Goal: Task Accomplishment & Management: Use online tool/utility

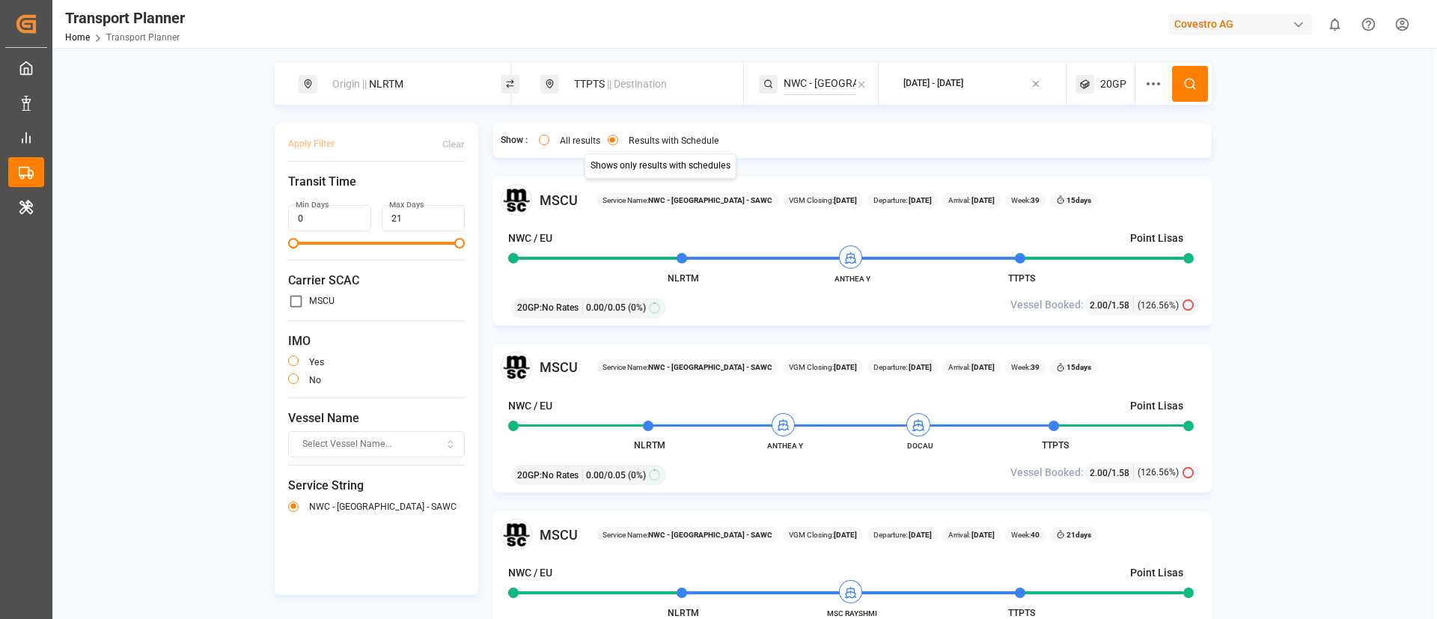
click at [662, 70] on div "TTPTS || Destination" at bounding box center [646, 84] width 162 height 28
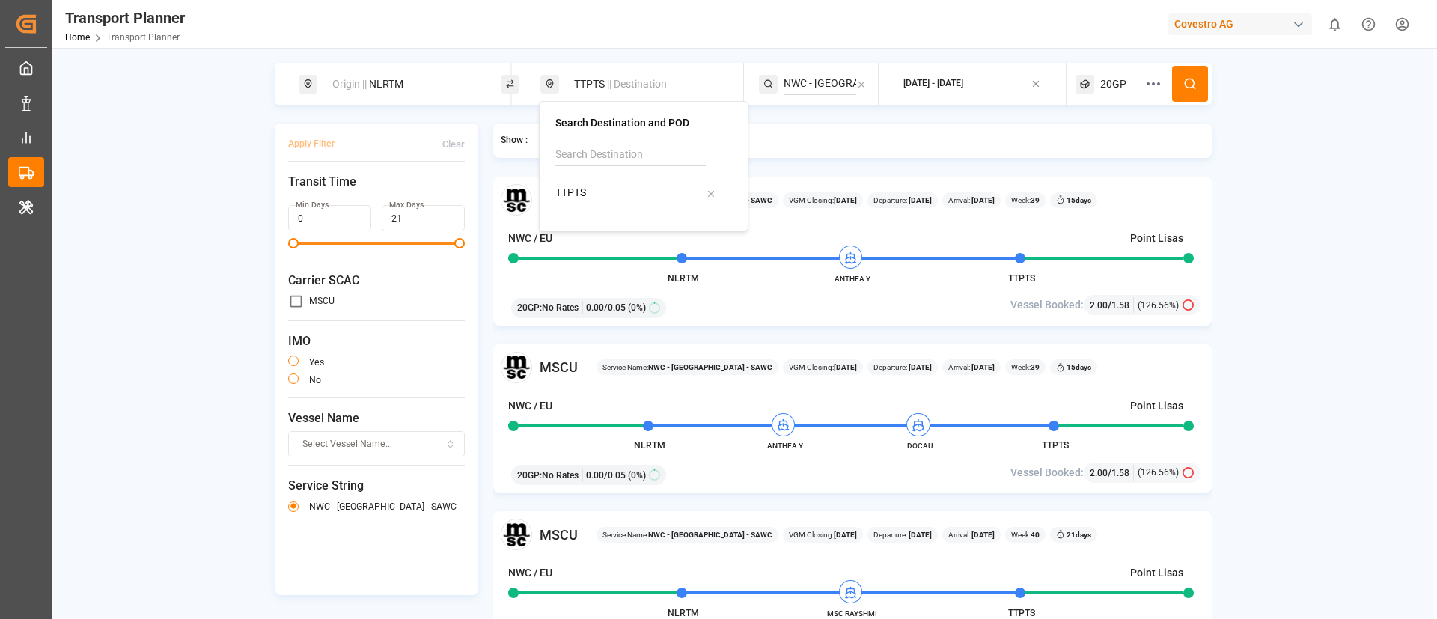
click at [623, 188] on input "TTPTS" at bounding box center [630, 193] width 150 height 22
paste input "CNSHA"
type input "CNSHA"
click at [601, 239] on b "CNSHA" at bounding box center [611, 234] width 35 height 12
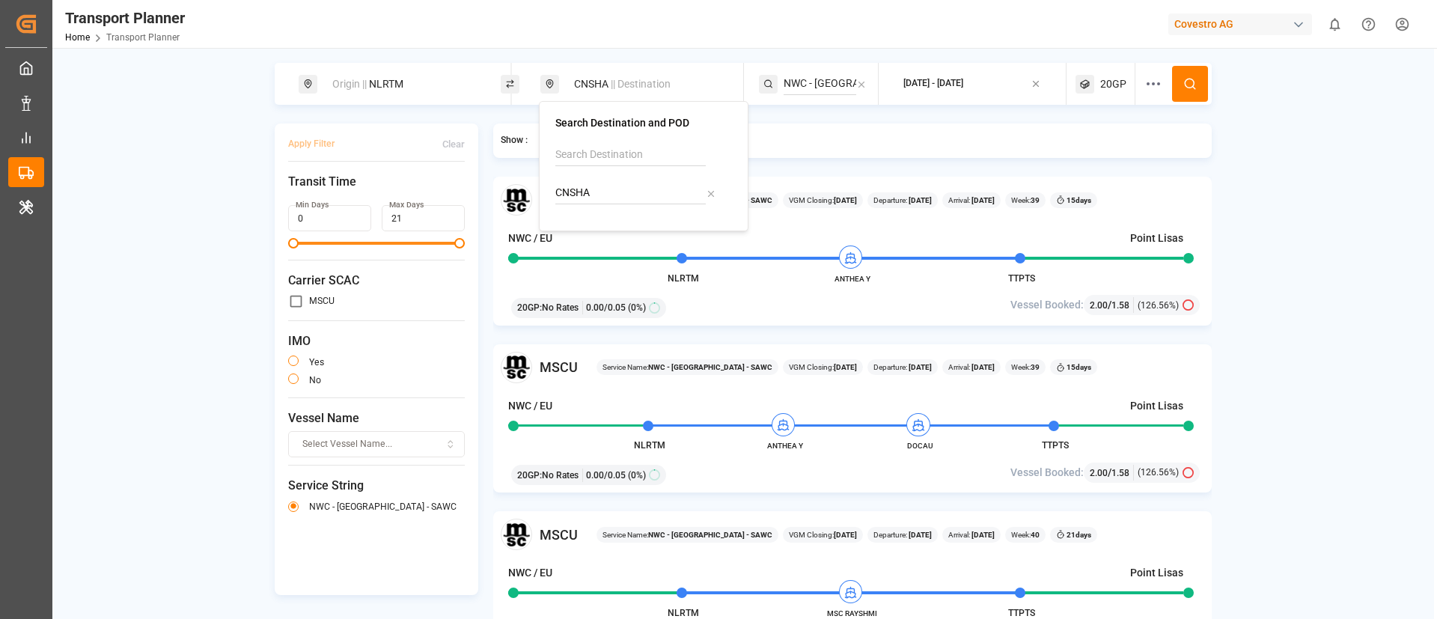
click at [811, 89] on input "NWC - USA - SAWC" at bounding box center [820, 84] width 73 height 22
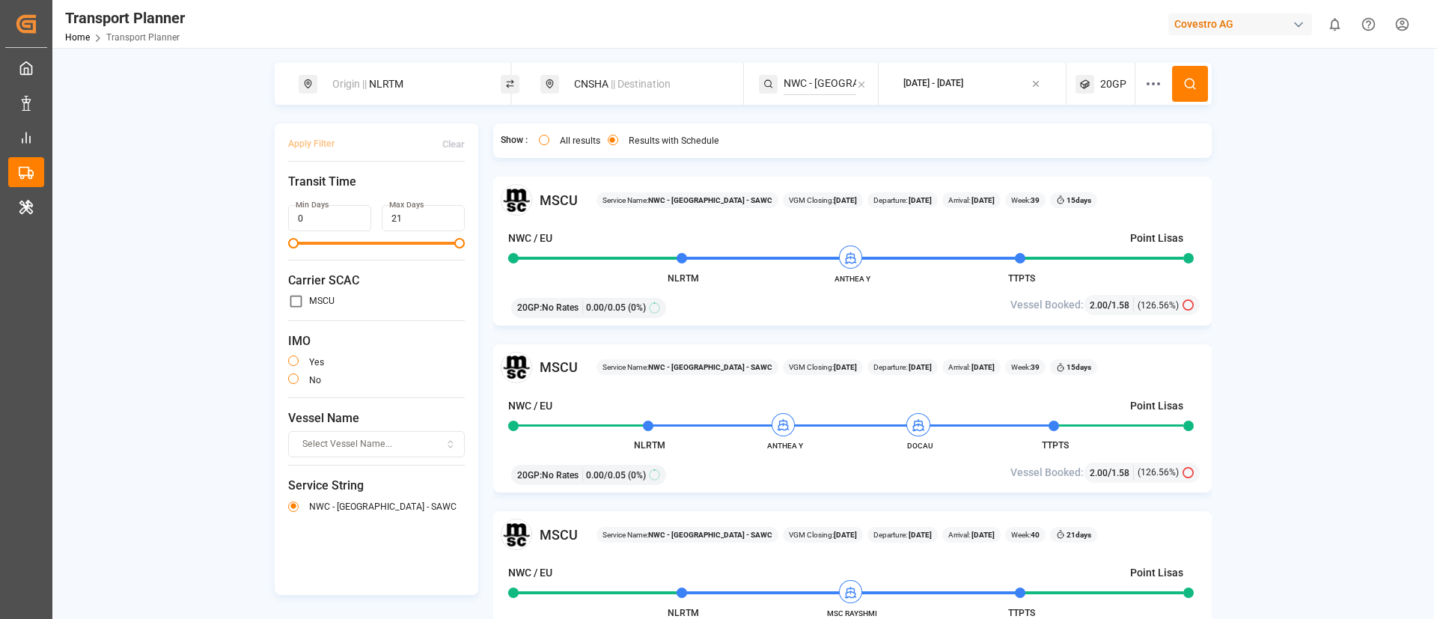
click at [811, 89] on input "NWC - USA - SAWC" at bounding box center [820, 84] width 73 height 22
paste input "FE4"
type input "FE4"
click at [821, 122] on div "FE4" at bounding box center [874, 125] width 145 height 16
click at [1190, 79] on icon at bounding box center [1189, 83] width 13 height 13
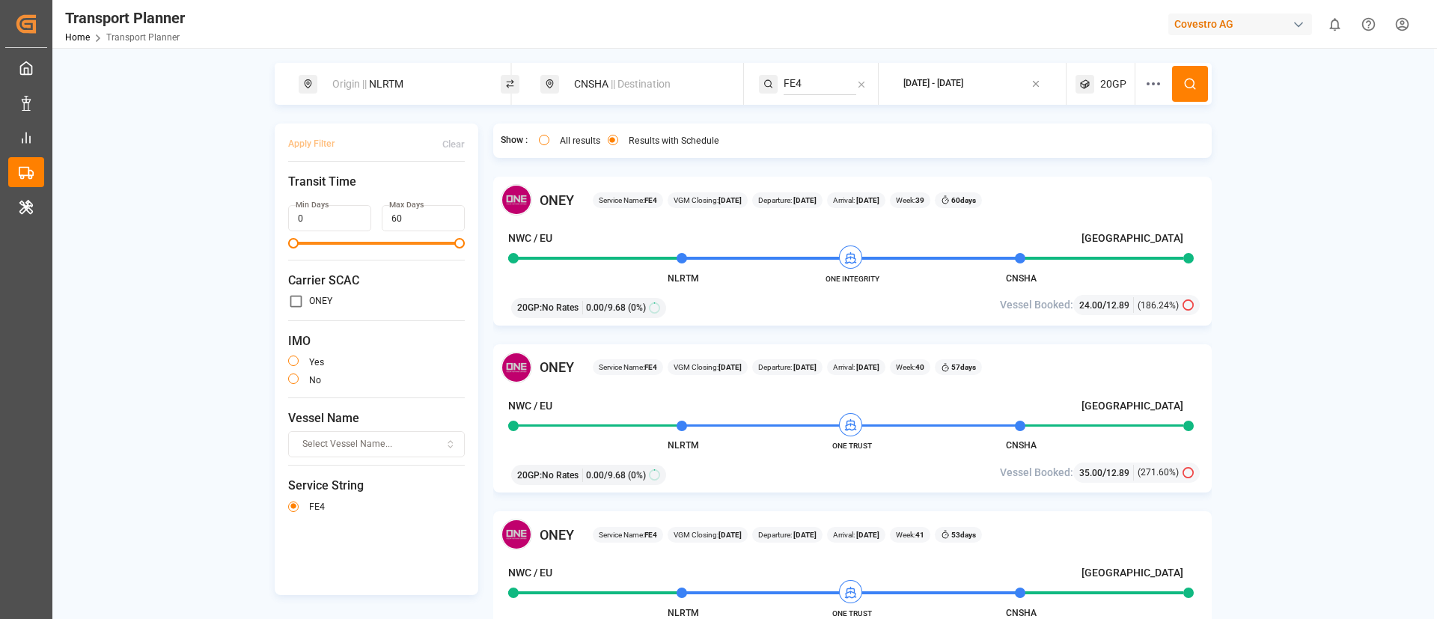
click at [1102, 84] on span "20GP" at bounding box center [1113, 84] width 26 height 16
click at [1068, 148] on div "20GP" at bounding box center [1081, 155] width 73 height 15
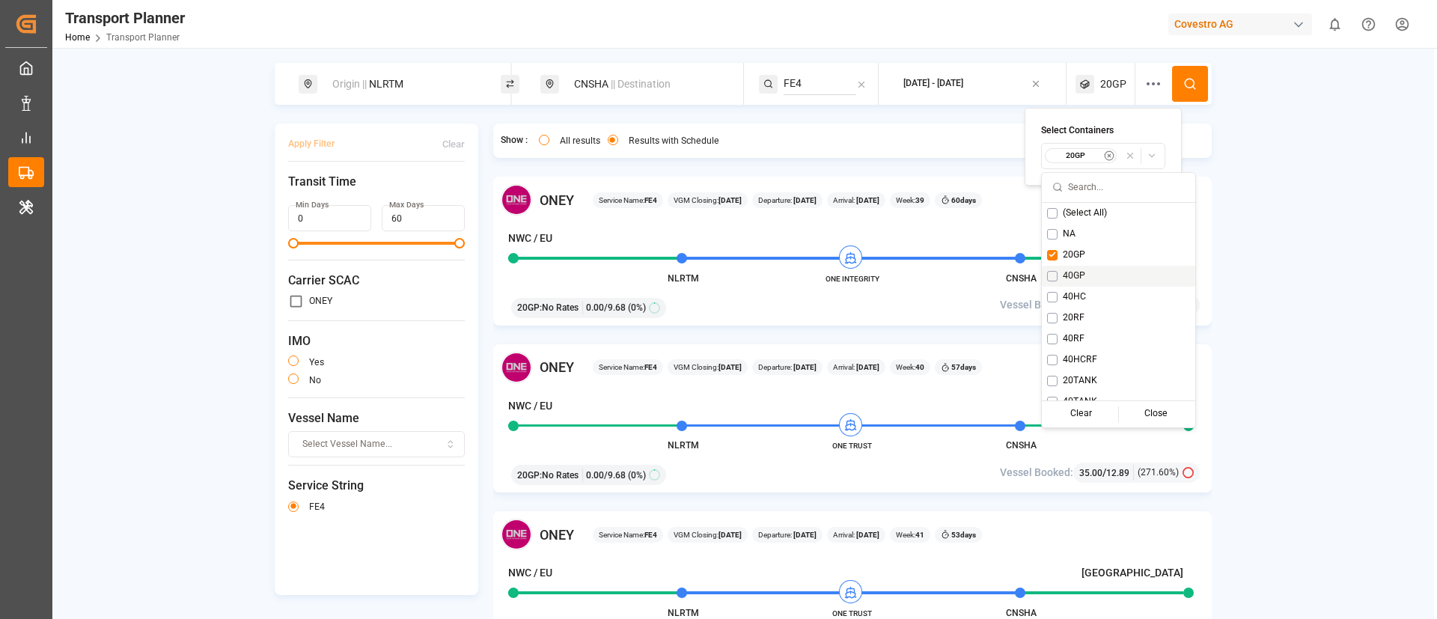
click at [1071, 280] on span "40GP" at bounding box center [1074, 275] width 22 height 13
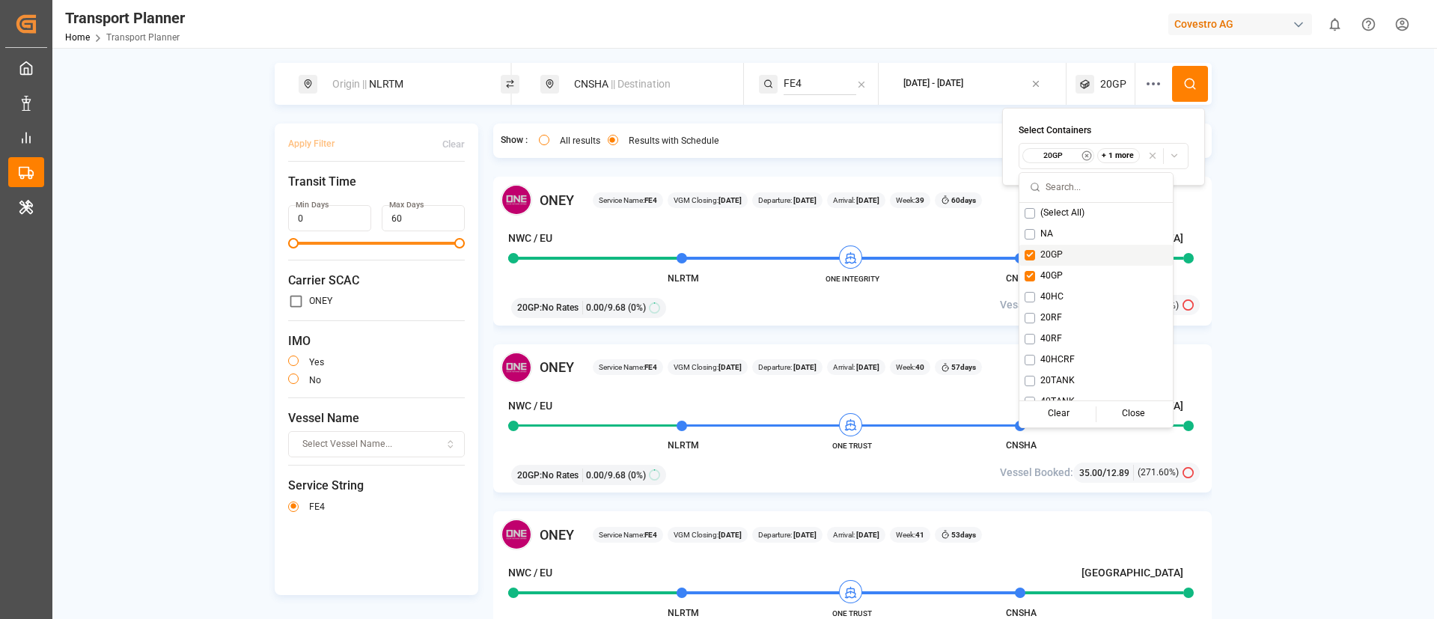
click at [1041, 251] on span "20GP" at bounding box center [1051, 254] width 22 height 13
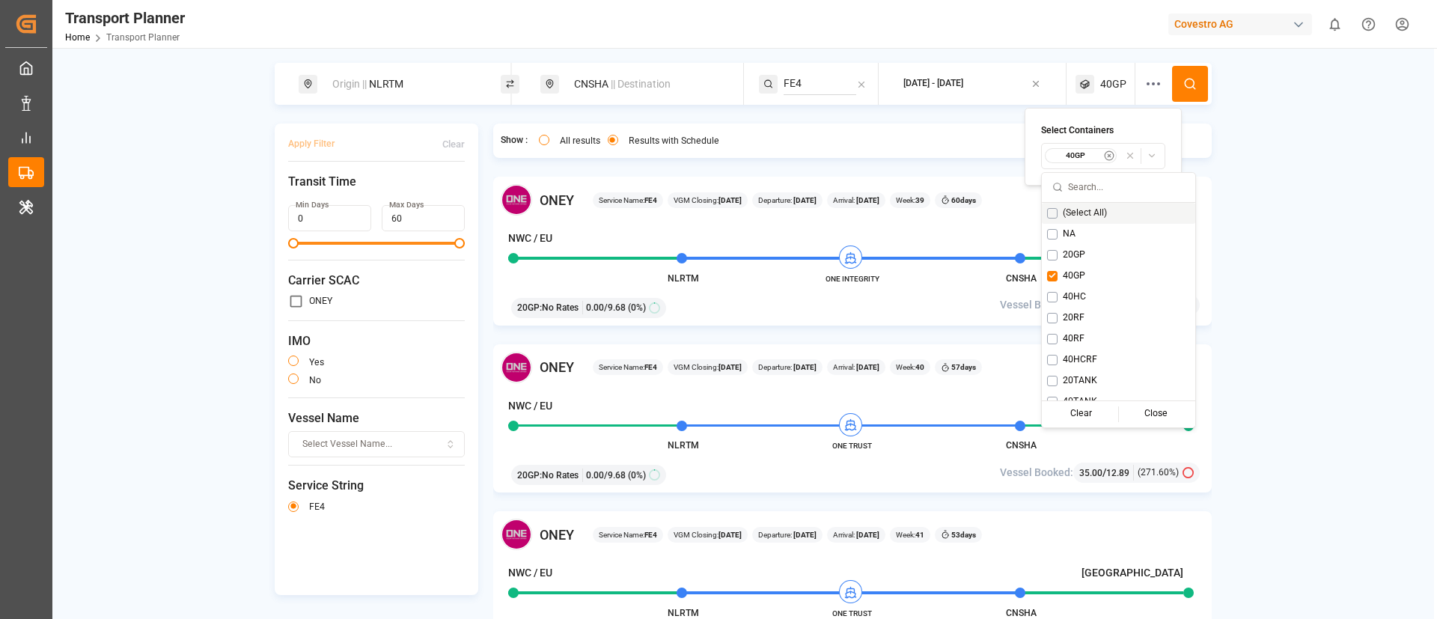
click at [1191, 81] on circle at bounding box center [1189, 83] width 9 height 9
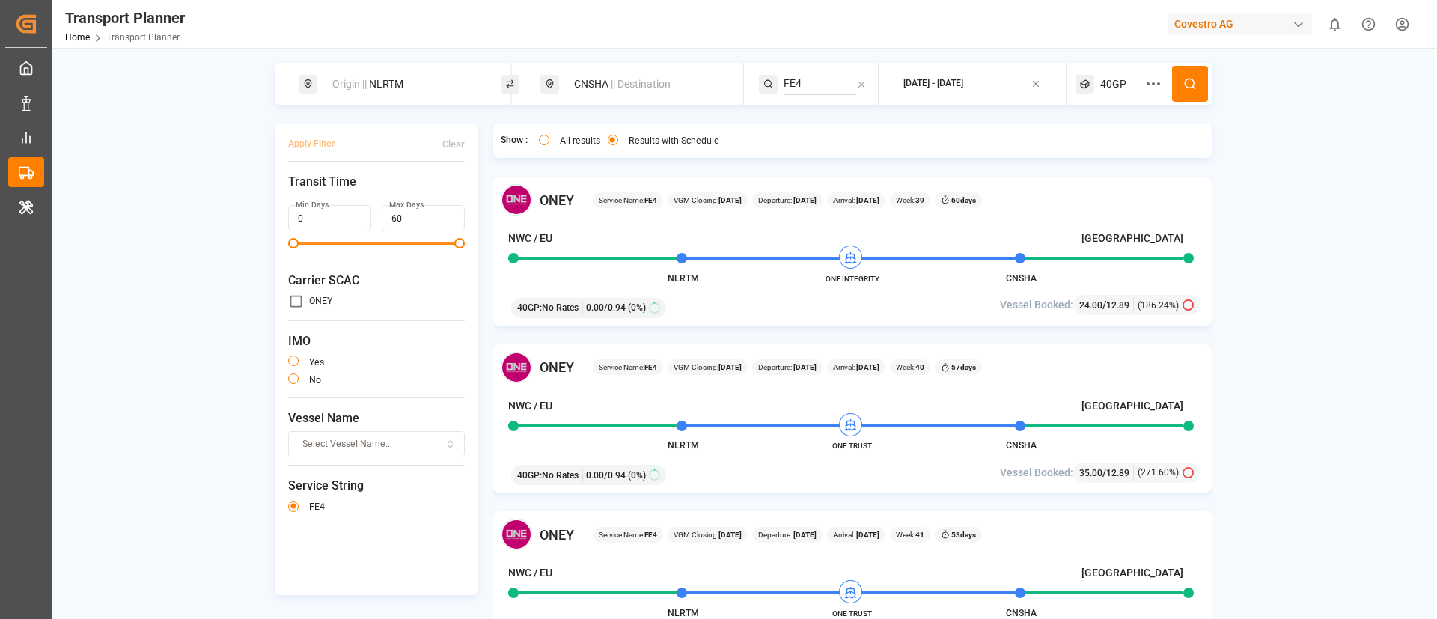
click at [1112, 91] on span "40GP" at bounding box center [1113, 84] width 26 height 16
click at [1066, 156] on small "40GP" at bounding box center [1075, 155] width 52 height 10
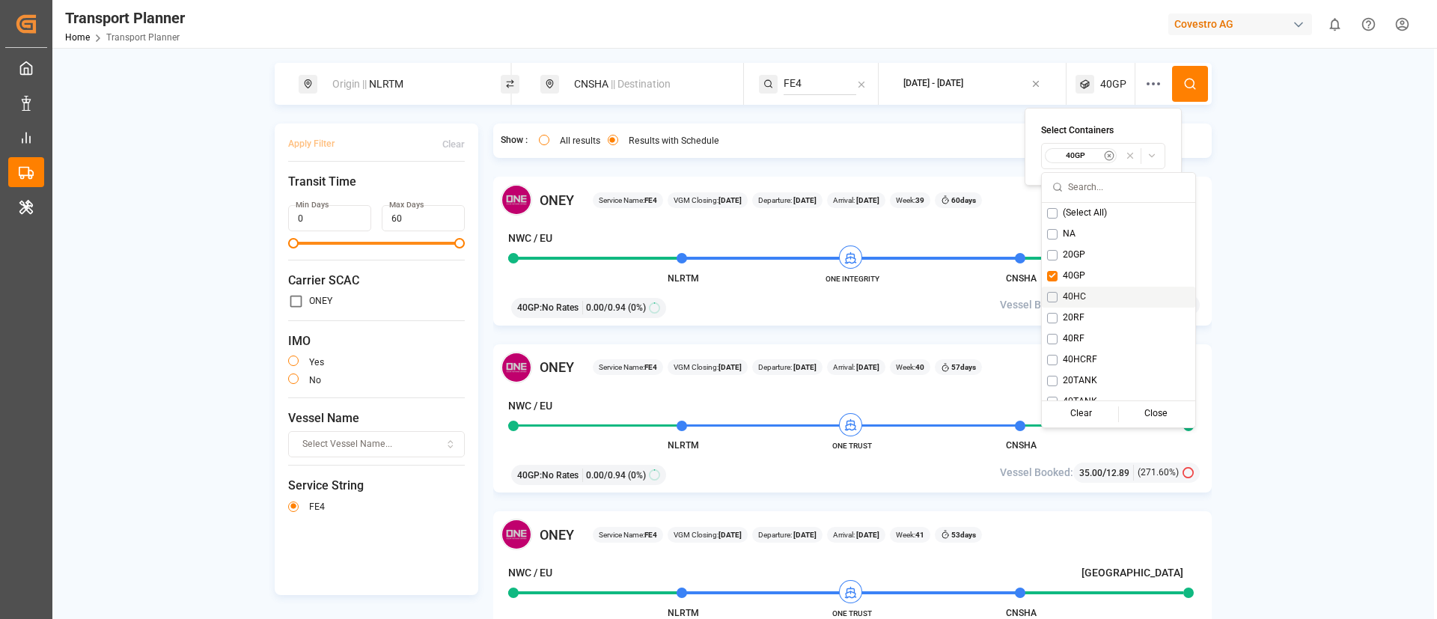
click at [1072, 291] on span "40HC" at bounding box center [1074, 296] width 23 height 13
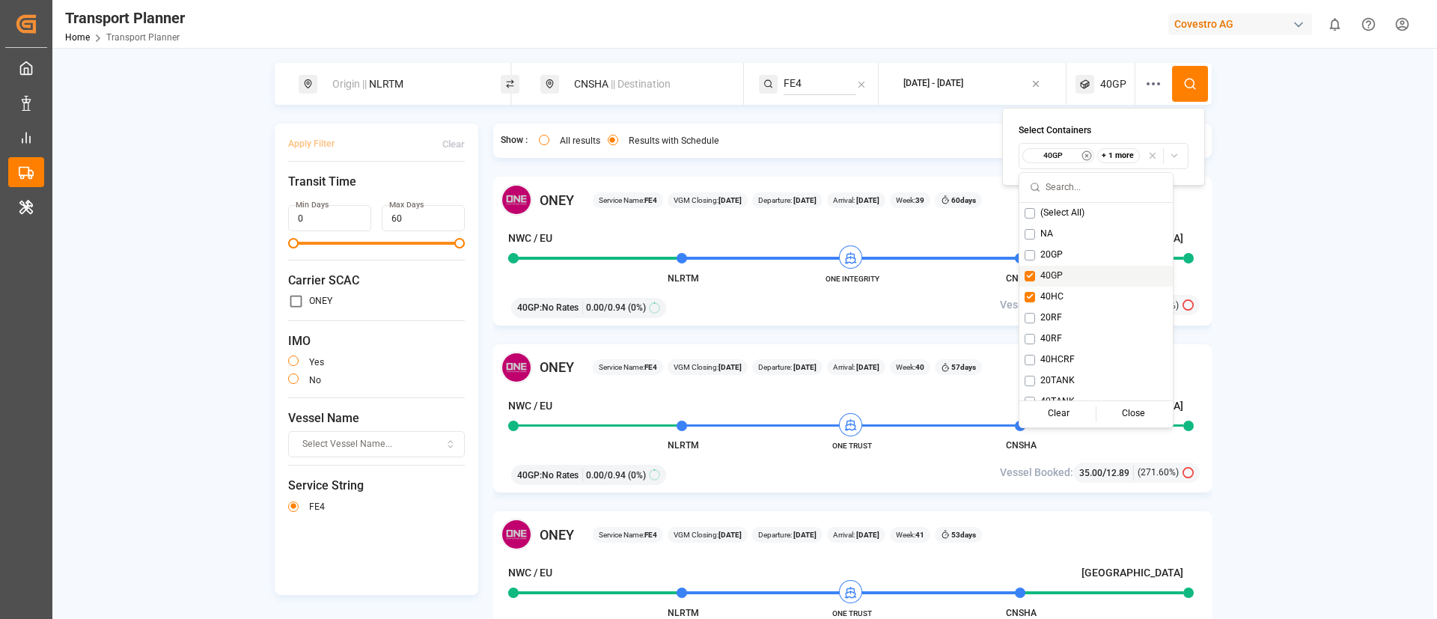
click at [1058, 278] on span "40GP" at bounding box center [1051, 275] width 22 height 13
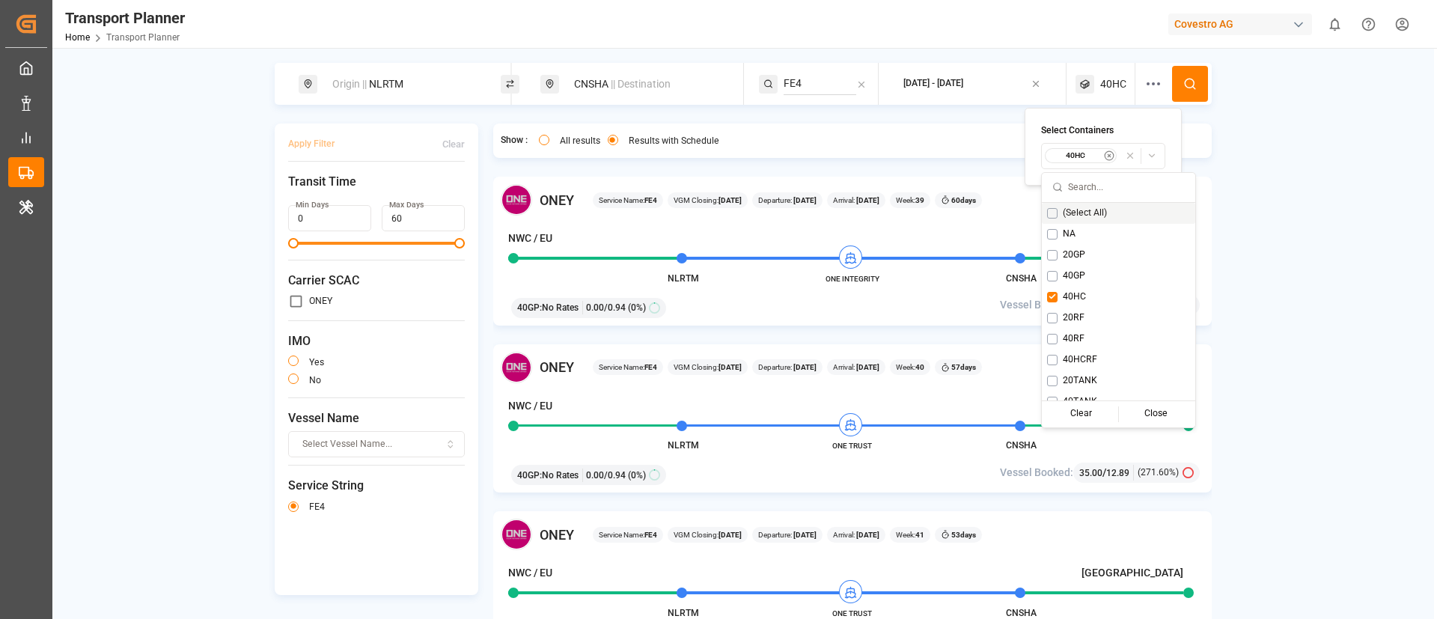
click at [1200, 73] on button at bounding box center [1190, 84] width 36 height 36
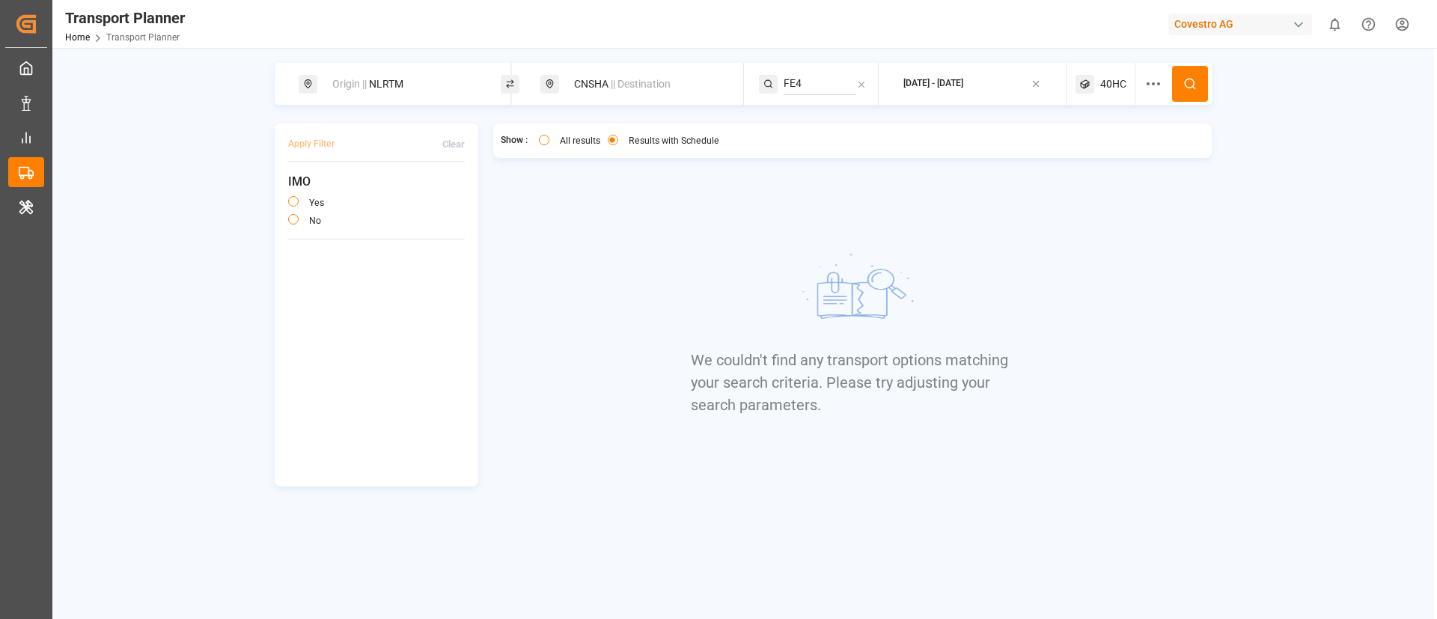
click at [1118, 84] on span "40HC" at bounding box center [1113, 84] width 26 height 16
click at [1081, 162] on div "40HC" at bounding box center [1083, 155] width 73 height 15
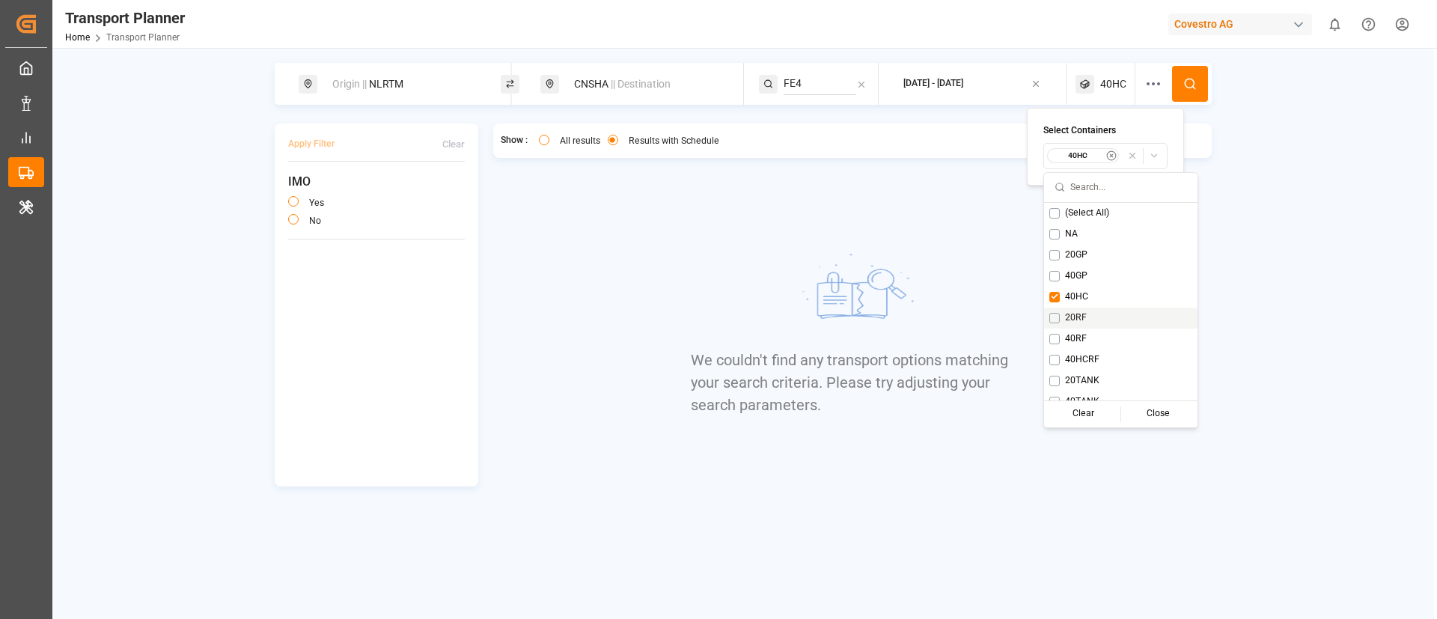
click at [1077, 315] on span "20RF" at bounding box center [1076, 317] width 22 height 13
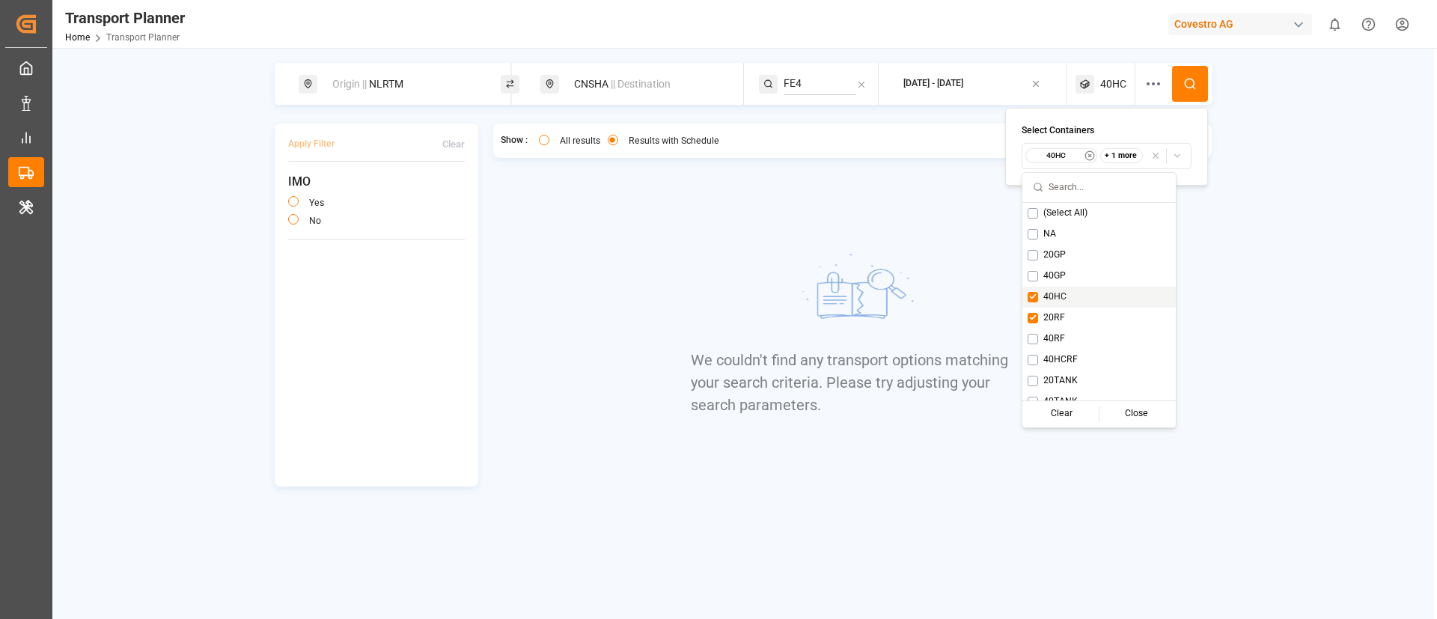
click at [1068, 299] on div "40HC" at bounding box center [1098, 297] width 153 height 21
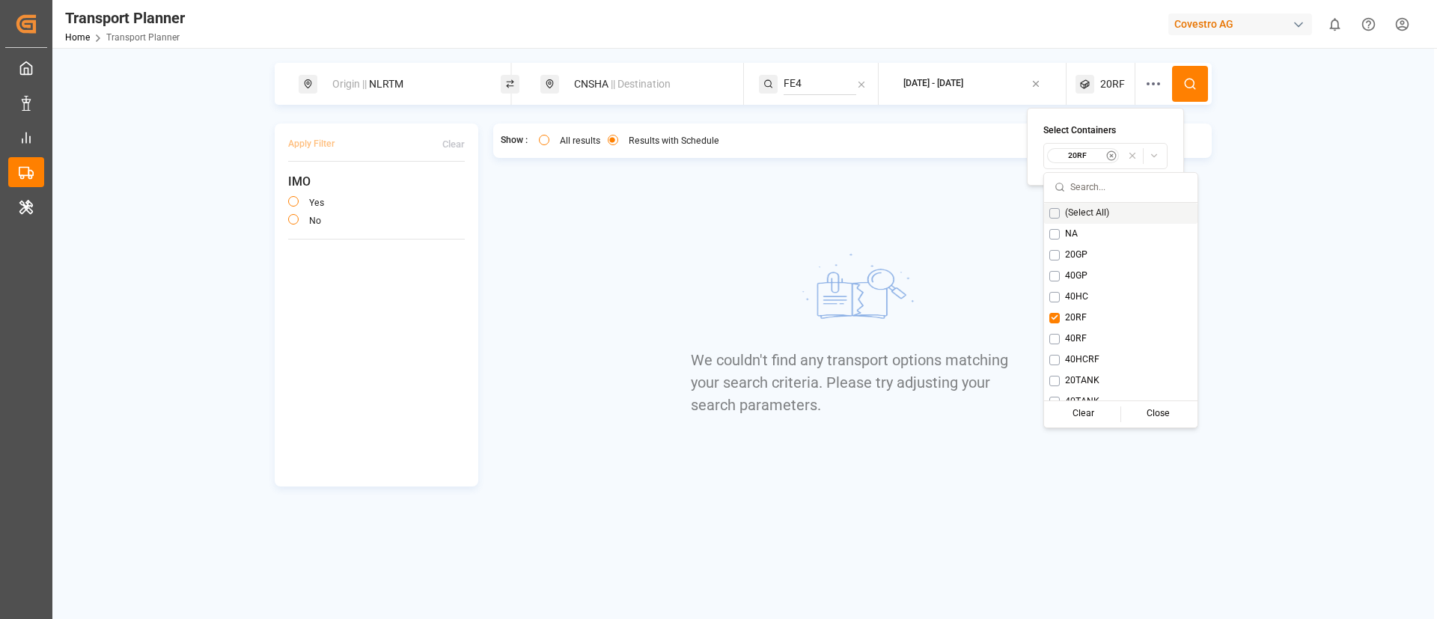
click at [1189, 74] on button at bounding box center [1190, 84] width 36 height 36
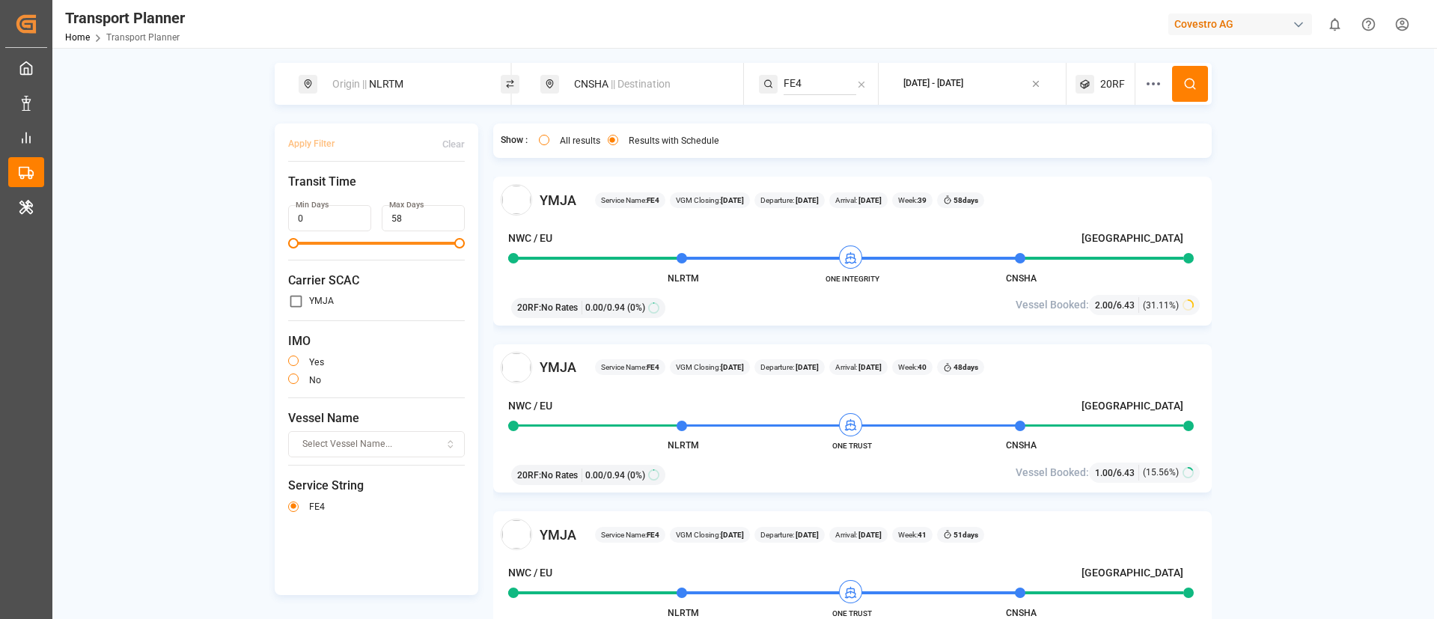
click at [421, 85] on div "Origin || NLRTM" at bounding box center [404, 84] width 162 height 28
click at [376, 194] on input "NLRTM" at bounding box center [389, 203] width 150 height 22
paste input "DEHA"
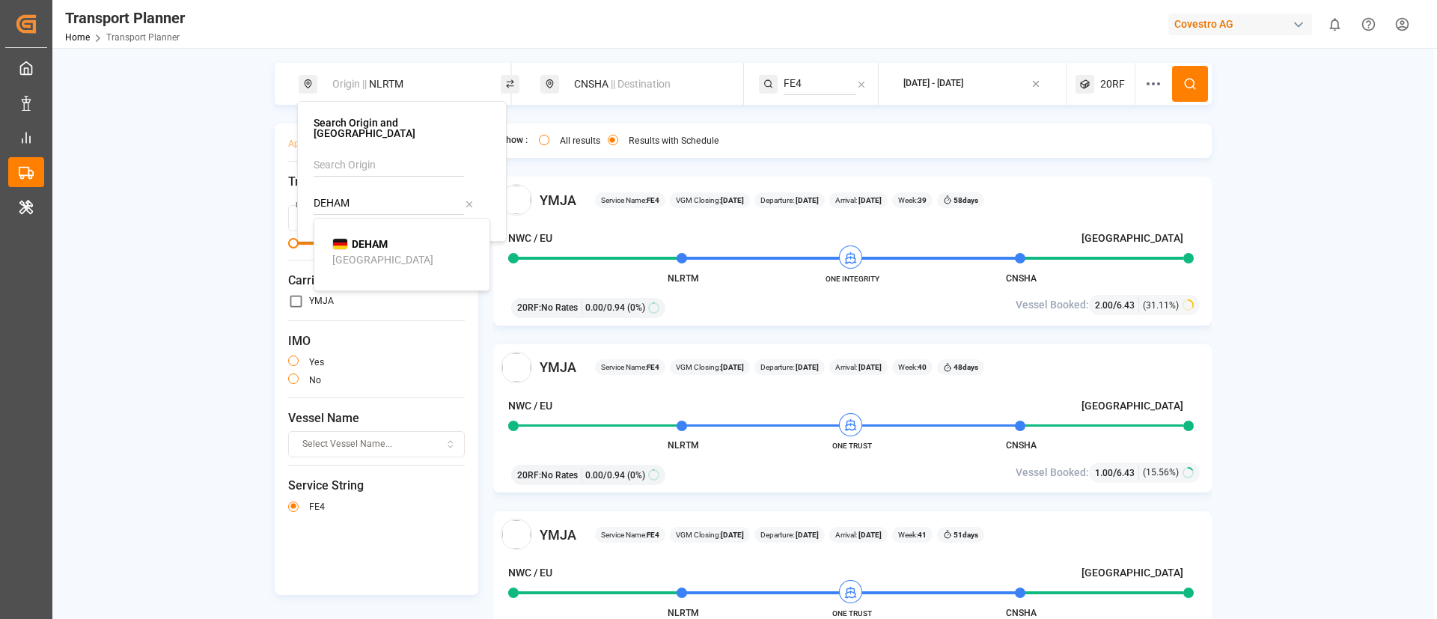
type input "DEHAM"
click at [360, 238] on b "DEHAM" at bounding box center [370, 244] width 36 height 12
click at [1193, 72] on button at bounding box center [1190, 84] width 36 height 36
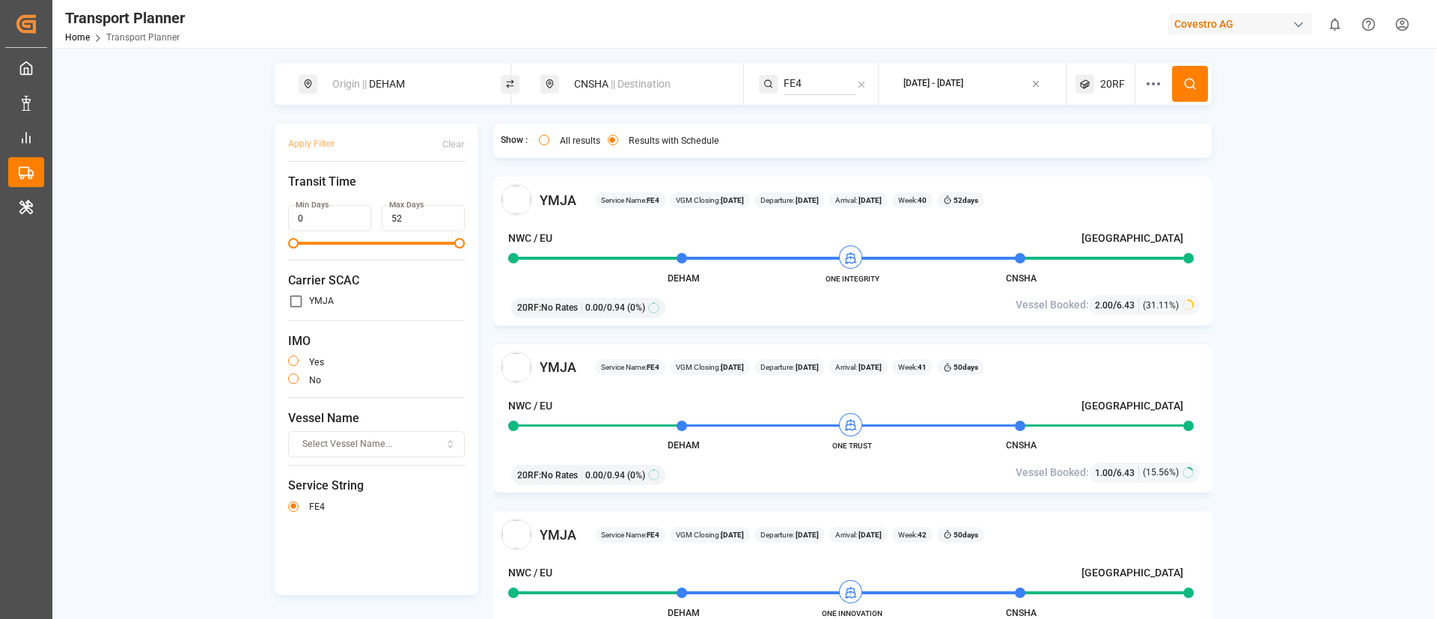
drag, startPoint x: 628, startPoint y: 81, endPoint x: 627, endPoint y: 91, distance: 10.5
click at [628, 80] on span "|| Destination" at bounding box center [641, 84] width 60 height 12
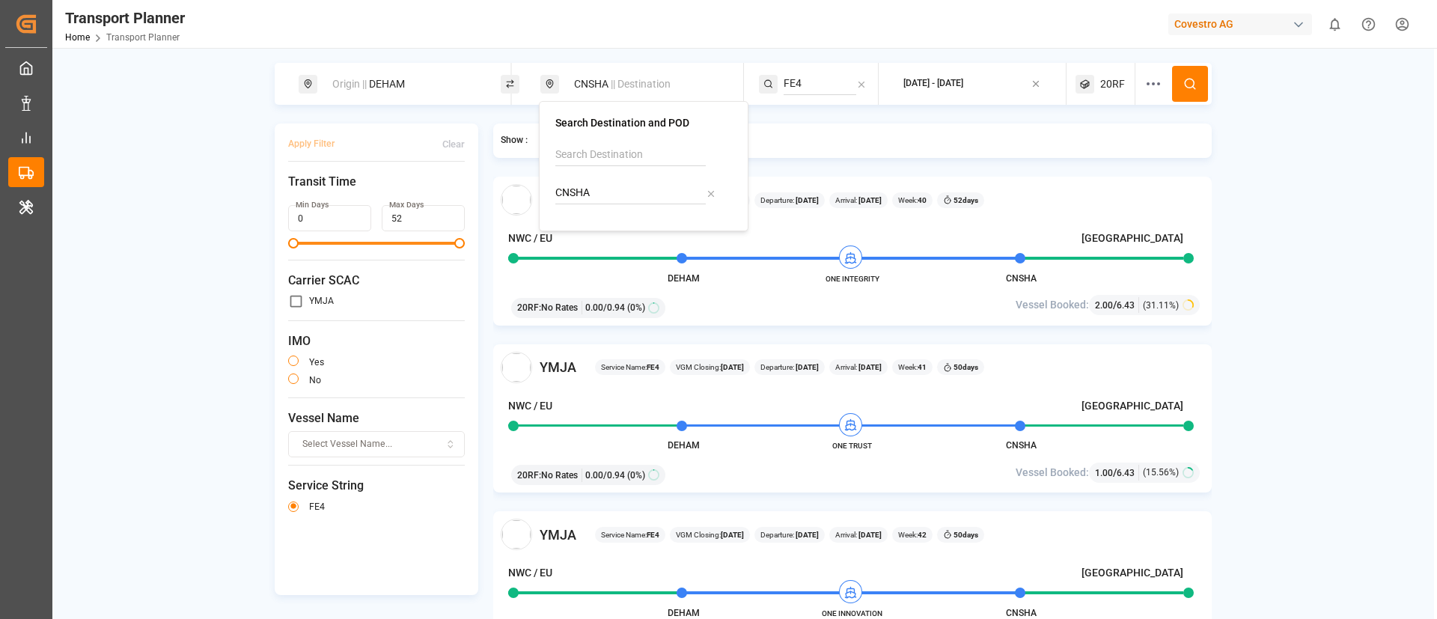
click at [605, 192] on input "CNSHA" at bounding box center [630, 193] width 150 height 22
paste input "TWKEL"
type input "TWKEL"
click at [598, 236] on b "TWKEL" at bounding box center [611, 234] width 34 height 12
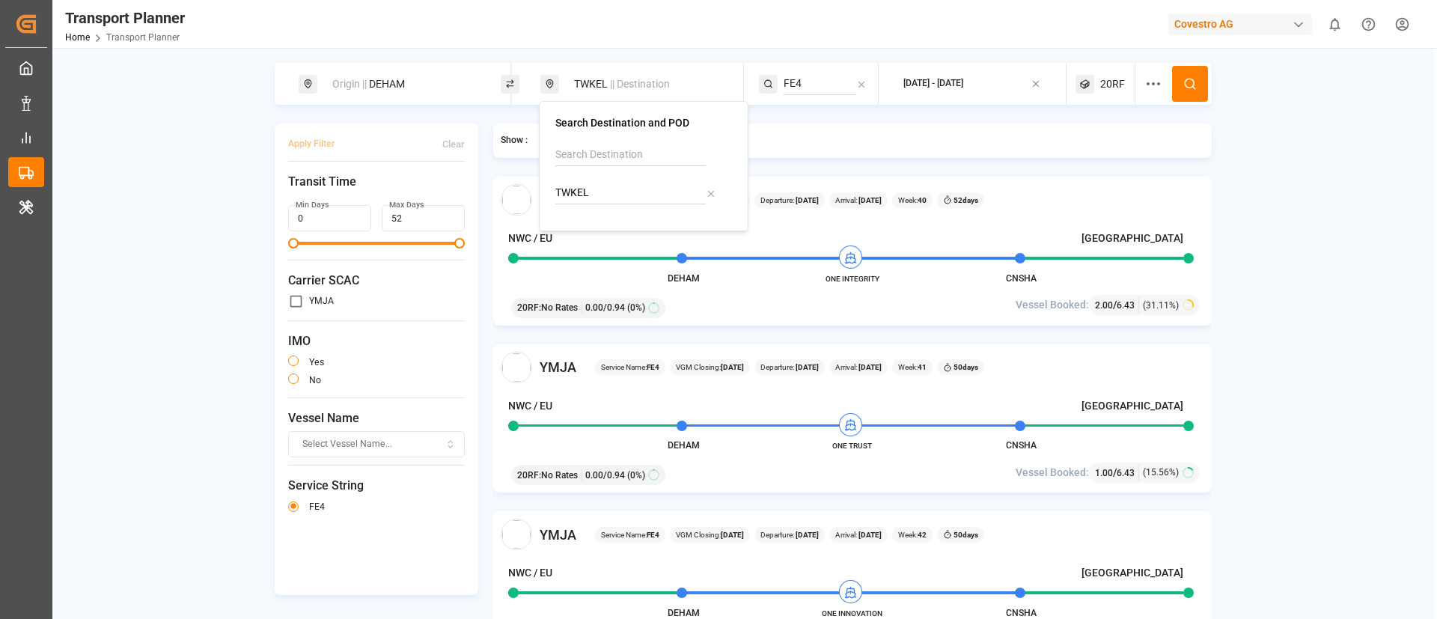
click at [1188, 85] on icon at bounding box center [1189, 83] width 13 height 13
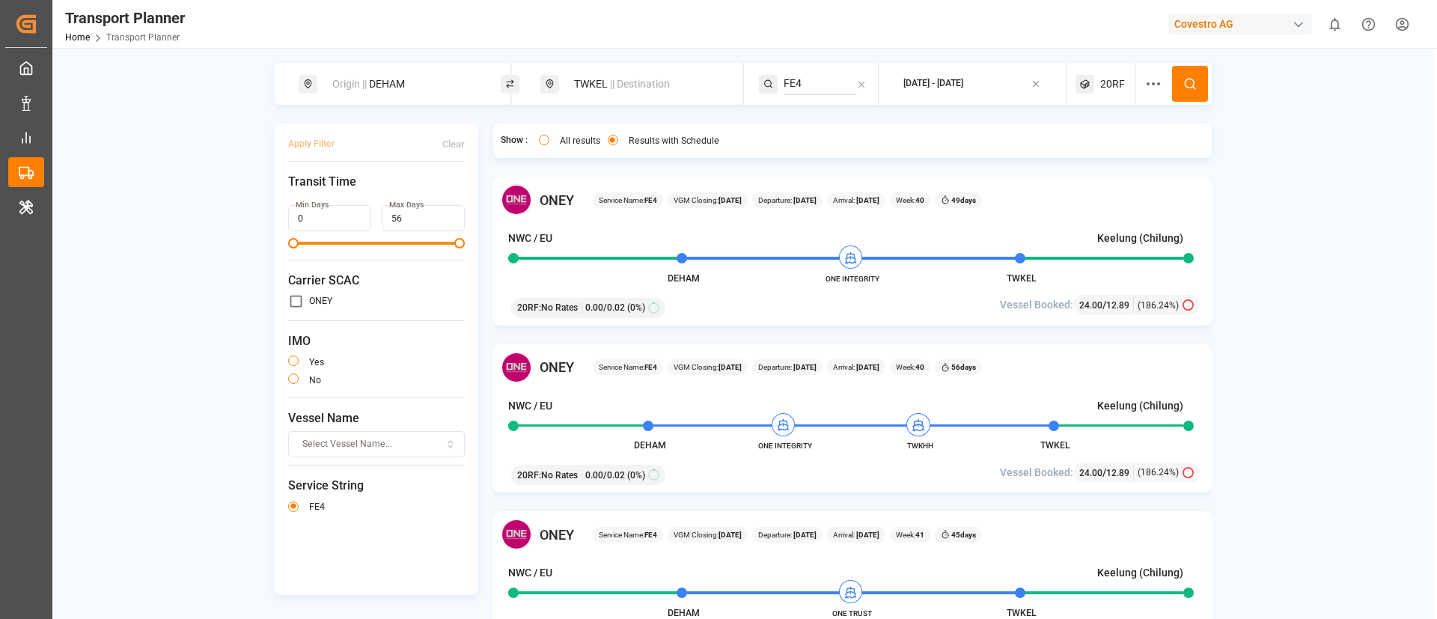
click at [422, 89] on div "Origin || DEHAM" at bounding box center [404, 84] width 162 height 28
click at [1117, 87] on span "20RF" at bounding box center [1112, 84] width 25 height 16
click at [1070, 158] on small "20RF" at bounding box center [1075, 155] width 52 height 10
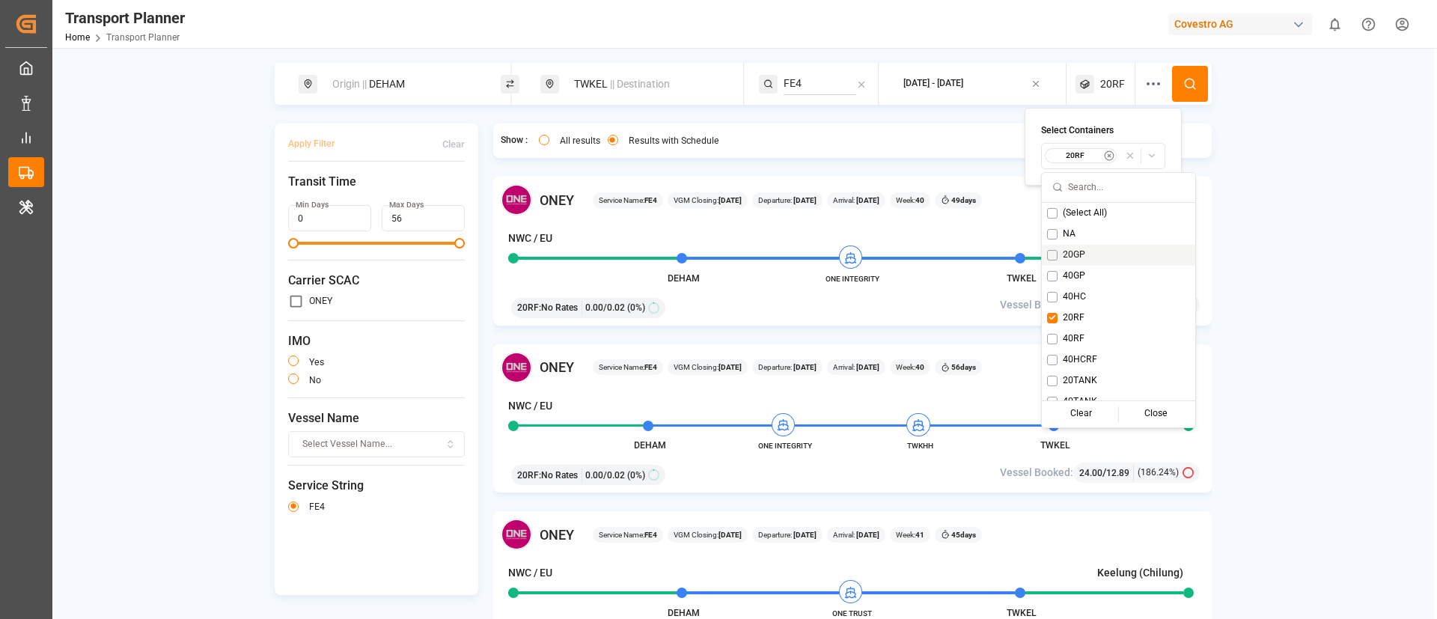
click at [1074, 251] on span "20GP" at bounding box center [1074, 254] width 22 height 13
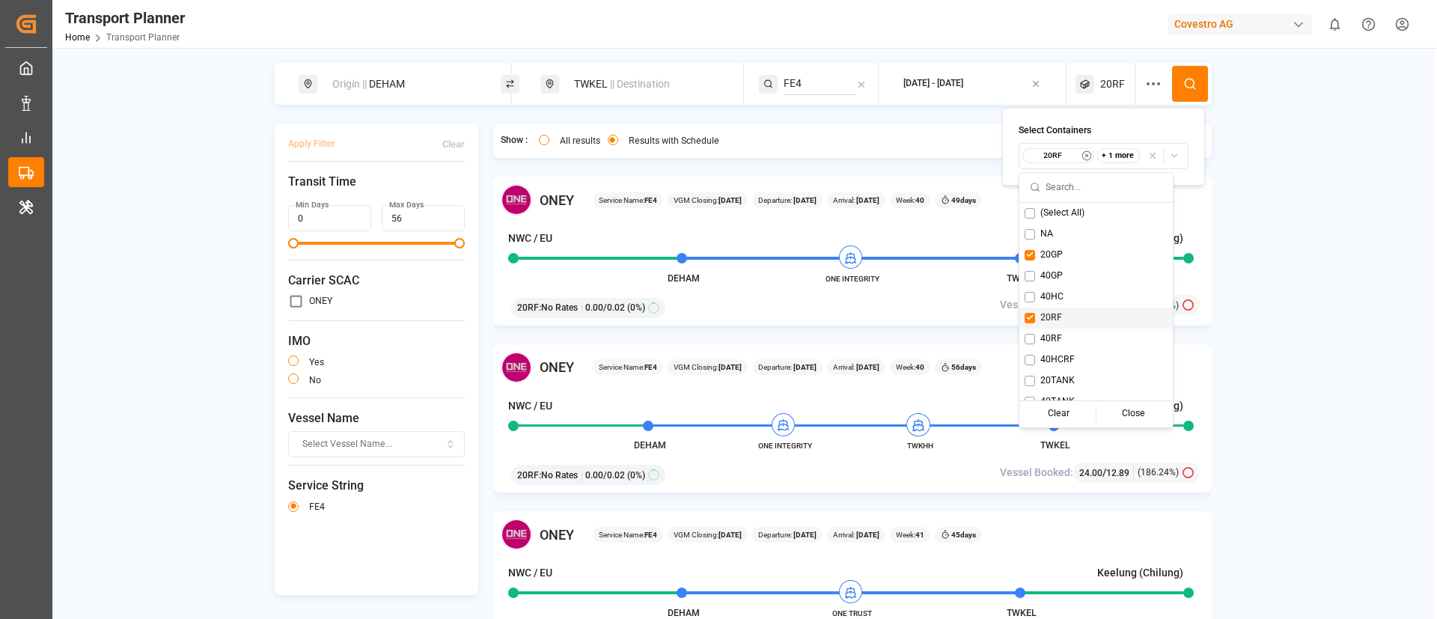
click at [1058, 325] on div "20RF" at bounding box center [1095, 318] width 153 height 21
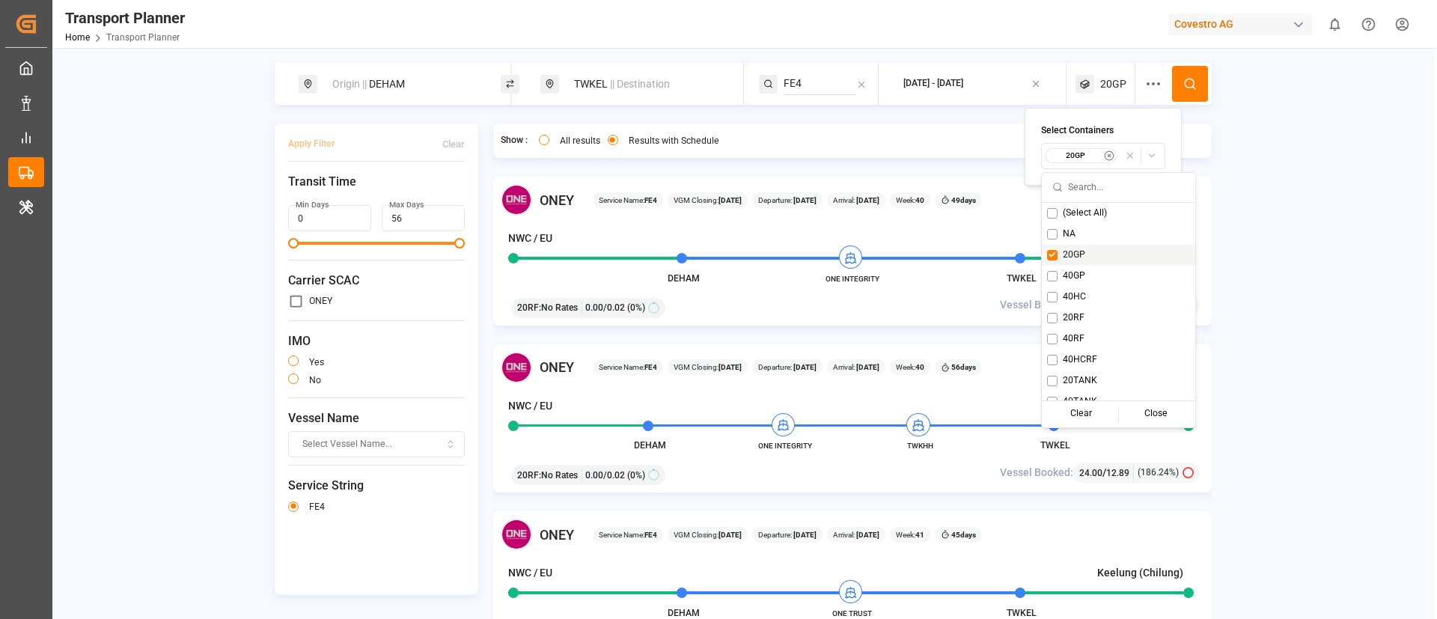
click at [1183, 88] on icon at bounding box center [1189, 83] width 13 height 13
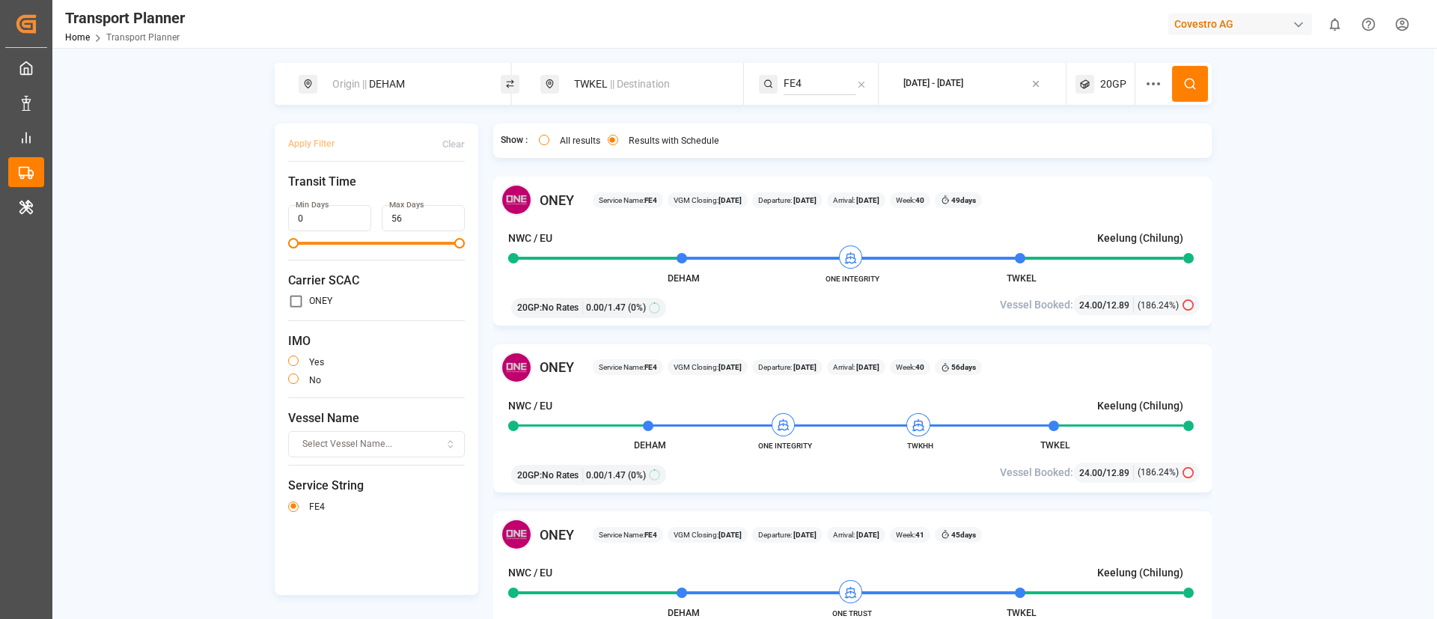
click at [1109, 75] on div "20GP" at bounding box center [1106, 84] width 60 height 42
click at [1065, 148] on div "20GP" at bounding box center [1081, 155] width 73 height 15
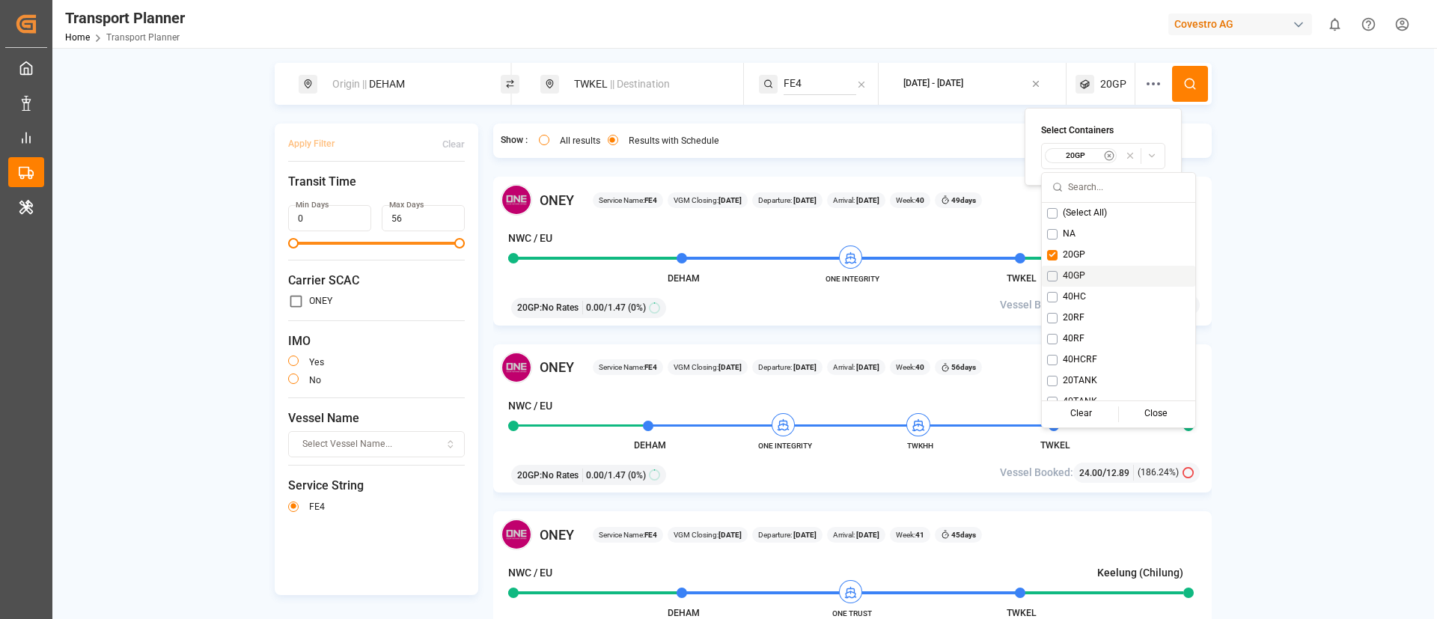
click at [1067, 277] on span "40GP" at bounding box center [1074, 275] width 22 height 13
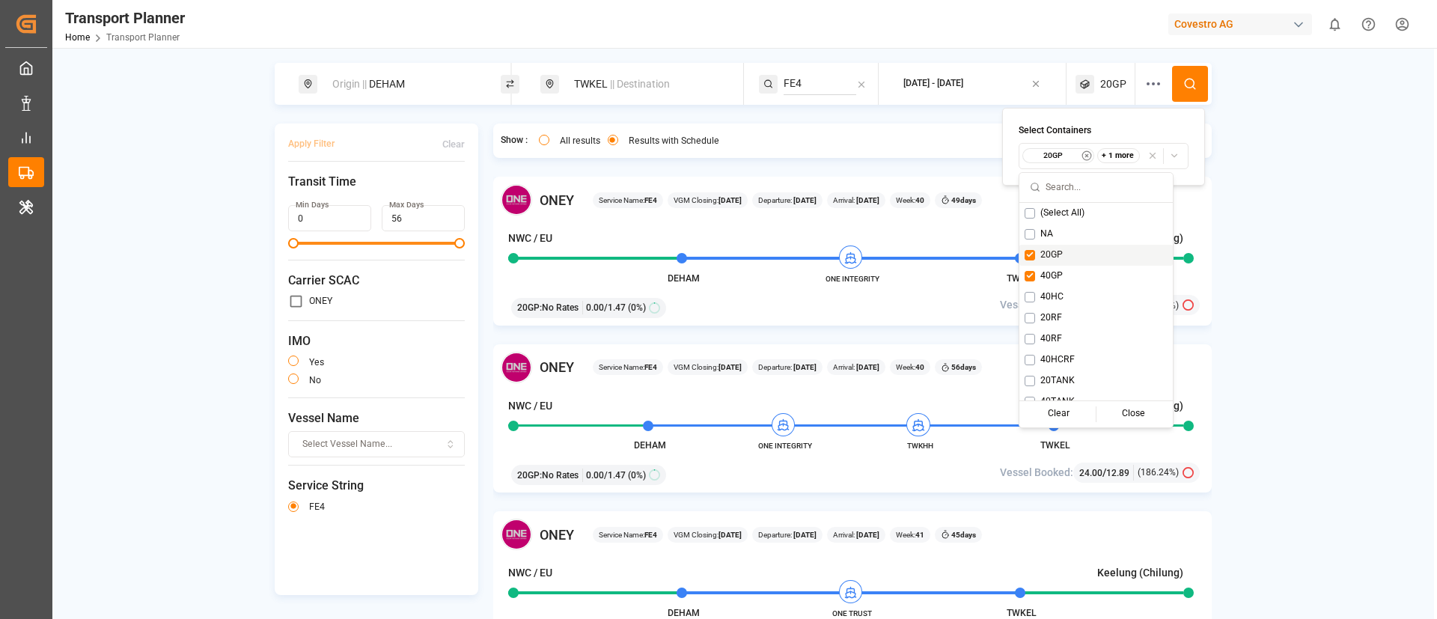
click at [1052, 250] on span "20GP" at bounding box center [1051, 254] width 22 height 13
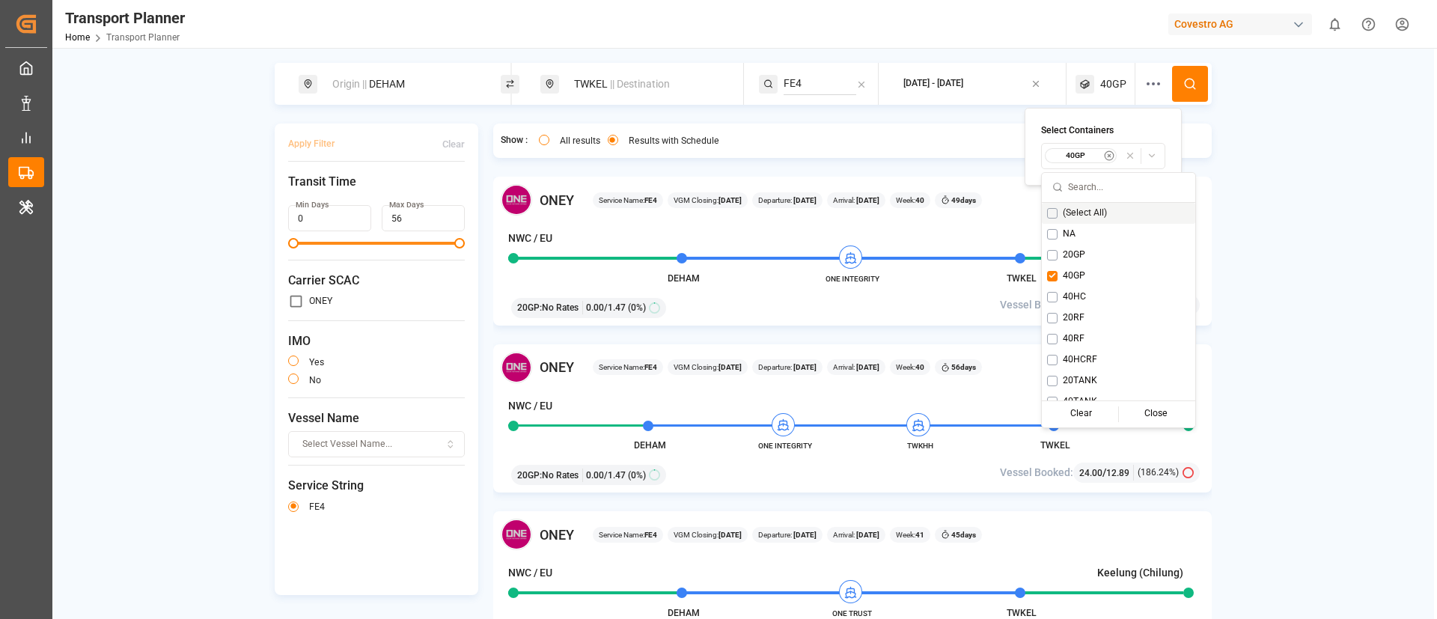
click at [1189, 73] on button at bounding box center [1190, 84] width 36 height 36
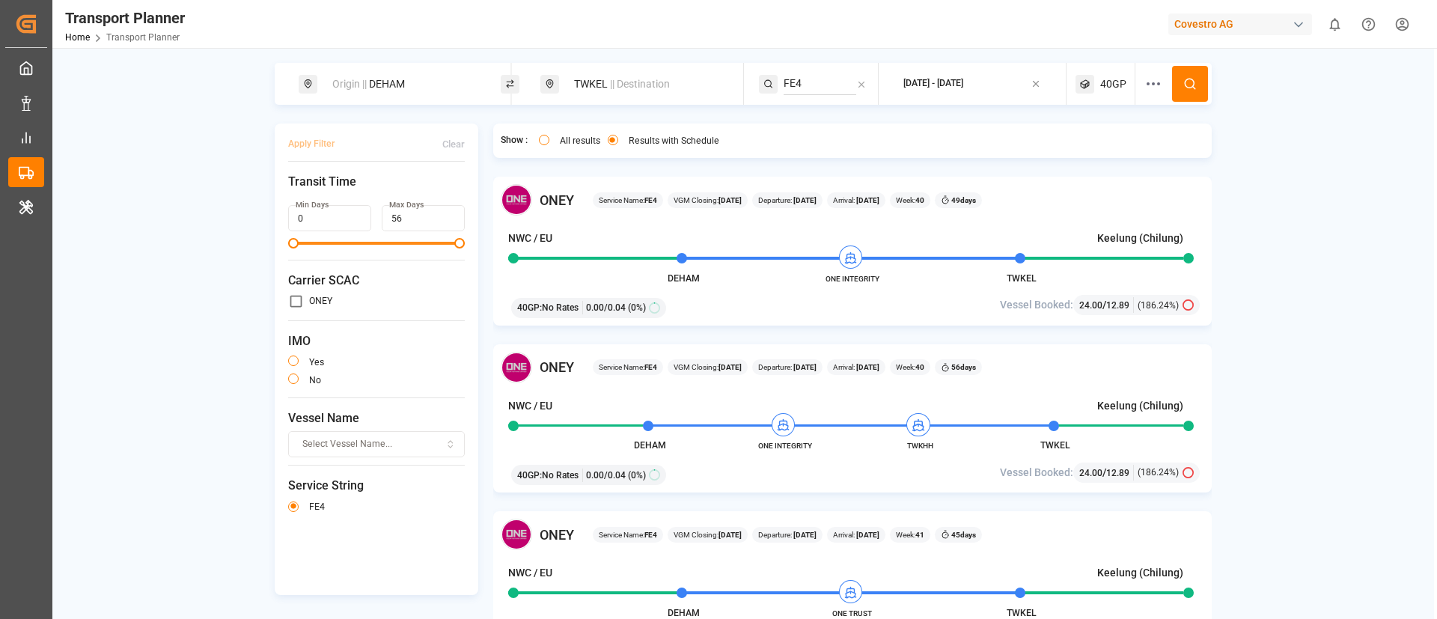
click at [1100, 85] on span "40GP" at bounding box center [1113, 84] width 26 height 16
click at [1071, 161] on div "40GP" at bounding box center [1081, 155] width 73 height 15
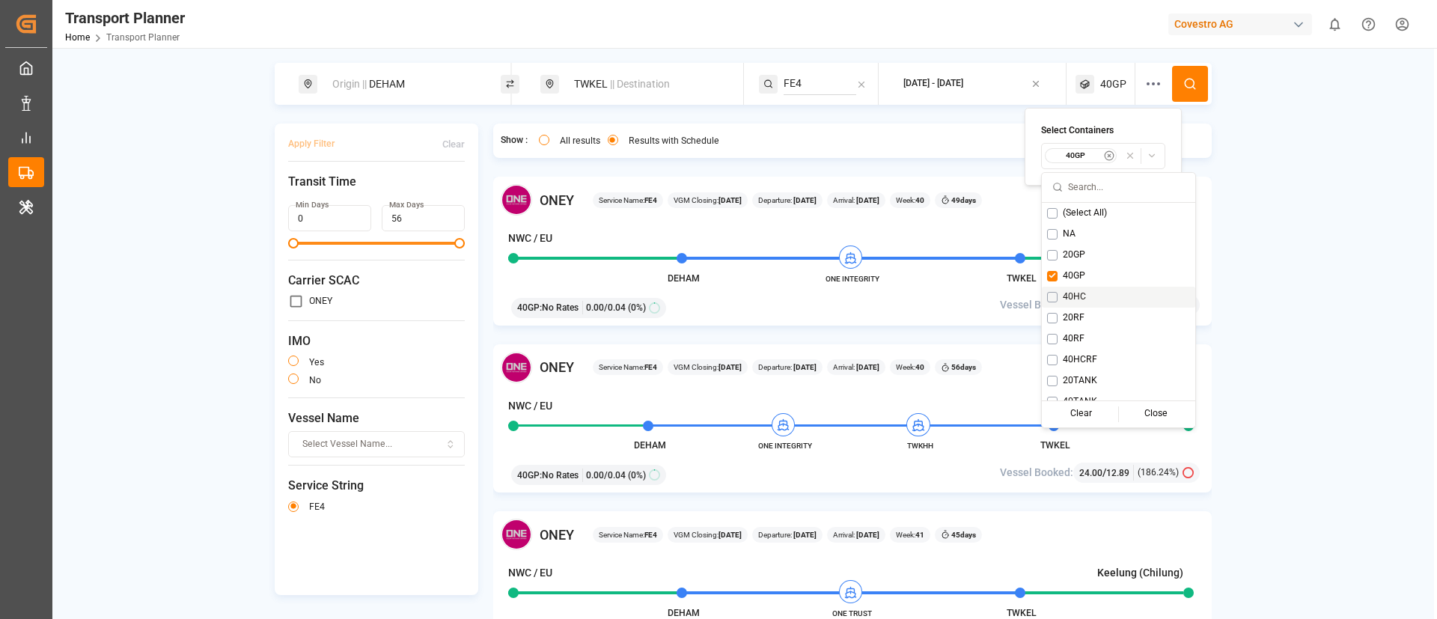
click at [1079, 296] on span "40HC" at bounding box center [1074, 296] width 23 height 13
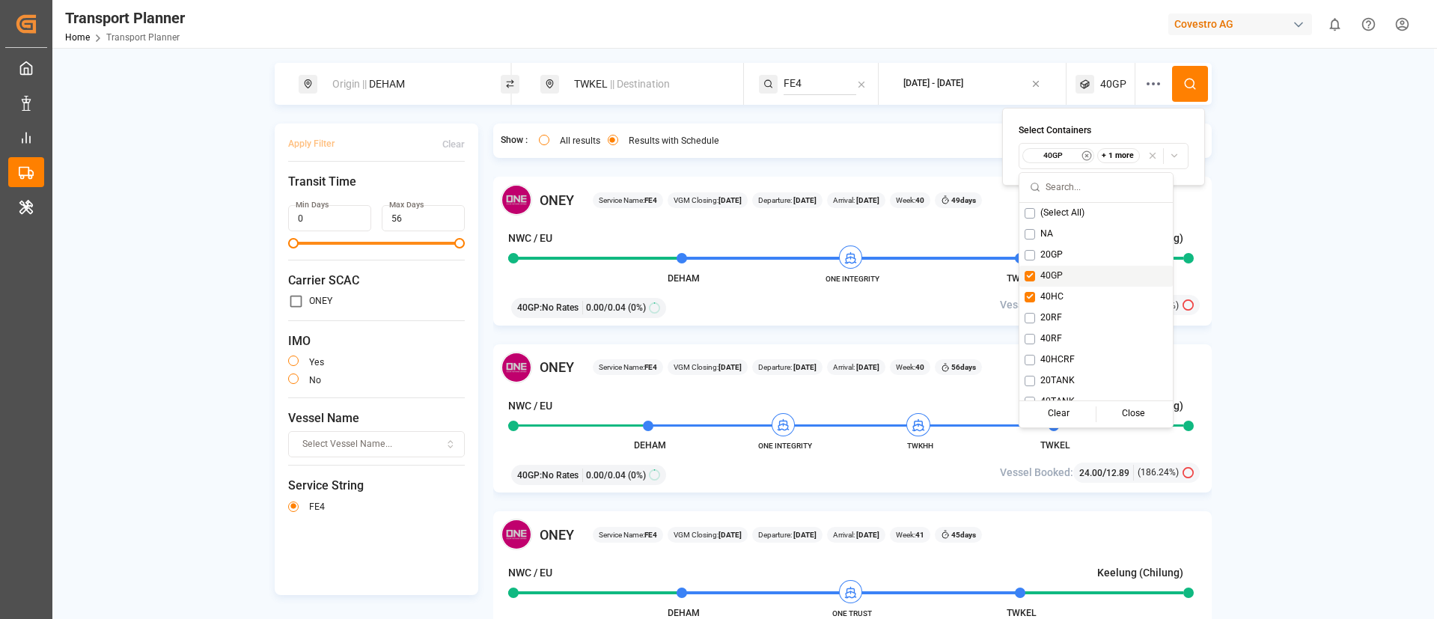
click at [1056, 275] on span "40GP" at bounding box center [1051, 275] width 22 height 13
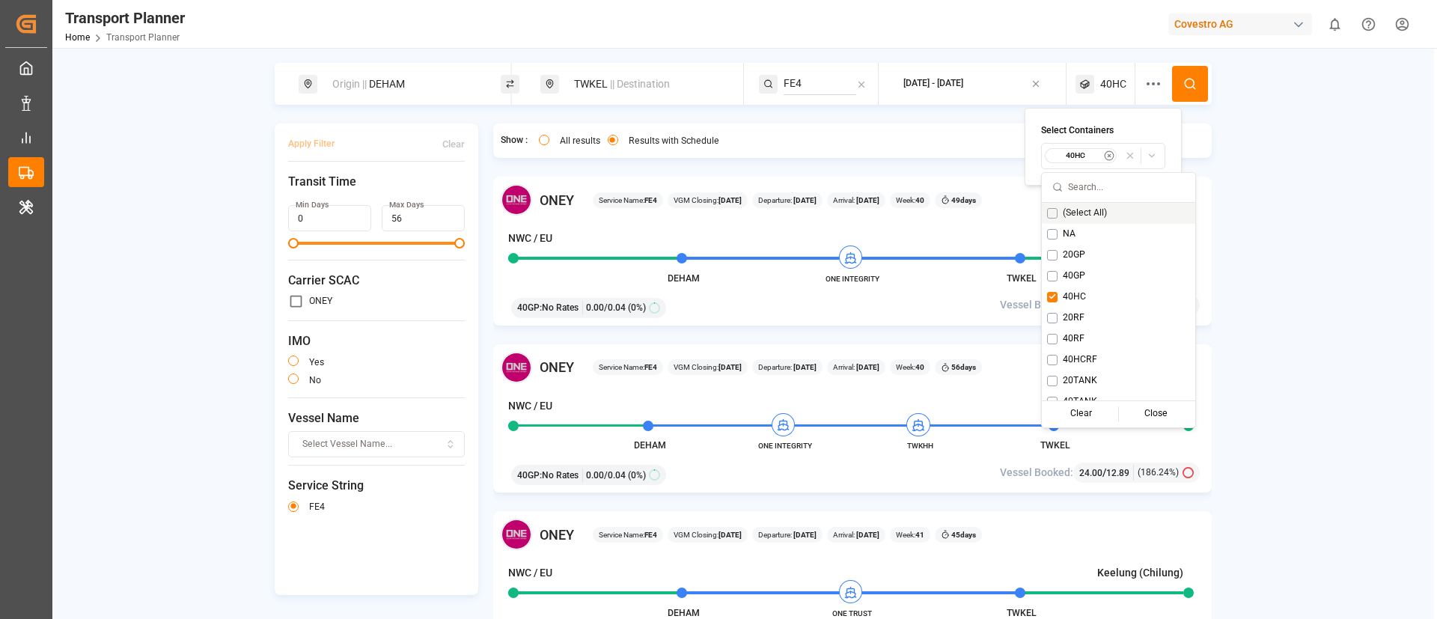
click at [1186, 97] on button at bounding box center [1190, 84] width 36 height 36
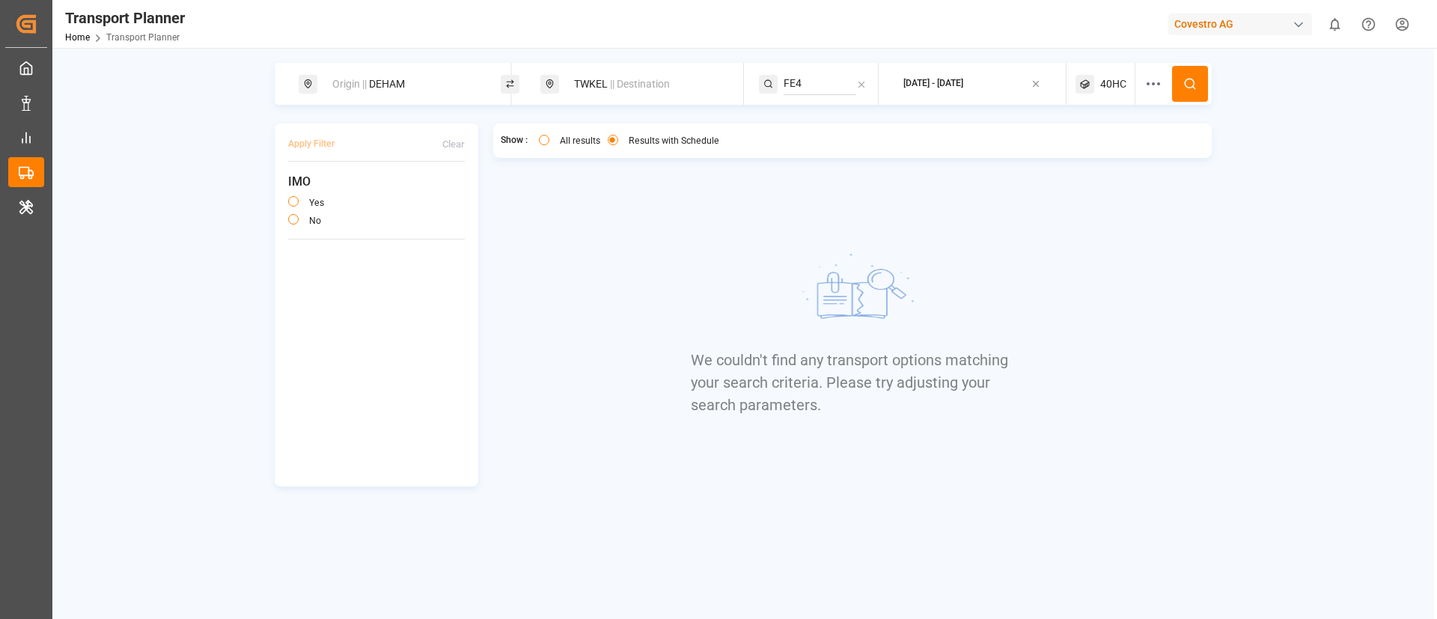
click at [1117, 86] on span "40HC" at bounding box center [1113, 84] width 26 height 16
click at [1077, 152] on small "40HC" at bounding box center [1078, 155] width 52 height 10
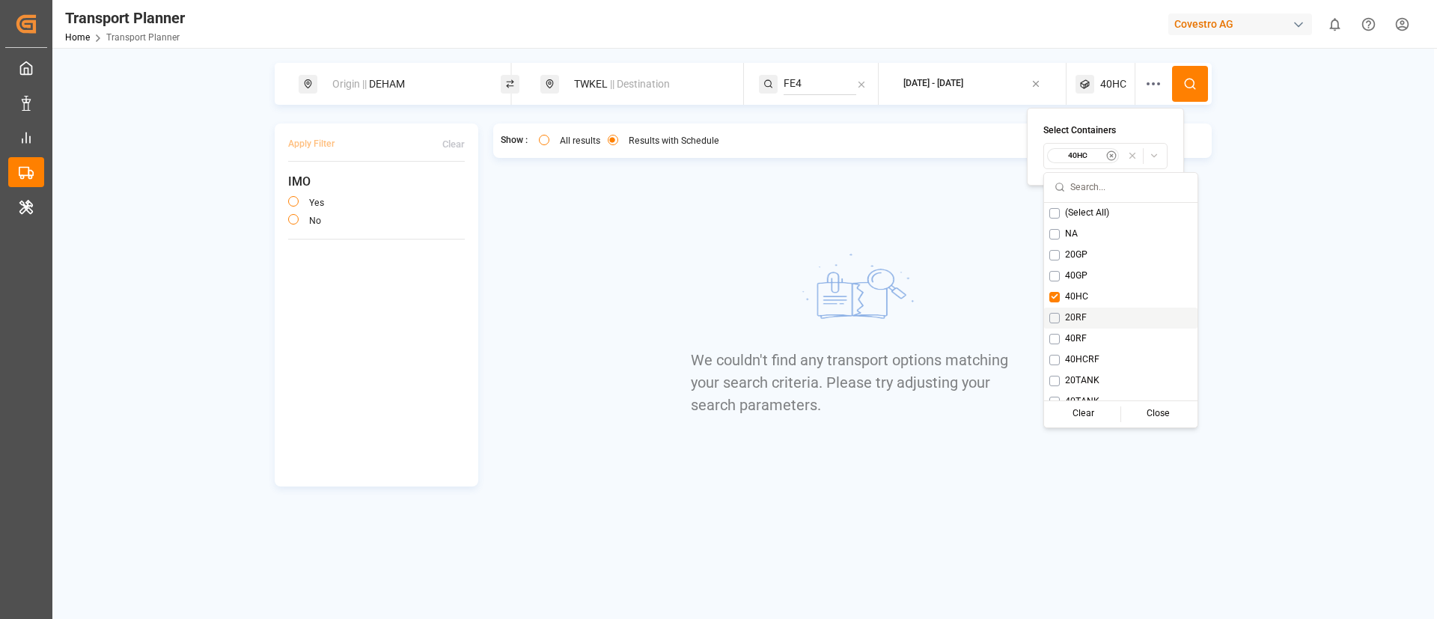
click at [1082, 317] on span "20RF" at bounding box center [1076, 317] width 22 height 13
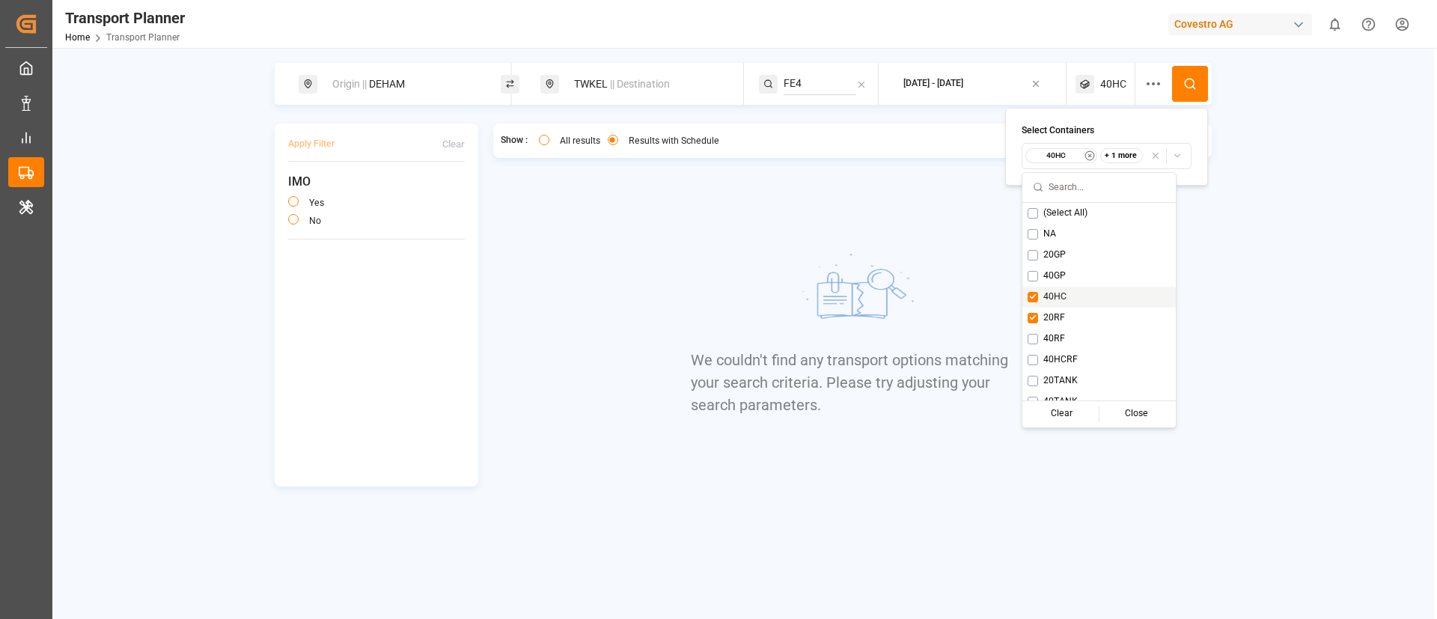
click at [1052, 296] on span "40HC" at bounding box center [1054, 296] width 23 height 13
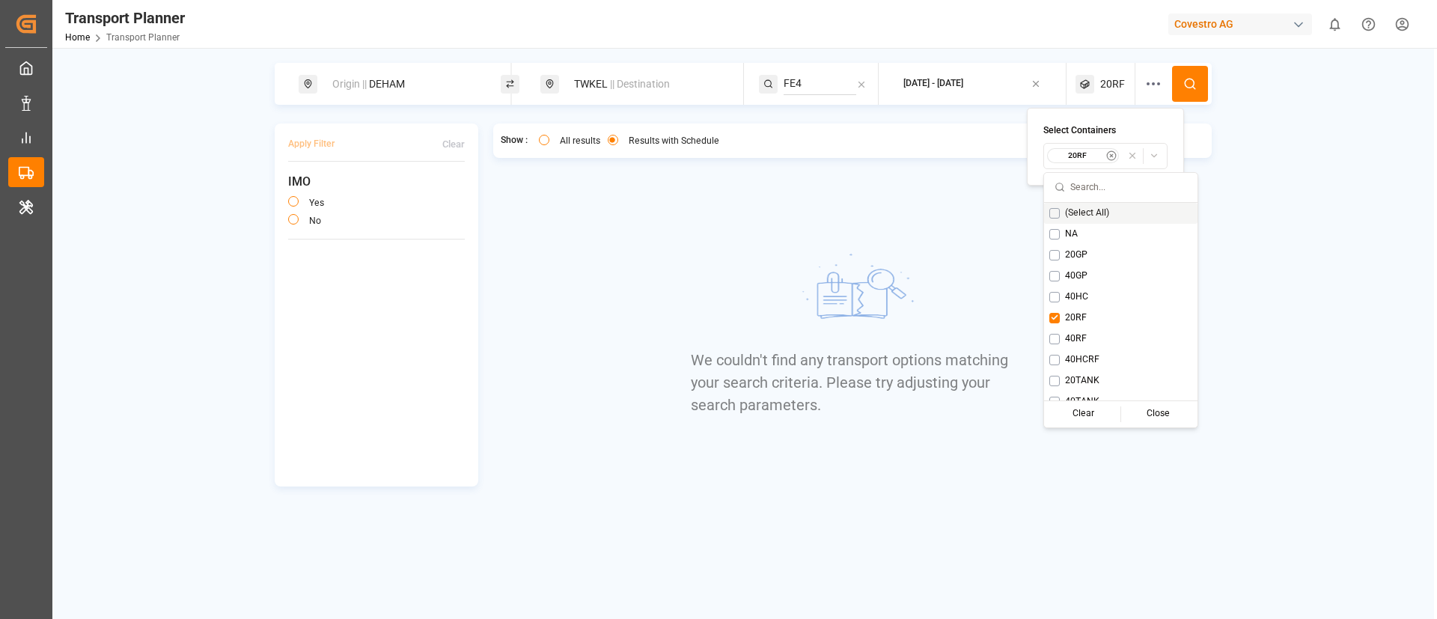
click at [1185, 91] on button at bounding box center [1190, 84] width 36 height 36
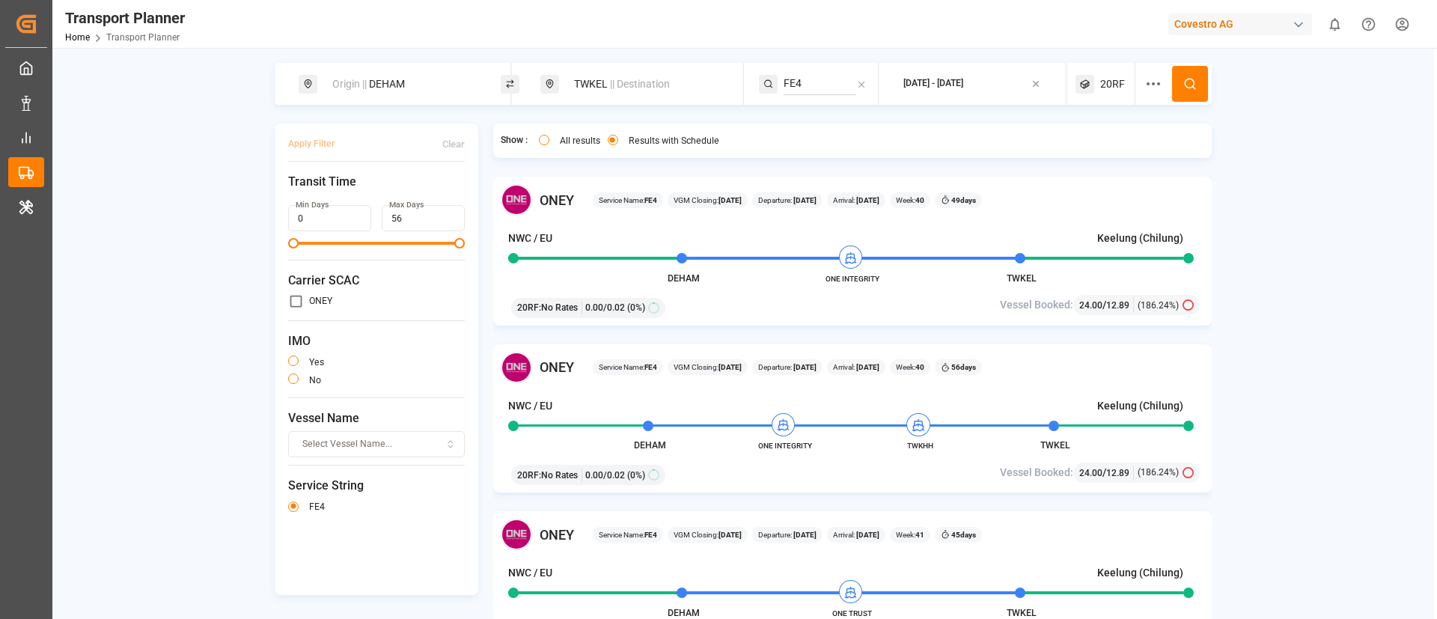
click at [1109, 91] on span "20RF" at bounding box center [1112, 84] width 25 height 16
click at [1073, 153] on small "20RF" at bounding box center [1075, 155] width 52 height 10
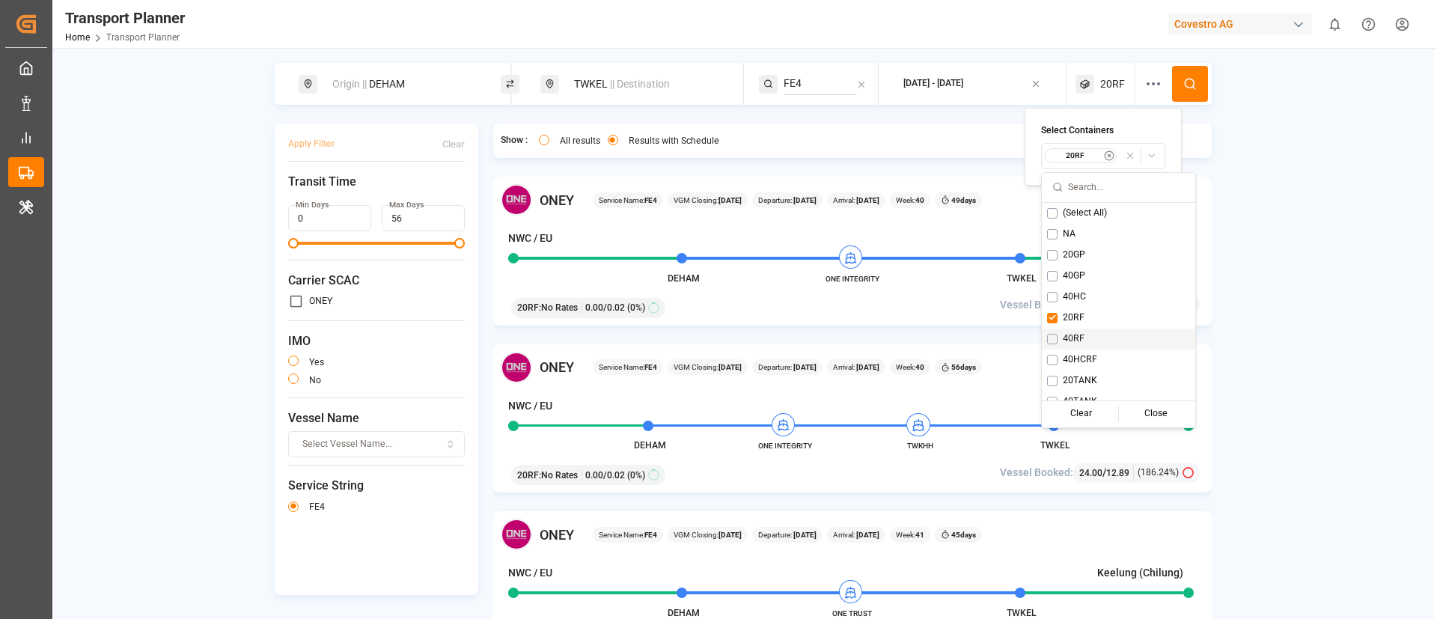
click at [1075, 338] on span "40RF" at bounding box center [1074, 338] width 22 height 13
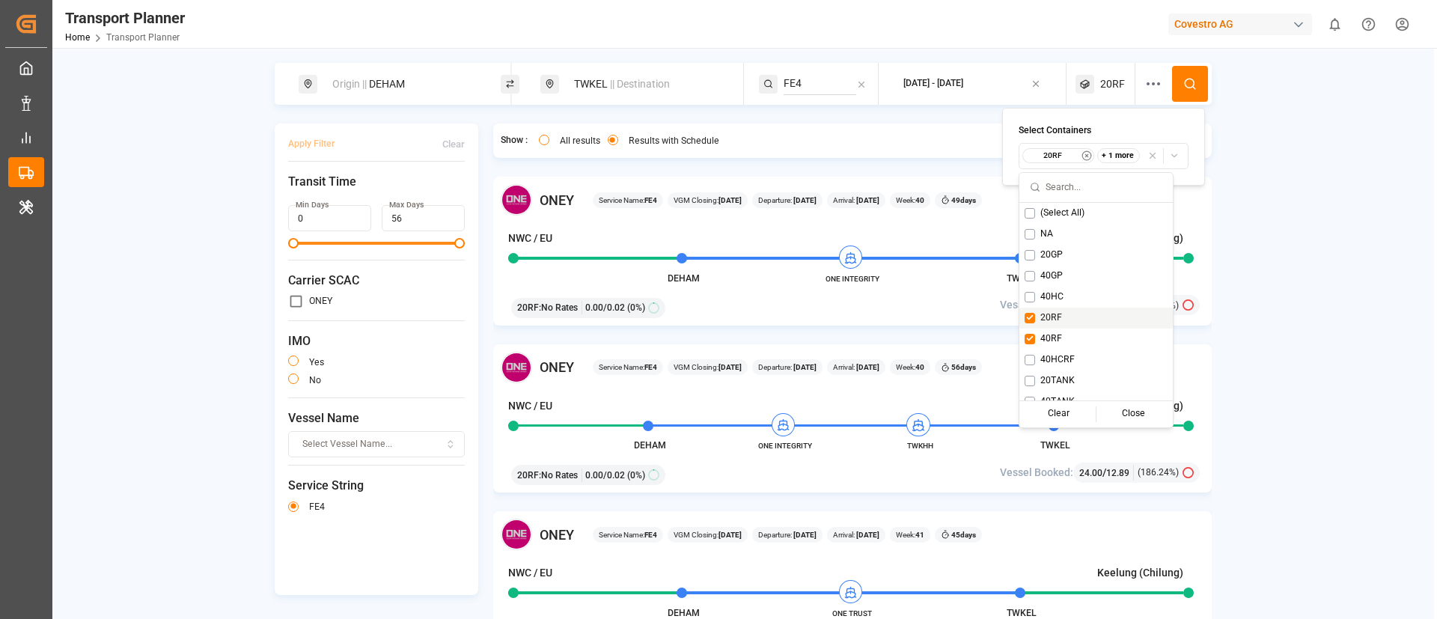
click at [1055, 318] on span "20RF" at bounding box center [1051, 317] width 22 height 13
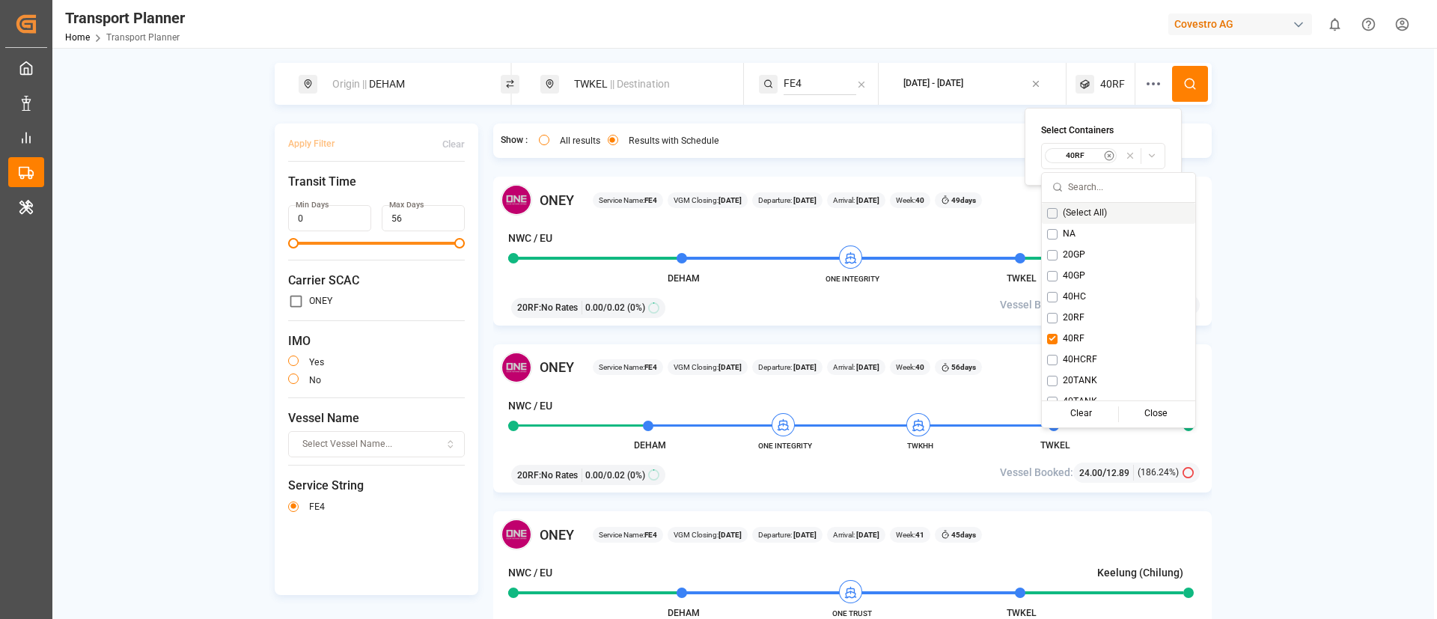
click at [1194, 72] on button at bounding box center [1190, 84] width 36 height 36
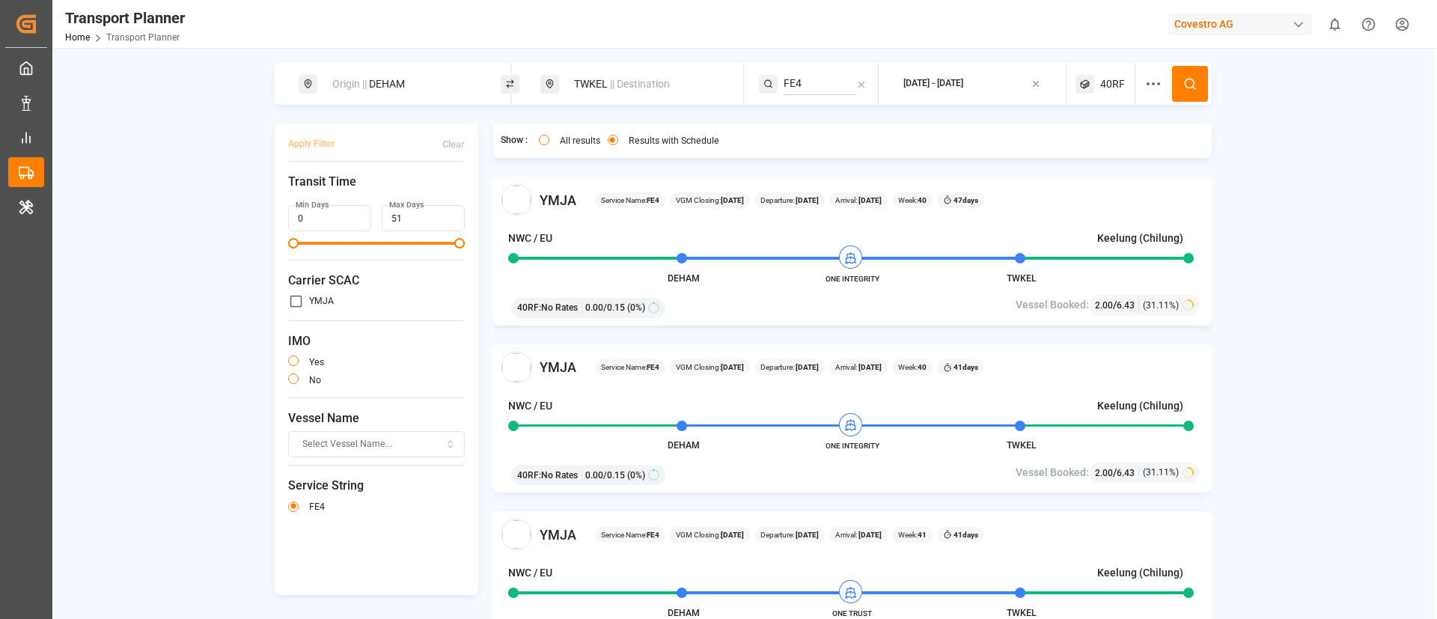
click at [421, 87] on div "Origin || DEHAM" at bounding box center [404, 84] width 162 height 28
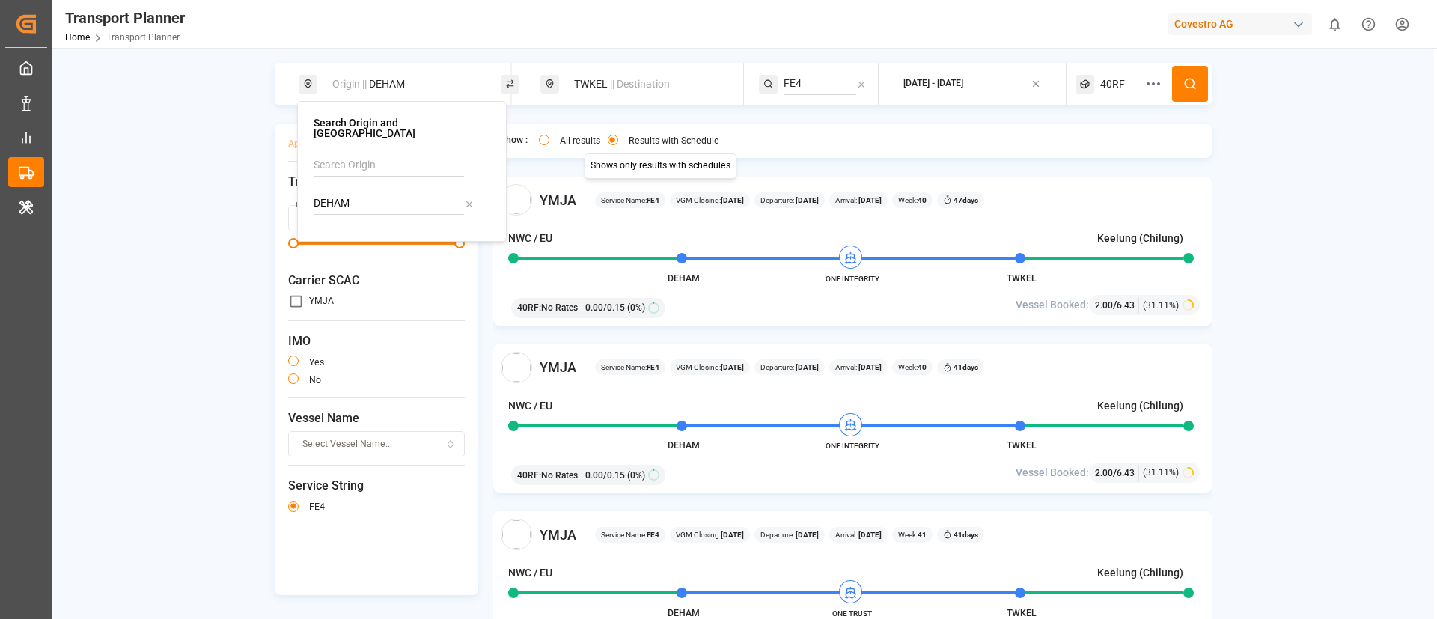
click at [620, 85] on span "|| Destination" at bounding box center [640, 84] width 60 height 12
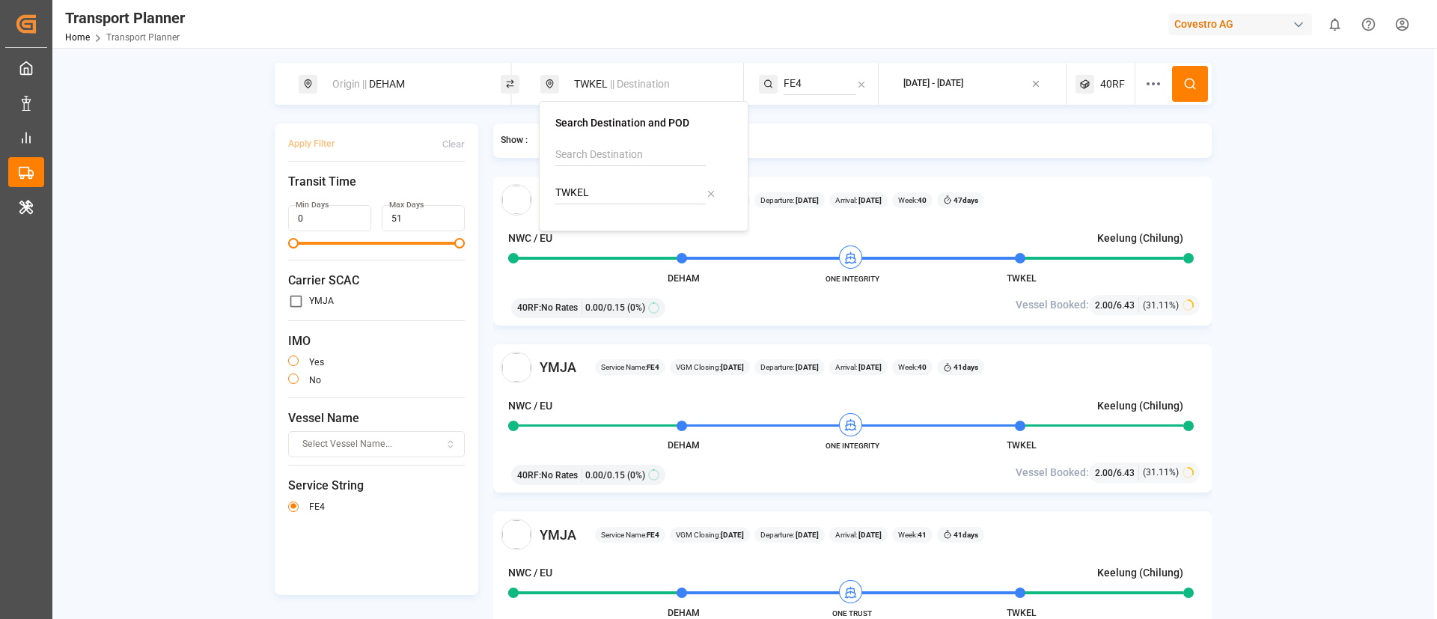
click at [613, 198] on input "TWKEL" at bounding box center [630, 193] width 150 height 22
paste input "CNTAC"
type input "CNTAC"
click at [603, 242] on div "Taicang Pt" at bounding box center [598, 250] width 49 height 16
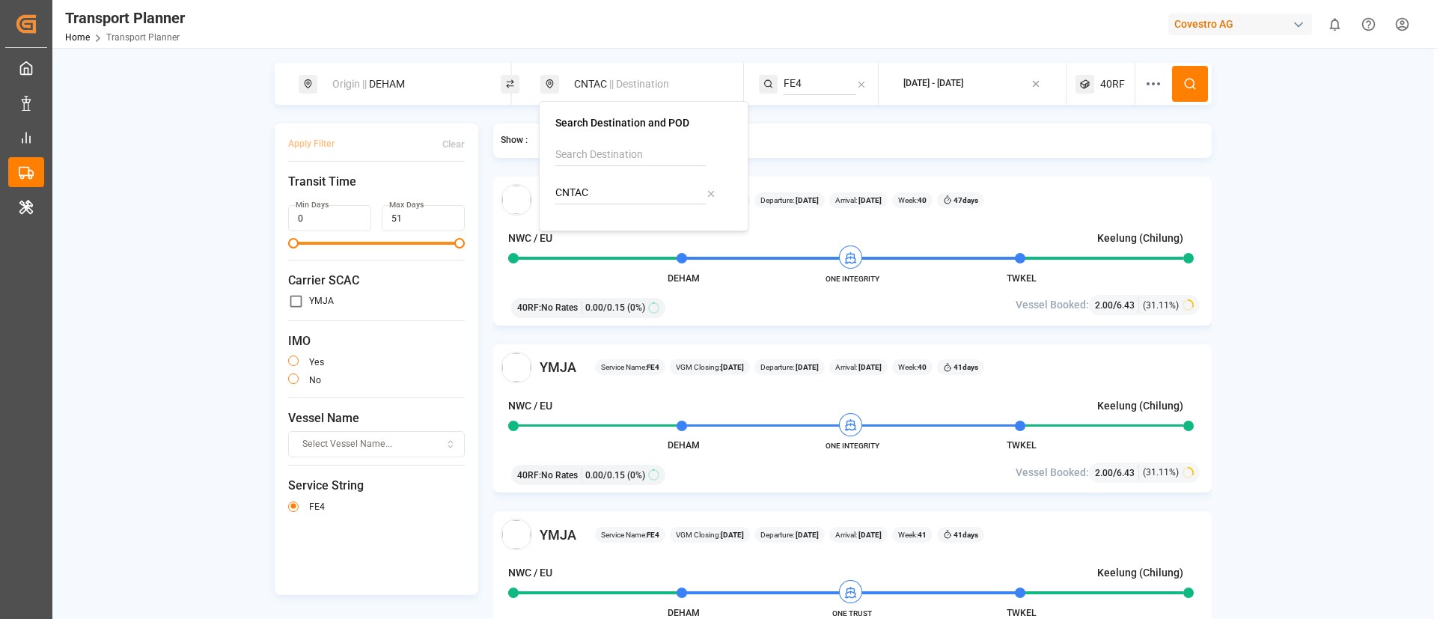
click at [1194, 79] on icon at bounding box center [1189, 83] width 13 height 13
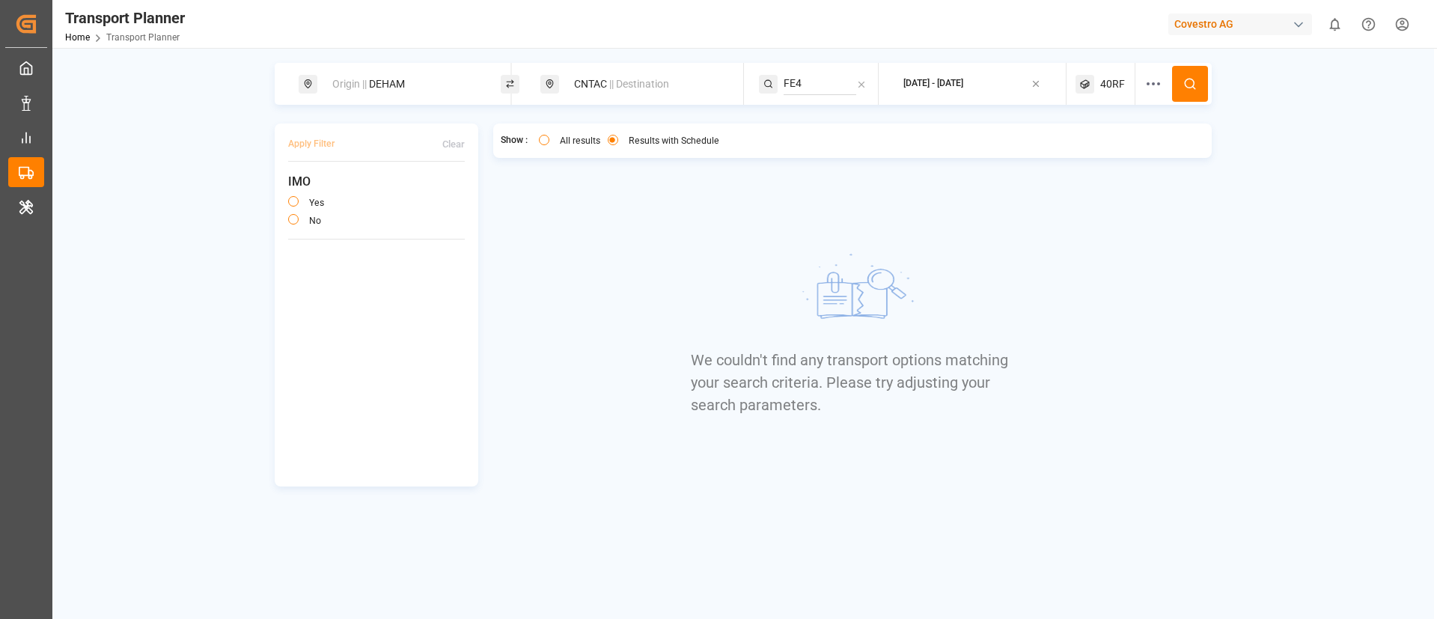
click at [1110, 84] on span "40RF" at bounding box center [1112, 84] width 25 height 16
click at [1074, 153] on small "40RF" at bounding box center [1078, 155] width 52 height 10
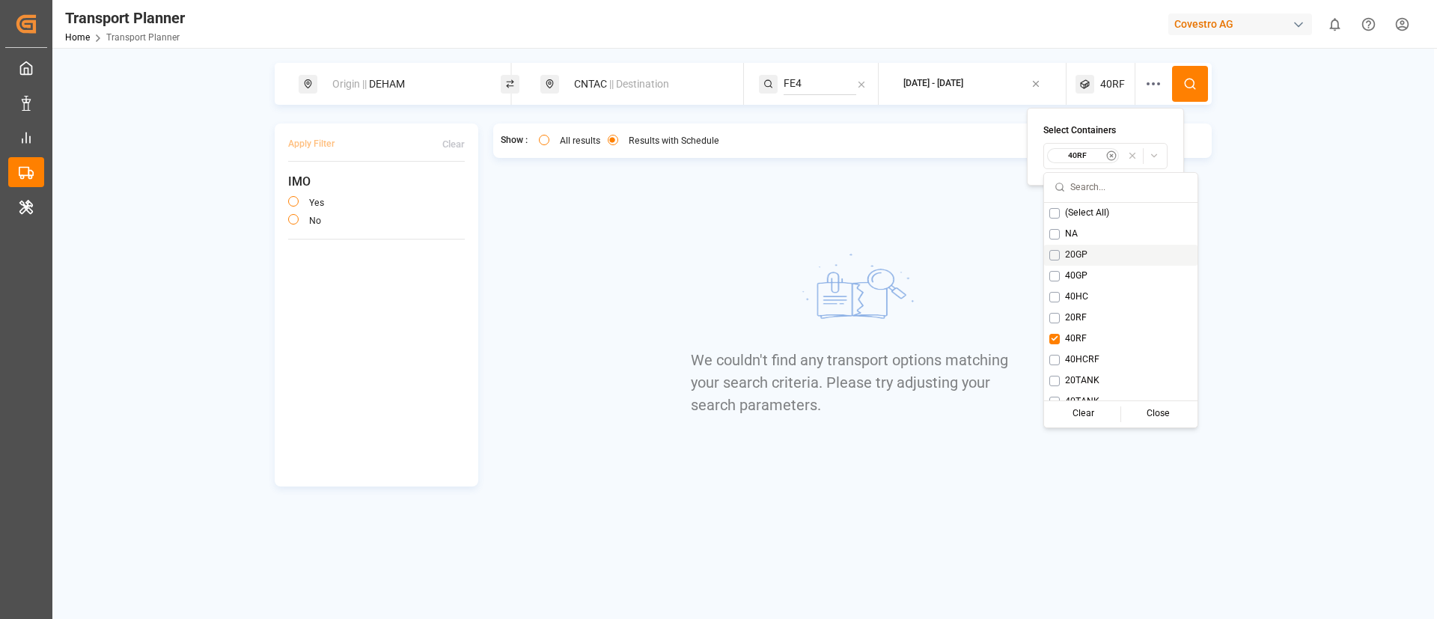
click at [1076, 250] on span "20GP" at bounding box center [1076, 254] width 22 height 13
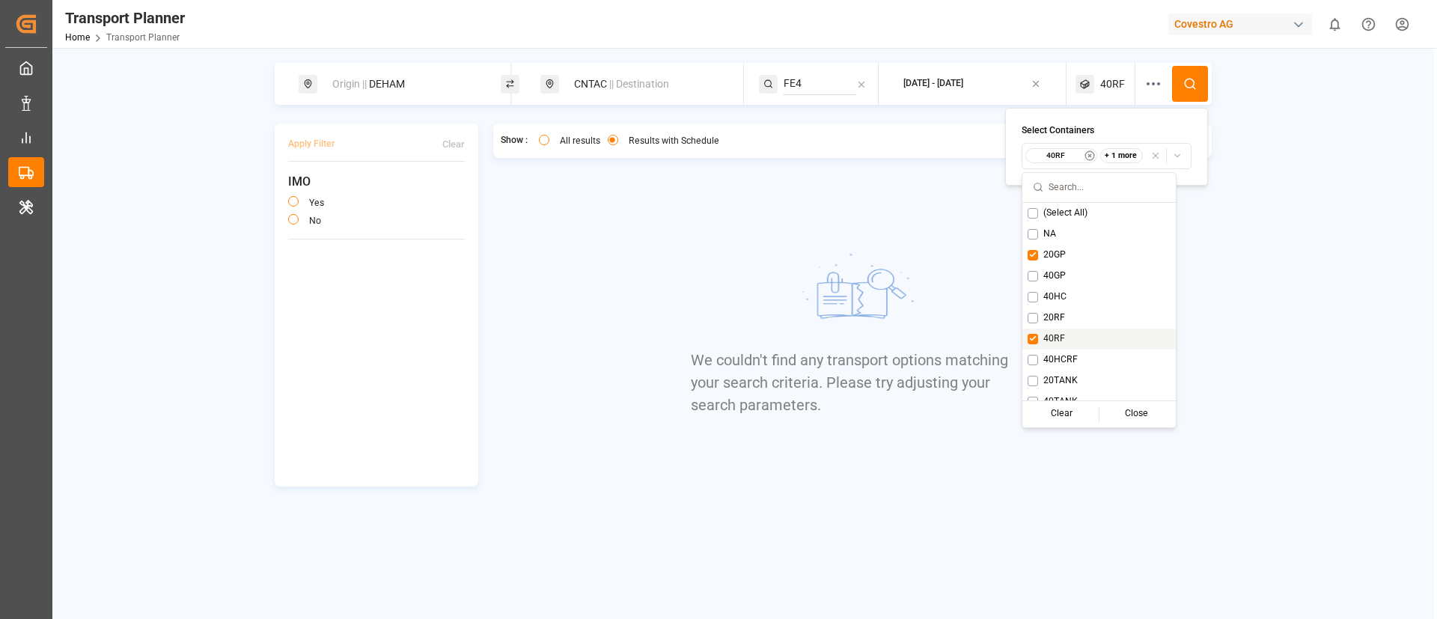
click at [1053, 329] on div "40RF" at bounding box center [1098, 339] width 153 height 21
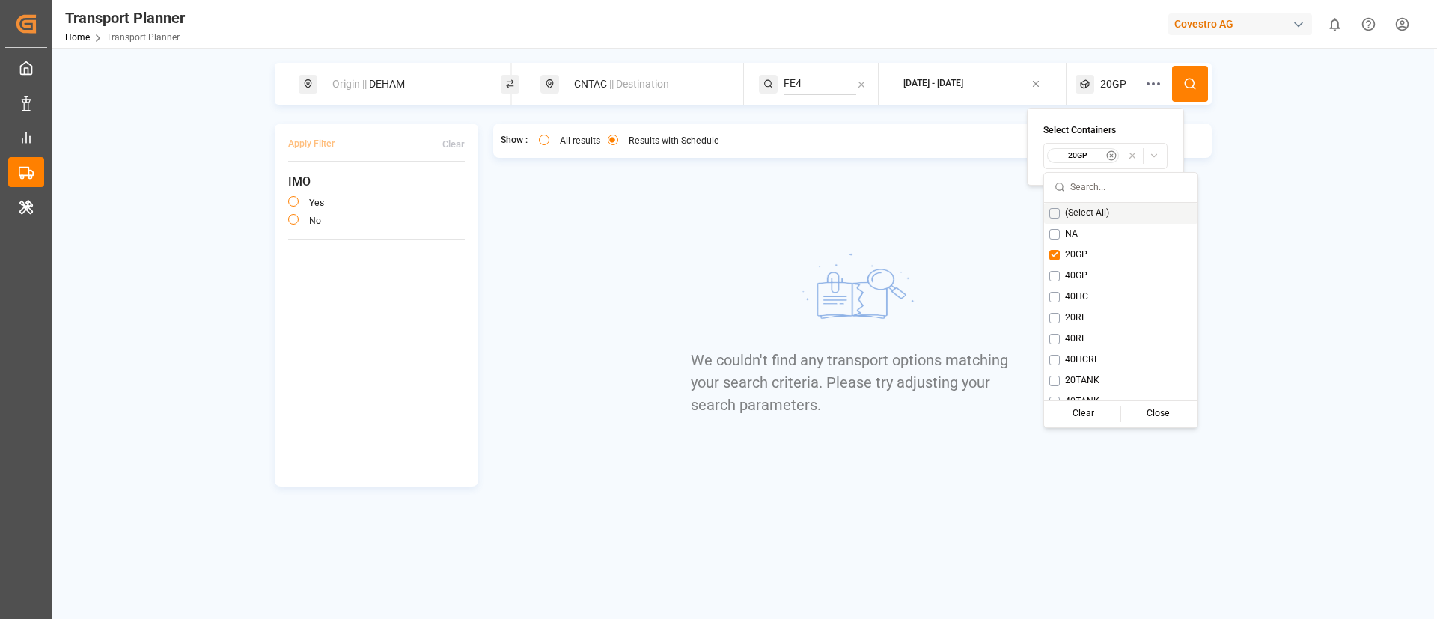
click at [1191, 70] on button at bounding box center [1190, 84] width 36 height 36
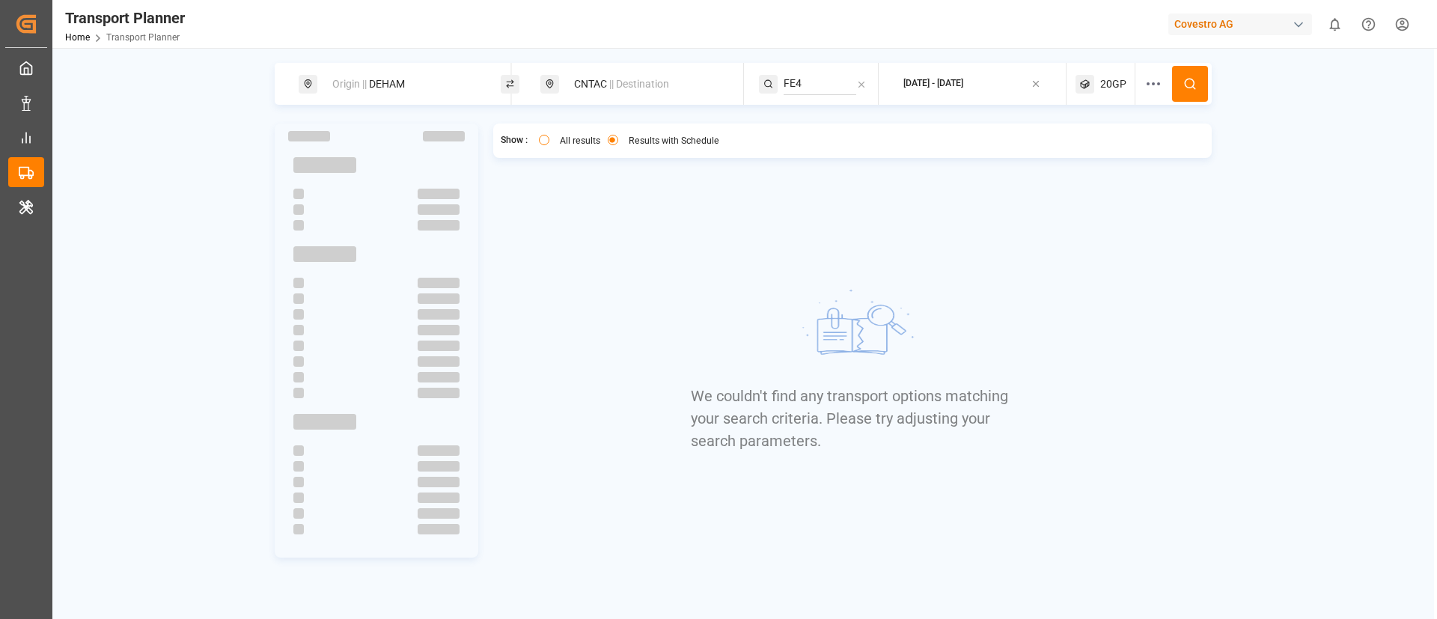
click at [1111, 88] on span "20GP" at bounding box center [1113, 84] width 26 height 16
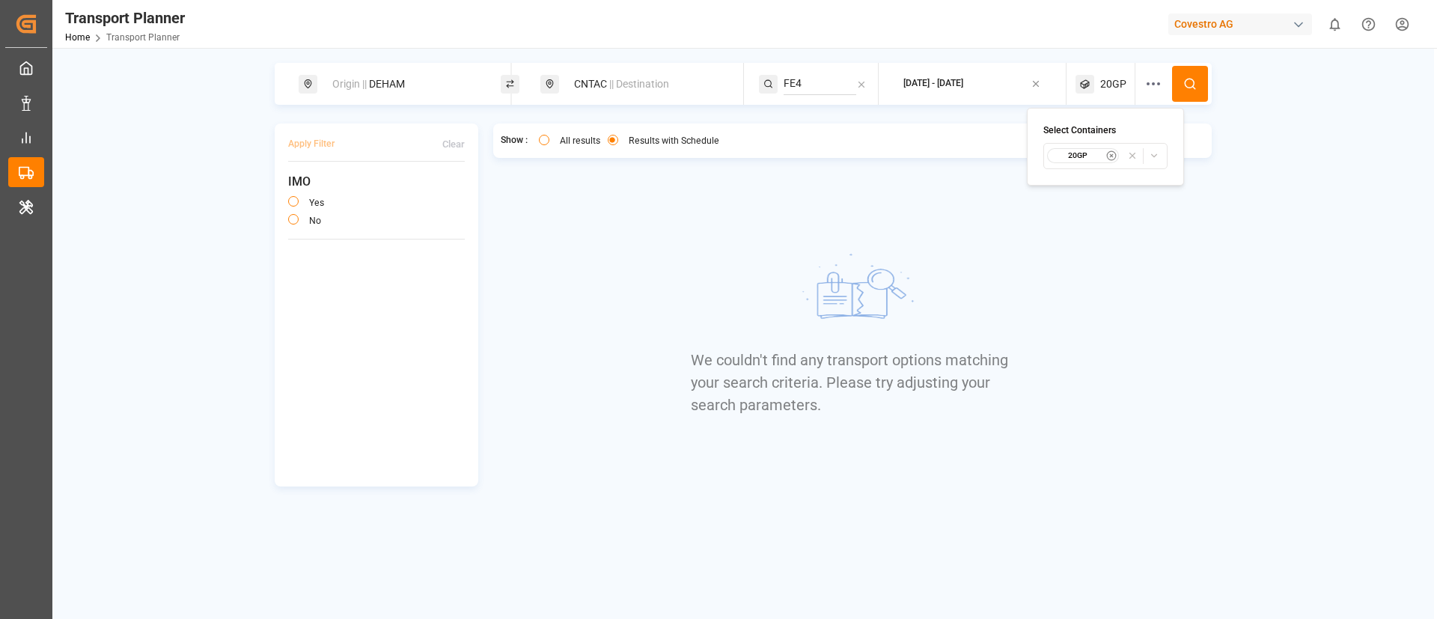
click at [1078, 164] on button "20GP" at bounding box center [1105, 156] width 124 height 26
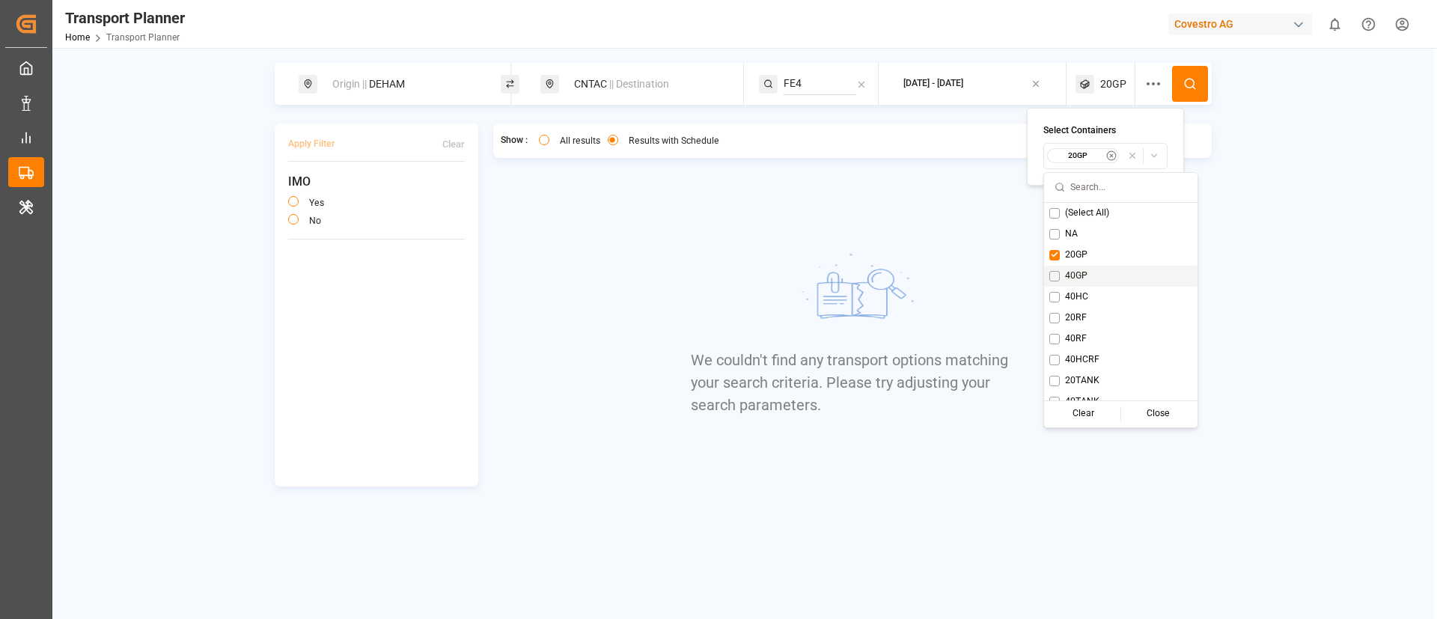
click at [1084, 283] on div "40GP" at bounding box center [1120, 276] width 153 height 21
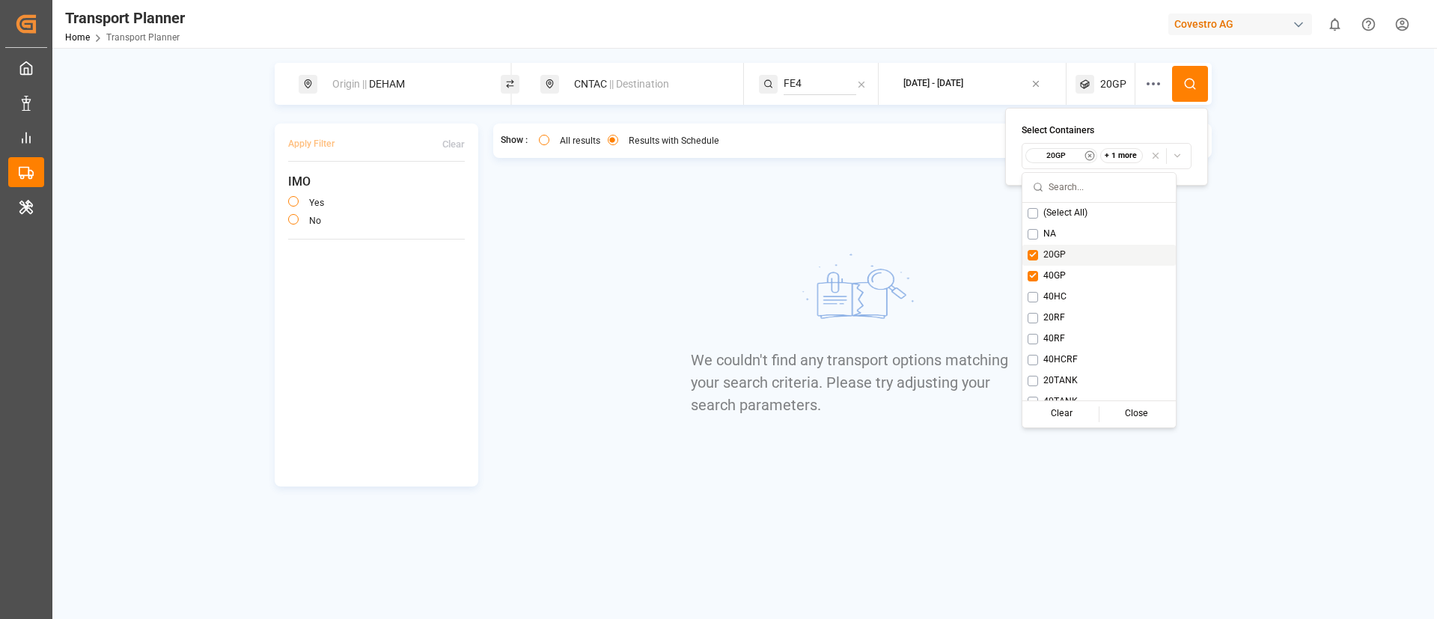
click at [1056, 255] on span "20GP" at bounding box center [1054, 254] width 22 height 13
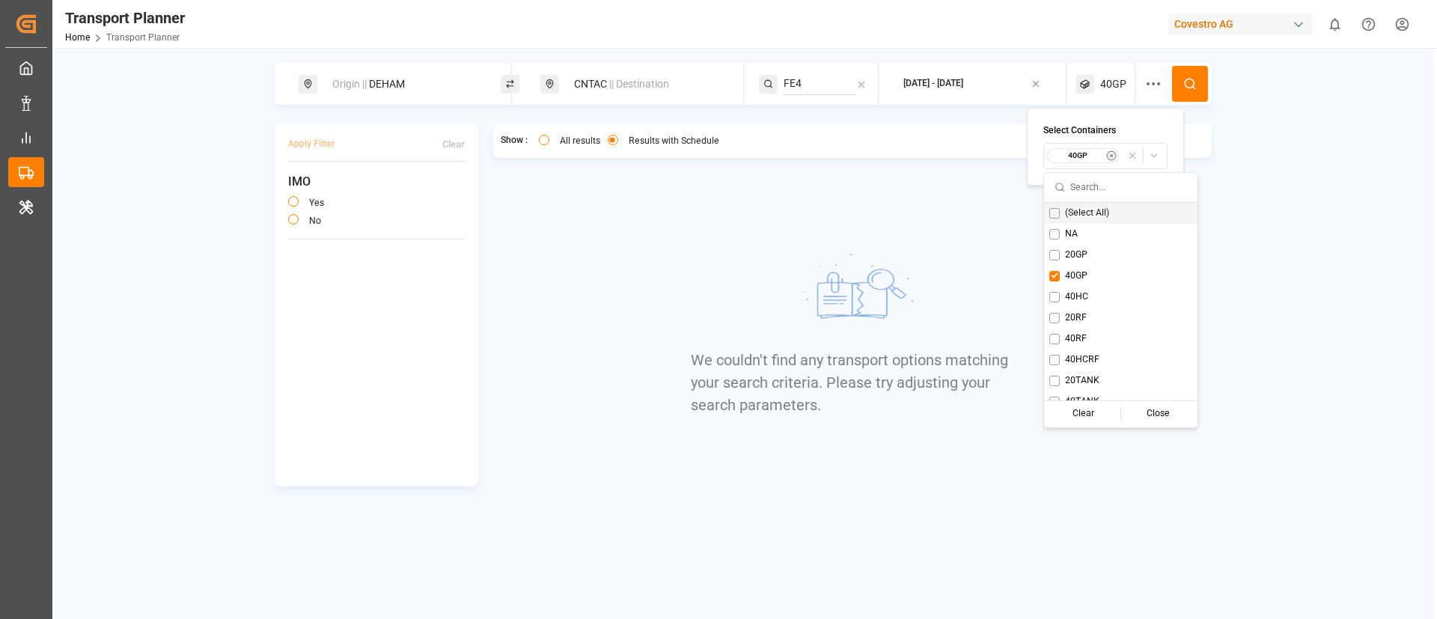
click at [1193, 80] on circle at bounding box center [1189, 83] width 9 height 9
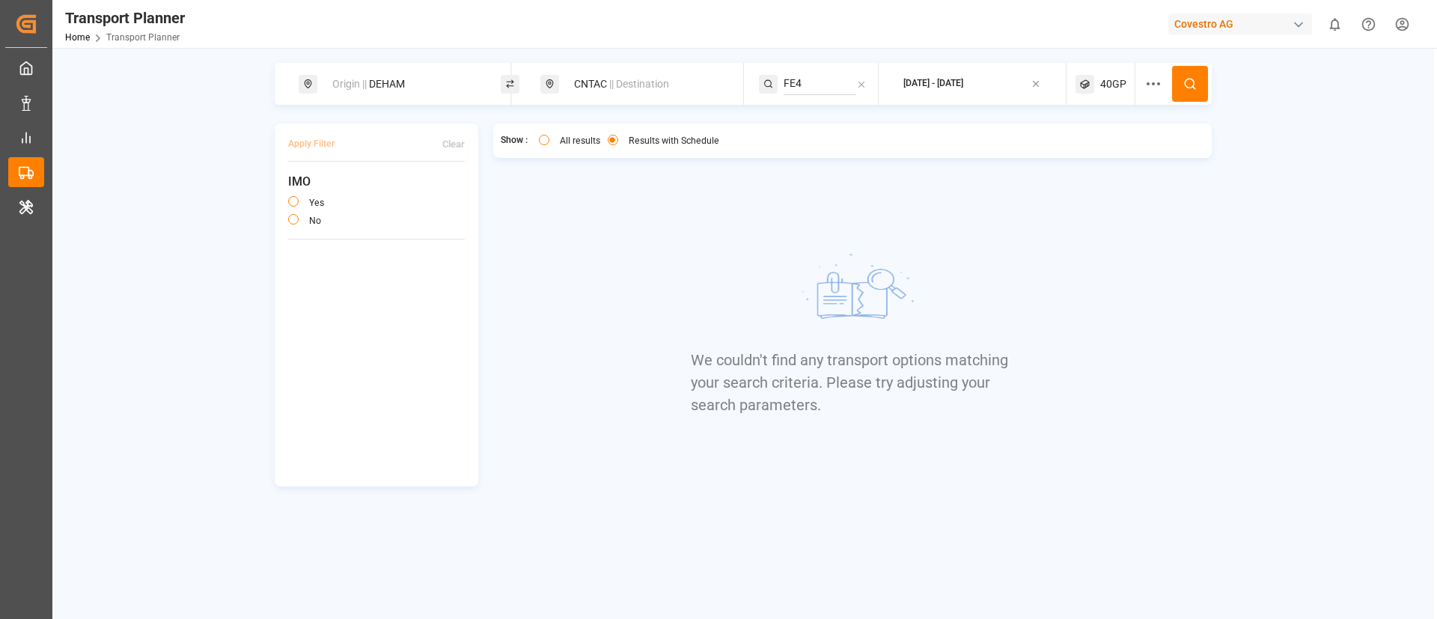
click at [1108, 73] on div "40GP" at bounding box center [1106, 84] width 60 height 42
click at [1077, 150] on small "40GP" at bounding box center [1078, 155] width 52 height 10
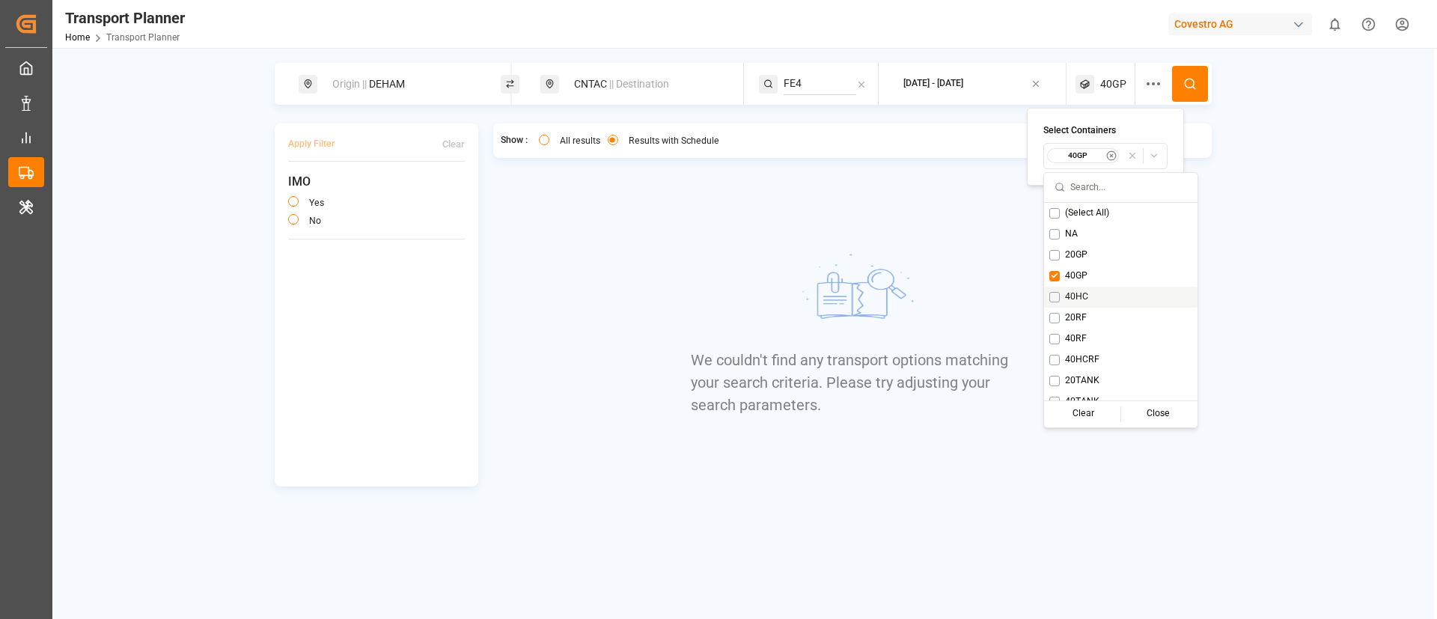
click at [1082, 293] on span "40HC" at bounding box center [1076, 296] width 23 height 13
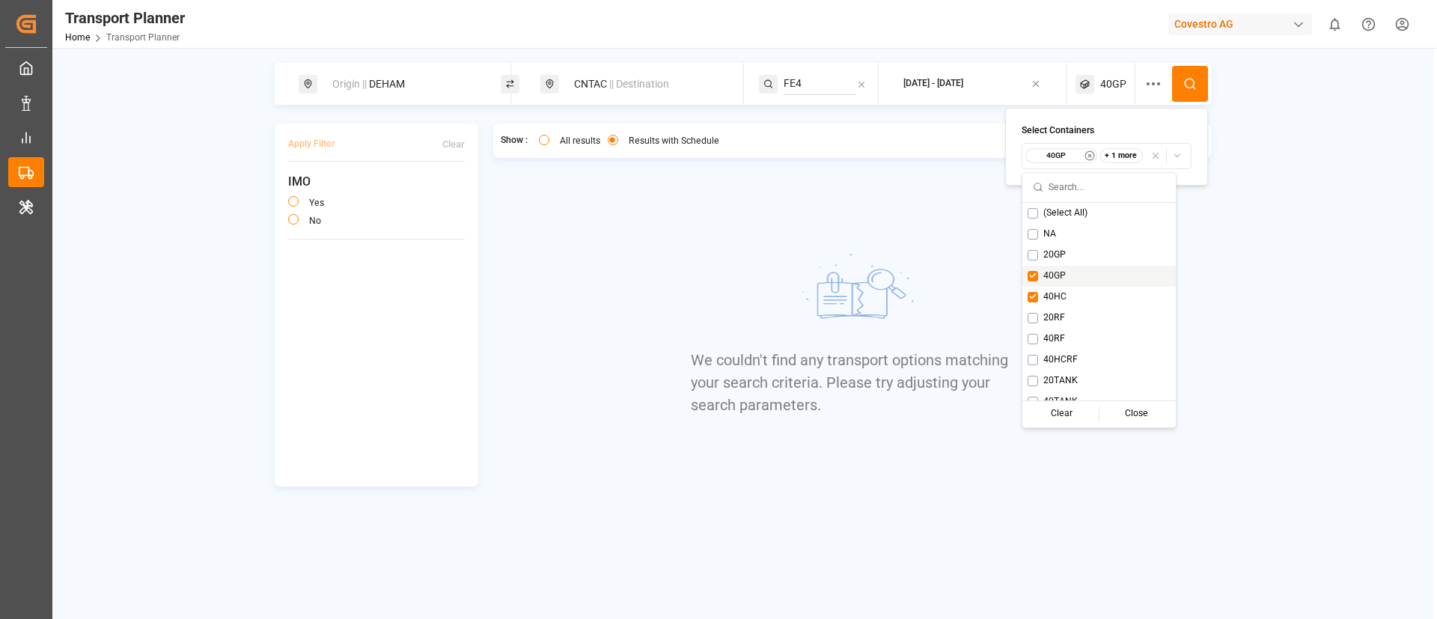
click at [1064, 275] on span "40GP" at bounding box center [1054, 275] width 22 height 13
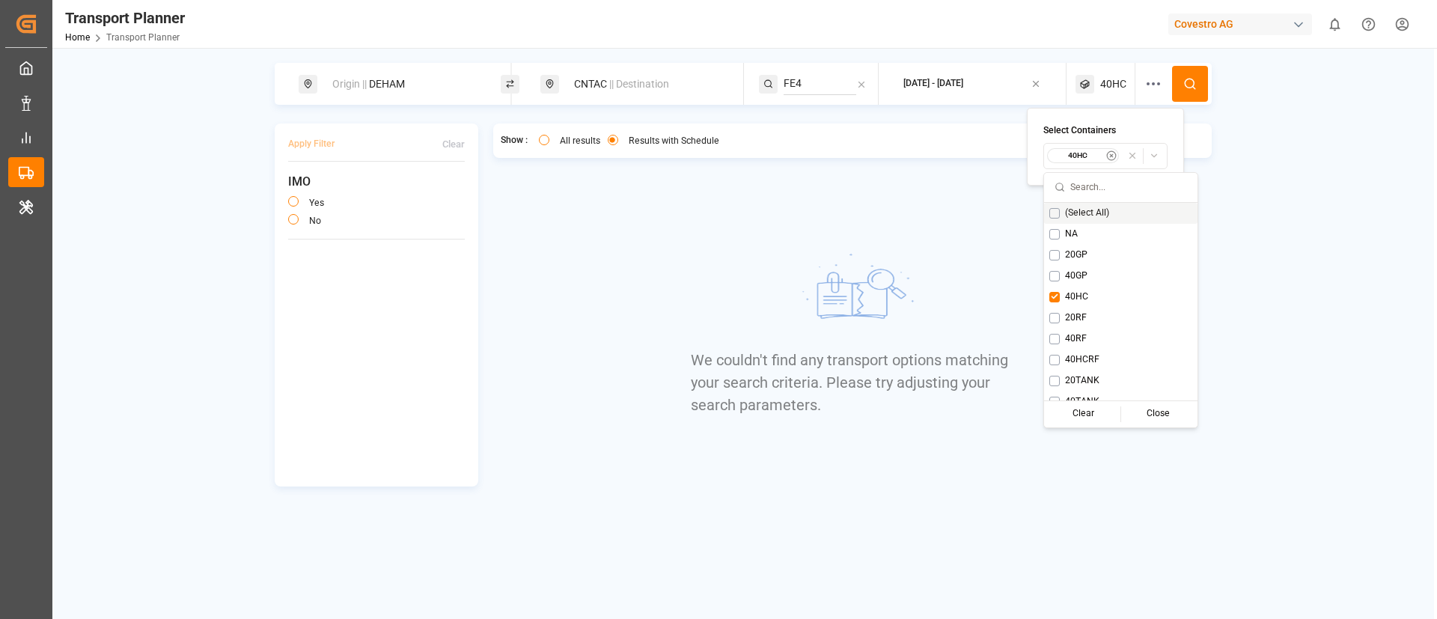
click at [1194, 82] on circle at bounding box center [1189, 83] width 9 height 9
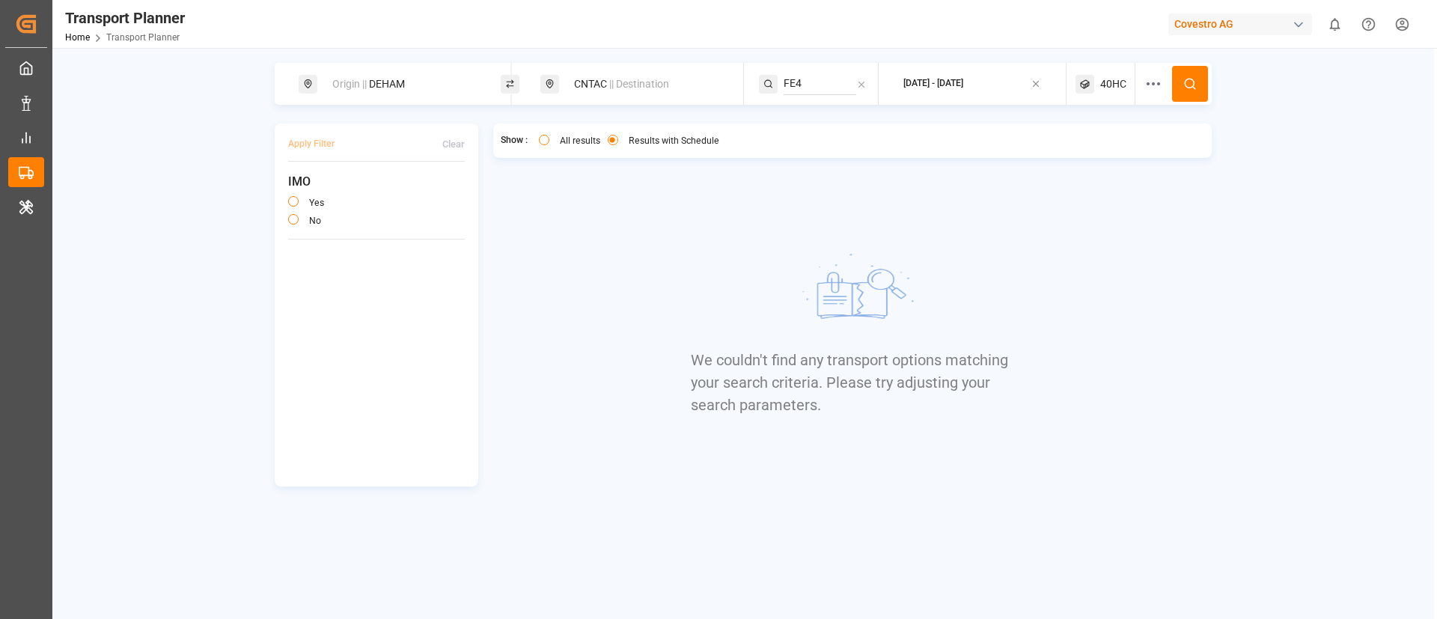
click at [1101, 82] on span "40HC" at bounding box center [1113, 84] width 26 height 16
click at [1070, 155] on small "40HC" at bounding box center [1078, 155] width 52 height 10
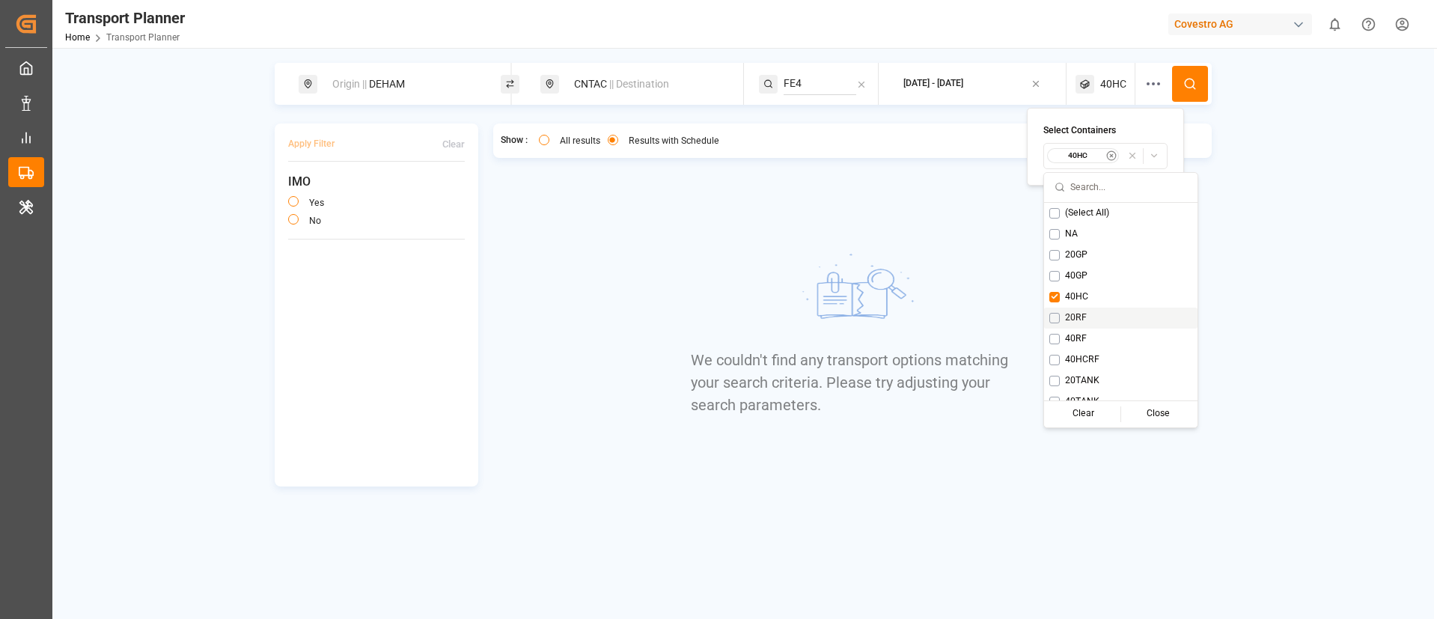
click at [1078, 314] on span "20RF" at bounding box center [1076, 317] width 22 height 13
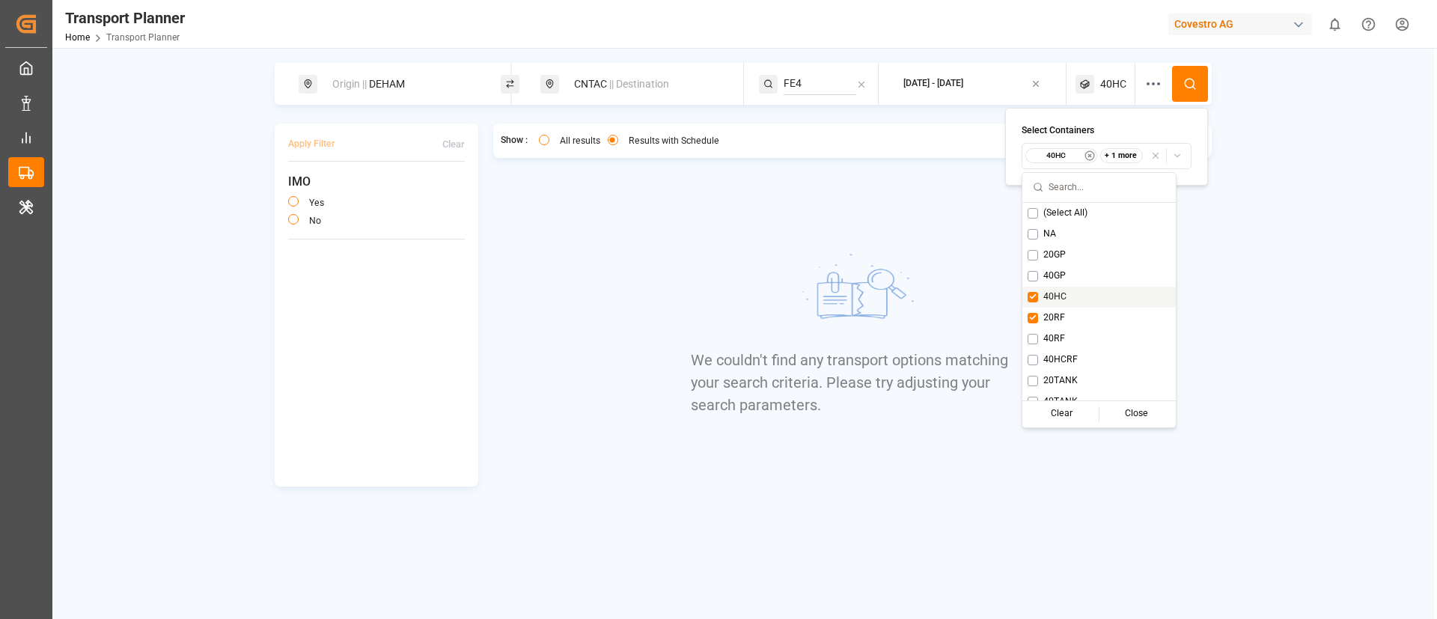
click at [1054, 296] on span "40HC" at bounding box center [1054, 296] width 23 height 13
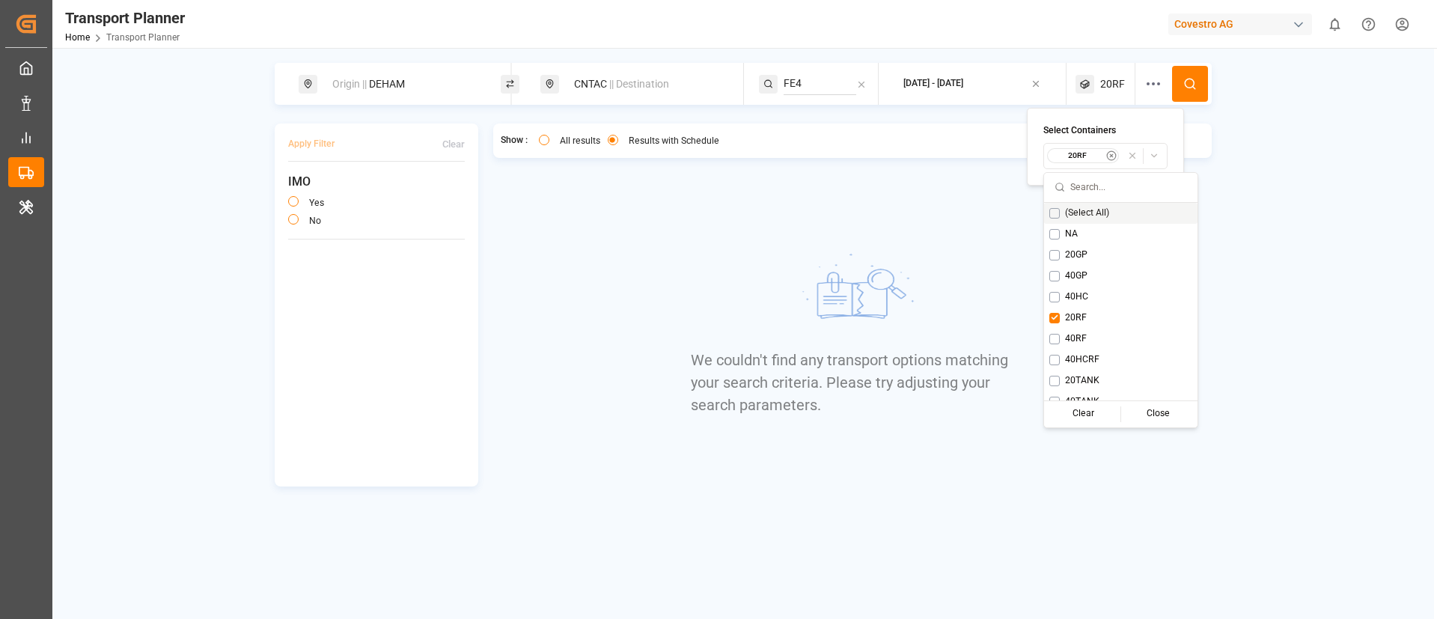
click at [1194, 82] on circle at bounding box center [1189, 83] width 9 height 9
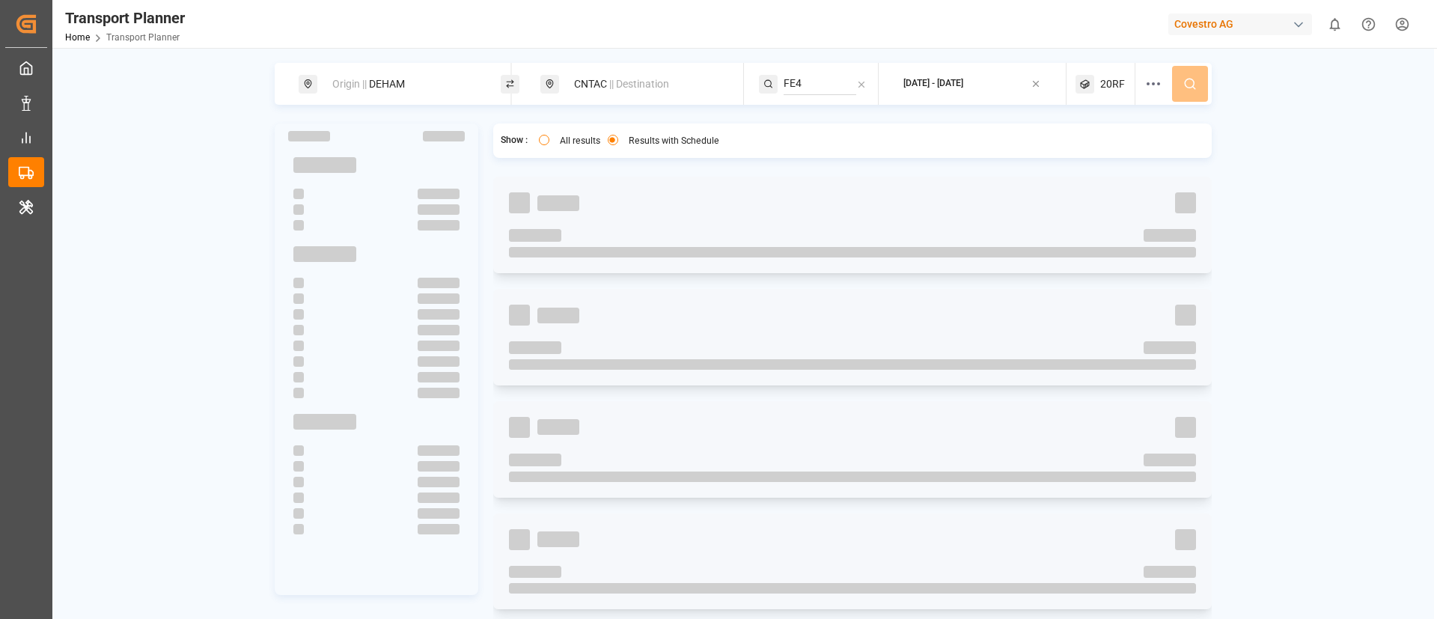
click at [1106, 88] on span "20RF" at bounding box center [1112, 84] width 25 height 16
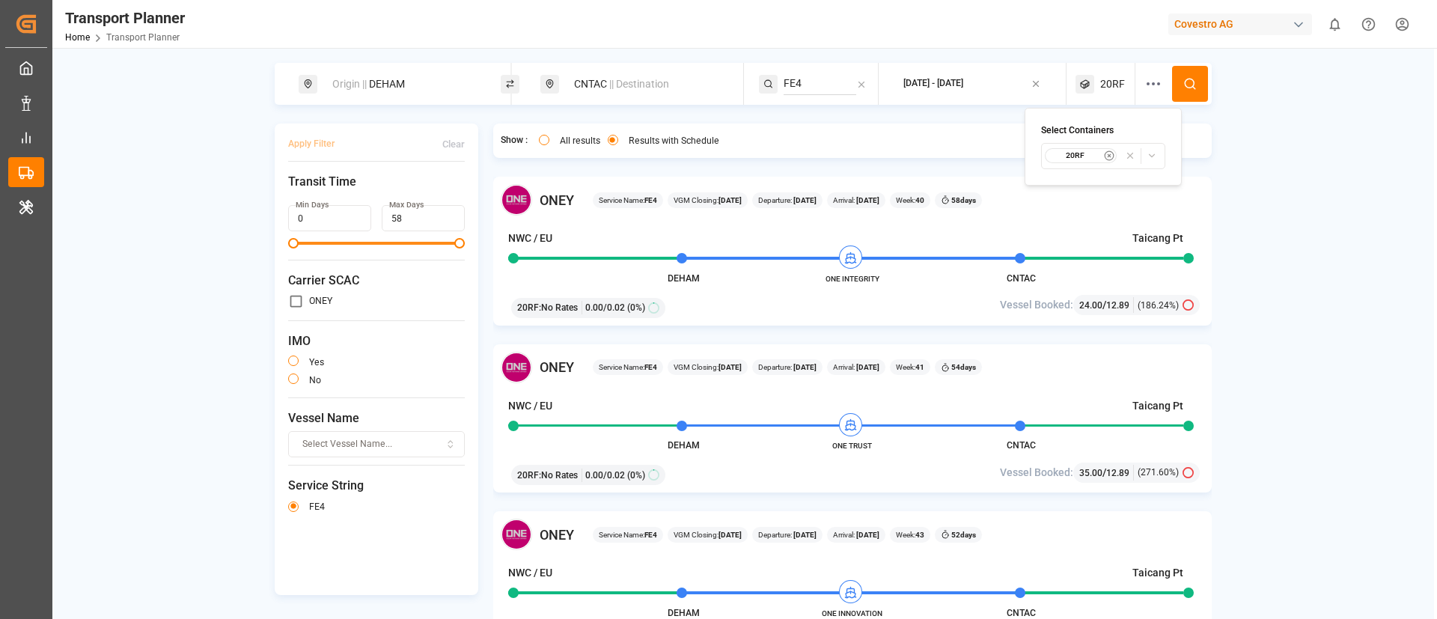
click at [1077, 157] on small "20RF" at bounding box center [1075, 155] width 52 height 10
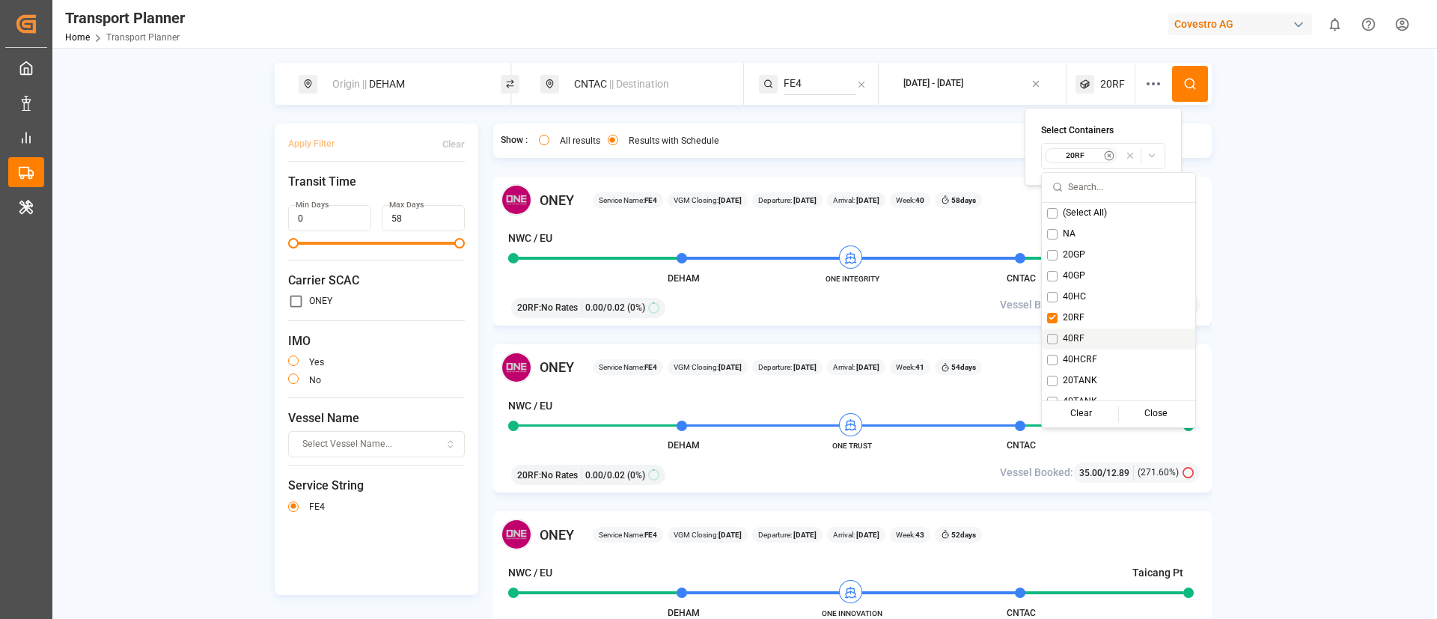
click at [1075, 336] on span "40RF" at bounding box center [1074, 338] width 22 height 13
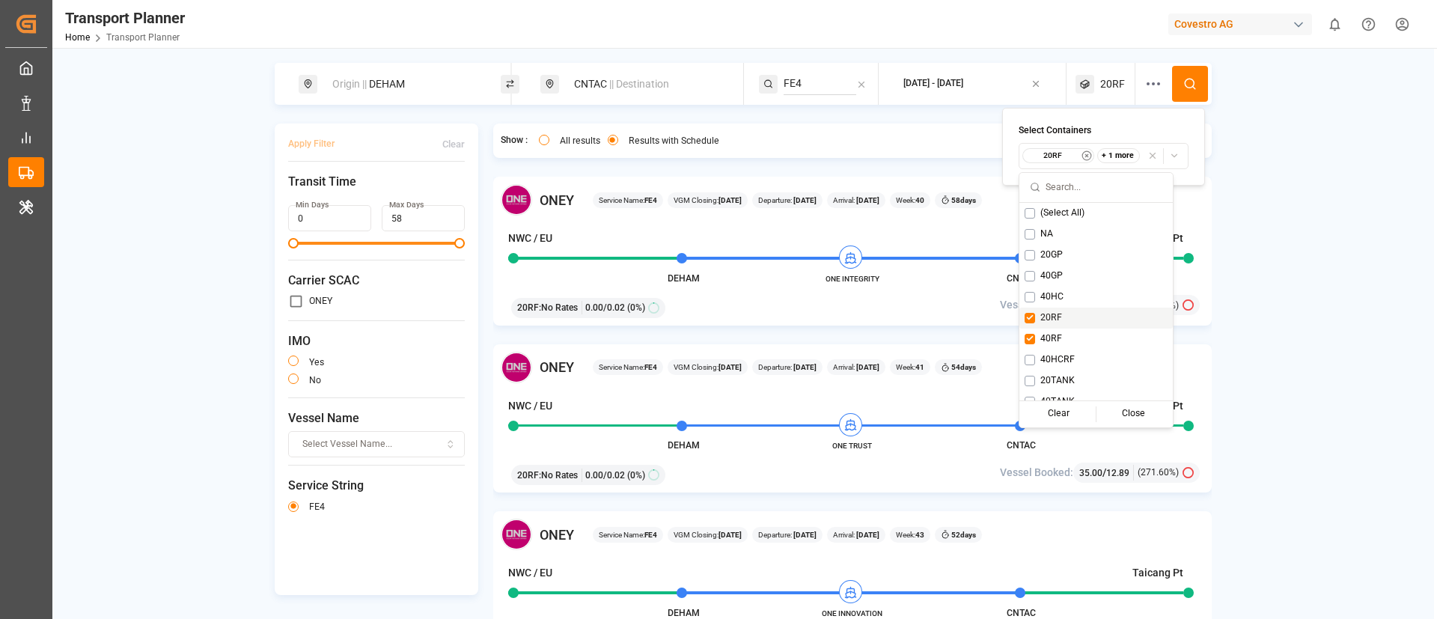
click at [1056, 315] on span "20RF" at bounding box center [1051, 317] width 22 height 13
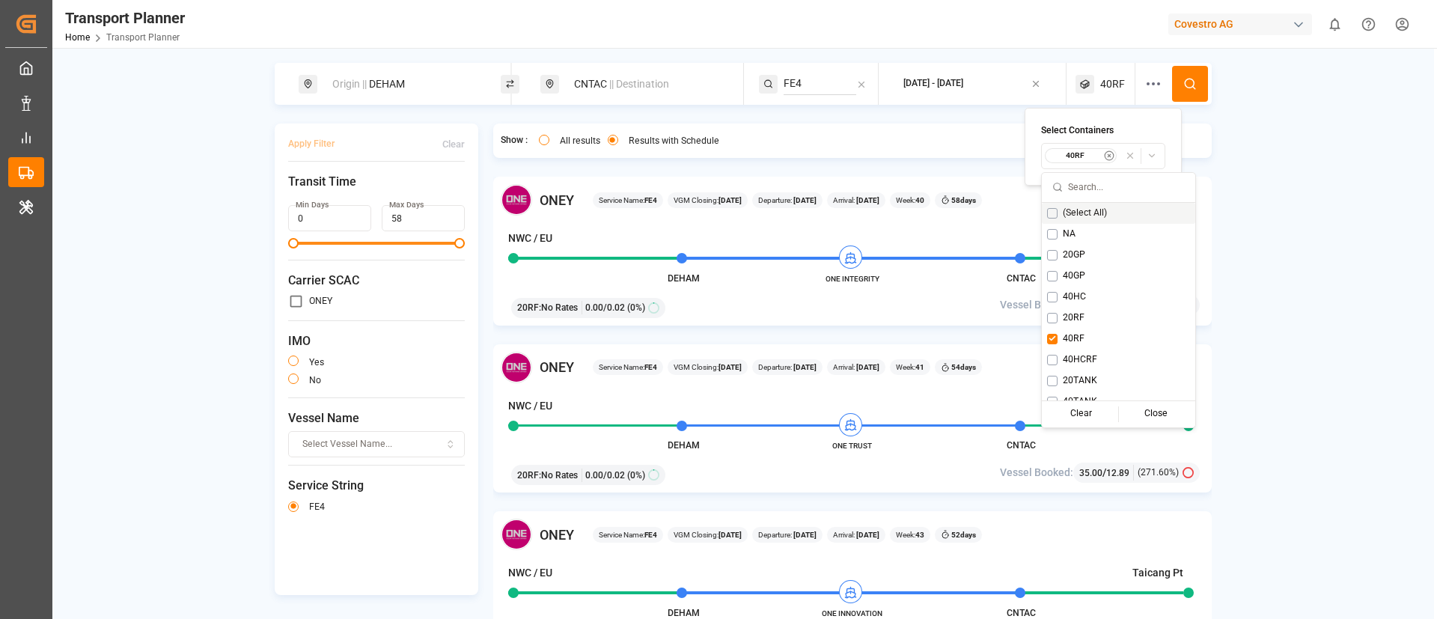
click at [1186, 88] on icon at bounding box center [1189, 83] width 13 height 13
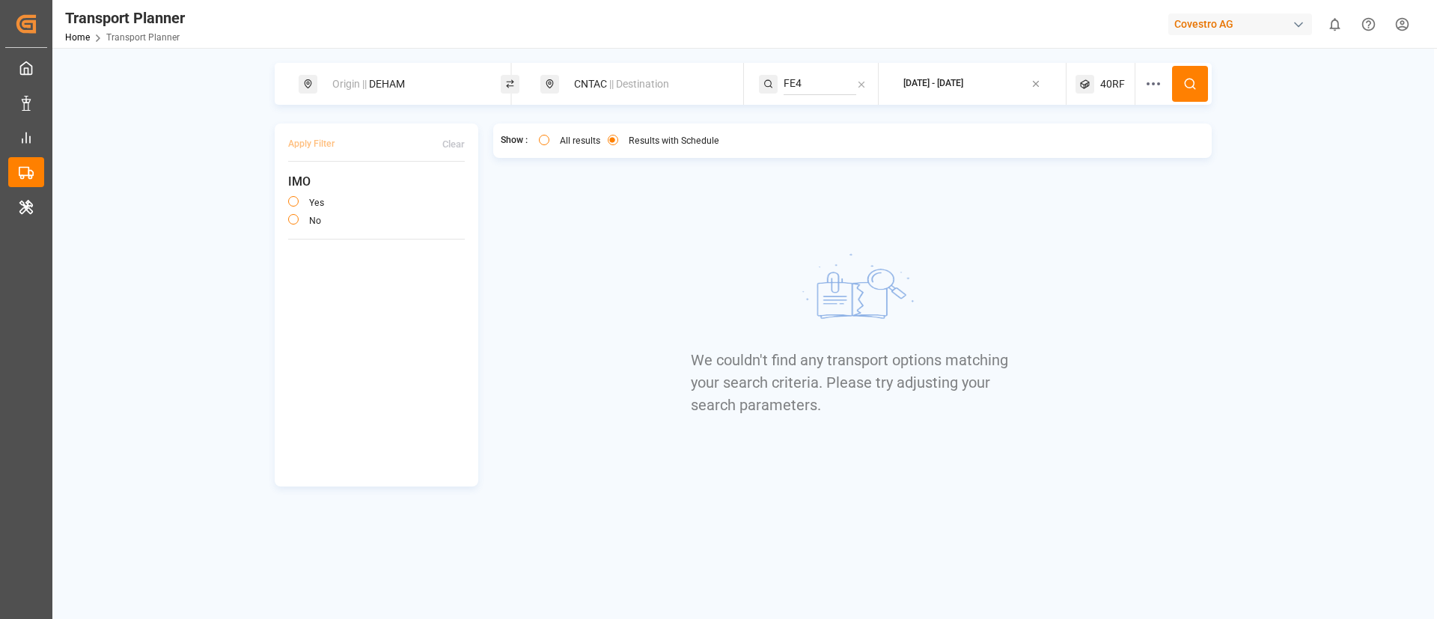
click at [1100, 85] on span "40RF" at bounding box center [1112, 84] width 25 height 16
click at [1079, 158] on small "40RF" at bounding box center [1078, 155] width 52 height 10
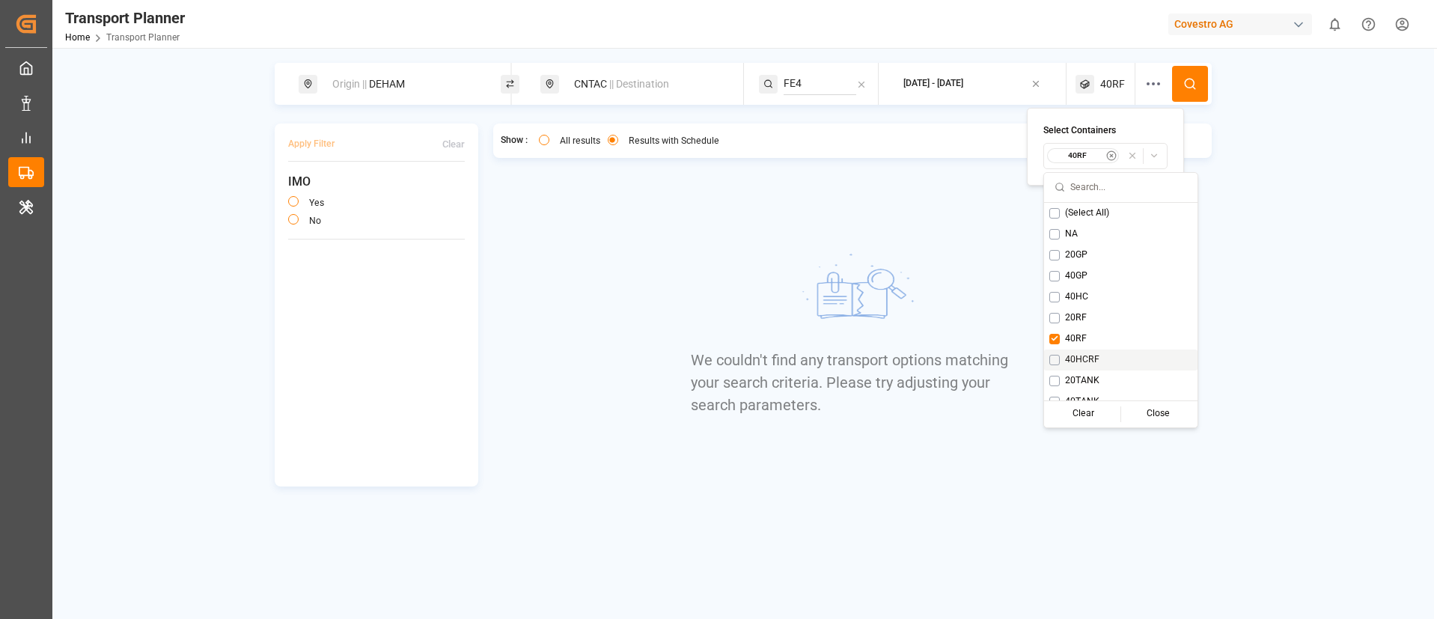
click at [1072, 358] on span "40HCRF" at bounding box center [1082, 359] width 34 height 13
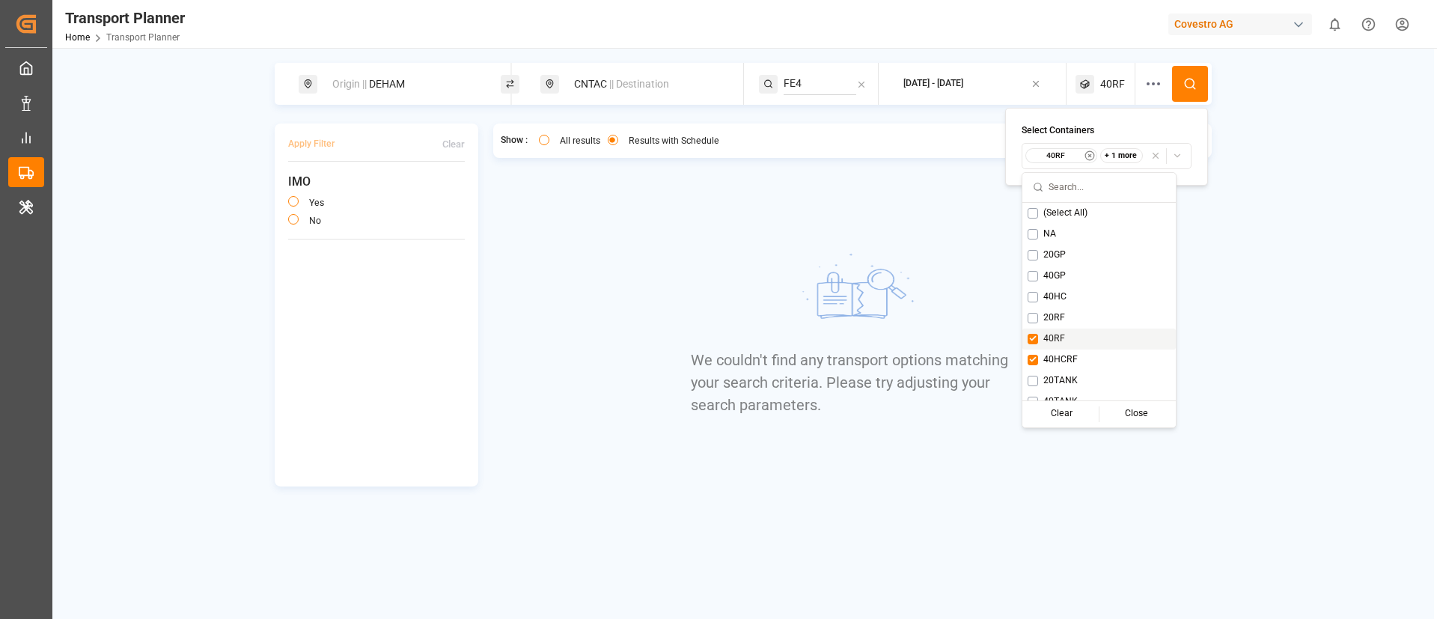
click at [1061, 344] on span "40RF" at bounding box center [1054, 338] width 22 height 13
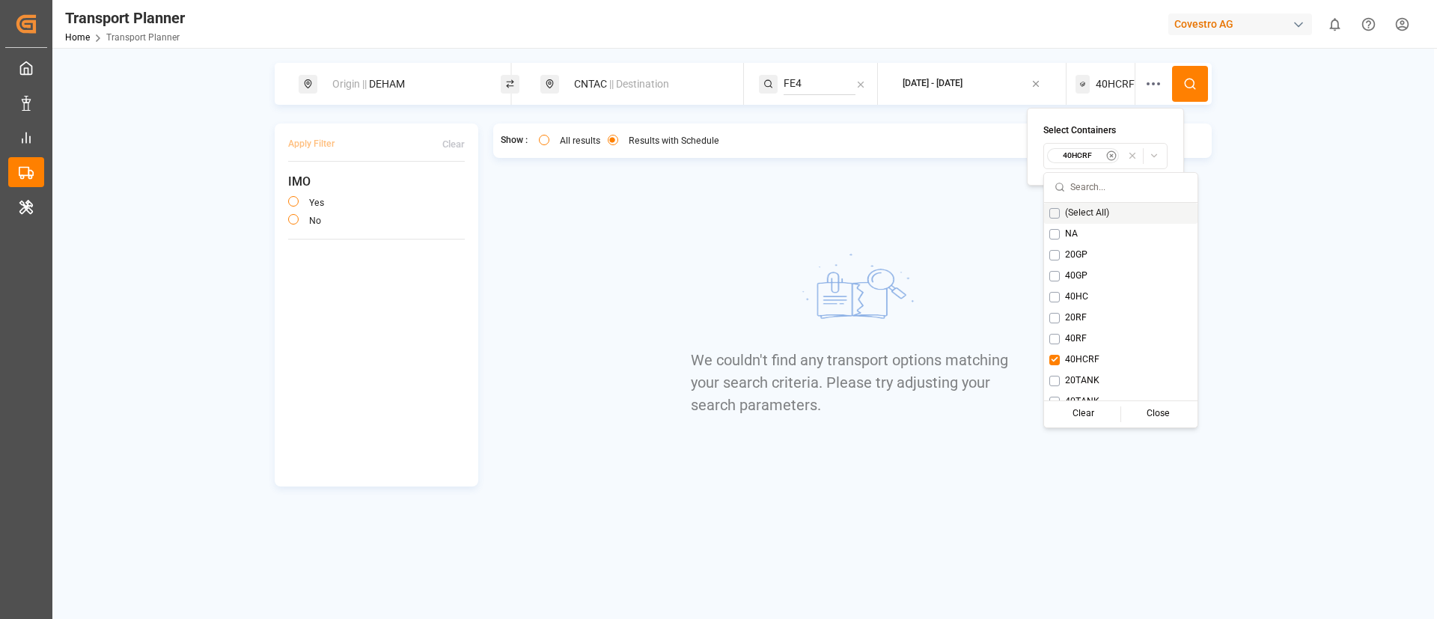
click at [1189, 80] on icon at bounding box center [1189, 83] width 13 height 13
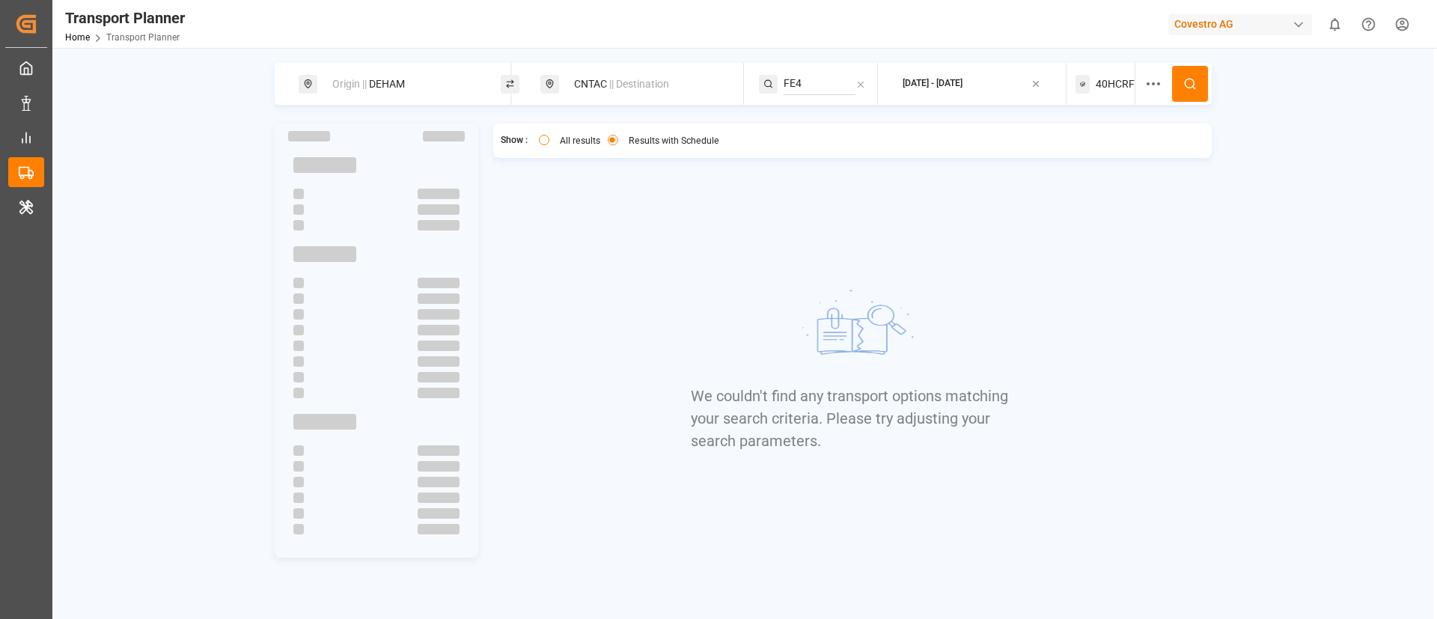
click at [1111, 85] on span "40HCRF" at bounding box center [1115, 84] width 39 height 16
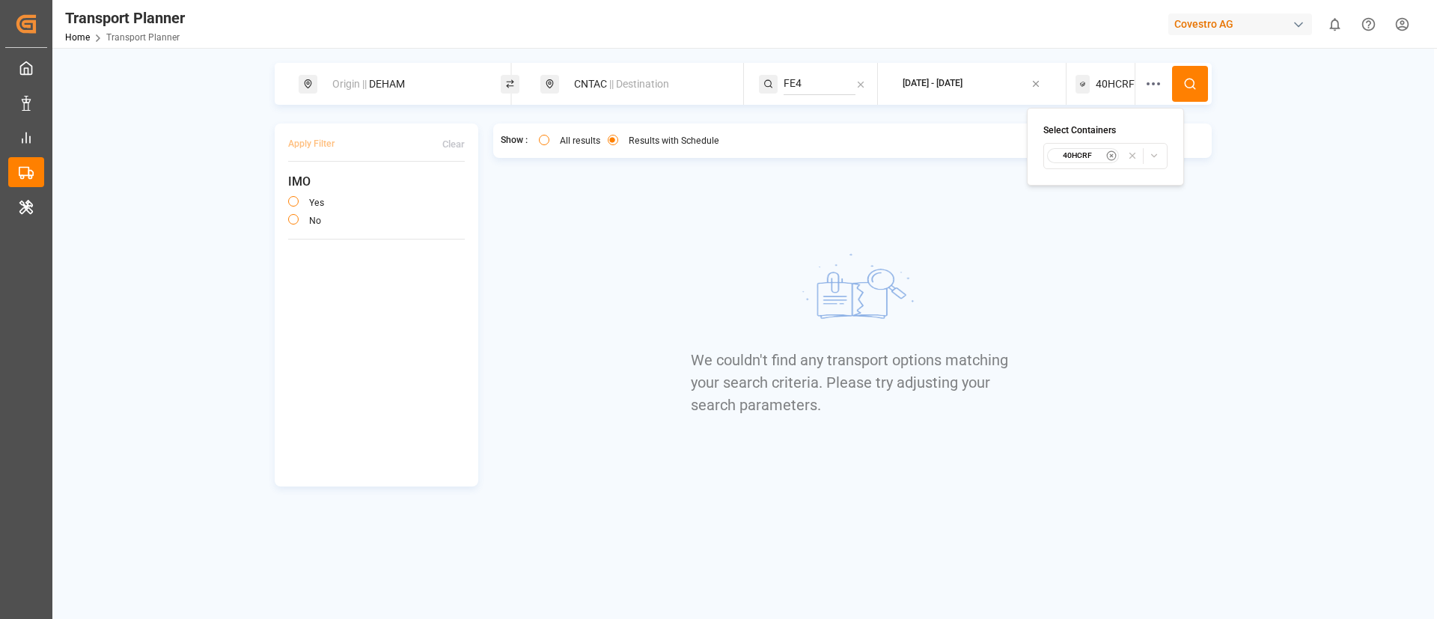
click at [1085, 156] on small "40HCRF" at bounding box center [1078, 155] width 52 height 10
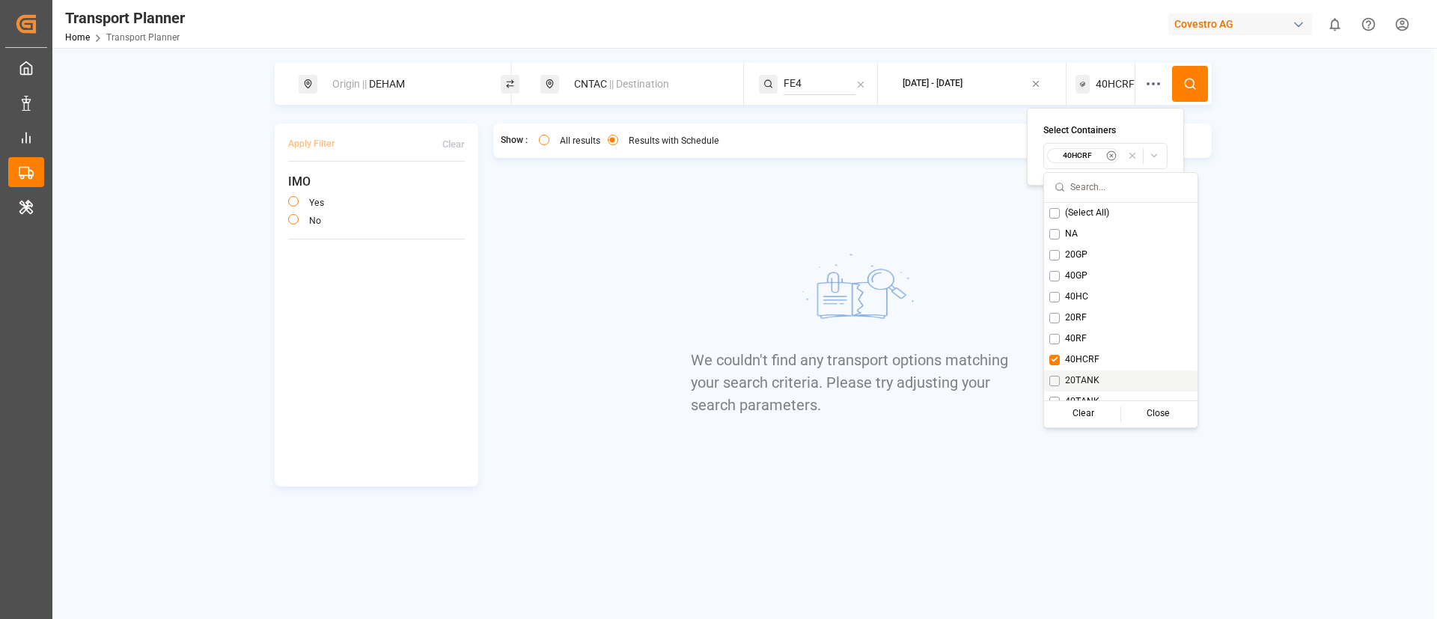
click at [1088, 380] on span "20TANK" at bounding box center [1082, 380] width 34 height 13
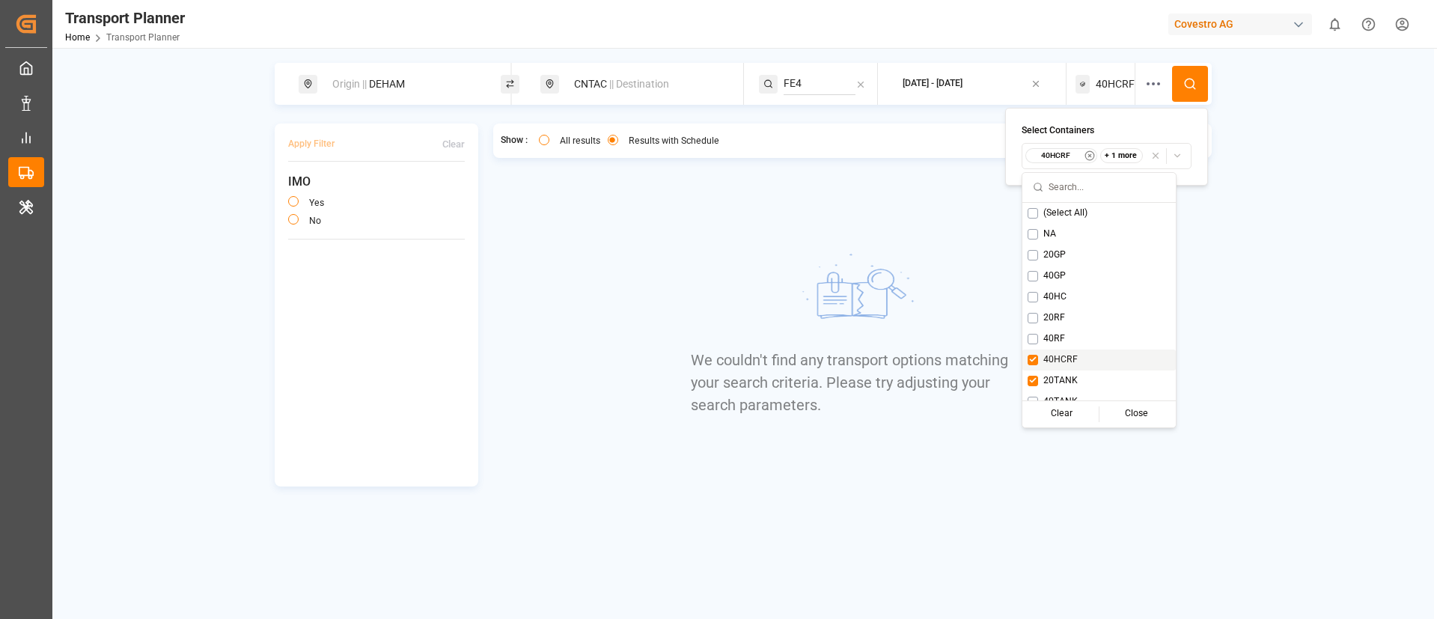
drag, startPoint x: 1064, startPoint y: 360, endPoint x: 1160, endPoint y: 215, distance: 174.0
click at [1064, 359] on span "40HCRF" at bounding box center [1060, 359] width 34 height 13
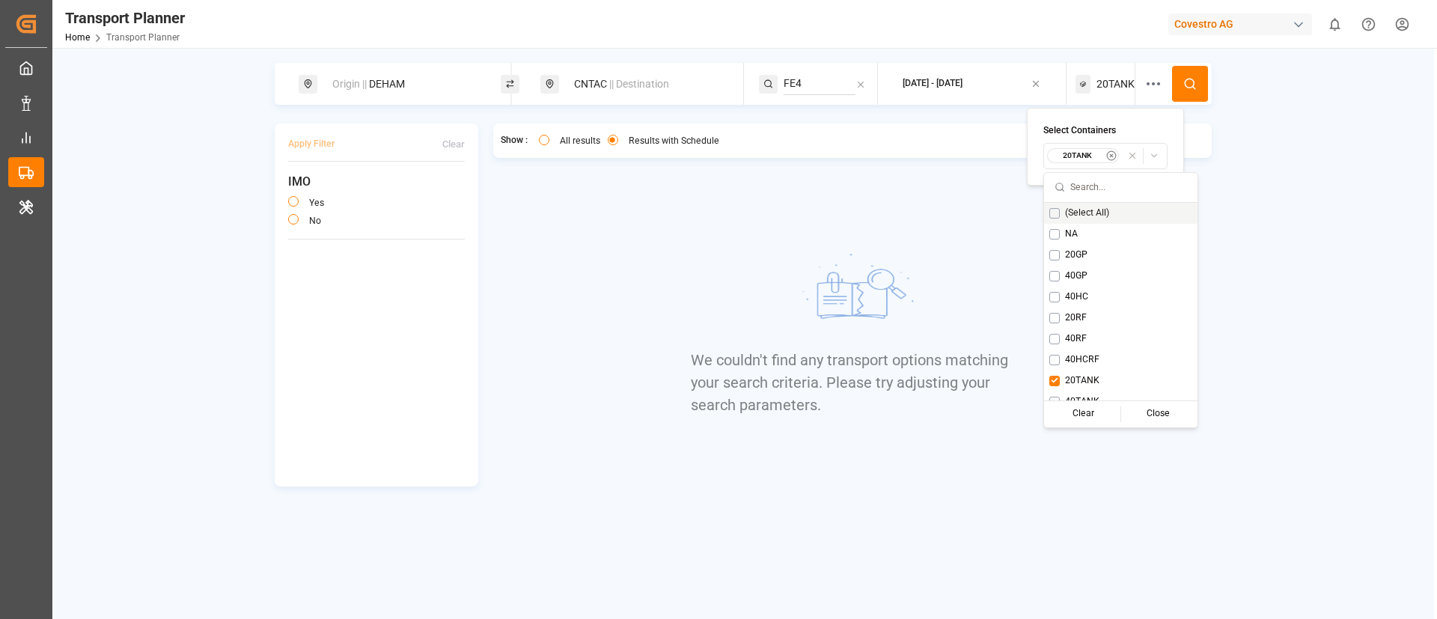
click at [1190, 82] on icon at bounding box center [1189, 83] width 13 height 13
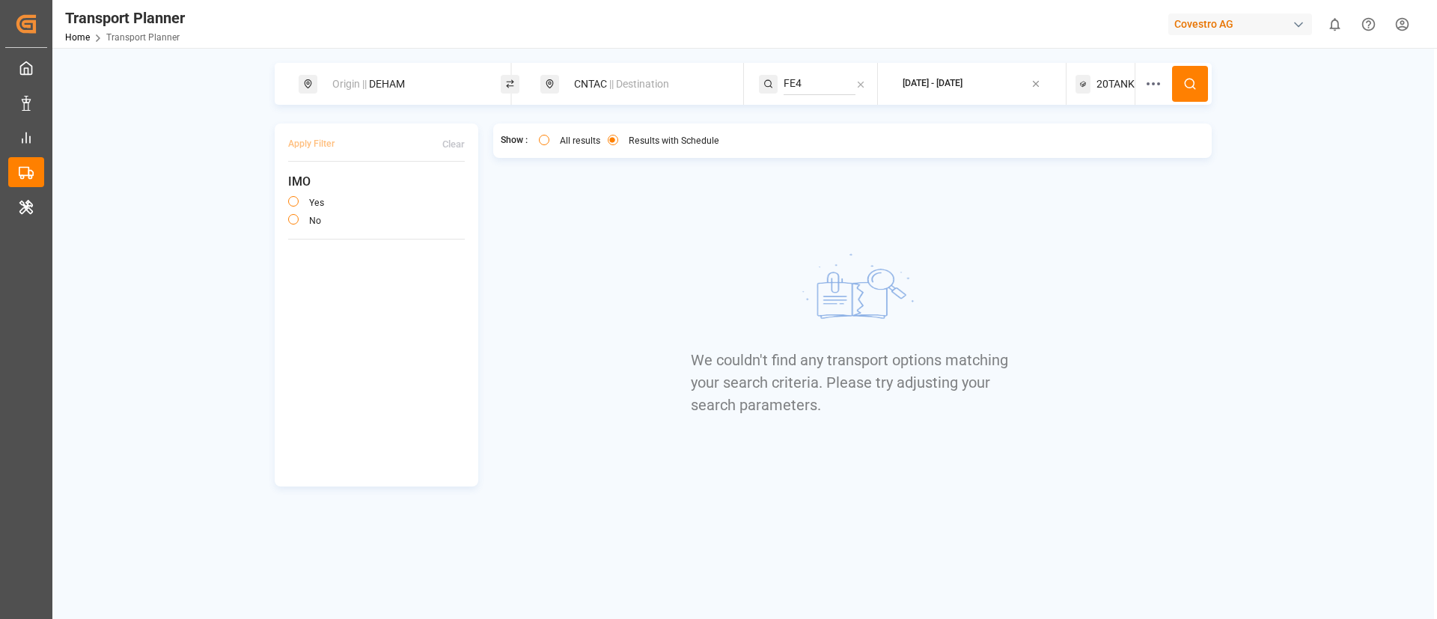
click at [1105, 84] on span "20TANK" at bounding box center [1115, 84] width 38 height 16
click at [1093, 153] on small "20TANK" at bounding box center [1078, 155] width 52 height 10
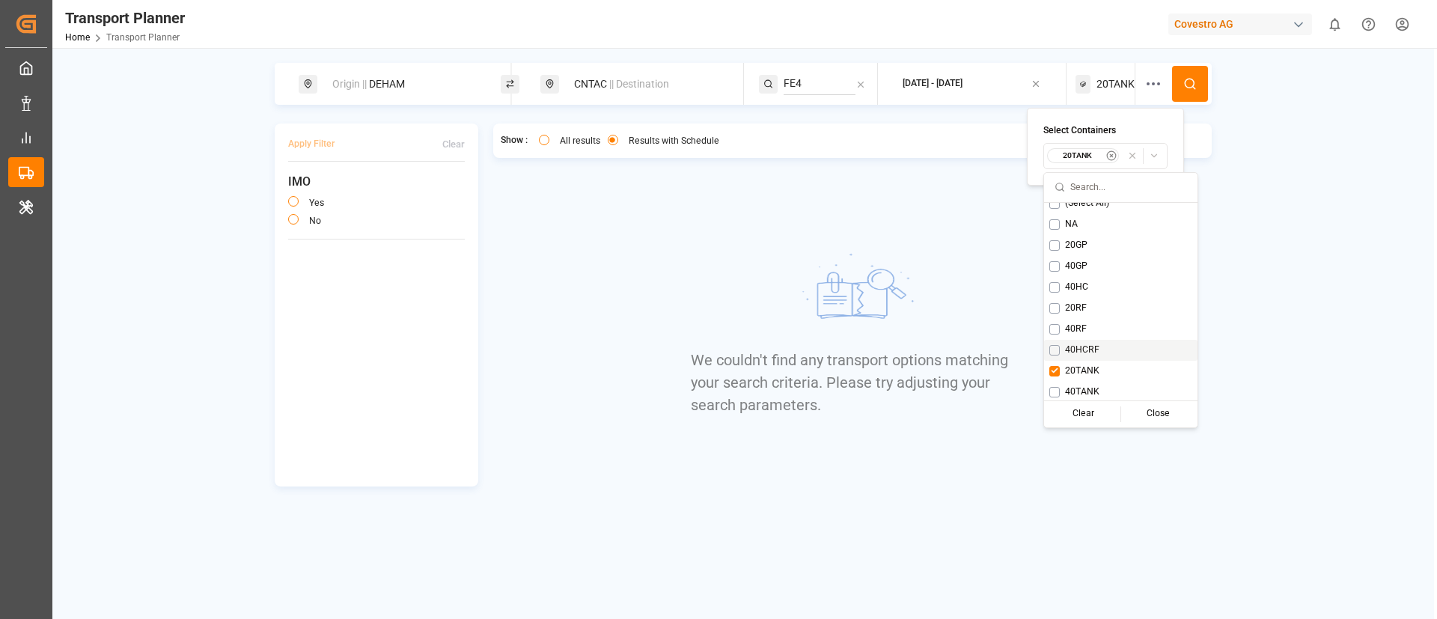
scroll to position [12, 0]
click at [1085, 393] on span "40TANK" at bounding box center [1082, 389] width 34 height 13
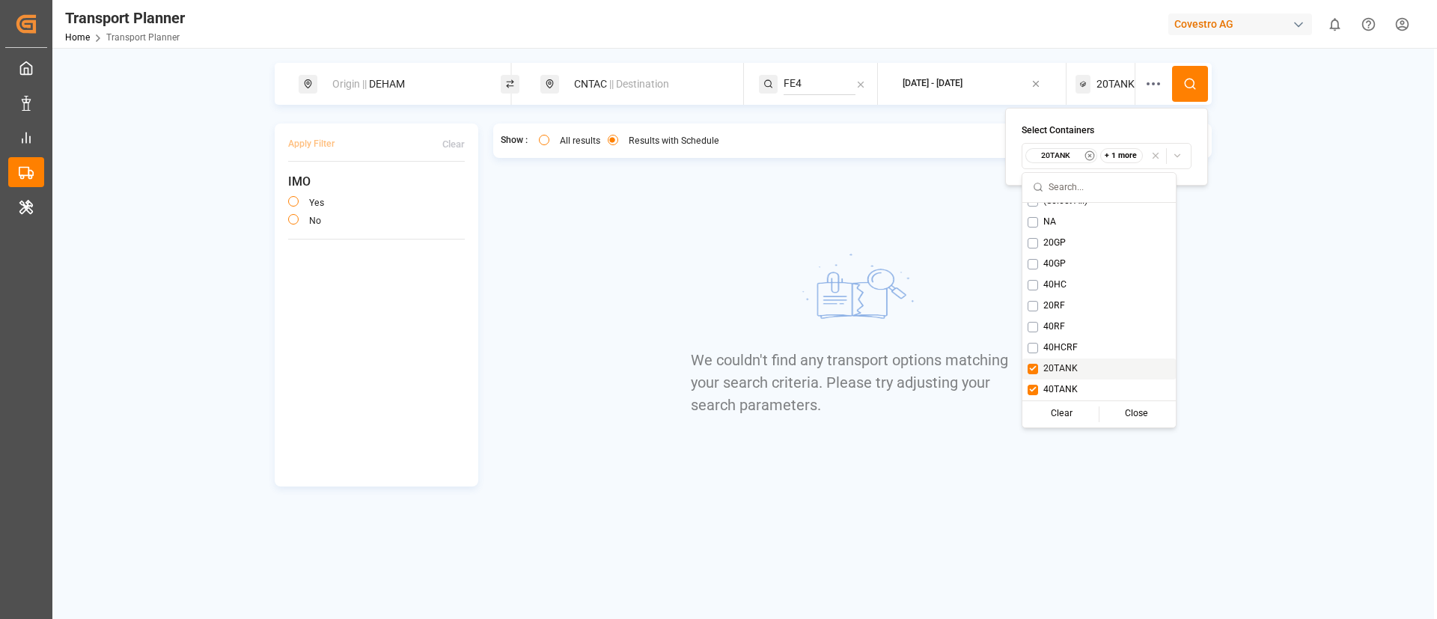
click at [1064, 369] on span "20TANK" at bounding box center [1060, 368] width 34 height 13
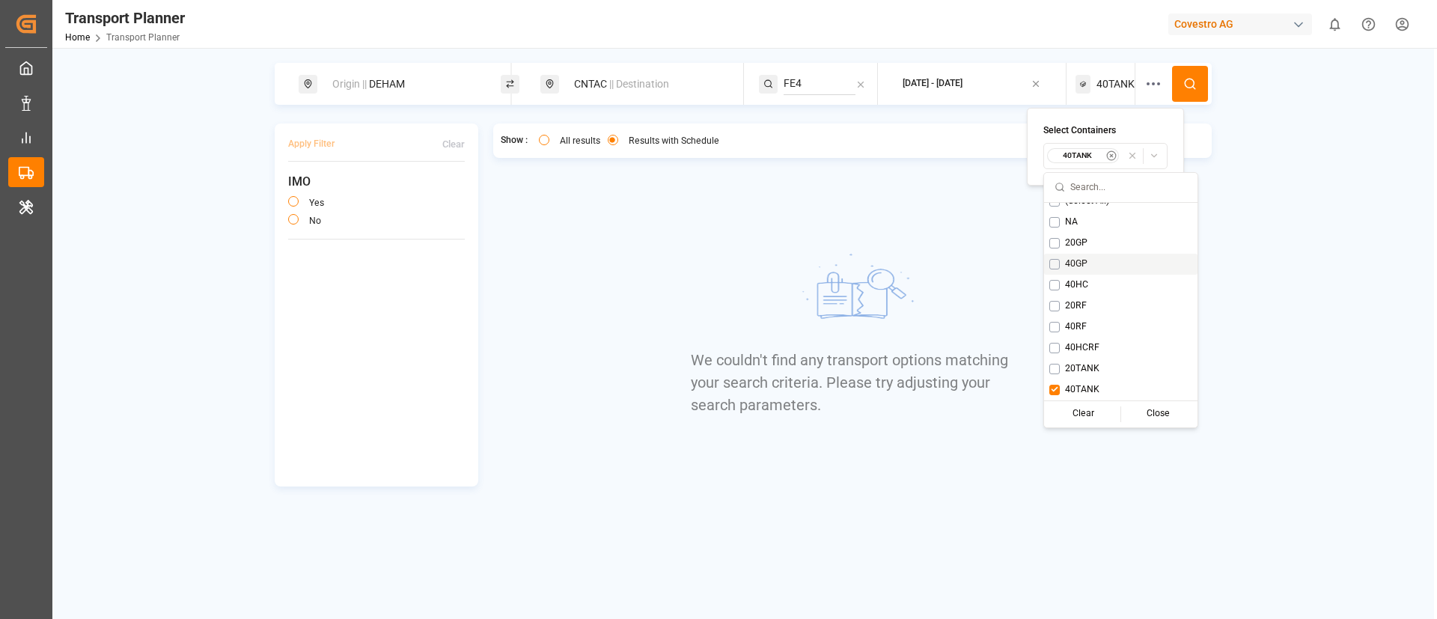
click at [1195, 95] on button at bounding box center [1190, 84] width 36 height 36
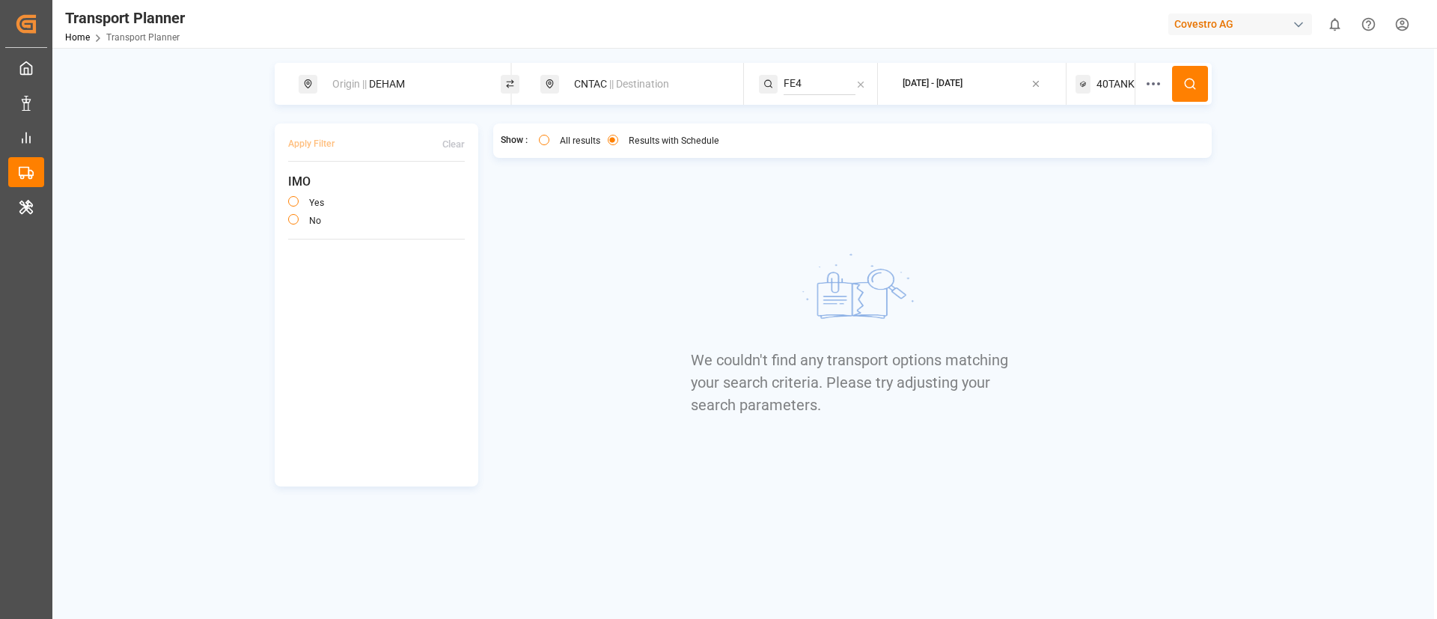
click at [611, 80] on span "|| Destination" at bounding box center [639, 84] width 60 height 12
click at [611, 195] on input "CNTAC" at bounding box center [633, 193] width 150 height 22
paste input "TWKHH"
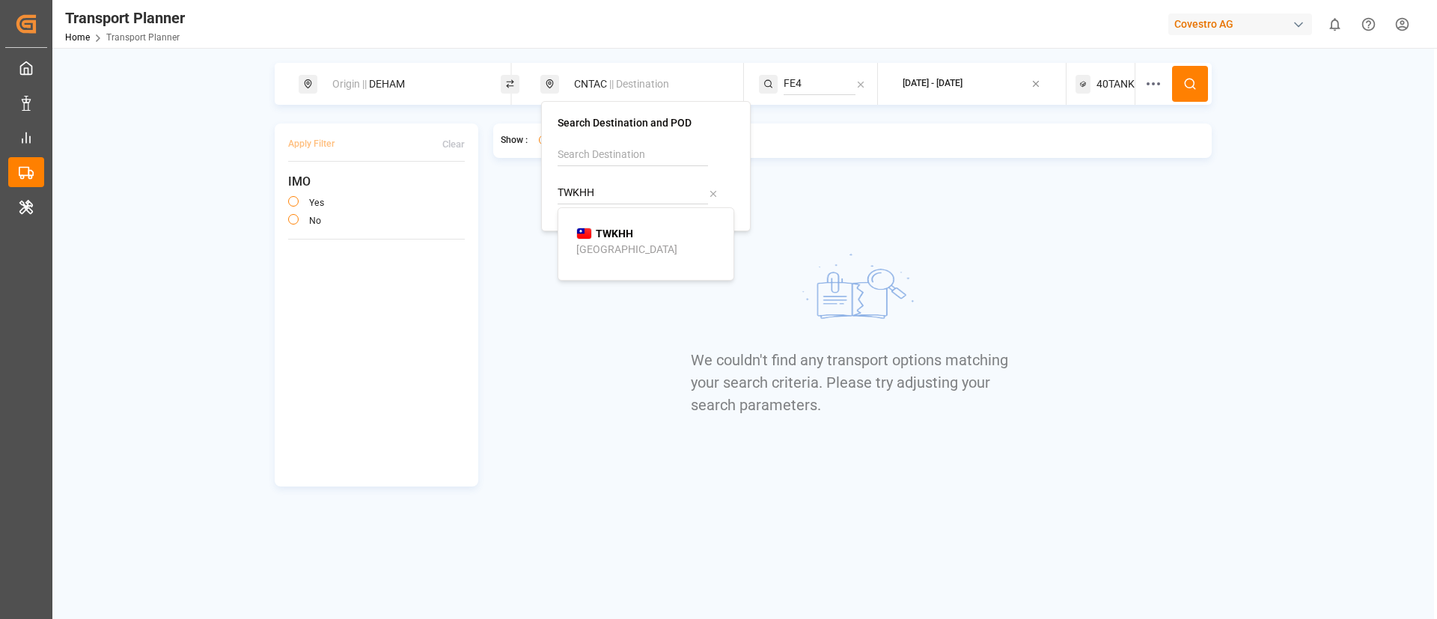
type input "TWKHH"
click at [608, 236] on b "TWKHH" at bounding box center [614, 234] width 37 height 12
click at [1115, 86] on span "40TANK" at bounding box center [1115, 84] width 38 height 16
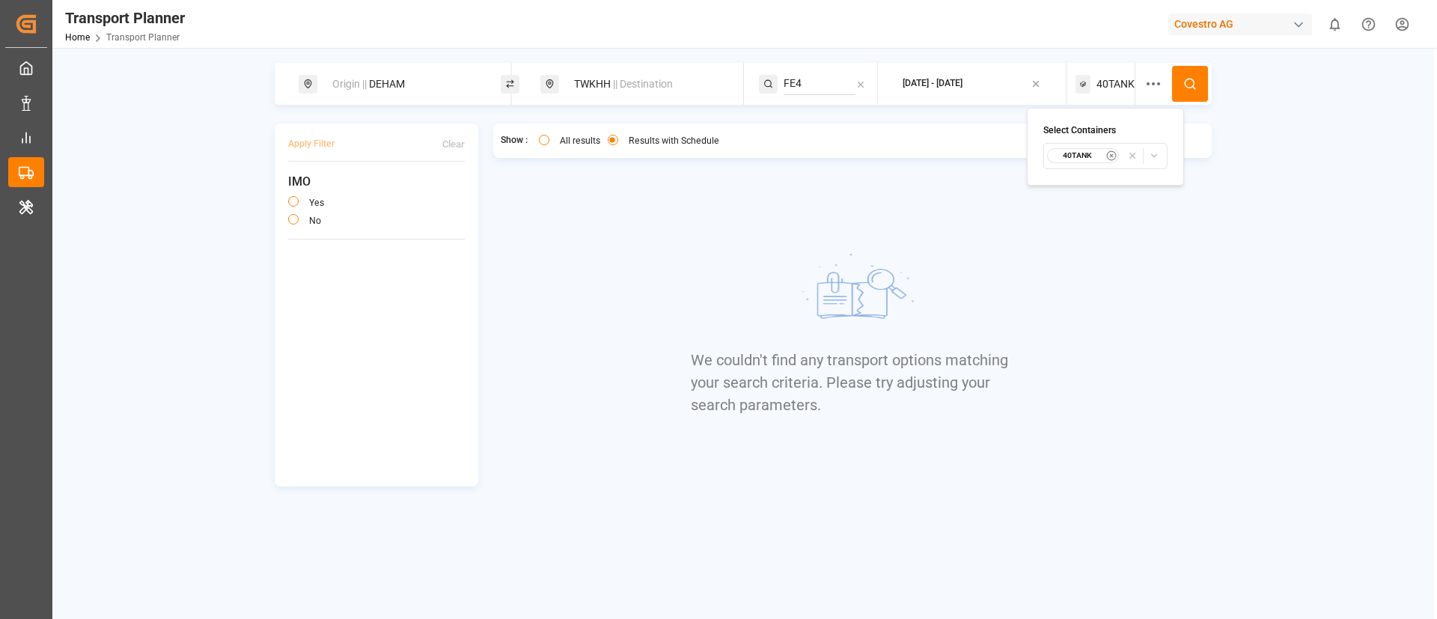
click at [1076, 161] on div "40TANK" at bounding box center [1083, 155] width 73 height 15
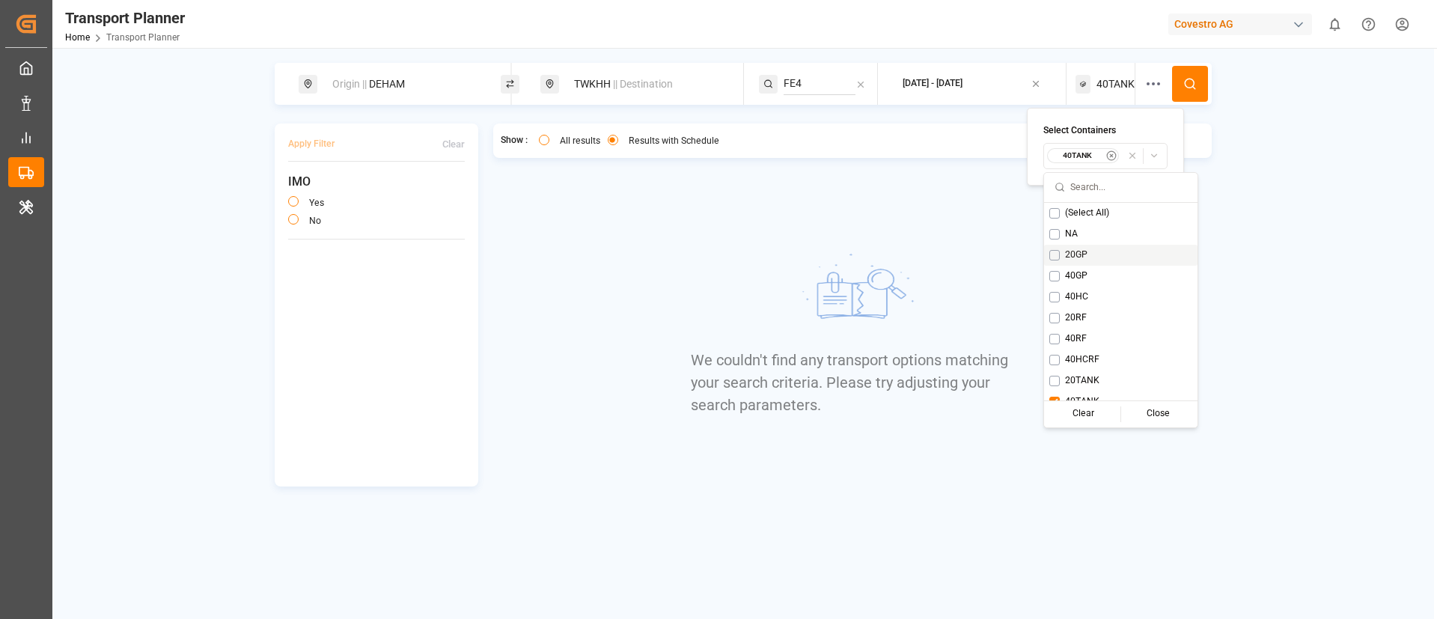
click at [1077, 253] on span "20GP" at bounding box center [1076, 254] width 22 height 13
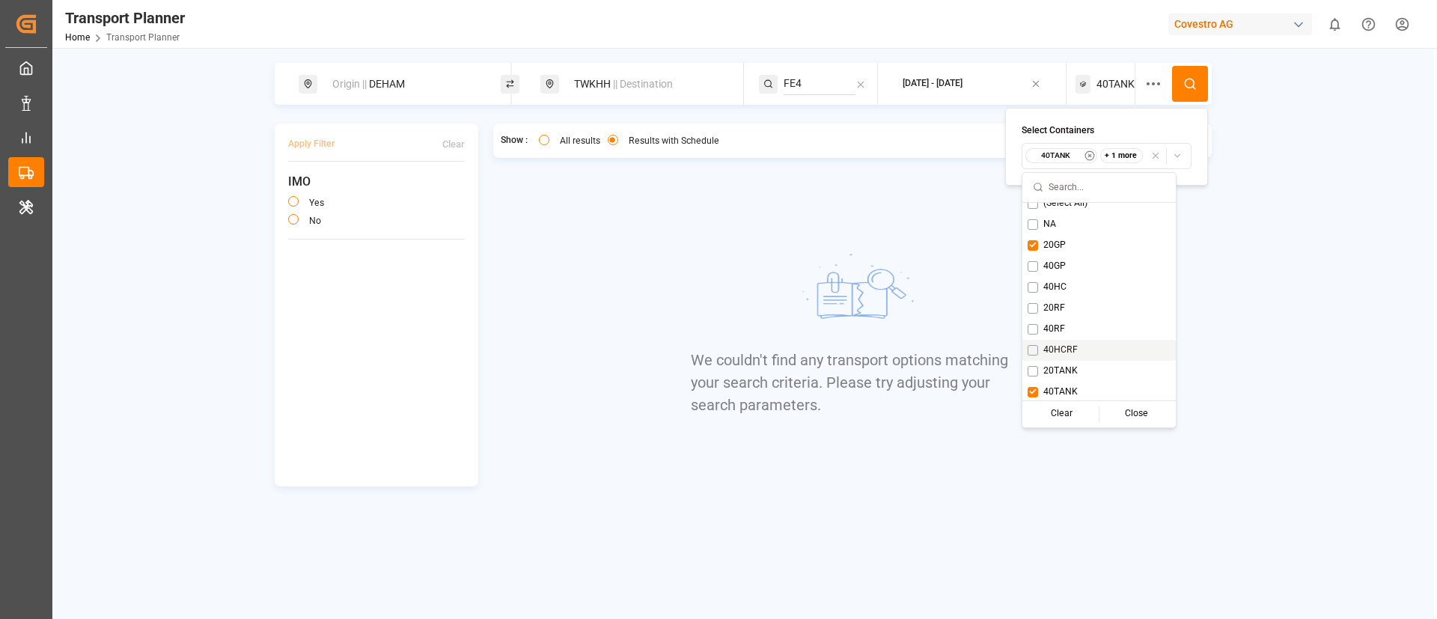
scroll to position [12, 0]
click at [1048, 389] on span "40TANK" at bounding box center [1060, 389] width 34 height 13
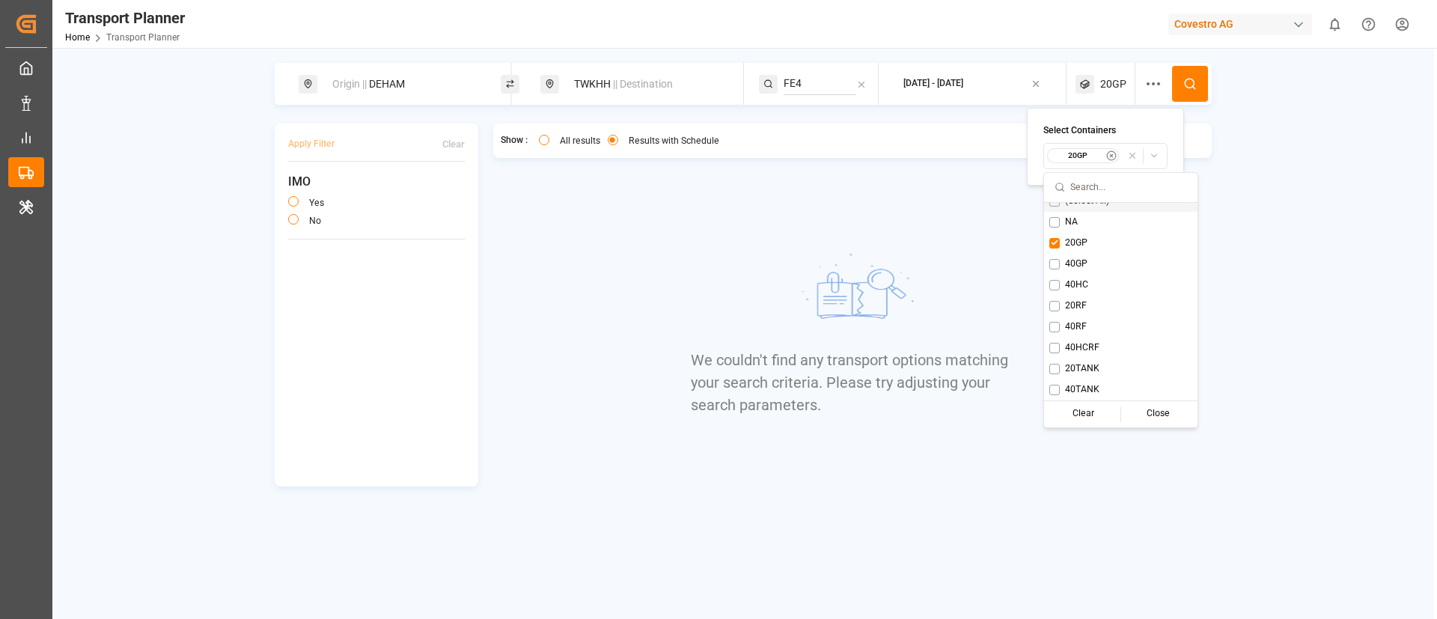
click at [1183, 78] on button at bounding box center [1190, 84] width 36 height 36
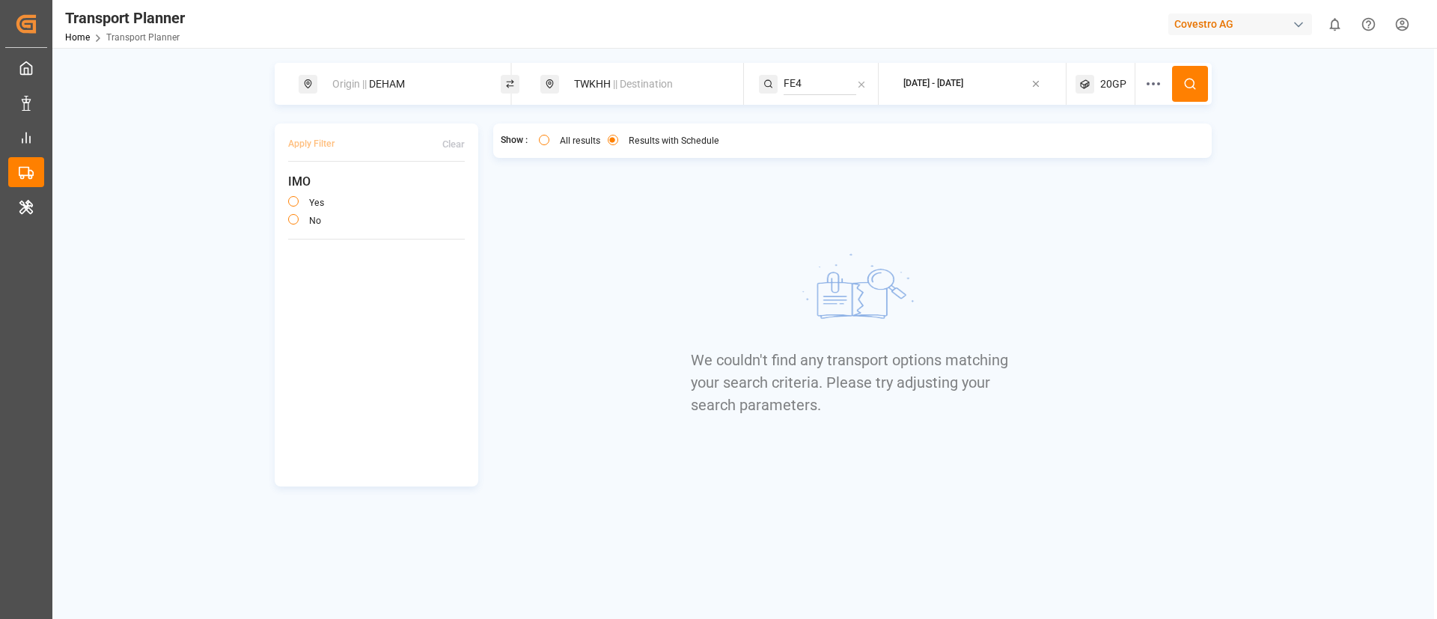
click at [1099, 84] on div "20GP" at bounding box center [1106, 84] width 60 height 42
click at [1075, 164] on button "20GP" at bounding box center [1105, 156] width 124 height 26
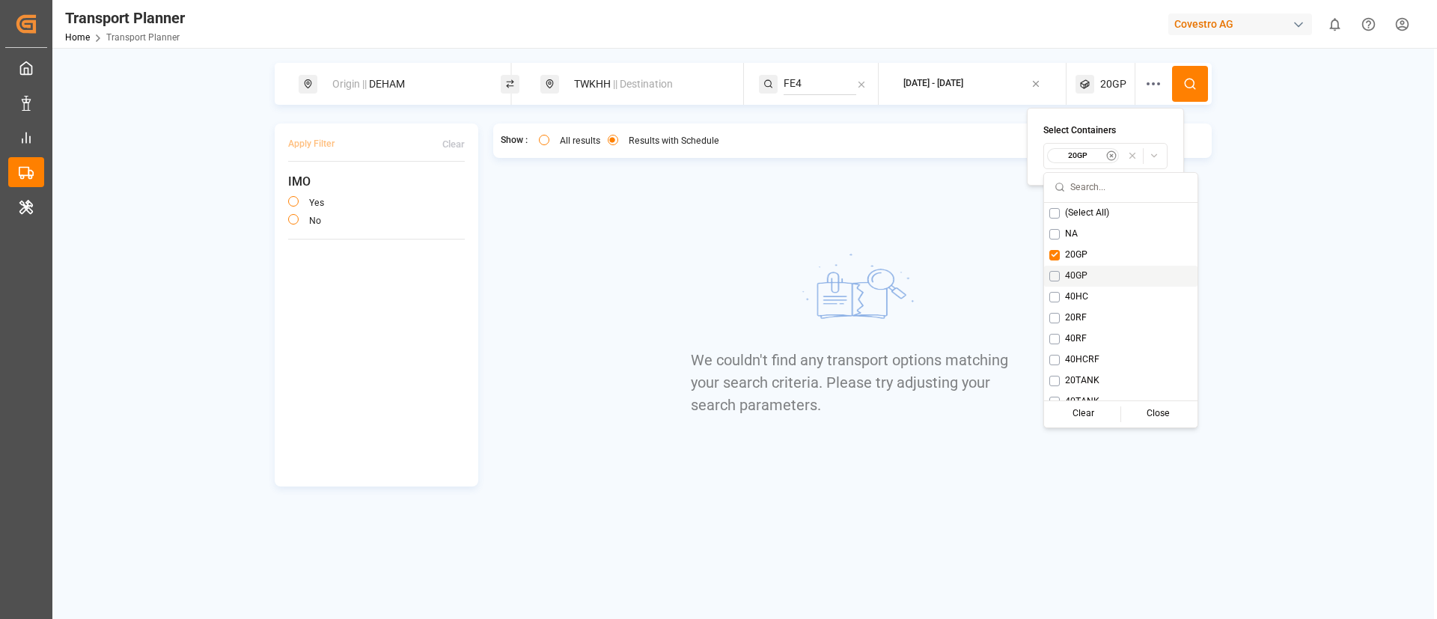
click at [1078, 276] on span "40GP" at bounding box center [1076, 275] width 22 height 13
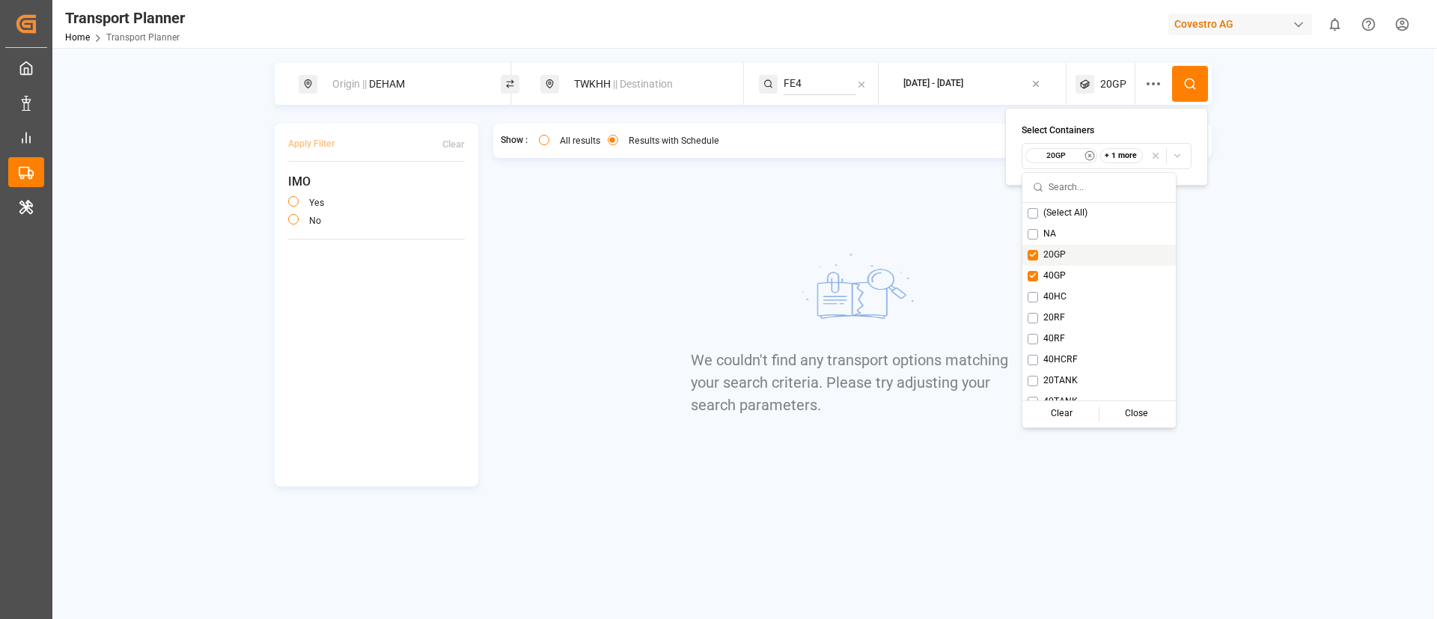
click at [1059, 247] on div "20GP" at bounding box center [1098, 255] width 153 height 21
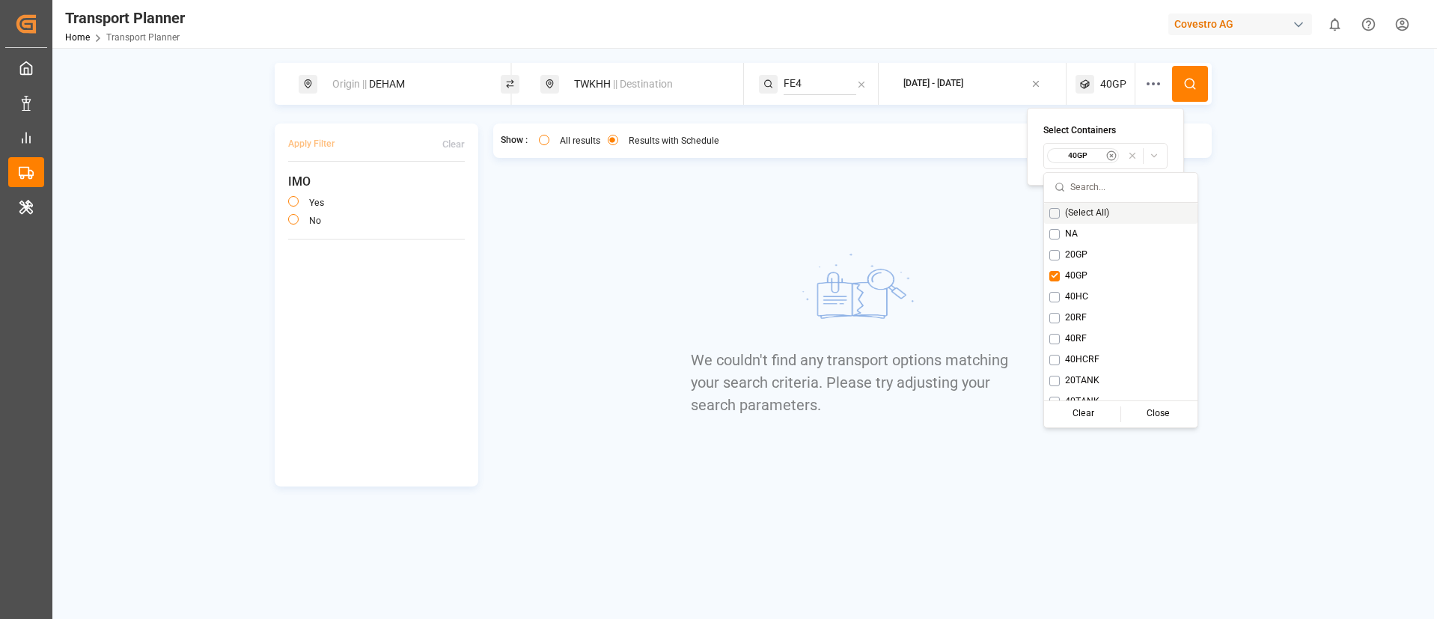
click at [1192, 77] on icon at bounding box center [1189, 83] width 13 height 13
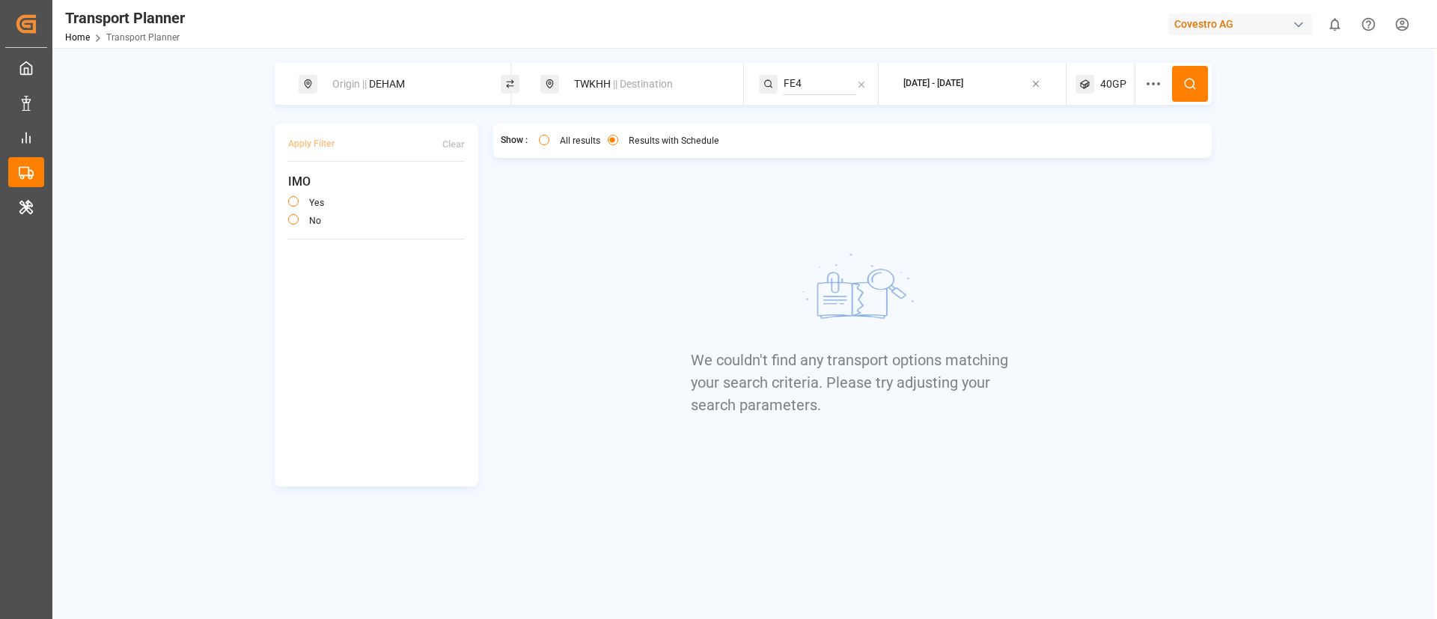
click at [1113, 86] on span "40GP" at bounding box center [1113, 84] width 26 height 16
click at [1076, 157] on small "40GP" at bounding box center [1078, 155] width 52 height 10
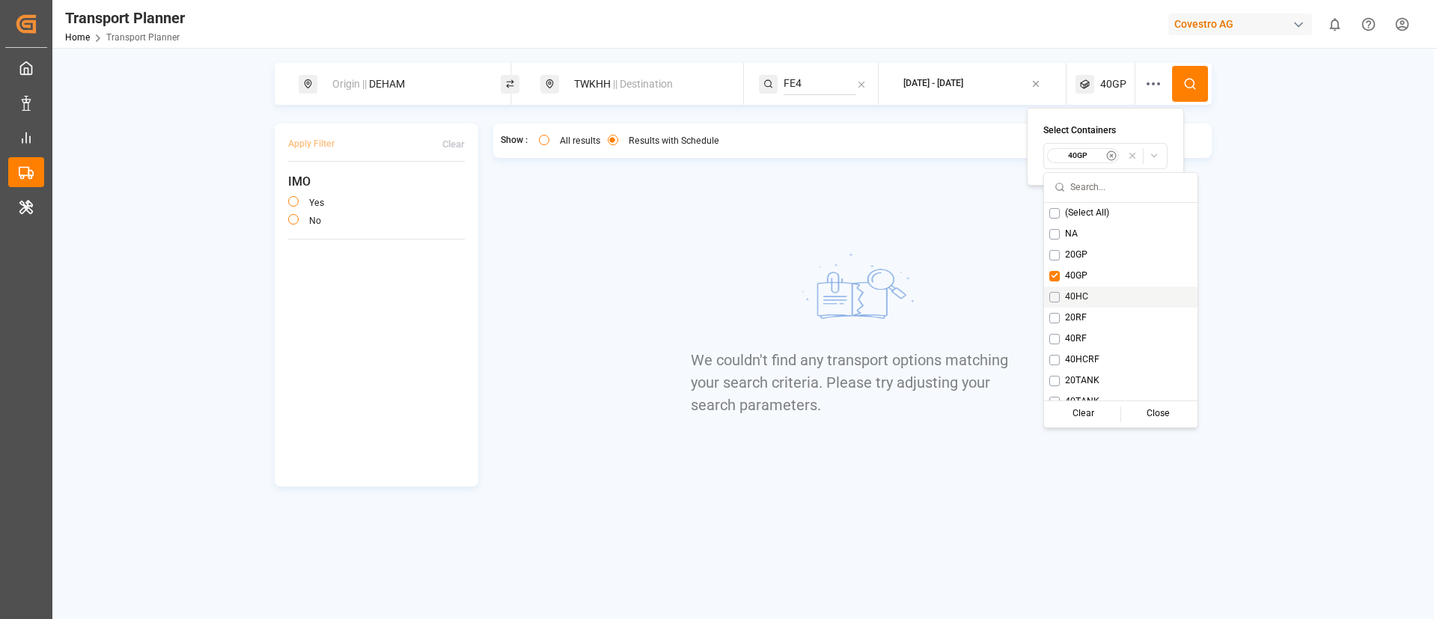
click at [1078, 294] on span "40HC" at bounding box center [1076, 296] width 23 height 13
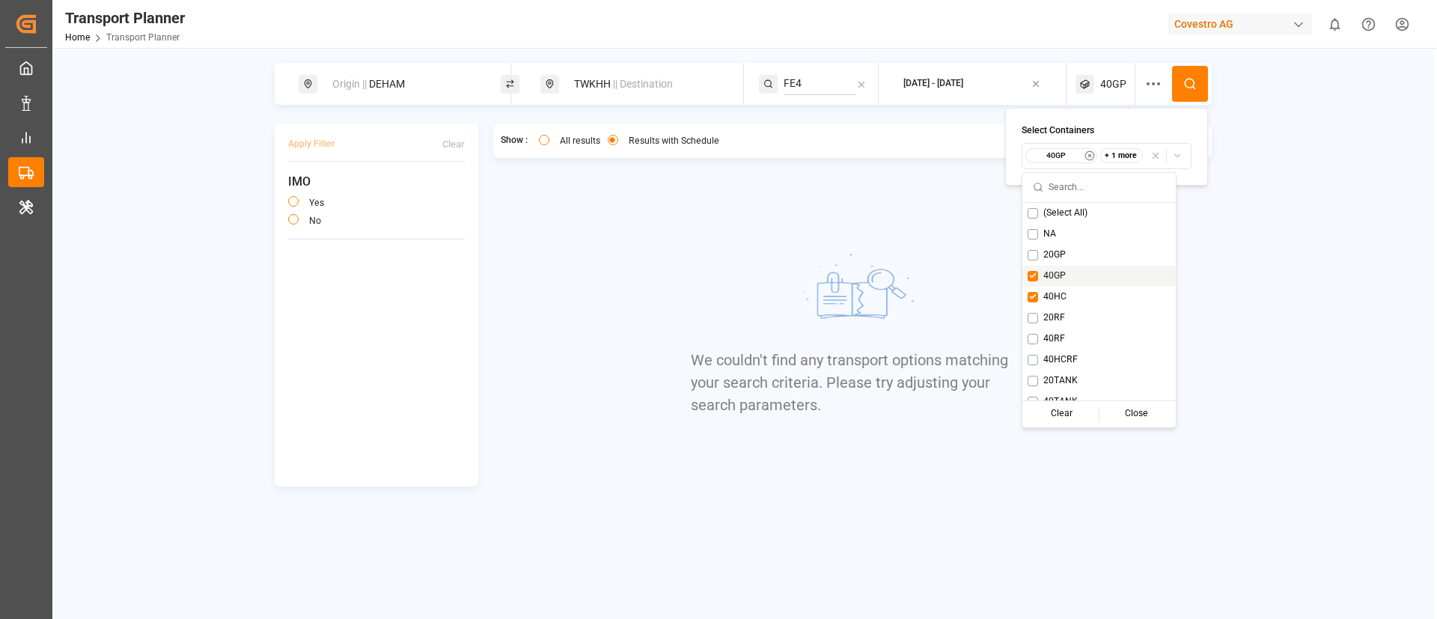
click at [1063, 278] on span "40GP" at bounding box center [1054, 275] width 22 height 13
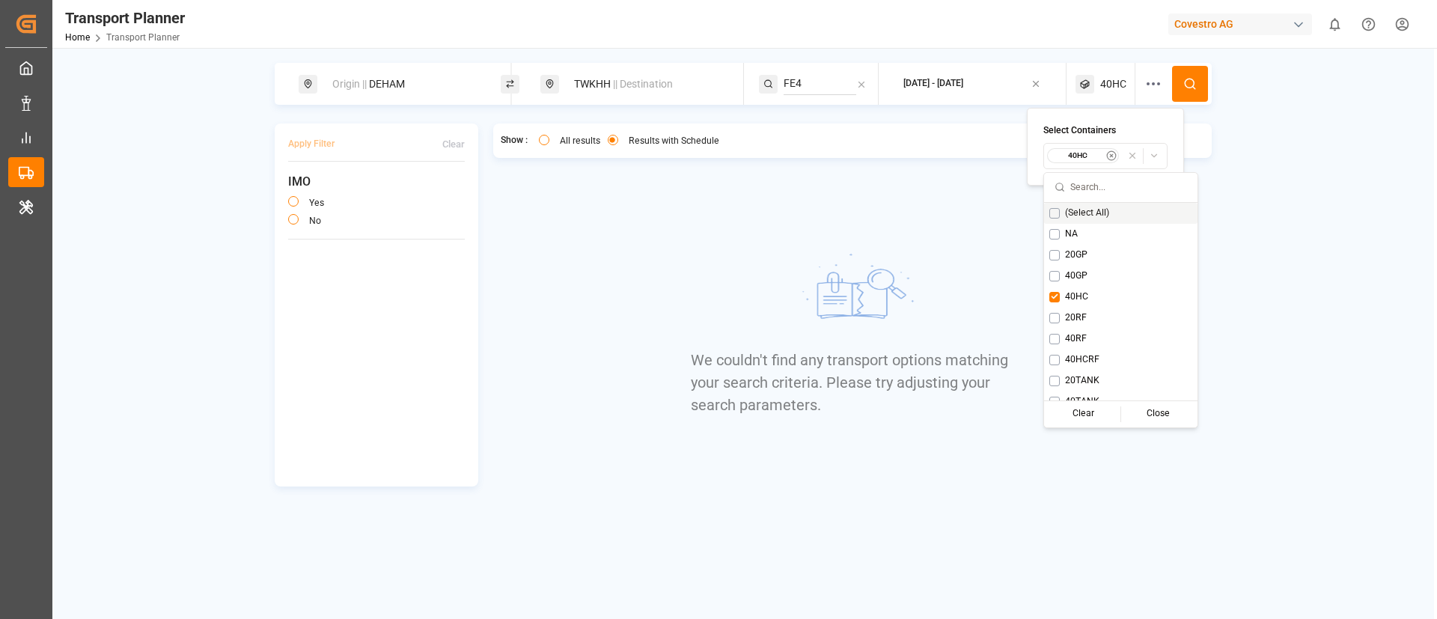
click at [1195, 87] on icon at bounding box center [1189, 83] width 13 height 13
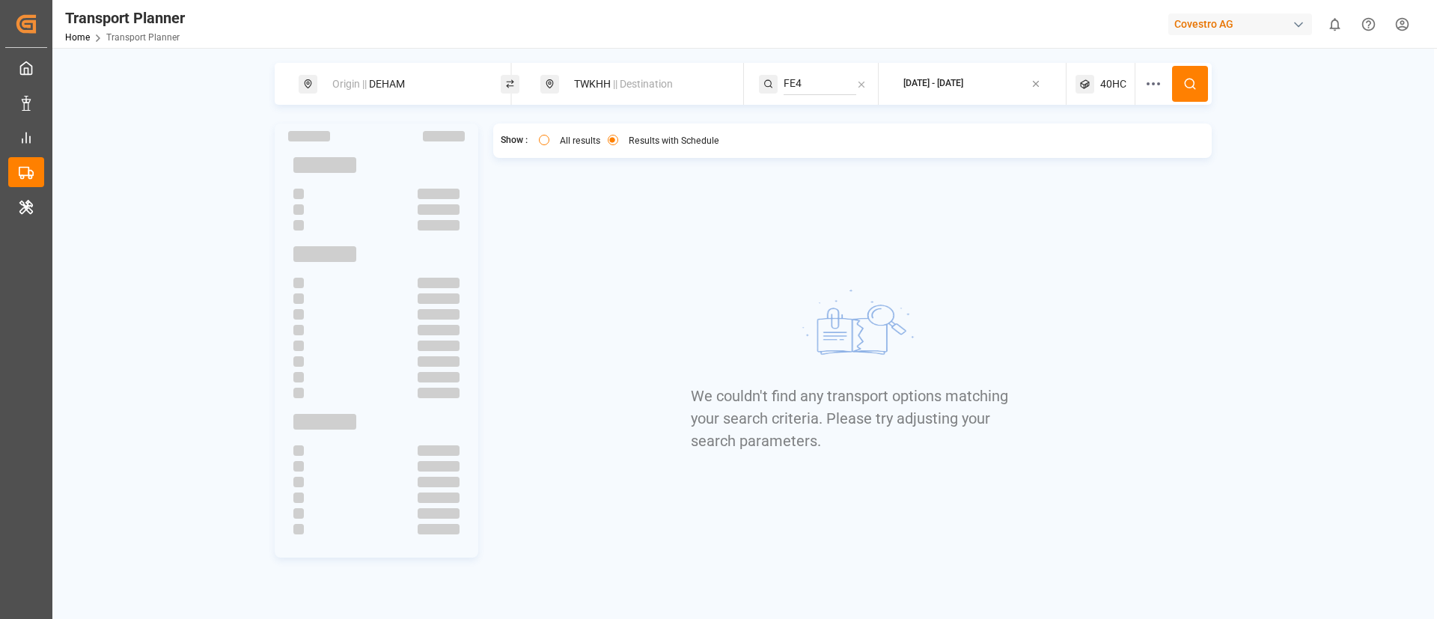
click at [1101, 81] on span "40HC" at bounding box center [1113, 84] width 26 height 16
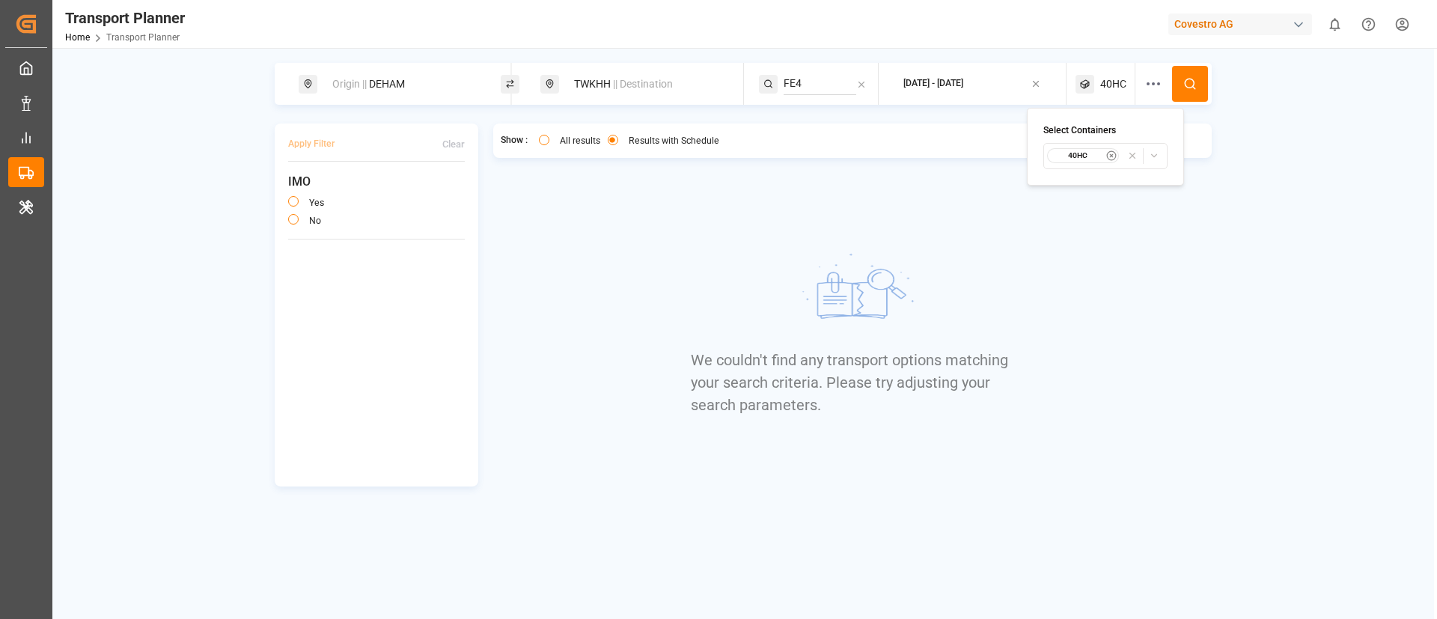
click at [1076, 152] on small "40HC" at bounding box center [1078, 155] width 52 height 10
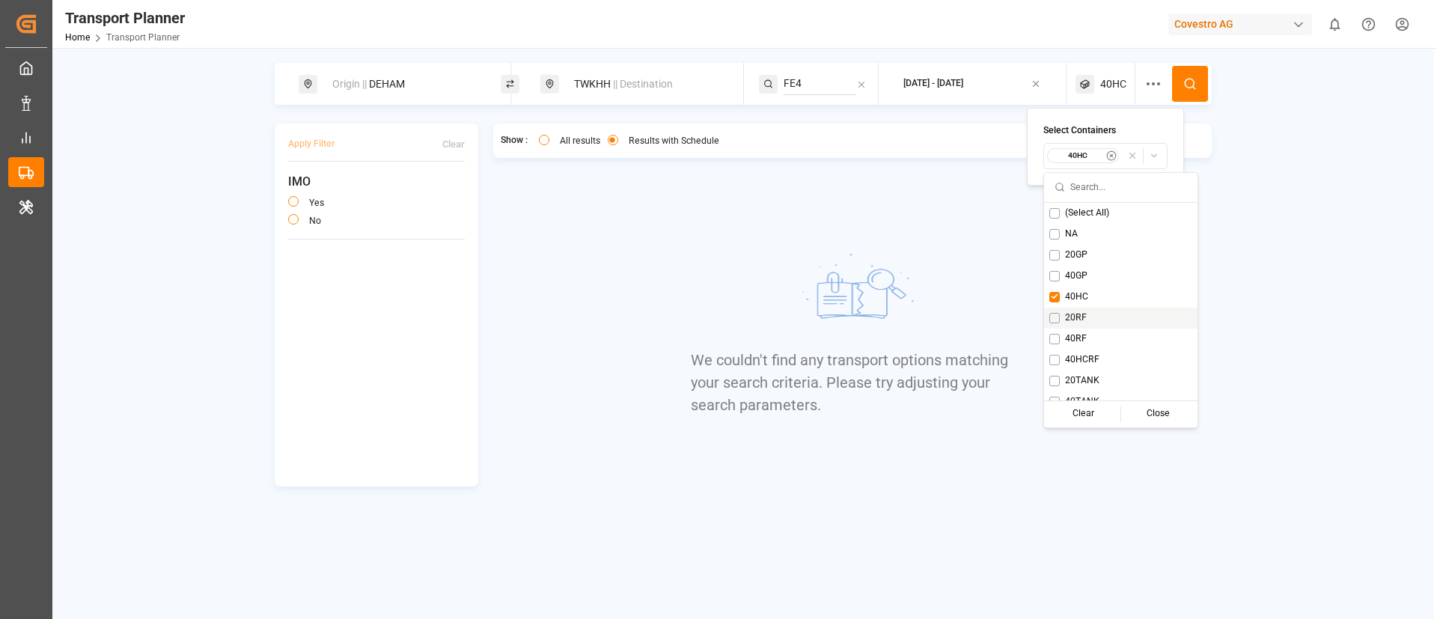
click at [1076, 316] on span "20RF" at bounding box center [1076, 317] width 22 height 13
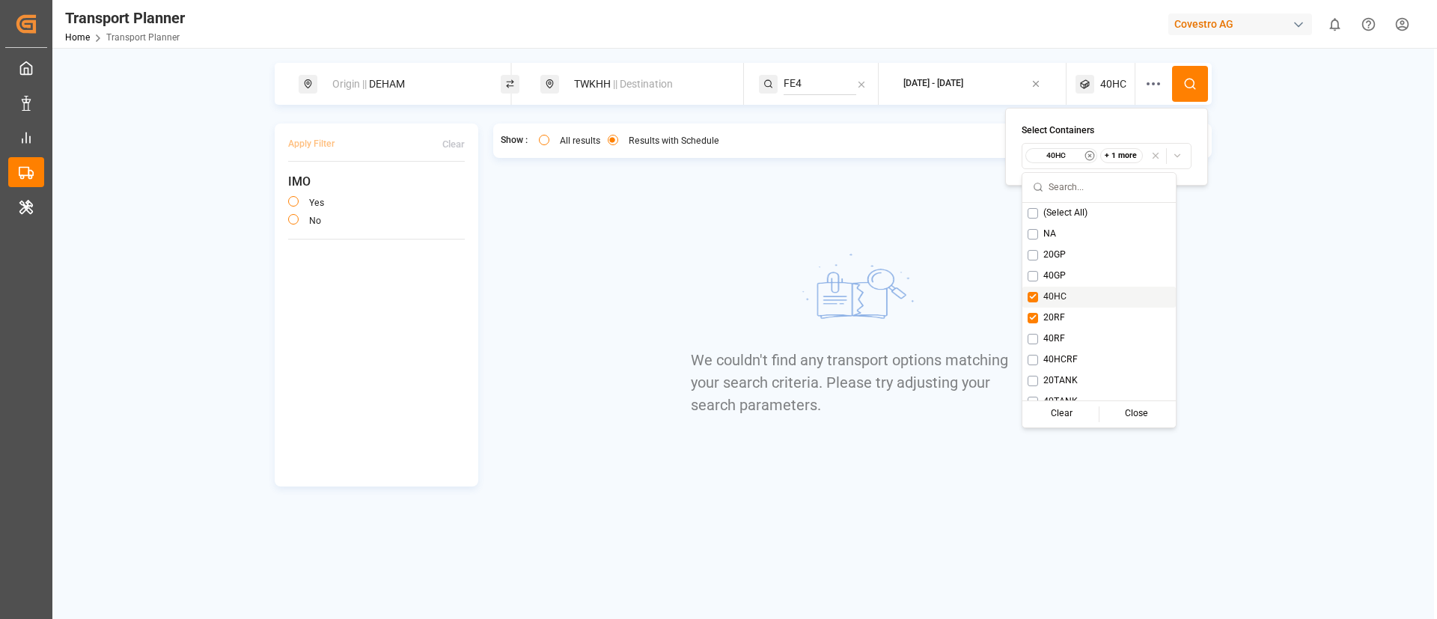
click at [1065, 297] on span "40HC" at bounding box center [1054, 296] width 23 height 13
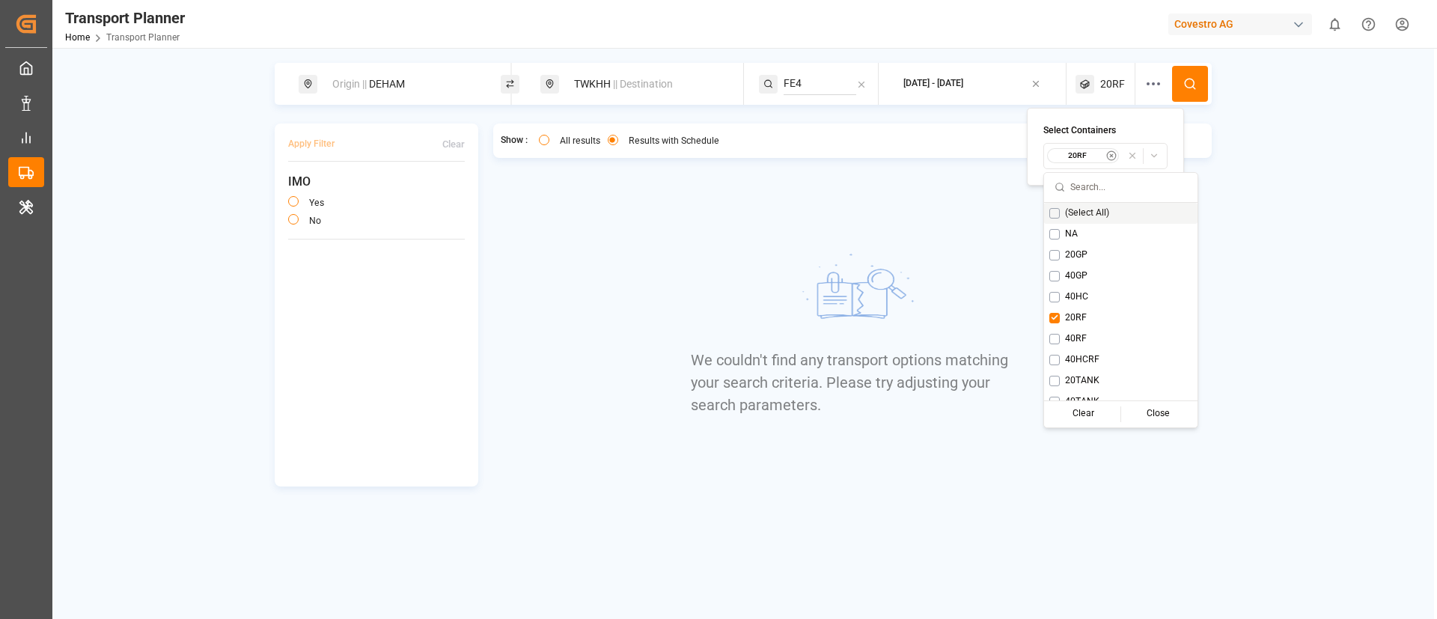
click at [1187, 91] on button at bounding box center [1190, 84] width 36 height 36
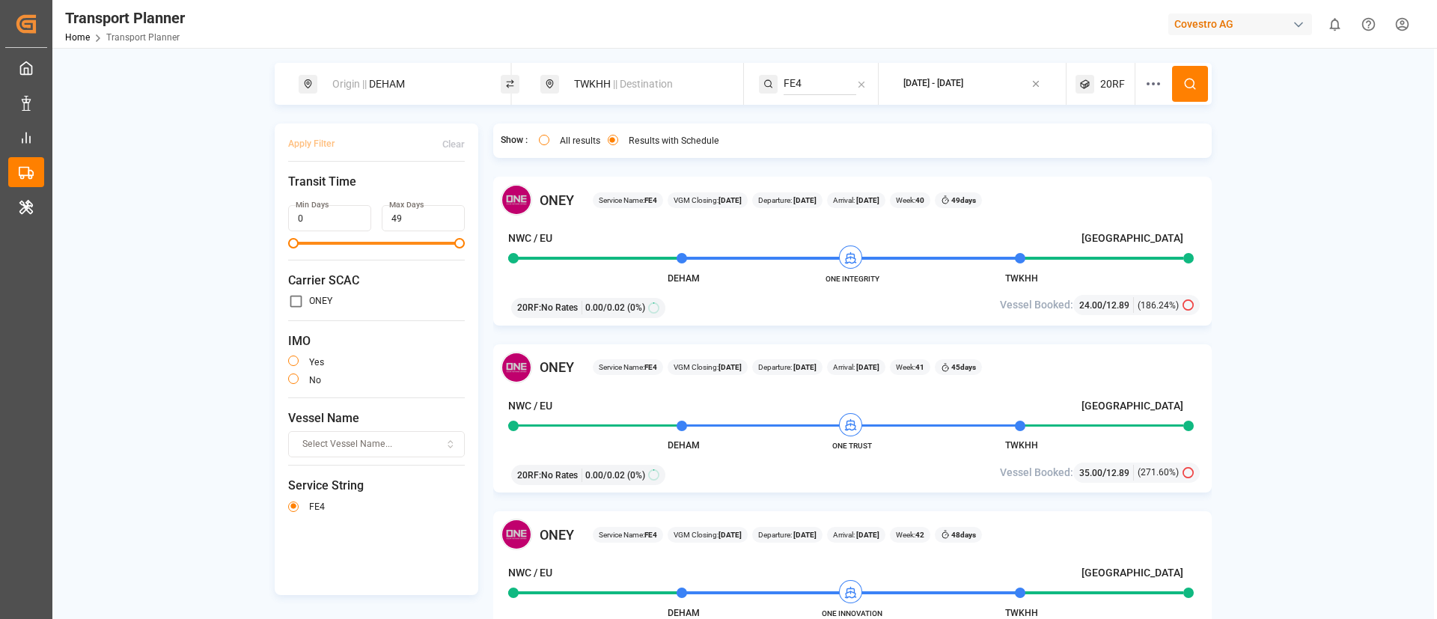
click at [1105, 88] on span "20RF" at bounding box center [1112, 84] width 25 height 16
click at [1079, 156] on small "20RF" at bounding box center [1075, 155] width 52 height 10
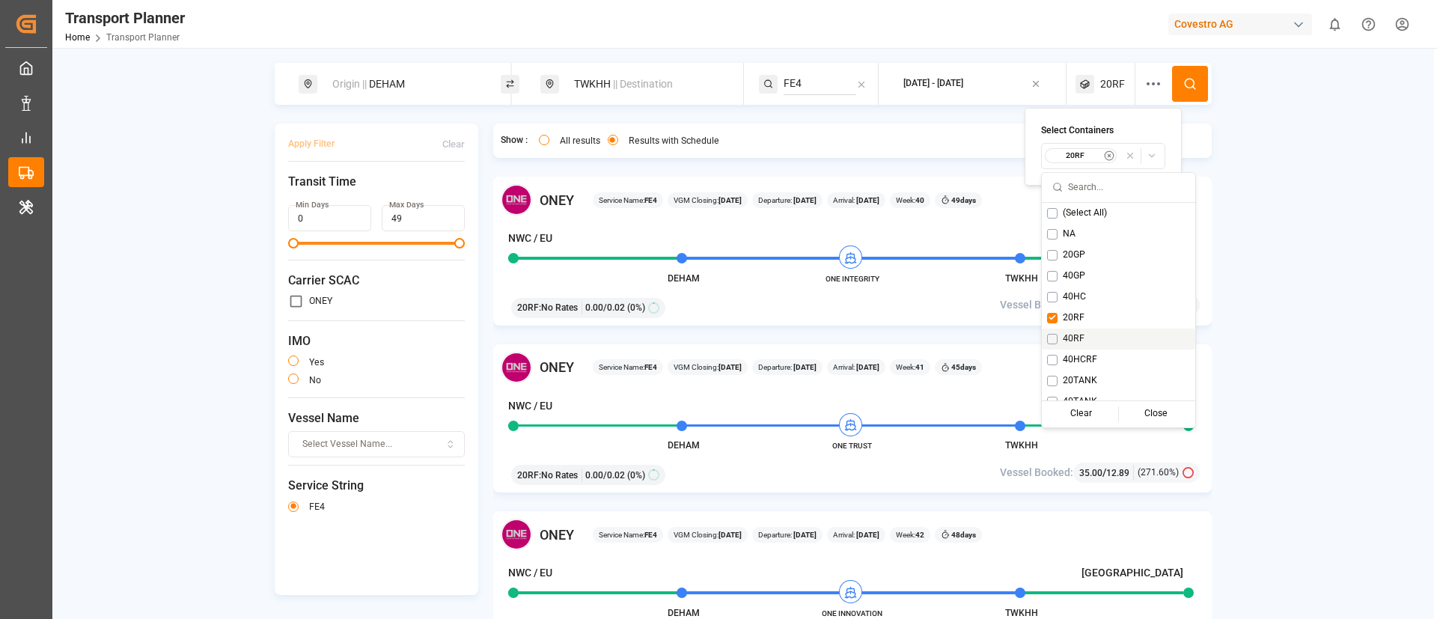
click at [1073, 333] on span "40RF" at bounding box center [1074, 338] width 22 height 13
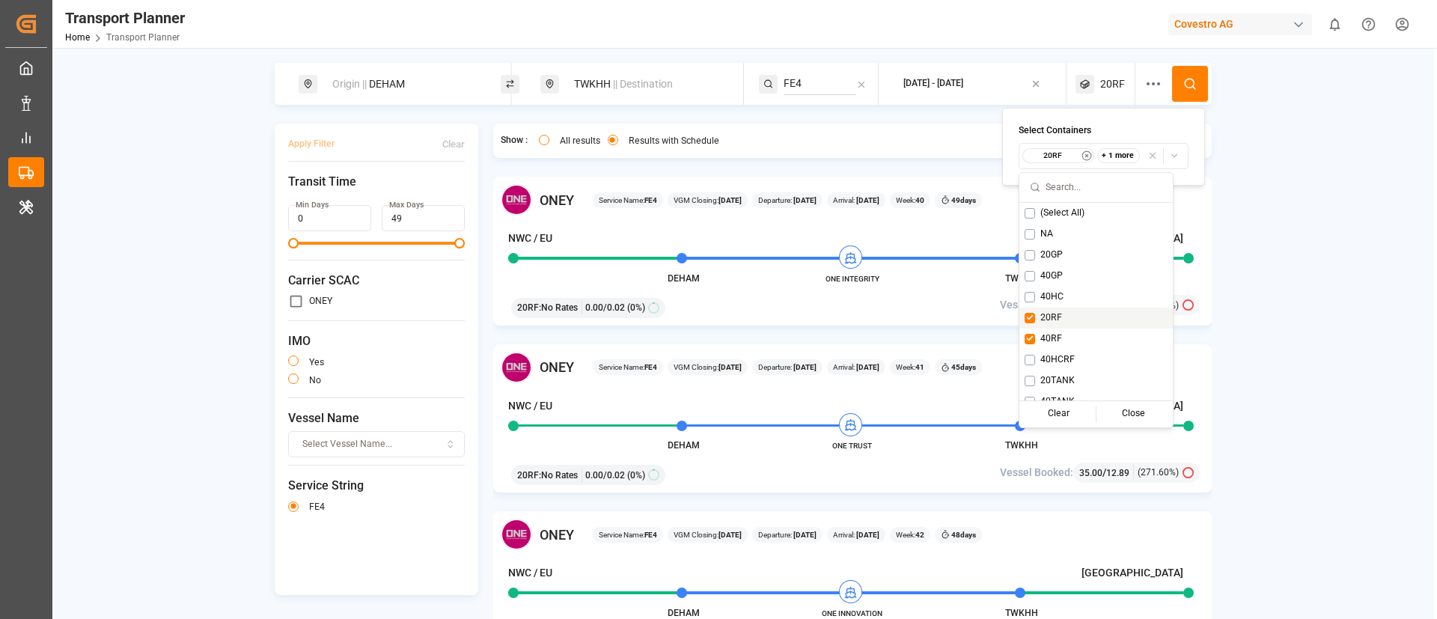
click at [1067, 320] on div "20RF" at bounding box center [1095, 318] width 153 height 21
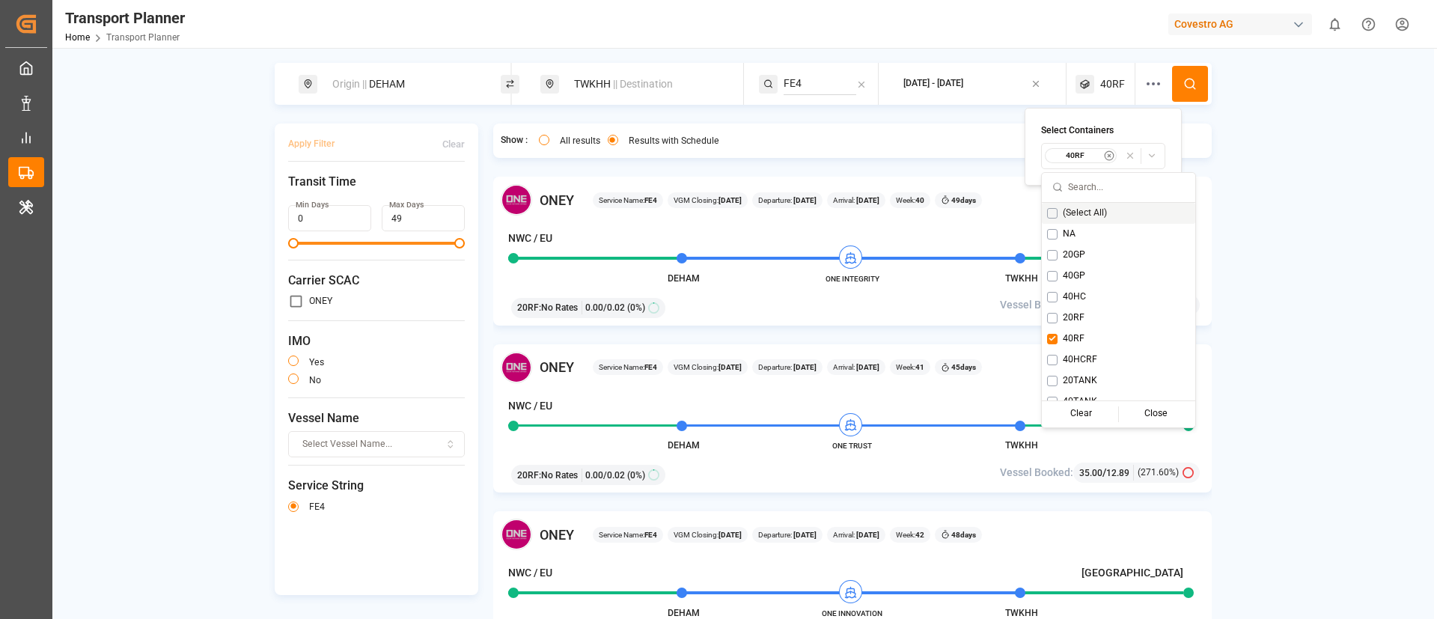
click at [1187, 83] on icon at bounding box center [1189, 83] width 13 height 13
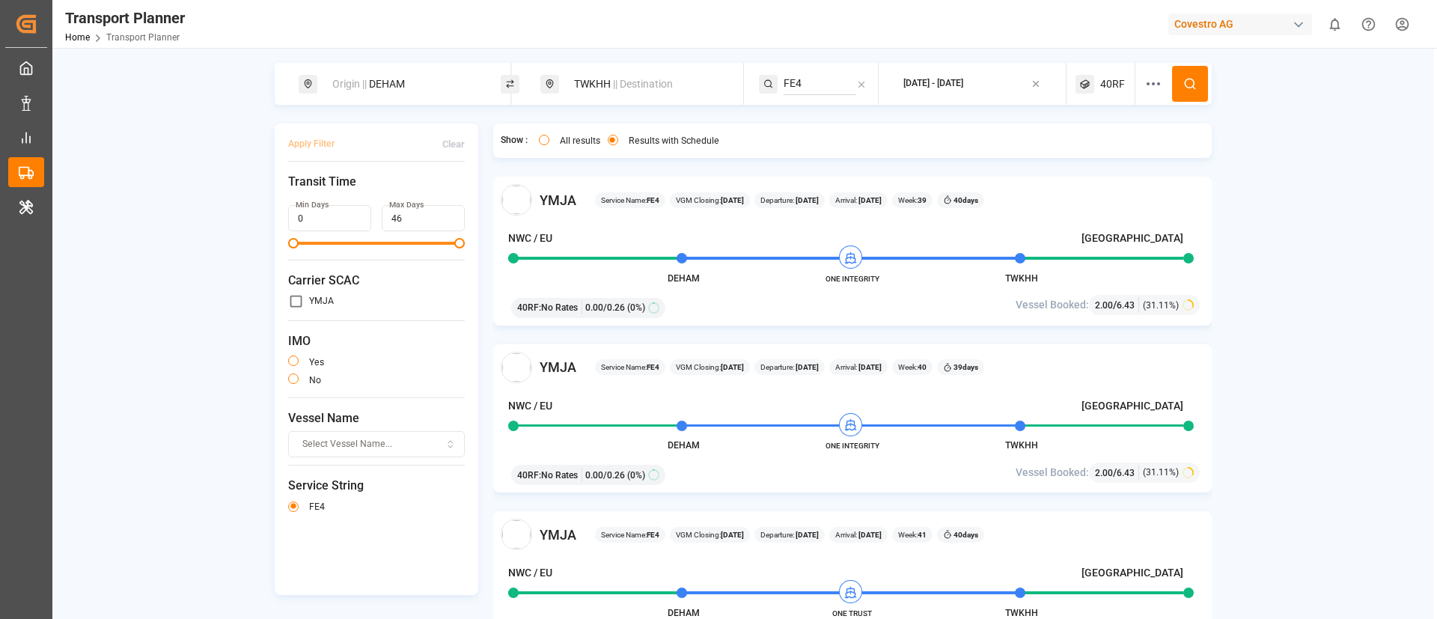
click at [626, 83] on span "|| Destination" at bounding box center [643, 84] width 60 height 12
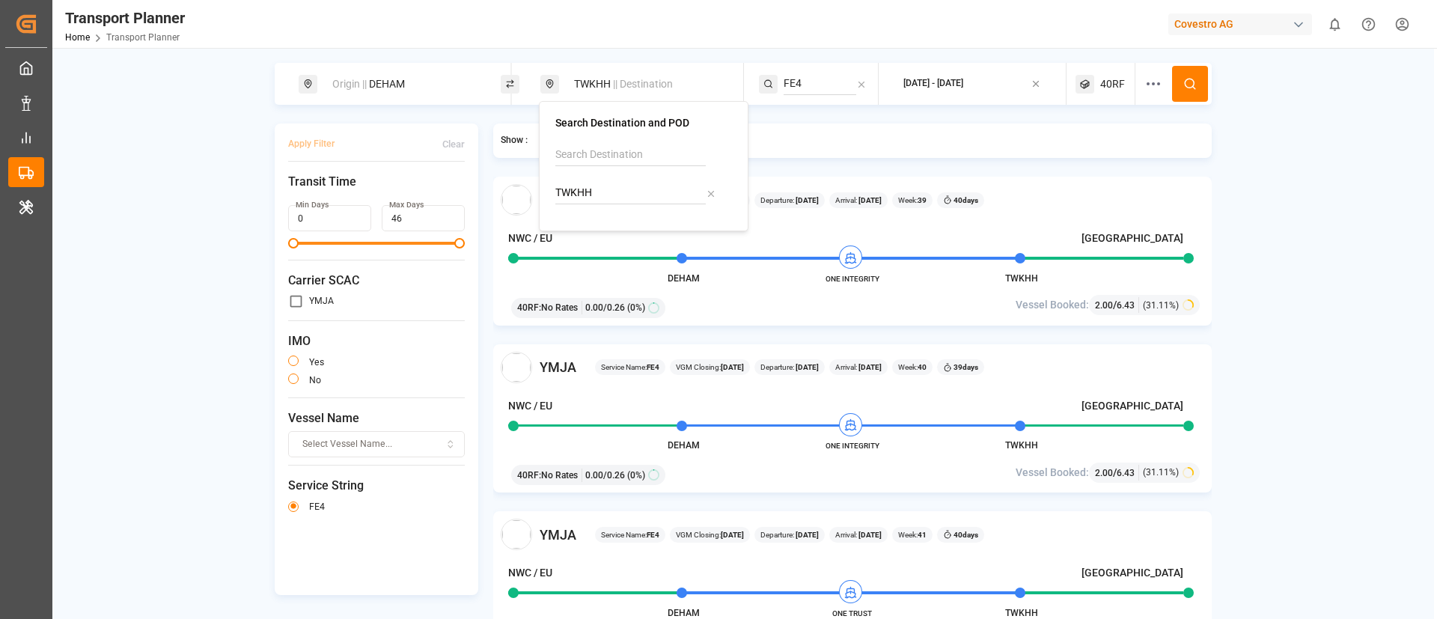
click at [611, 184] on input "TWKHH" at bounding box center [630, 193] width 150 height 22
paste input "JPSMZ"
type input "JPSMZ"
click at [605, 231] on b "JPSMZ" at bounding box center [611, 234] width 35 height 12
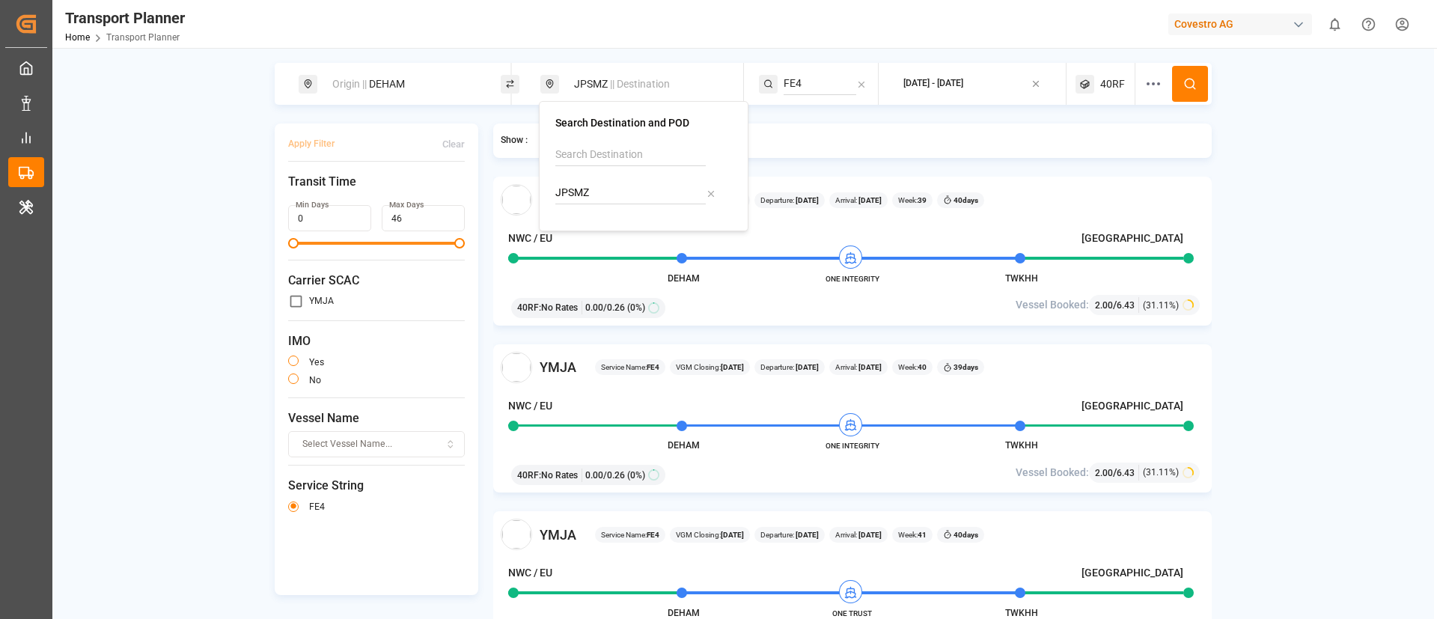
click at [801, 88] on input "FE4" at bounding box center [820, 84] width 73 height 22
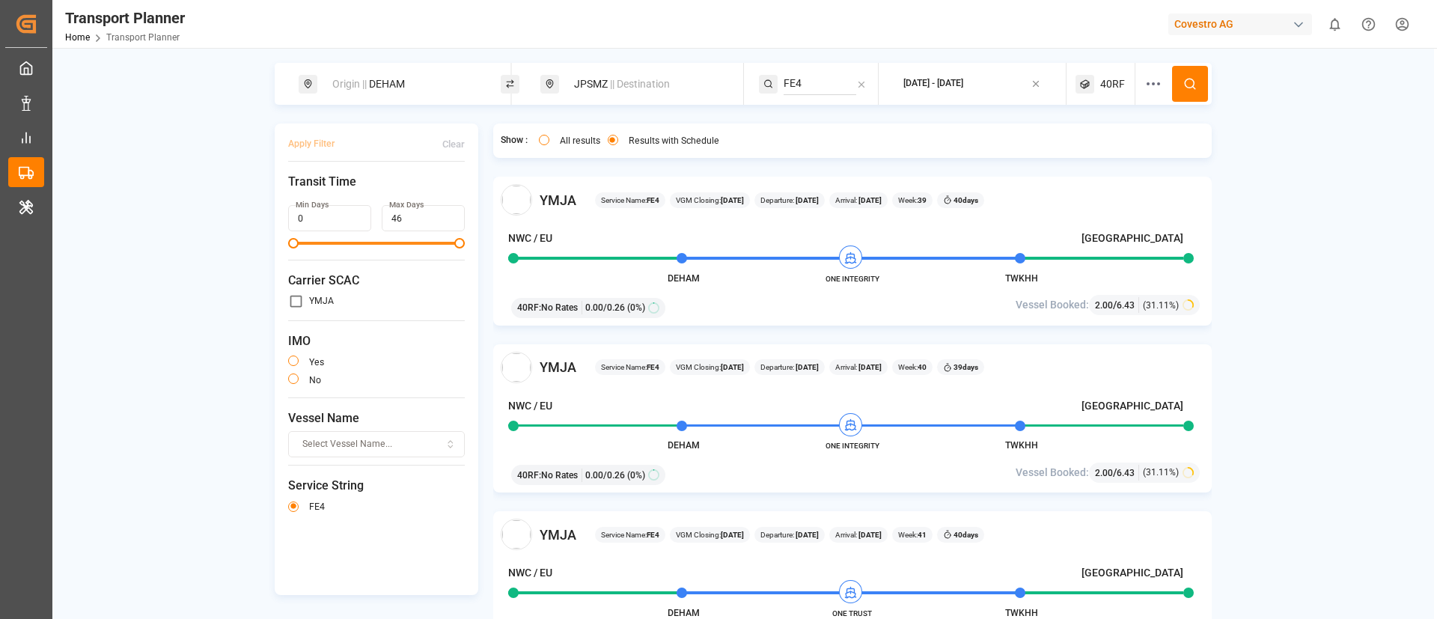
click at [801, 88] on input "FE4" at bounding box center [820, 84] width 73 height 22
paste input "5"
type input "FE5"
click at [815, 118] on span "FE5" at bounding box center [811, 124] width 18 height 12
click at [1178, 84] on button at bounding box center [1190, 84] width 36 height 36
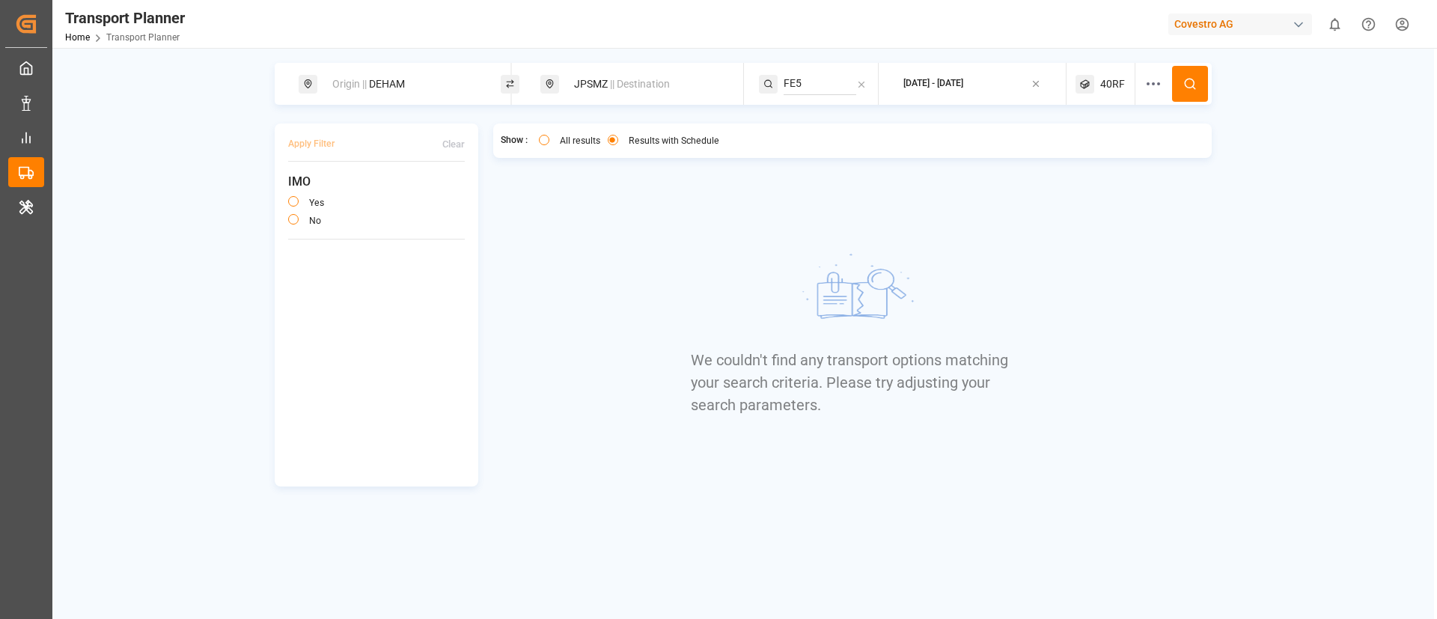
click at [1103, 85] on span "40RF" at bounding box center [1112, 84] width 25 height 16
click at [1083, 153] on small "40RF" at bounding box center [1078, 155] width 52 height 10
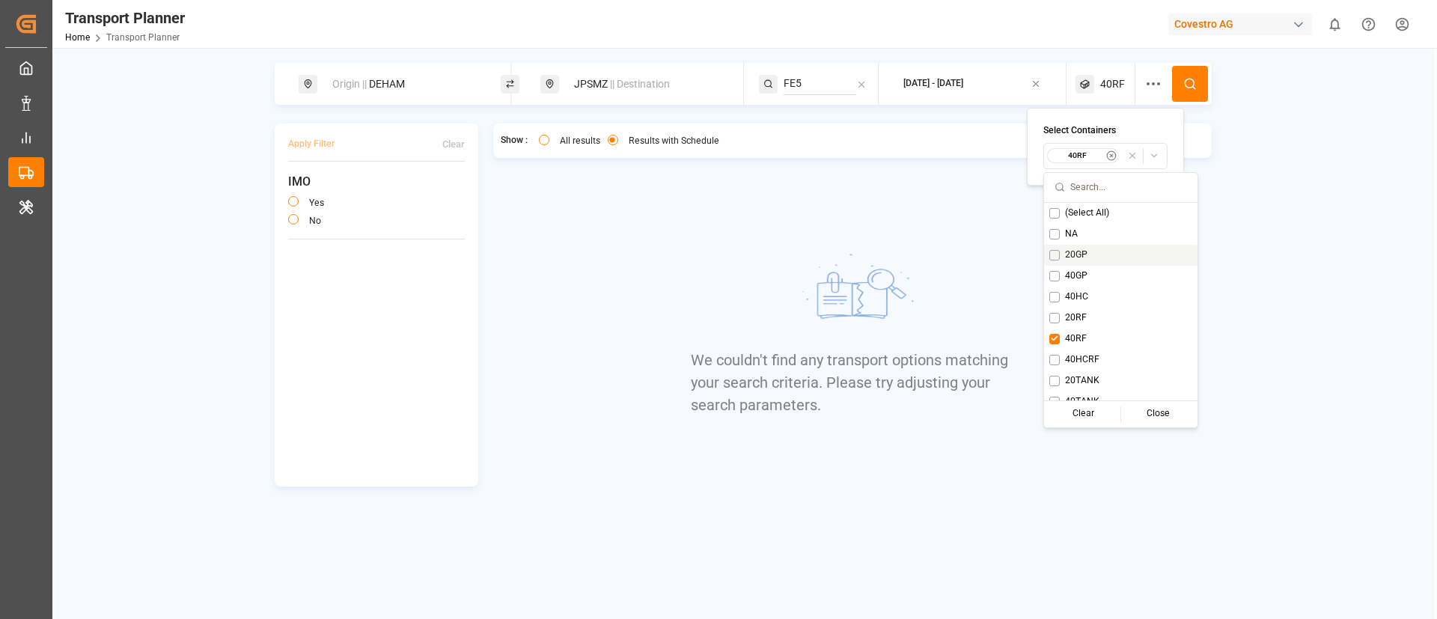
click at [1076, 251] on span "20GP" at bounding box center [1076, 254] width 22 height 13
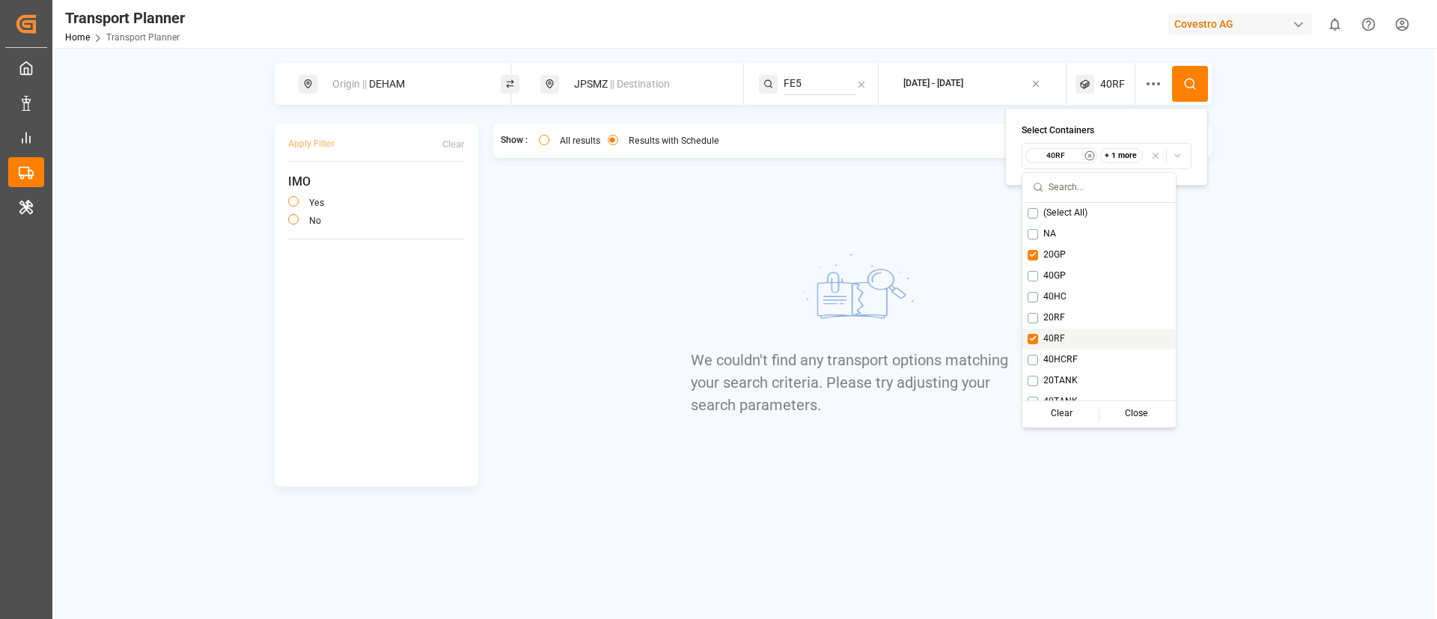
click at [1053, 332] on span "40RF" at bounding box center [1054, 338] width 22 height 13
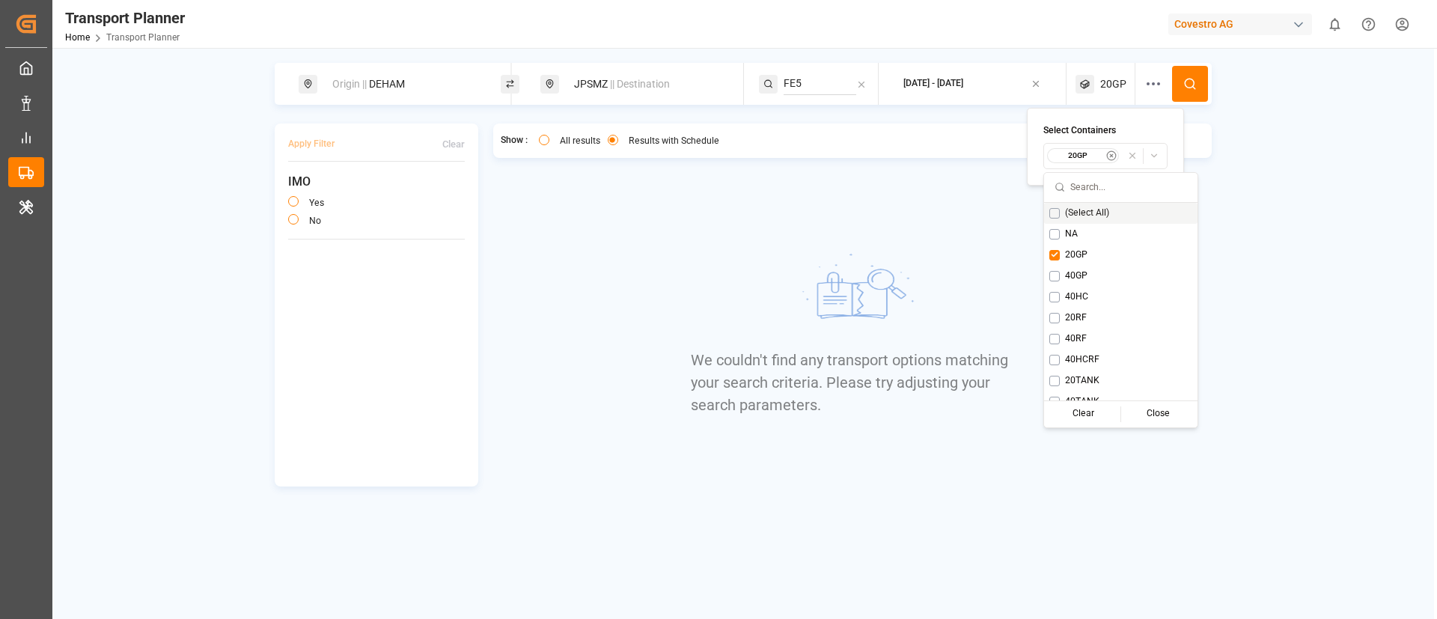
click at [1187, 84] on icon at bounding box center [1189, 83] width 13 height 13
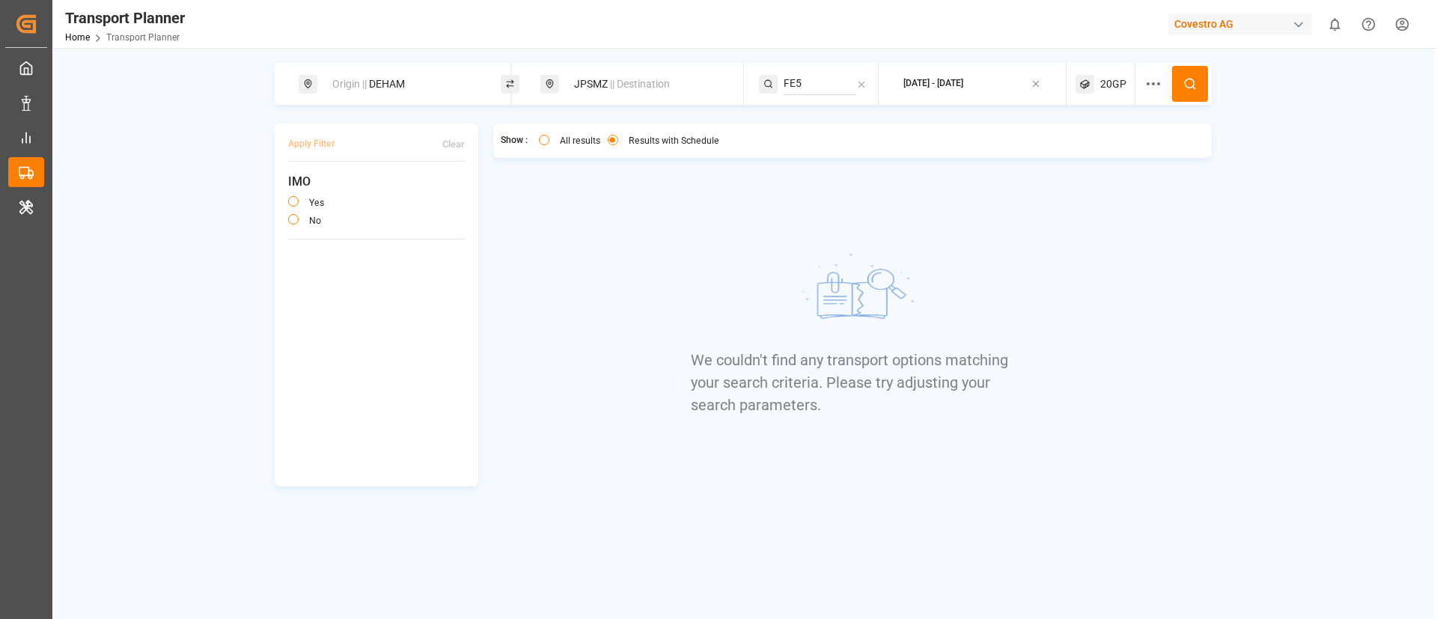
click at [1108, 81] on span "20GP" at bounding box center [1113, 84] width 26 height 16
click at [1079, 150] on small "20GP" at bounding box center [1078, 155] width 52 height 10
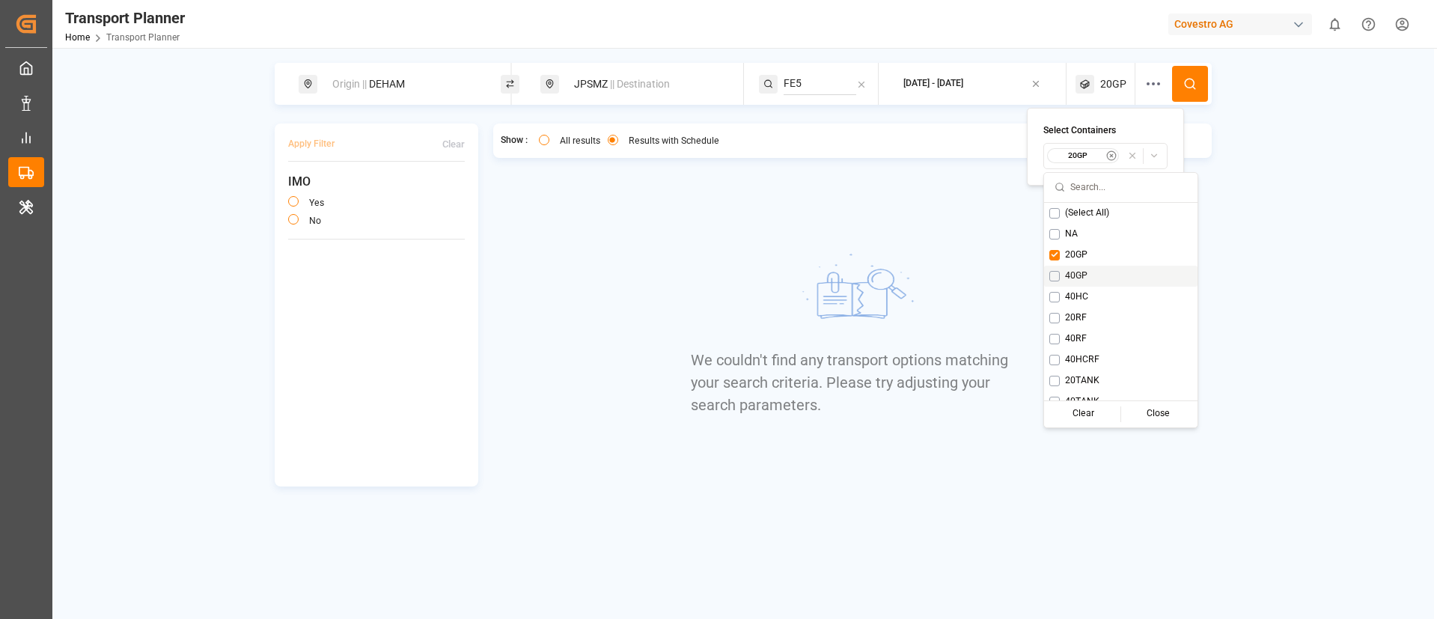
click at [1076, 276] on span "40GP" at bounding box center [1076, 275] width 22 height 13
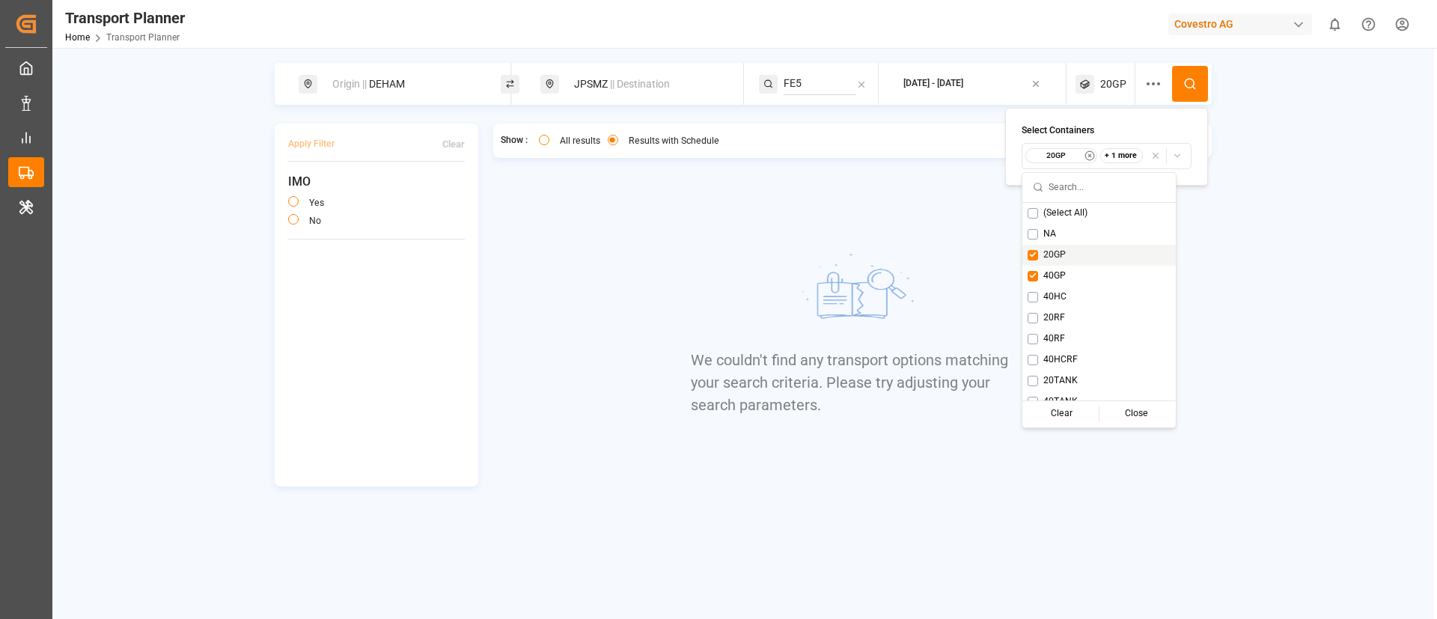
click at [1067, 252] on div "20GP" at bounding box center [1098, 255] width 153 height 21
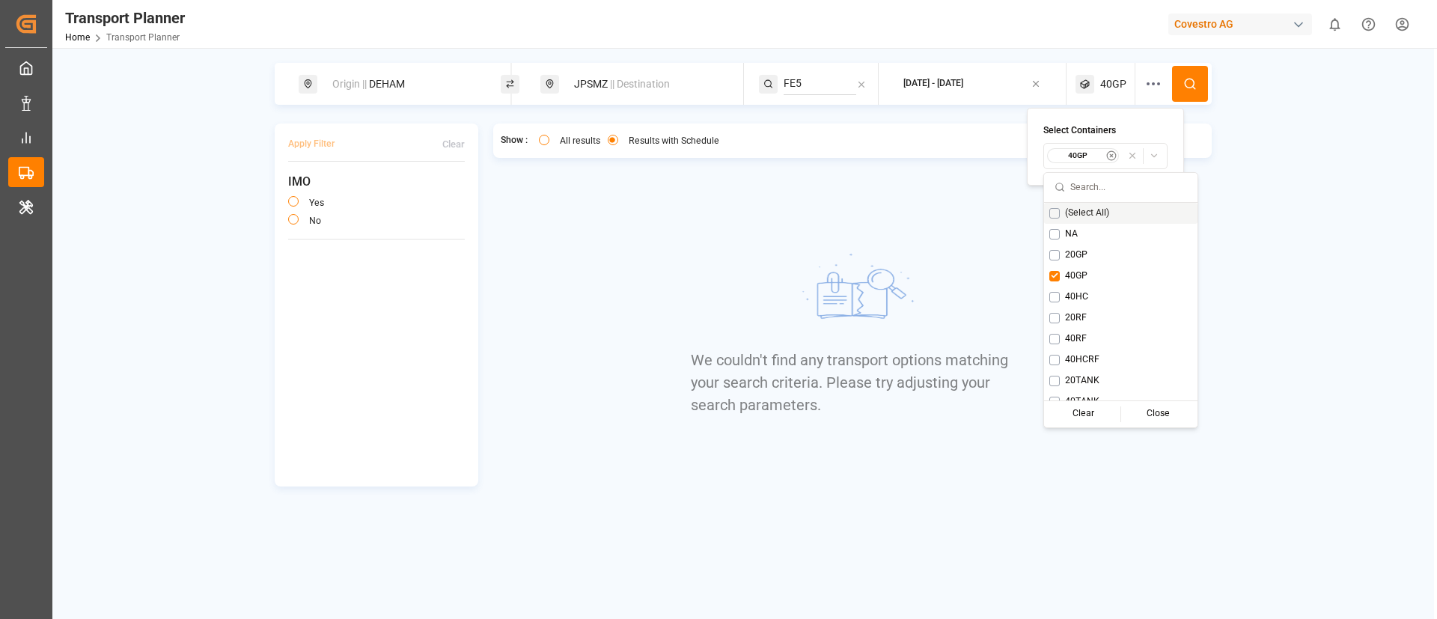
click at [1189, 79] on icon at bounding box center [1189, 83] width 13 height 13
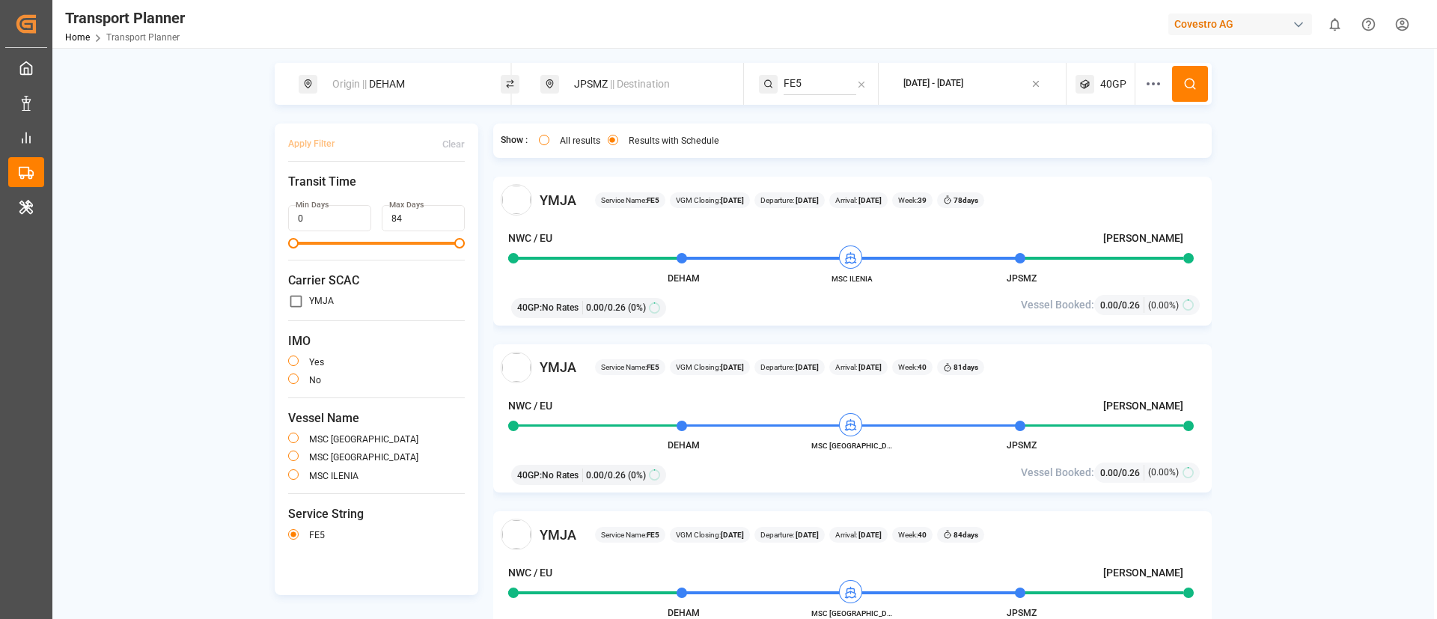
click at [633, 85] on span "|| Destination" at bounding box center [640, 84] width 60 height 12
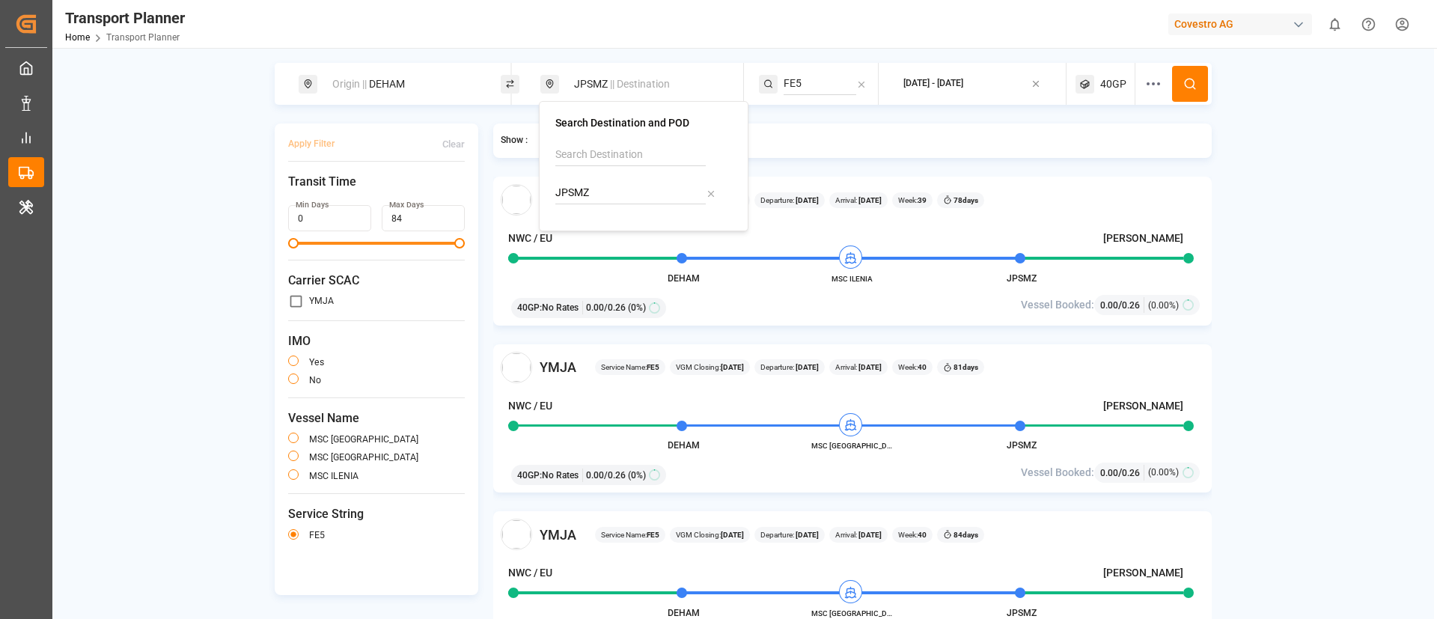
click at [608, 193] on input "JPSMZ" at bounding box center [630, 193] width 150 height 22
click at [608, 192] on input "JPSMZ" at bounding box center [630, 193] width 150 height 22
paste input "THLCH"
type input "THLCH"
click at [608, 234] on b "THLCH" at bounding box center [611, 234] width 34 height 12
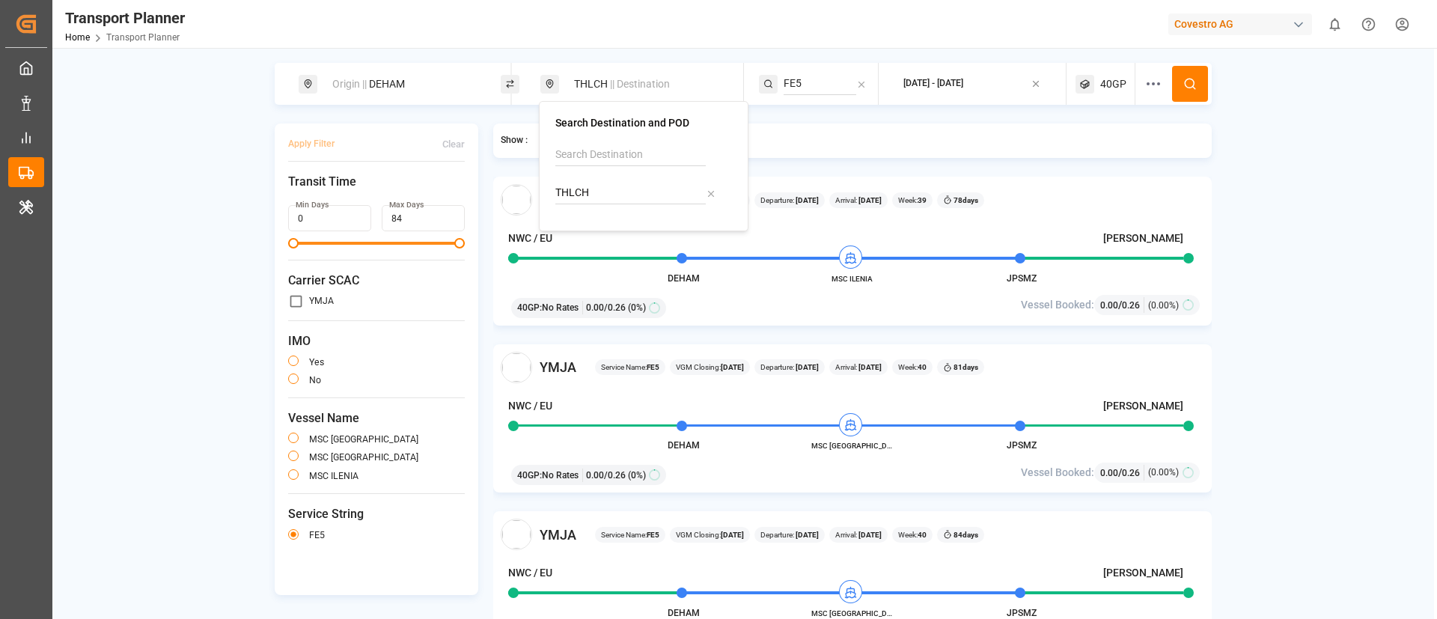
click at [787, 83] on input "FE5" at bounding box center [820, 84] width 73 height 22
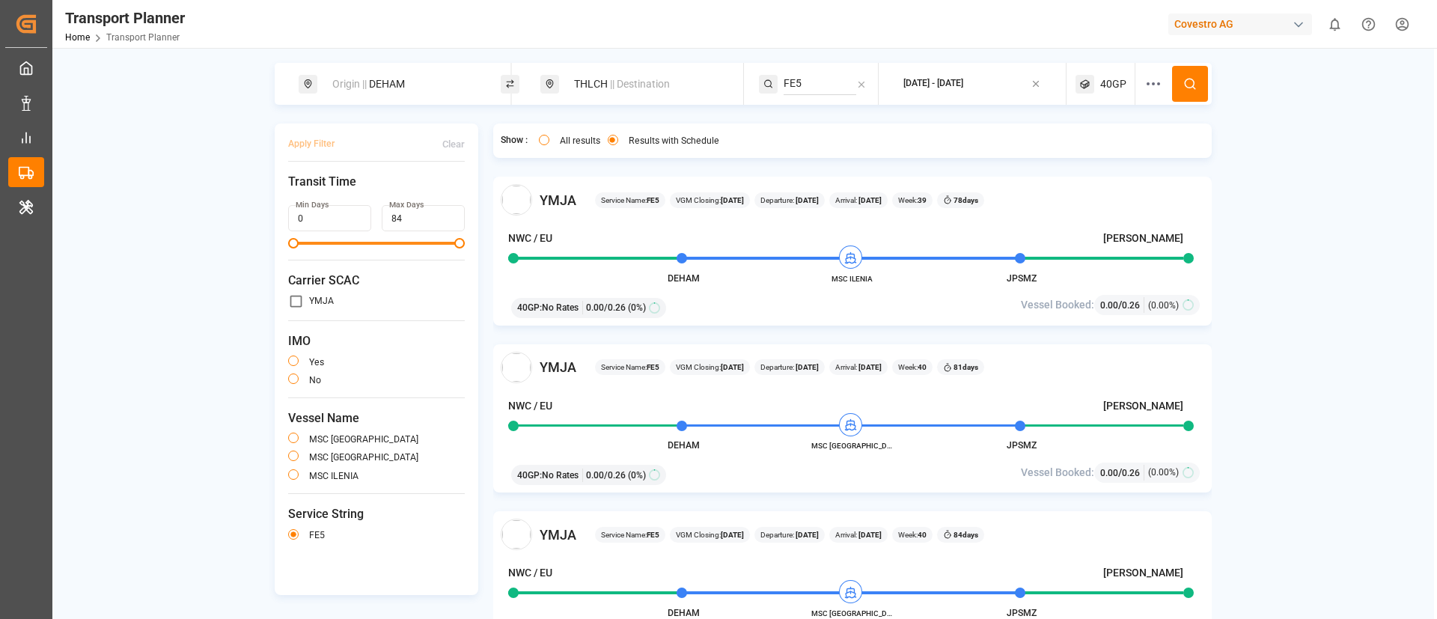
click at [787, 83] on input "FE5" at bounding box center [820, 84] width 73 height 22
paste input "6"
type input "FE6"
click at [806, 123] on span "FE6" at bounding box center [811, 124] width 18 height 12
click at [1175, 82] on button at bounding box center [1190, 84] width 36 height 36
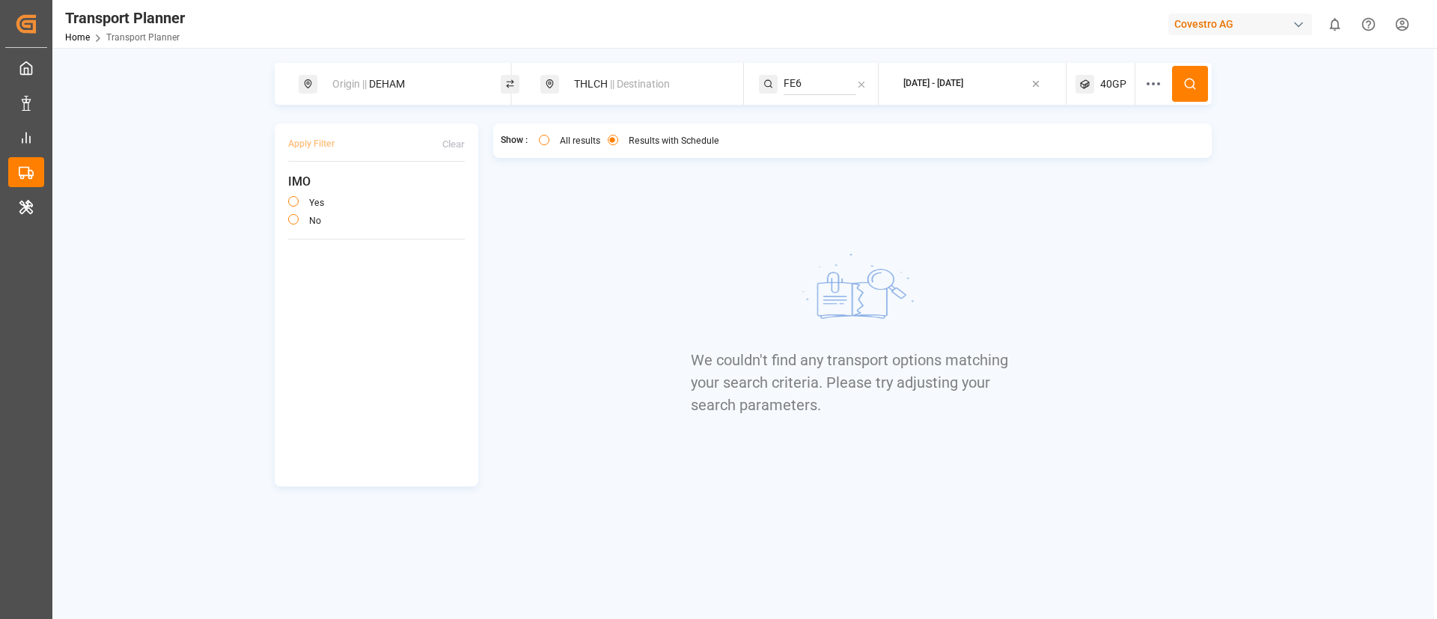
click at [1109, 79] on span "40GP" at bounding box center [1113, 84] width 26 height 16
click at [1087, 152] on small "40GP" at bounding box center [1078, 155] width 52 height 10
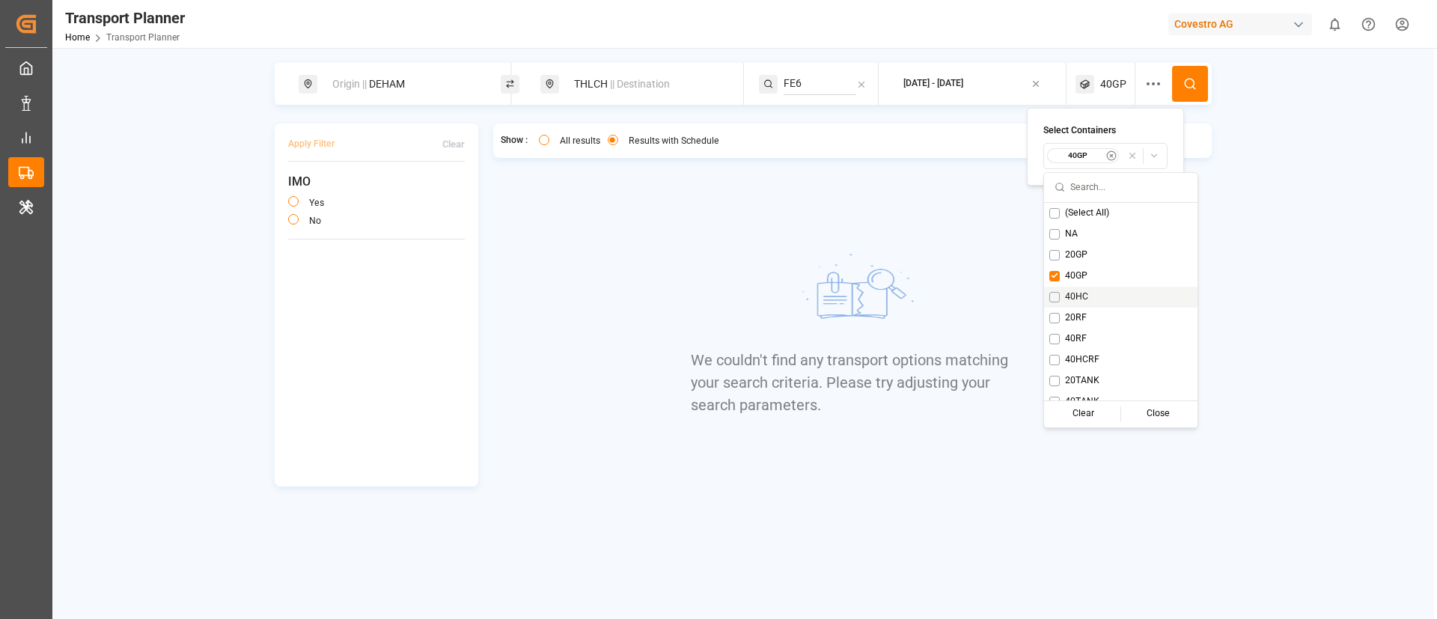
click at [1076, 293] on span "40HC" at bounding box center [1076, 296] width 23 height 13
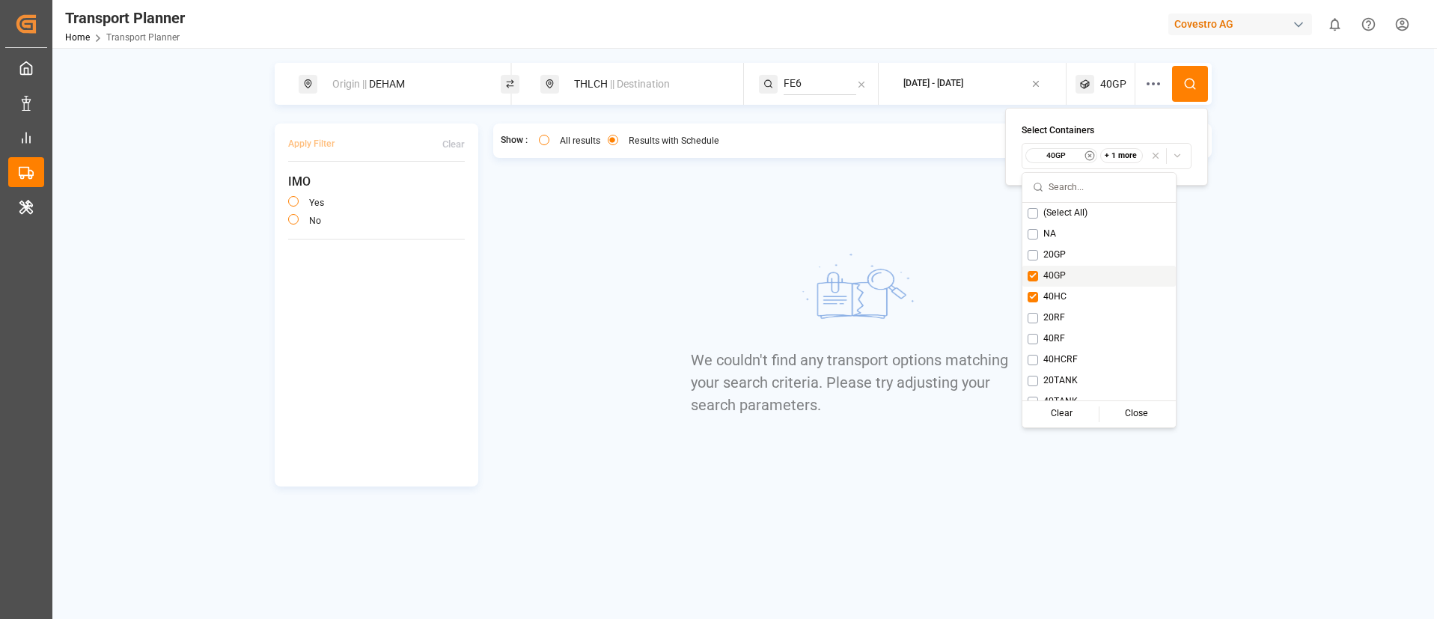
click at [1067, 269] on div "40GP" at bounding box center [1098, 276] width 153 height 21
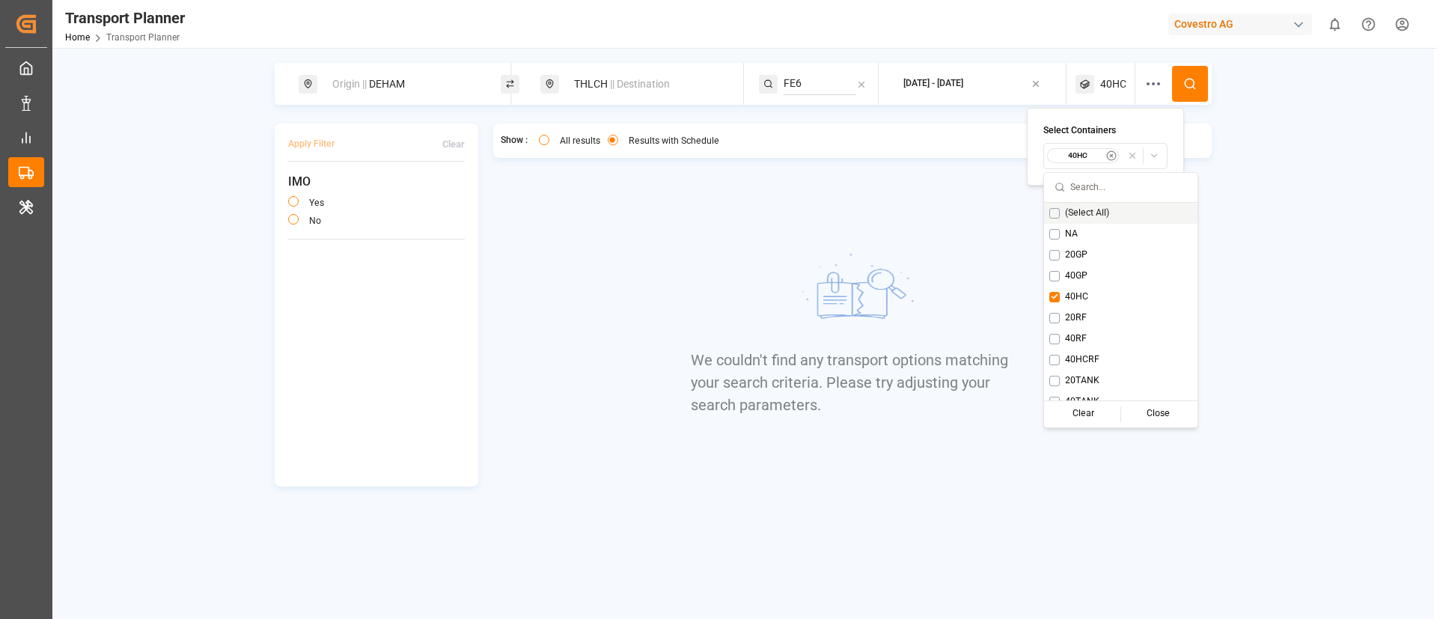
click at [1188, 80] on icon at bounding box center [1189, 83] width 13 height 13
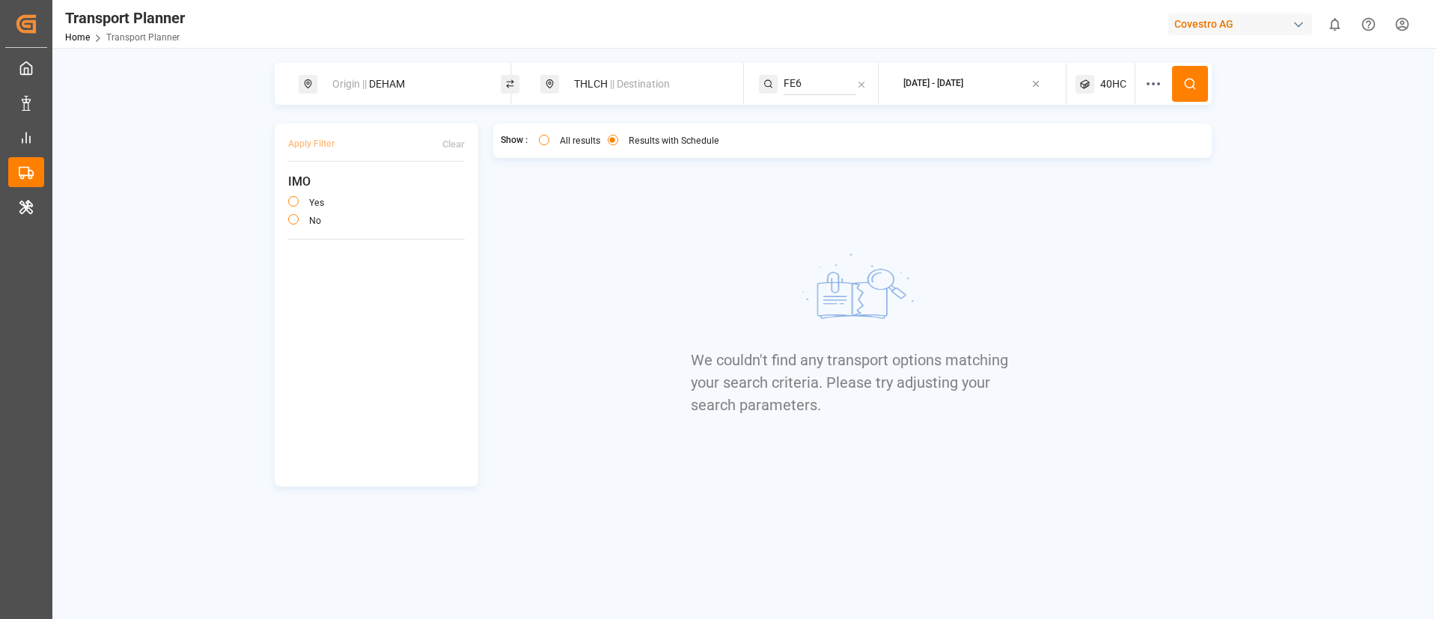
click at [1111, 80] on span "40HC" at bounding box center [1113, 84] width 26 height 16
click at [1081, 149] on div "40HC" at bounding box center [1083, 155] width 73 height 15
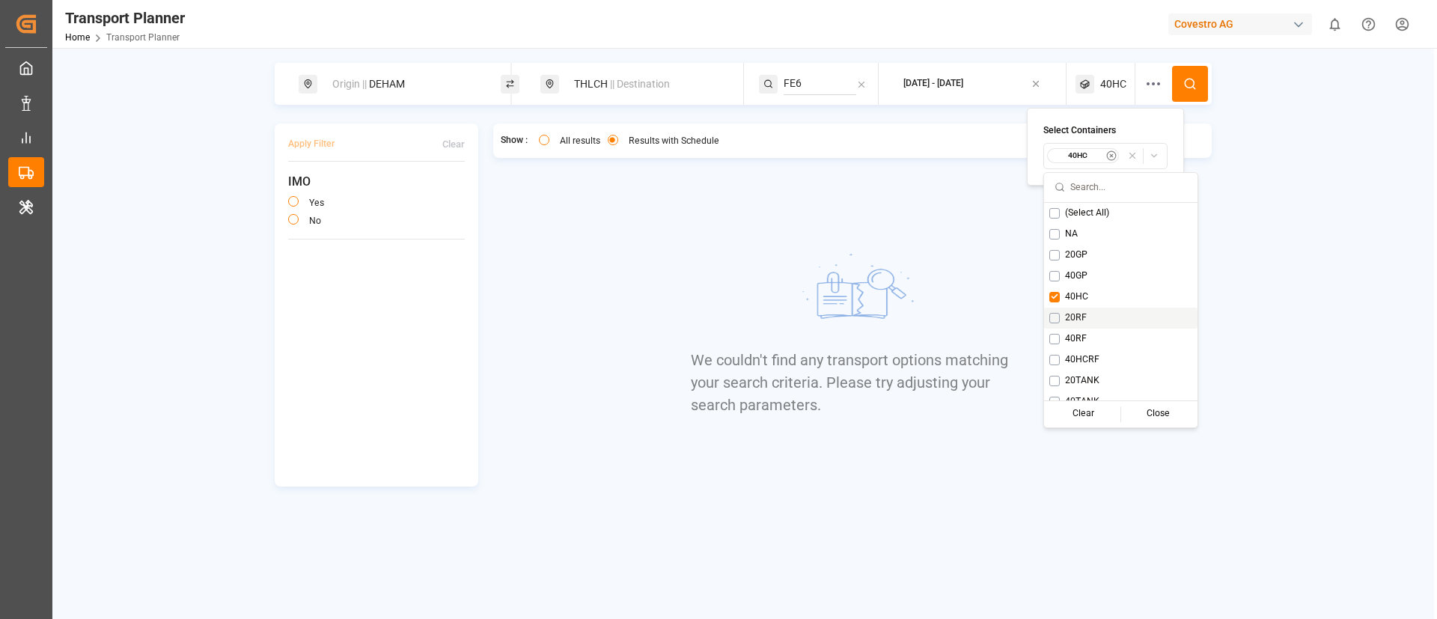
click at [1078, 317] on span "20RF" at bounding box center [1076, 317] width 22 height 13
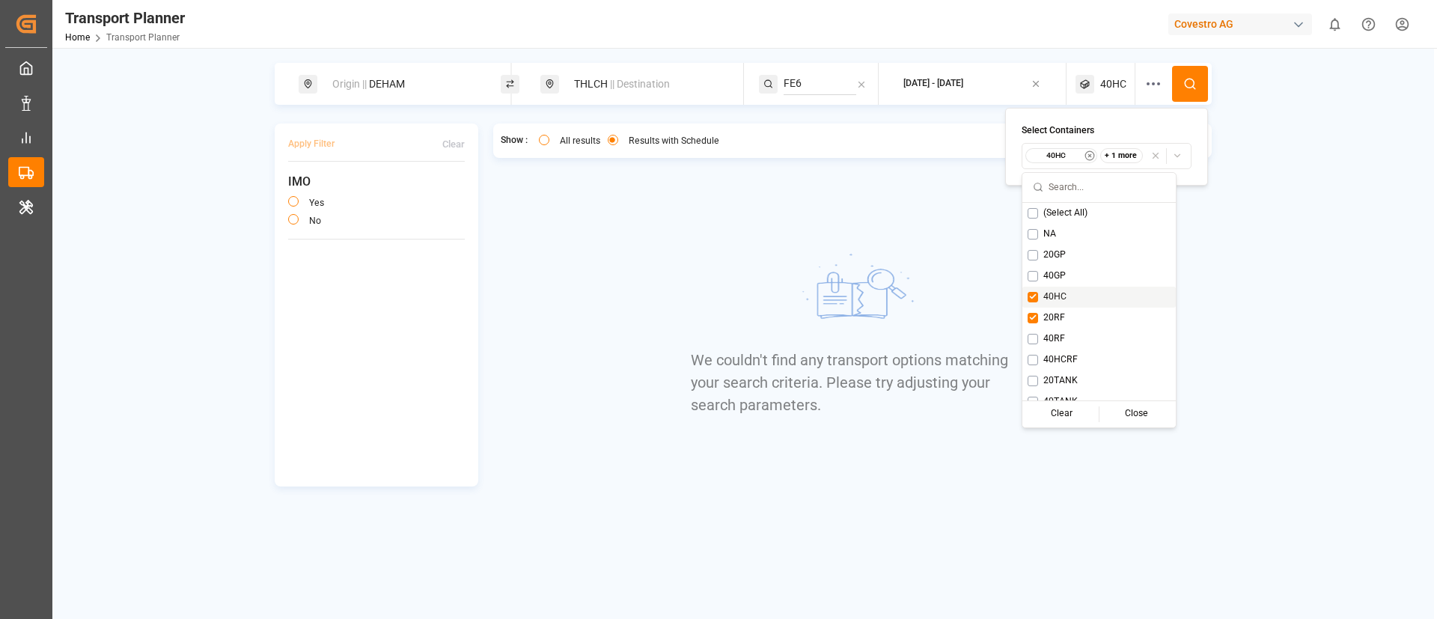
click at [1061, 292] on span "40HC" at bounding box center [1054, 296] width 23 height 13
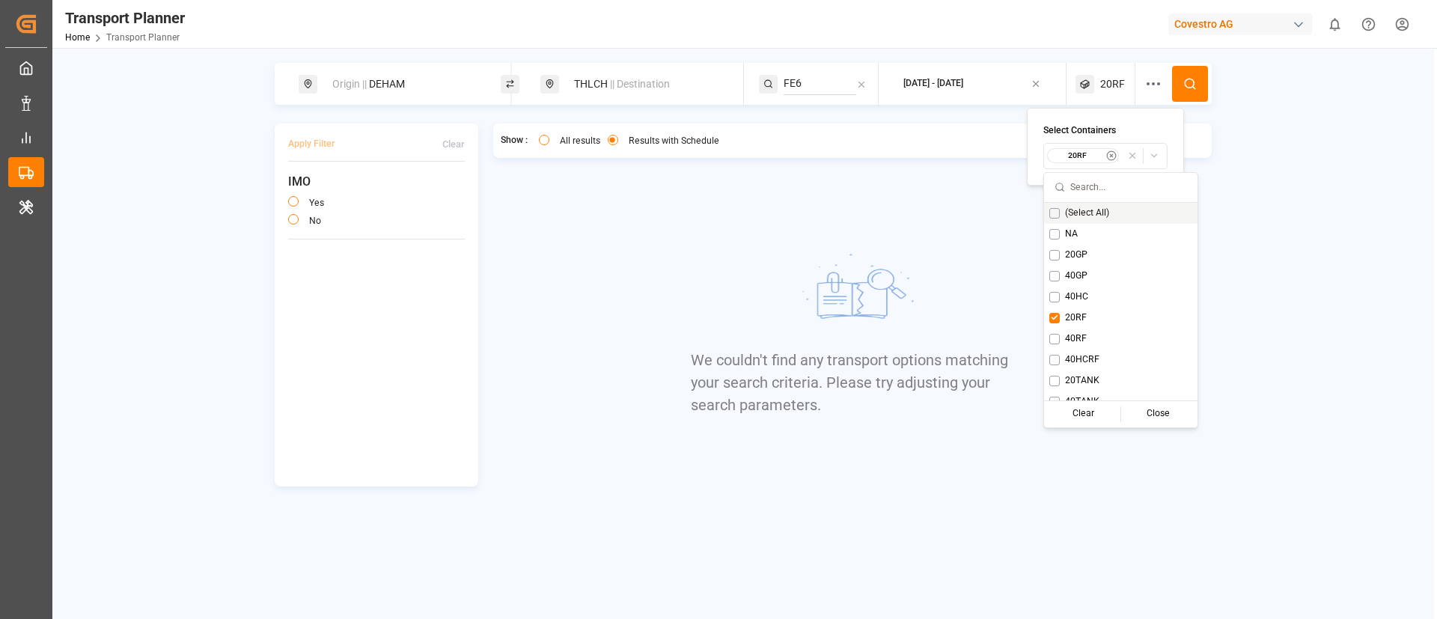
click at [1197, 71] on button at bounding box center [1190, 84] width 36 height 36
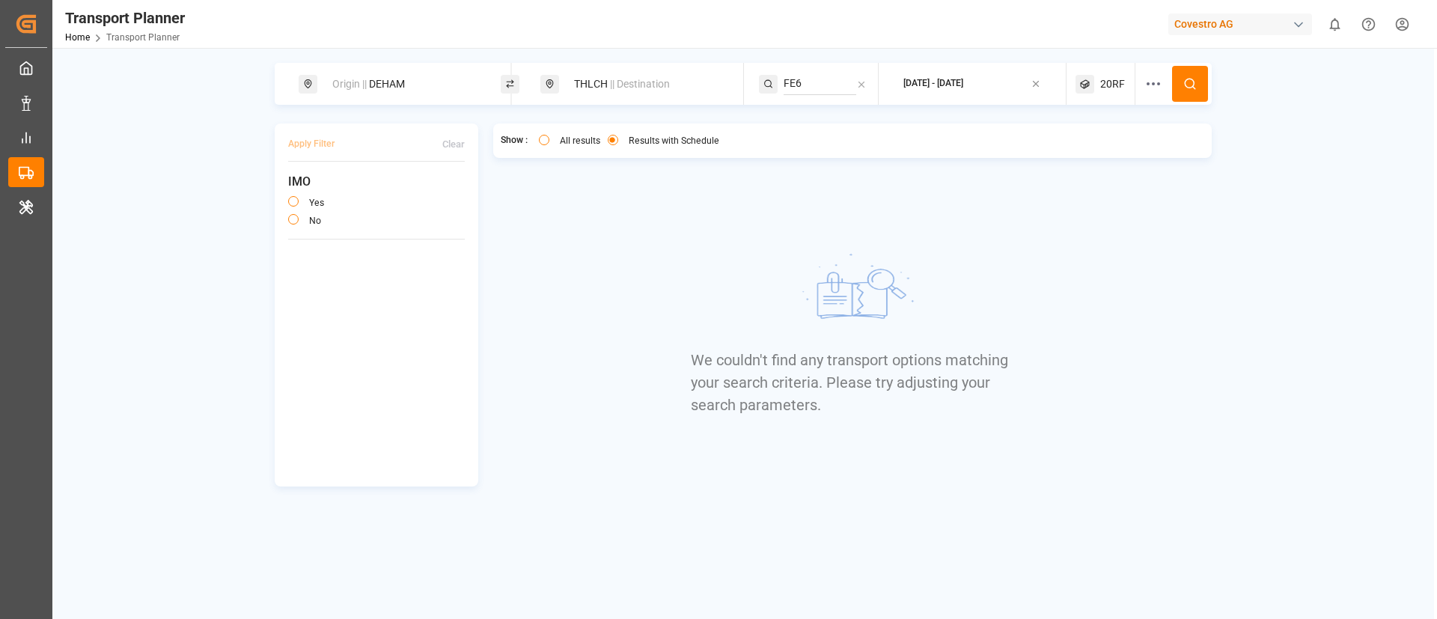
click at [1101, 88] on span "20RF" at bounding box center [1112, 84] width 25 height 16
click at [1073, 156] on small "20RF" at bounding box center [1078, 155] width 52 height 10
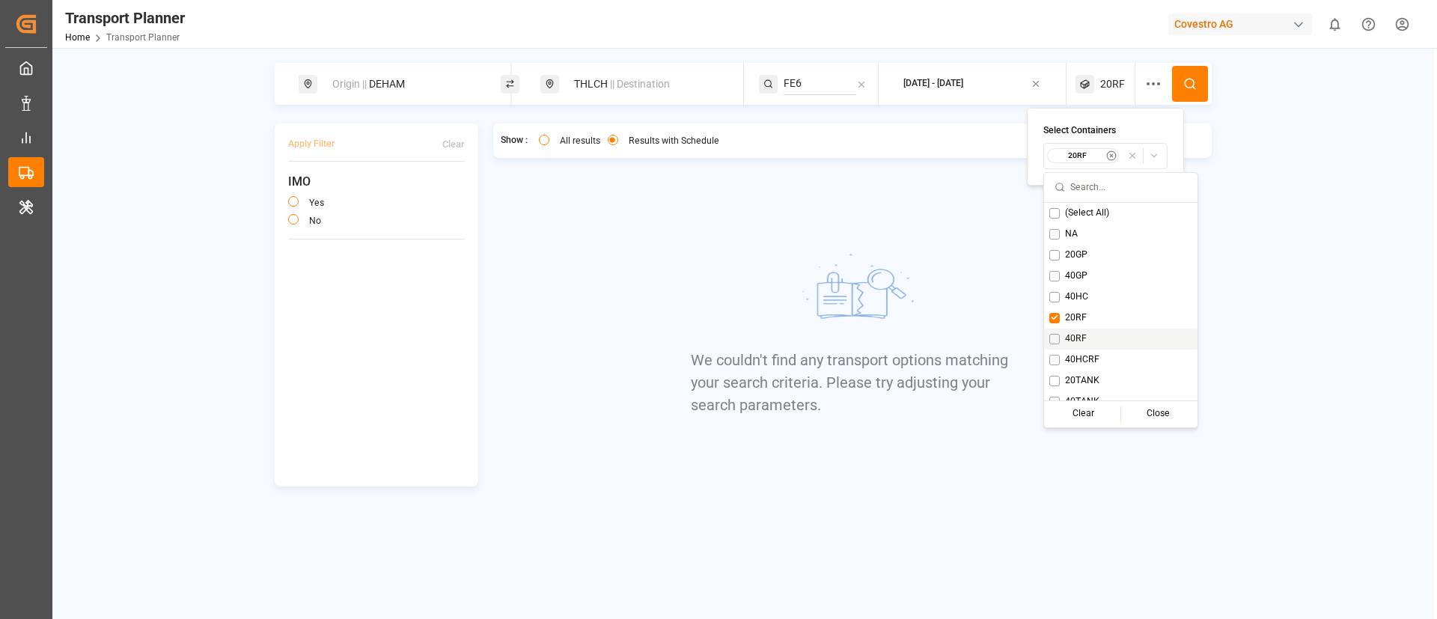
click at [1075, 340] on span "40RF" at bounding box center [1076, 338] width 22 height 13
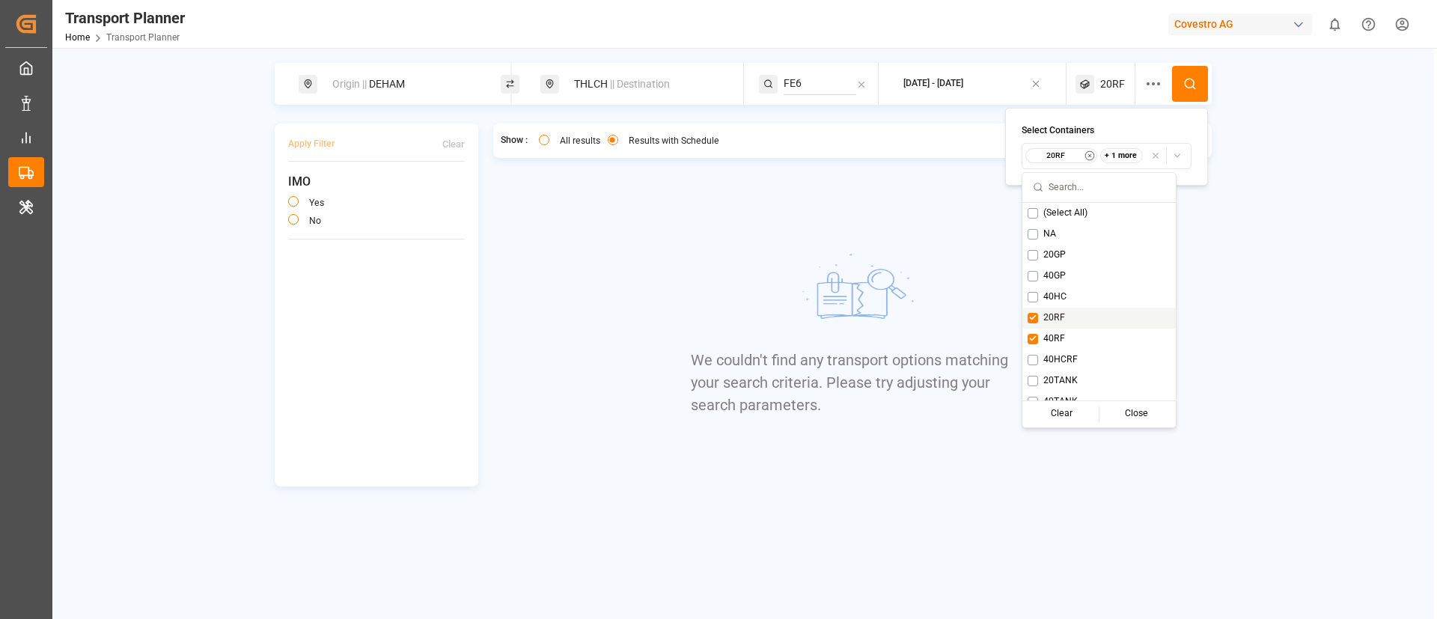
drag, startPoint x: 1050, startPoint y: 316, endPoint x: 1062, endPoint y: 304, distance: 16.9
click at [1050, 315] on span "20RF" at bounding box center [1054, 317] width 22 height 13
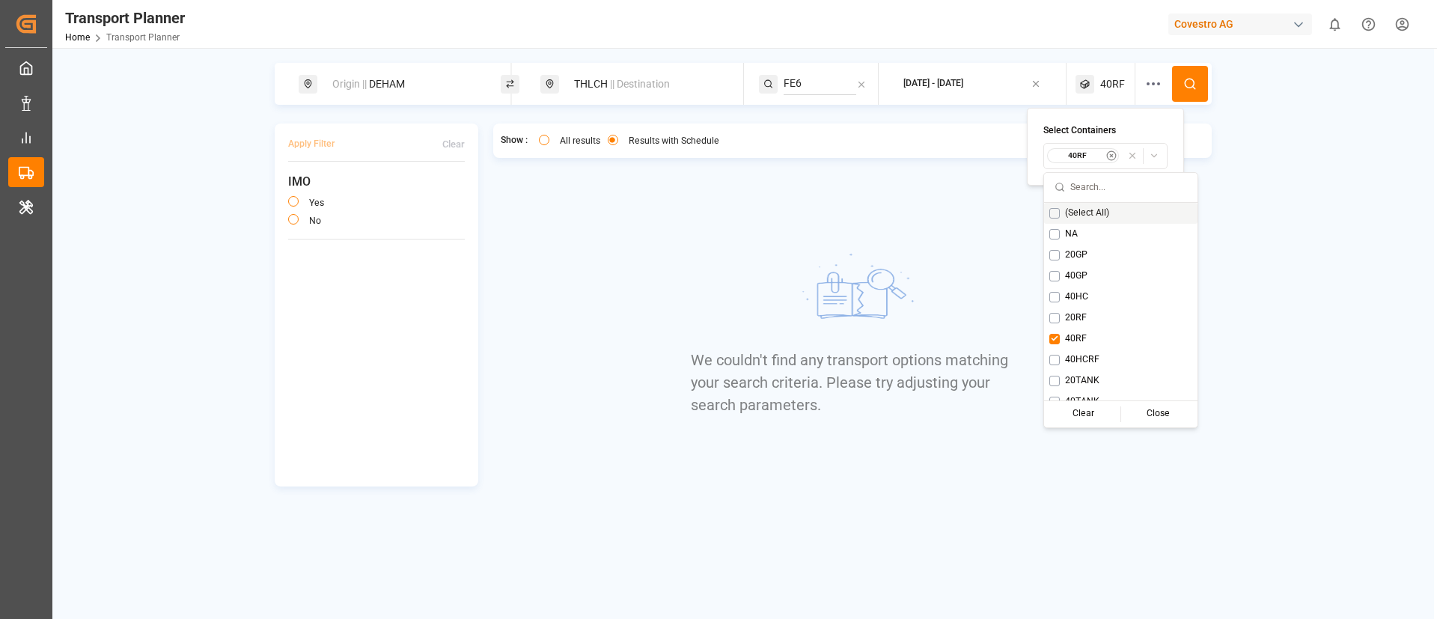
click at [1194, 77] on icon at bounding box center [1189, 83] width 13 height 13
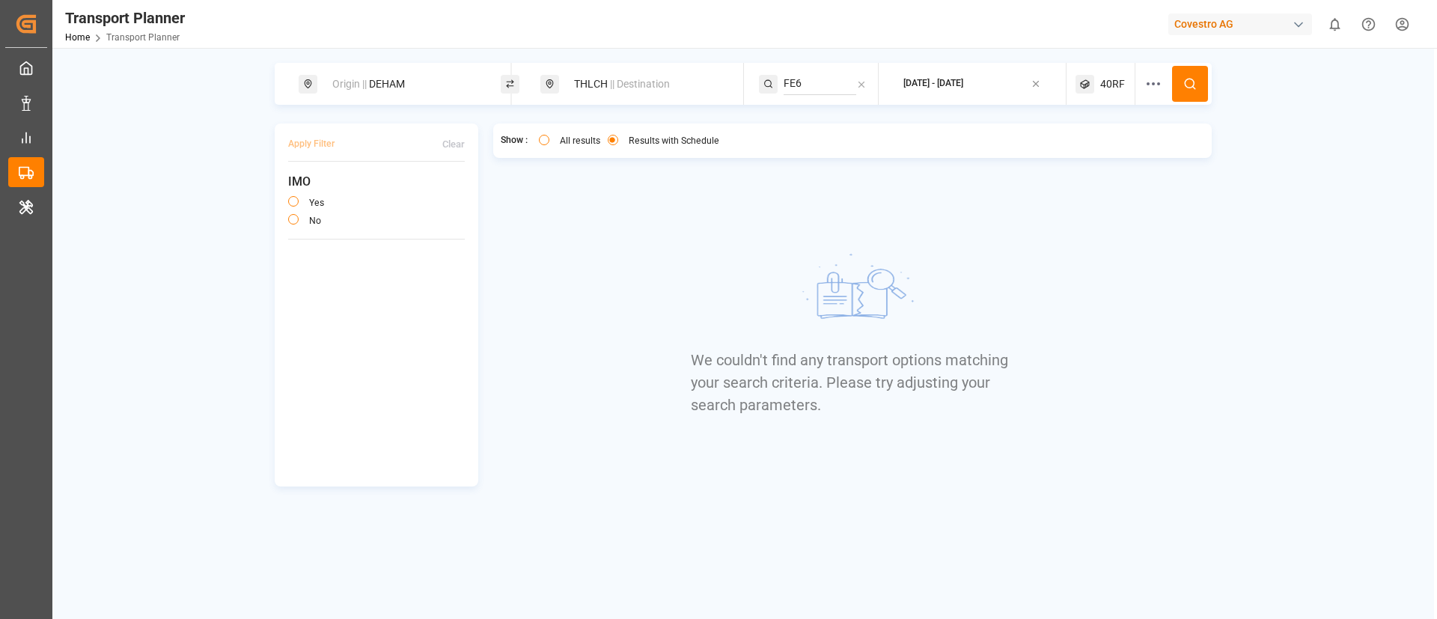
click at [1107, 87] on span "40RF" at bounding box center [1112, 84] width 25 height 16
click at [1084, 159] on small "40RF" at bounding box center [1078, 155] width 52 height 10
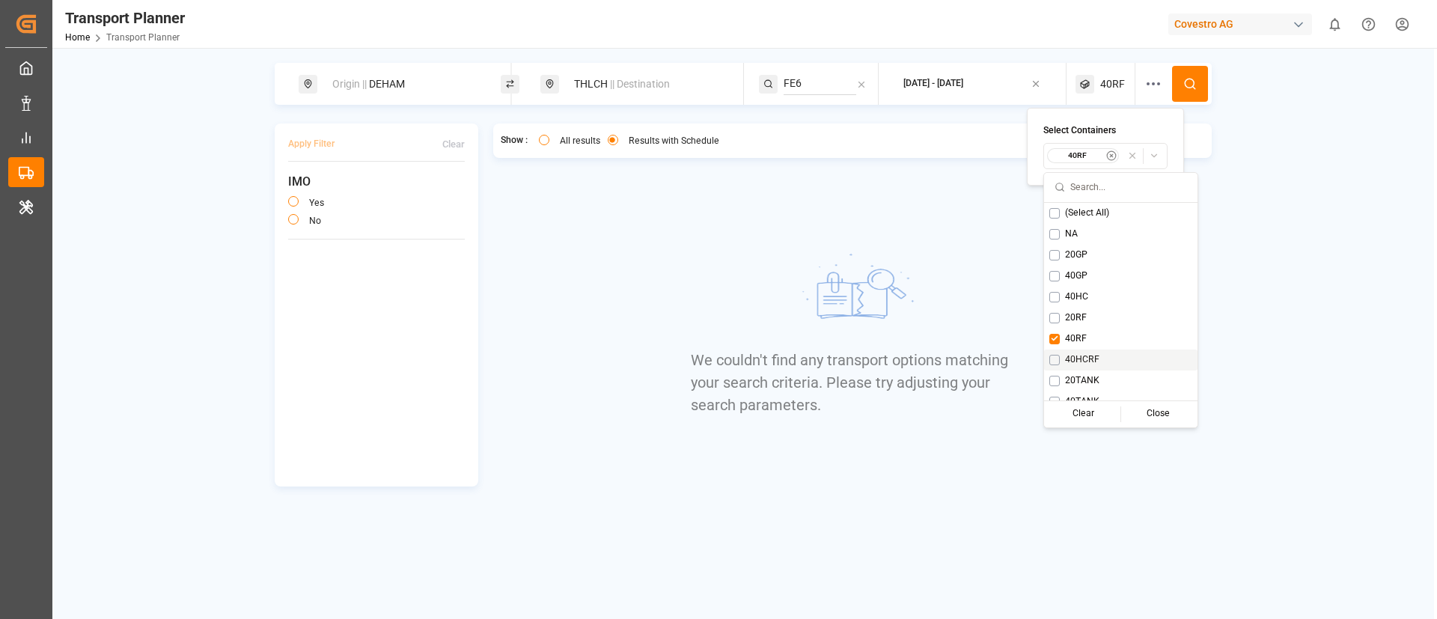
click at [1077, 359] on span "40HCRF" at bounding box center [1082, 359] width 34 height 13
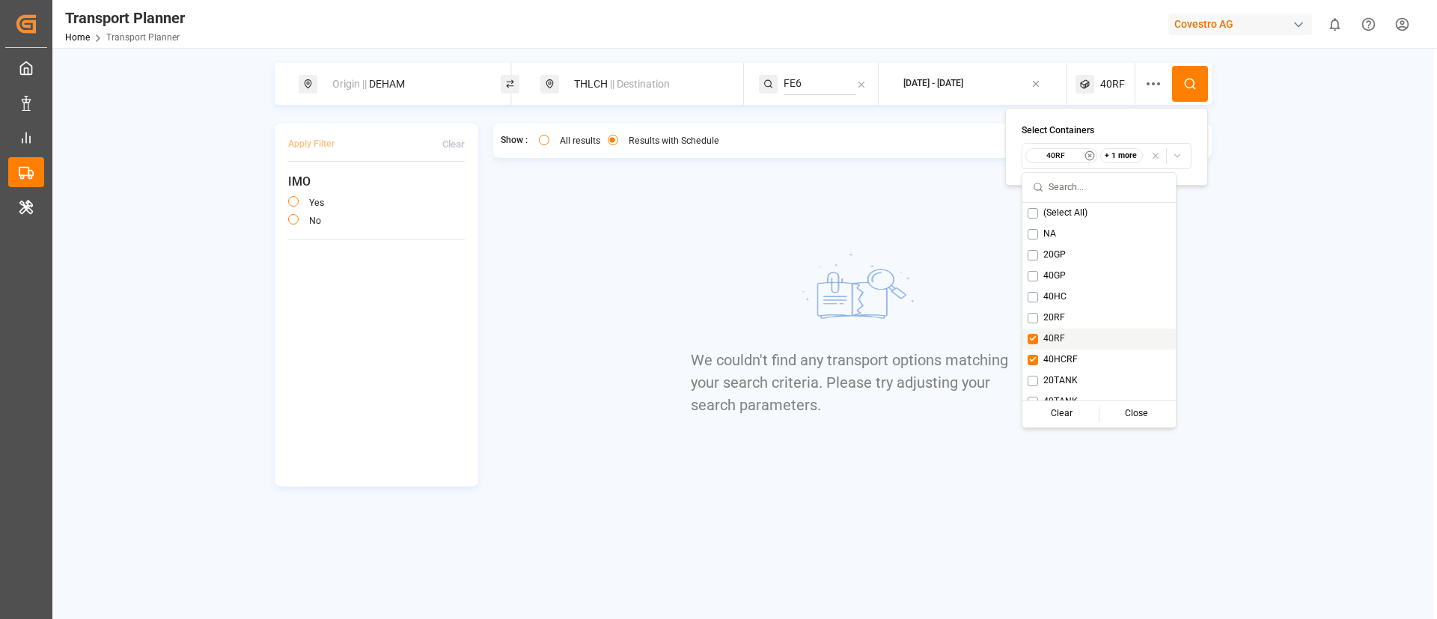
click at [1064, 341] on span "40RF" at bounding box center [1054, 338] width 22 height 13
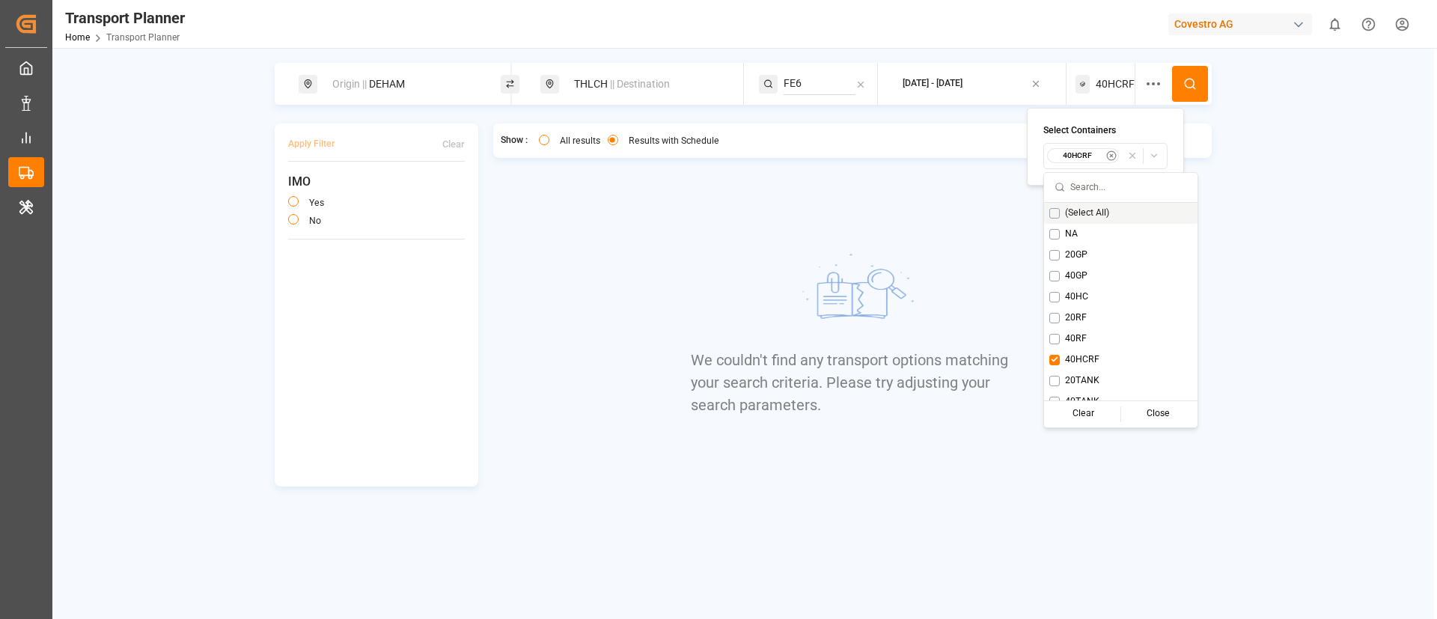
click at [1196, 77] on icon at bounding box center [1189, 83] width 13 height 13
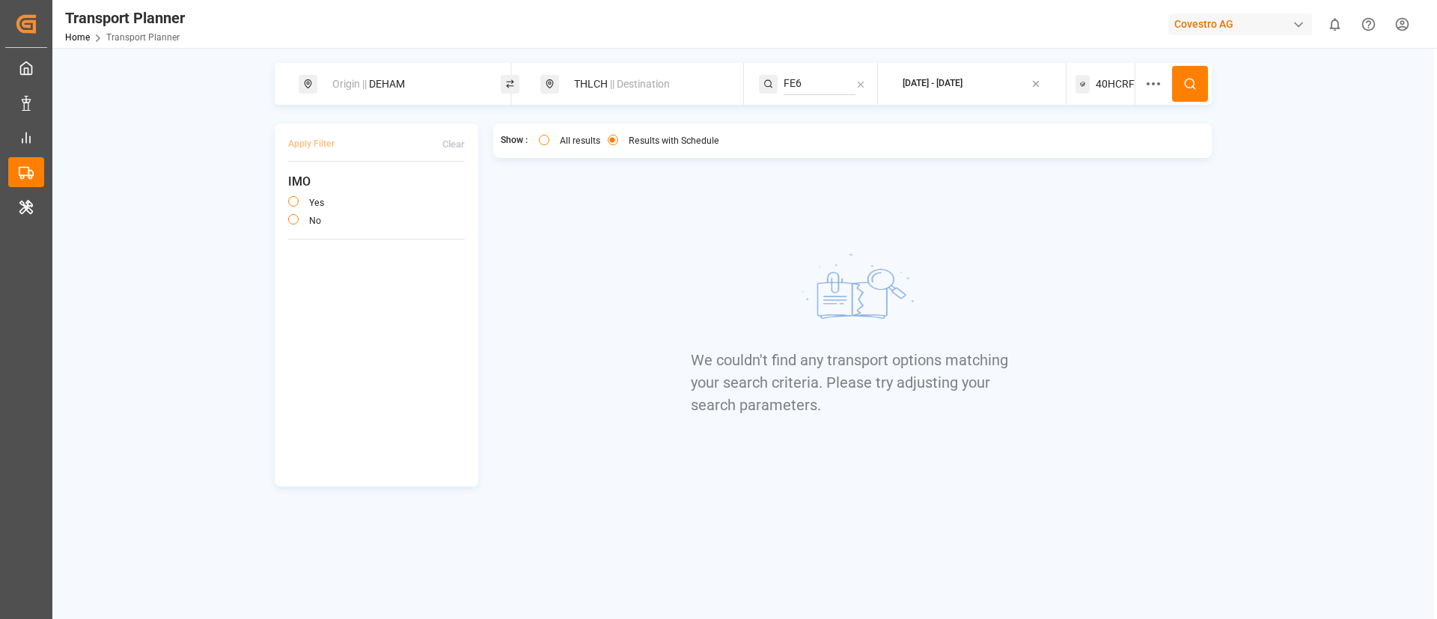
click at [1110, 85] on span "40HCRF" at bounding box center [1115, 84] width 39 height 16
click at [1087, 157] on small "40HCRF" at bounding box center [1078, 155] width 52 height 10
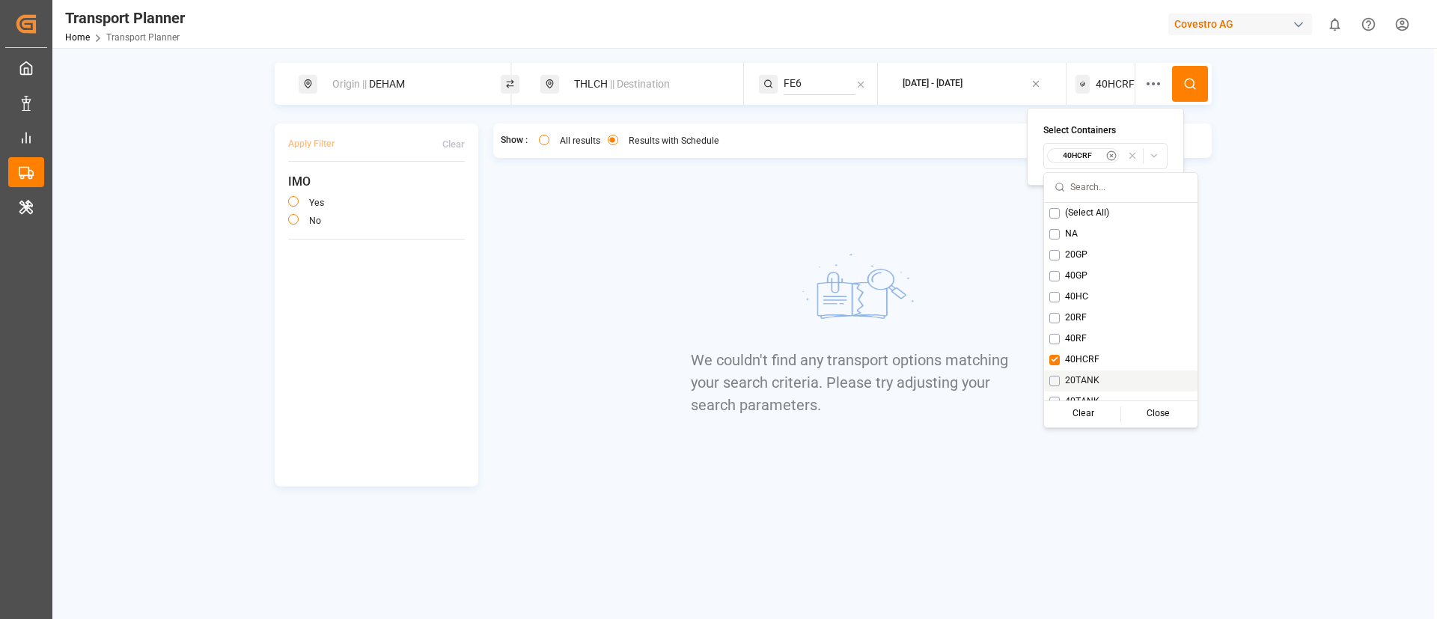
click at [1090, 378] on span "20TANK" at bounding box center [1082, 380] width 34 height 13
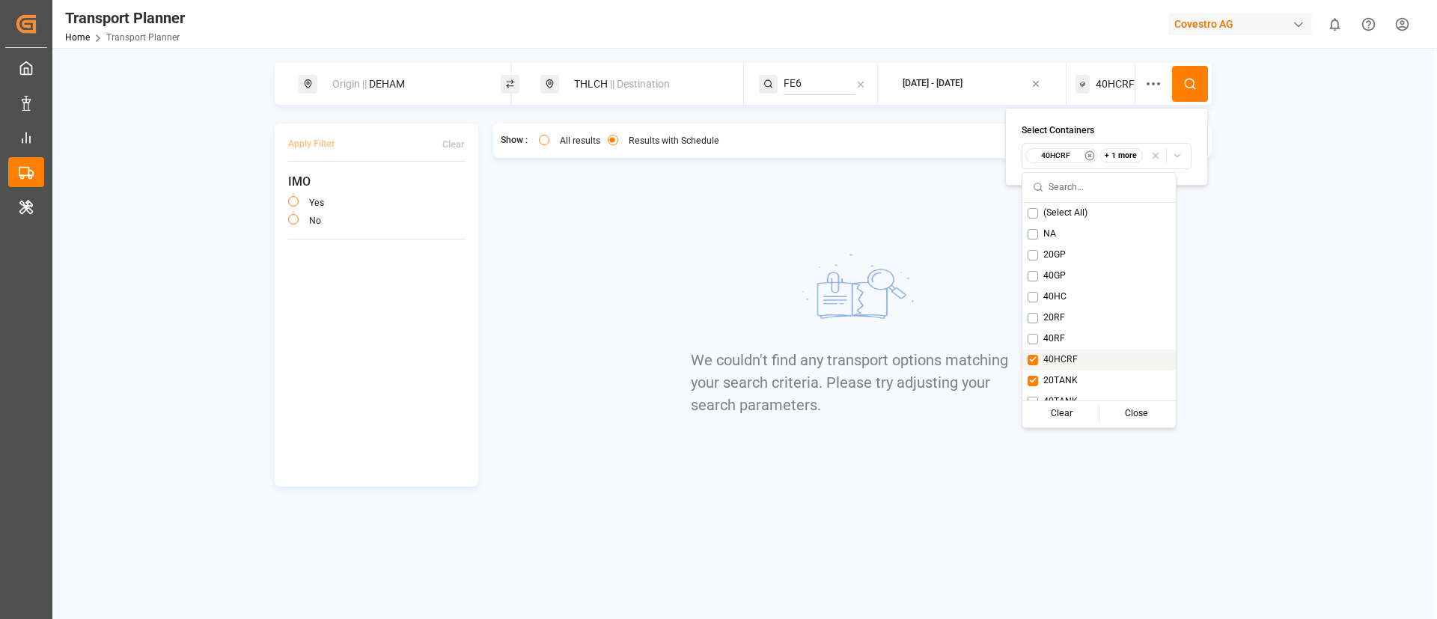
click at [1069, 361] on span "40HCRF" at bounding box center [1060, 359] width 34 height 13
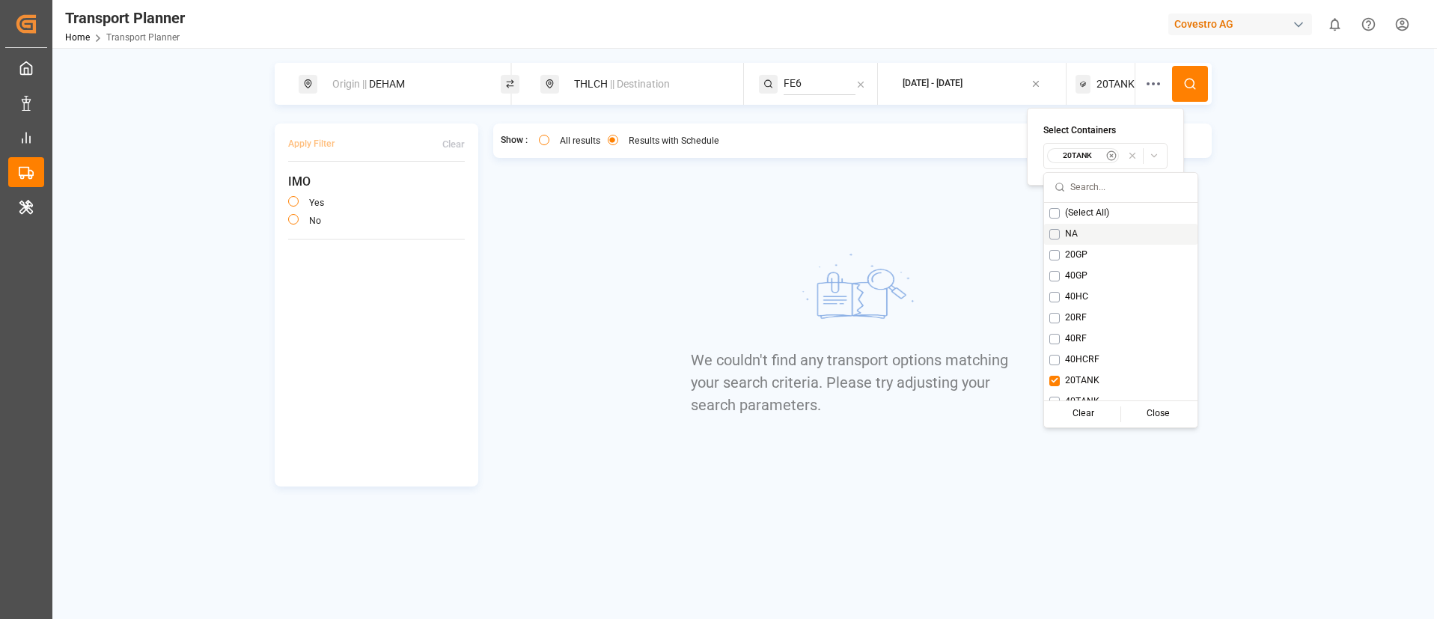
click at [1186, 74] on button at bounding box center [1190, 84] width 36 height 36
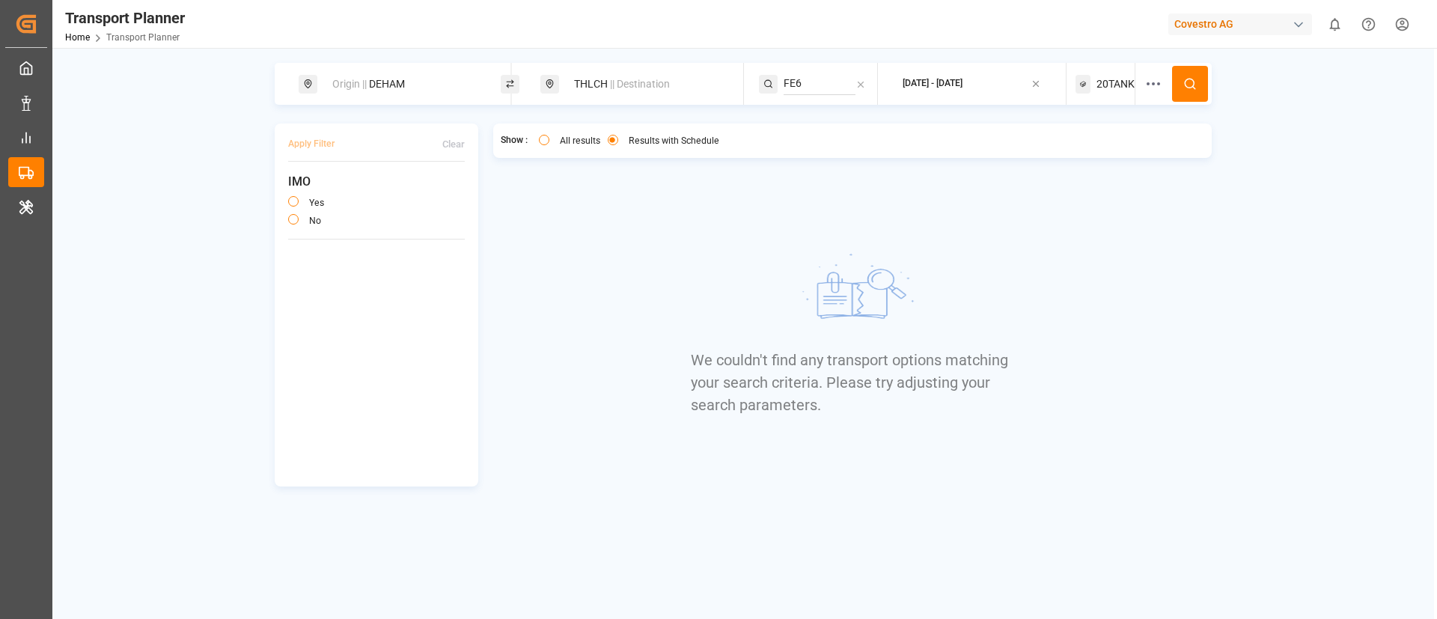
click at [1114, 82] on span "20TANK" at bounding box center [1115, 84] width 38 height 16
click at [1083, 157] on small "20TANK" at bounding box center [1078, 155] width 52 height 10
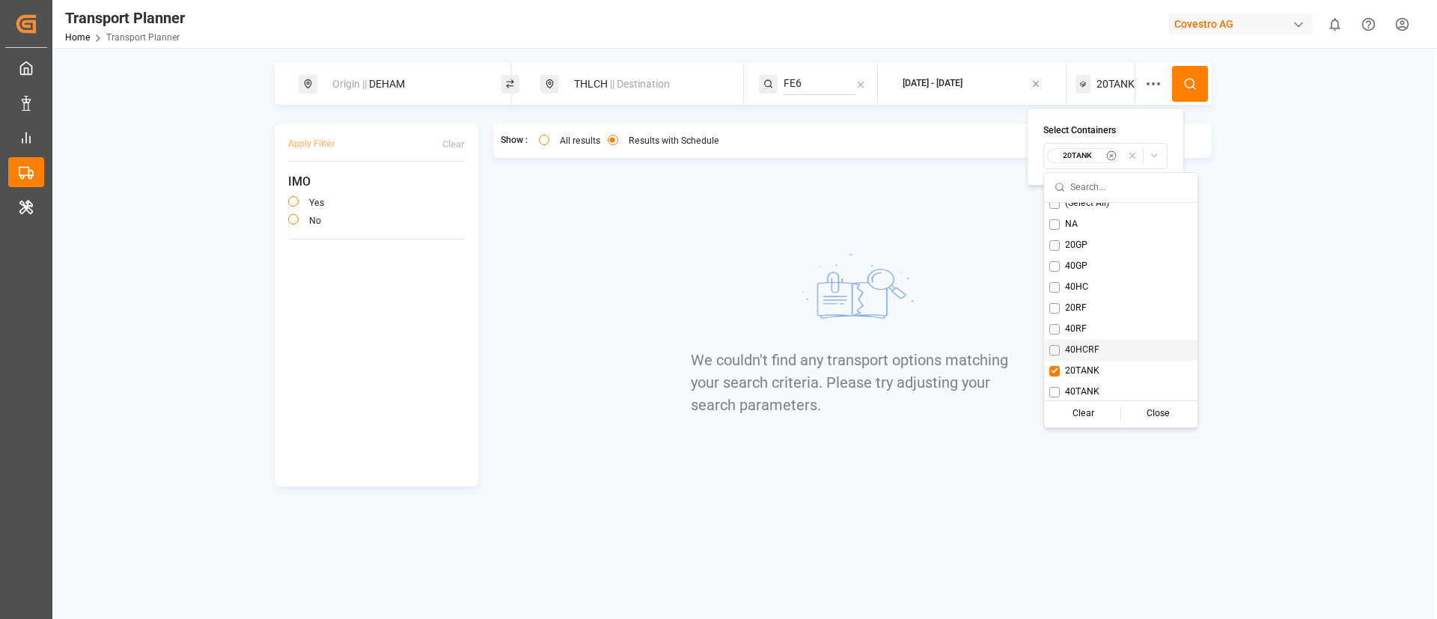
scroll to position [12, 0]
click at [1075, 393] on span "40TANK" at bounding box center [1082, 389] width 34 height 13
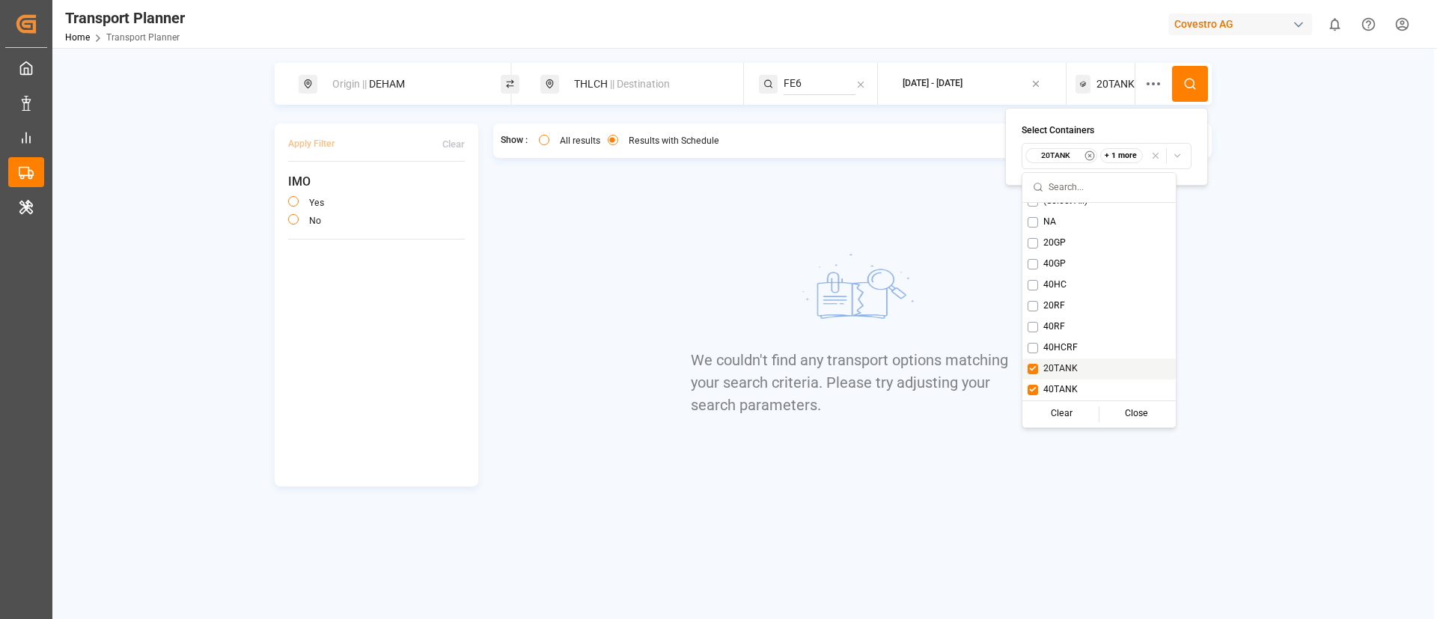
click at [1073, 364] on span "20TANK" at bounding box center [1060, 368] width 34 height 13
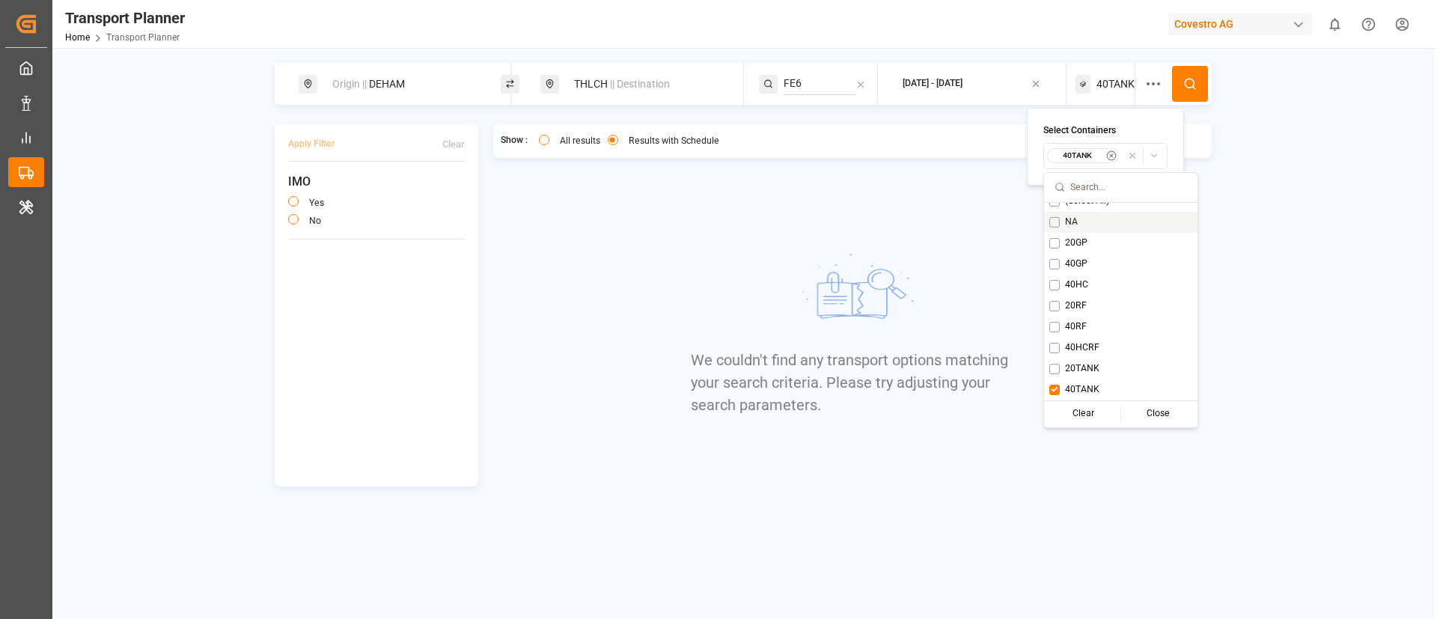
click at [1198, 70] on button at bounding box center [1190, 84] width 36 height 36
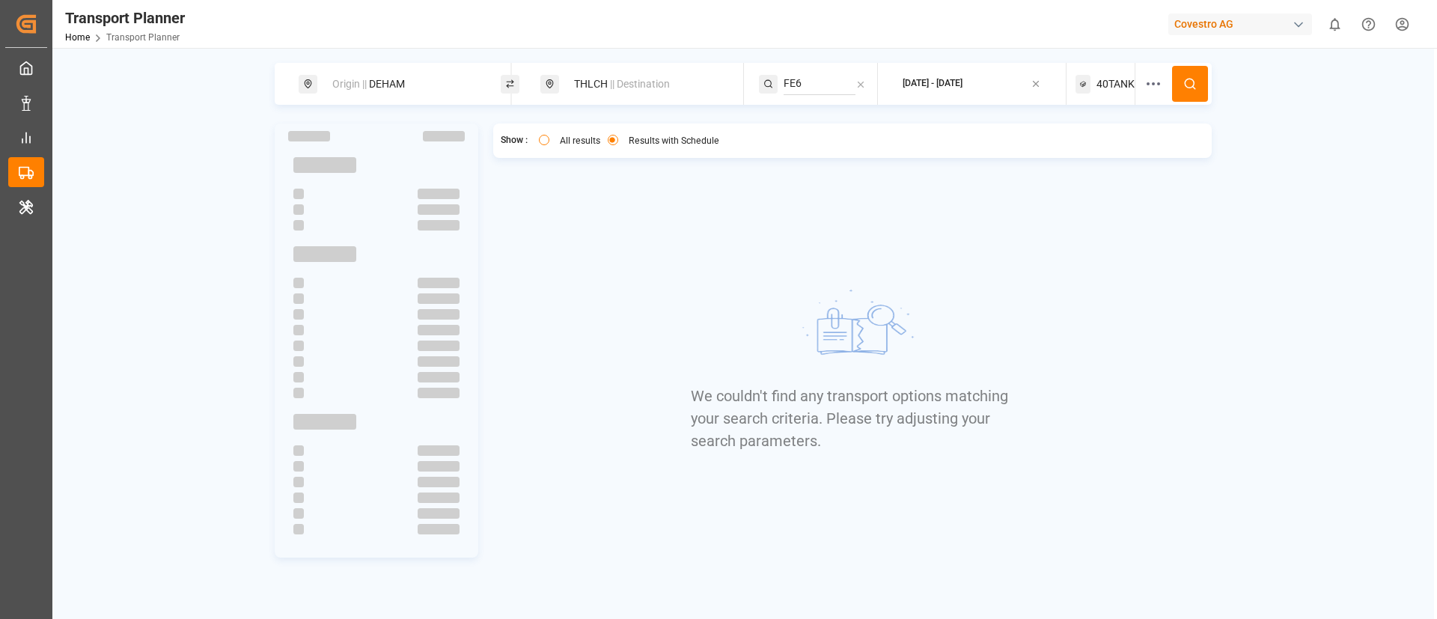
click at [1103, 77] on span "40TANK" at bounding box center [1115, 84] width 38 height 16
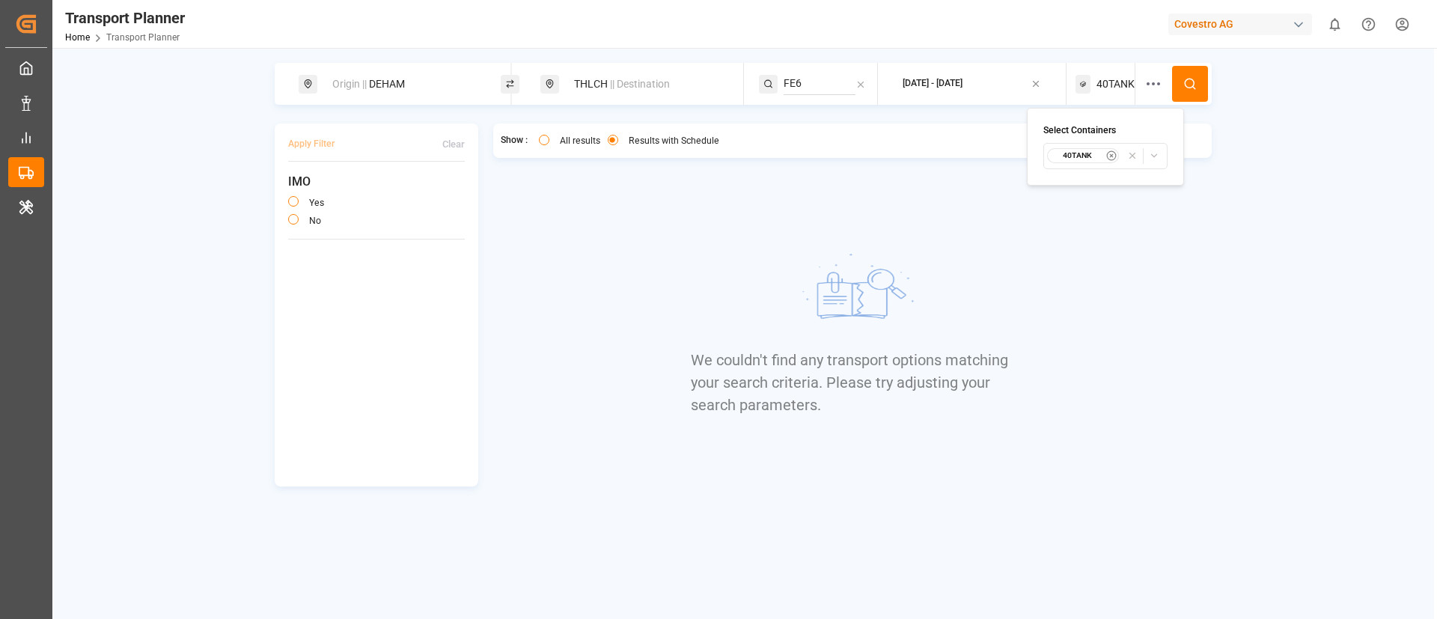
click at [1073, 159] on small "40TANK" at bounding box center [1078, 155] width 52 height 10
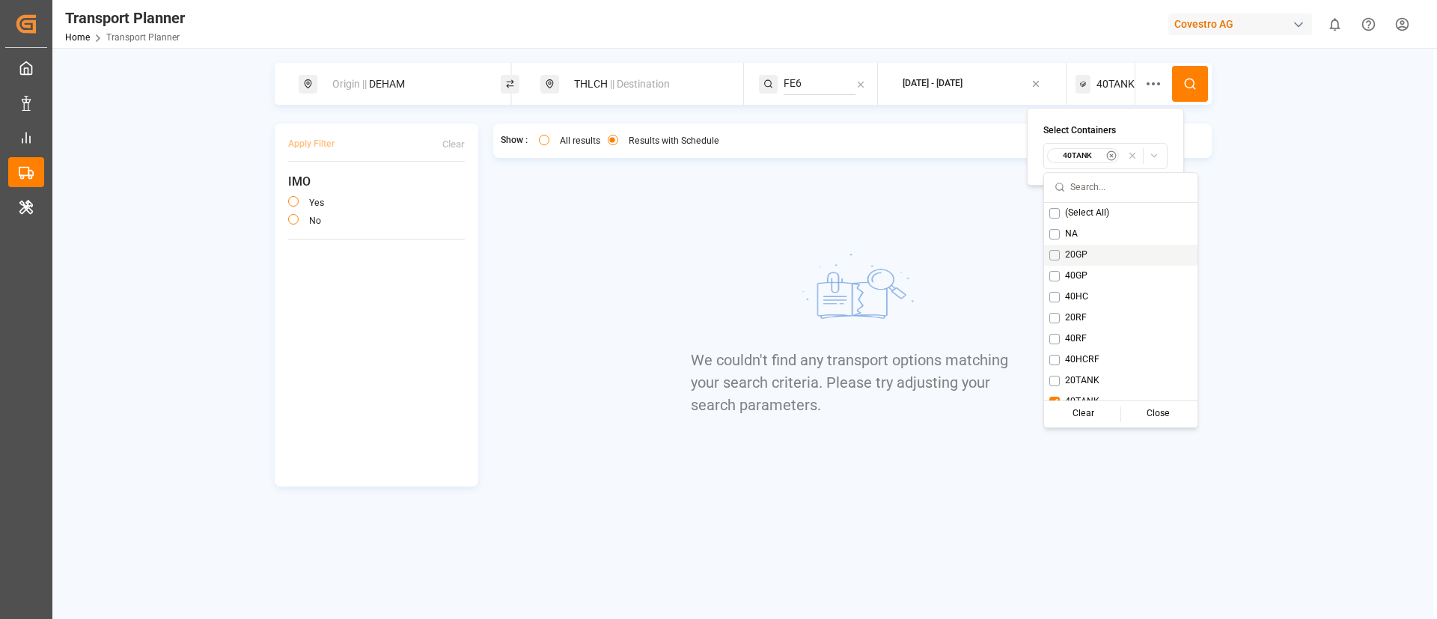
click at [1081, 253] on span "20GP" at bounding box center [1076, 254] width 22 height 13
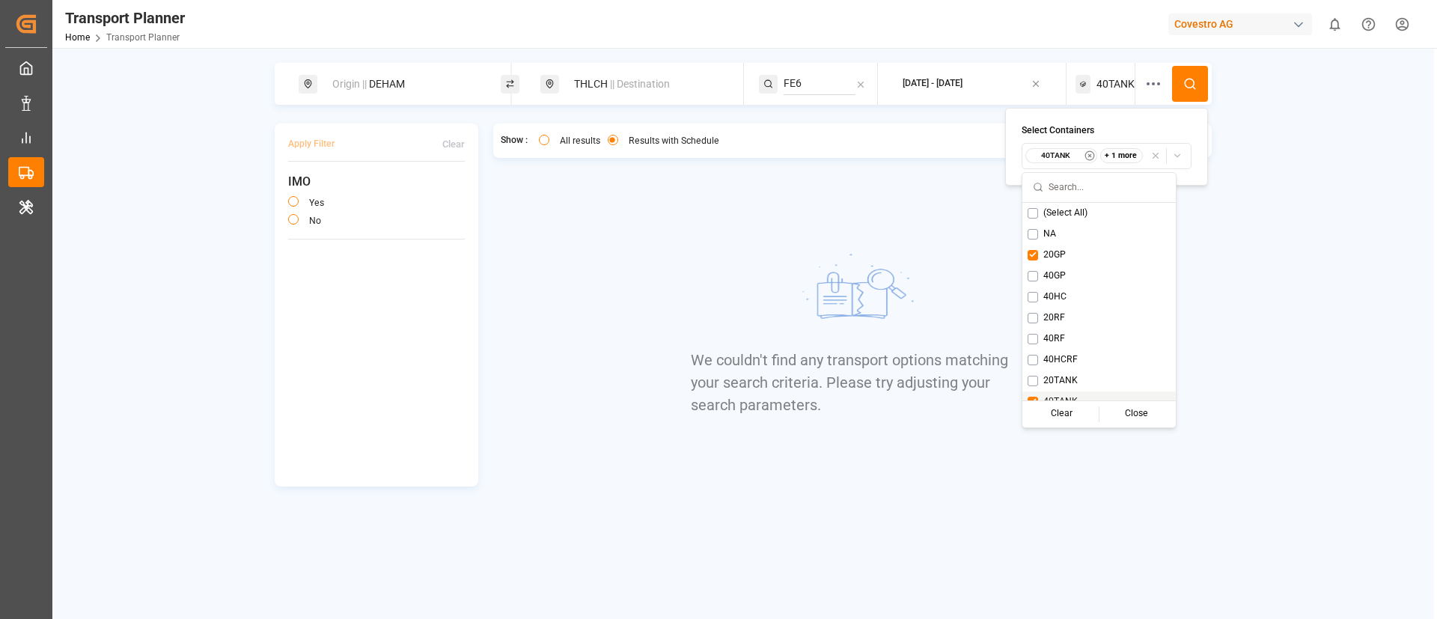
click at [1060, 391] on div "40TANK" at bounding box center [1098, 401] width 153 height 21
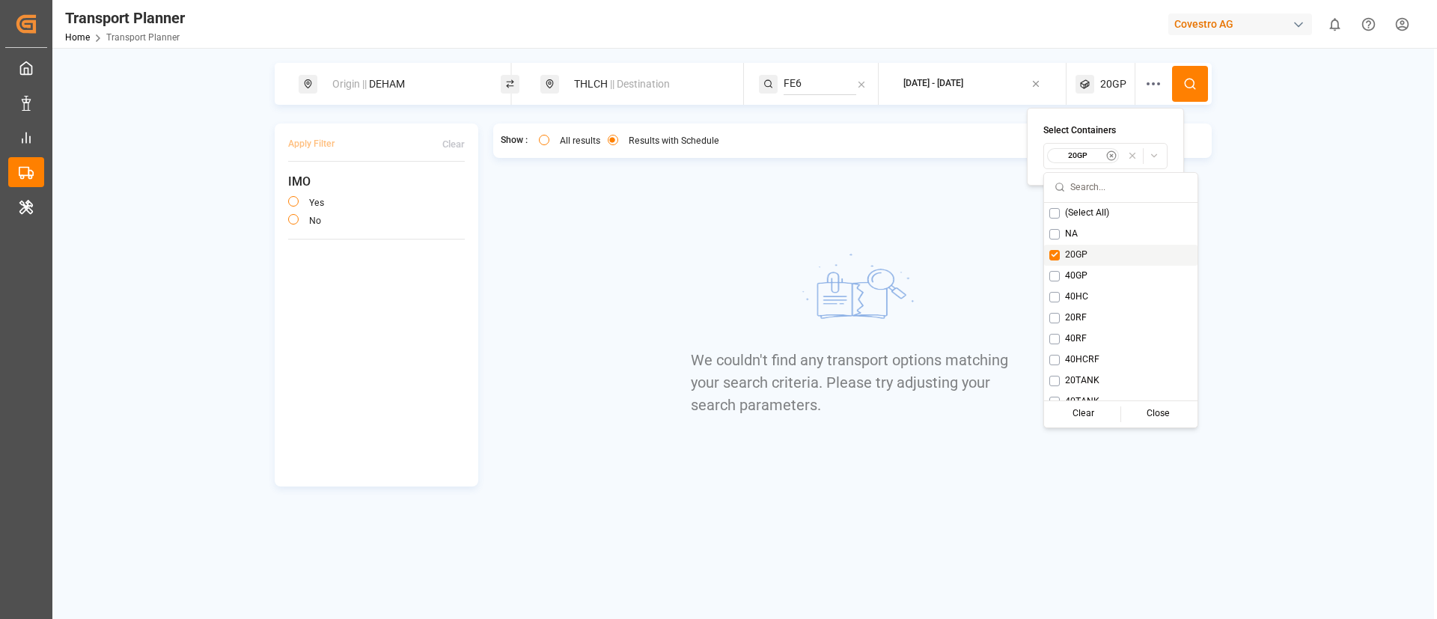
click at [1190, 83] on icon at bounding box center [1189, 83] width 13 height 13
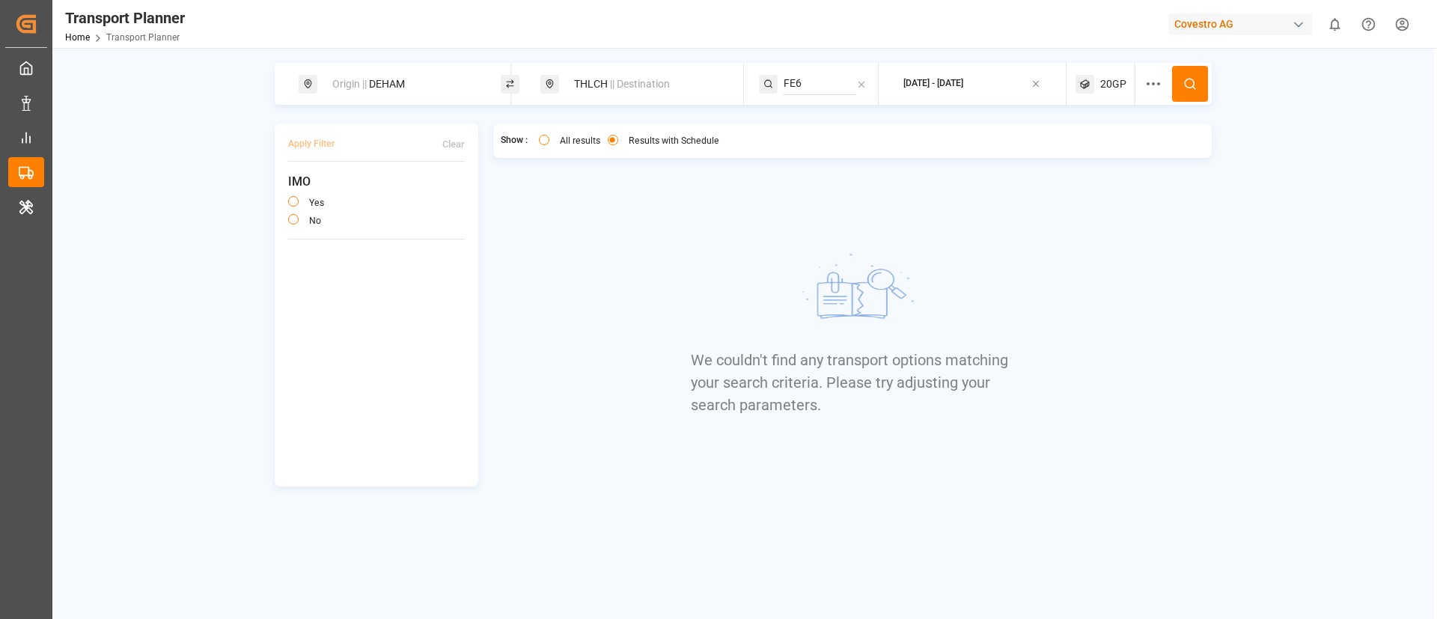
click at [627, 87] on span "|| Destination" at bounding box center [640, 84] width 60 height 12
click at [615, 200] on input "THLCH" at bounding box center [633, 193] width 150 height 22
paste input "JPTYO"
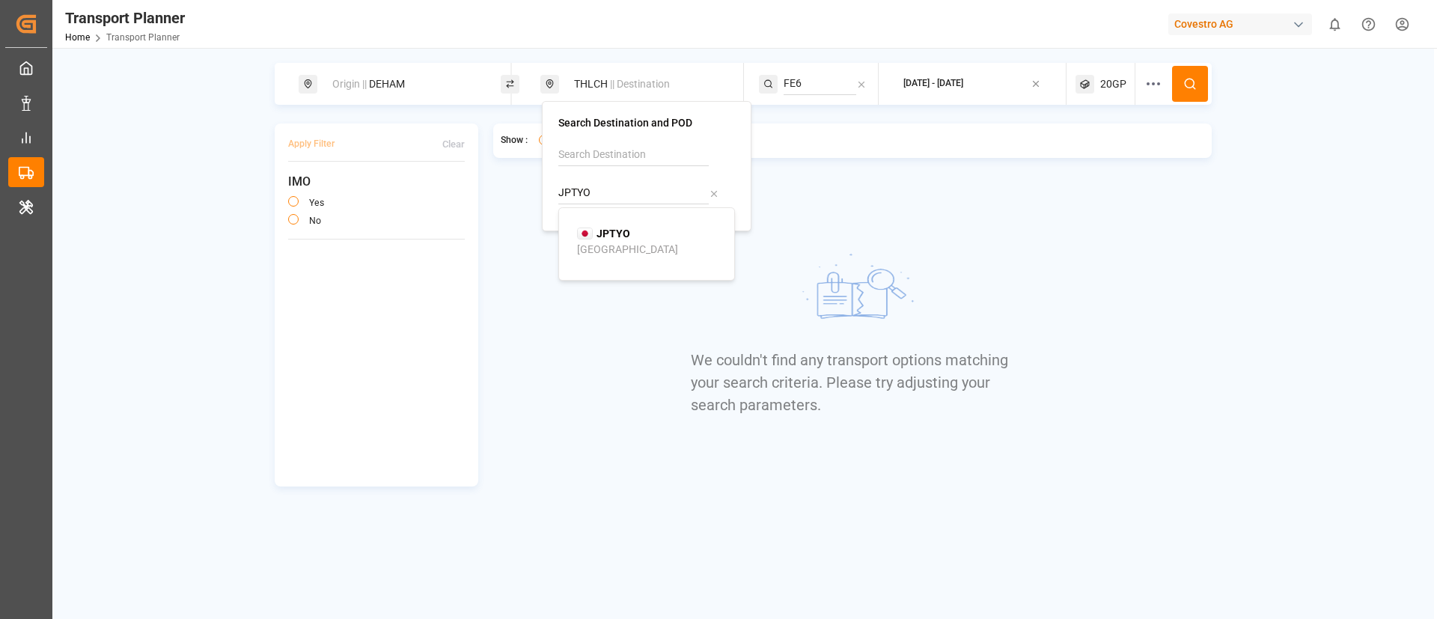
type input "JPTYO"
click at [616, 234] on b "JPTYO" at bounding box center [614, 234] width 34 height 12
click at [807, 82] on input "FE6" at bounding box center [820, 84] width 73 height 22
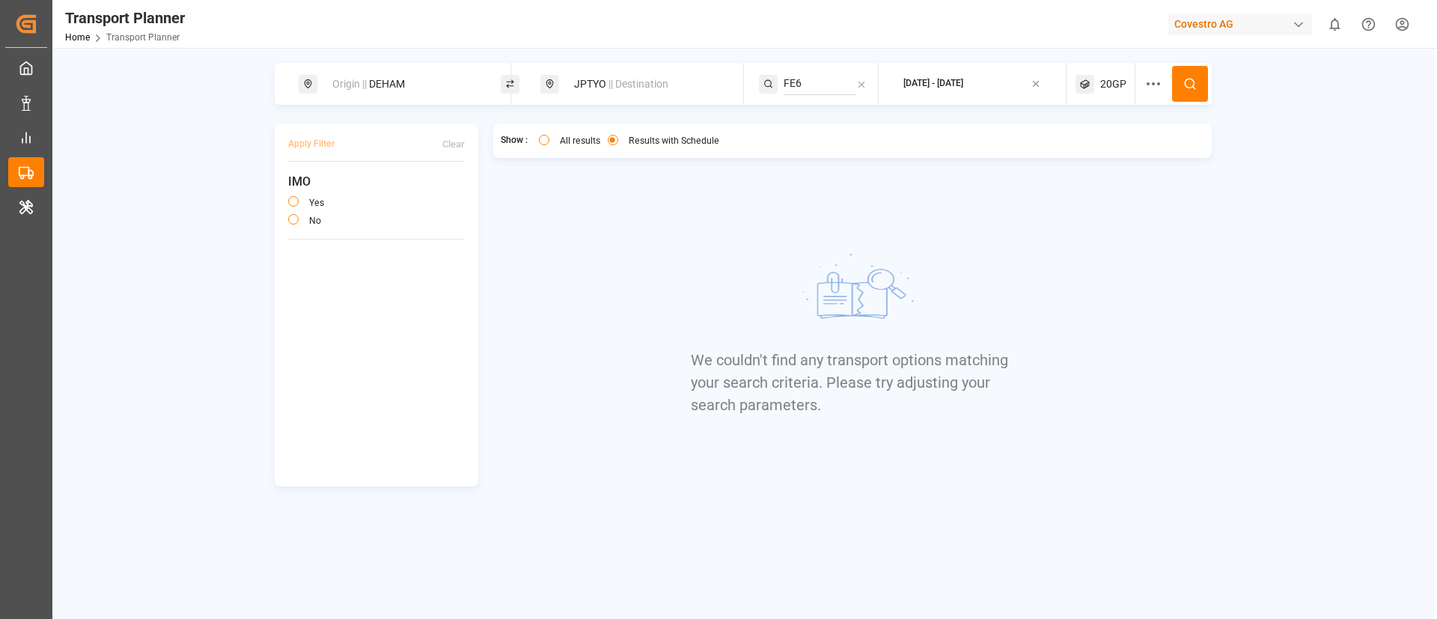
click at [807, 82] on input "FE6" at bounding box center [820, 84] width 73 height 22
type input "FP1"
click at [821, 123] on div "FP1" at bounding box center [874, 125] width 145 height 16
click at [1189, 81] on icon at bounding box center [1189, 83] width 13 height 13
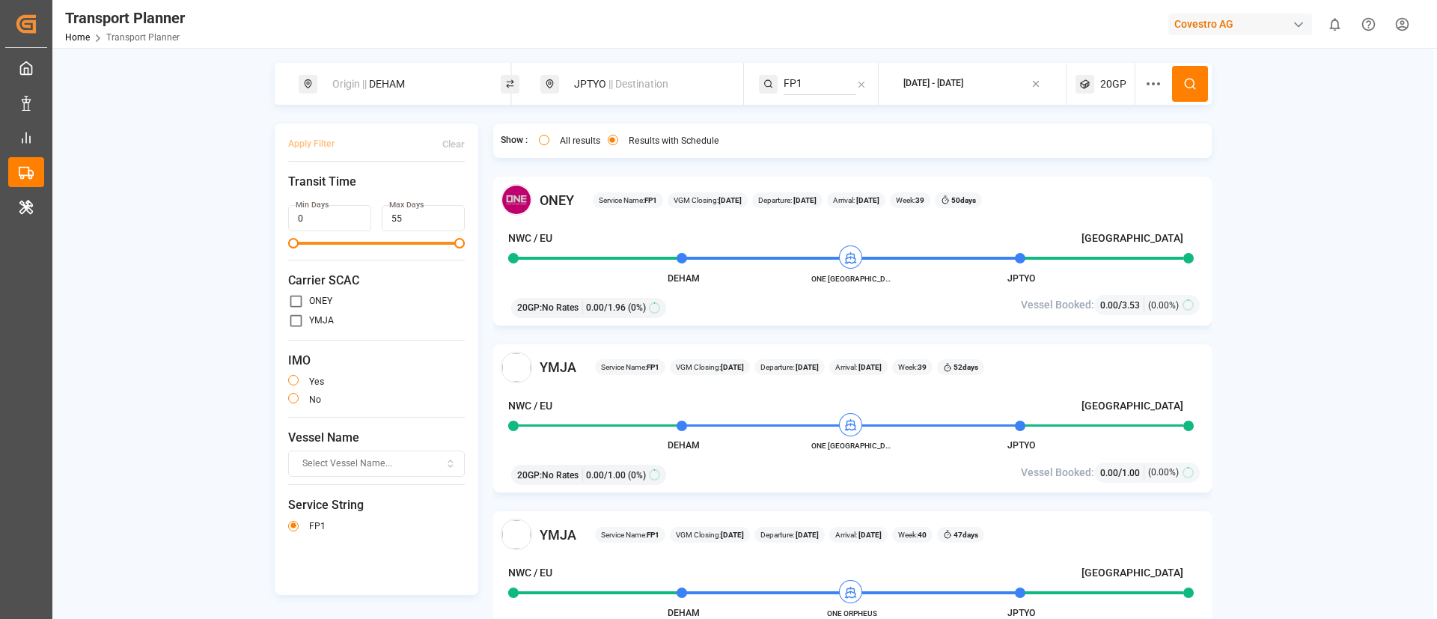
click at [1220, 25] on div "Covestro AG" at bounding box center [1240, 24] width 144 height 22
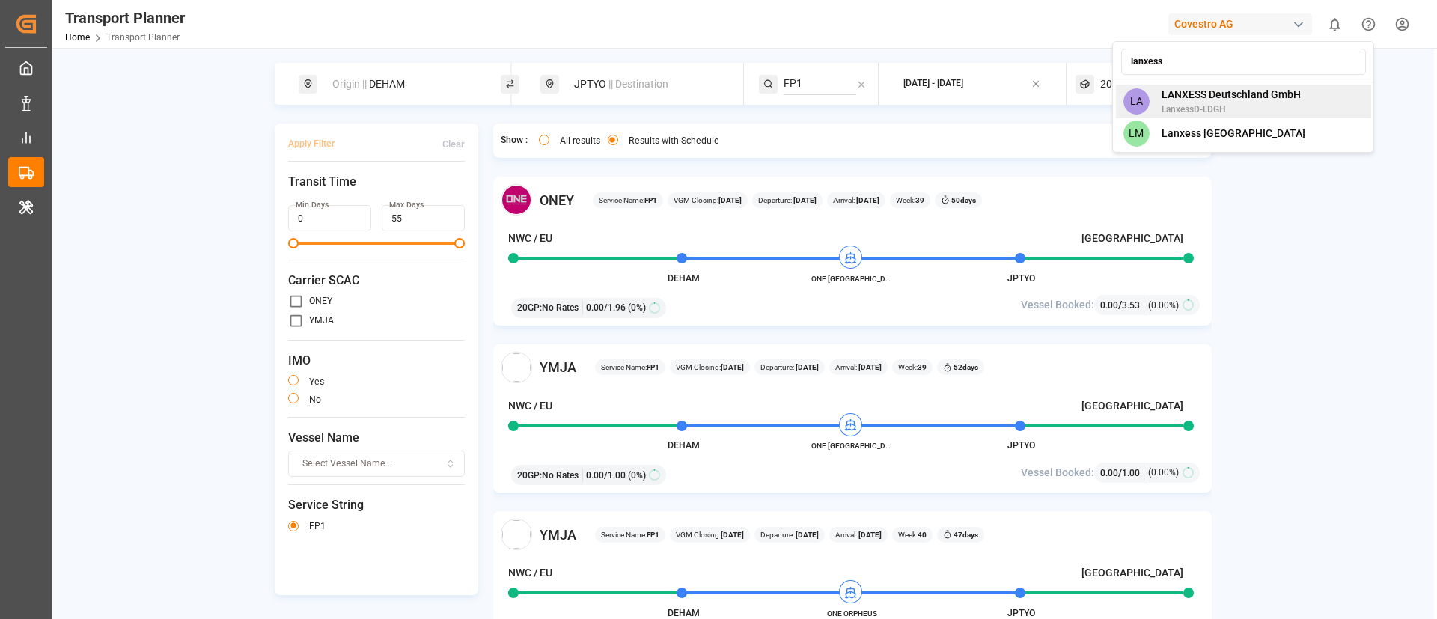
type input "lanxess"
click at [1237, 97] on span "LANXESS Deutschland GmbH" at bounding box center [1231, 95] width 139 height 16
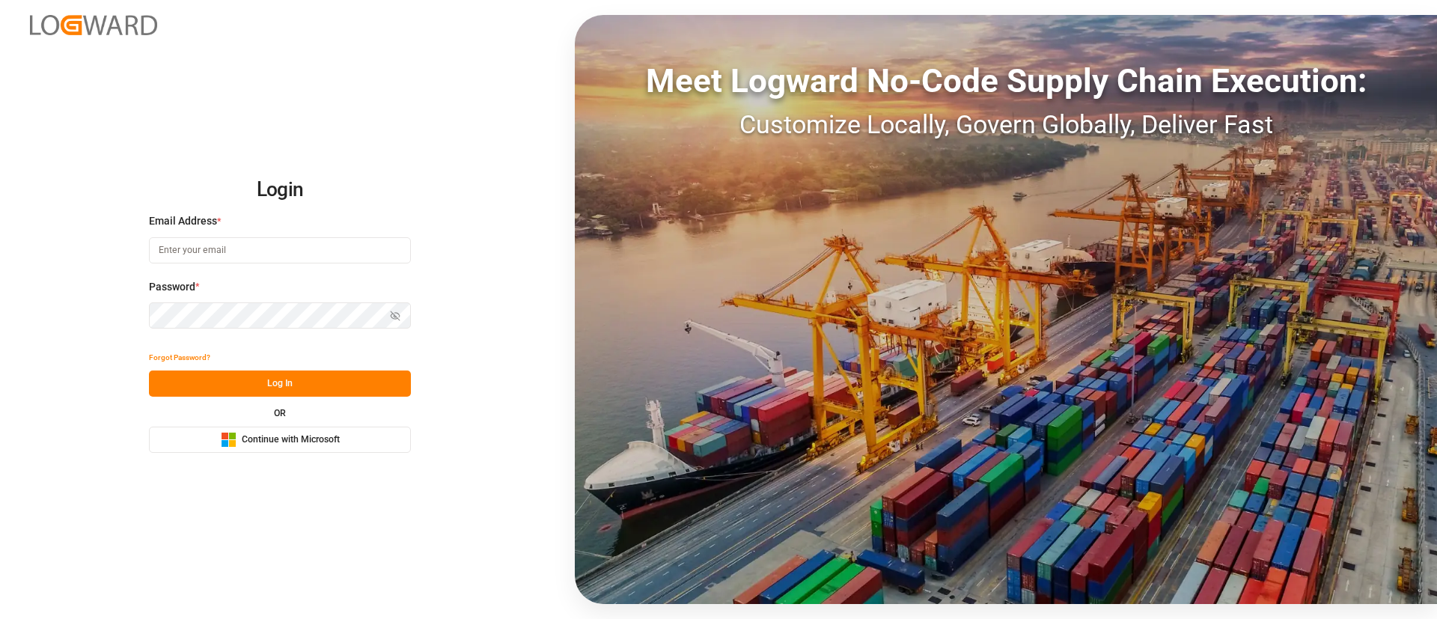
click at [326, 442] on span "Continue with Microsoft" at bounding box center [291, 439] width 98 height 13
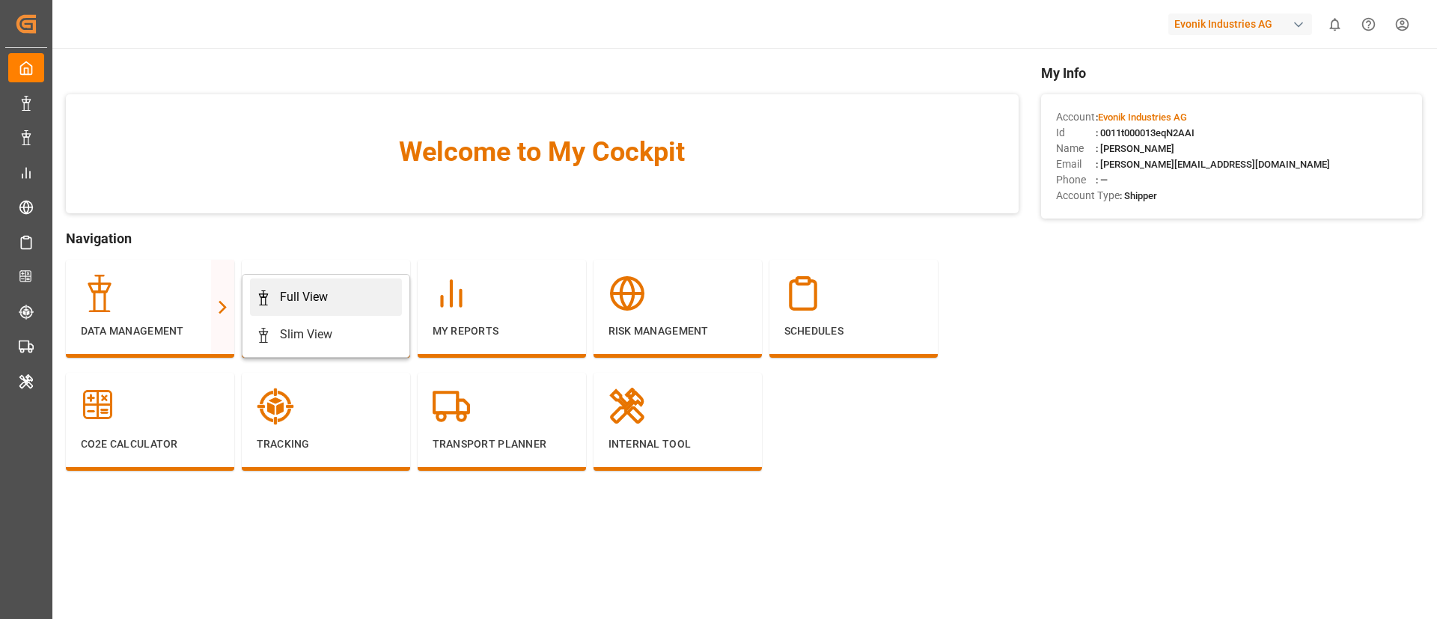
click at [303, 301] on div "Full View" at bounding box center [304, 297] width 48 height 18
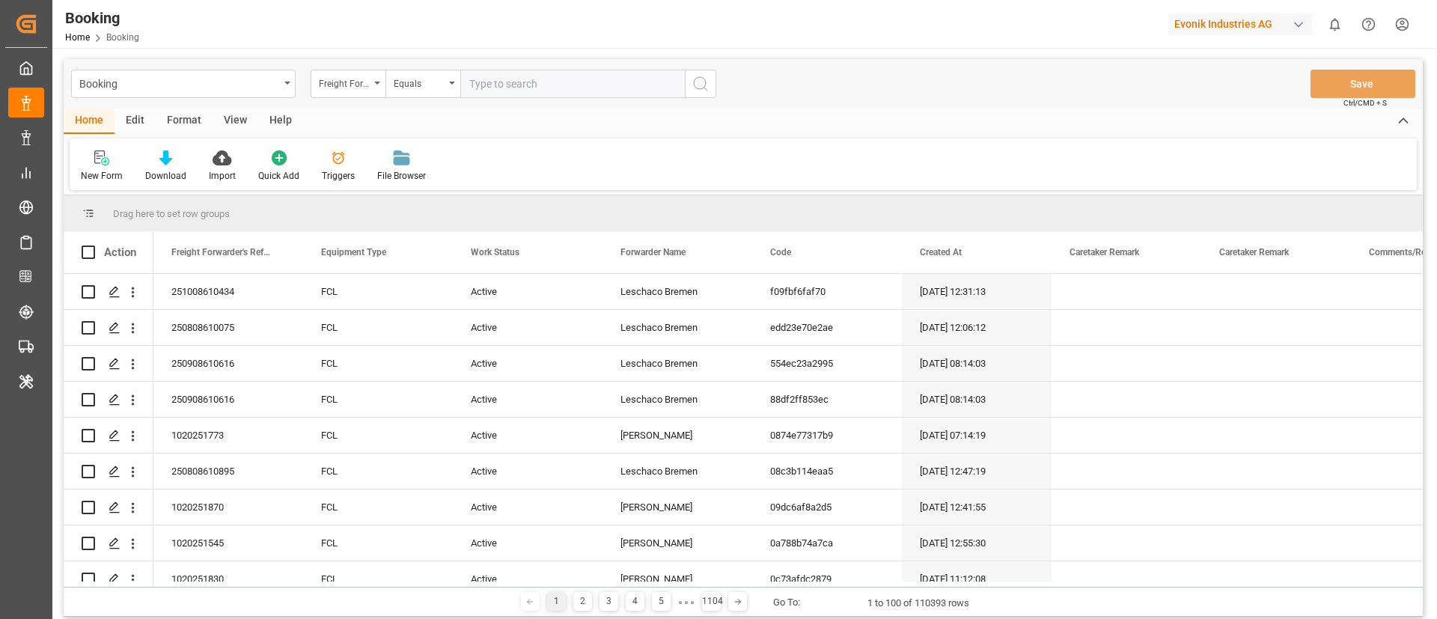
click at [183, 124] on div "Format" at bounding box center [184, 121] width 57 height 25
click at [94, 162] on div at bounding box center [103, 158] width 44 height 16
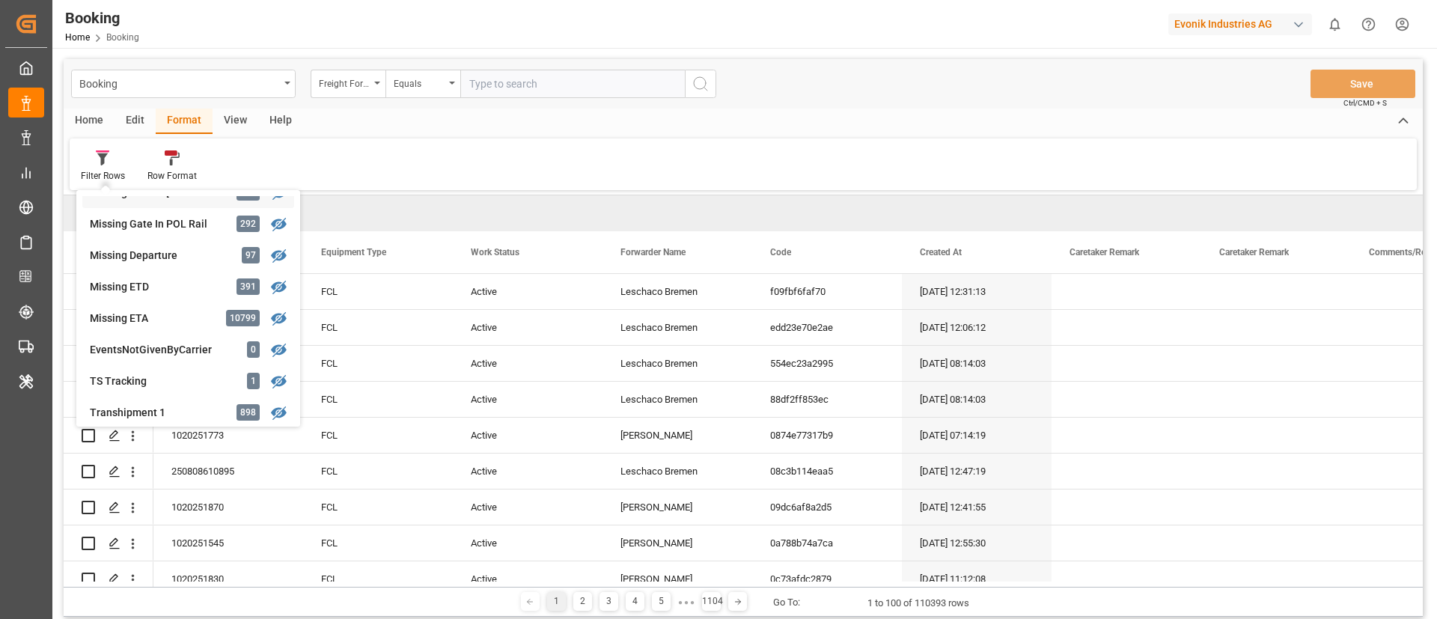
scroll to position [337, 0]
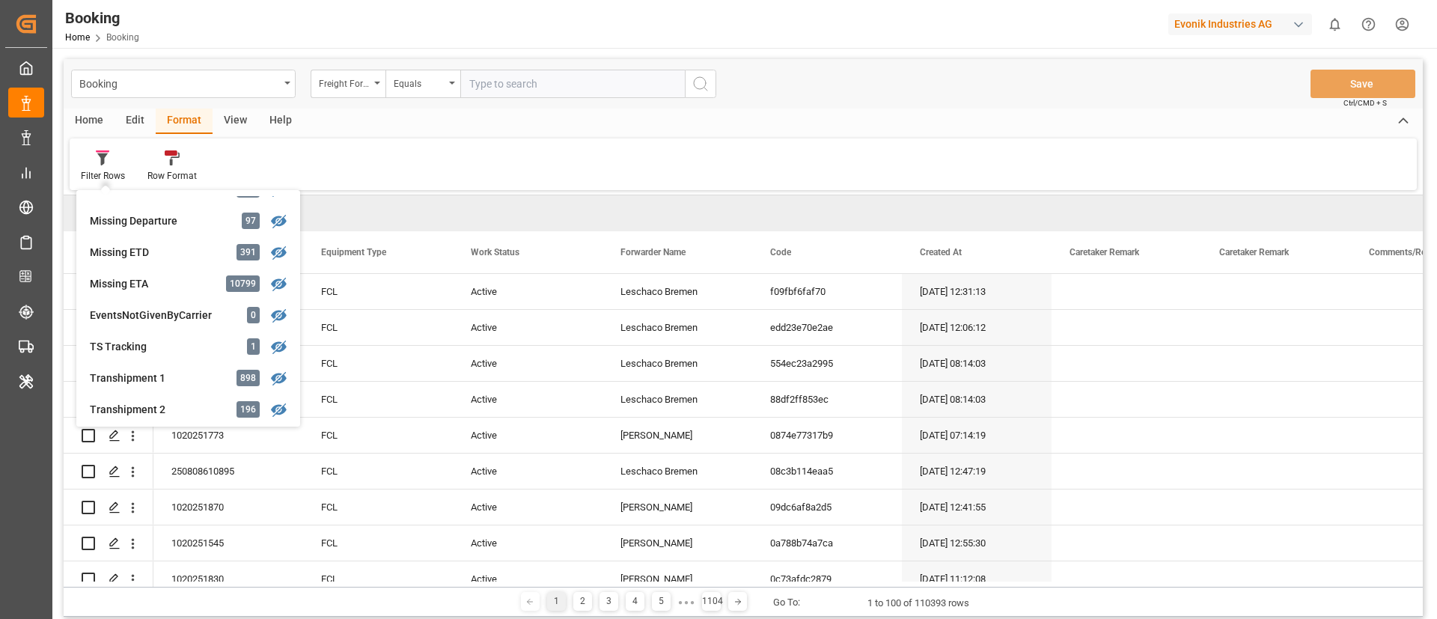
click at [157, 247] on div "Missing ETD" at bounding box center [155, 253] width 131 height 16
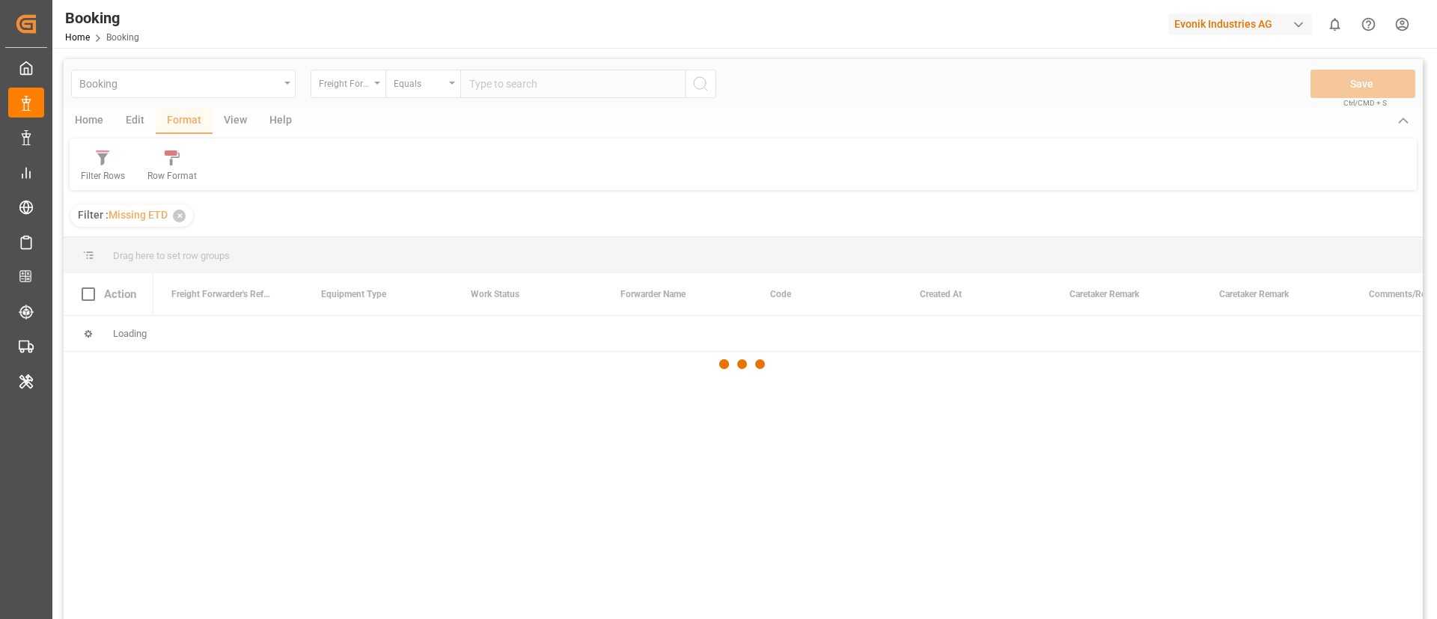
click at [242, 121] on div at bounding box center [743, 364] width 1359 height 610
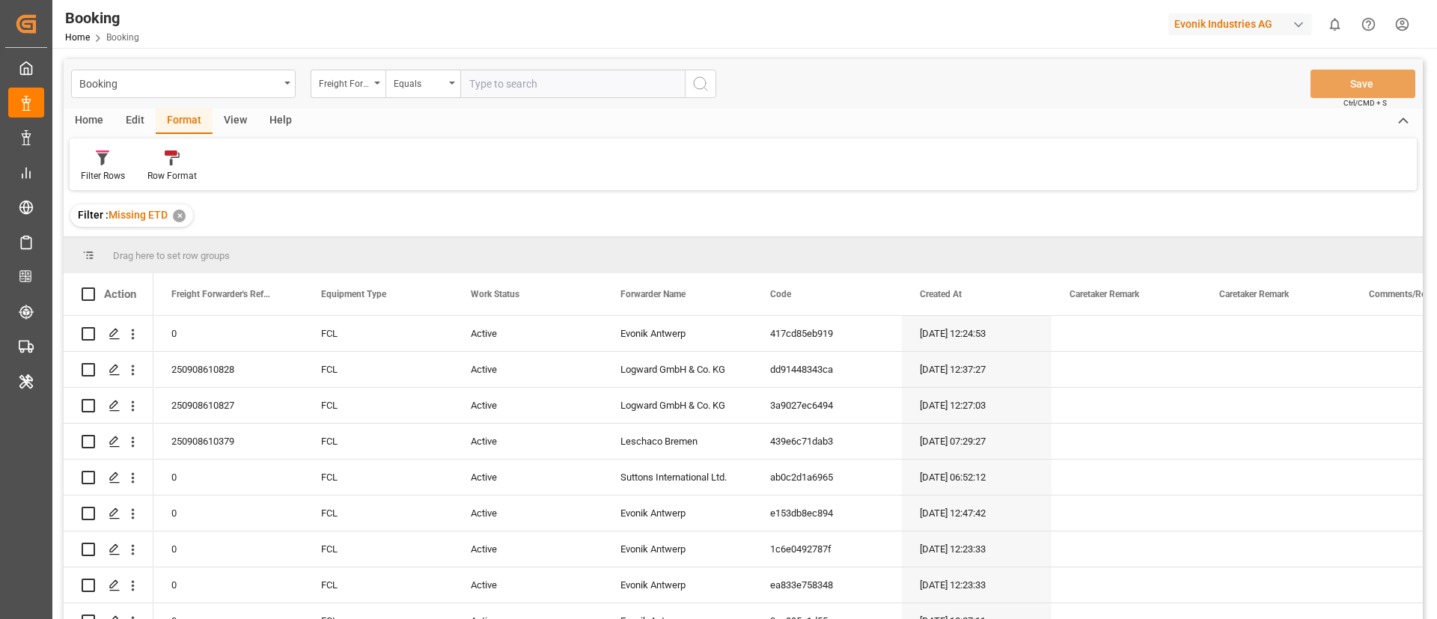
click at [242, 120] on div "View" at bounding box center [236, 121] width 46 height 25
click at [83, 169] on div "Default" at bounding box center [95, 175] width 29 height 13
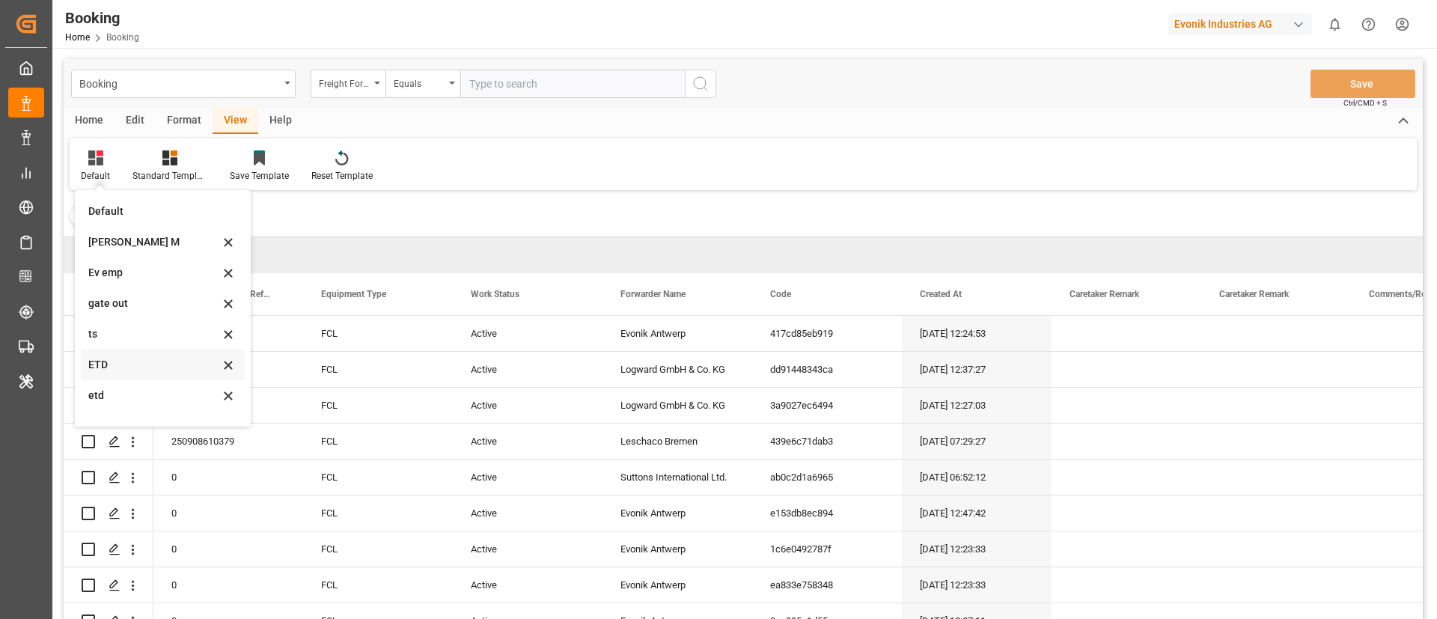
scroll to position [21, 0]
click at [128, 397] on div "ETD 1" at bounding box center [153, 405] width 131 height 16
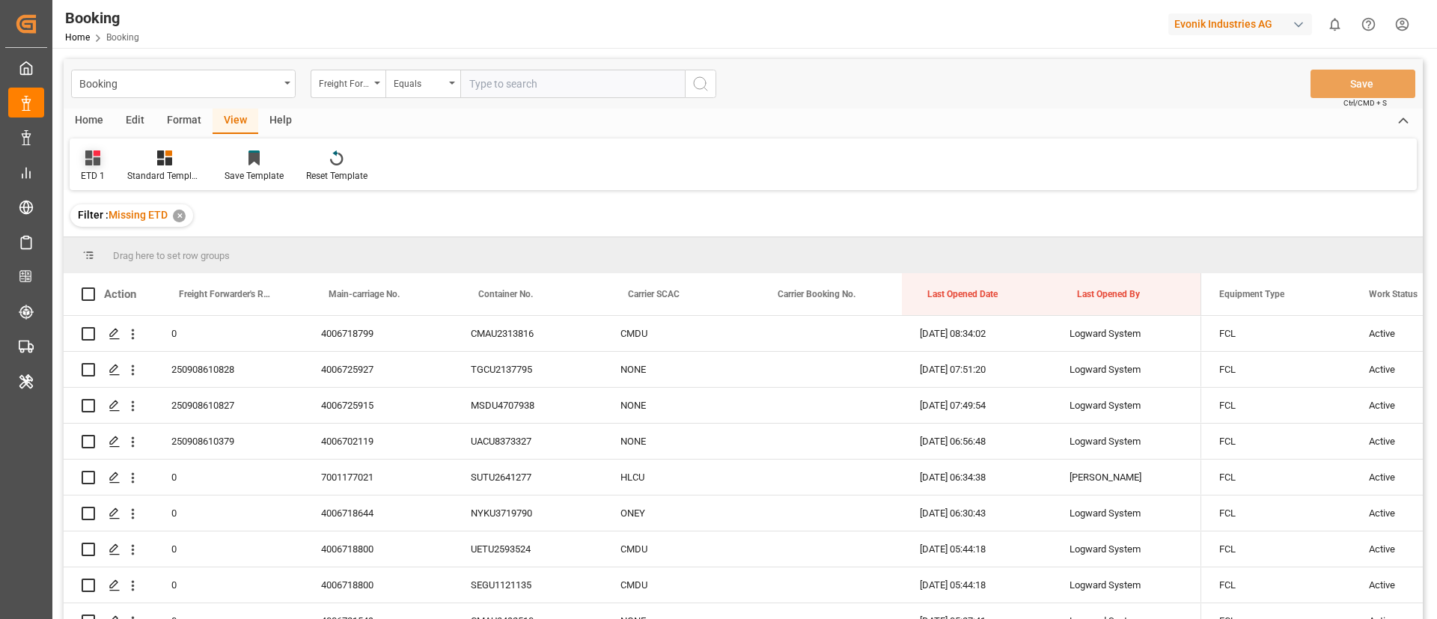
click at [94, 168] on div "ETD 1" at bounding box center [93, 166] width 46 height 33
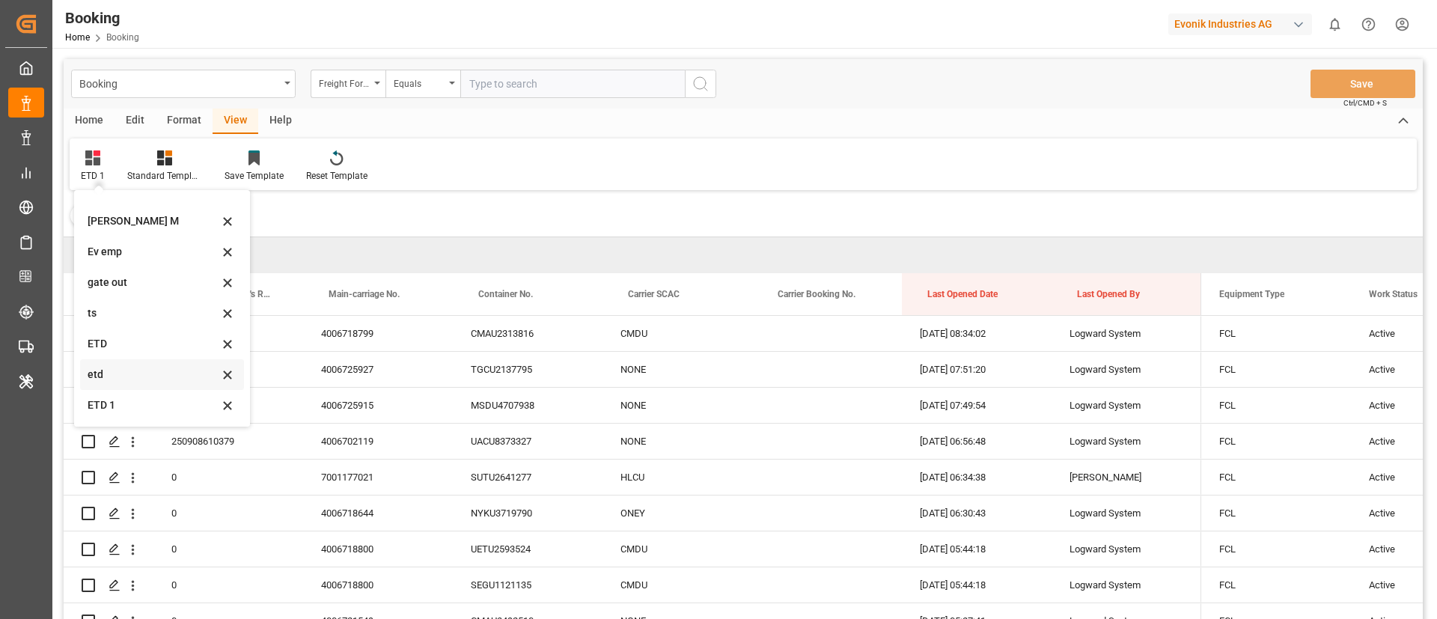
click at [118, 371] on div "etd" at bounding box center [153, 375] width 131 height 16
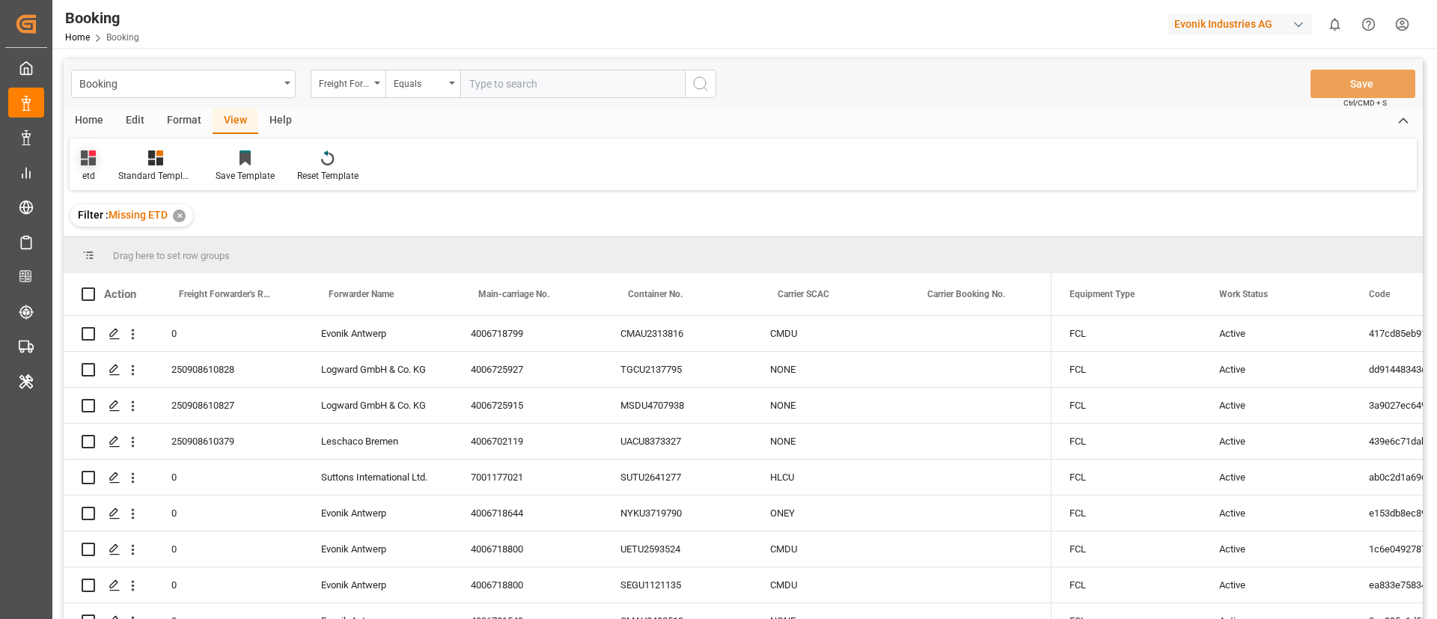
click at [88, 171] on div "etd" at bounding box center [88, 175] width 15 height 13
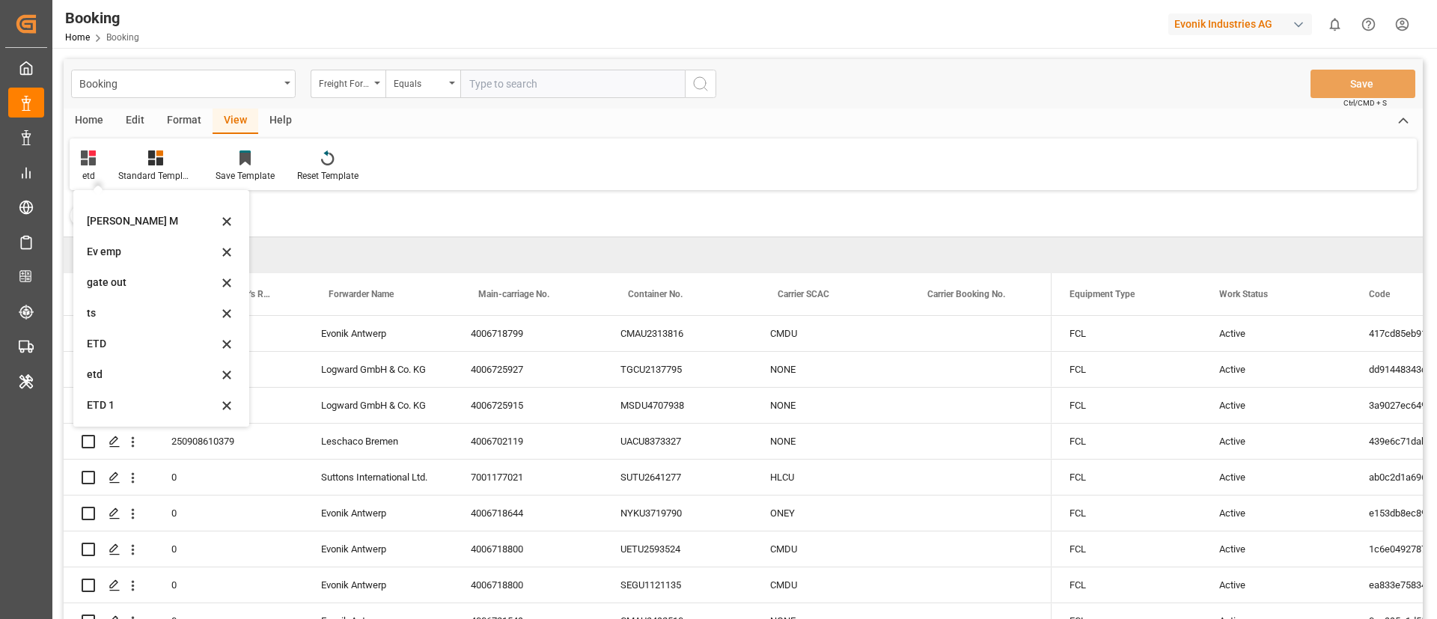
drag, startPoint x: 118, startPoint y: 402, endPoint x: 434, endPoint y: 417, distance: 316.9
click at [117, 402] on div "ETD 1" at bounding box center [152, 405] width 131 height 16
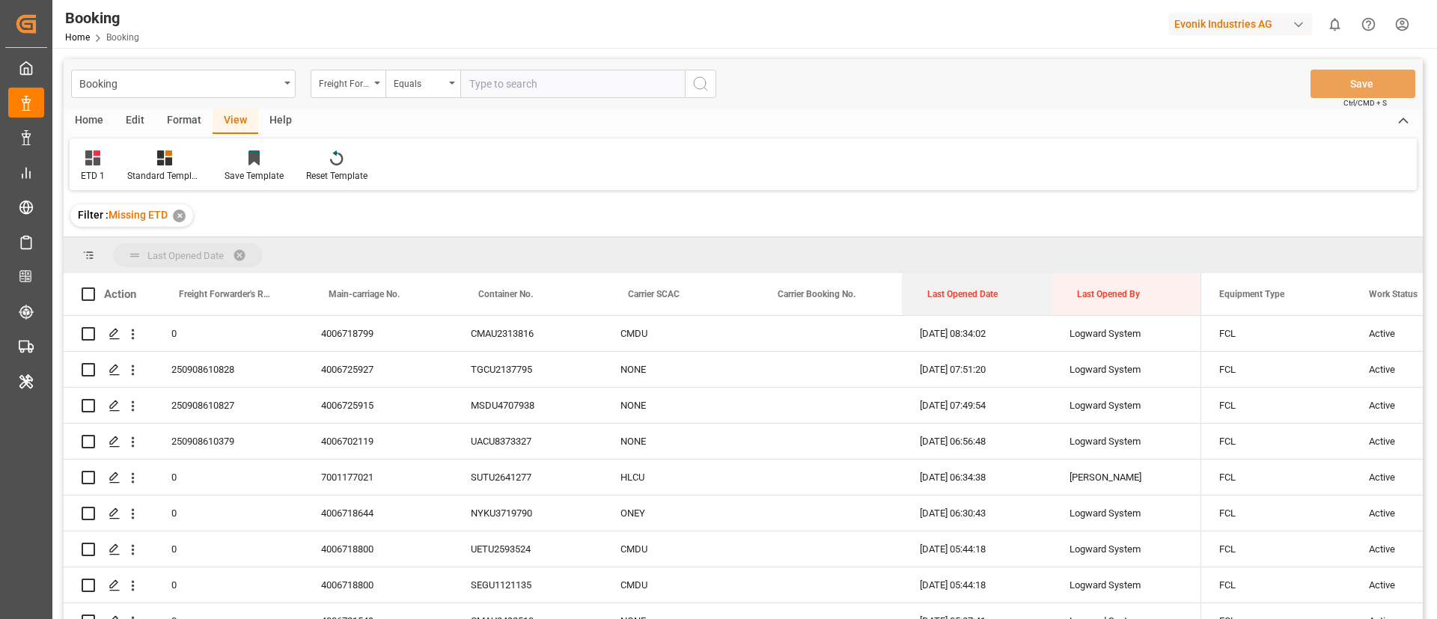
drag, startPoint x: 962, startPoint y: 287, endPoint x: 955, endPoint y: 265, distance: 22.7
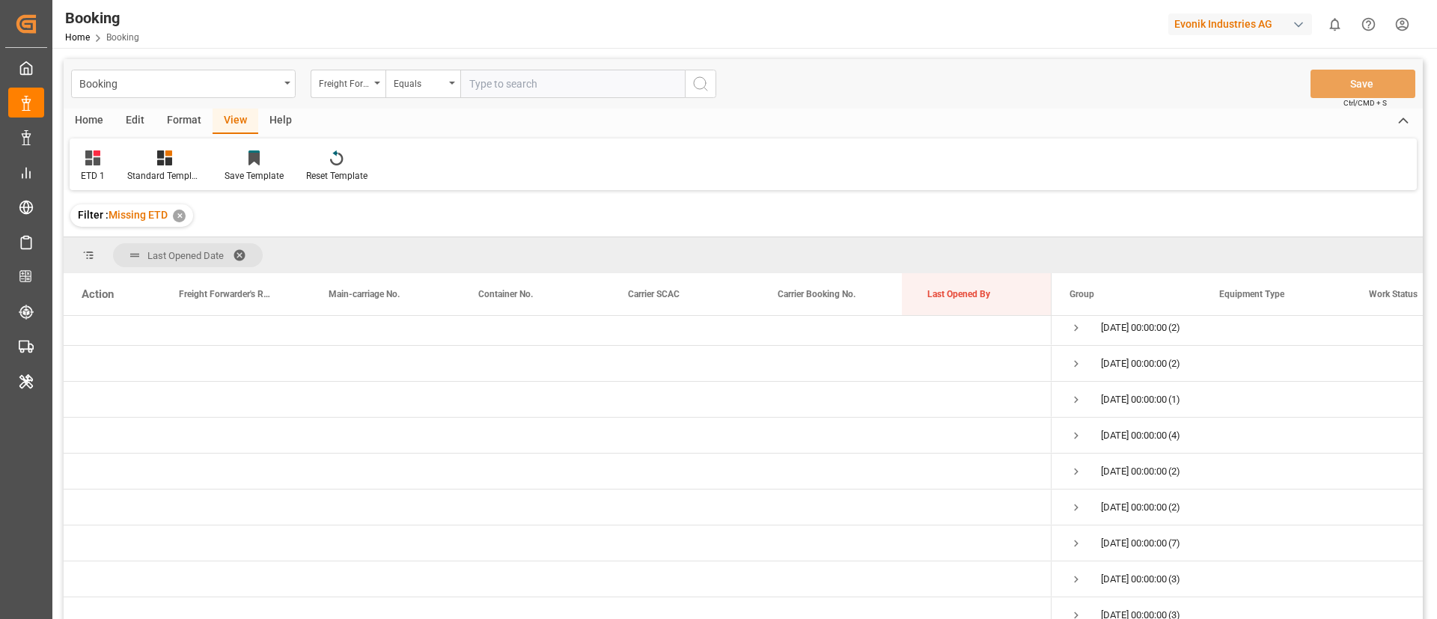
scroll to position [0, 0]
click at [238, 251] on span at bounding box center [245, 254] width 24 height 13
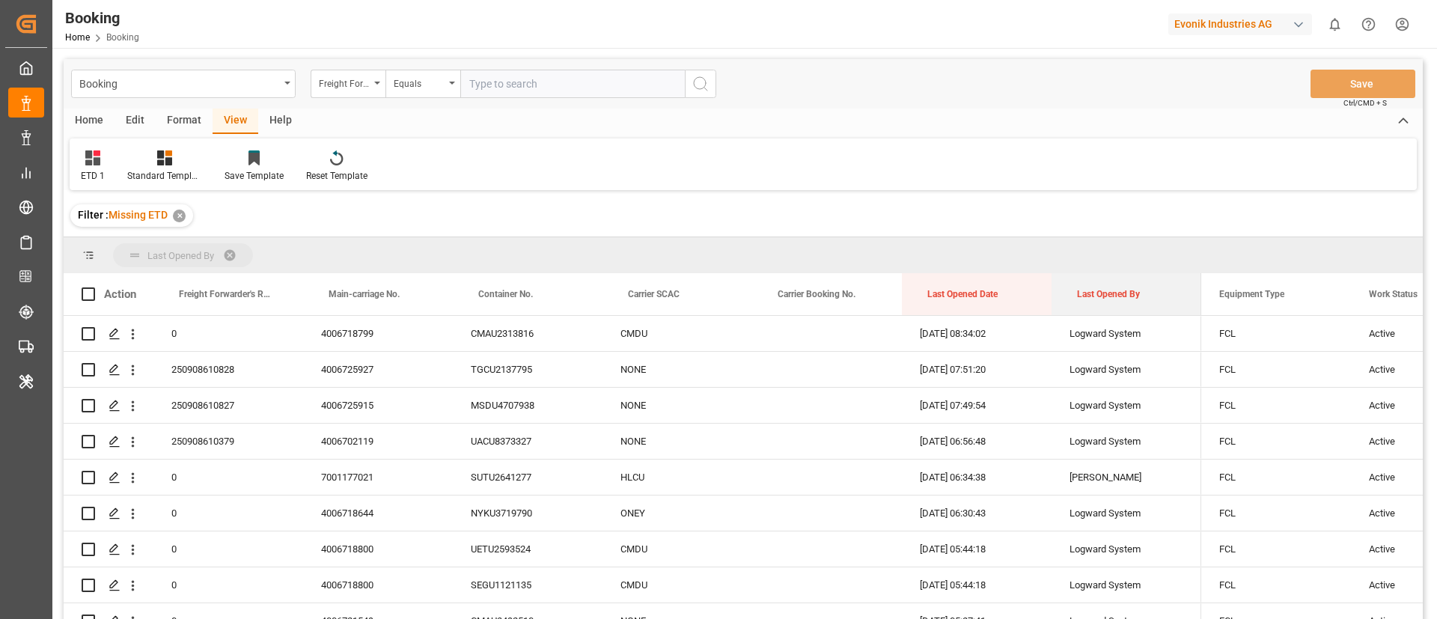
drag, startPoint x: 1095, startPoint y: 289, endPoint x: 1096, endPoint y: 264, distance: 24.7
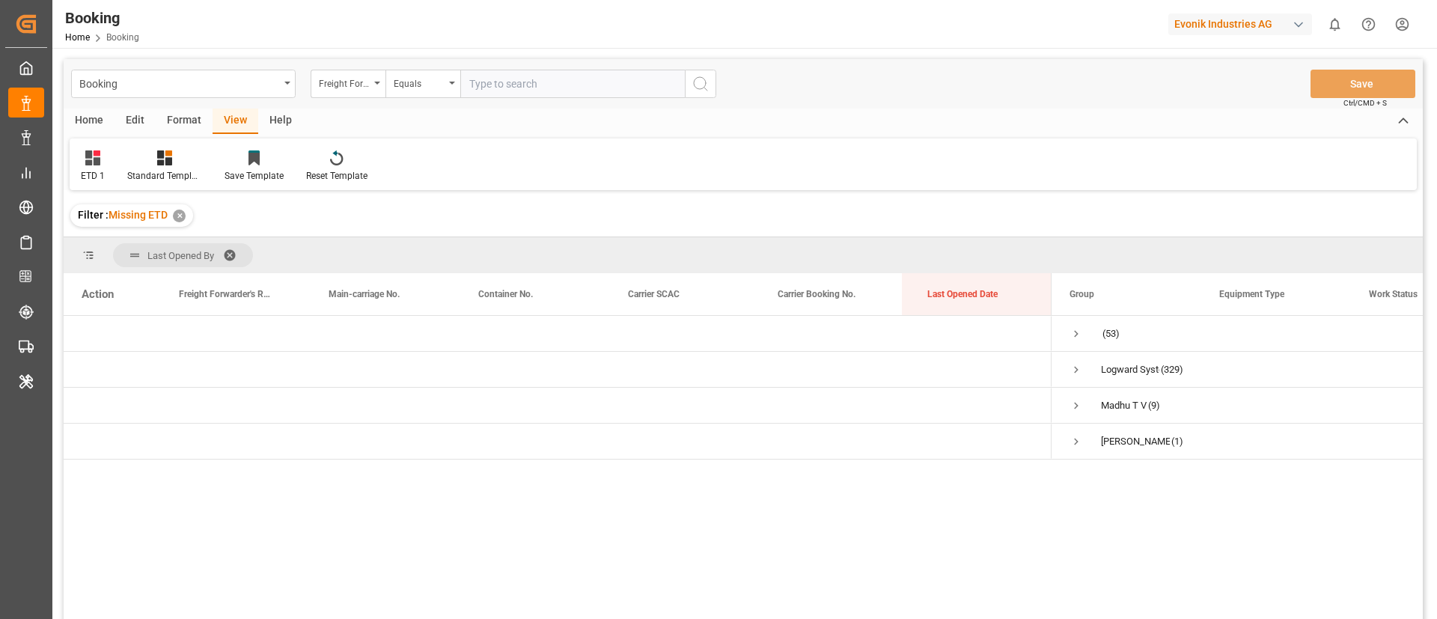
click at [189, 123] on div "Format" at bounding box center [184, 121] width 57 height 25
click at [97, 165] on div "Filter Rows" at bounding box center [103, 166] width 67 height 33
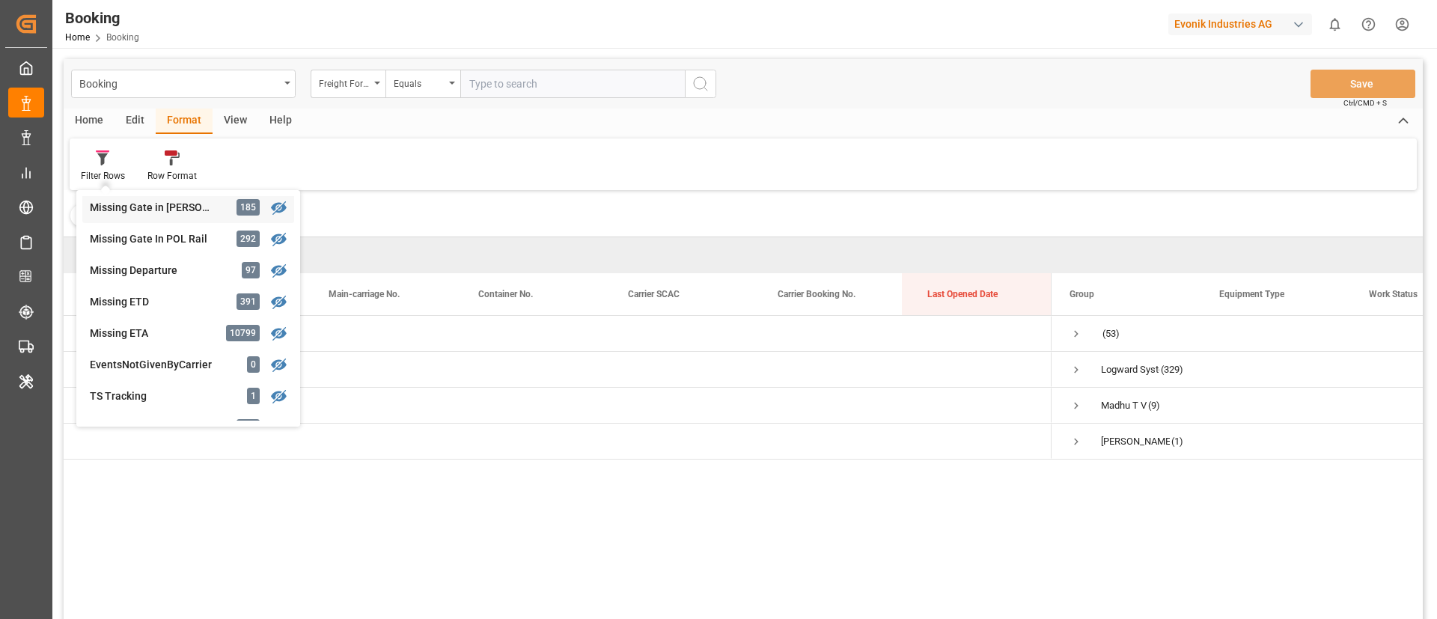
scroll to position [337, 0]
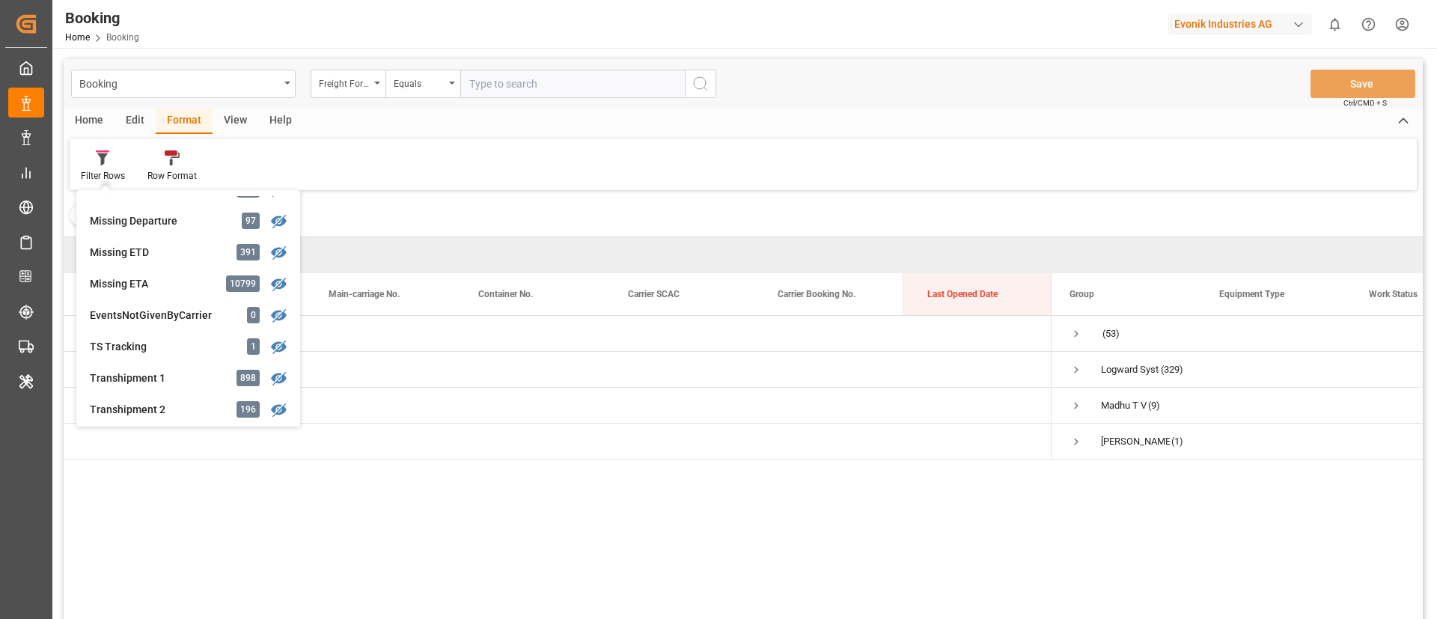
click at [590, 156] on div "Filter Rows GHM Tracking 2984 Karl gross 0 Evonik3rdParty 0 Business Line to be…" at bounding box center [743, 164] width 1347 height 52
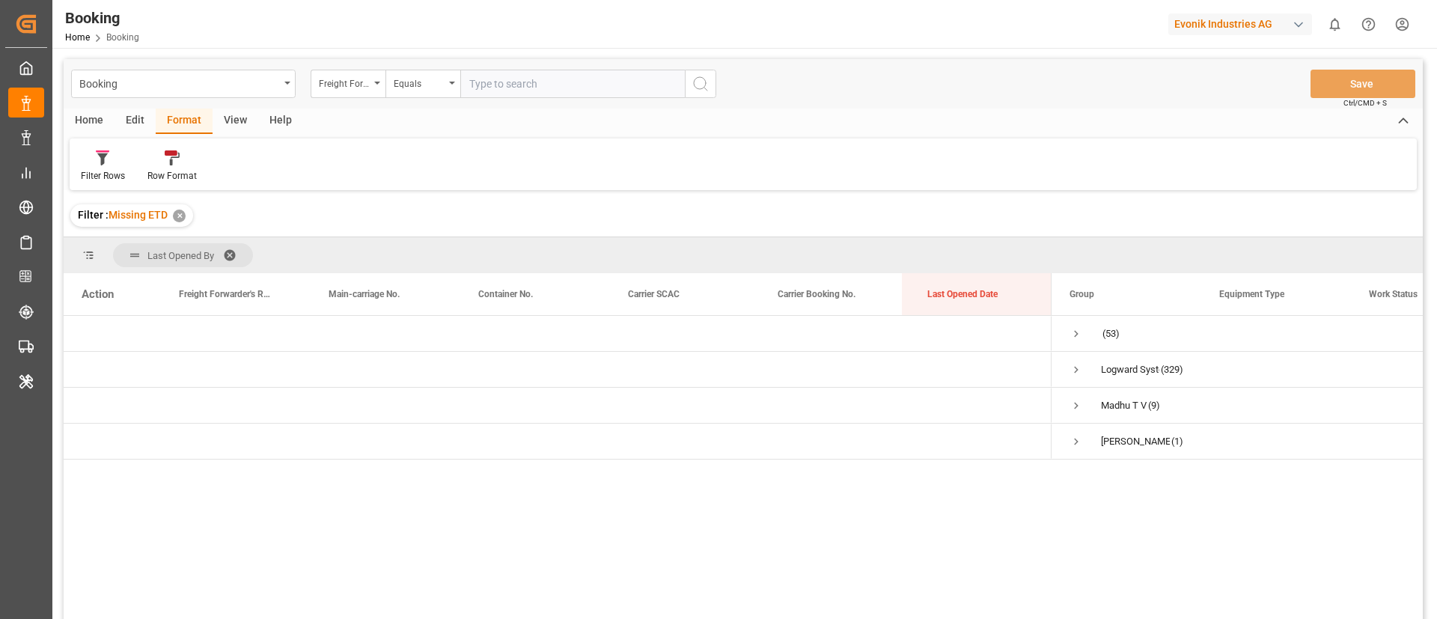
click at [229, 251] on span at bounding box center [235, 254] width 24 height 13
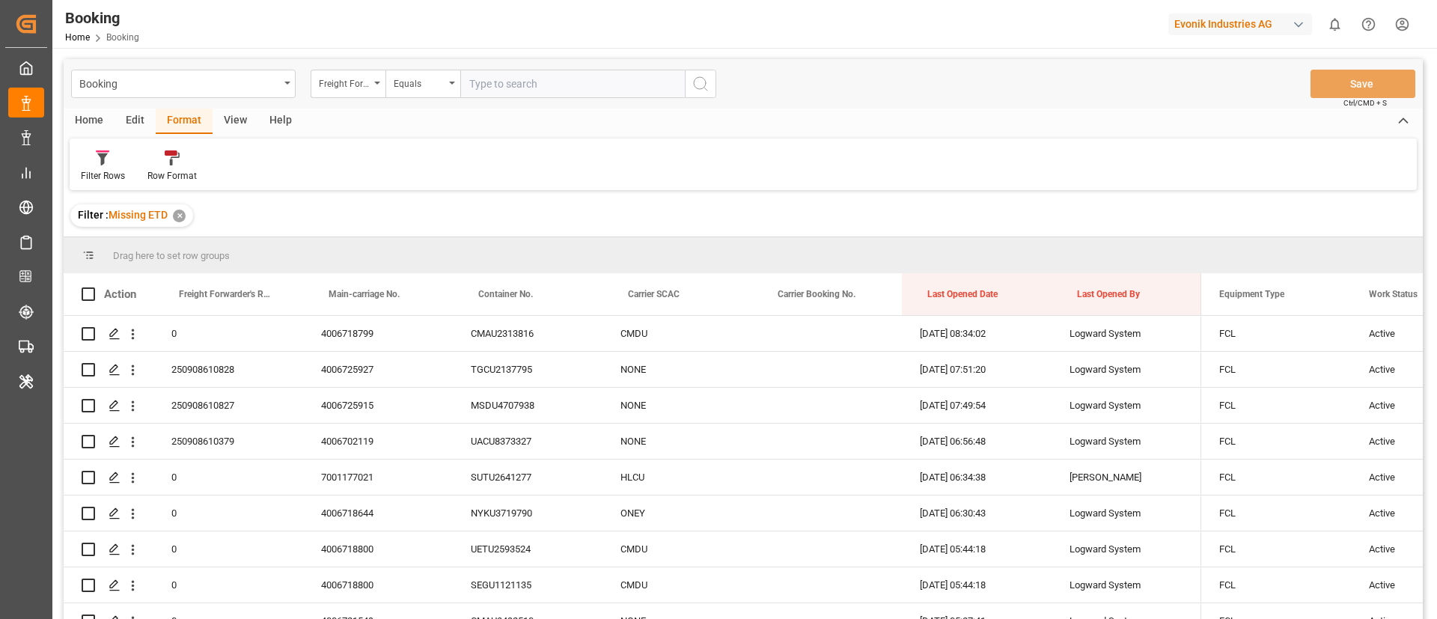
click at [239, 116] on div "View" at bounding box center [236, 121] width 46 height 25
click at [100, 165] on icon at bounding box center [92, 157] width 15 height 15
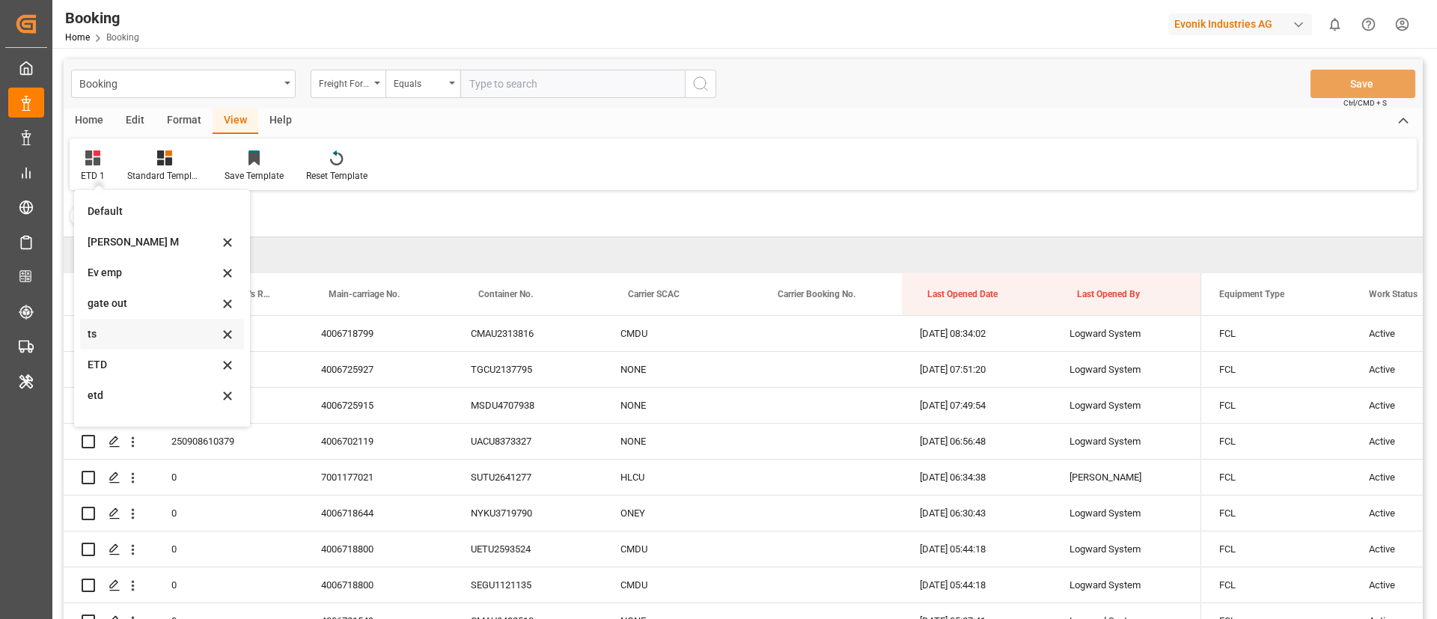
scroll to position [21, 0]
click at [132, 367] on div "etd" at bounding box center [153, 375] width 131 height 16
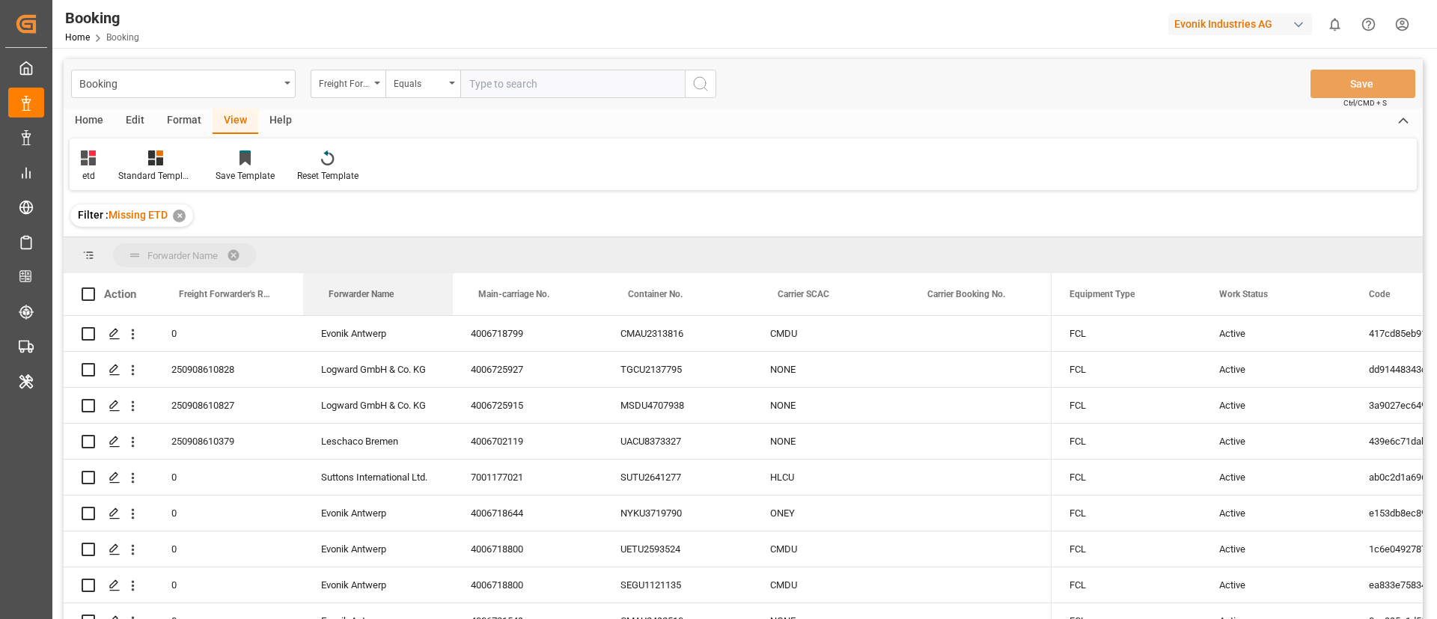
drag, startPoint x: 372, startPoint y: 287, endPoint x: 385, endPoint y: 245, distance: 43.8
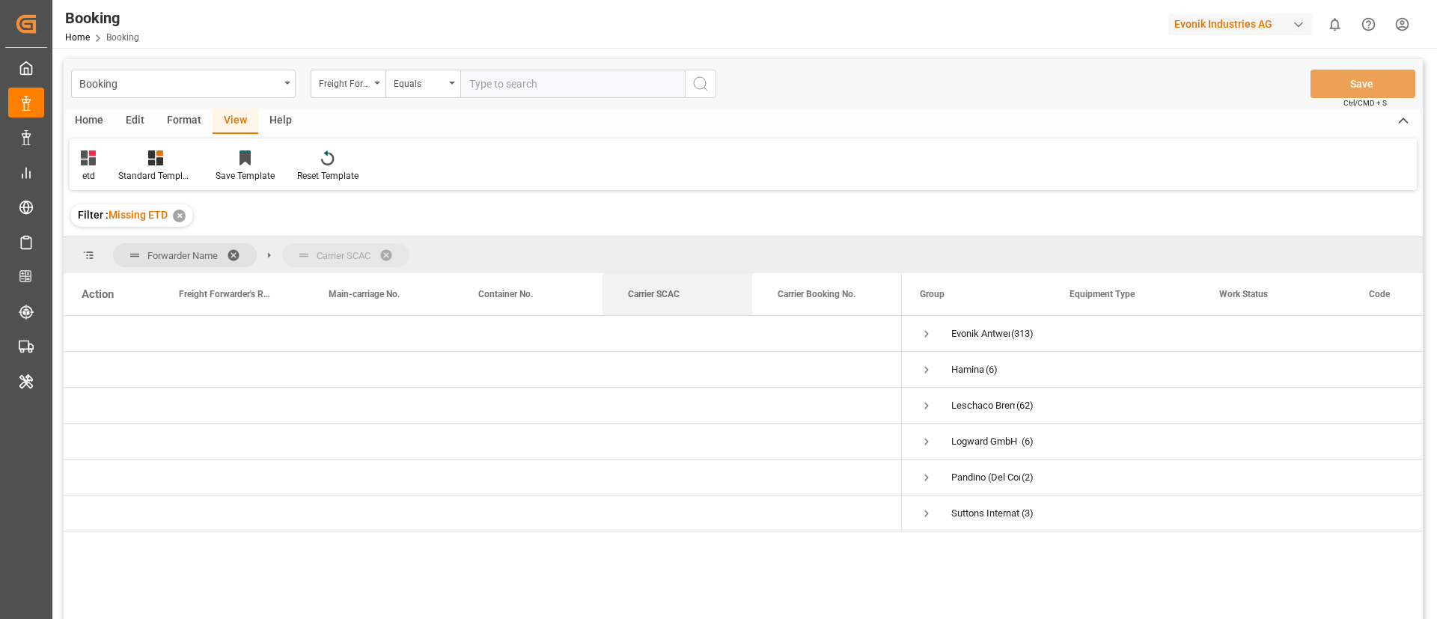
drag, startPoint x: 659, startPoint y: 292, endPoint x: 674, endPoint y: 254, distance: 40.3
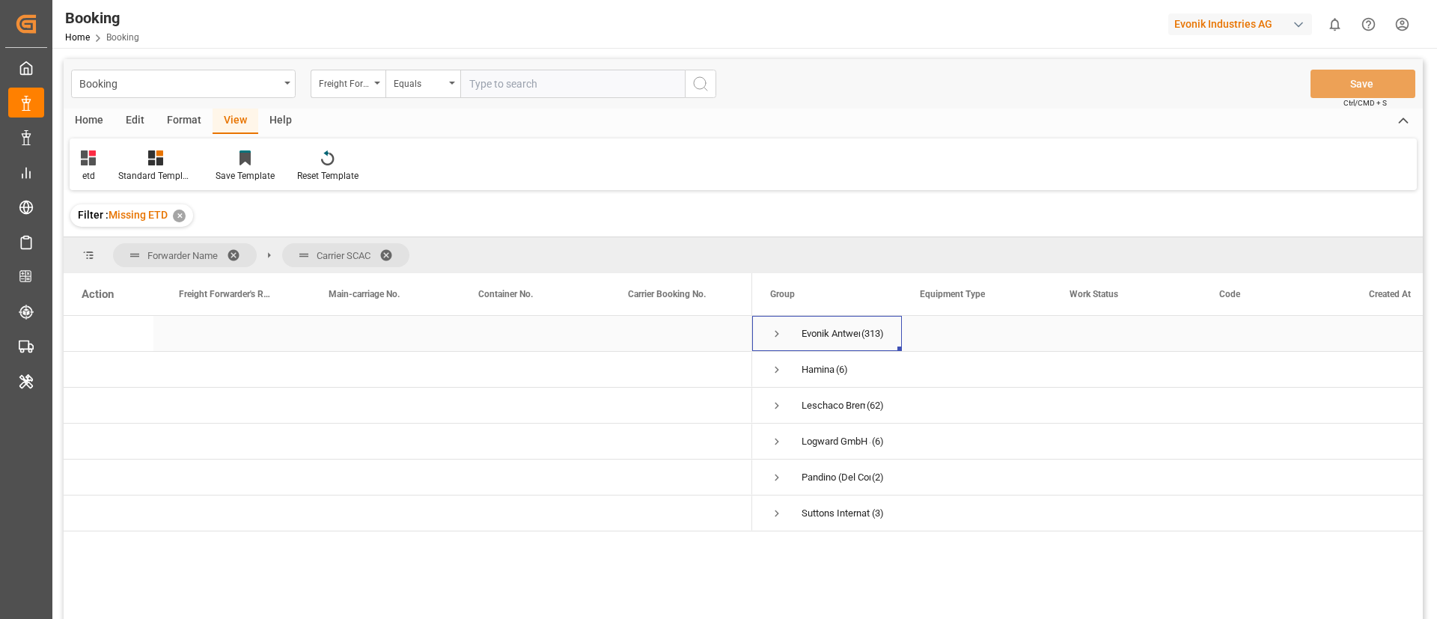
click at [782, 329] on span "Press SPACE to select this row." at bounding box center [776, 333] width 13 height 13
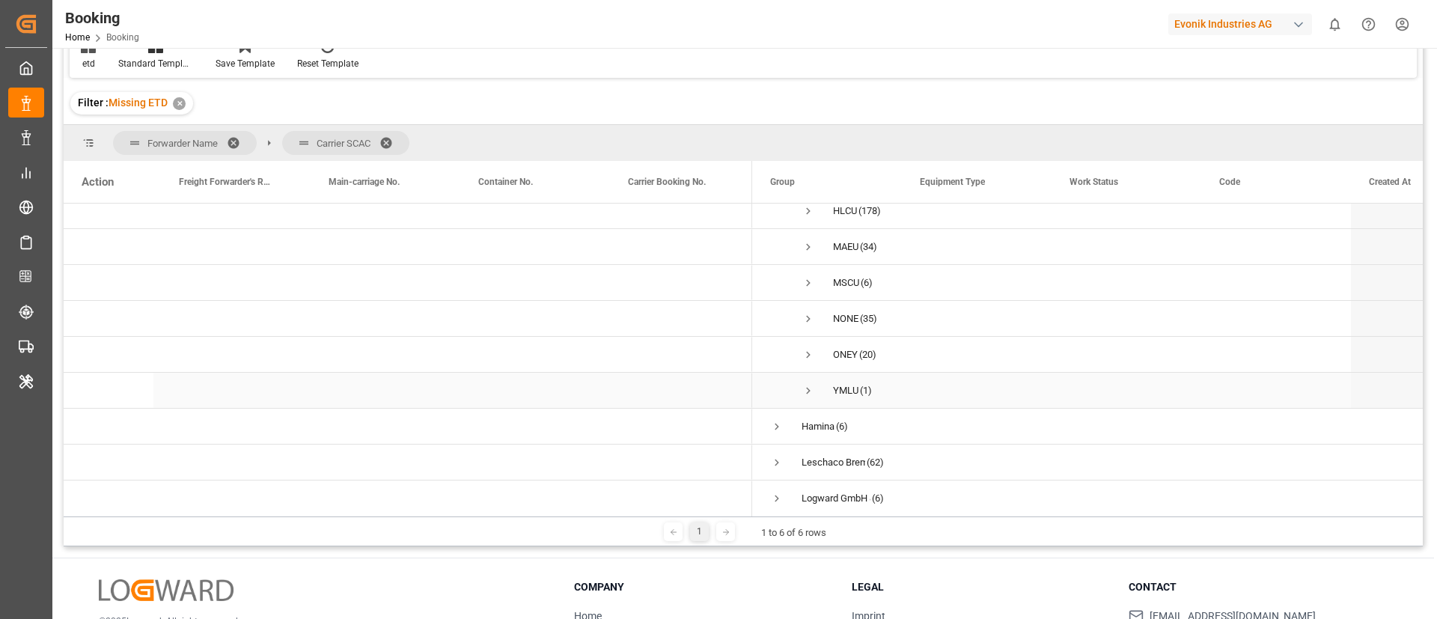
scroll to position [225, 0]
click at [811, 283] on span "Press SPACE to select this row." at bounding box center [808, 284] width 13 height 13
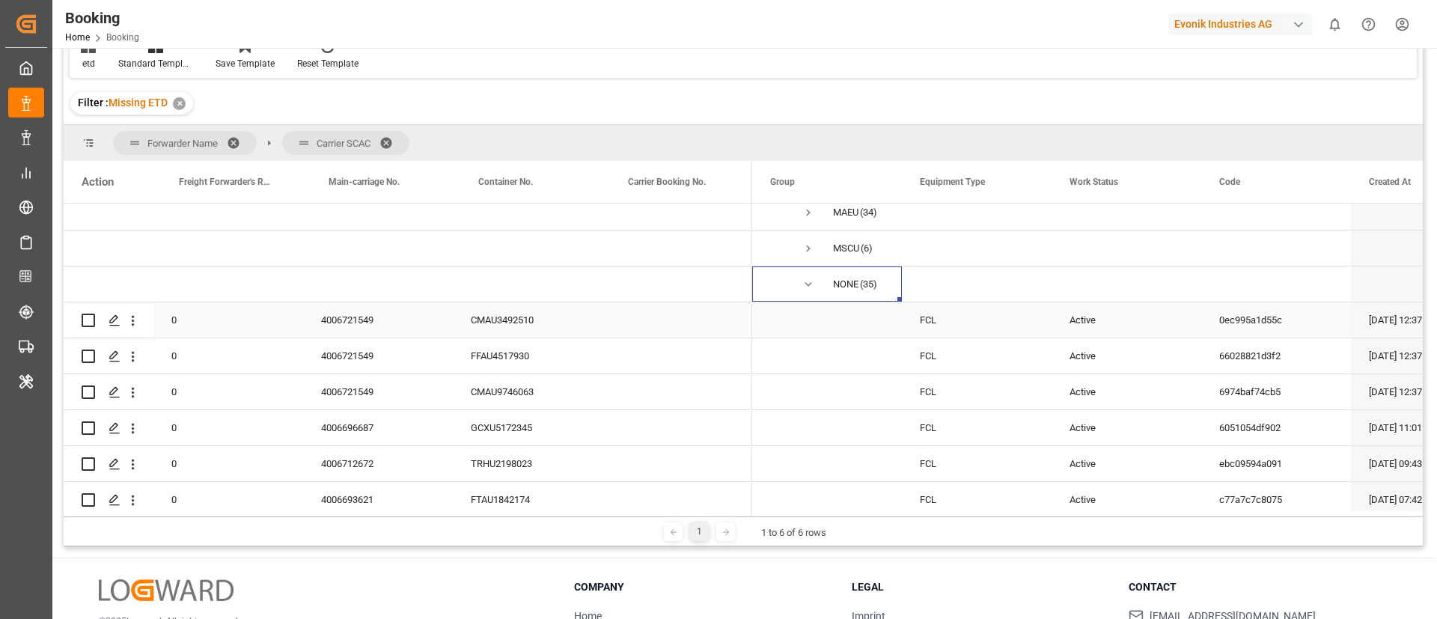
click at [333, 323] on div "4006721549" at bounding box center [378, 319] width 150 height 35
drag, startPoint x: 133, startPoint y: 323, endPoint x: 168, endPoint y: 337, distance: 37.2
click at [133, 322] on icon "open menu" at bounding box center [133, 321] width 16 height 16
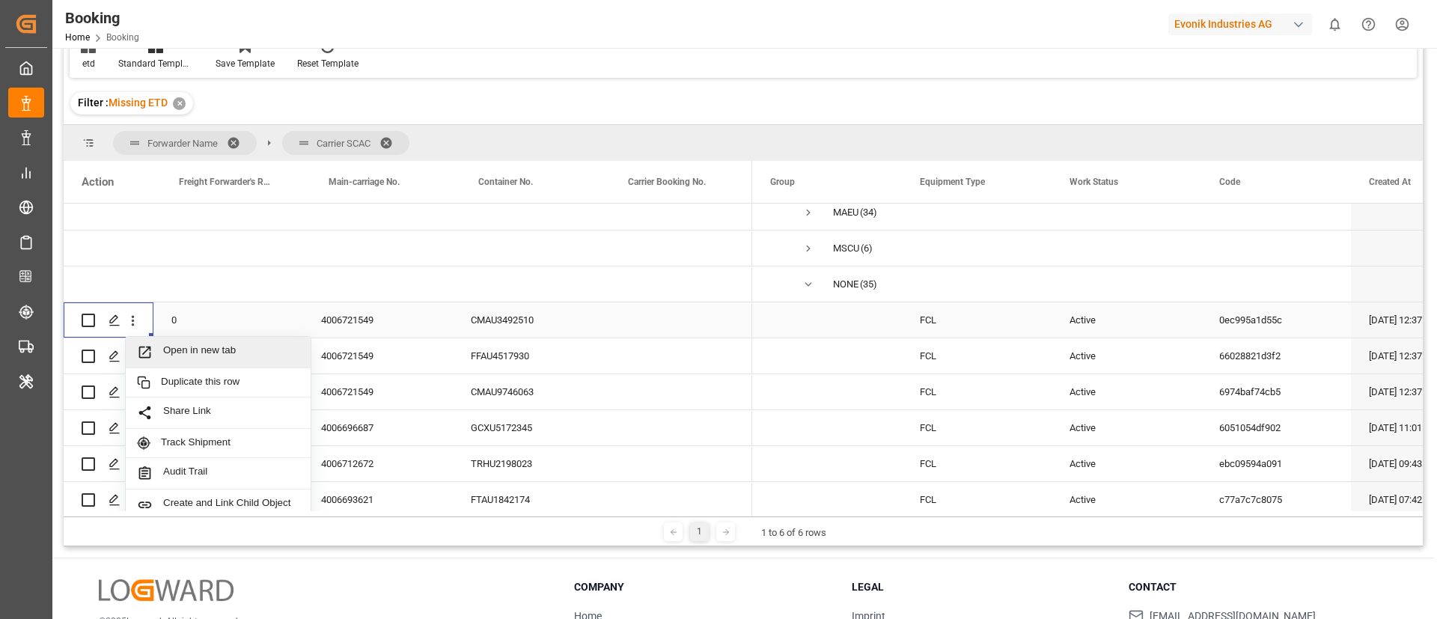
click at [187, 355] on span "Open in new tab" at bounding box center [231, 352] width 136 height 16
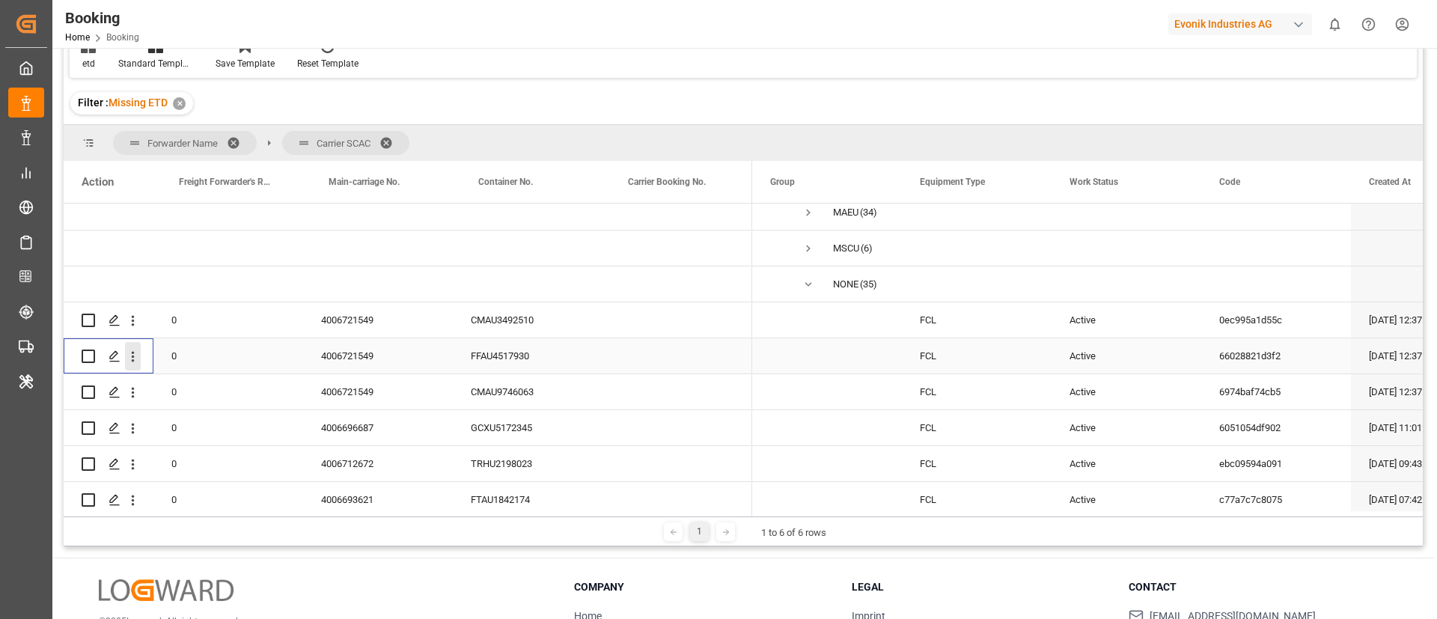
click at [133, 359] on icon "open menu" at bounding box center [133, 357] width 3 height 10
click at [195, 385] on span "Open in new tab" at bounding box center [231, 388] width 136 height 16
click at [133, 395] on icon "open menu" at bounding box center [133, 393] width 16 height 16
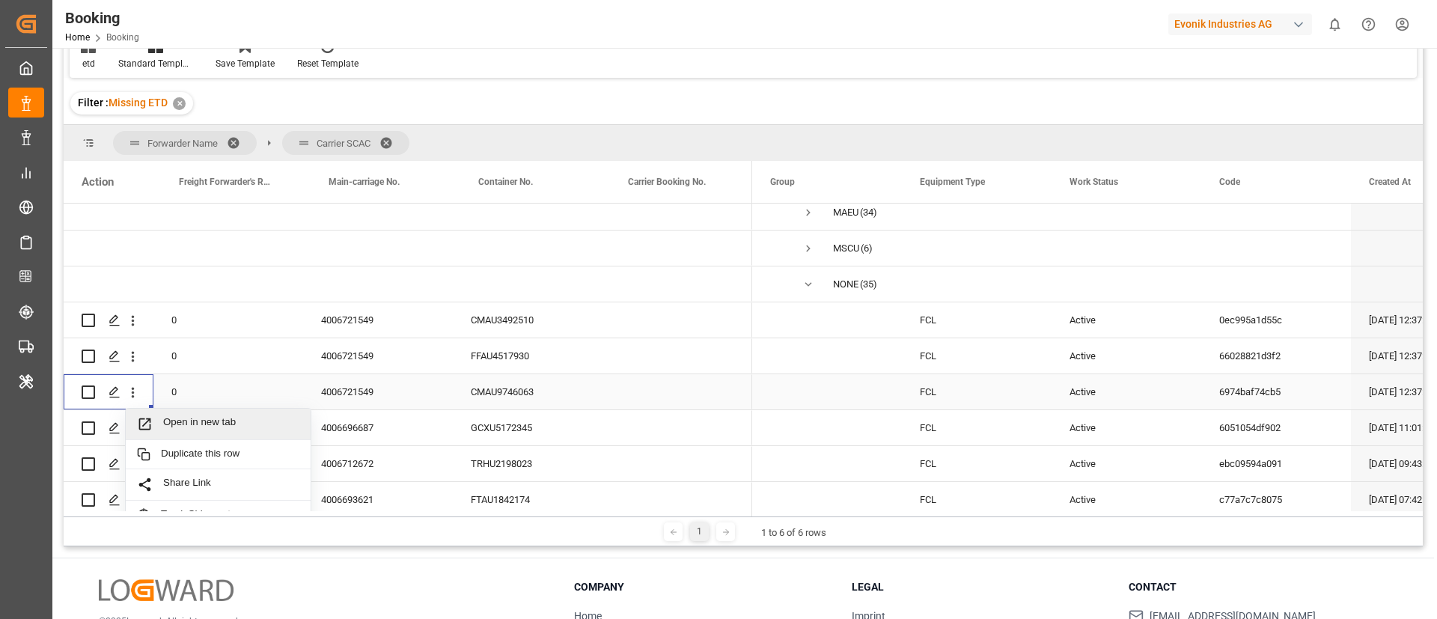
click at [180, 428] on span "Open in new tab" at bounding box center [231, 424] width 136 height 16
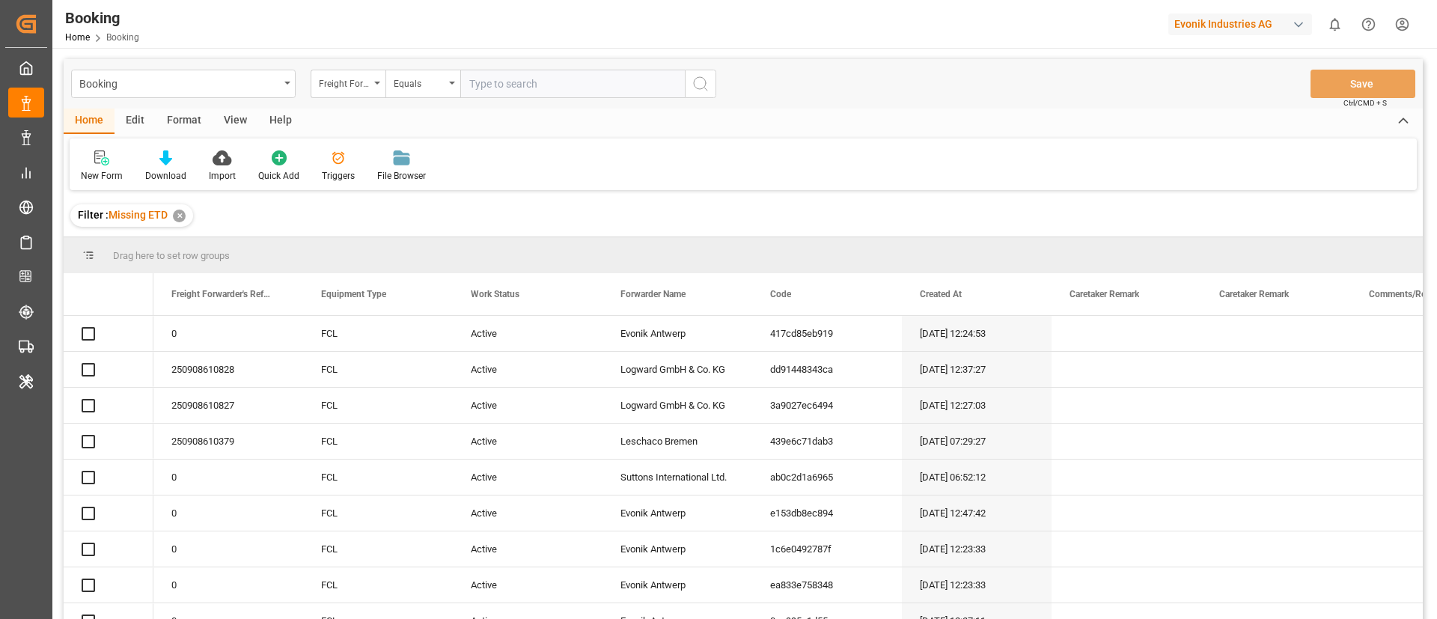
click at [182, 214] on div "✕" at bounding box center [179, 216] width 13 height 13
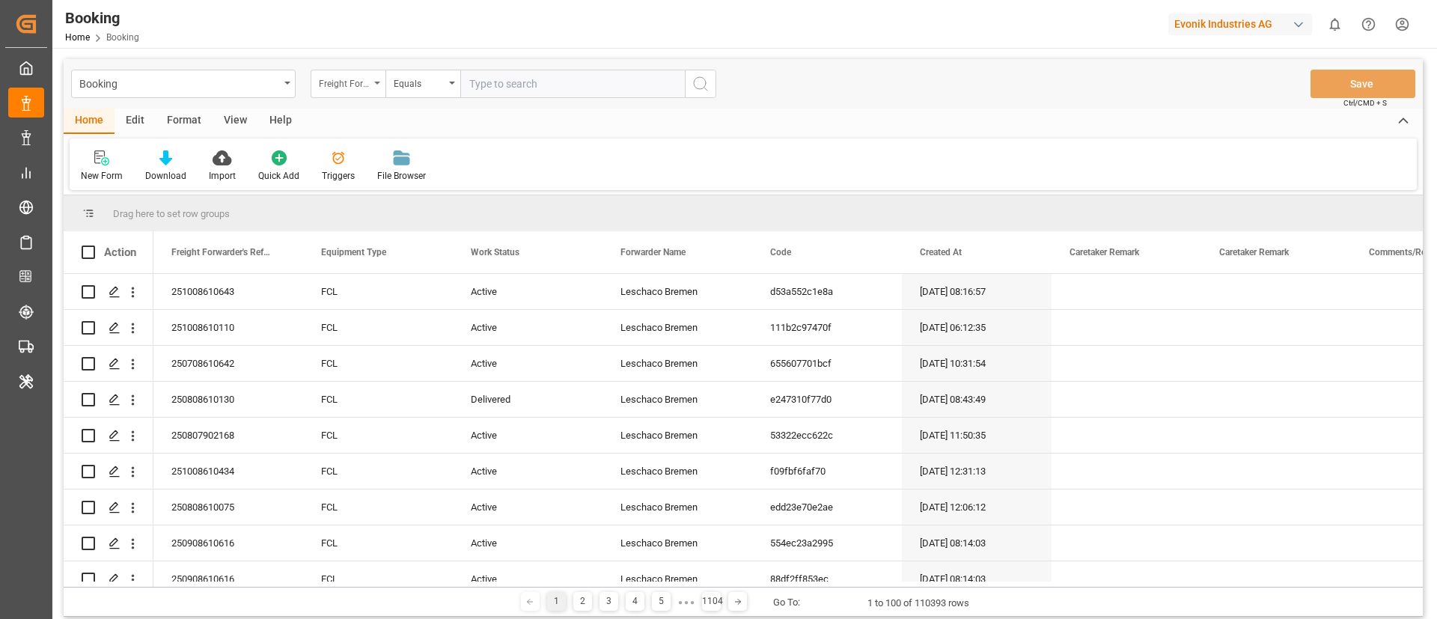
click at [359, 87] on div "Freight Forwarder's Reference No." at bounding box center [344, 81] width 51 height 17
type input "DELI"
click at [379, 149] on div "Delivery No." at bounding box center [422, 152] width 223 height 31
click at [498, 91] on input "text" at bounding box center [572, 84] width 225 height 28
paste input "3011814020"
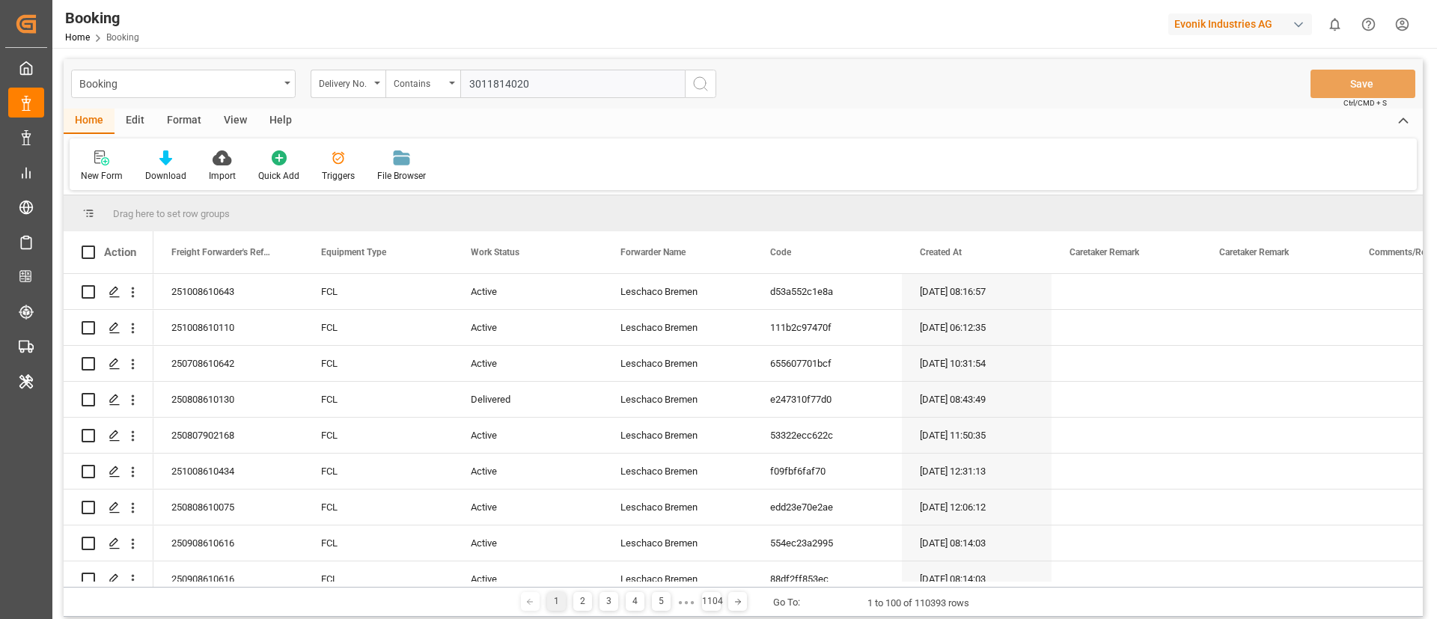
type input "3011814020"
drag, startPoint x: 703, startPoint y: 85, endPoint x: 662, endPoint y: 6, distance: 88.7
click at [702, 85] on icon "search button" at bounding box center [701, 84] width 18 height 18
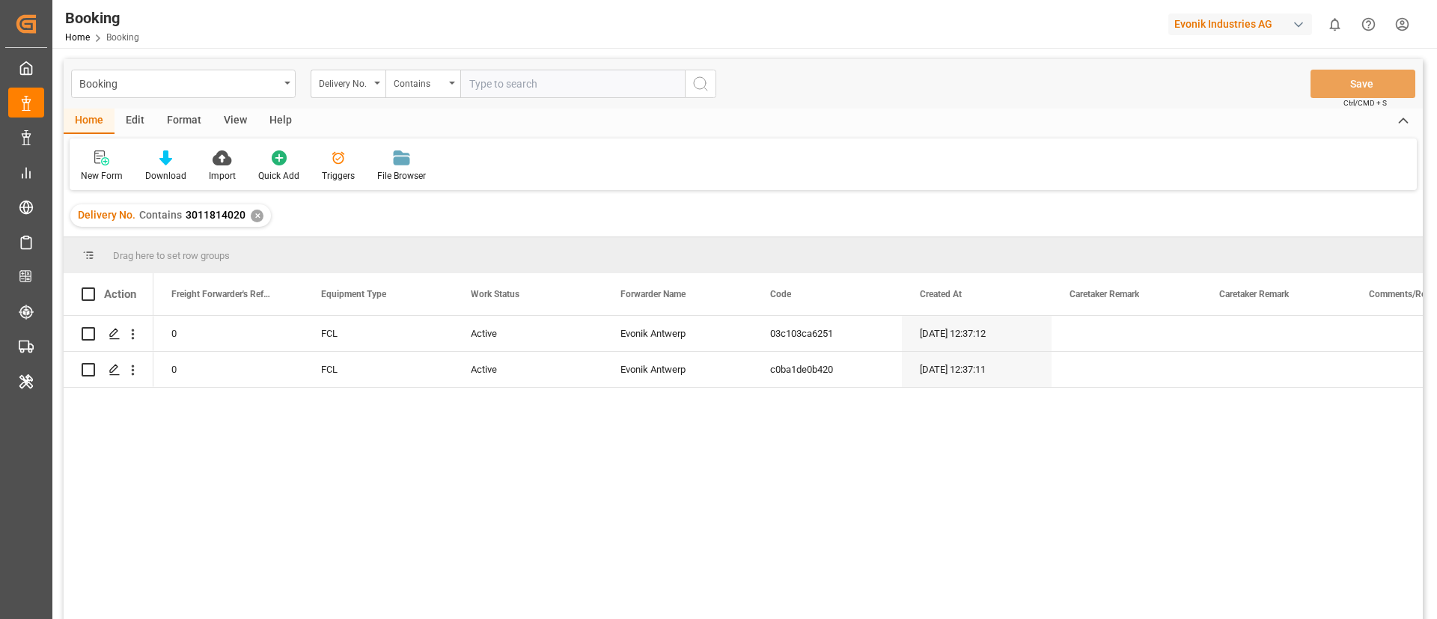
click at [237, 121] on div "View" at bounding box center [236, 121] width 46 height 25
drag, startPoint x: 115, startPoint y: 154, endPoint x: 103, endPoint y: 157, distance: 11.6
click at [114, 154] on div "Default" at bounding box center [96, 166] width 52 height 33
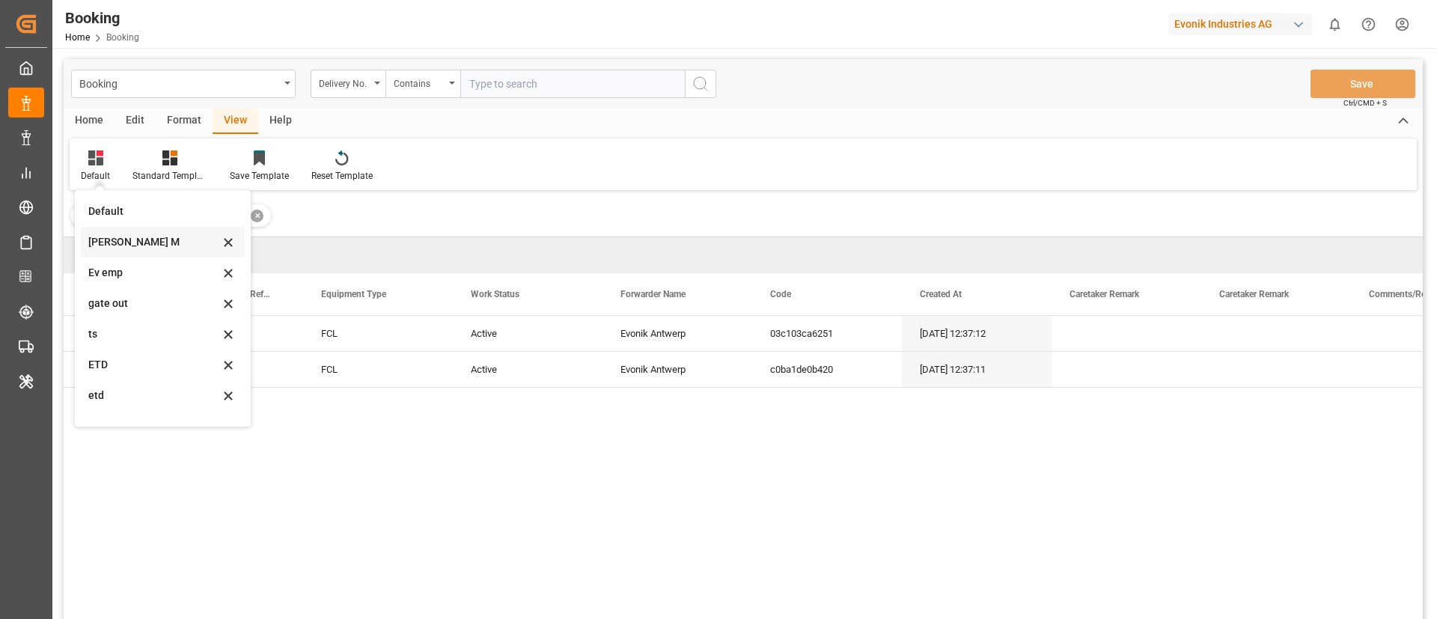
click at [120, 238] on div "[PERSON_NAME] M" at bounding box center [153, 242] width 131 height 16
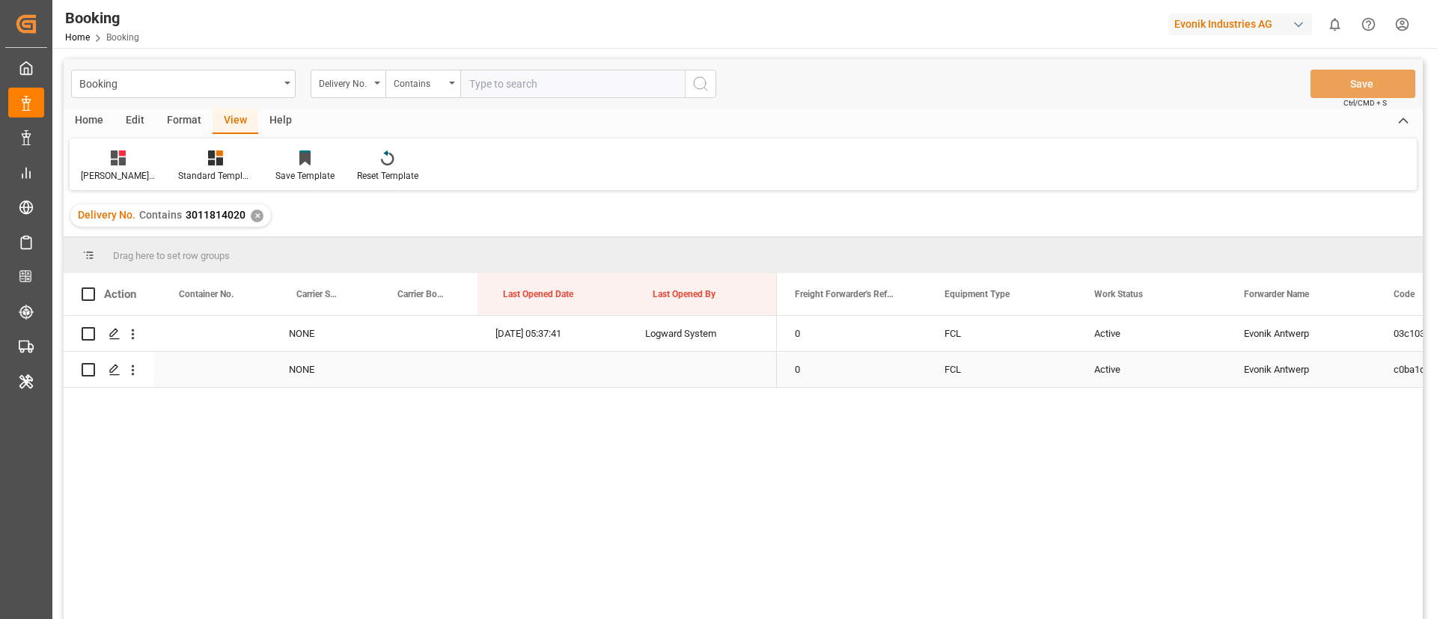
click at [1106, 367] on div "Active" at bounding box center [1151, 369] width 150 height 35
click at [1106, 367] on span "Active" at bounding box center [1113, 361] width 28 height 16
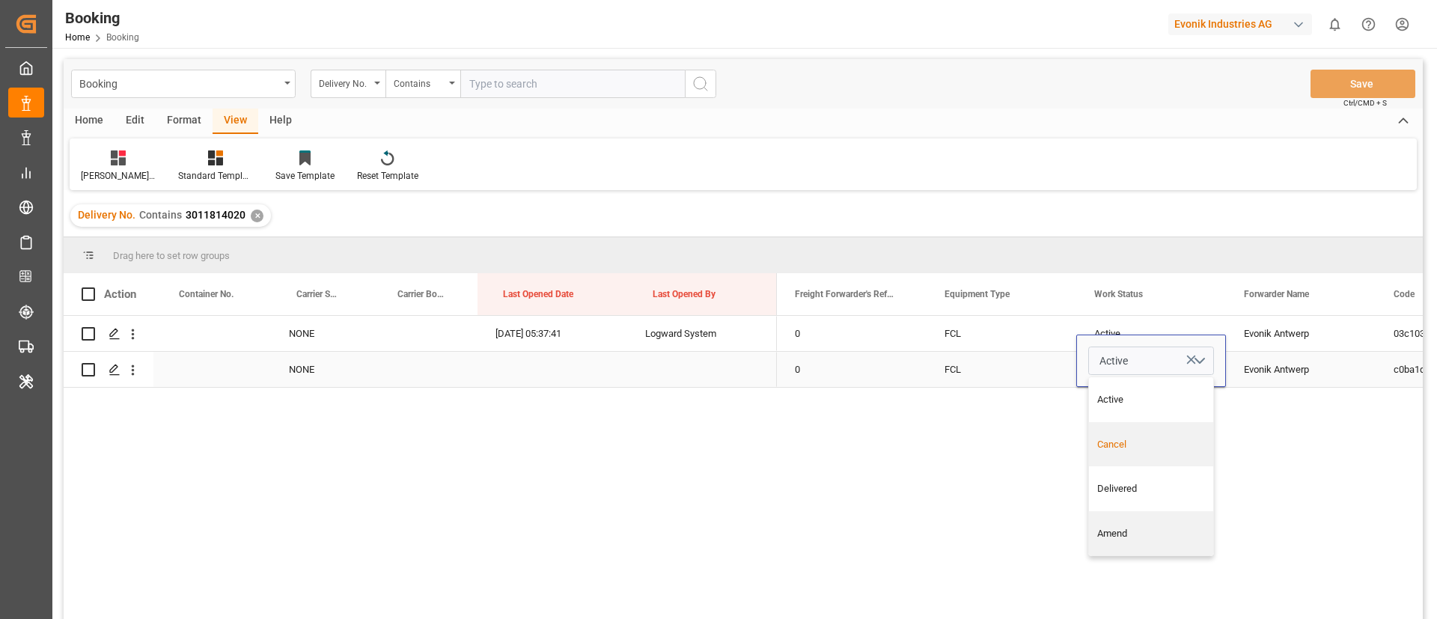
drag, startPoint x: 1105, startPoint y: 452, endPoint x: 1073, endPoint y: 414, distance: 50.4
click at [1106, 453] on div "Cancel" at bounding box center [1151, 444] width 124 height 45
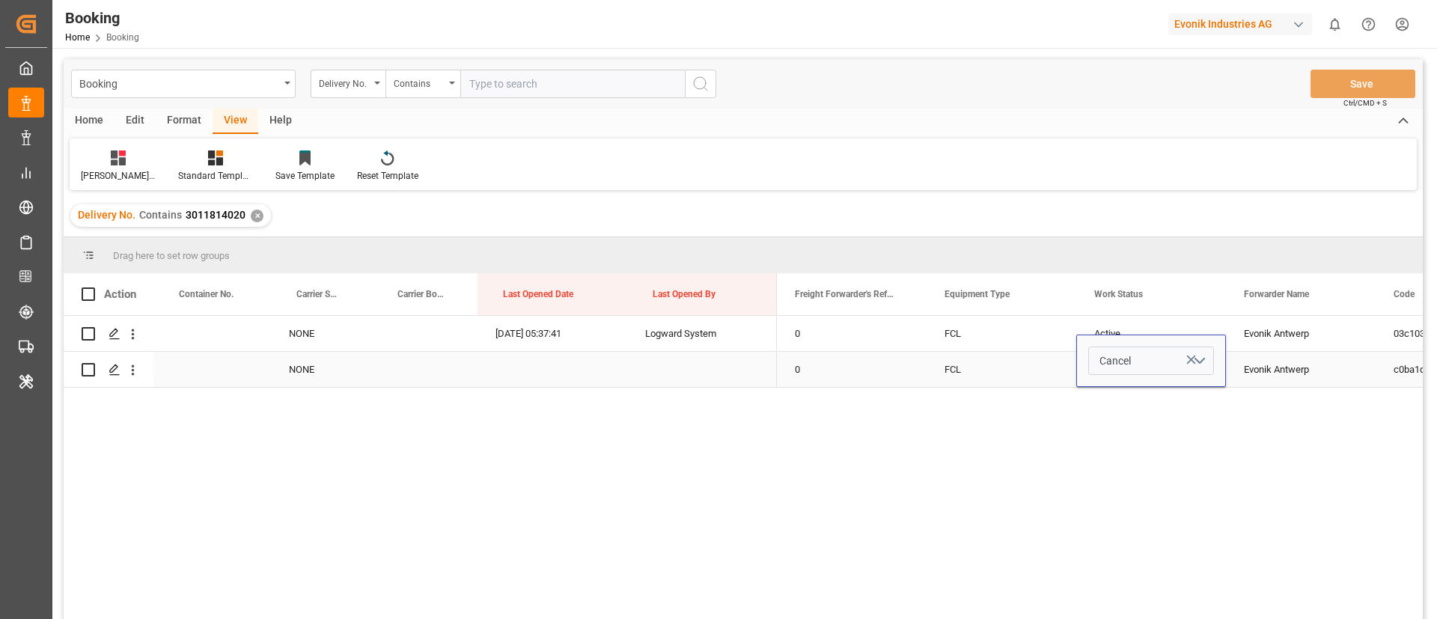
click at [968, 368] on div "FCL" at bounding box center [1002, 369] width 150 height 35
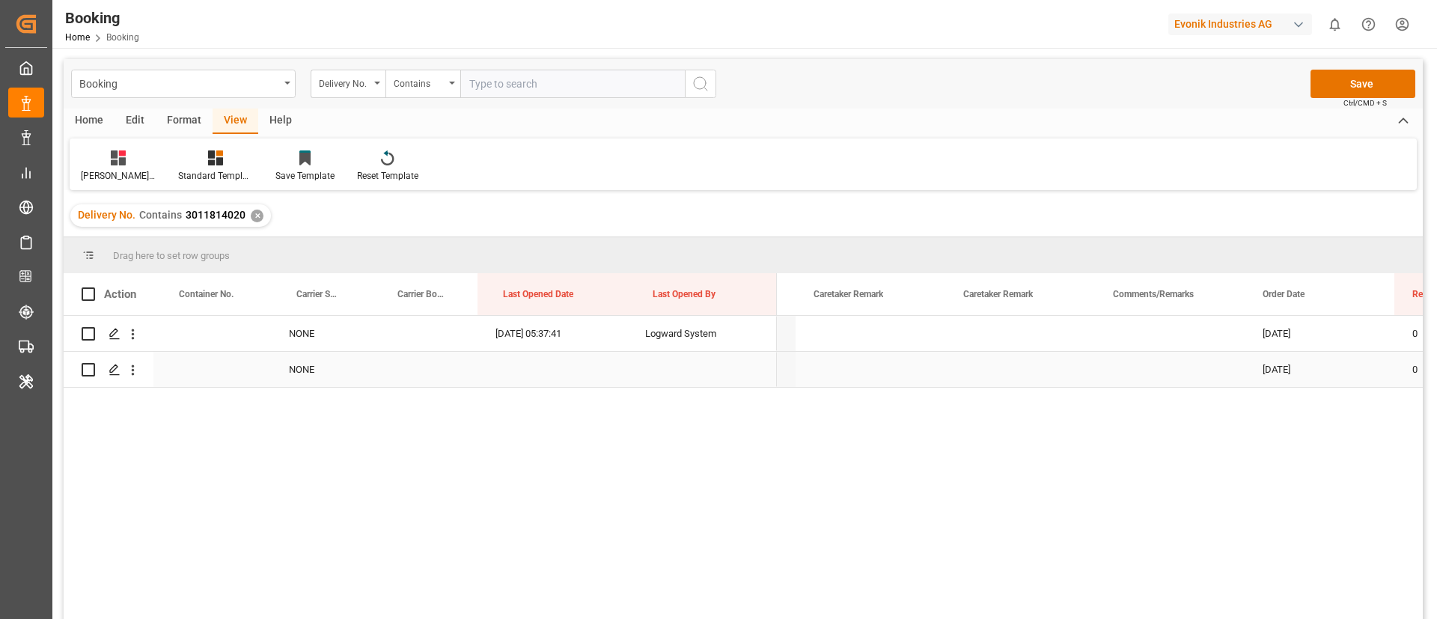
click at [1129, 367] on div "Press SPACE to select this row." at bounding box center [1170, 369] width 150 height 35
click at [1129, 367] on input "Press SPACE to select this row." at bounding box center [1170, 361] width 126 height 28
type input "Duplicate booking created"
click at [1382, 75] on button "Save" at bounding box center [1363, 84] width 105 height 28
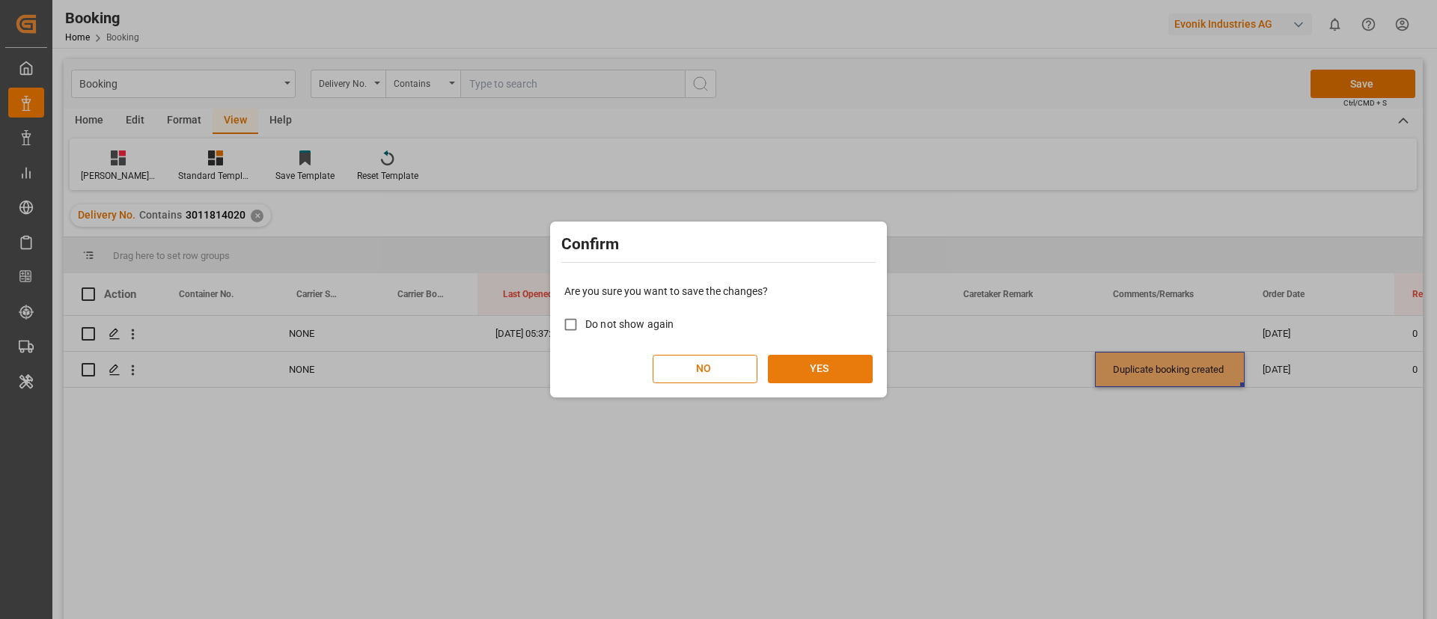
click at [825, 356] on button "YES" at bounding box center [820, 369] width 105 height 28
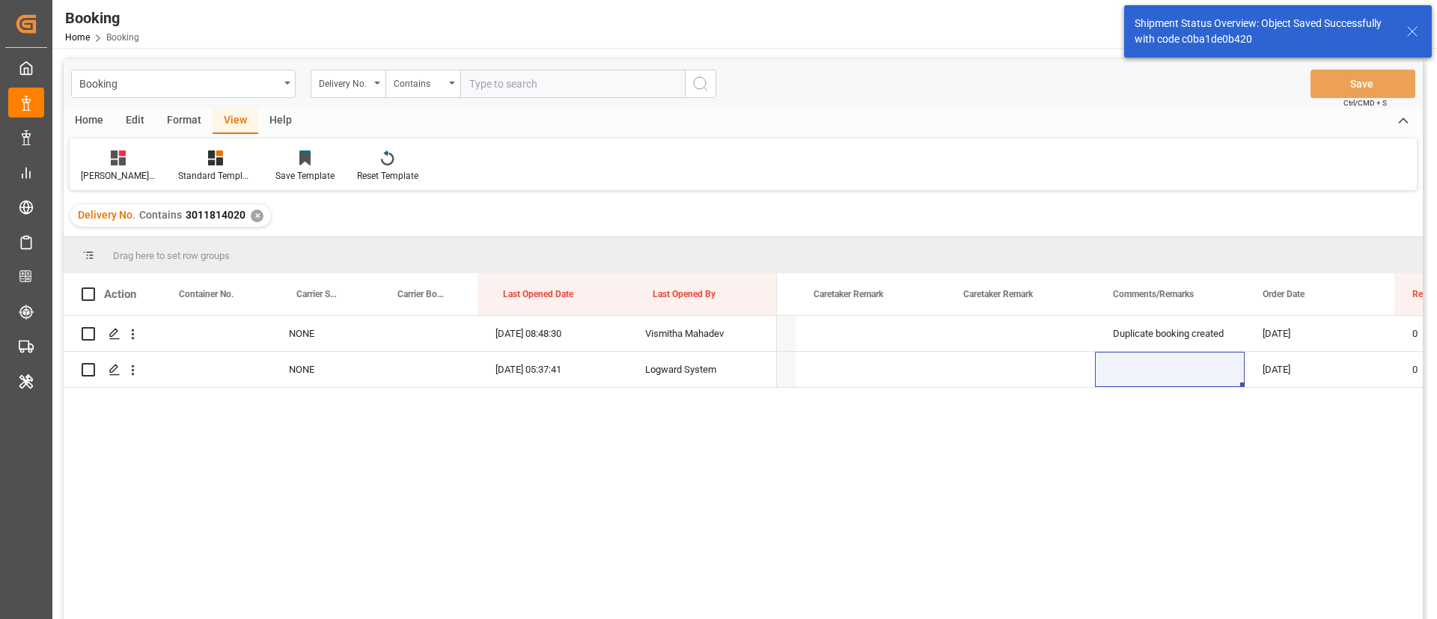
click at [534, 85] on input "text" at bounding box center [572, 84] width 225 height 28
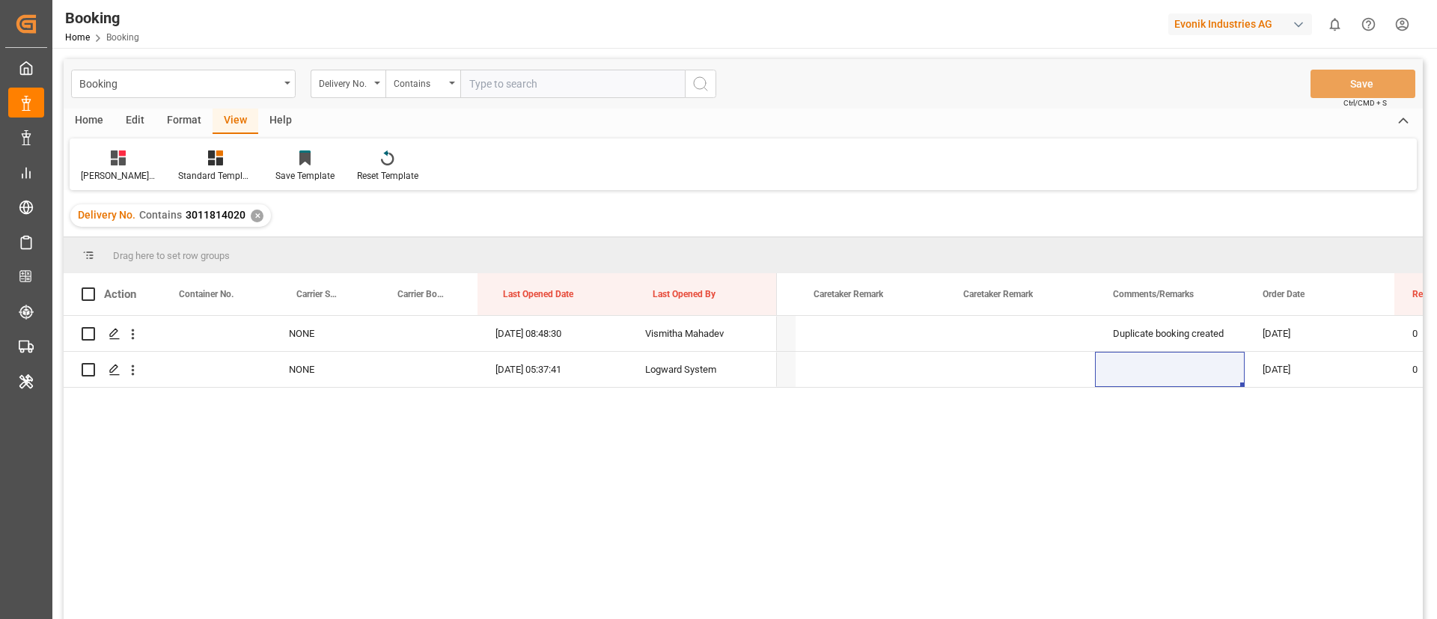
paste input "3011814018"
type input "3011814018"
click at [706, 82] on circle "search button" at bounding box center [700, 83] width 12 height 12
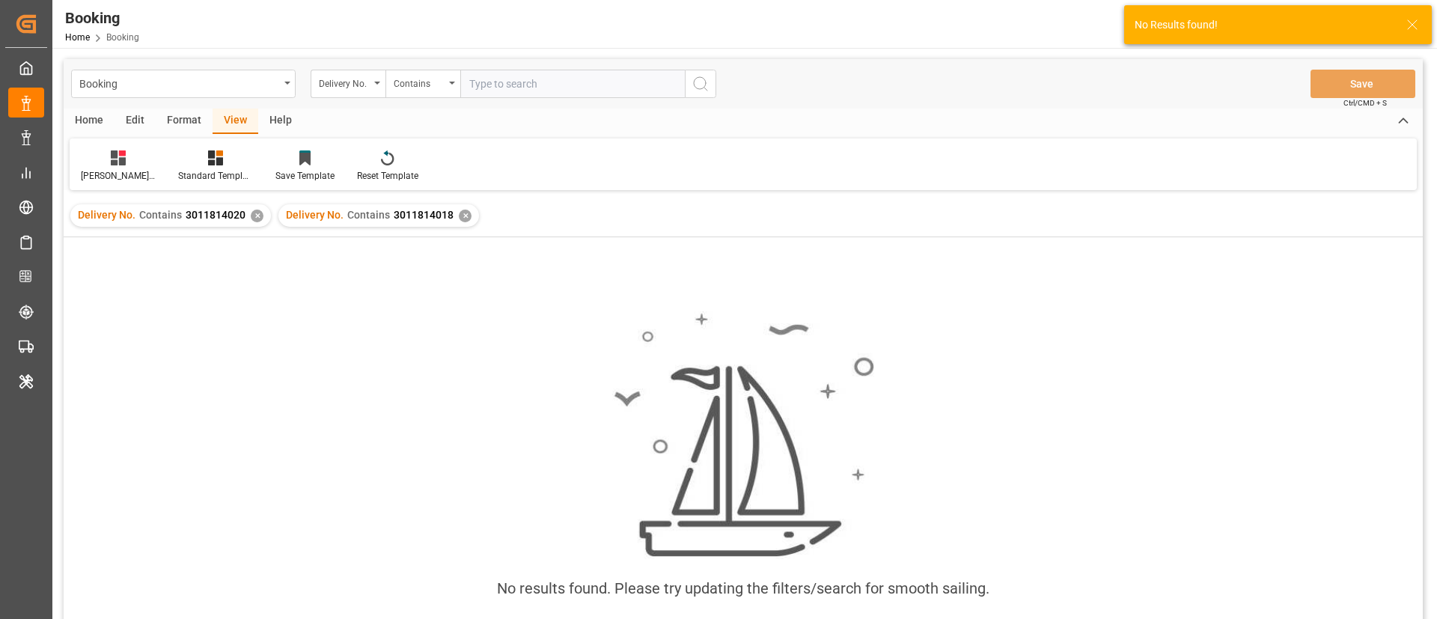
click at [255, 215] on div "✕" at bounding box center [257, 216] width 13 height 13
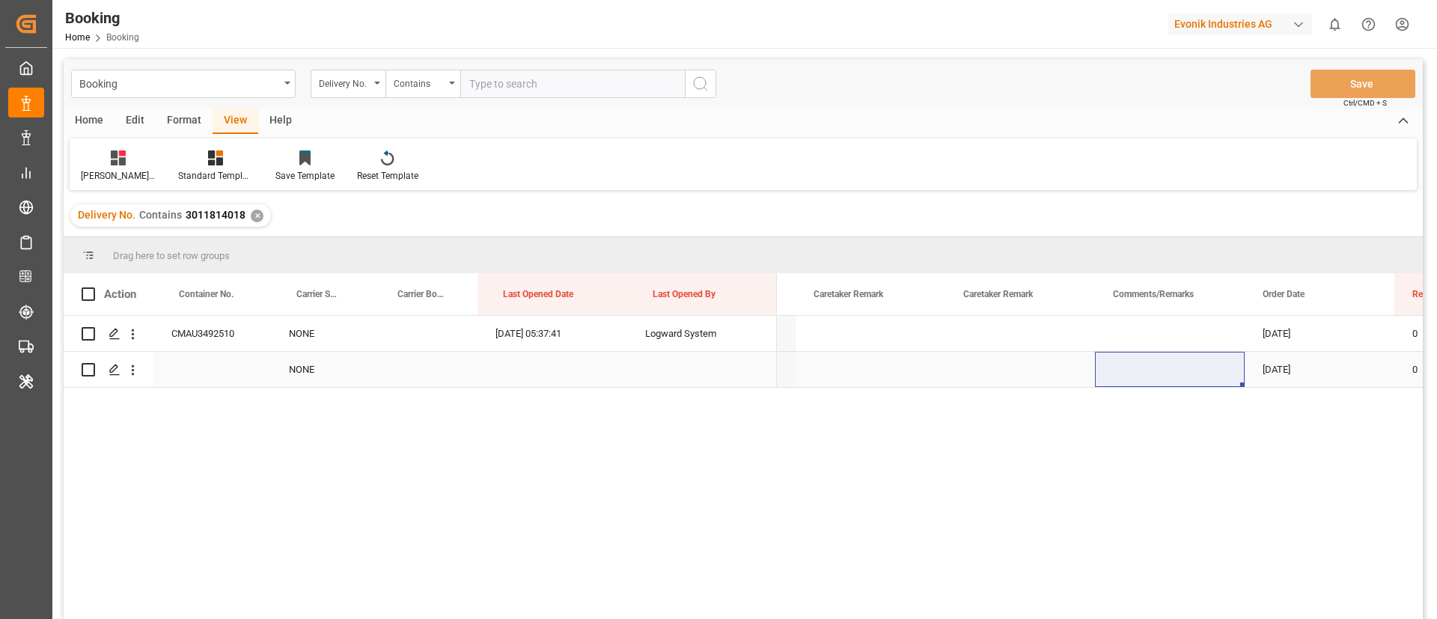
click at [1143, 370] on div "Press SPACE to select this row." at bounding box center [1170, 369] width 150 height 35
click at [1143, 370] on input "Press SPACE to select this row." at bounding box center [1170, 361] width 126 height 28
type input "Duplicate booking created"
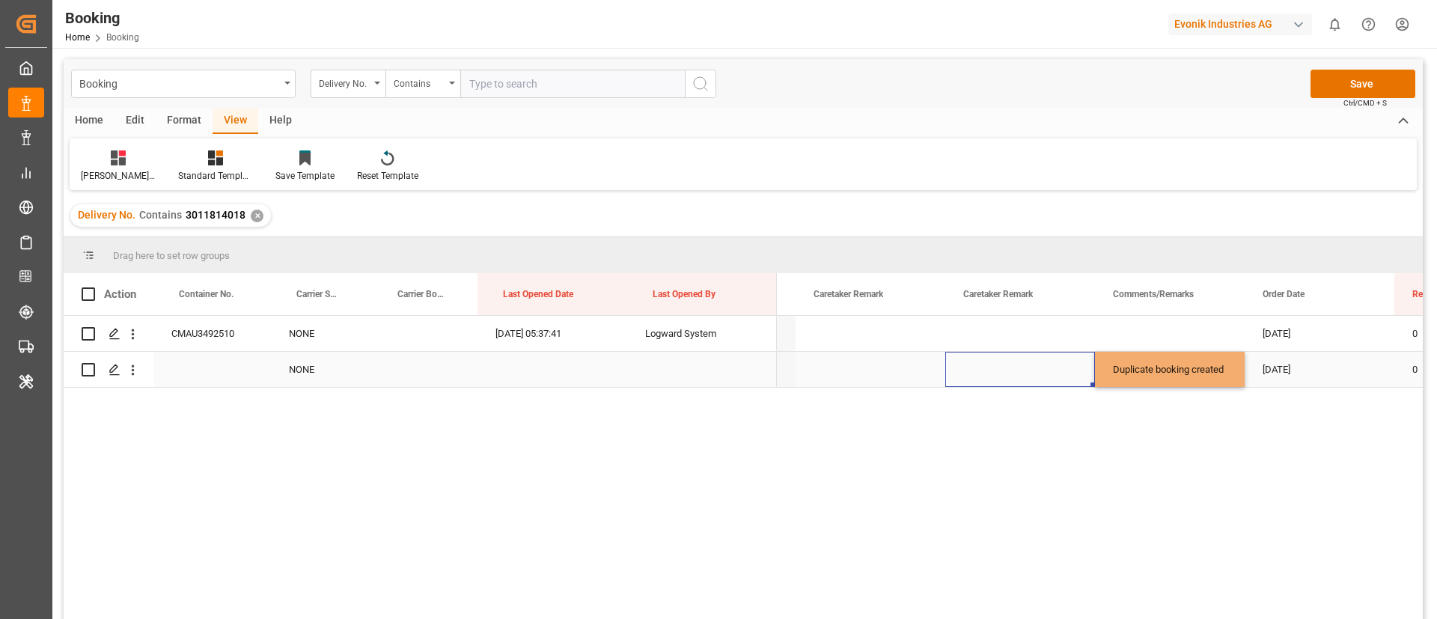
click at [970, 371] on div "Press SPACE to select this row." at bounding box center [1020, 369] width 150 height 35
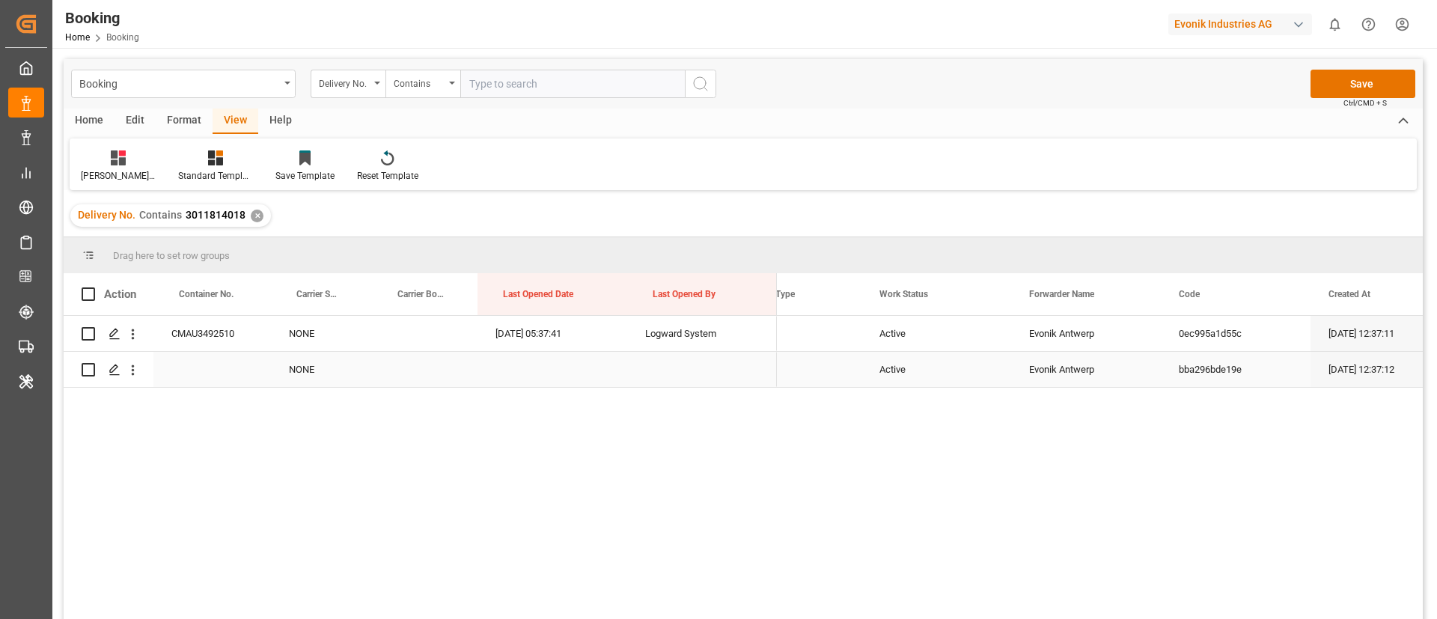
click at [896, 365] on div "Active" at bounding box center [936, 369] width 150 height 35
click at [896, 365] on span "Active" at bounding box center [899, 361] width 28 height 16
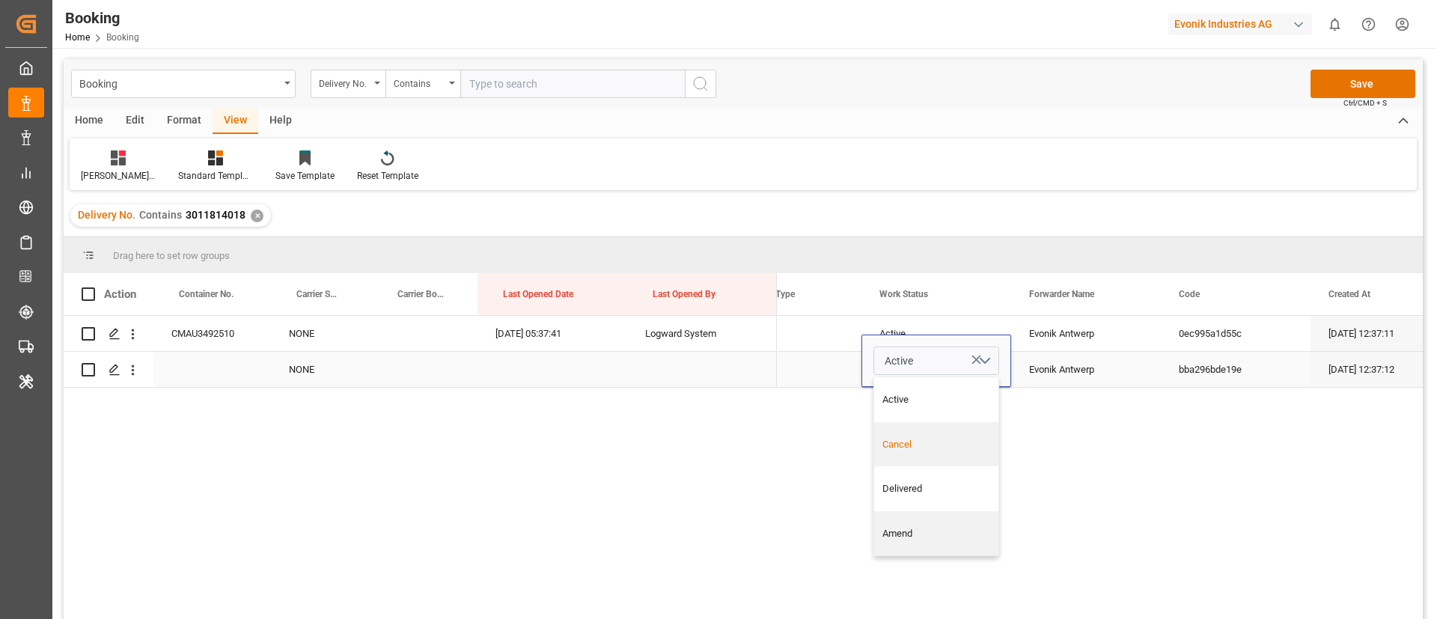
click at [891, 449] on div "Cancel" at bounding box center [936, 444] width 109 height 15
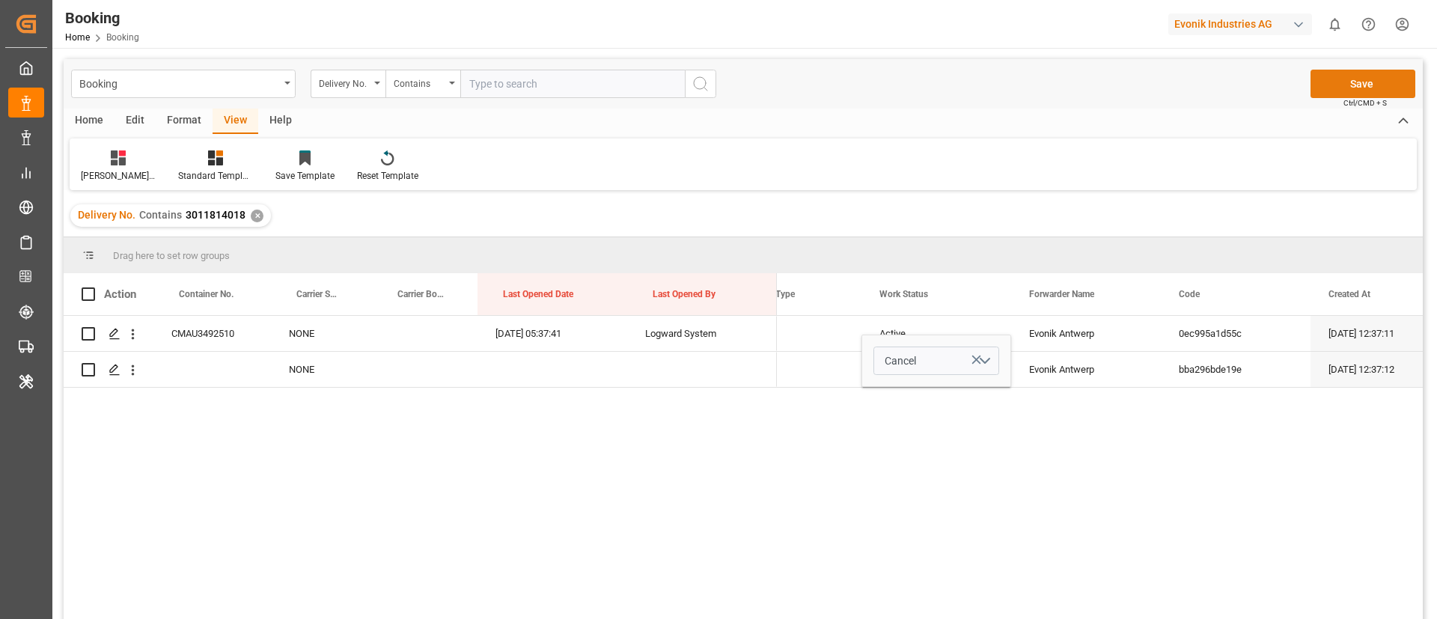
click at [1338, 83] on button "Save" at bounding box center [1363, 84] width 105 height 28
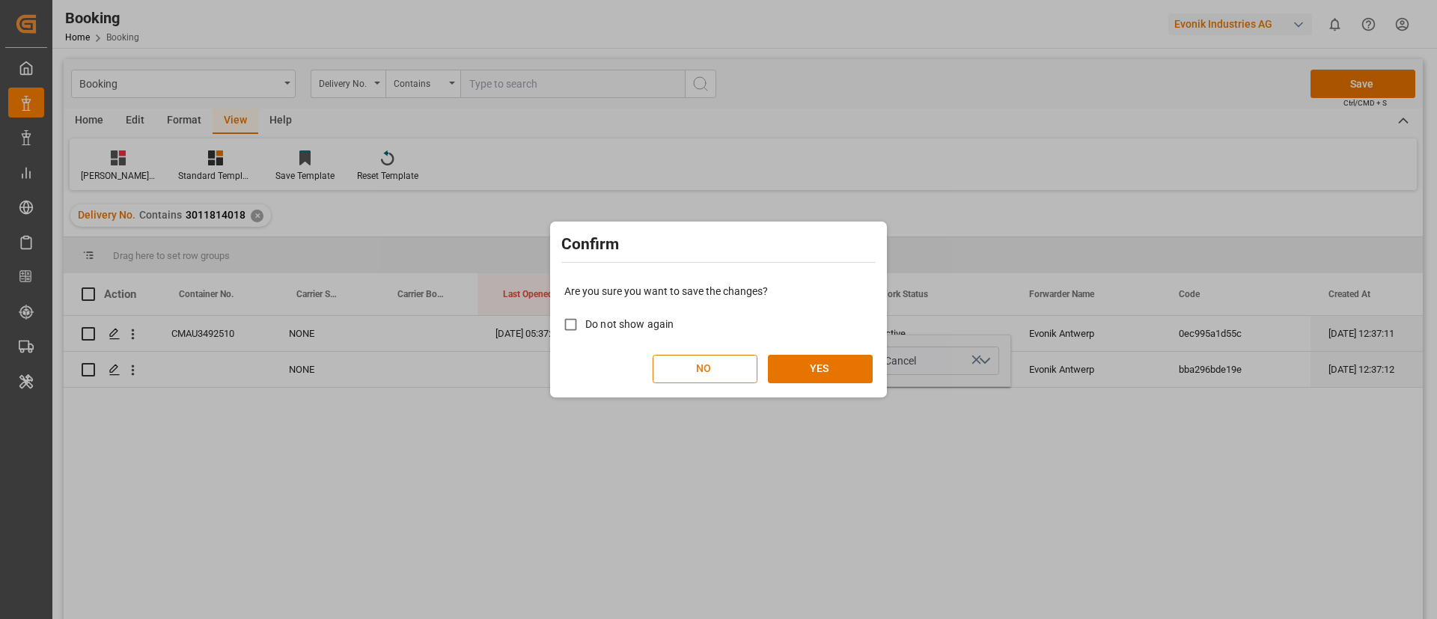
click at [713, 375] on button "NO" at bounding box center [705, 369] width 105 height 28
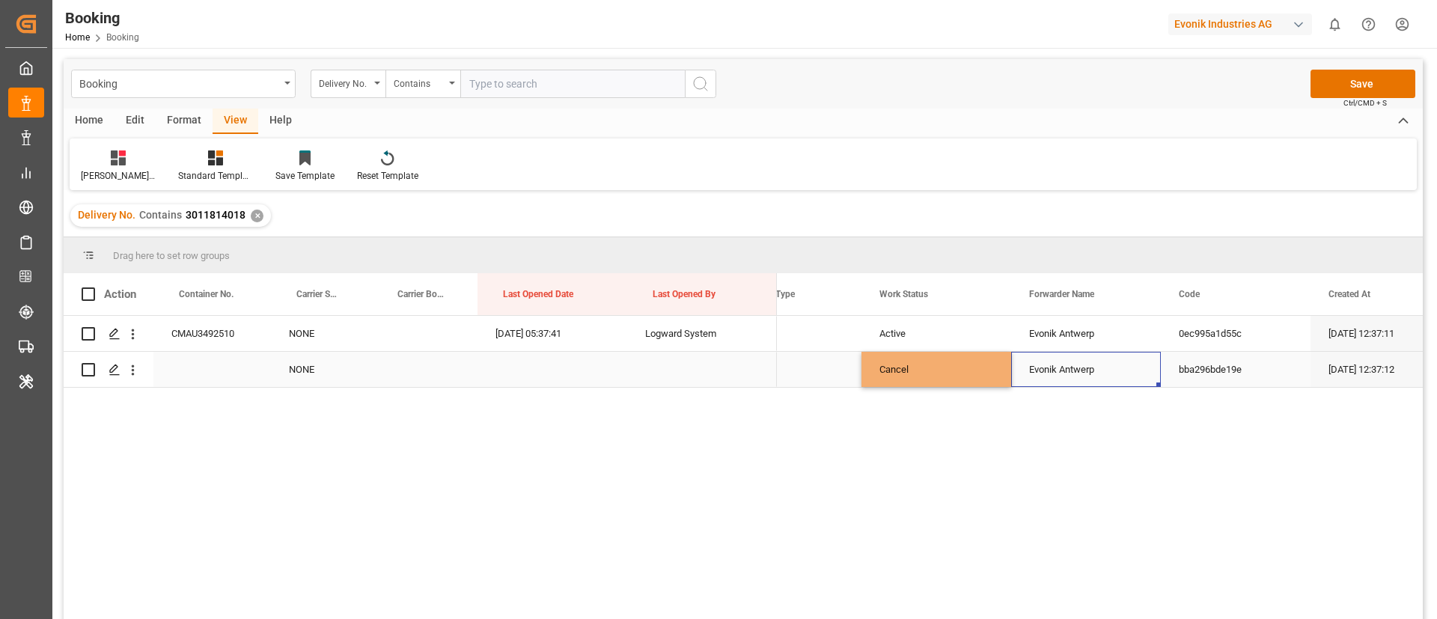
click at [1117, 359] on div "Evonik Antwerp" at bounding box center [1086, 369] width 150 height 35
click at [1381, 73] on button "Save" at bounding box center [1363, 84] width 105 height 28
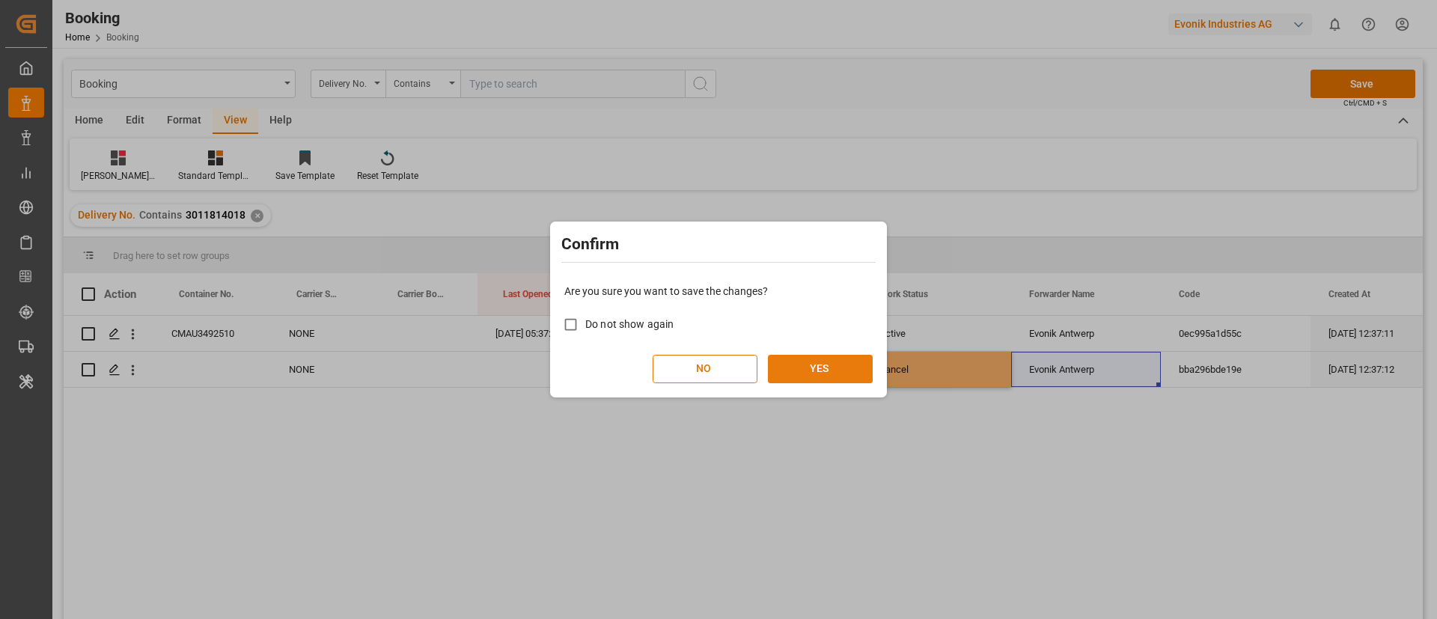
click at [838, 369] on button "YES" at bounding box center [820, 369] width 105 height 28
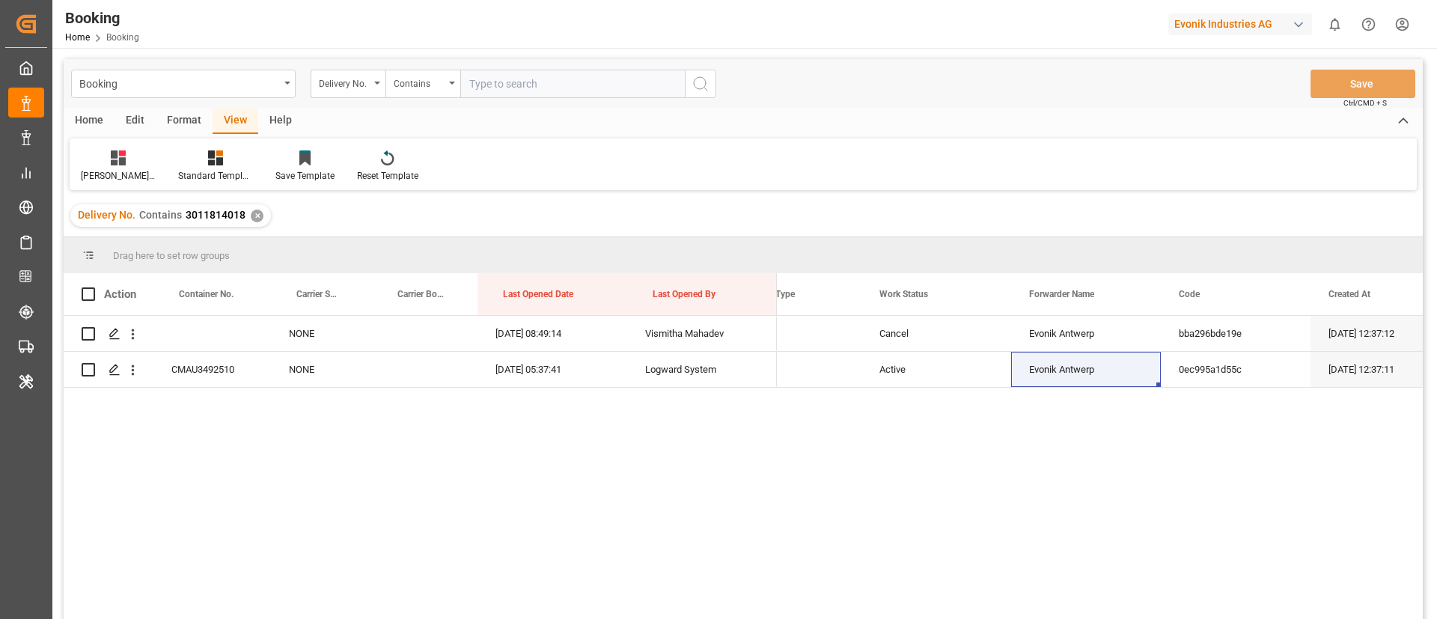
click at [539, 82] on input "text" at bounding box center [572, 84] width 225 height 28
paste input "3011814025"
type input "3011814025"
click at [704, 82] on icon "search button" at bounding box center [701, 84] width 18 height 18
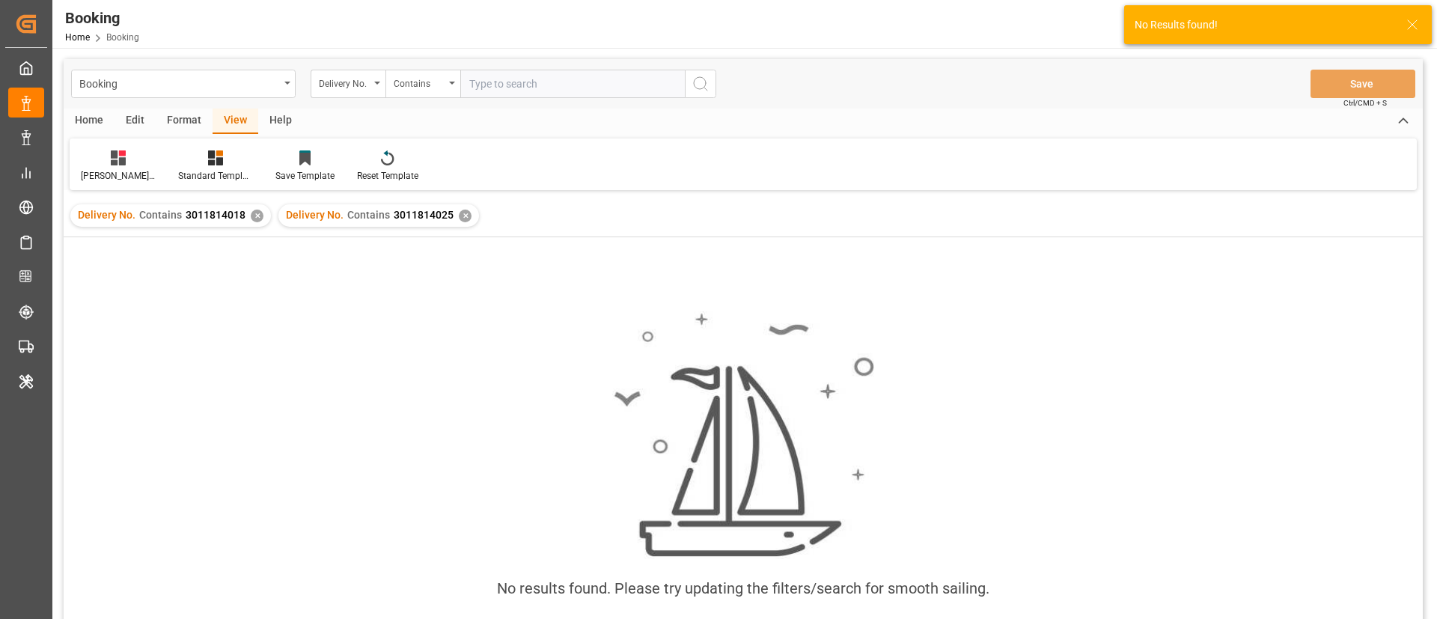
click at [254, 215] on div "✕" at bounding box center [257, 216] width 13 height 13
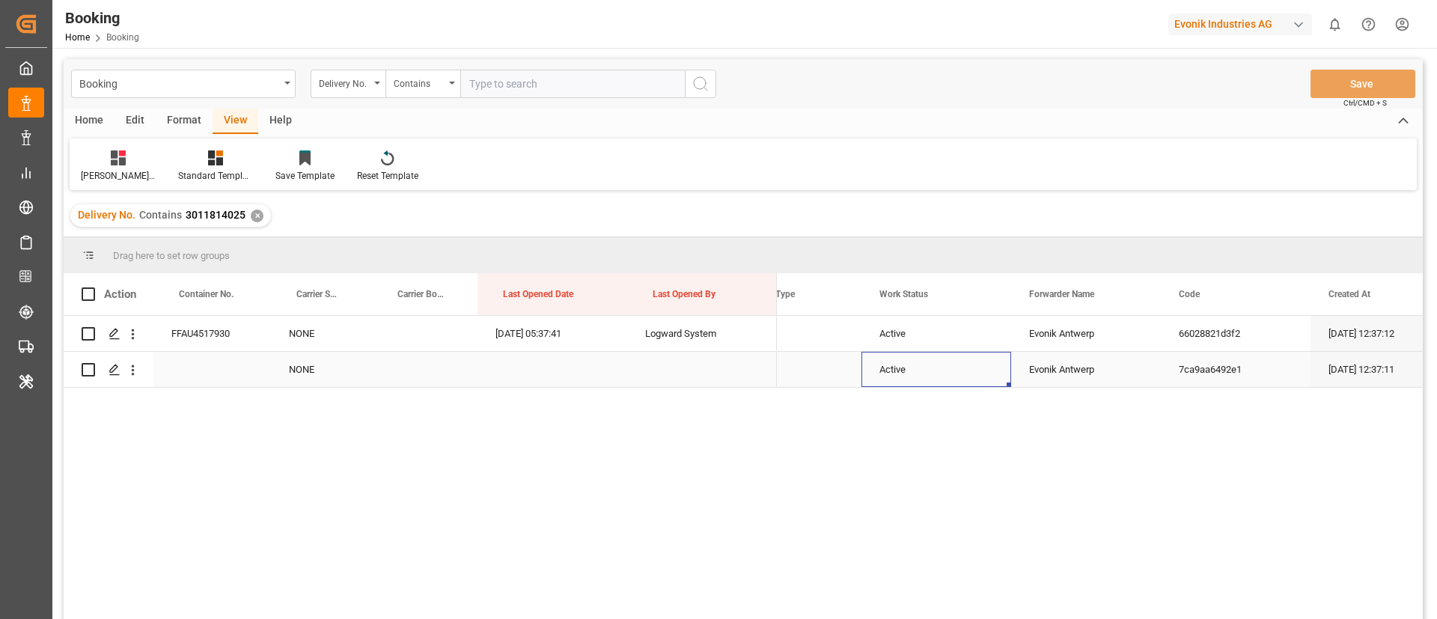
click at [908, 373] on div "Active" at bounding box center [936, 369] width 150 height 35
click at [908, 373] on button "Active" at bounding box center [936, 361] width 126 height 28
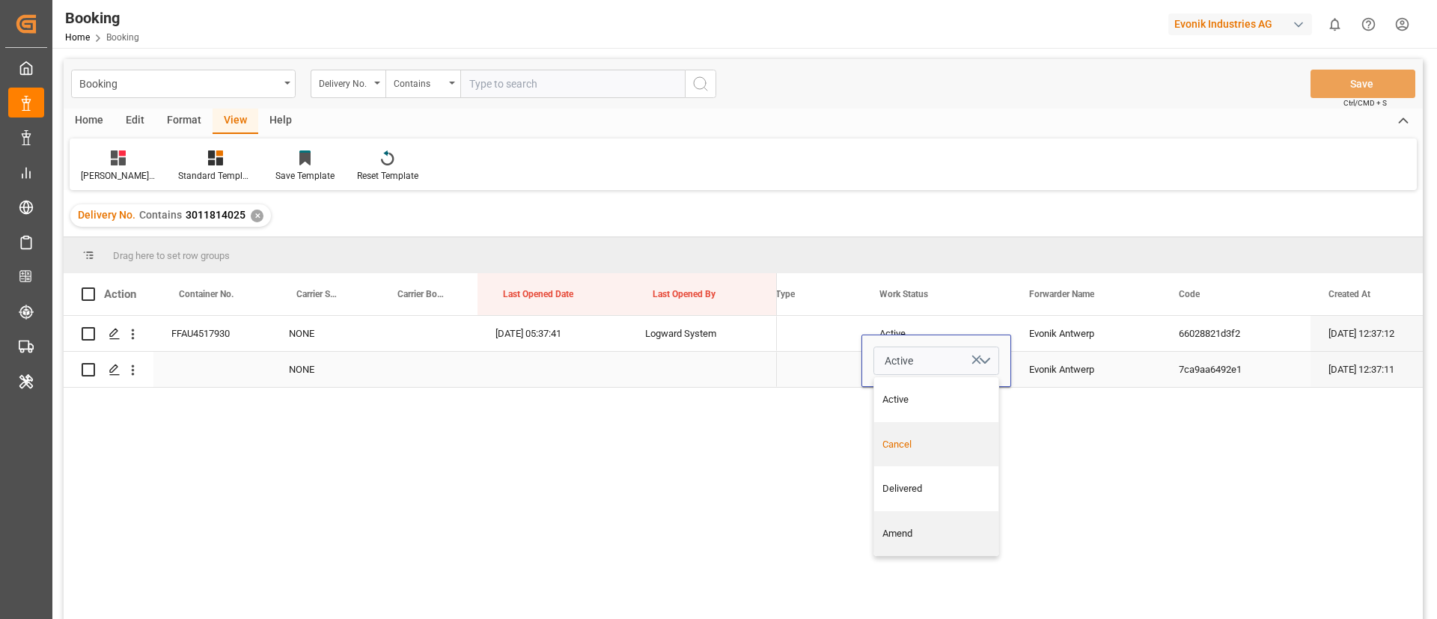
click at [900, 439] on div "Cancel" at bounding box center [936, 444] width 109 height 15
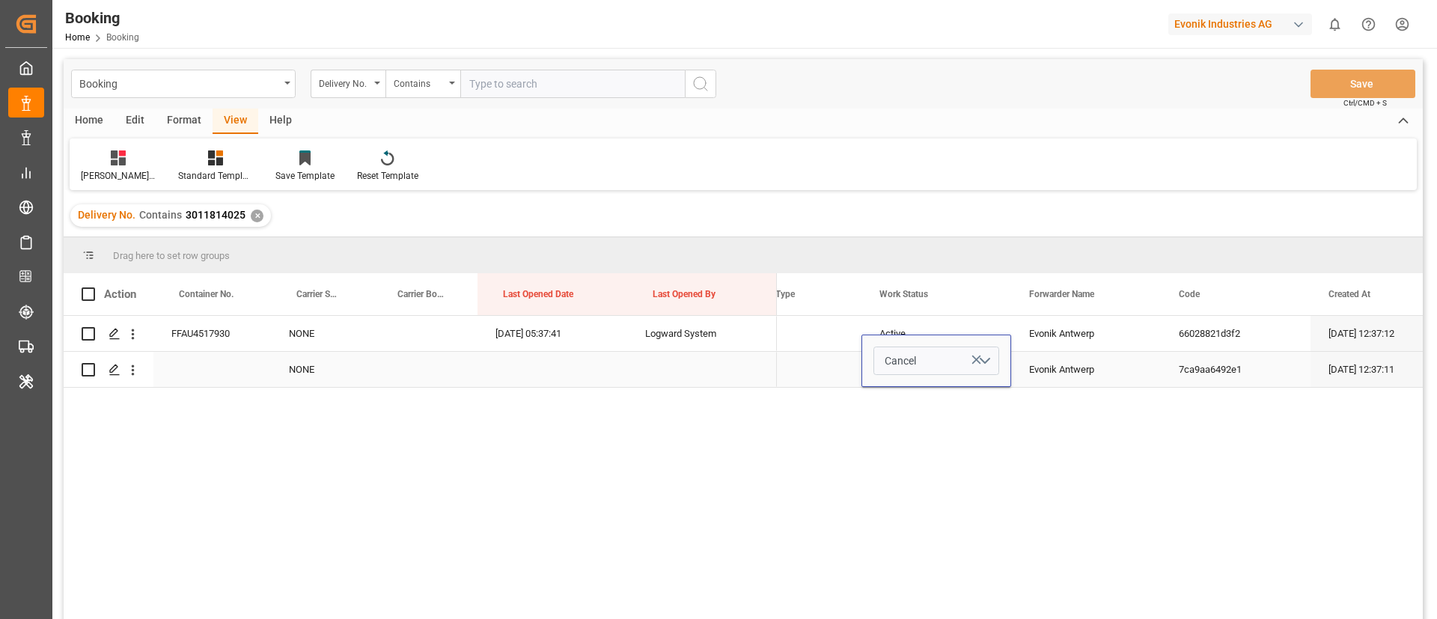
click at [1066, 363] on div "Evonik Antwerp" at bounding box center [1086, 369] width 150 height 35
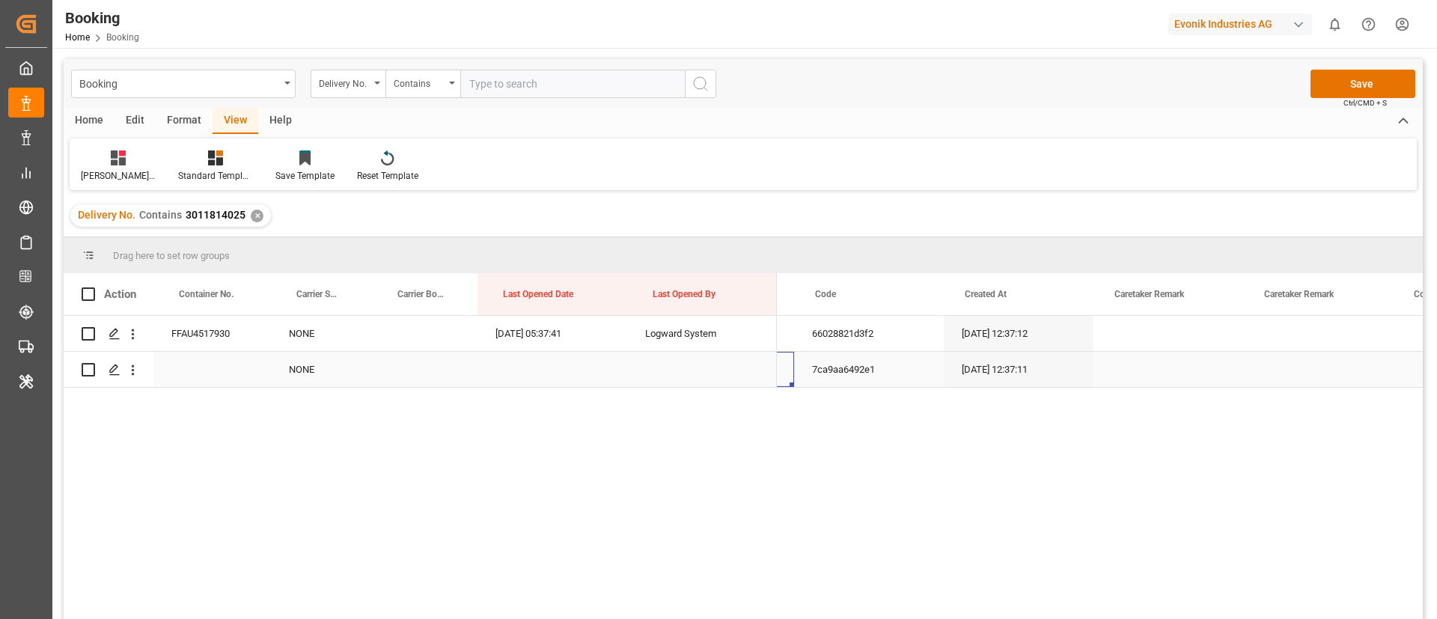
scroll to position [0, 810]
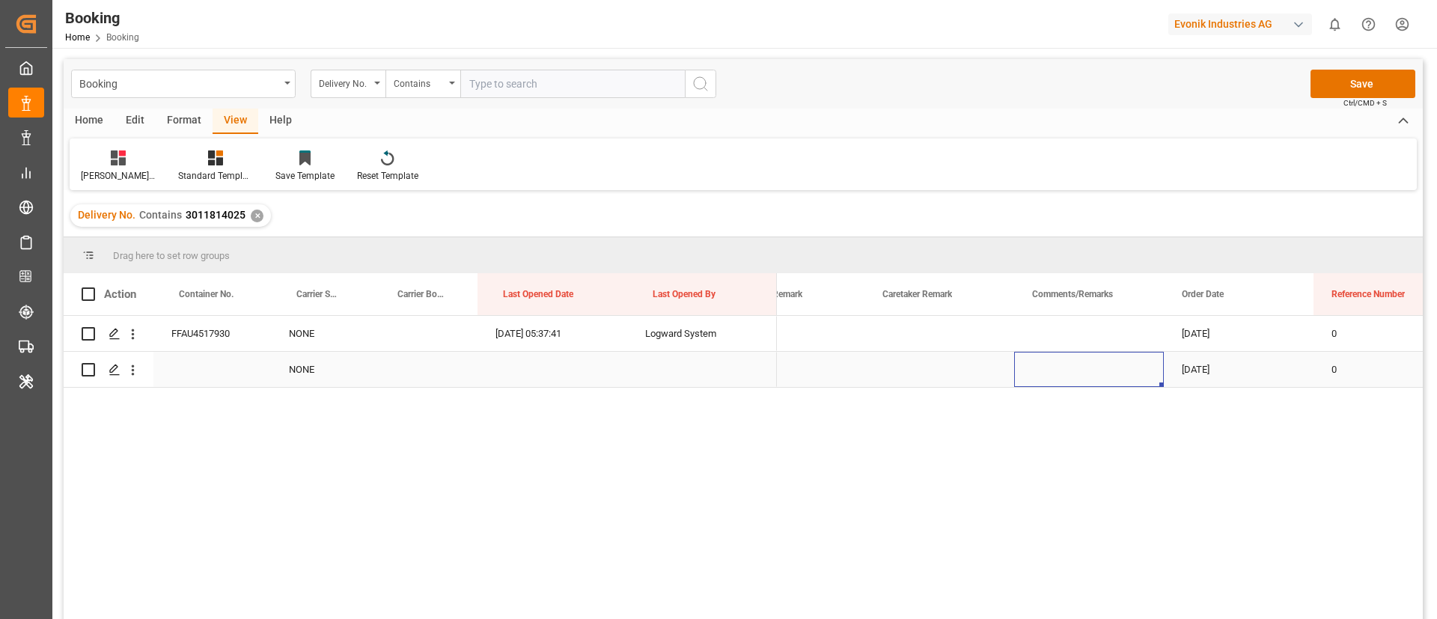
click at [1051, 360] on div "Press SPACE to select this row." at bounding box center [1089, 369] width 150 height 35
type input "Duplicate booking created"
click at [1354, 84] on button "Save" at bounding box center [1363, 84] width 105 height 28
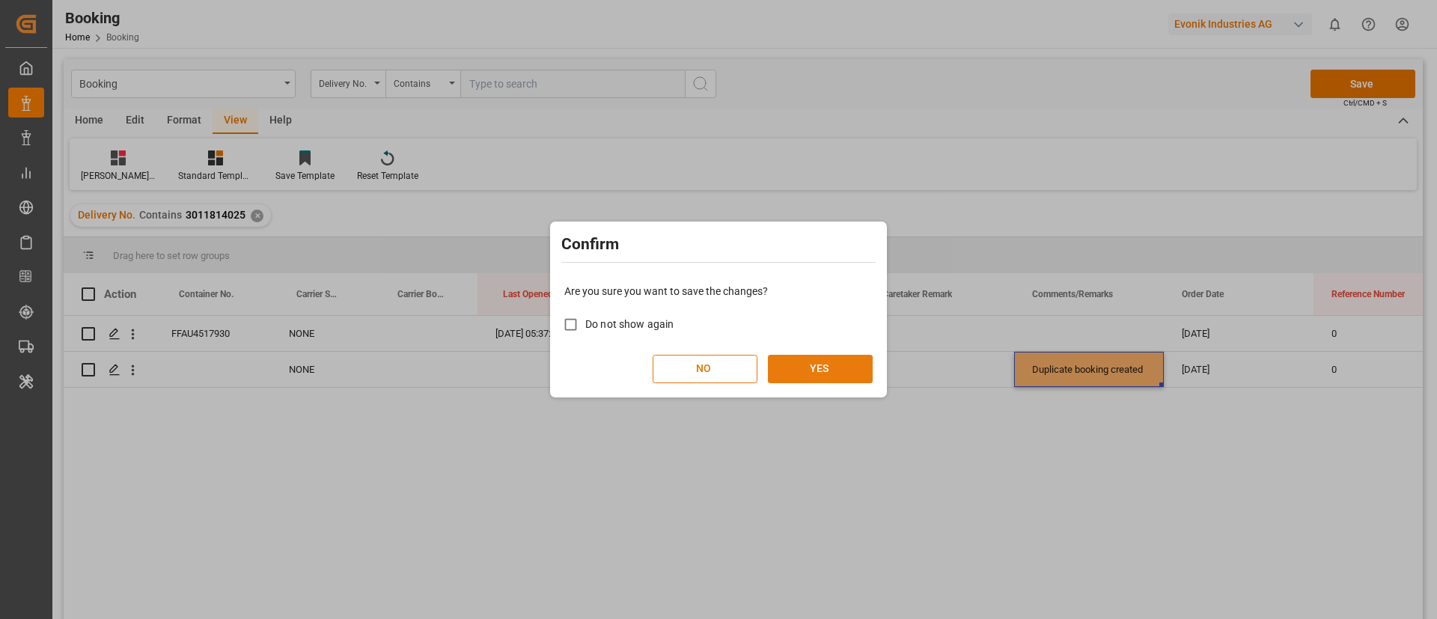
click at [799, 362] on button "YES" at bounding box center [820, 369] width 105 height 28
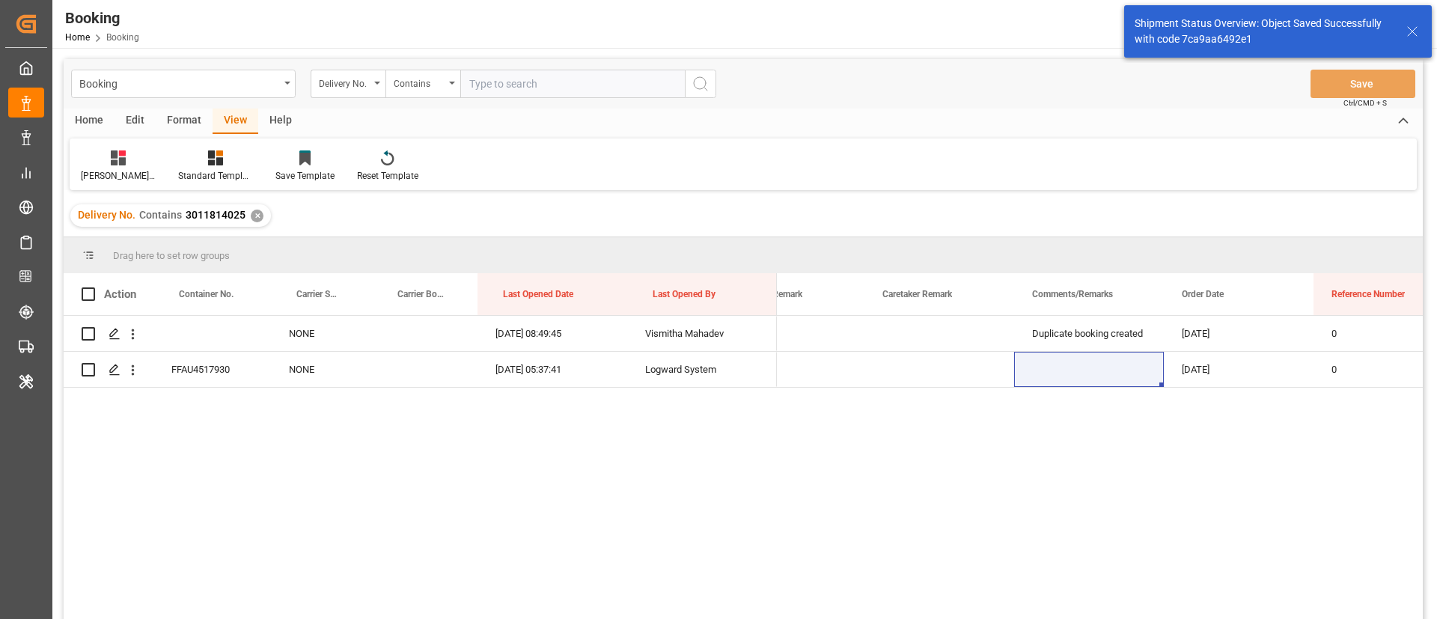
click at [534, 86] on input "text" at bounding box center [572, 84] width 225 height 28
paste input "3011814023"
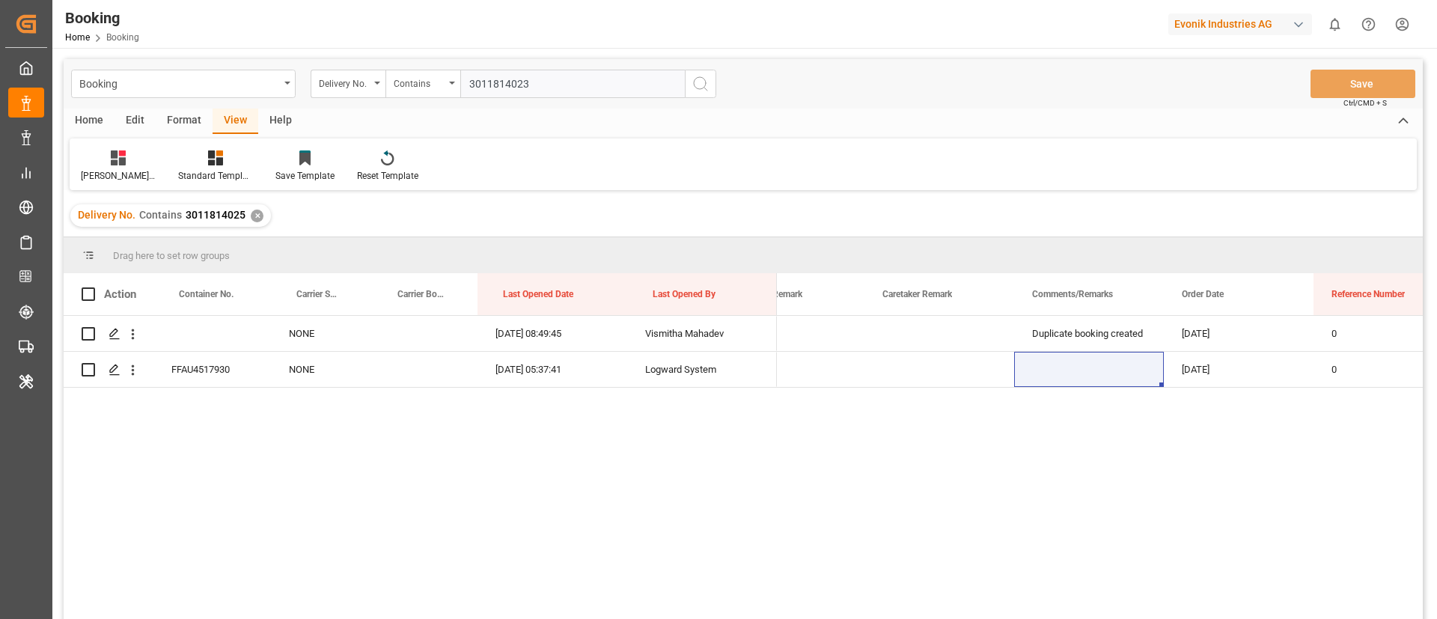
type input "3011814023"
click at [697, 84] on icon "search button" at bounding box center [701, 84] width 18 height 18
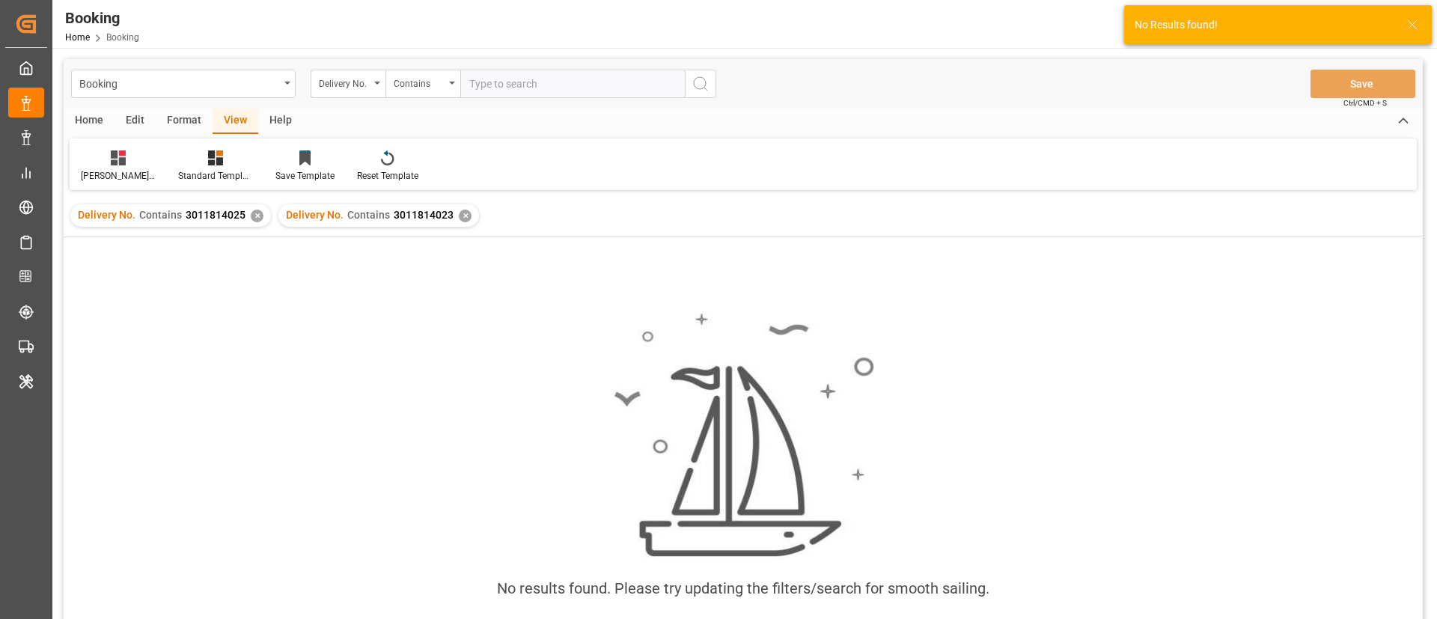
click at [254, 213] on div "✕" at bounding box center [257, 216] width 13 height 13
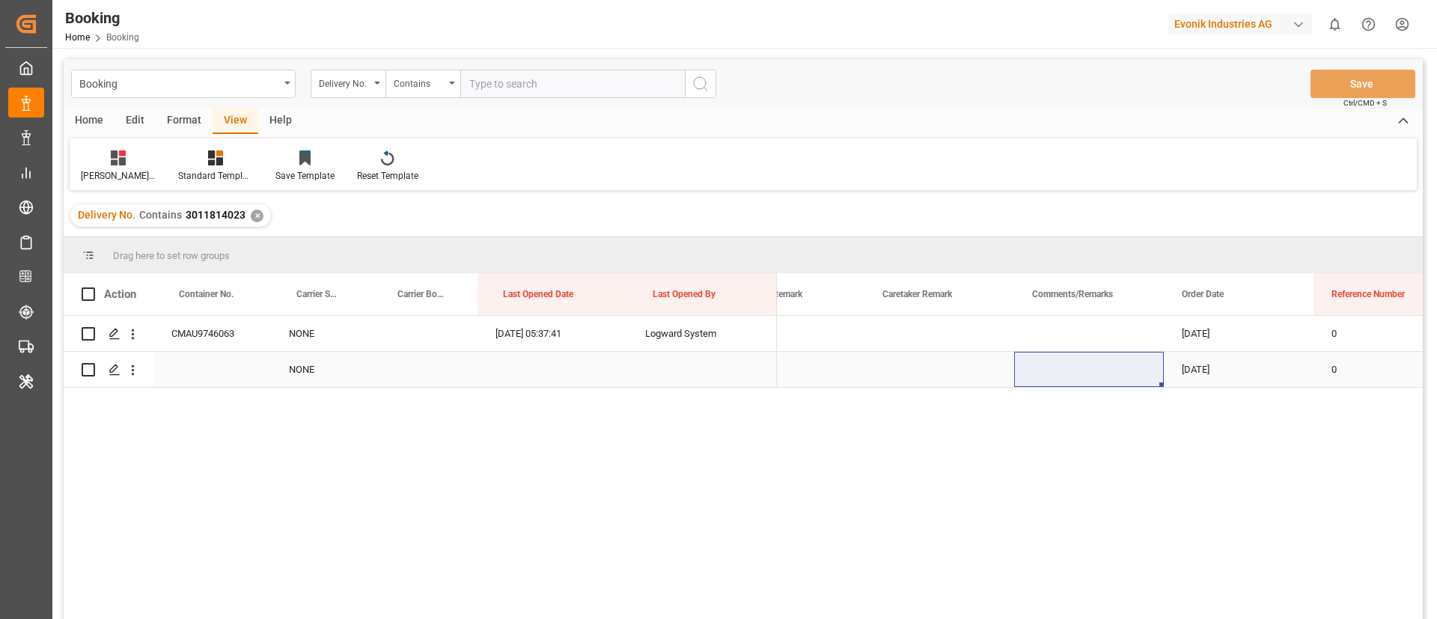
click at [1049, 361] on div "Press SPACE to select this row." at bounding box center [1089, 369] width 150 height 35
click at [1049, 361] on input "Press SPACE to select this row." at bounding box center [1089, 361] width 126 height 28
type input "Duplicate booking created"
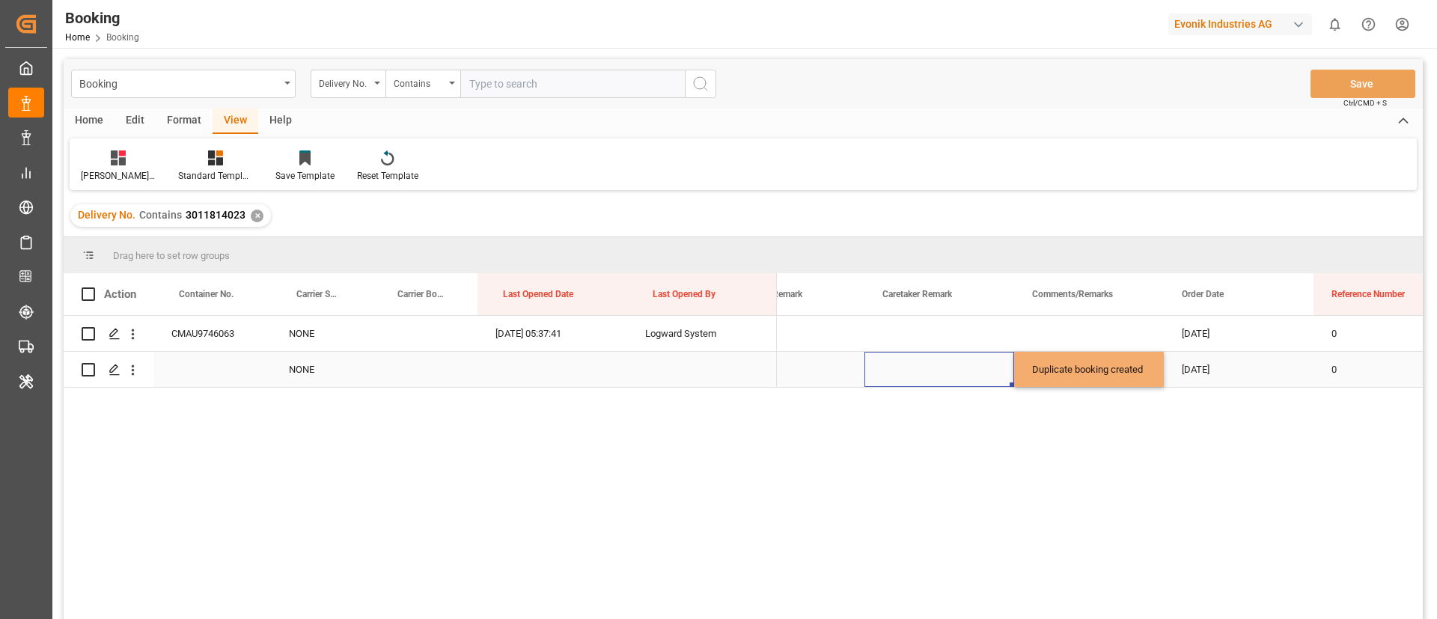
click at [947, 370] on div "Press SPACE to select this row." at bounding box center [939, 369] width 150 height 35
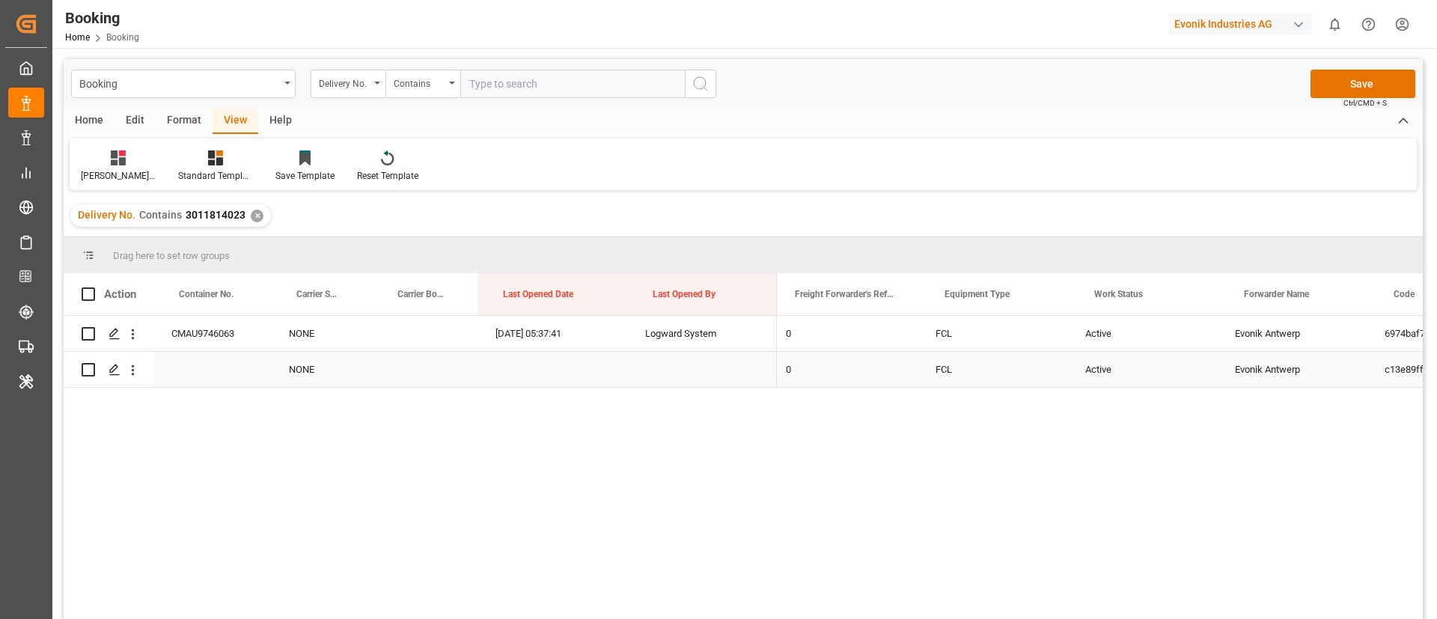
scroll to position [0, 0]
click at [1111, 365] on div "Active" at bounding box center [1151, 369] width 150 height 35
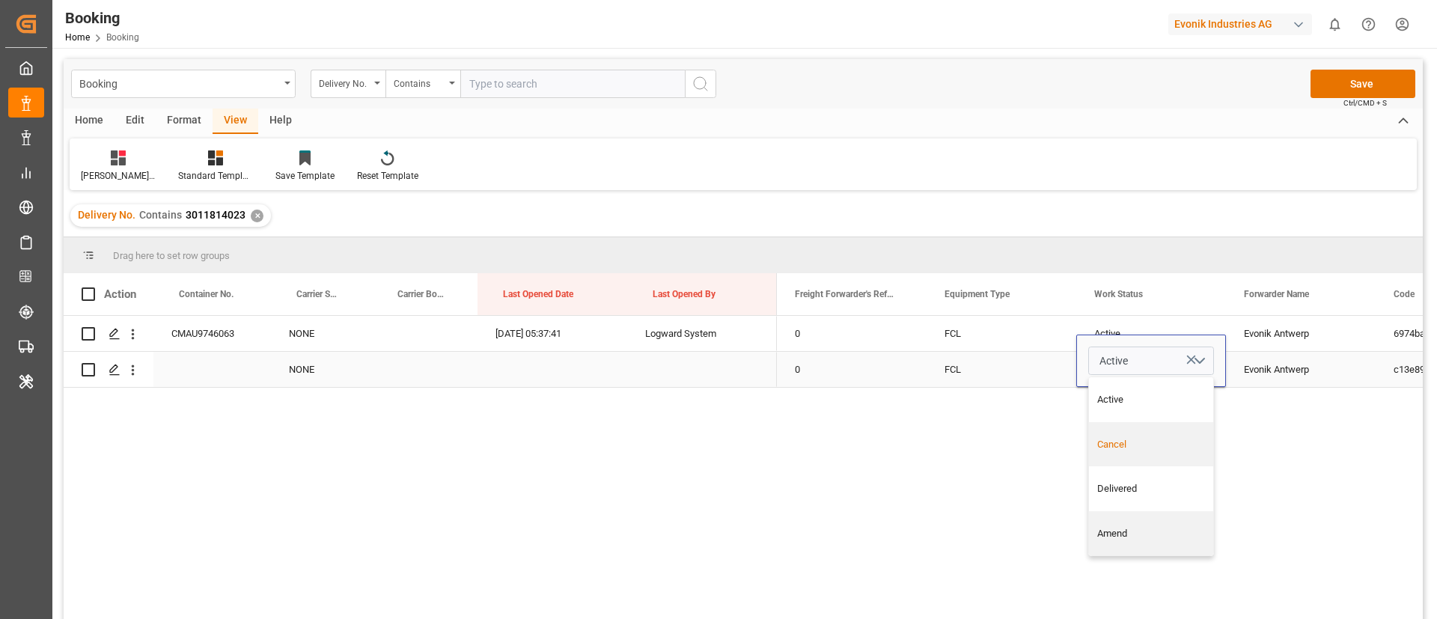
click at [1111, 446] on div "Cancel" at bounding box center [1151, 444] width 109 height 15
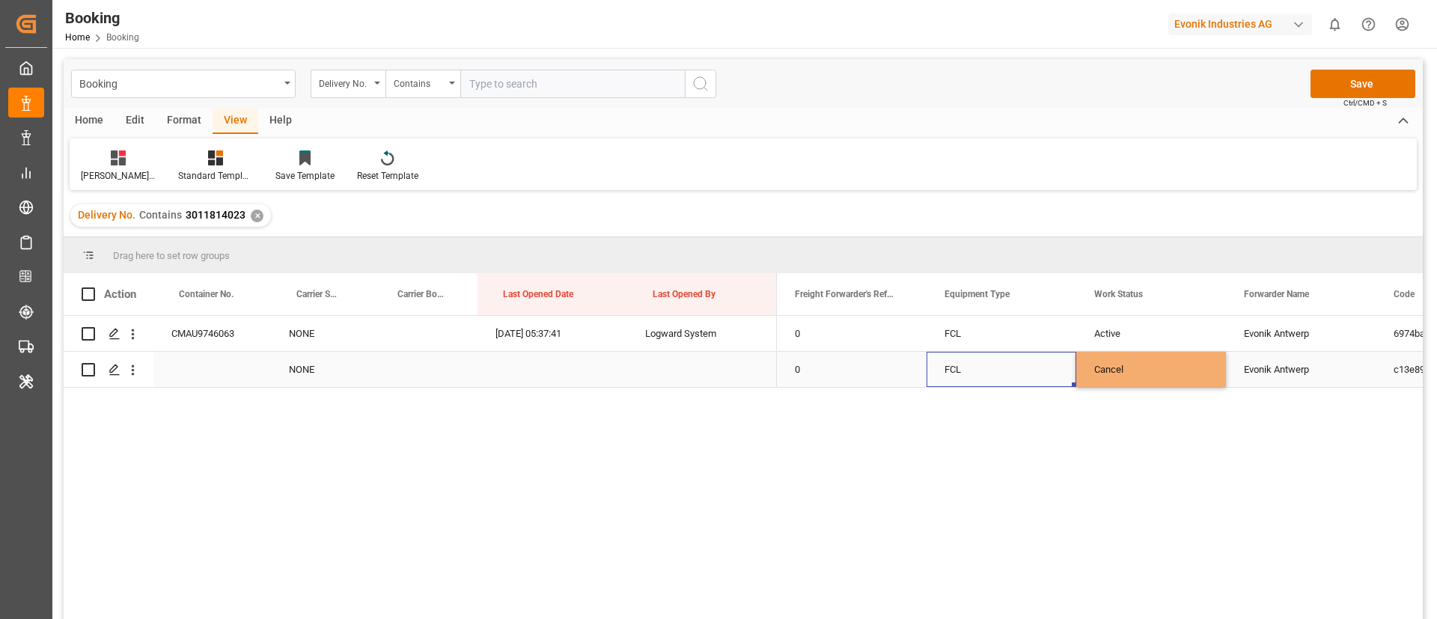
click at [994, 363] on div "FCL" at bounding box center [1002, 369] width 150 height 35
click at [1362, 81] on button "Save" at bounding box center [1363, 84] width 105 height 28
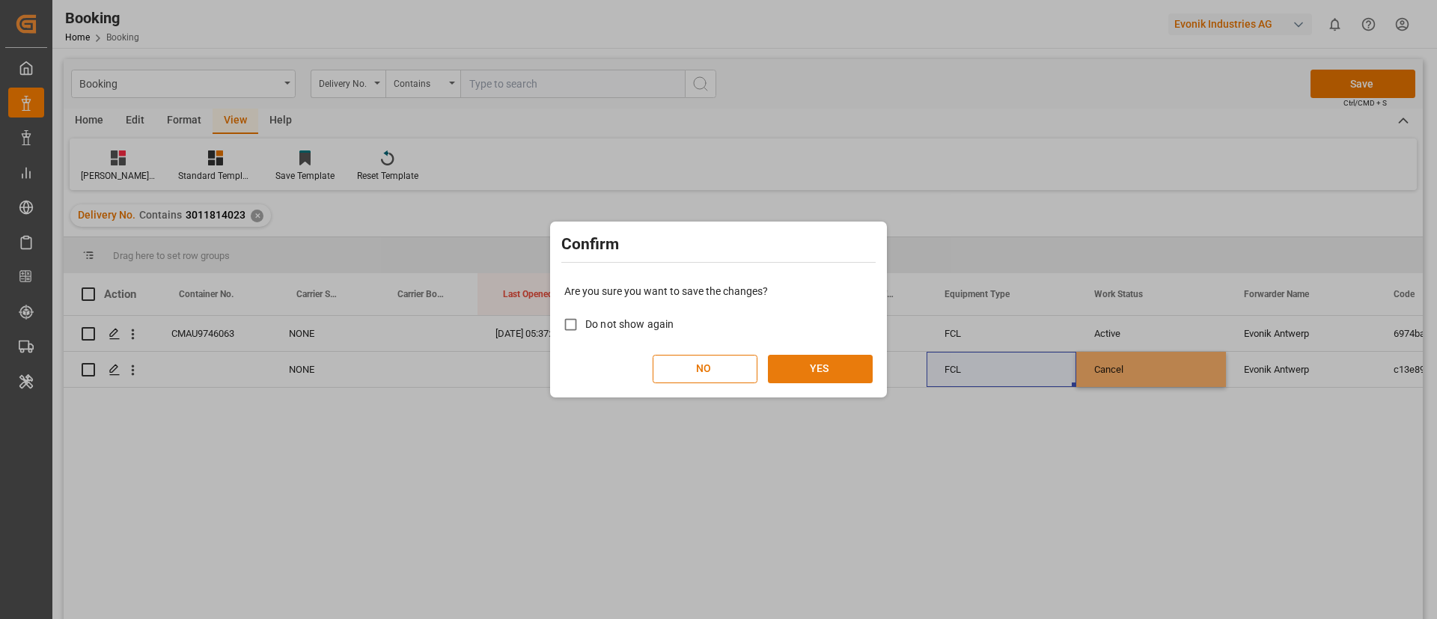
click at [825, 367] on button "YES" at bounding box center [820, 369] width 105 height 28
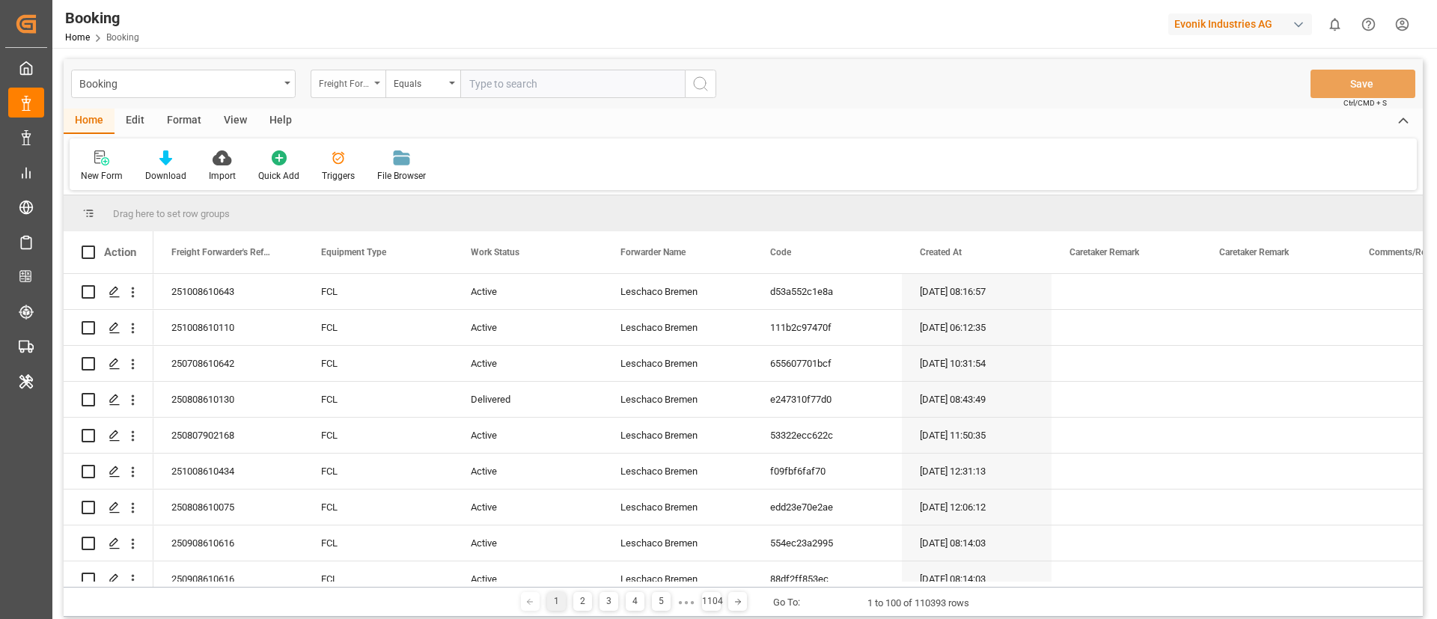
click at [349, 86] on div "Freight Forwarder's Reference No." at bounding box center [344, 81] width 51 height 17
type input "MAIN"
click at [409, 153] on div "Main-carriage No." at bounding box center [422, 152] width 223 height 31
click at [512, 89] on input "text" at bounding box center [572, 84] width 225 height 28
paste input "4006721549"
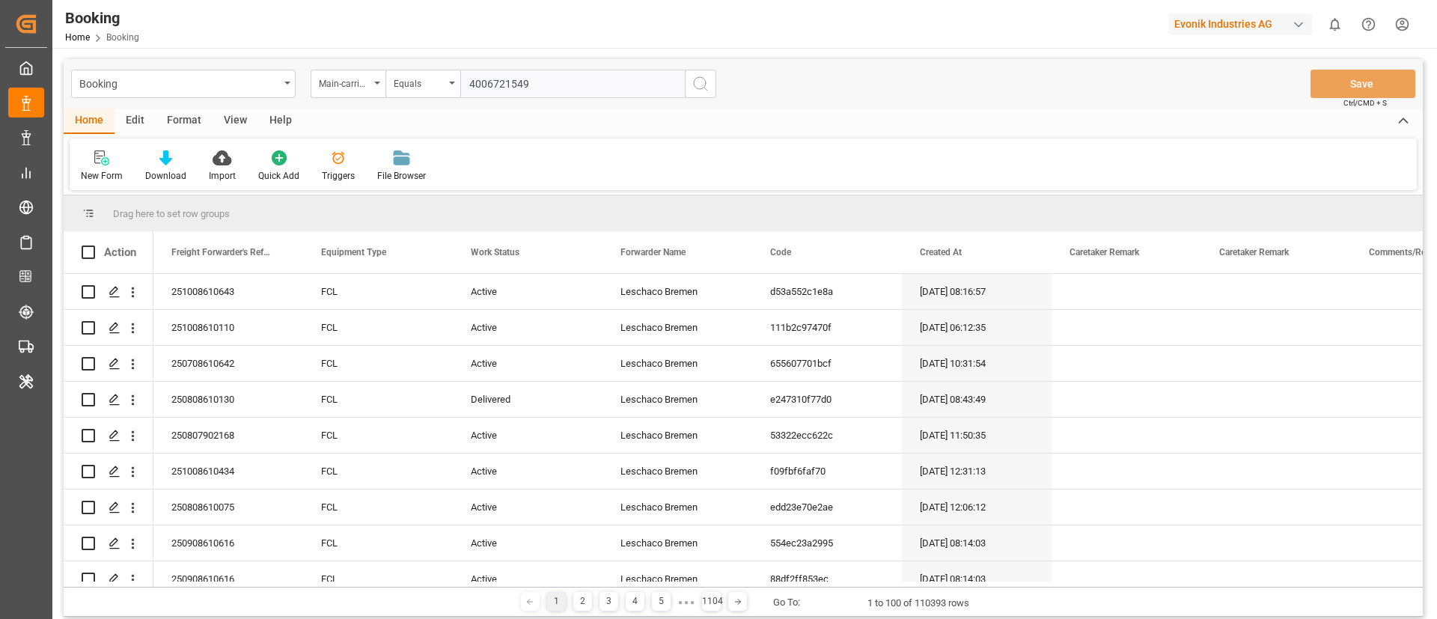
type input "4006721549"
click at [708, 84] on icon "search button" at bounding box center [701, 84] width 18 height 18
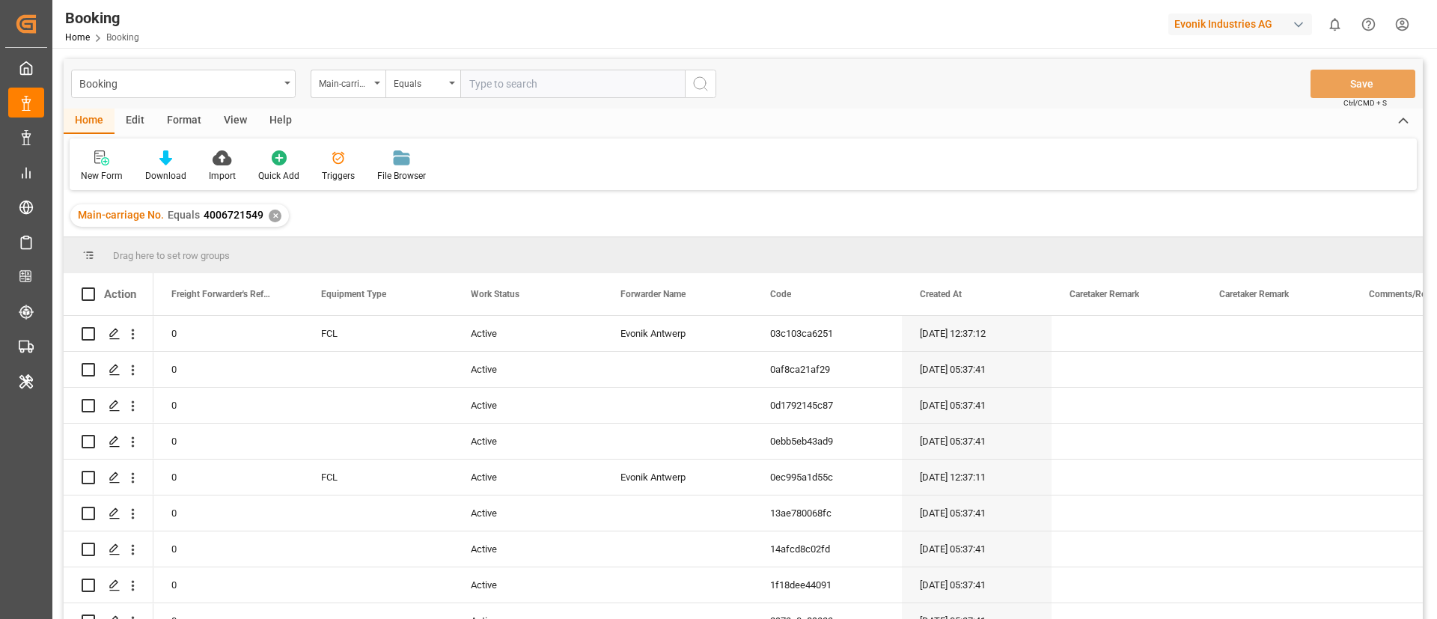
click at [233, 114] on div "View" at bounding box center [236, 121] width 46 height 25
click at [88, 171] on div "Default" at bounding box center [95, 175] width 29 height 13
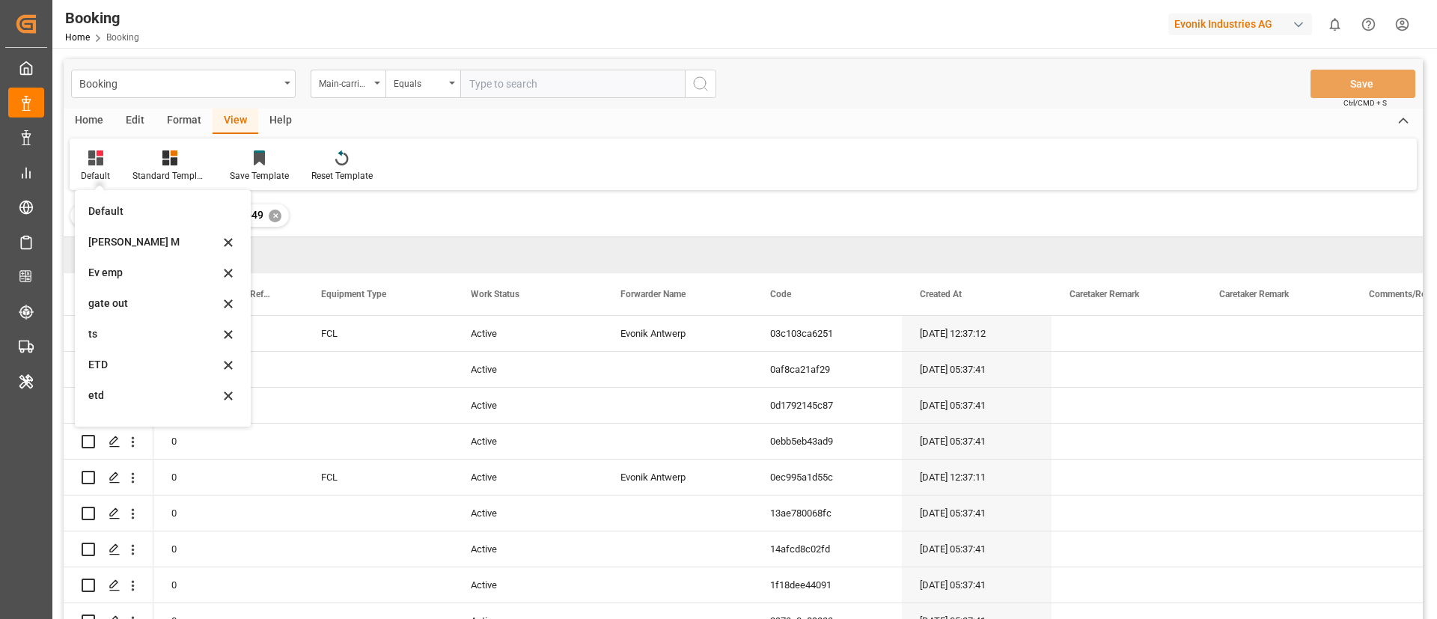
drag, startPoint x: 136, startPoint y: 245, endPoint x: 793, endPoint y: 249, distance: 656.4
click at [136, 245] on div "[PERSON_NAME] M" at bounding box center [153, 242] width 131 height 16
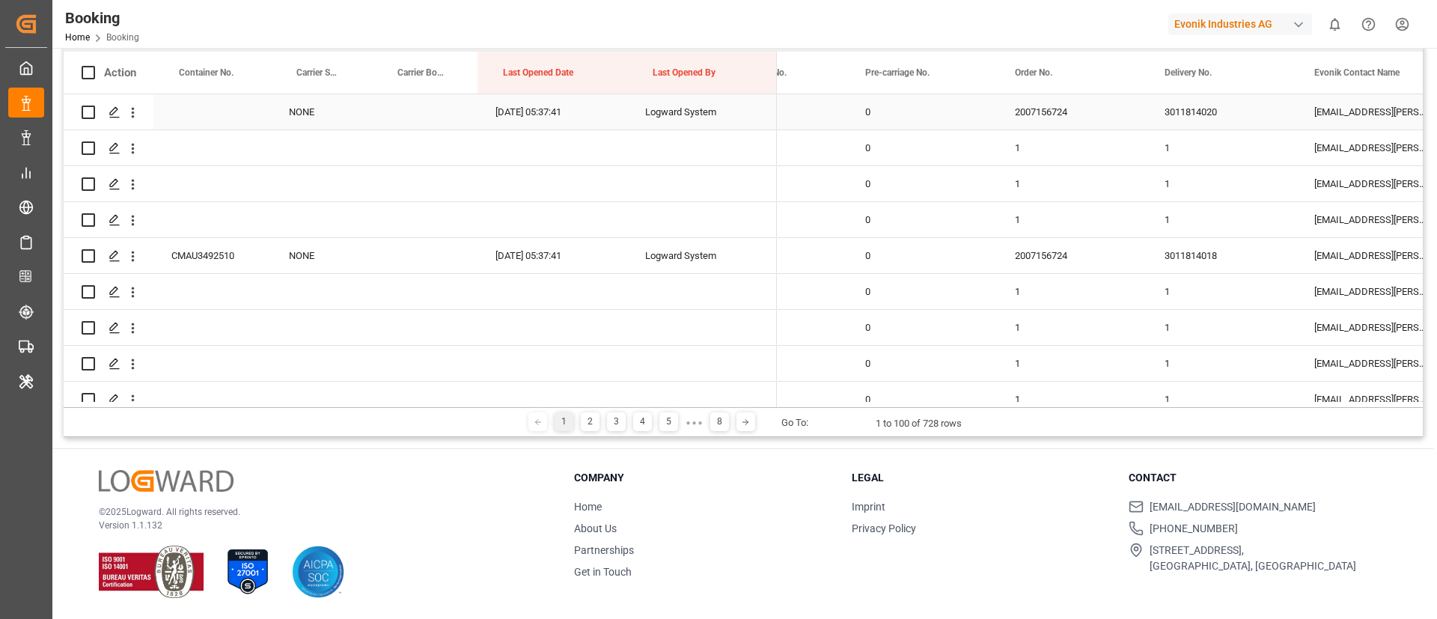
click at [1204, 116] on div "3011814020" at bounding box center [1222, 111] width 150 height 35
click at [1179, 266] on div "3011814018" at bounding box center [1222, 255] width 150 height 35
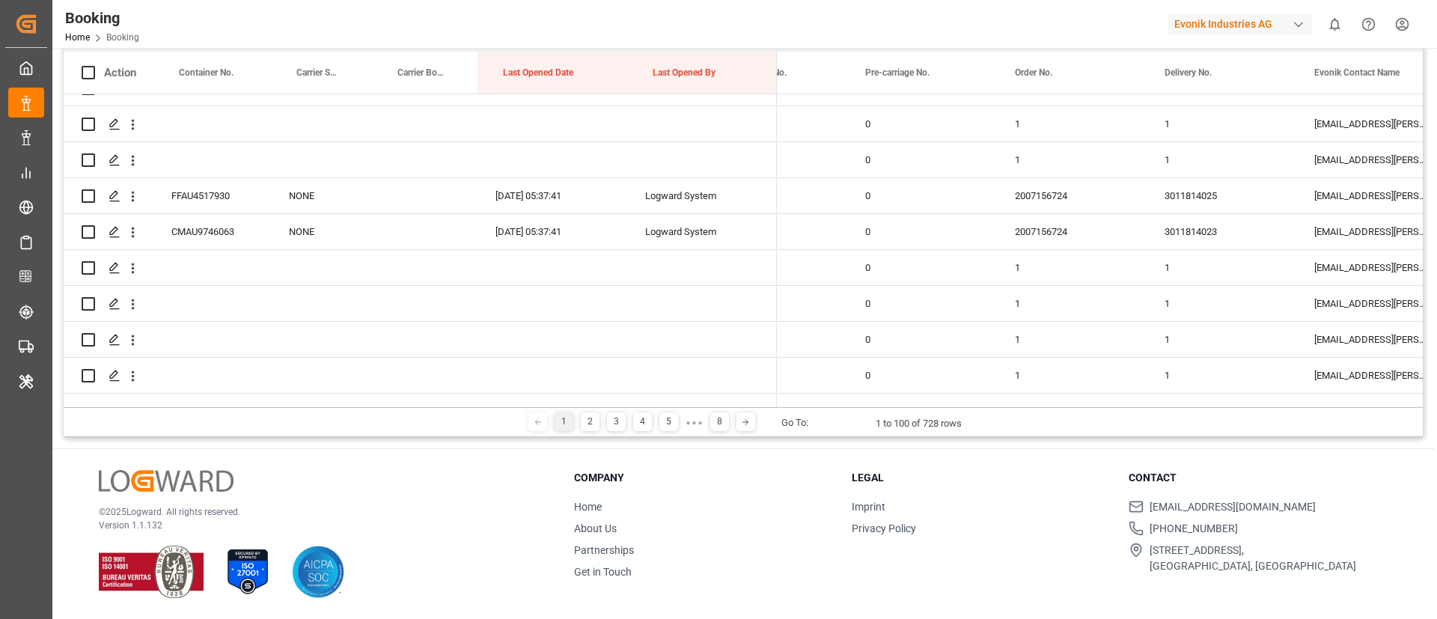
scroll to position [898, 0]
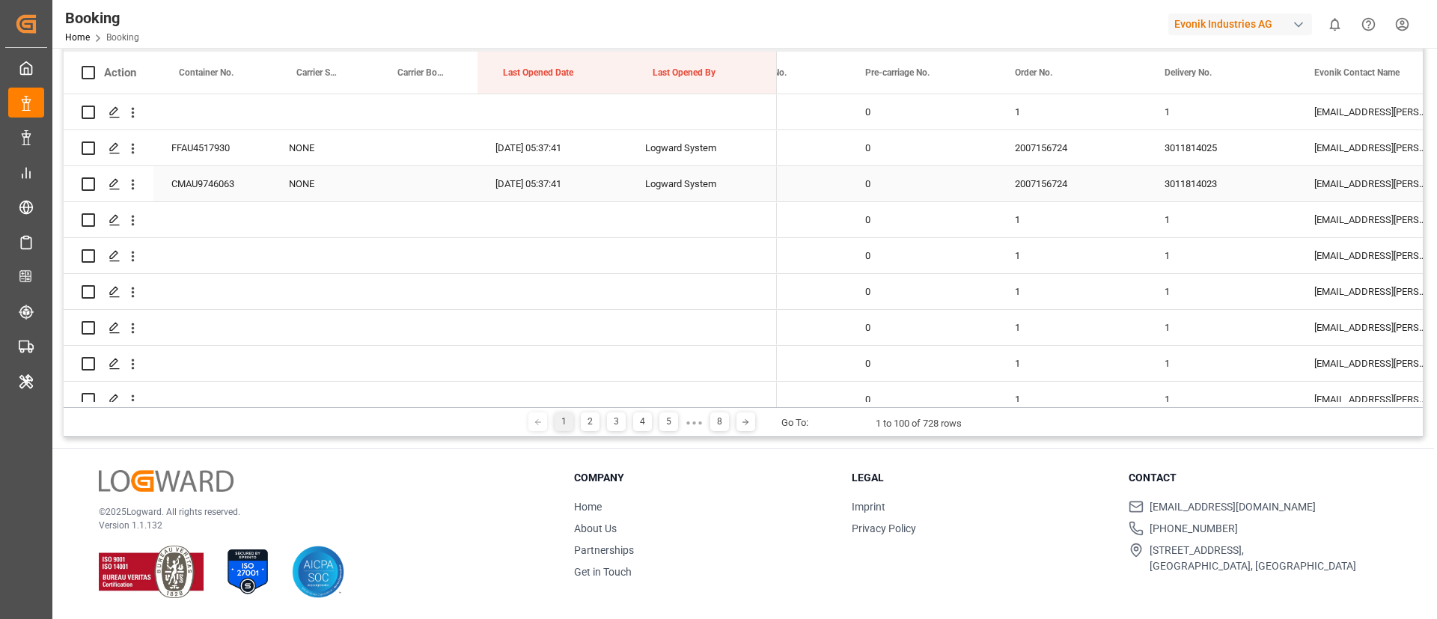
click at [1192, 155] on div "3011814025" at bounding box center [1222, 147] width 150 height 35
click at [1194, 179] on div "3011814023" at bounding box center [1222, 183] width 150 height 35
click at [1196, 150] on div "3011814025" at bounding box center [1222, 147] width 150 height 35
click at [1212, 183] on div "3011814023" at bounding box center [1222, 183] width 150 height 35
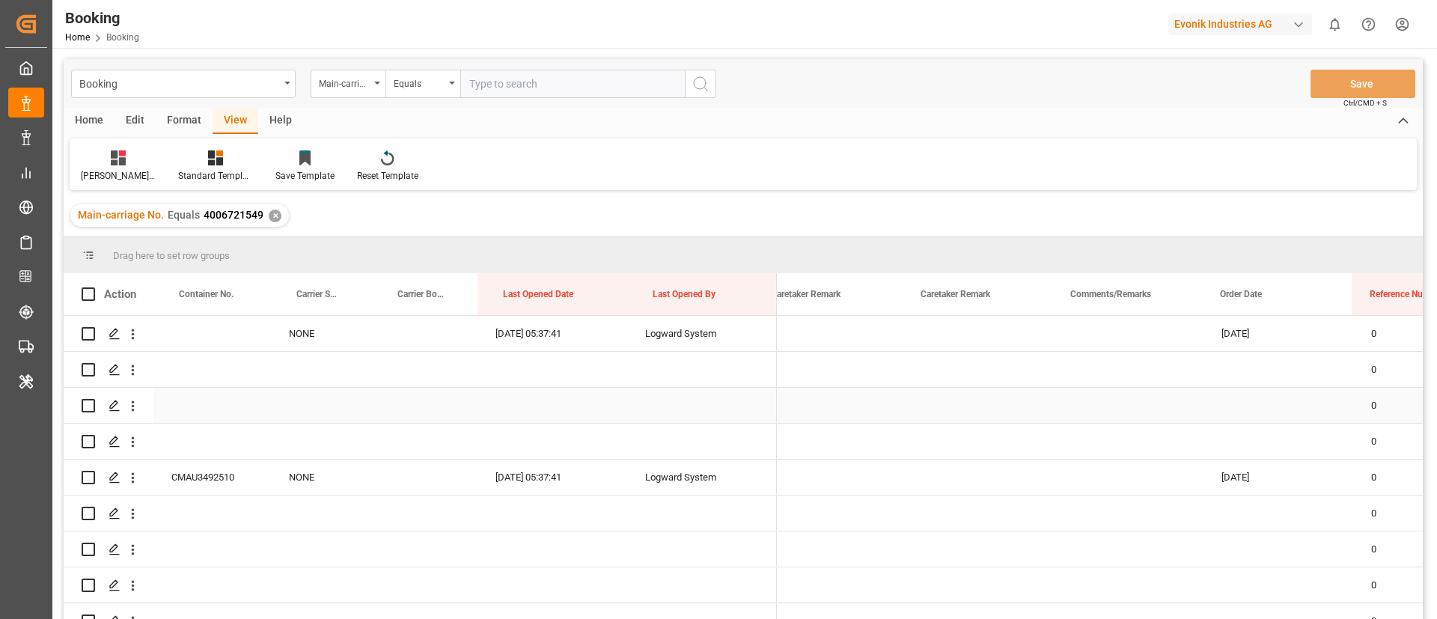
scroll to position [0, 922]
drag, startPoint x: 198, startPoint y: 217, endPoint x: 262, endPoint y: 221, distance: 64.5
click at [262, 221] on div "Main-carriage No. Equals 4006721549 ✕" at bounding box center [179, 215] width 219 height 22
copy span "4006721549"
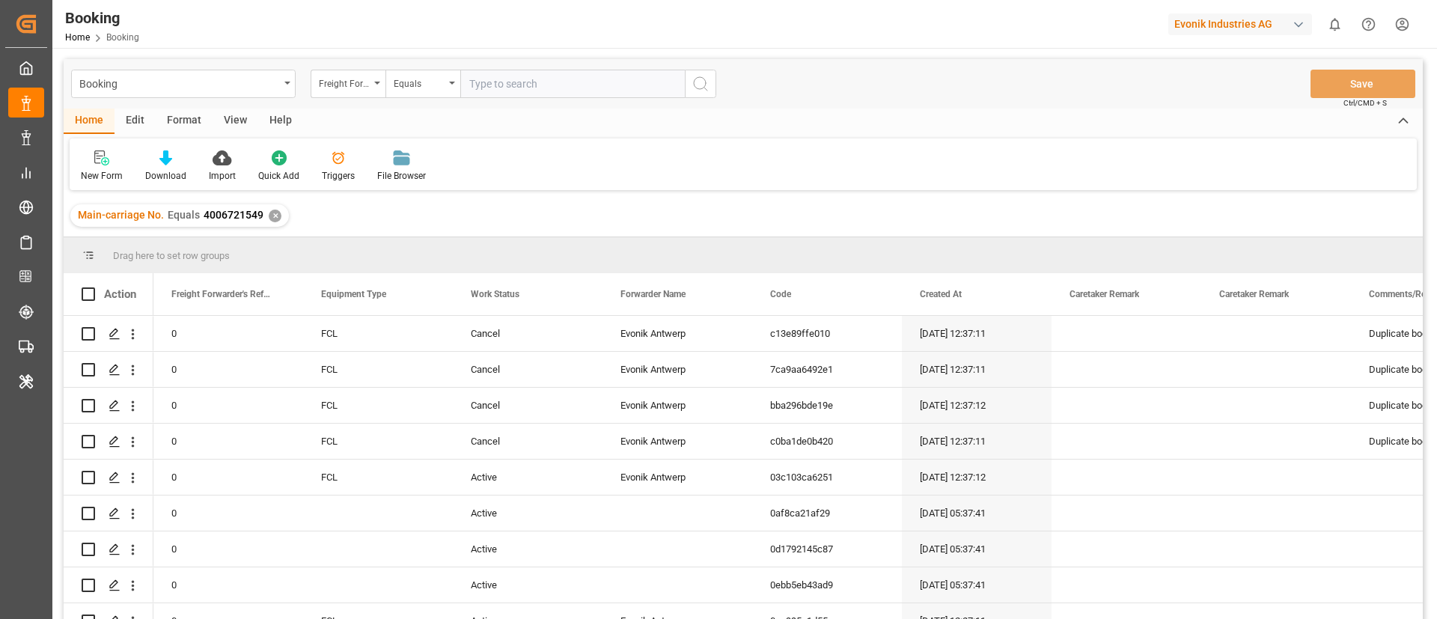
click at [238, 124] on div "View" at bounding box center [236, 121] width 46 height 25
click at [101, 162] on icon at bounding box center [95, 157] width 15 height 15
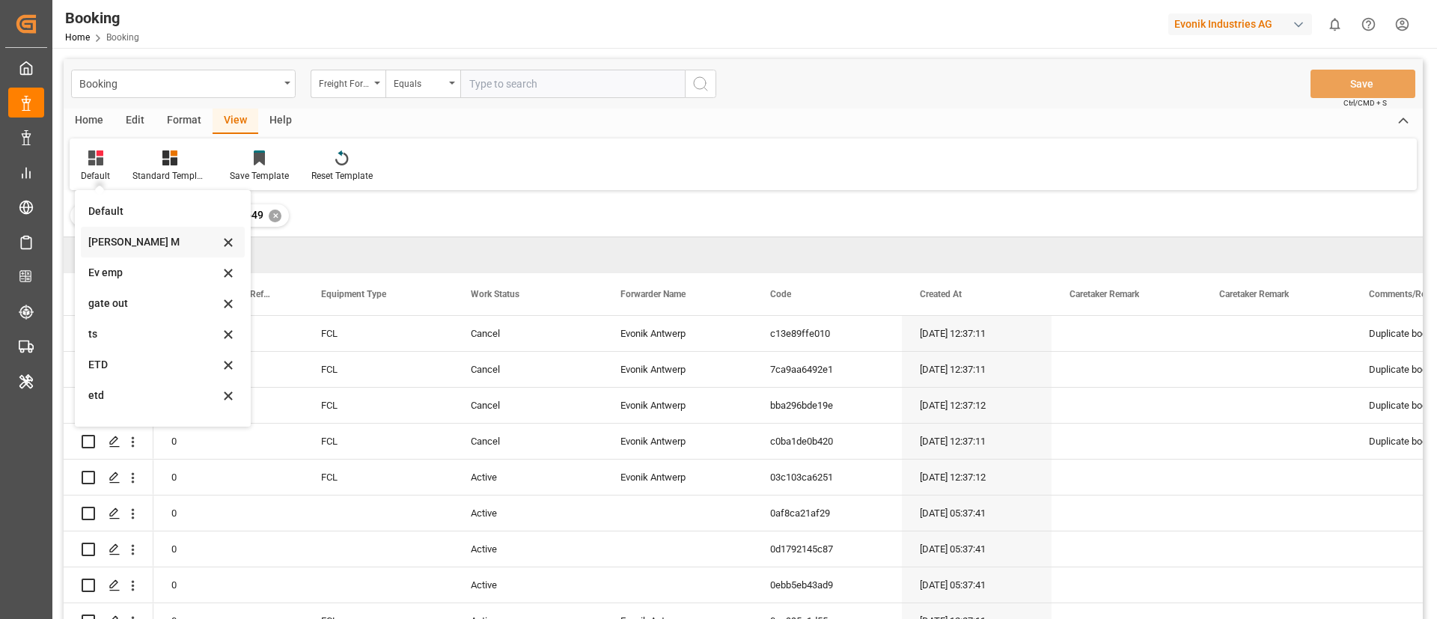
click at [129, 239] on div "[PERSON_NAME] M" at bounding box center [153, 242] width 131 height 16
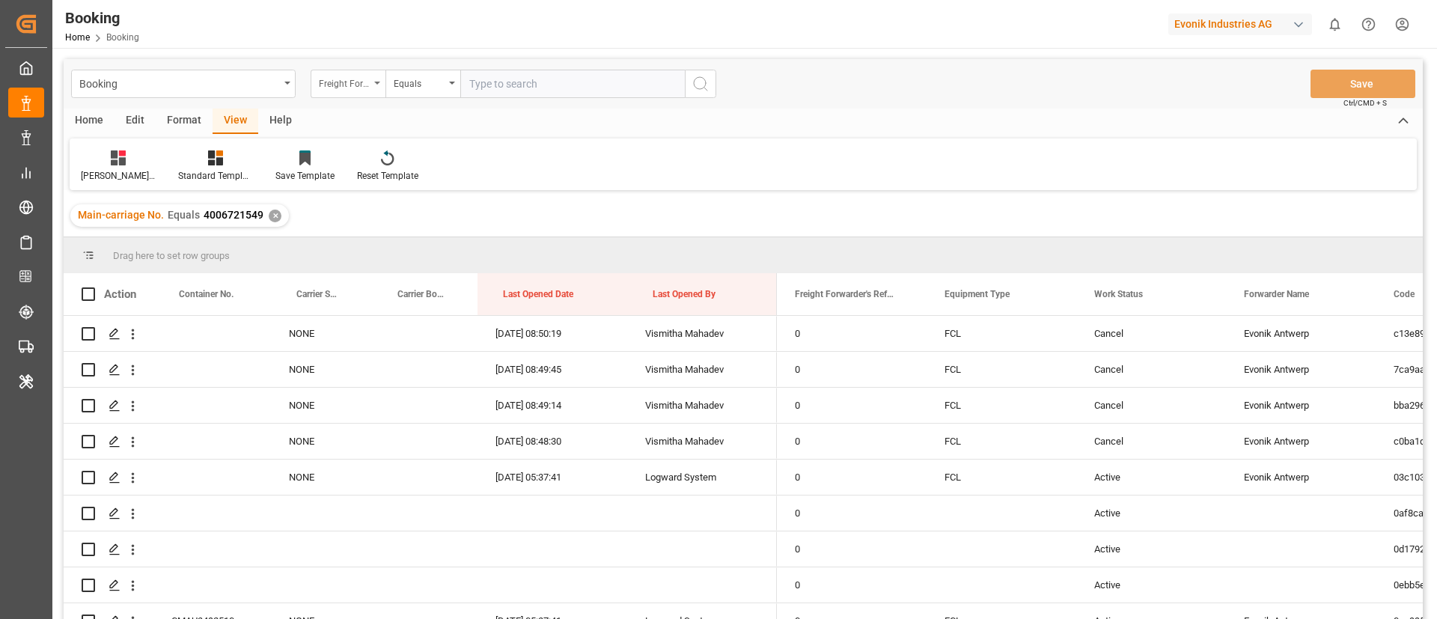
click at [358, 82] on div "Freight Forwarder's Reference No." at bounding box center [344, 81] width 51 height 17
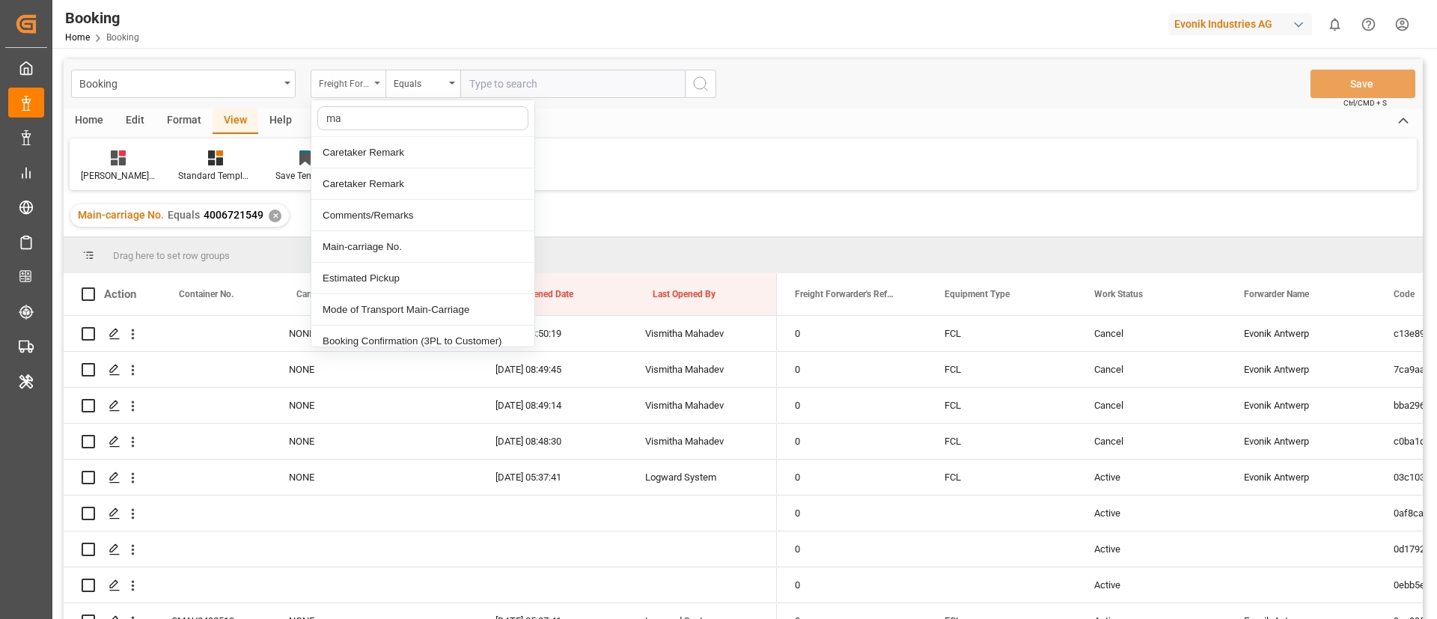
type input "mai"
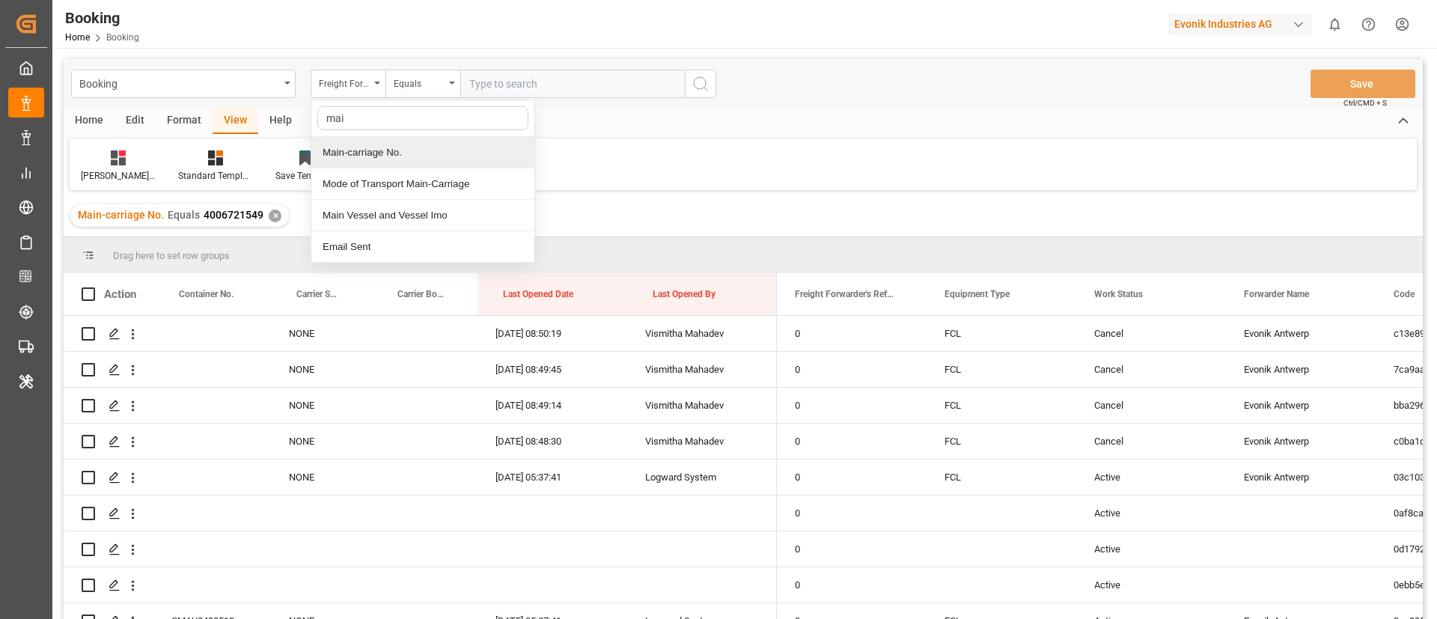
click at [403, 158] on div "Main-carriage No." at bounding box center [422, 152] width 223 height 31
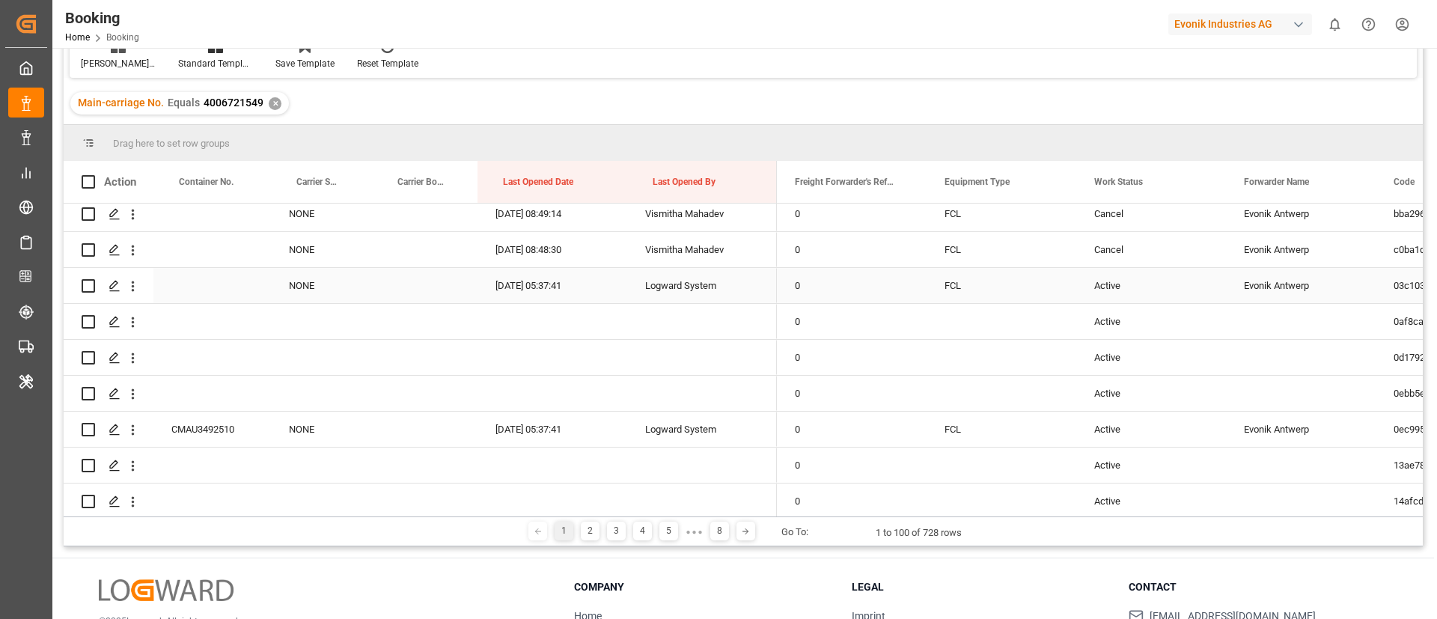
scroll to position [112, 0]
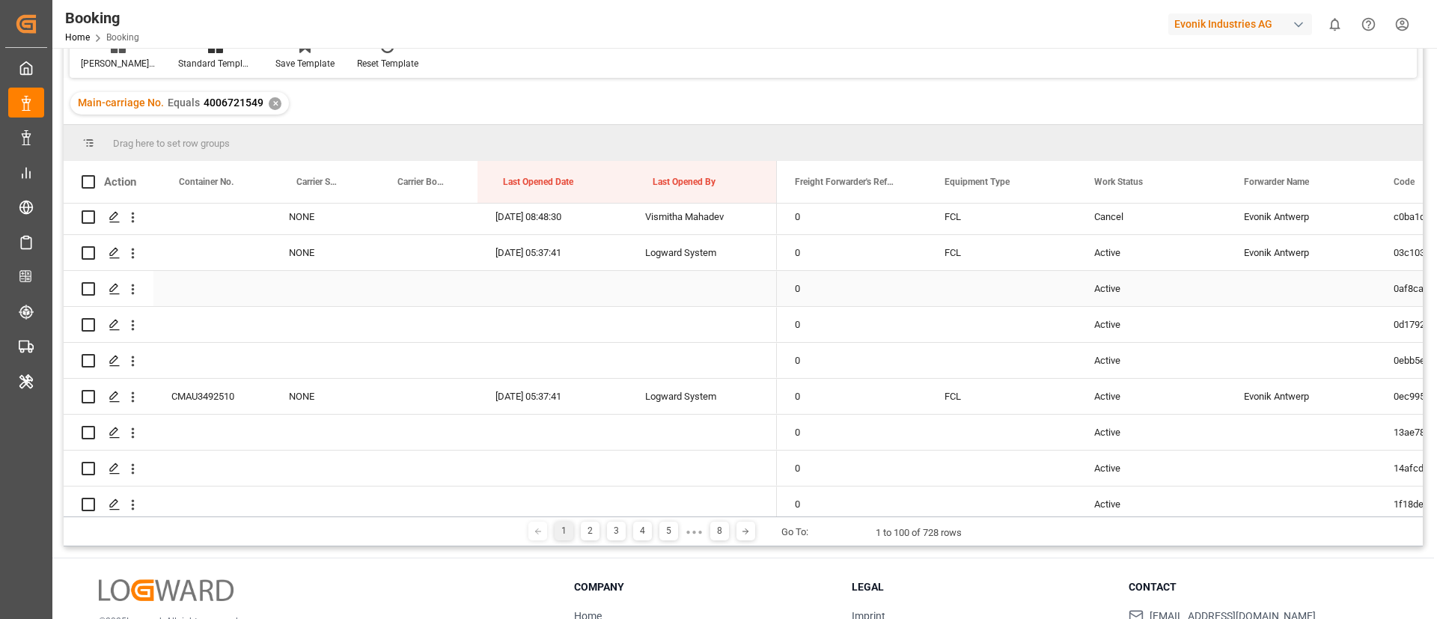
click at [1108, 285] on div "Active" at bounding box center [1151, 288] width 150 height 35
click at [1117, 287] on button "Active" at bounding box center [1151, 297] width 126 height 28
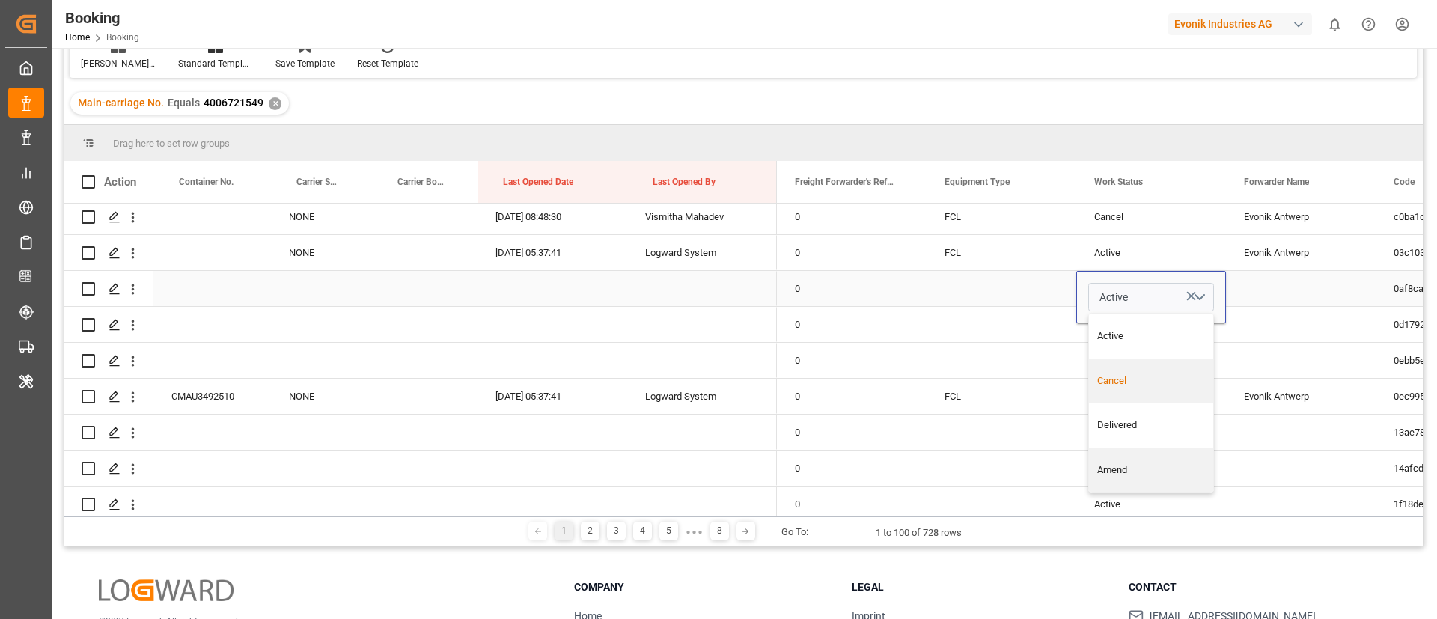
drag, startPoint x: 1108, startPoint y: 371, endPoint x: 1040, endPoint y: 308, distance: 92.1
click at [1108, 373] on div "Cancel" at bounding box center [1151, 381] width 124 height 45
drag, startPoint x: 1026, startPoint y: 300, endPoint x: 1202, endPoint y: 308, distance: 176.0
click at [1026, 299] on div "Press SPACE to select this row." at bounding box center [1002, 288] width 150 height 35
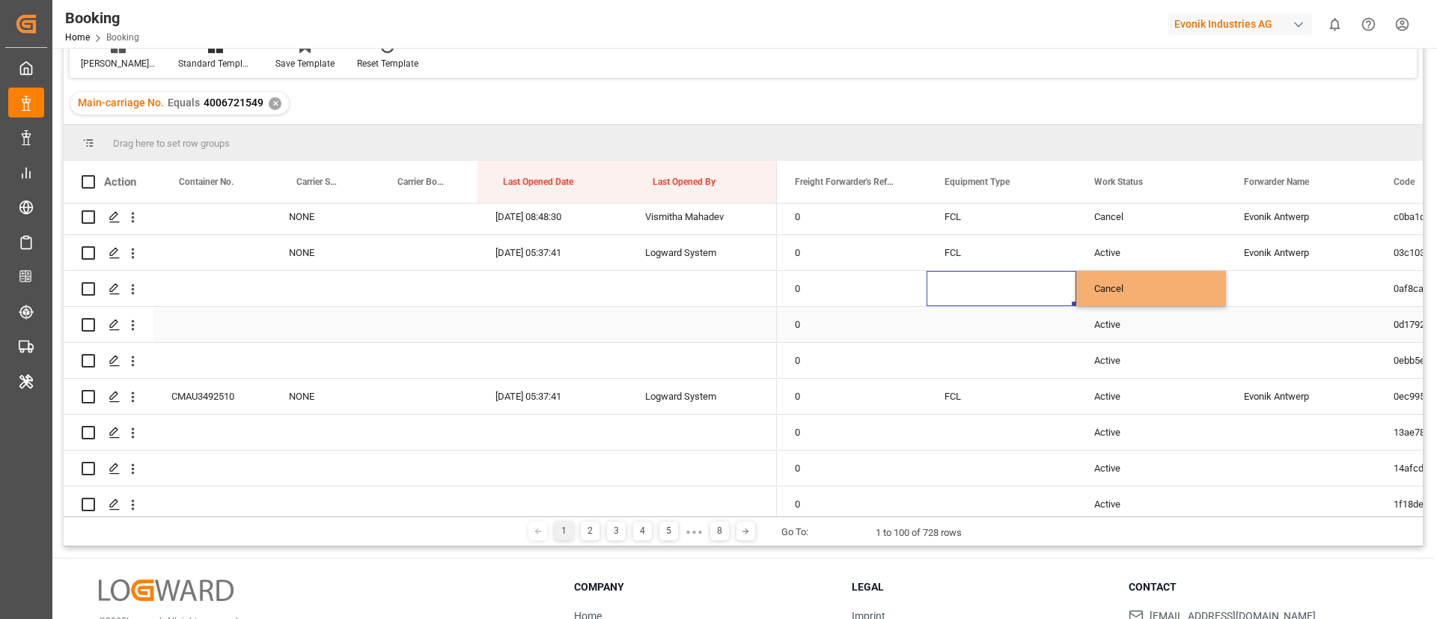
click at [1133, 289] on div "Cancel" at bounding box center [1151, 288] width 150 height 35
drag, startPoint x: 1223, startPoint y: 303, endPoint x: 1062, endPoint y: 338, distance: 164.6
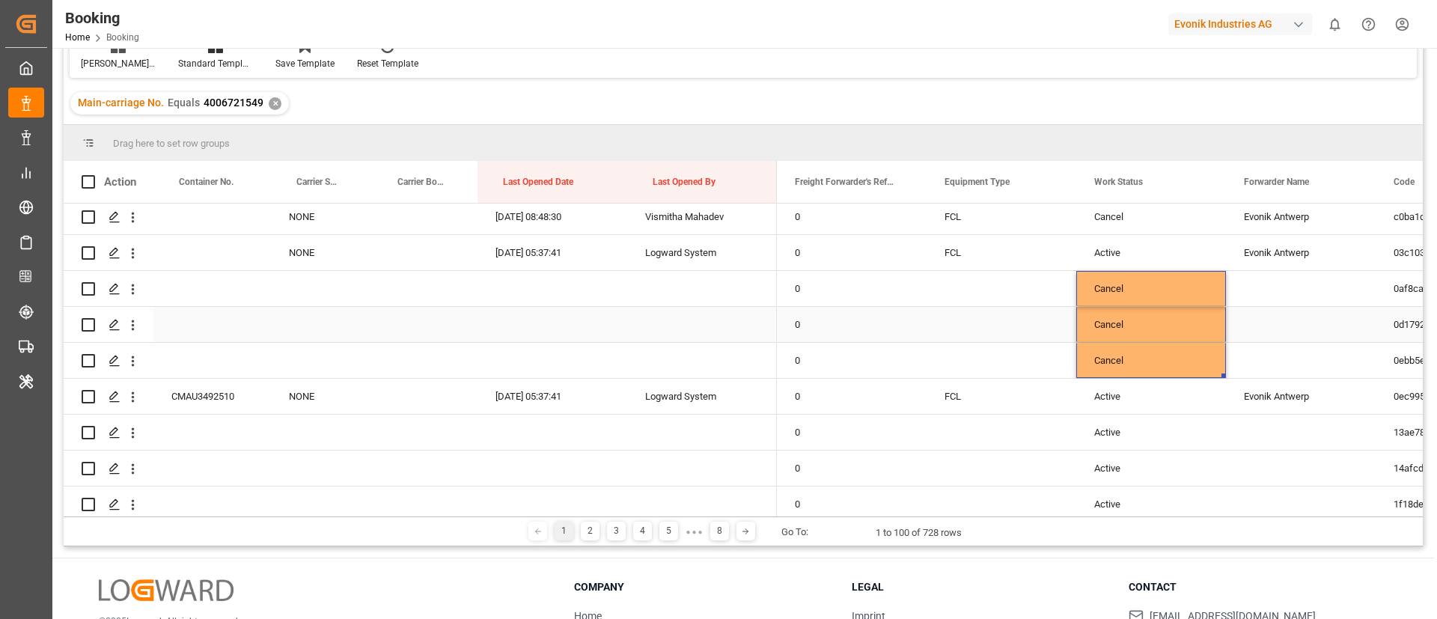
scroll to position [225, 0]
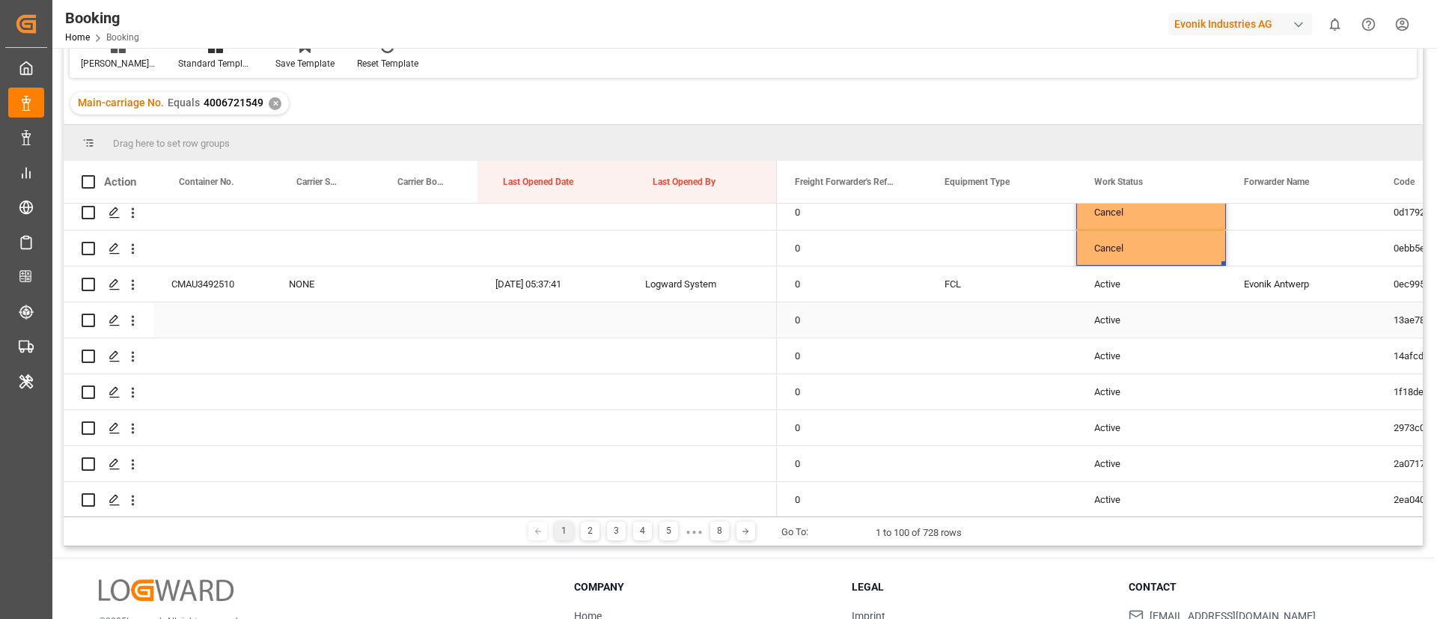
click at [1120, 307] on div "Active" at bounding box center [1151, 319] width 150 height 35
click at [1117, 315] on div "Active" at bounding box center [1151, 319] width 150 height 35
click at [1120, 321] on div "Active" at bounding box center [1151, 319] width 150 height 35
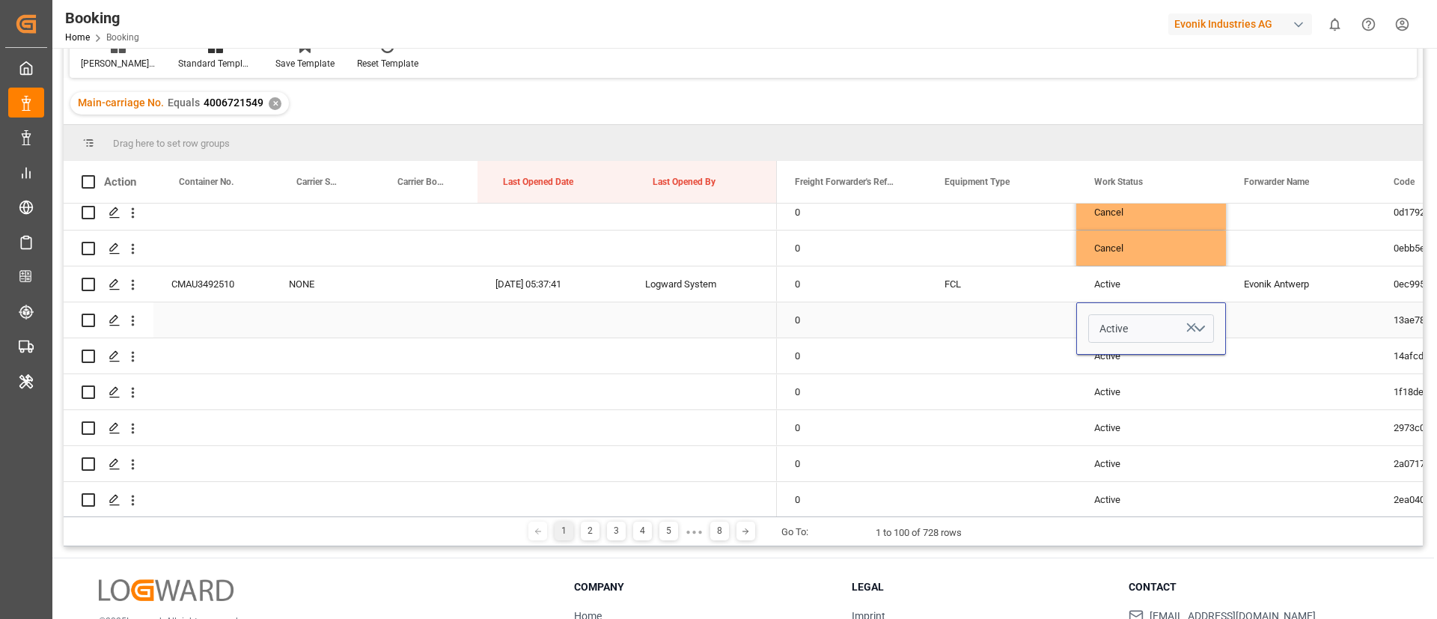
click at [1122, 323] on span "Active" at bounding box center [1113, 329] width 28 height 16
click at [1114, 406] on div "Cancel" at bounding box center [1151, 412] width 109 height 15
click at [1036, 326] on div "Press SPACE to select this row." at bounding box center [1002, 319] width 150 height 35
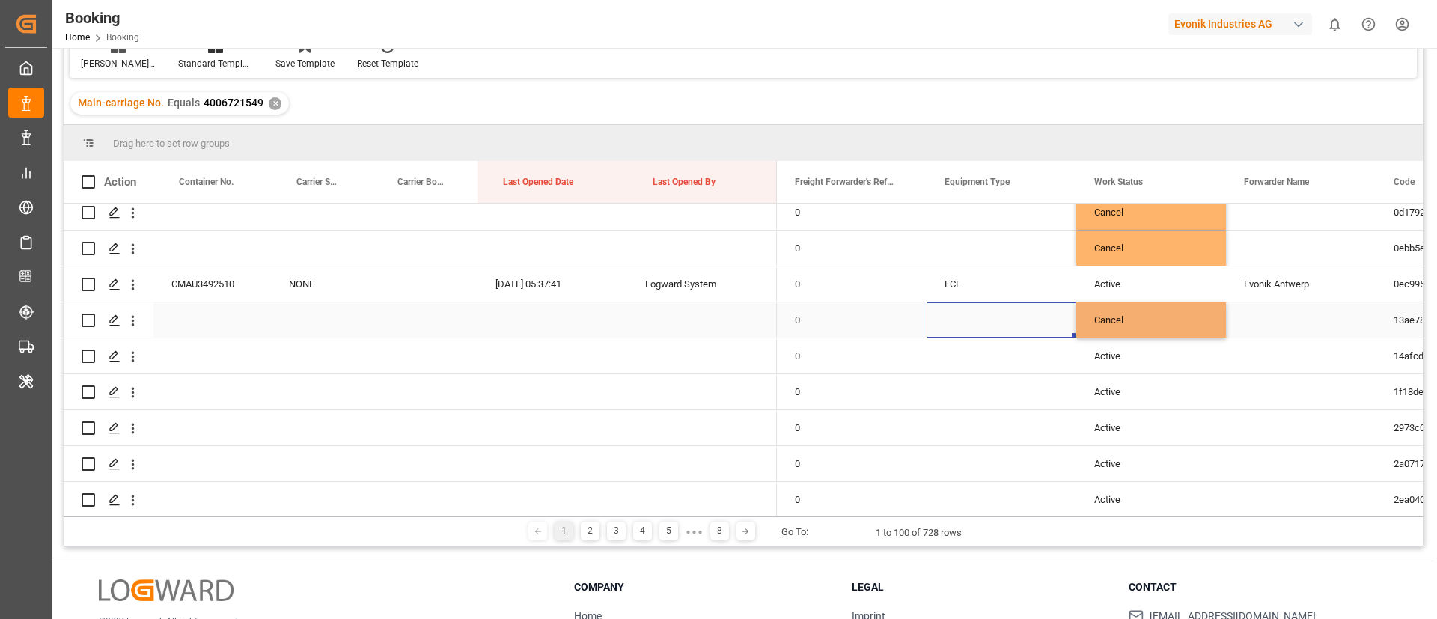
click at [1187, 323] on div "Cancel" at bounding box center [1151, 319] width 150 height 35
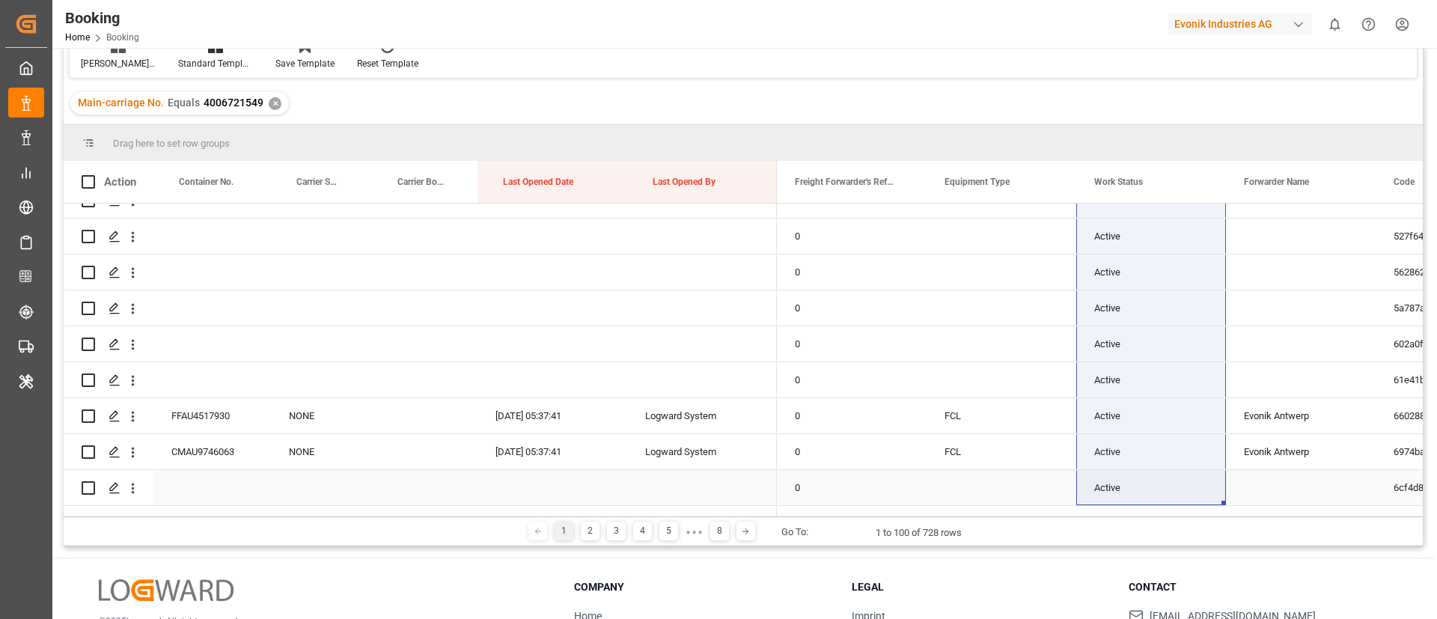
scroll to position [913, 0]
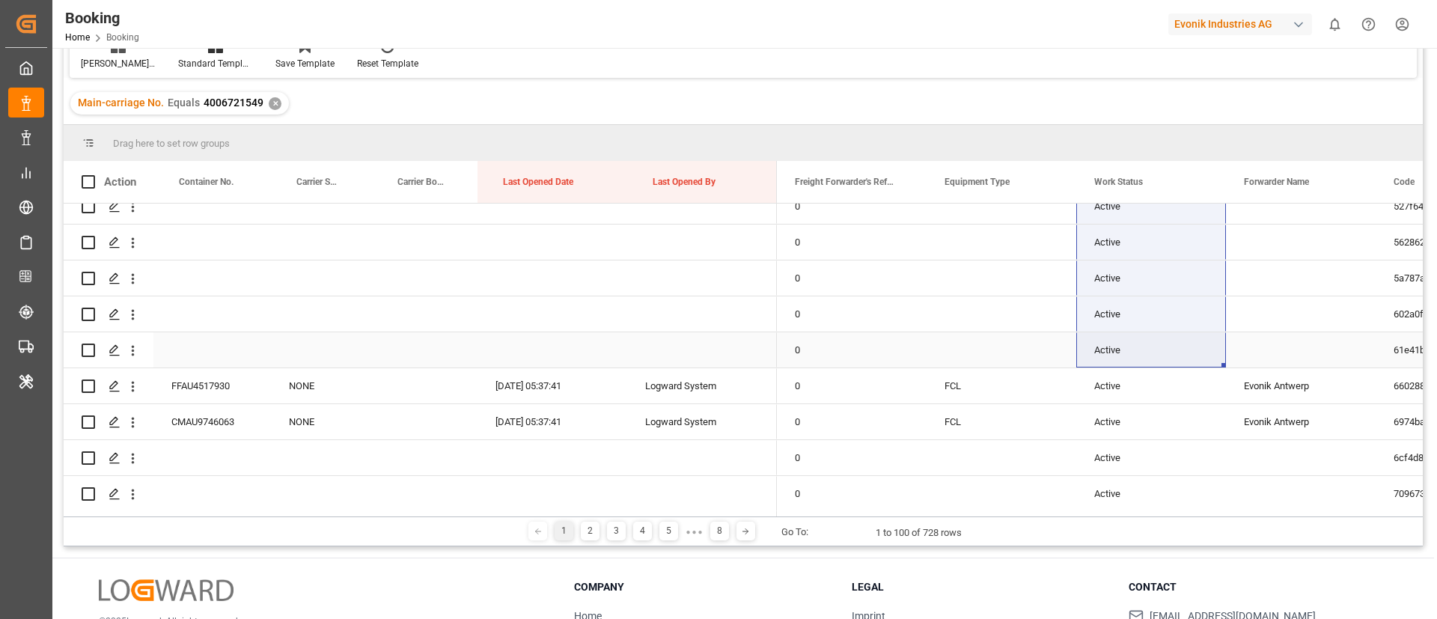
drag, startPoint x: 1225, startPoint y: 332, endPoint x: 1157, endPoint y: 352, distance: 70.8
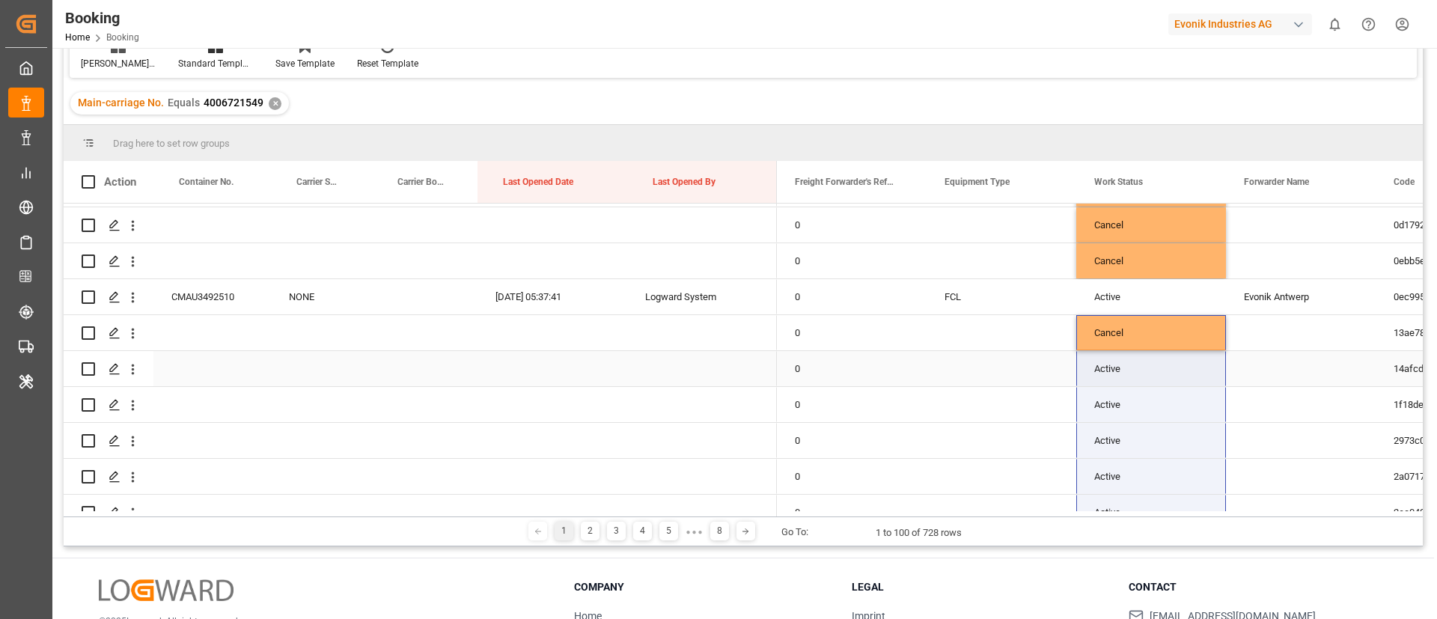
scroll to position [239, 0]
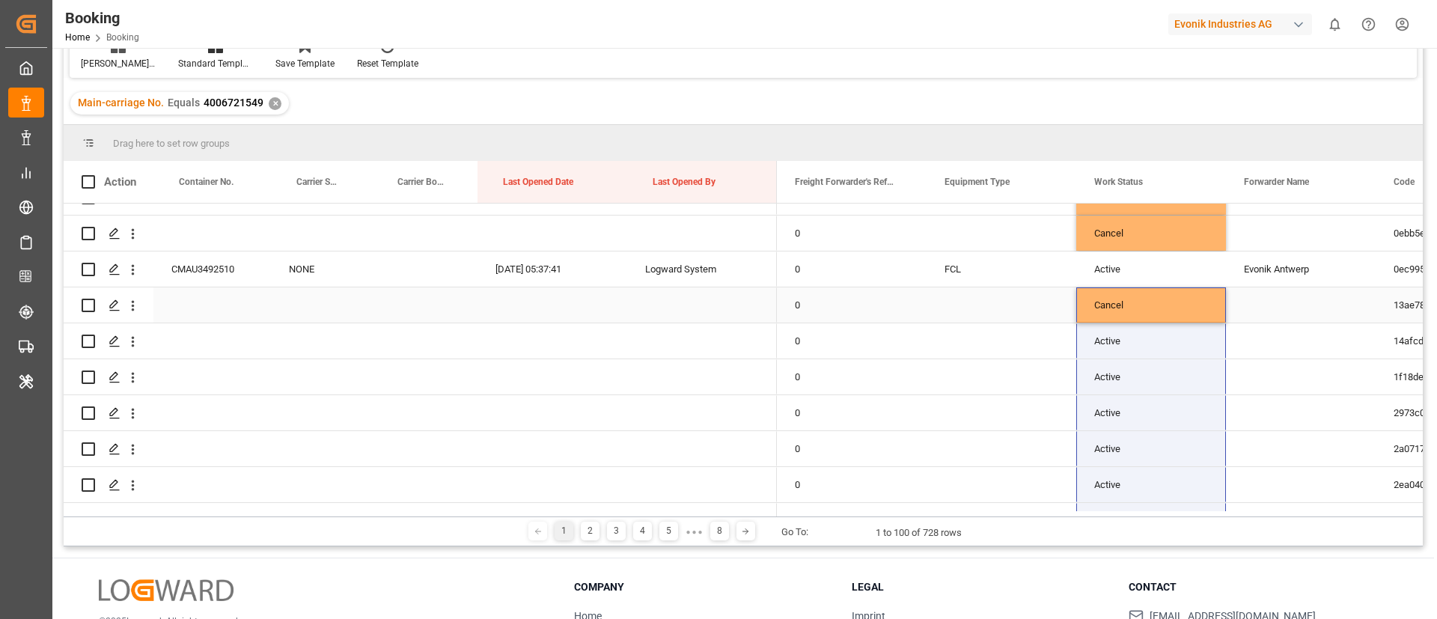
click at [1160, 301] on div "Cancel" at bounding box center [1151, 304] width 150 height 35
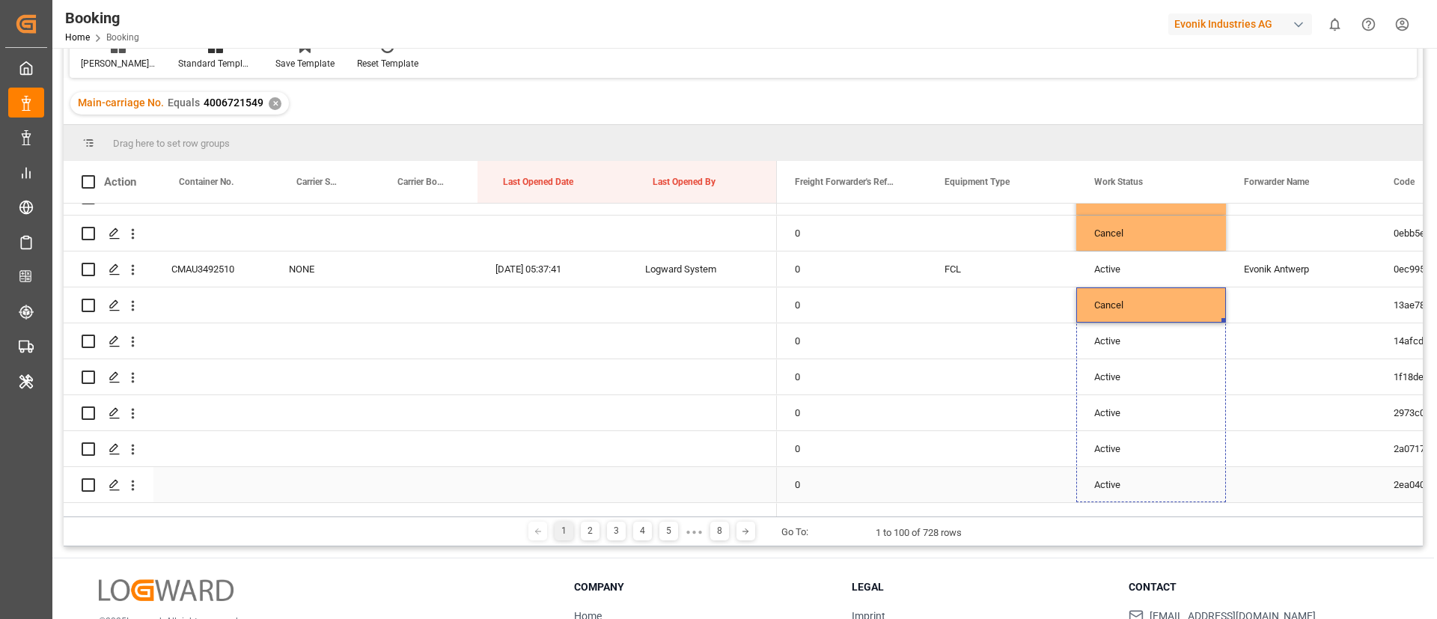
drag, startPoint x: 1224, startPoint y: 319, endPoint x: 1205, endPoint y: 470, distance: 152.4
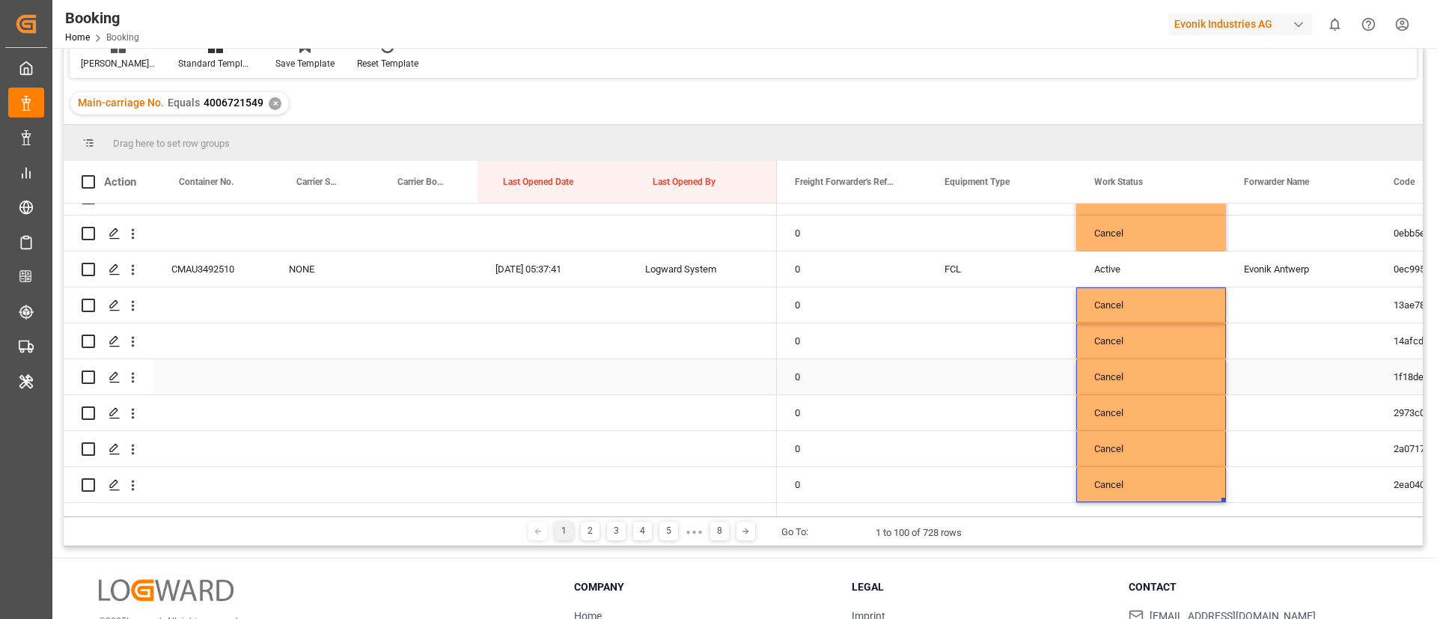
click at [1015, 379] on div "Press SPACE to select this row." at bounding box center [1002, 376] width 150 height 35
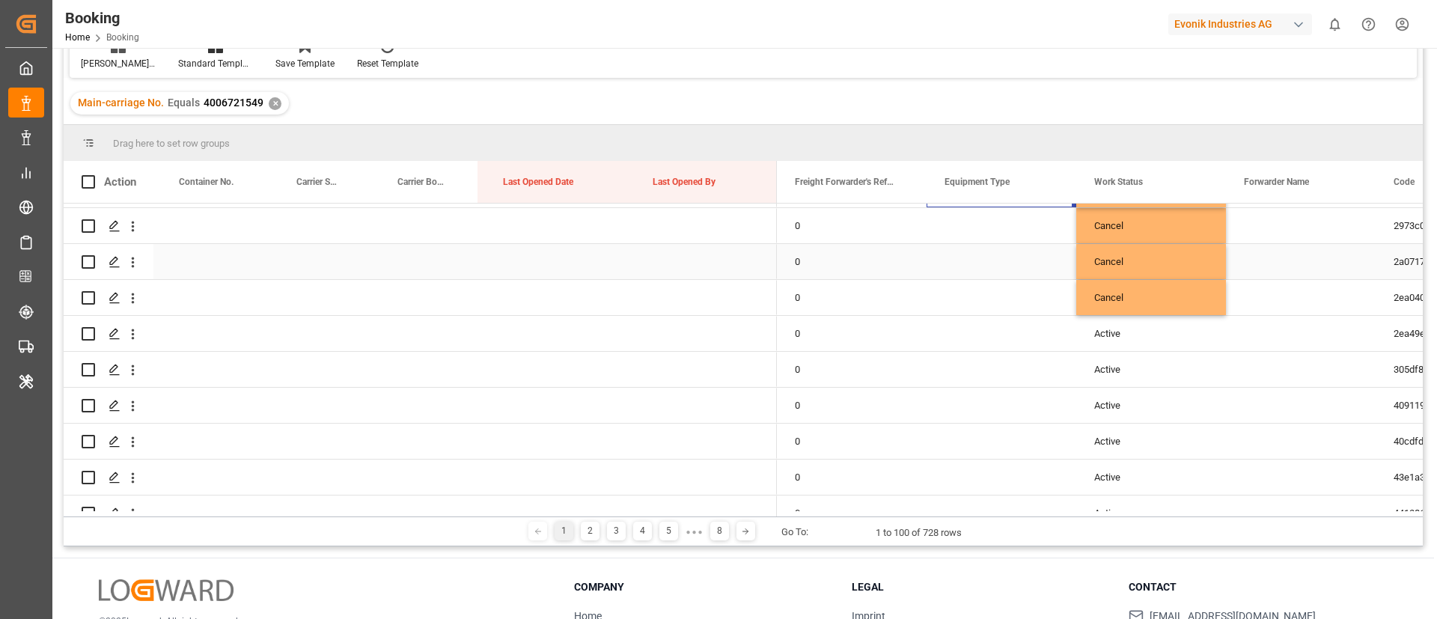
scroll to position [464, 0]
click at [1169, 266] on div "Cancel" at bounding box center [1151, 259] width 150 height 35
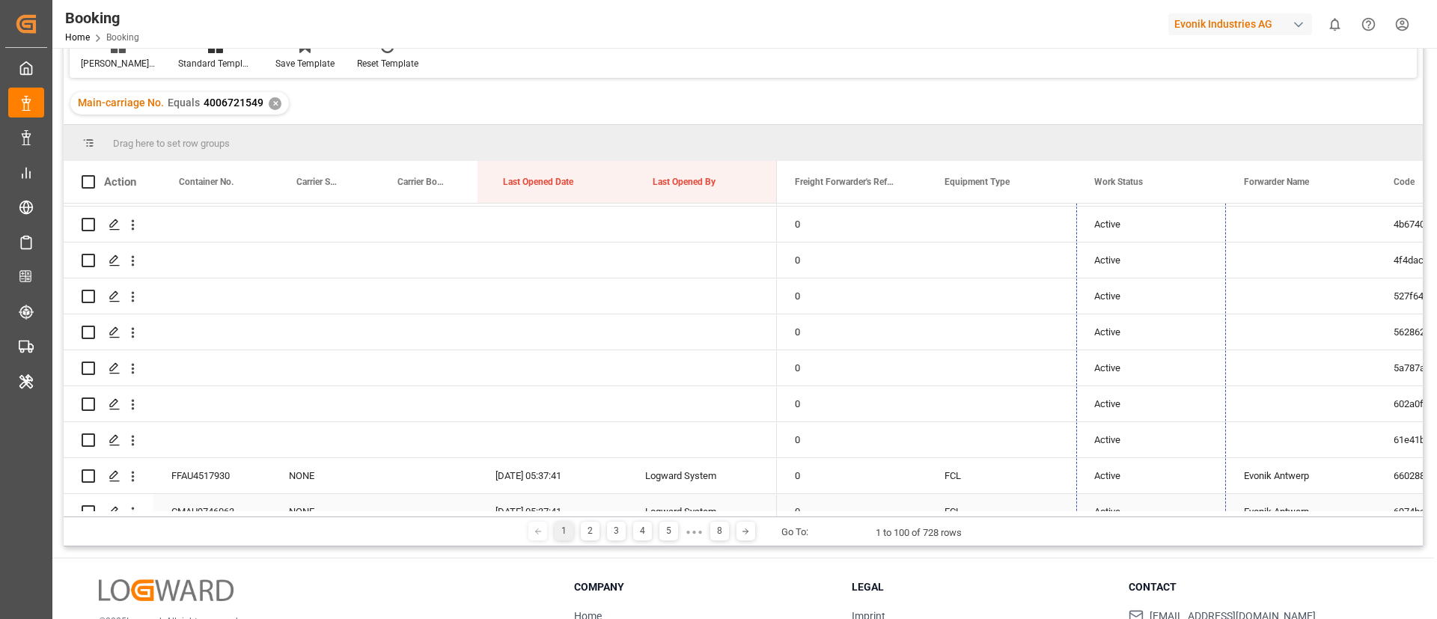
scroll to position [883, 0]
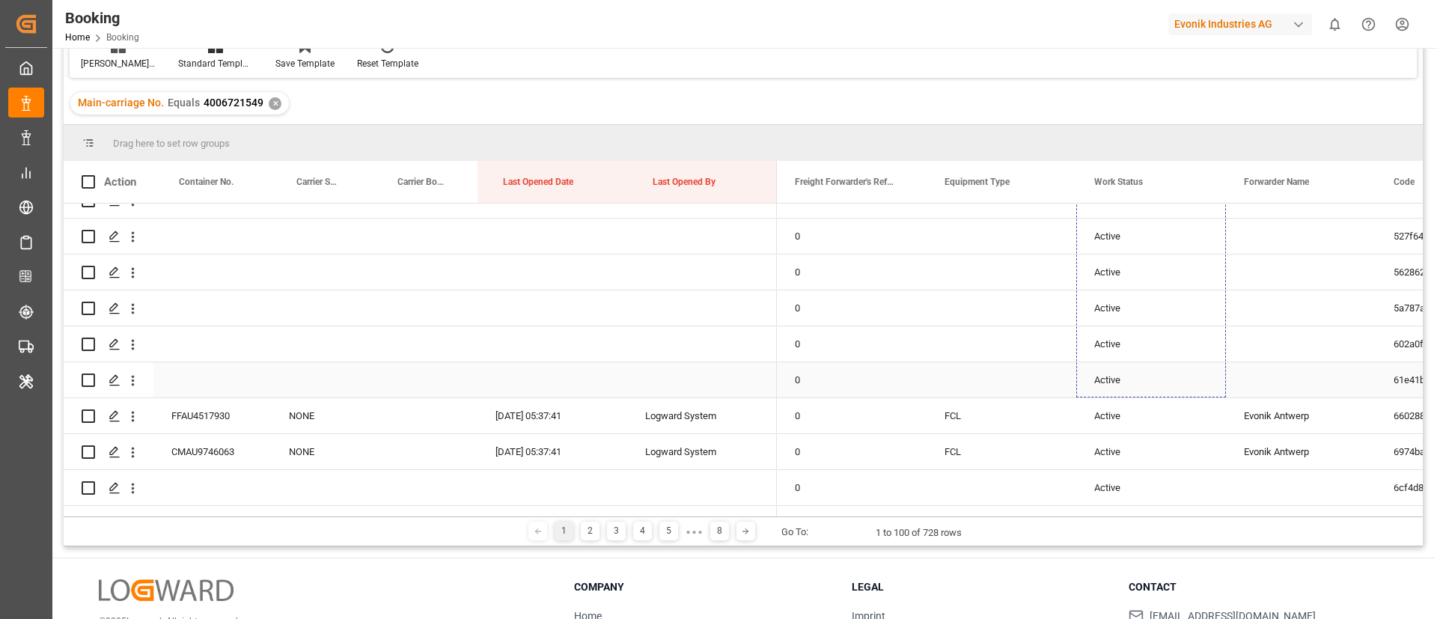
drag, startPoint x: 1221, startPoint y: 275, endPoint x: 1169, endPoint y: 382, distance: 119.2
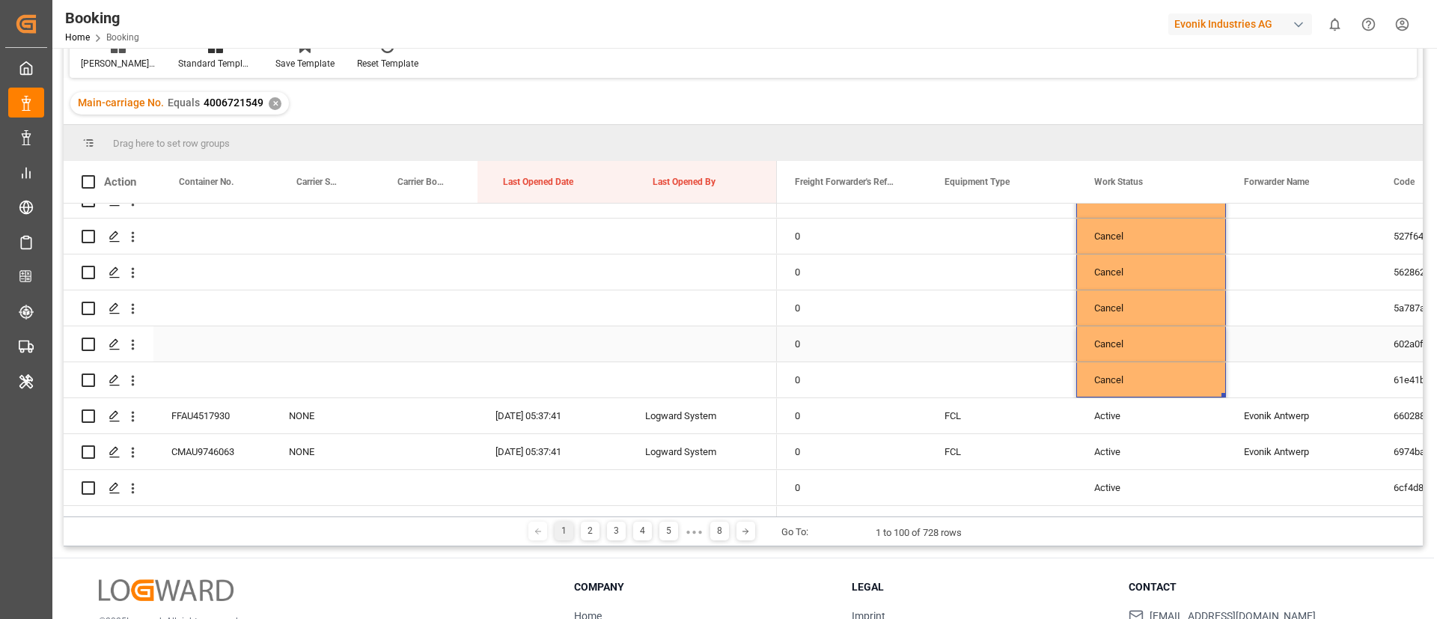
click at [1014, 335] on div "Press SPACE to select this row." at bounding box center [1002, 343] width 150 height 35
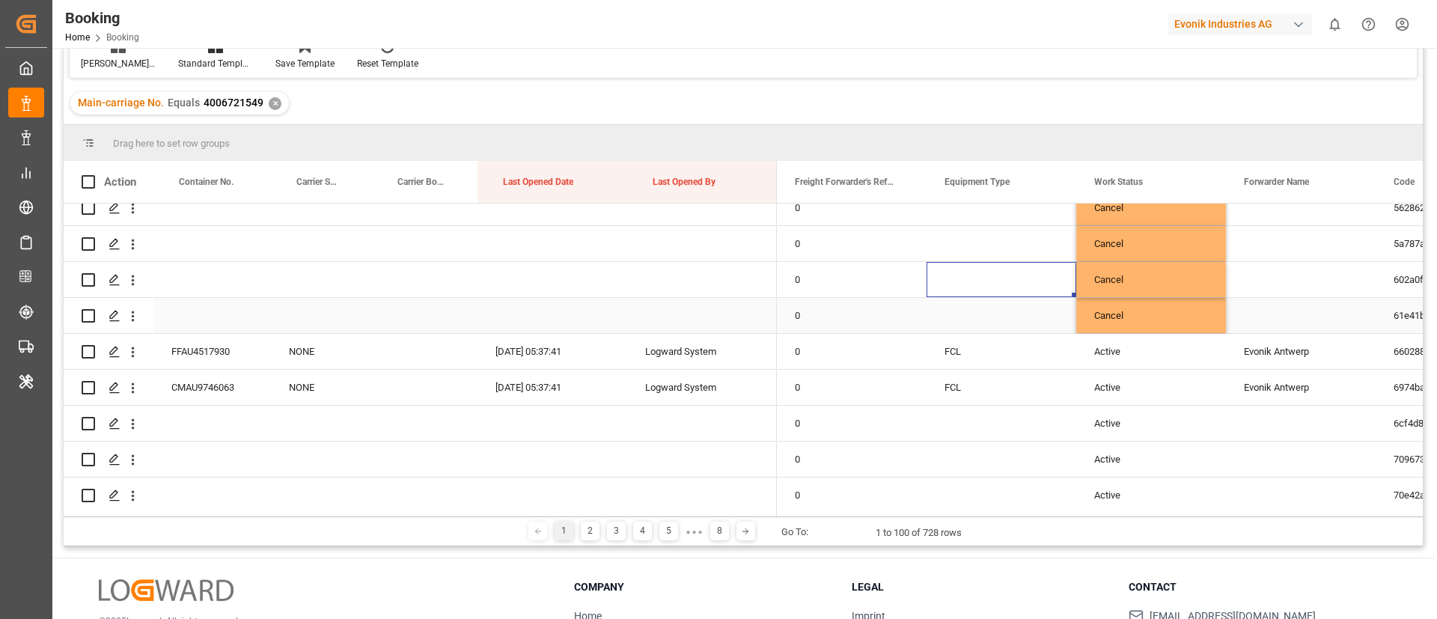
scroll to position [995, 0]
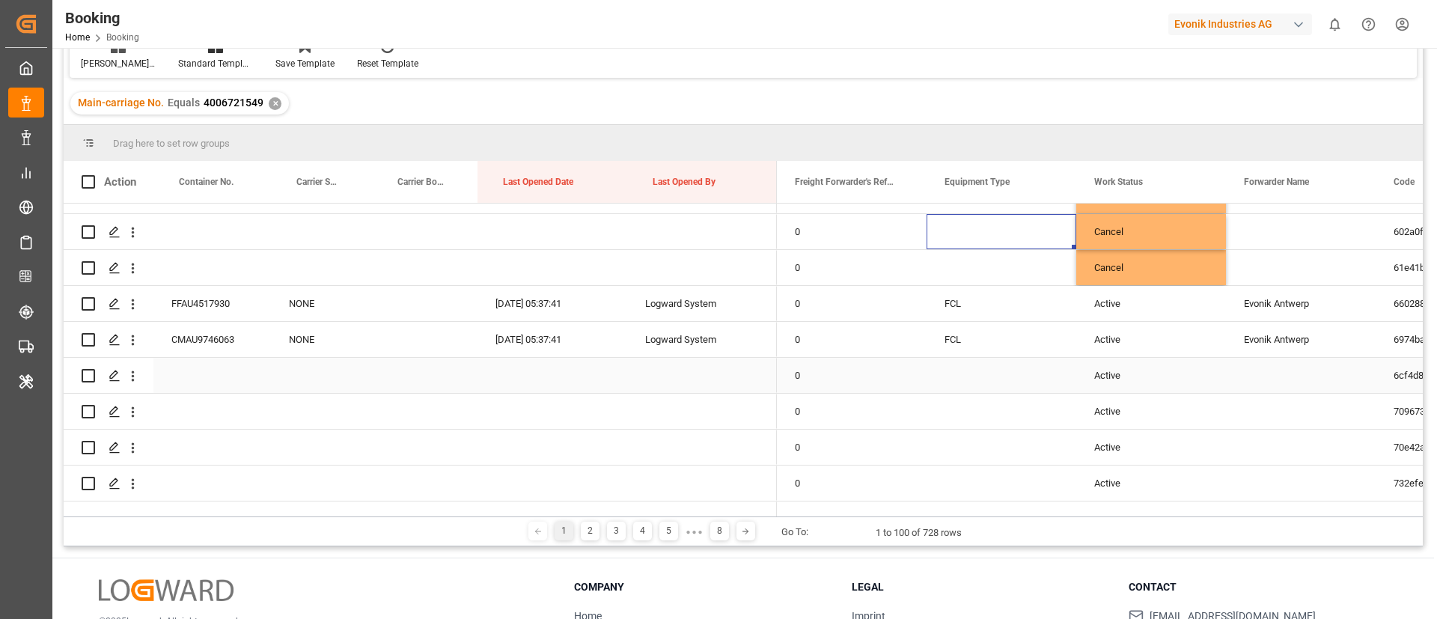
click at [1111, 379] on div "Active" at bounding box center [1151, 375] width 150 height 35
drag, startPoint x: 1112, startPoint y: 377, endPoint x: 1111, endPoint y: 436, distance: 58.4
click at [1114, 376] on span "Active" at bounding box center [1113, 384] width 28 height 16
click at [1115, 462] on div "Cancel" at bounding box center [1151, 467] width 109 height 15
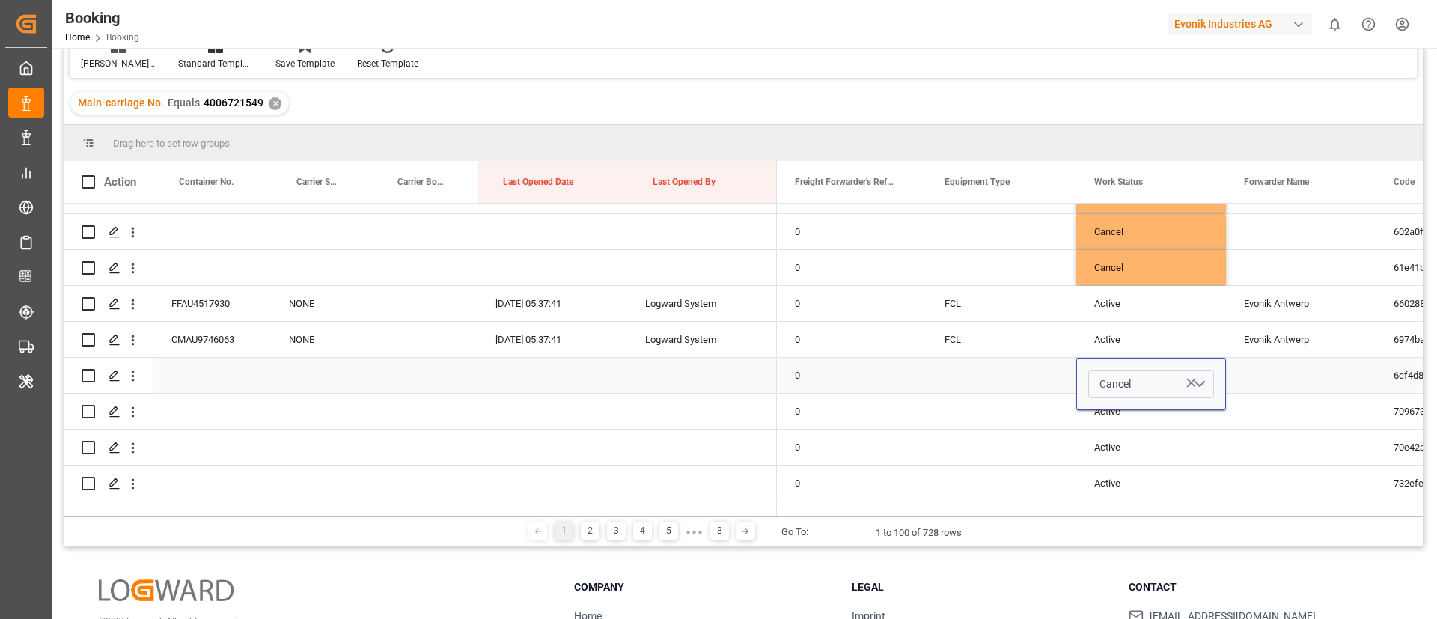
click at [1028, 379] on div "Press SPACE to select this row." at bounding box center [1002, 375] width 150 height 35
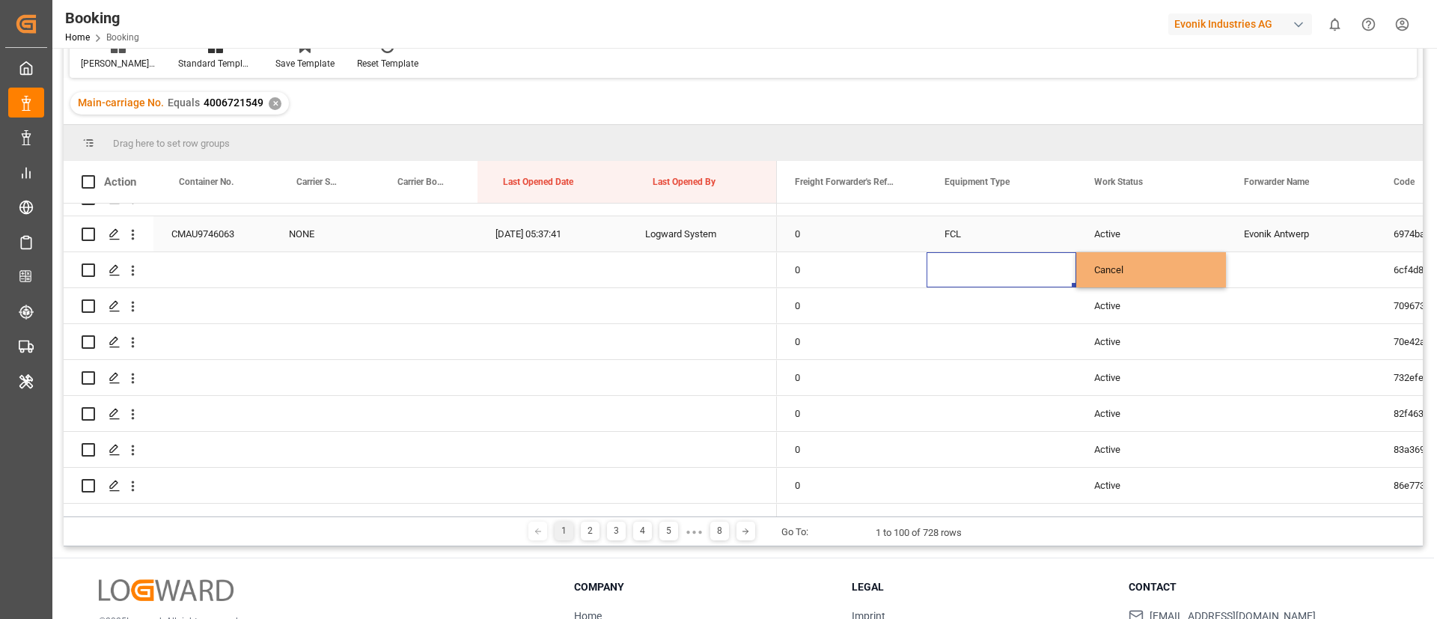
scroll to position [1108, 0]
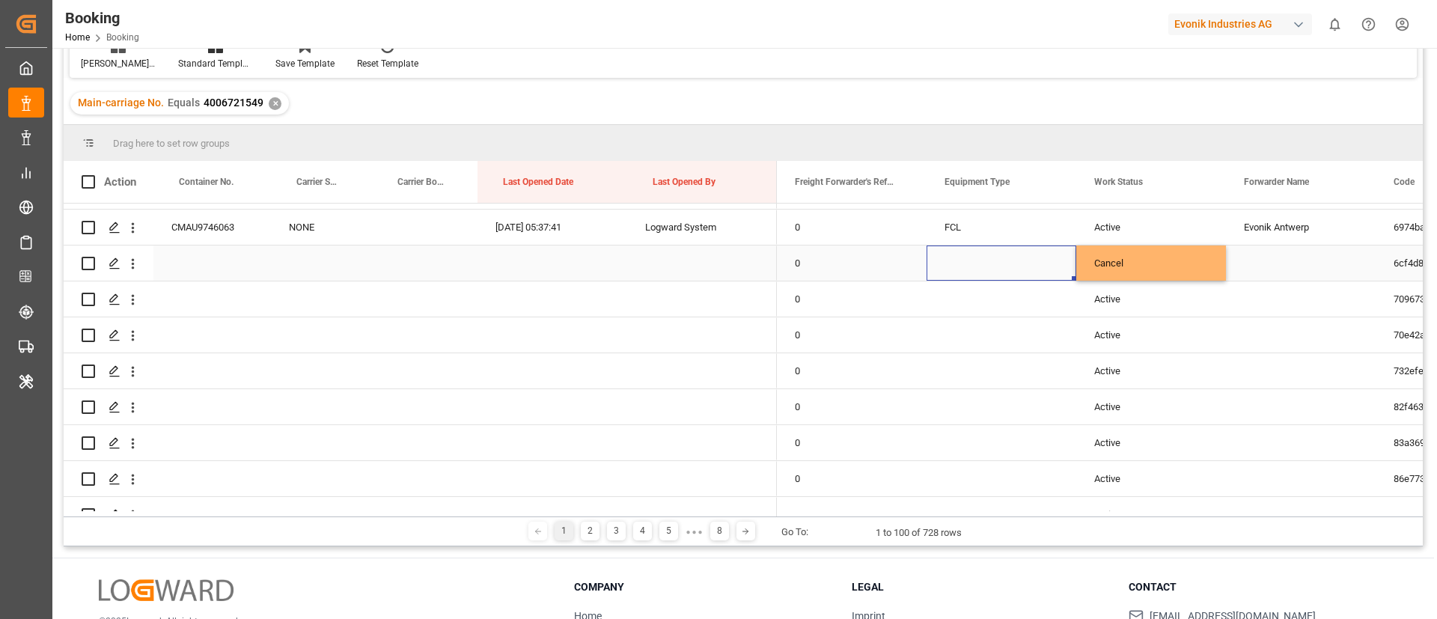
click at [1167, 257] on div "Cancel" at bounding box center [1151, 262] width 150 height 35
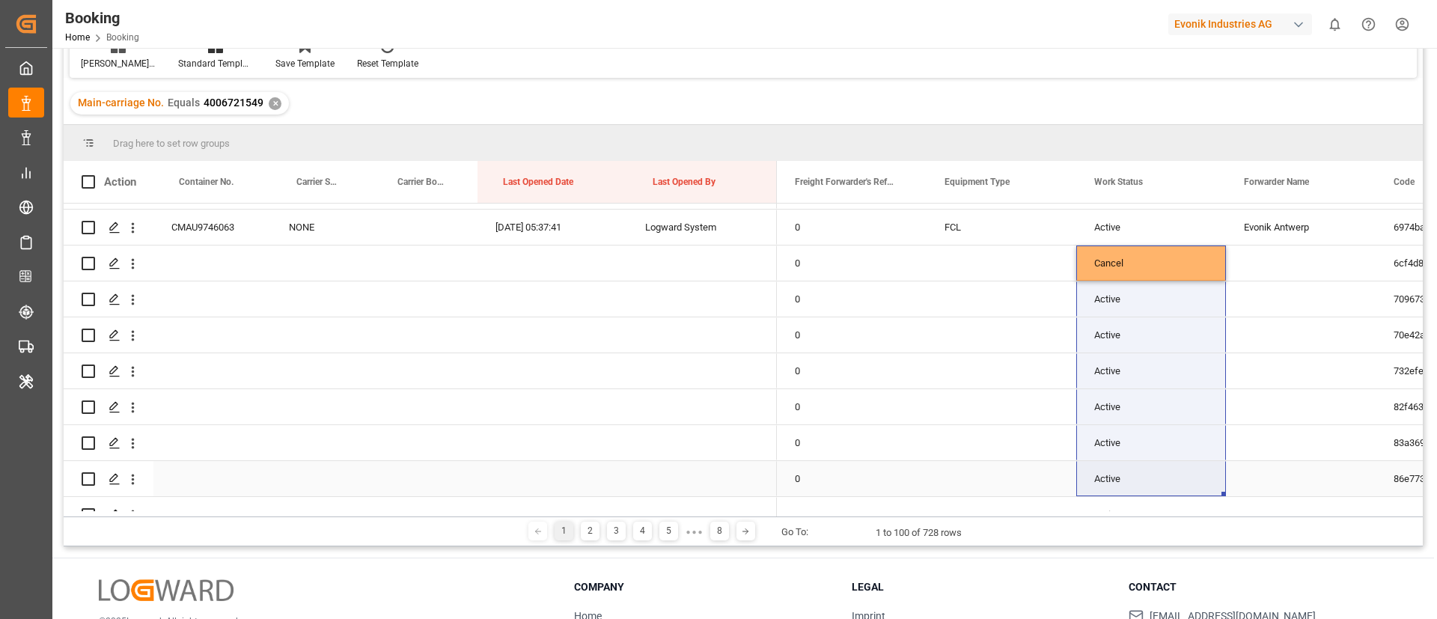
drag, startPoint x: 1222, startPoint y: 279, endPoint x: 1195, endPoint y: 464, distance: 186.8
click at [1184, 271] on div "Cancel" at bounding box center [1151, 262] width 150 height 35
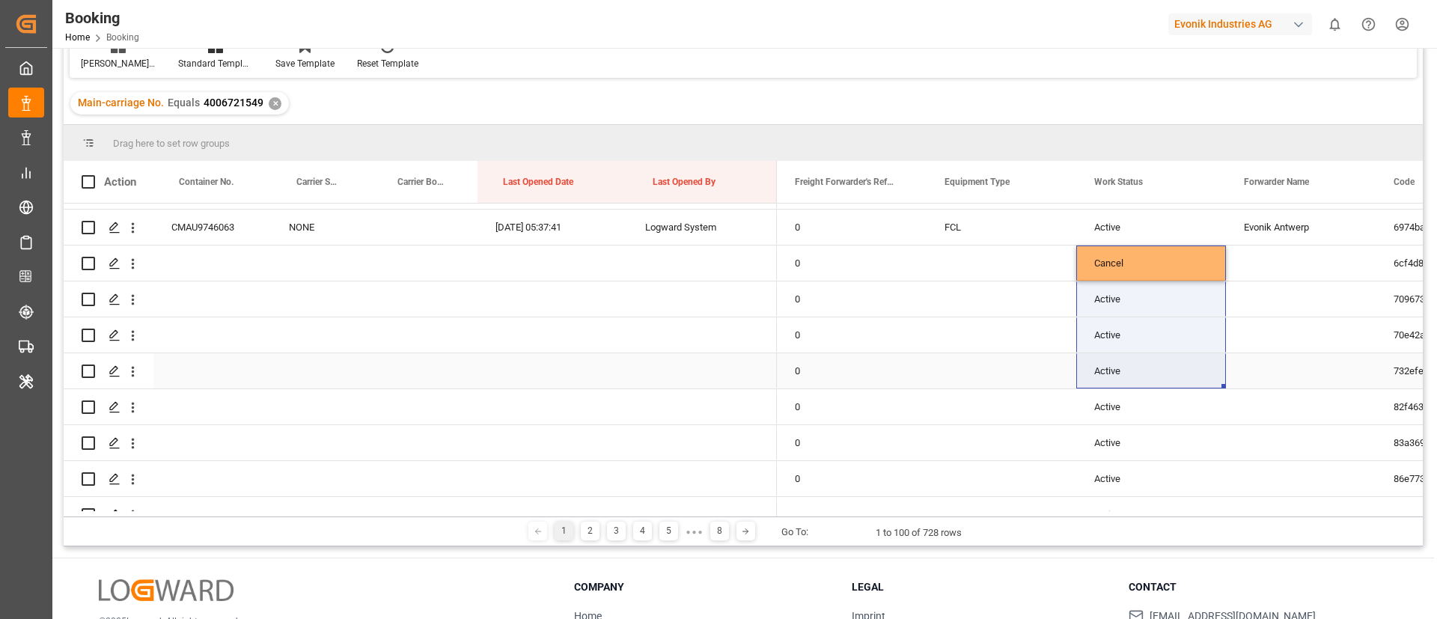
drag, startPoint x: 1224, startPoint y: 279, endPoint x: 1213, endPoint y: 362, distance: 83.7
click at [1180, 257] on div "Cancel" at bounding box center [1151, 262] width 150 height 35
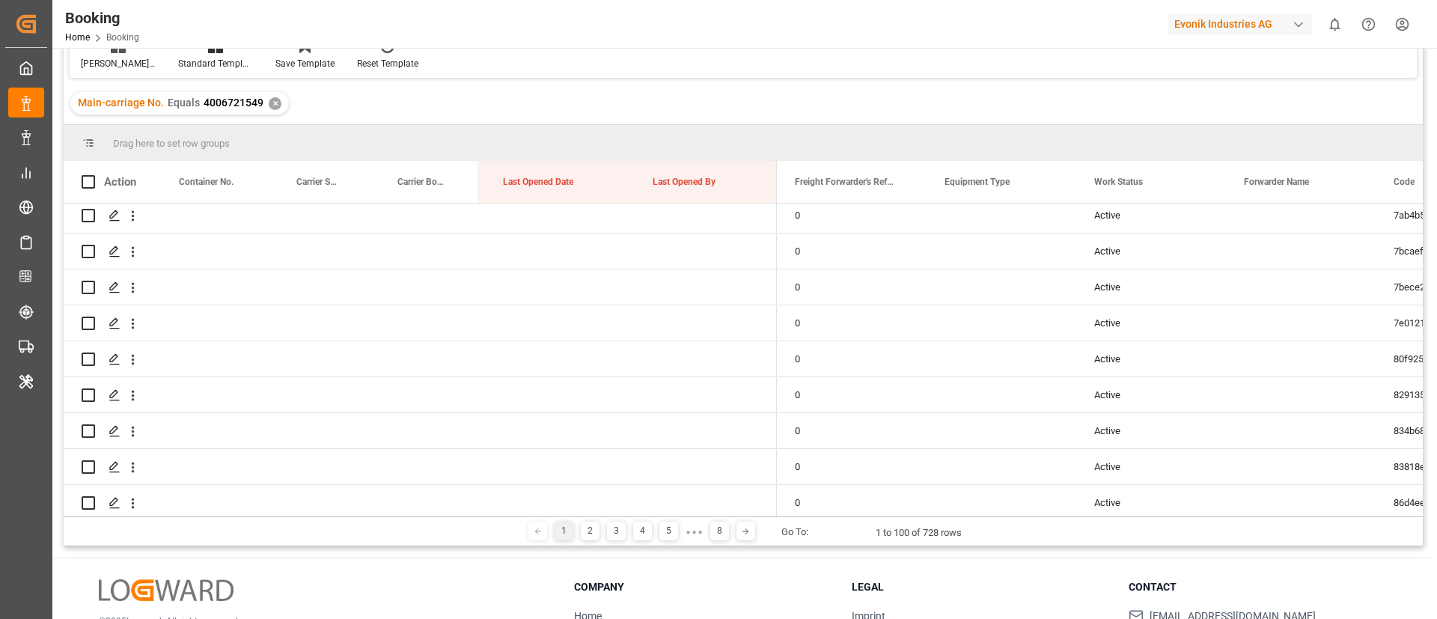
scroll to position [3290, 0]
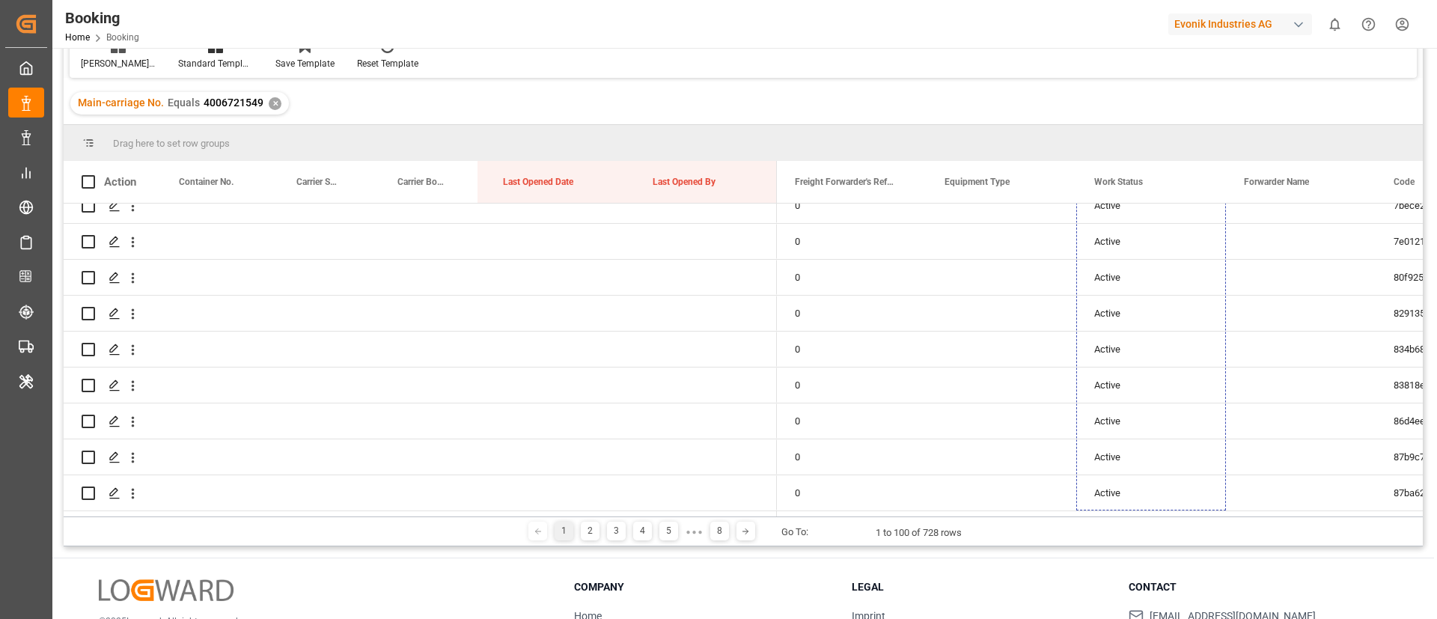
drag, startPoint x: 1224, startPoint y: 276, endPoint x: 1016, endPoint y: 442, distance: 266.3
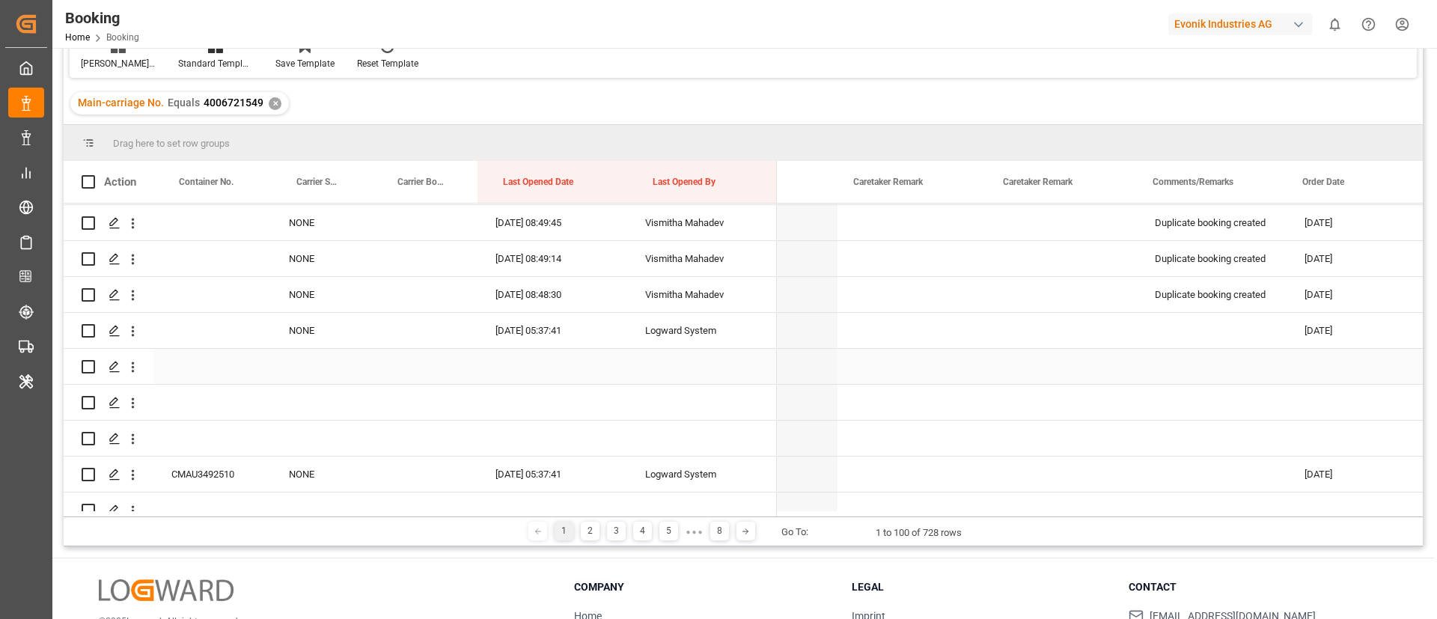
scroll to position [0, 0]
click at [1014, 367] on div "Press SPACE to select this row." at bounding box center [1060, 366] width 150 height 35
click at [1016, 366] on button "Select Items" at bounding box center [1060, 375] width 126 height 28
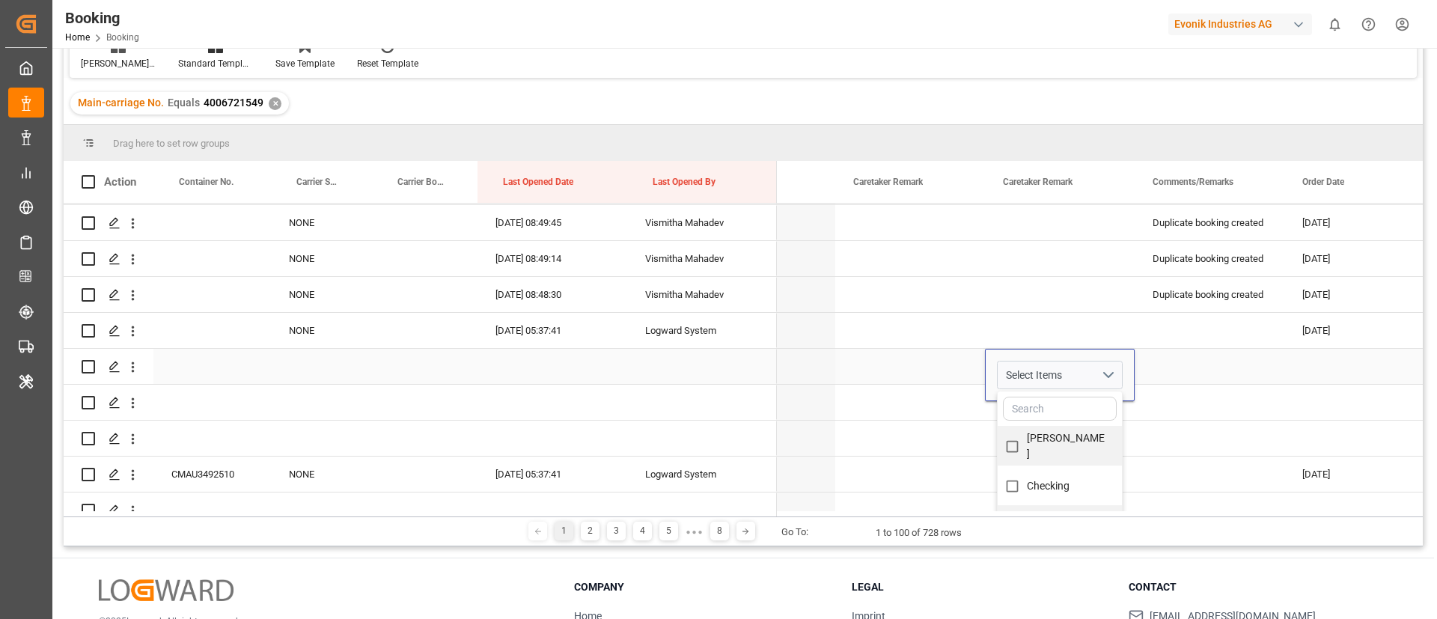
click at [1215, 359] on div "Press SPACE to select this row." at bounding box center [1210, 366] width 150 height 35
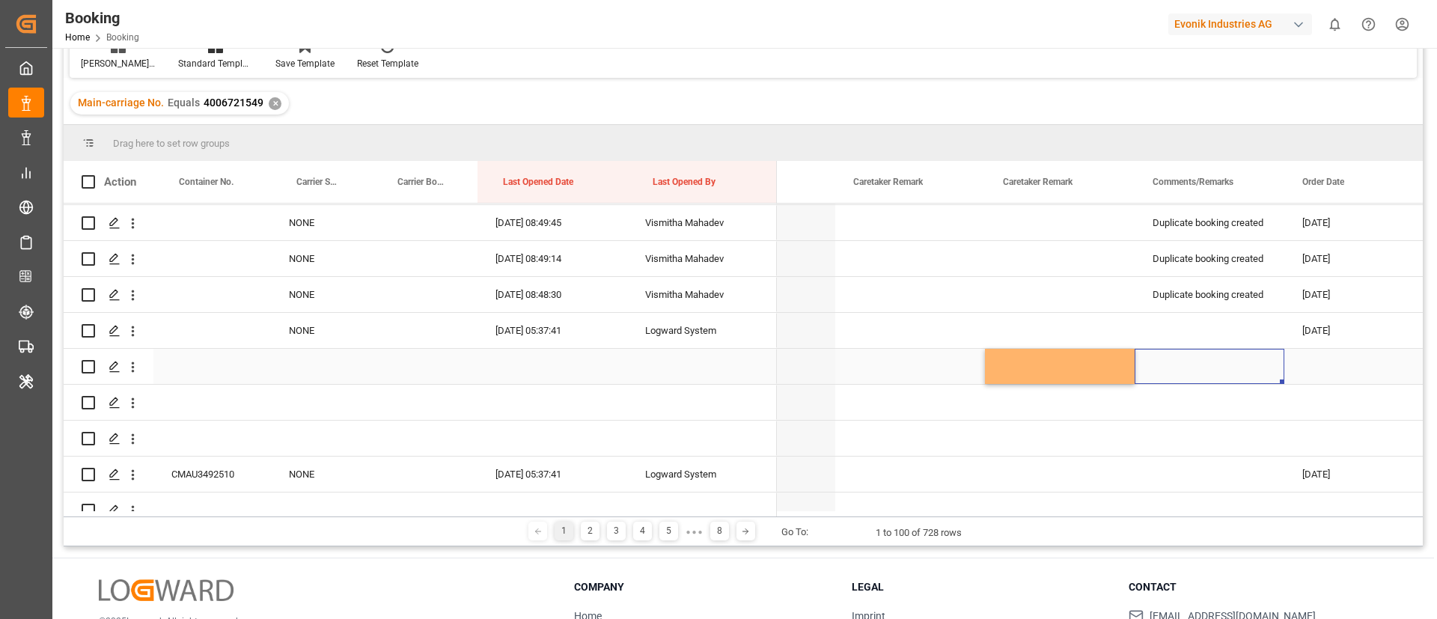
click at [1182, 362] on div "Press SPACE to select this row." at bounding box center [1210, 366] width 150 height 35
click at [1170, 367] on input "Press SPACE to select this row." at bounding box center [1210, 375] width 126 height 28
type input "duplicate booking created"
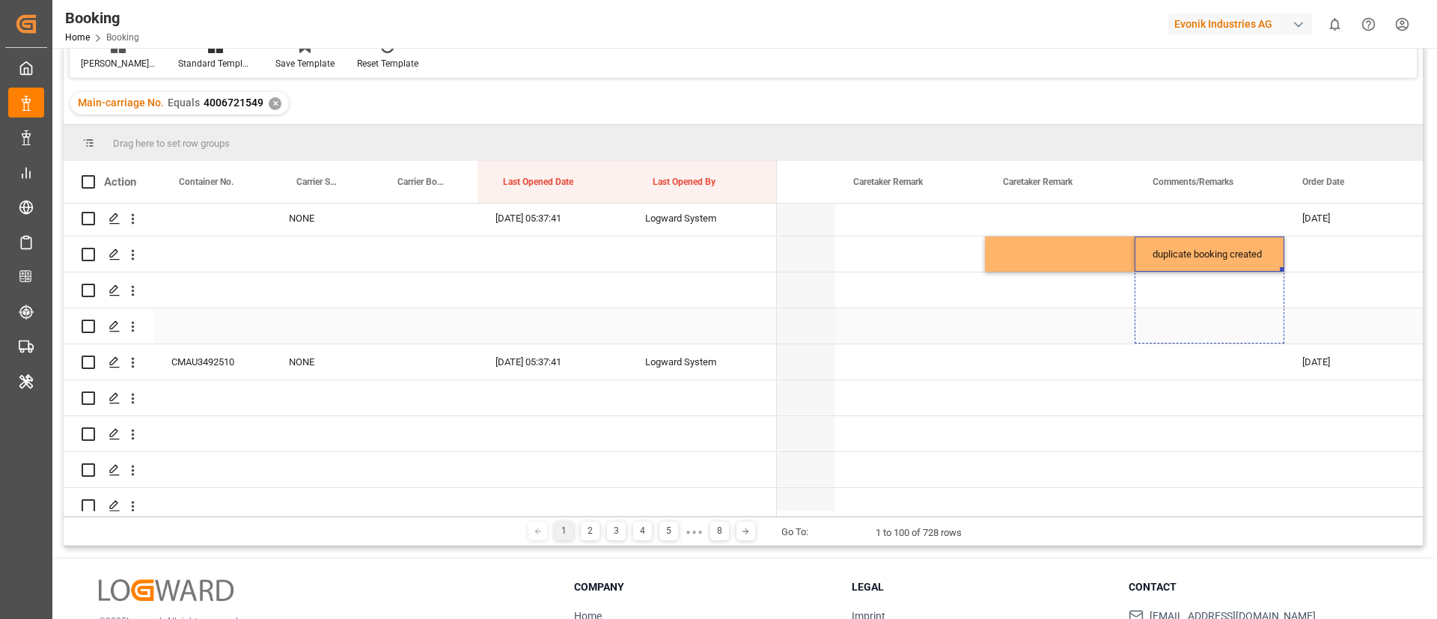
drag, startPoint x: 1283, startPoint y: 269, endPoint x: 1274, endPoint y: 327, distance: 58.3
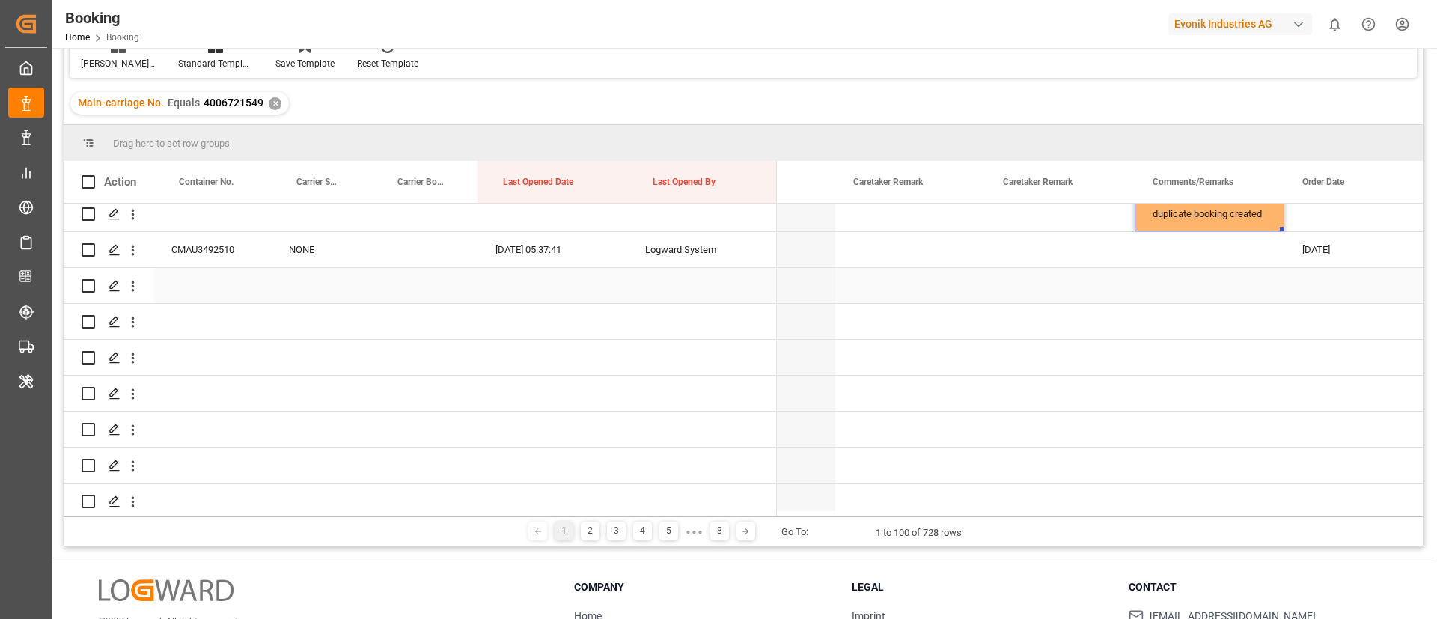
click at [1187, 282] on div "Press SPACE to select this row." at bounding box center [1210, 285] width 150 height 35
click at [1172, 284] on div "Press SPACE to select this row." at bounding box center [1210, 285] width 150 height 35
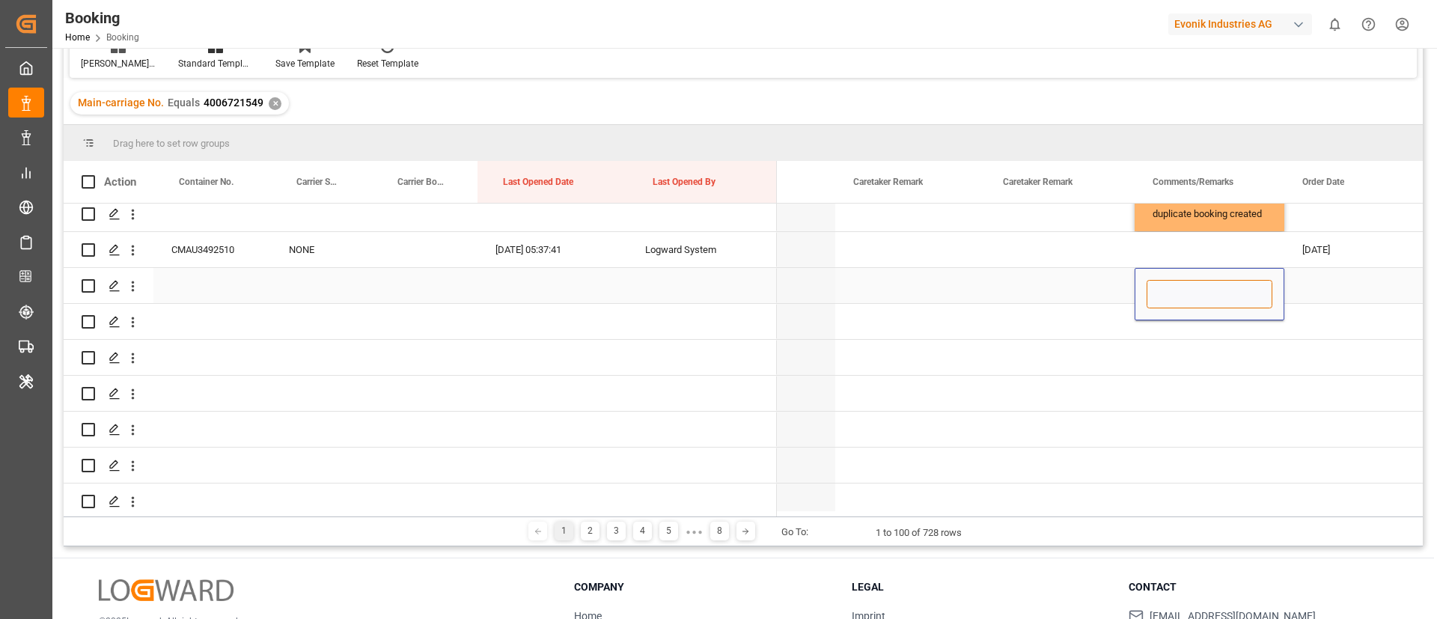
click at [1159, 291] on input "Press SPACE to select this row." at bounding box center [1210, 294] width 126 height 28
type input "duplicate booking created"
click at [1087, 292] on div "Press SPACE to select this row." at bounding box center [1060, 285] width 150 height 35
click at [1207, 275] on div "duplicate booking created" at bounding box center [1210, 285] width 150 height 35
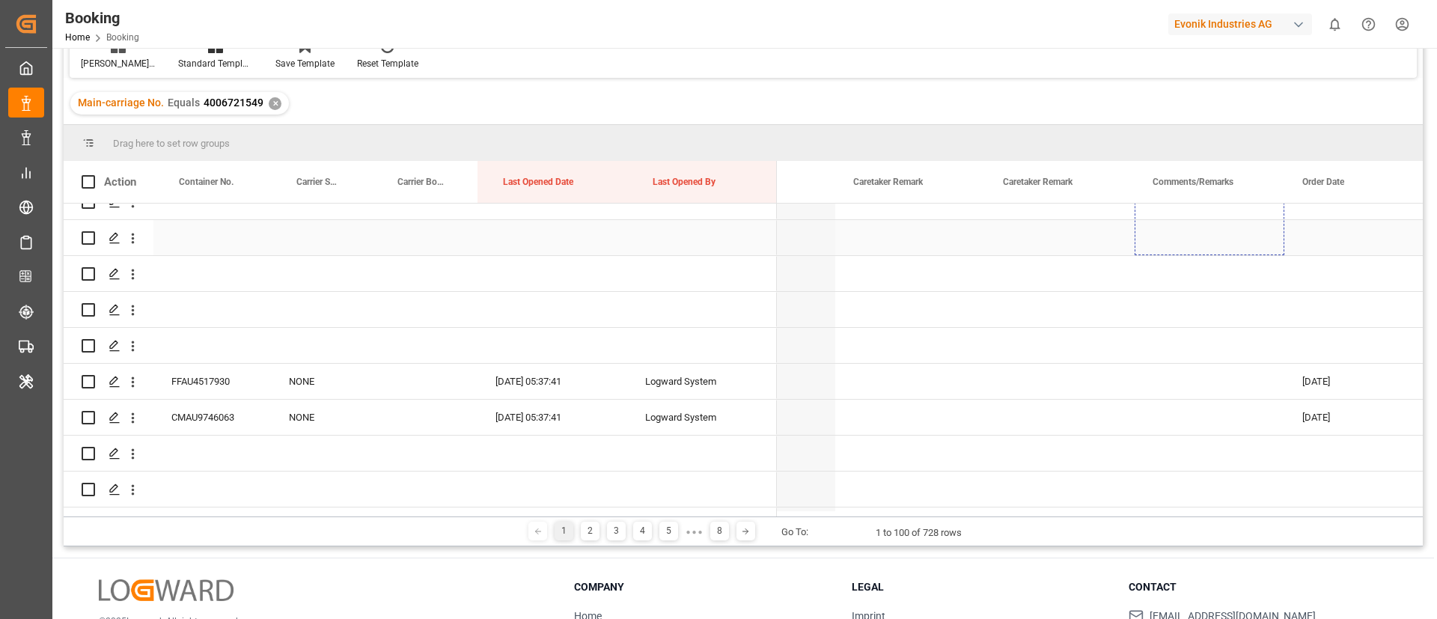
scroll to position [918, 0]
drag, startPoint x: 1283, startPoint y: 300, endPoint x: 1218, endPoint y: 337, distance: 74.1
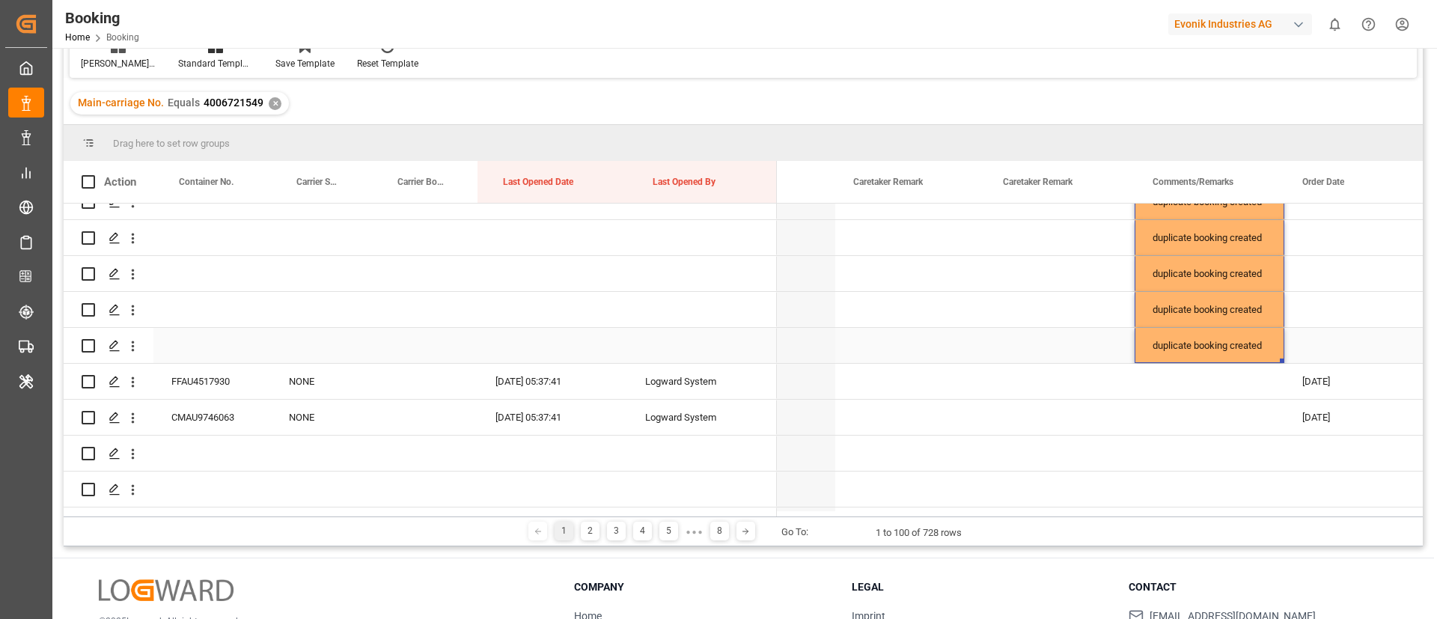
click at [1194, 347] on div "duplicate booking created" at bounding box center [1210, 345] width 150 height 35
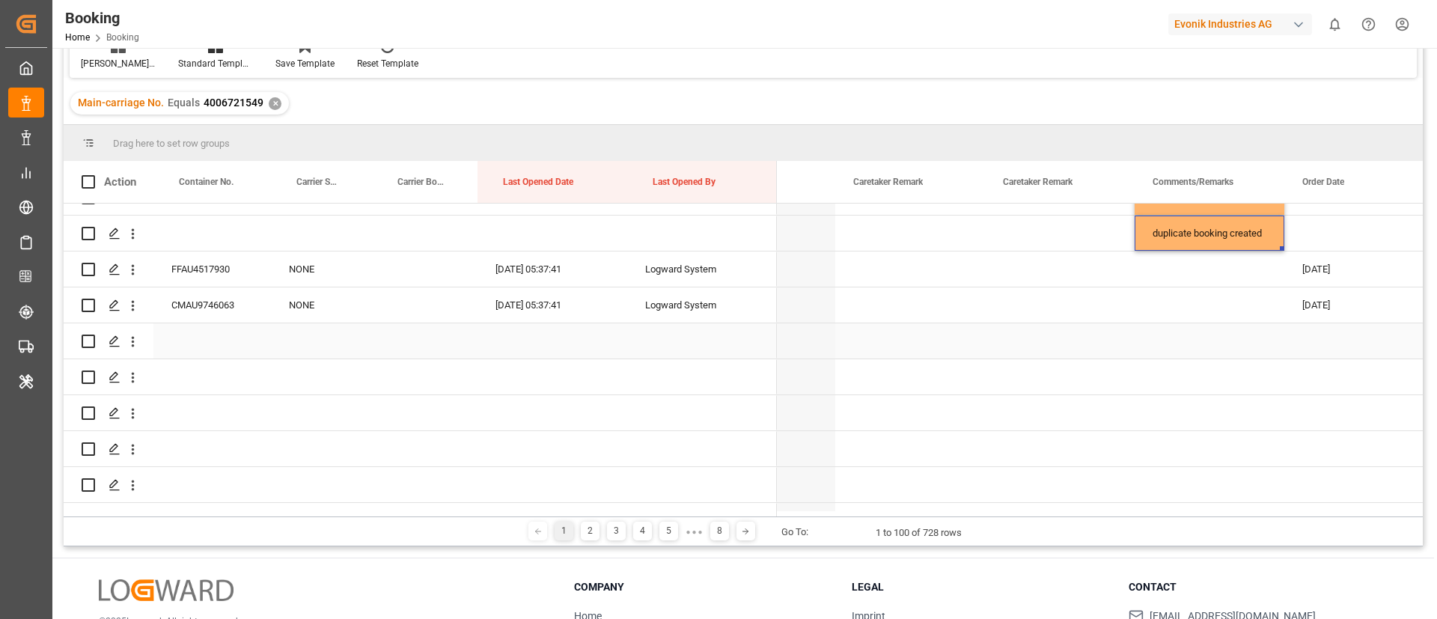
click at [1200, 328] on div "Press SPACE to select this row." at bounding box center [1210, 340] width 150 height 35
drag, startPoint x: 1189, startPoint y: 332, endPoint x: 1173, endPoint y: 335, distance: 16.2
click at [1189, 331] on div "Press SPACE to select this row." at bounding box center [1210, 340] width 150 height 35
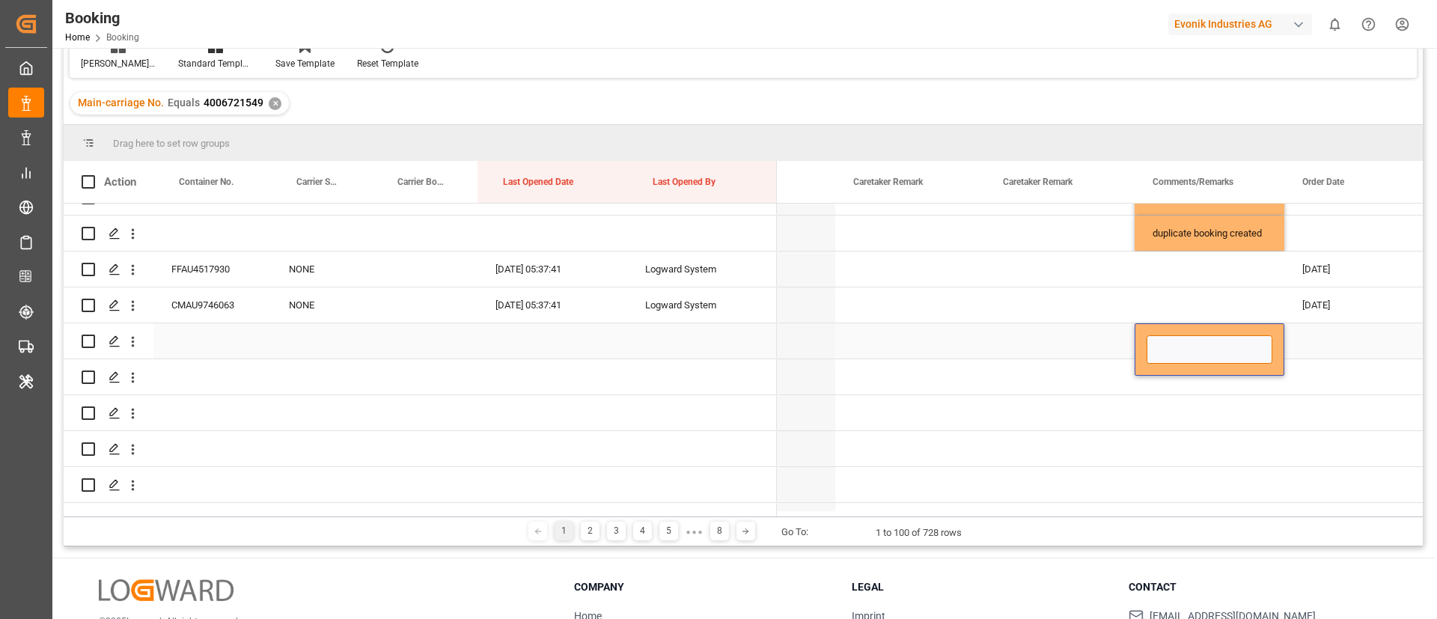
click at [1165, 335] on input "Press SPACE to select this row." at bounding box center [1210, 349] width 126 height 28
type input "duplicate booking created"
click at [1056, 340] on div "Press SPACE to select this row." at bounding box center [1060, 340] width 150 height 35
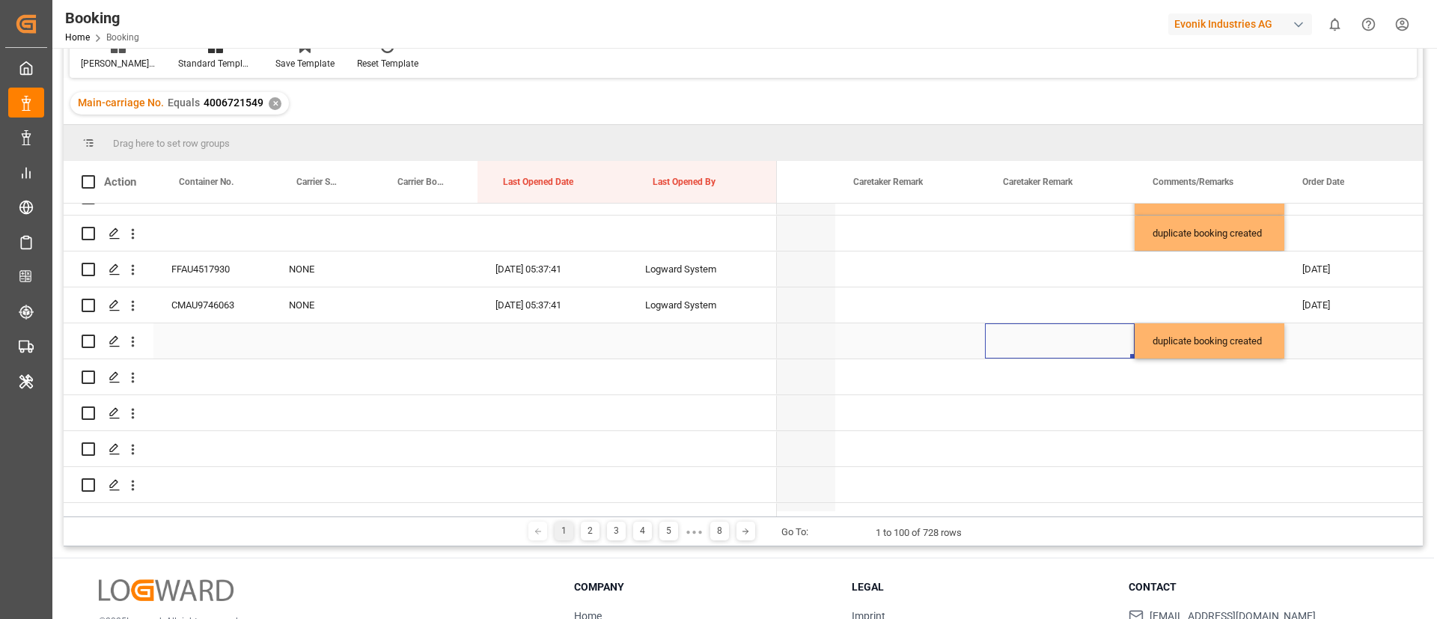
click at [1198, 330] on div "duplicate booking created" at bounding box center [1210, 340] width 150 height 35
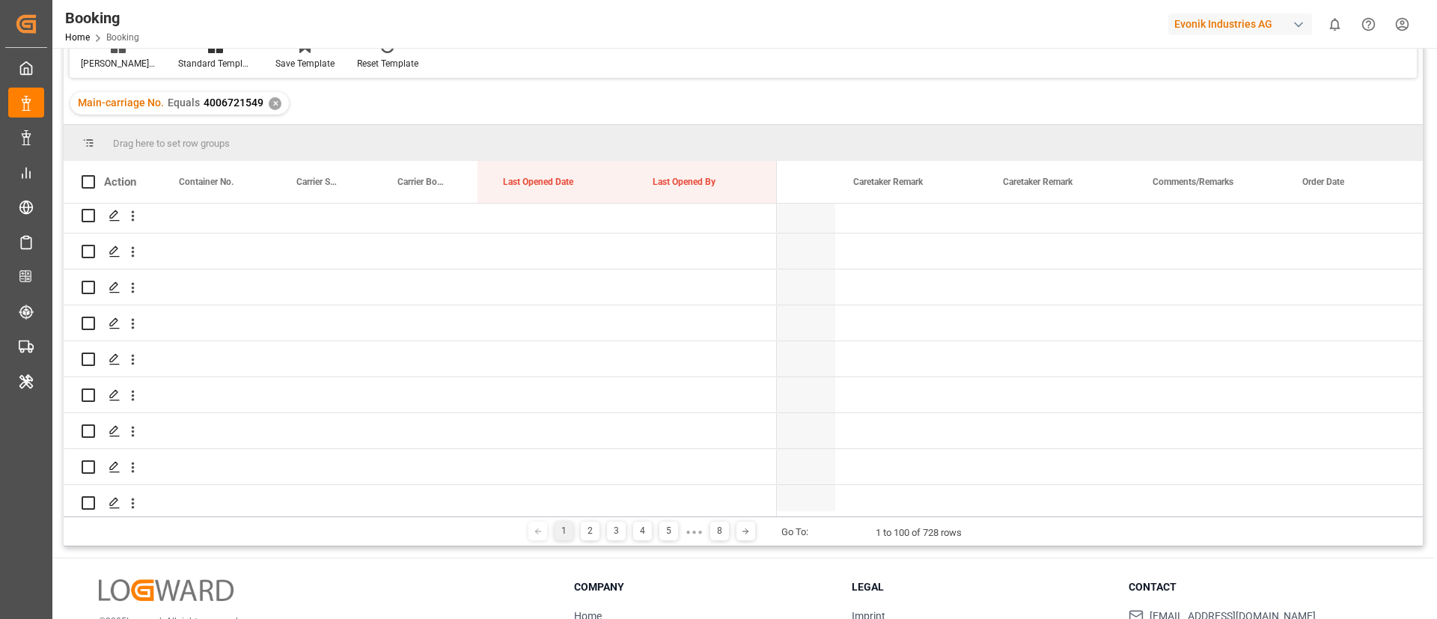
scroll to position [3290, 0]
drag, startPoint x: 1281, startPoint y: 354, endPoint x: 1217, endPoint y: 522, distance: 179.6
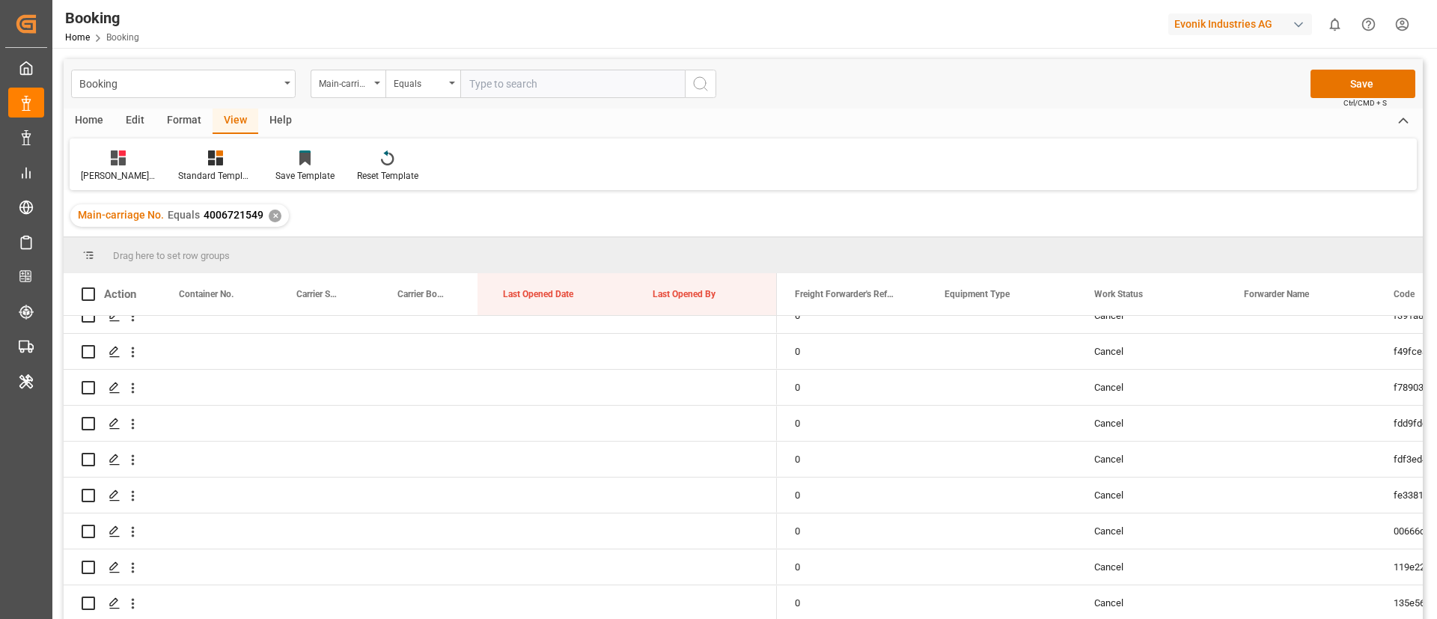
scroll to position [3031, 0]
click at [1355, 83] on button "Save" at bounding box center [1363, 84] width 105 height 28
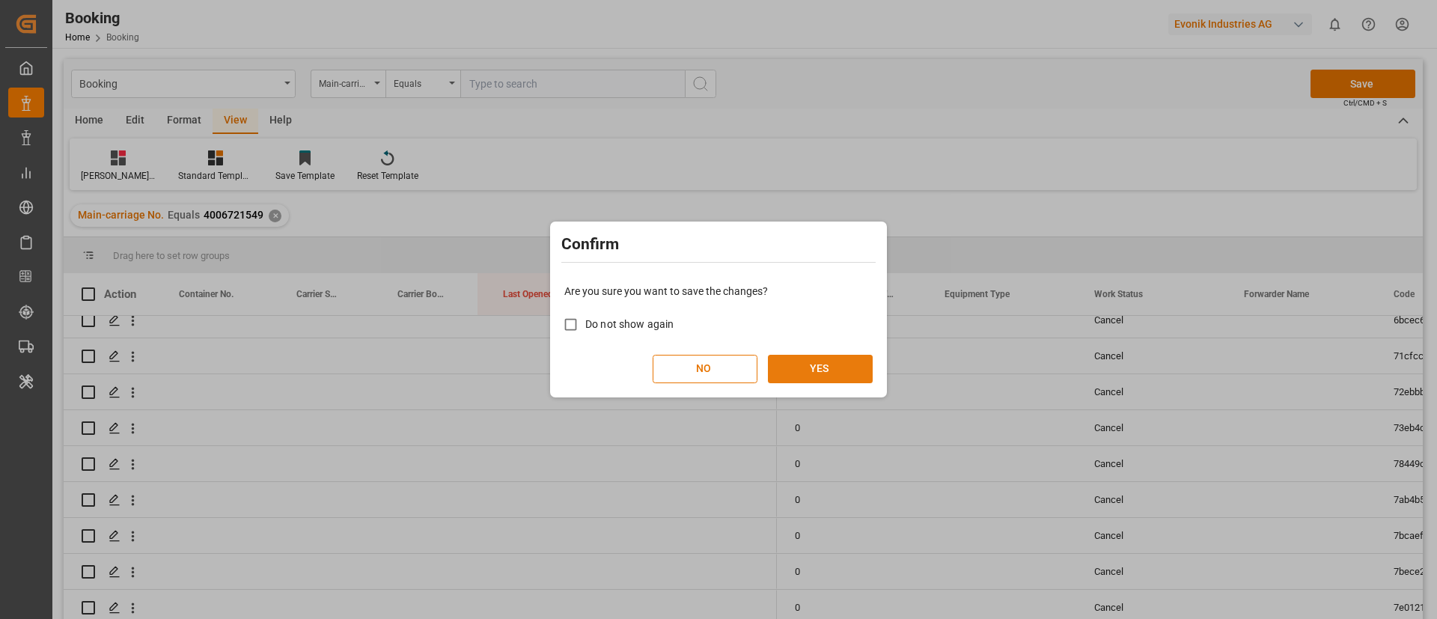
click at [826, 376] on button "YES" at bounding box center [820, 369] width 105 height 28
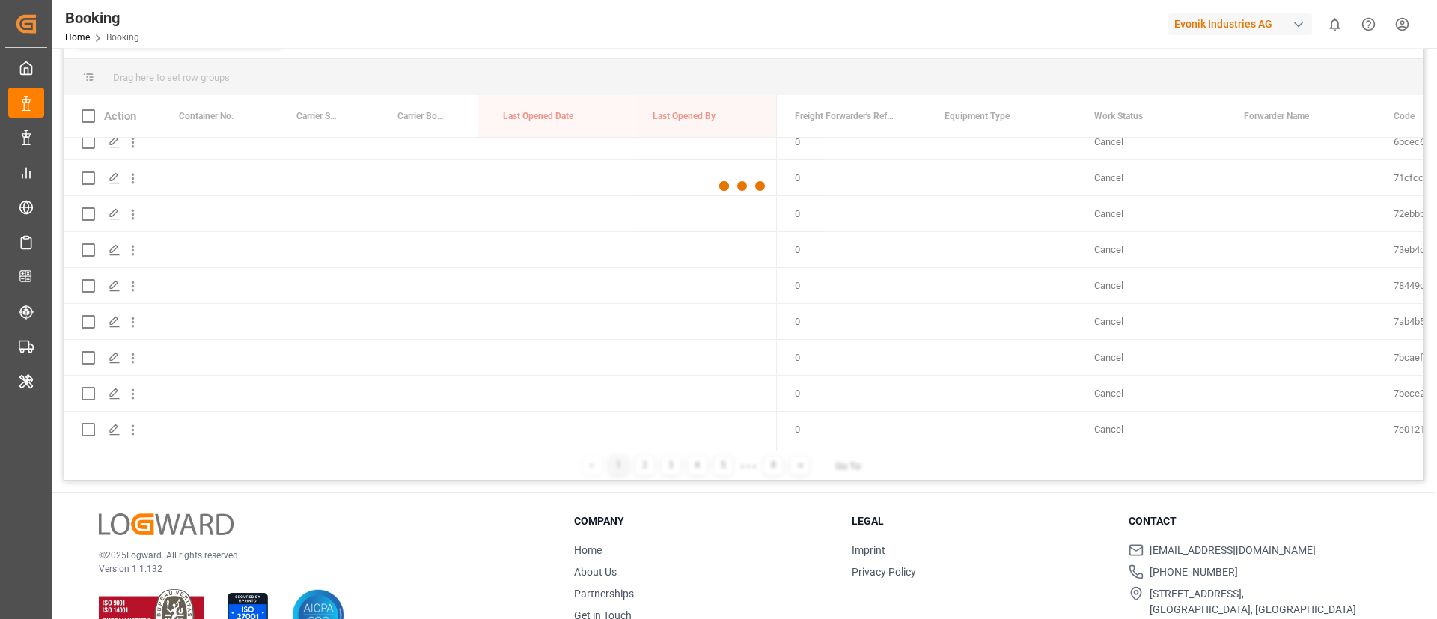
scroll to position [222, 0]
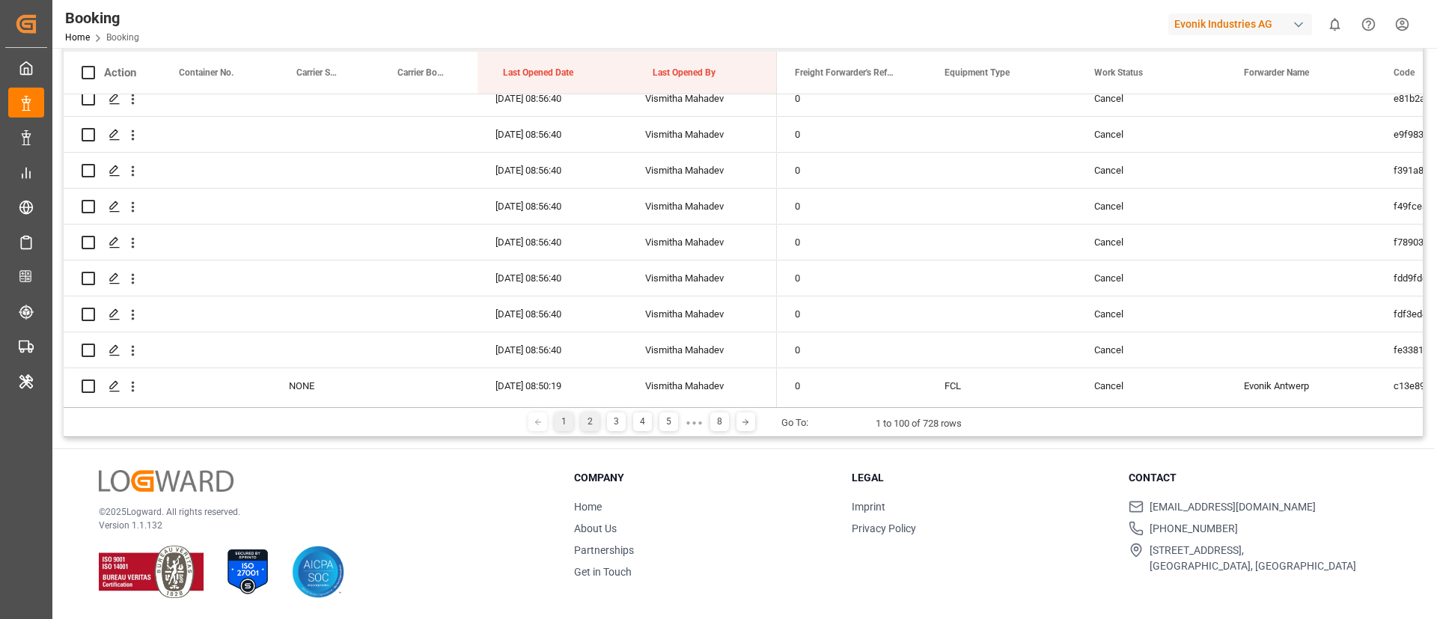
click at [589, 424] on div "2" at bounding box center [590, 421] width 19 height 19
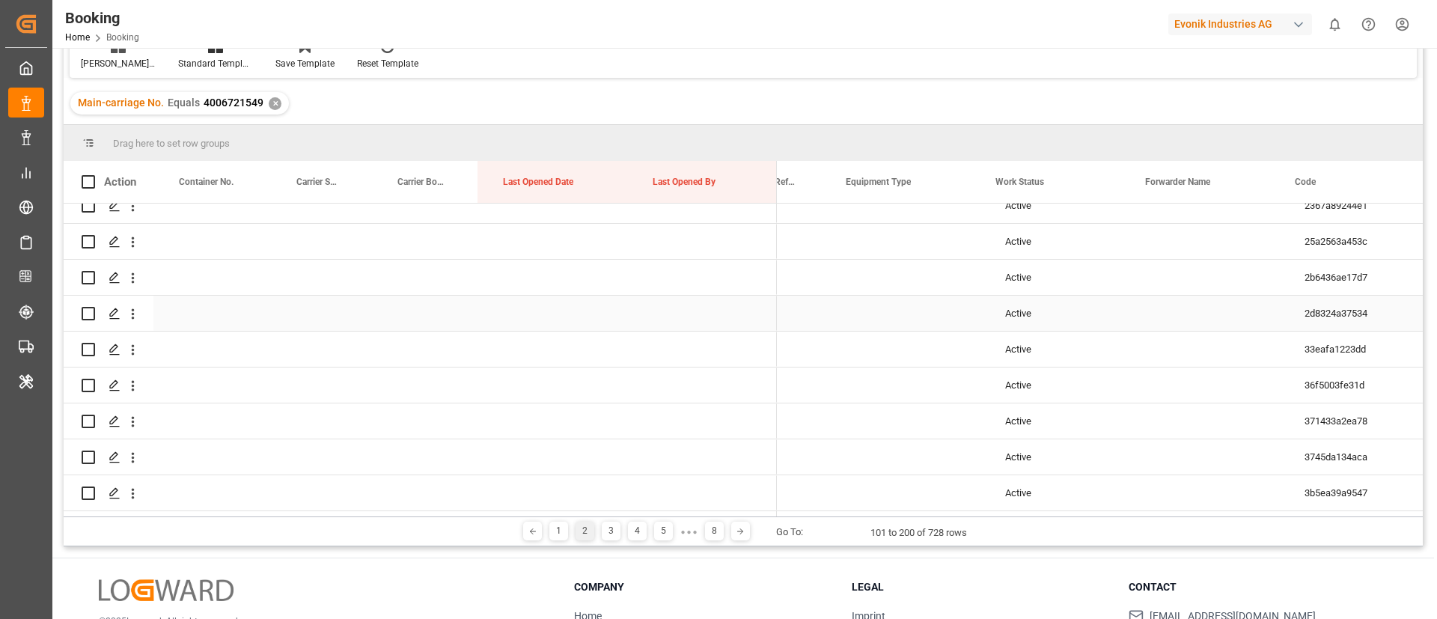
scroll to position [0, 129]
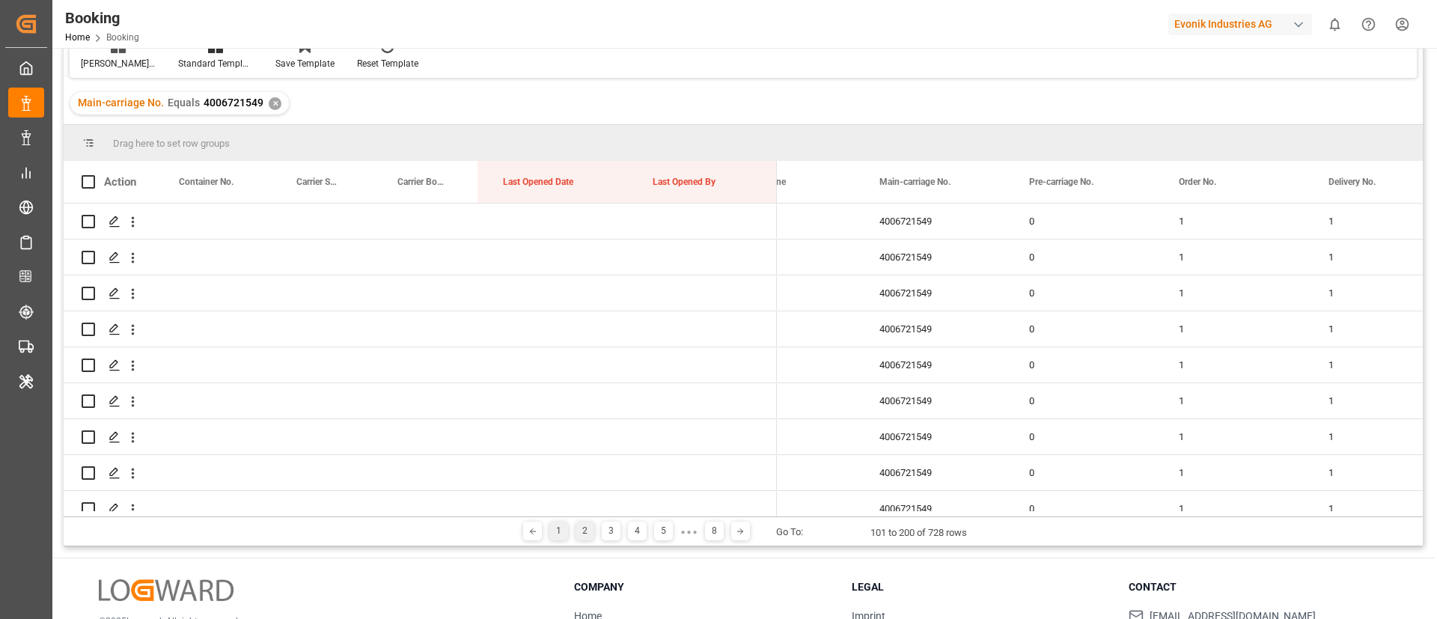
click at [552, 531] on div "1" at bounding box center [558, 531] width 19 height 19
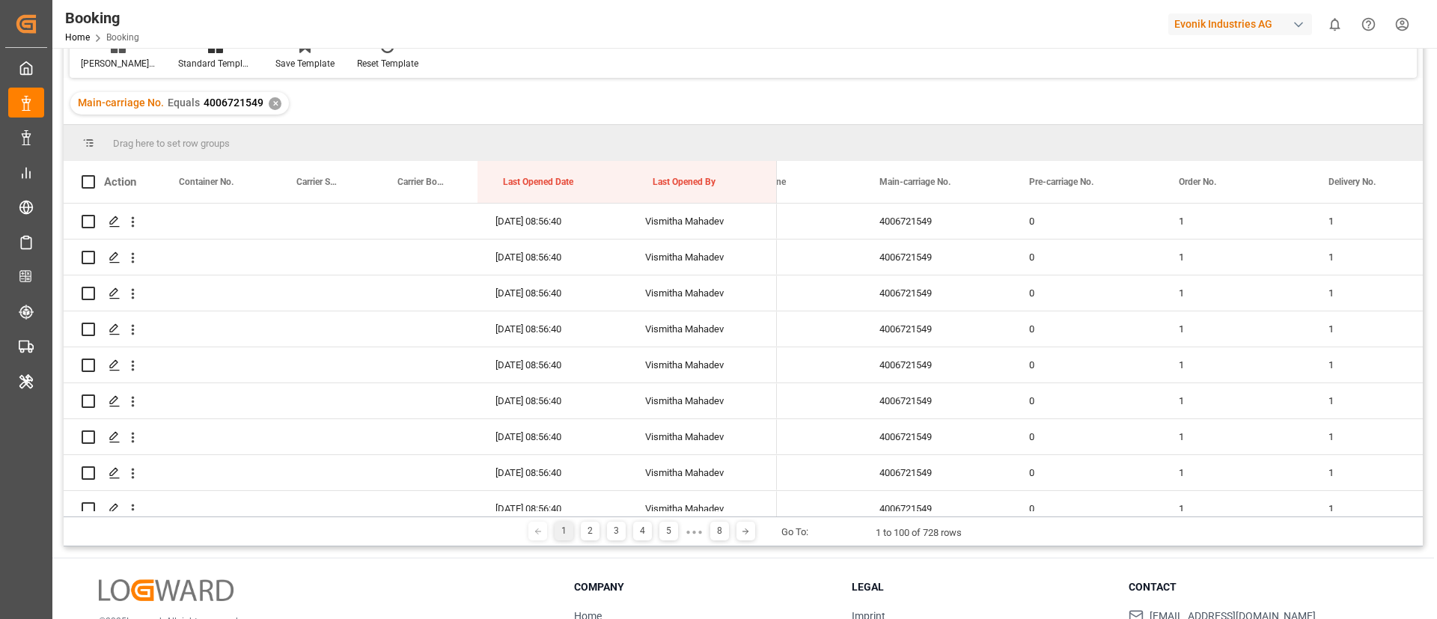
click at [770, 549] on div "Booking Main-carriage No. Equals Save Ctrl/CMD + S Home Edit Format View Help V…" at bounding box center [743, 332] width 1382 height 793
click at [742, 529] on icon at bounding box center [745, 531] width 9 height 9
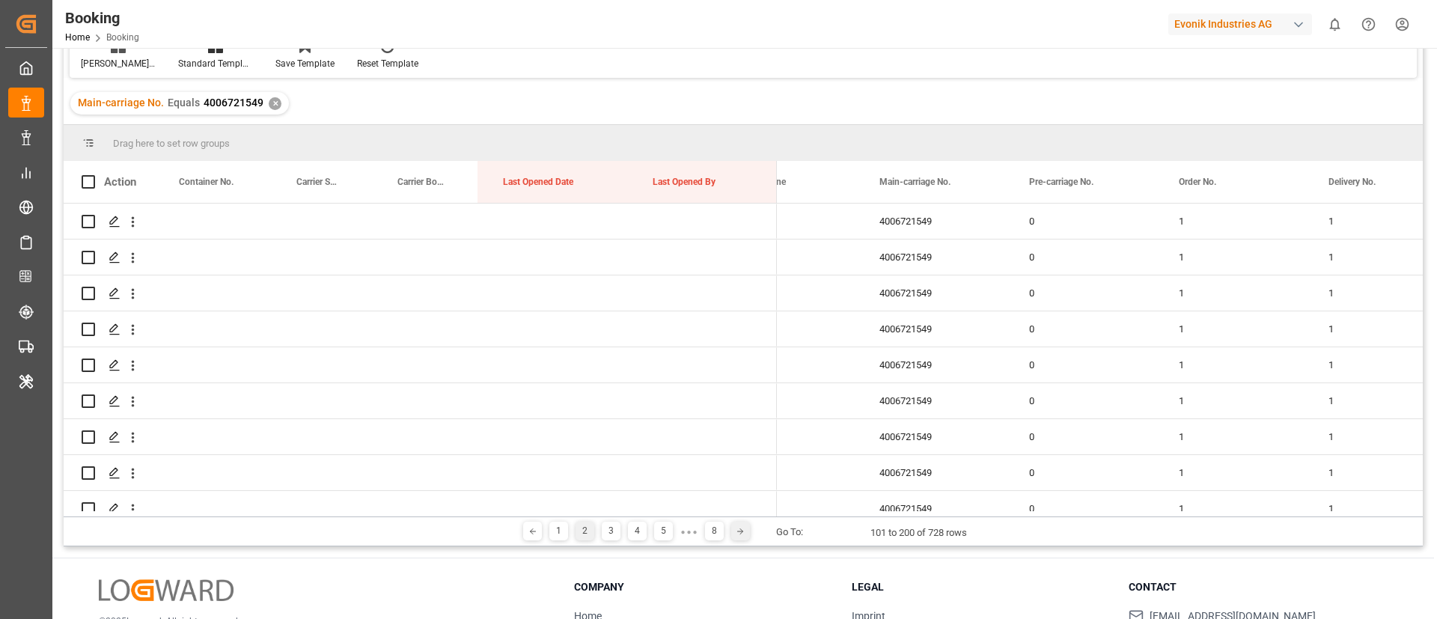
click at [739, 532] on icon at bounding box center [740, 531] width 9 height 9
click at [541, 528] on div "1" at bounding box center [546, 531] width 19 height 19
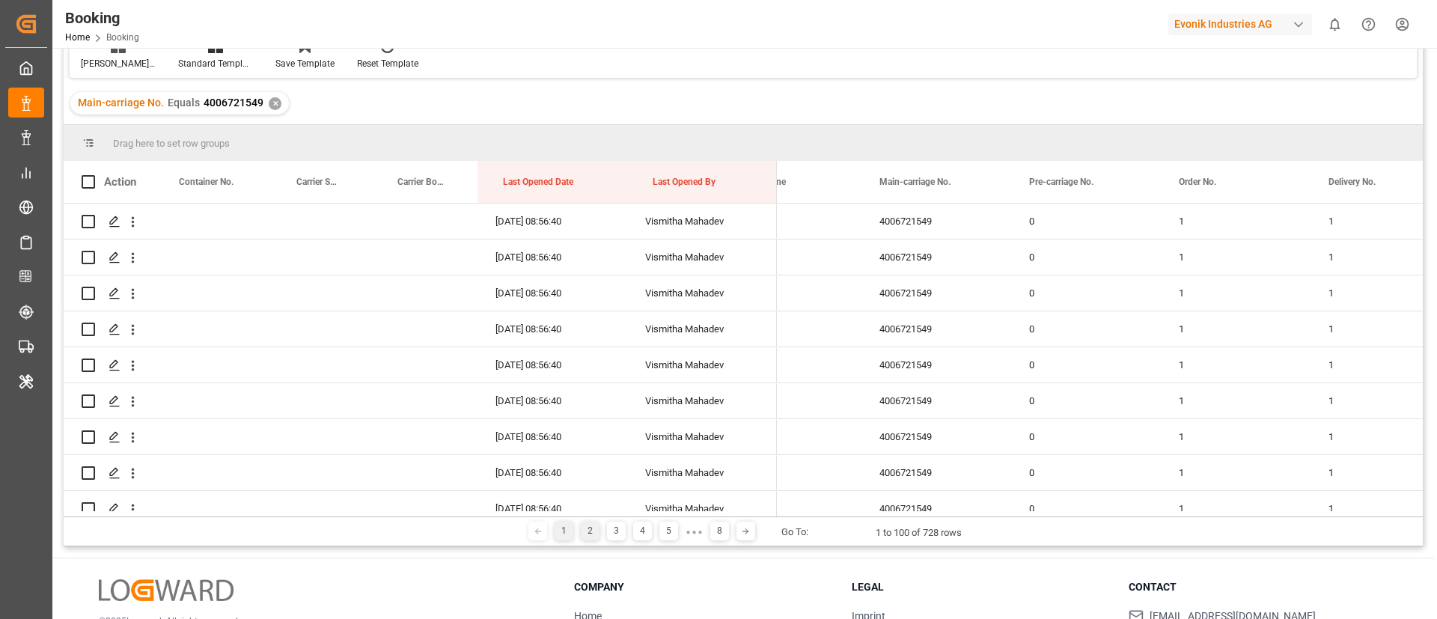
click at [588, 528] on div "2" at bounding box center [590, 531] width 19 height 19
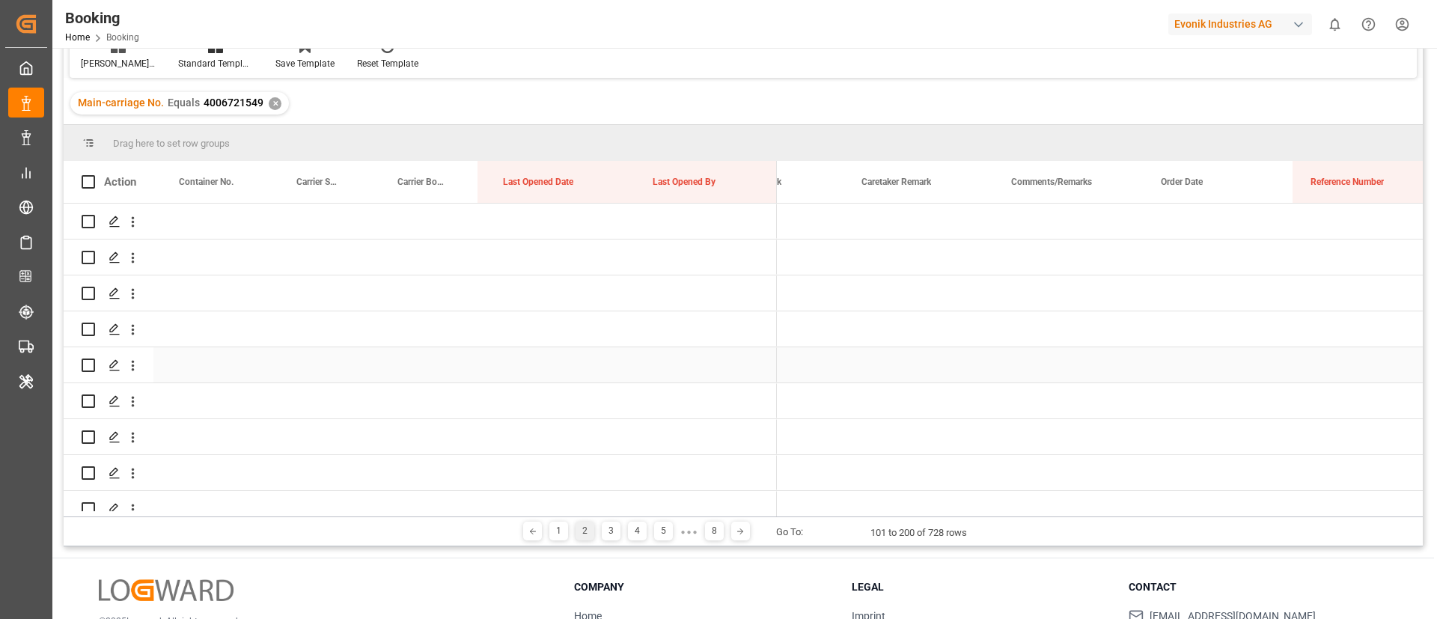
scroll to position [0, 983]
click at [1035, 213] on div "Press SPACE to select this row." at bounding box center [1066, 221] width 150 height 35
click at [1023, 226] on input "Press SPACE to select this row." at bounding box center [1066, 230] width 126 height 28
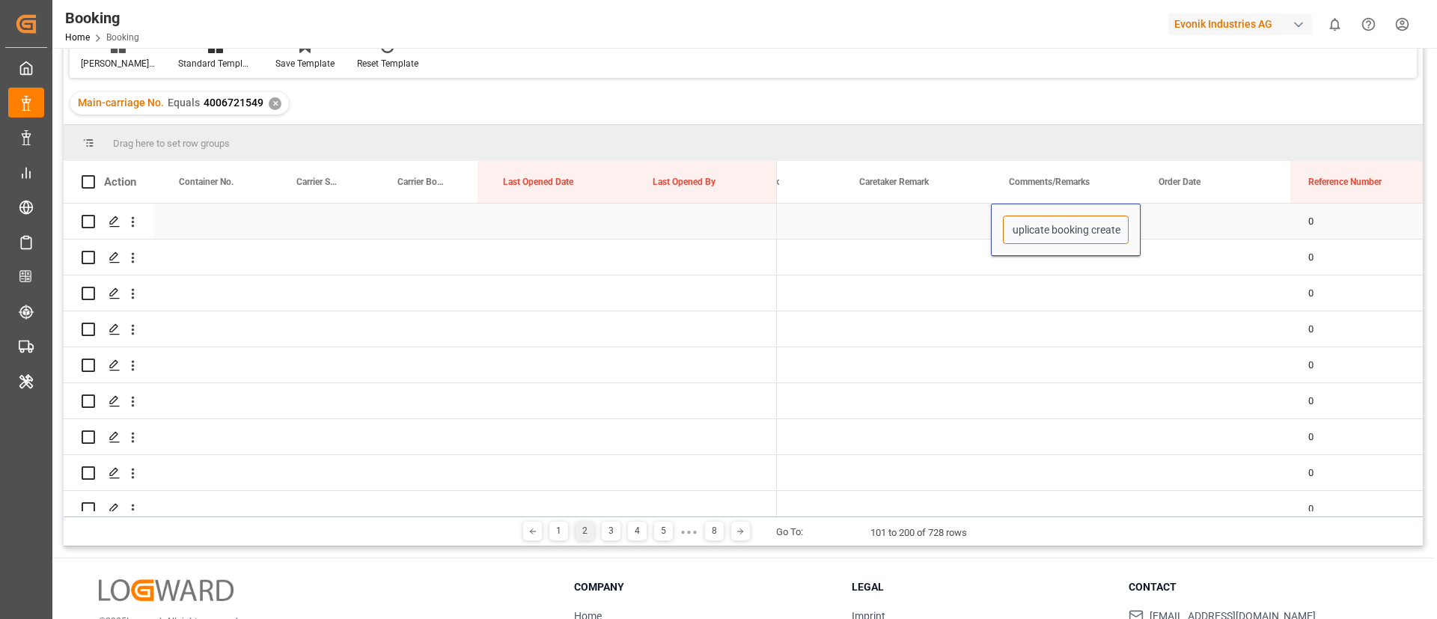
type input "Duplicate booking created"
click at [1063, 218] on div "Duplicate booking created" at bounding box center [1066, 221] width 150 height 35
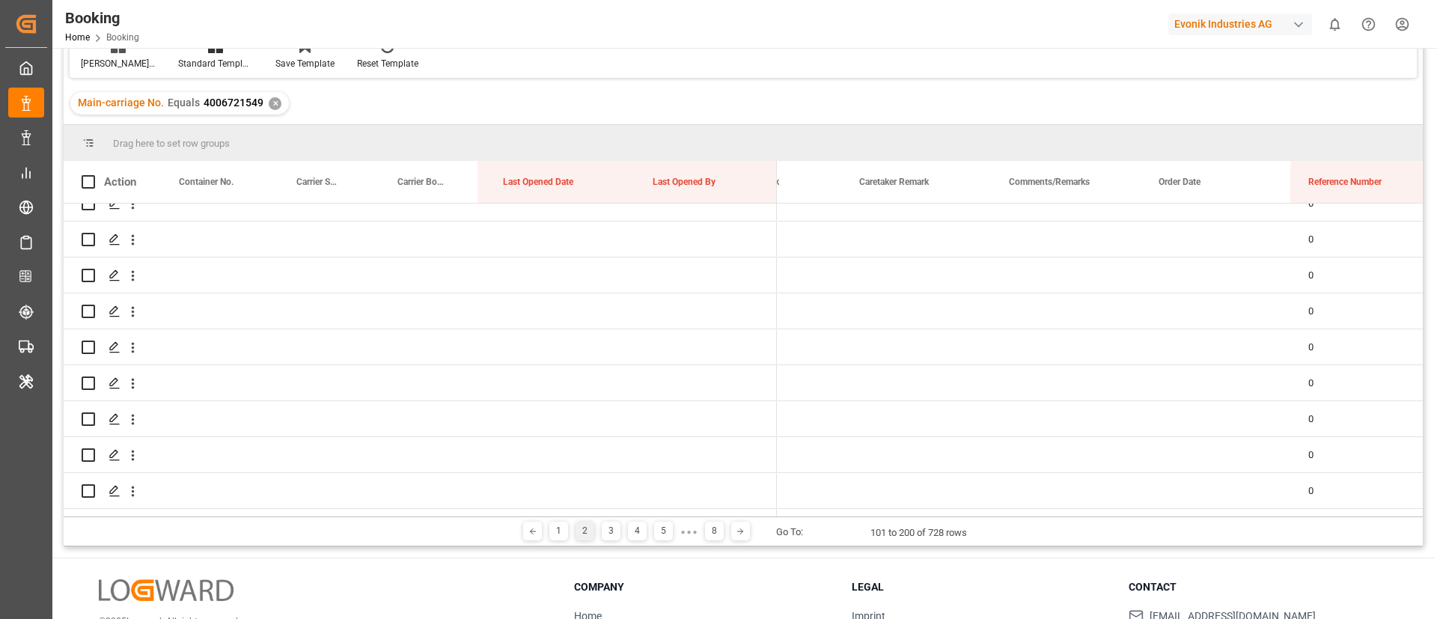
scroll to position [3290, 0]
drag, startPoint x: 1138, startPoint y: 237, endPoint x: 1115, endPoint y: 499, distance: 262.9
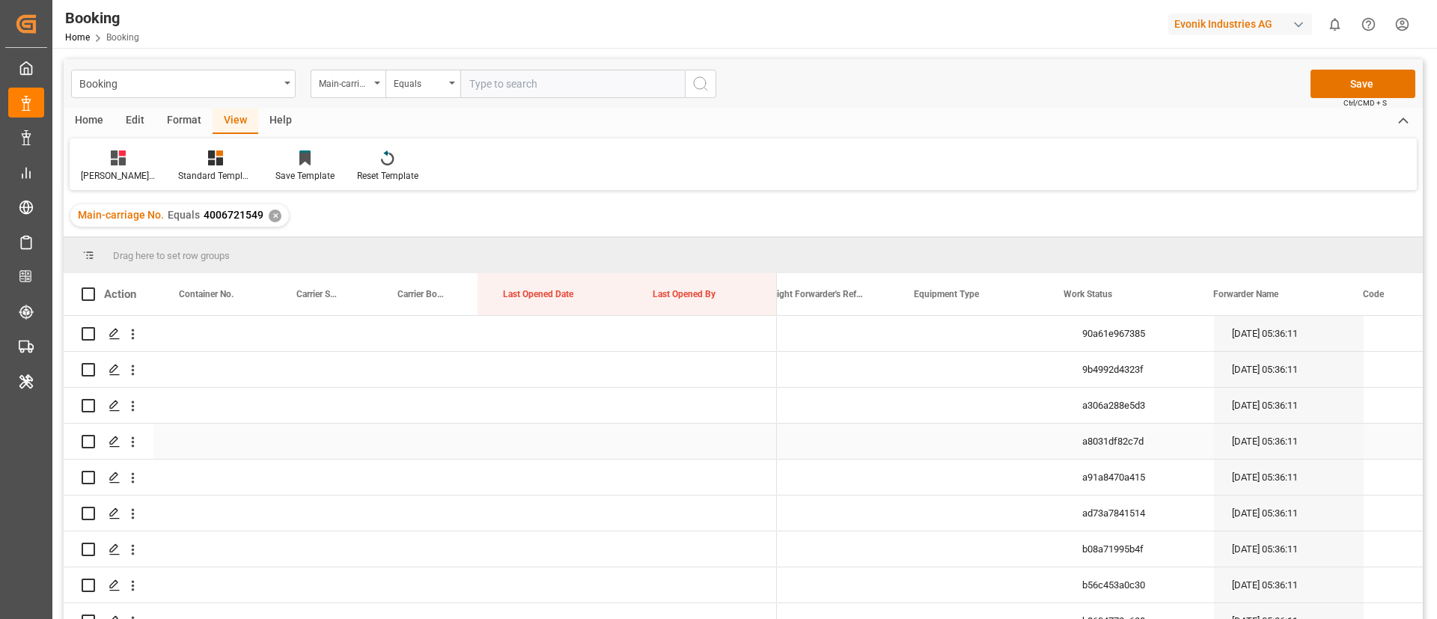
scroll to position [0, 0]
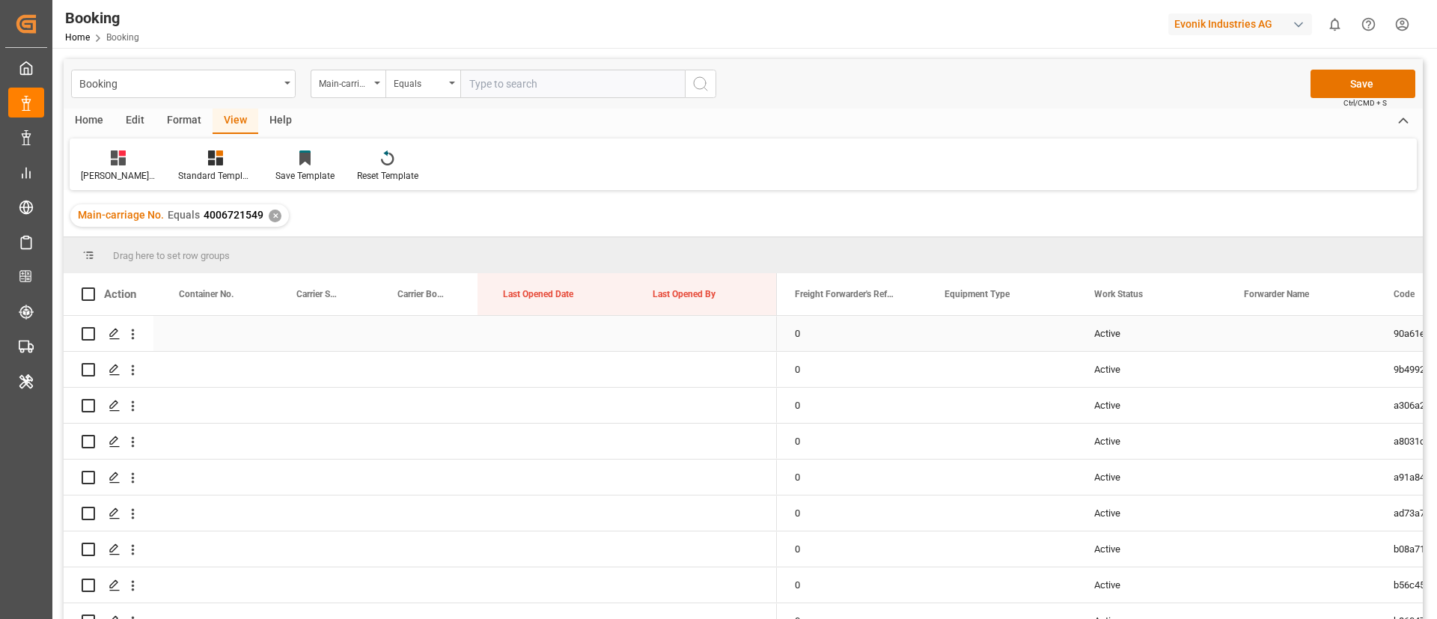
click at [1107, 334] on div "Active" at bounding box center [1151, 333] width 150 height 35
click at [1111, 341] on span "Active" at bounding box center [1113, 343] width 28 height 16
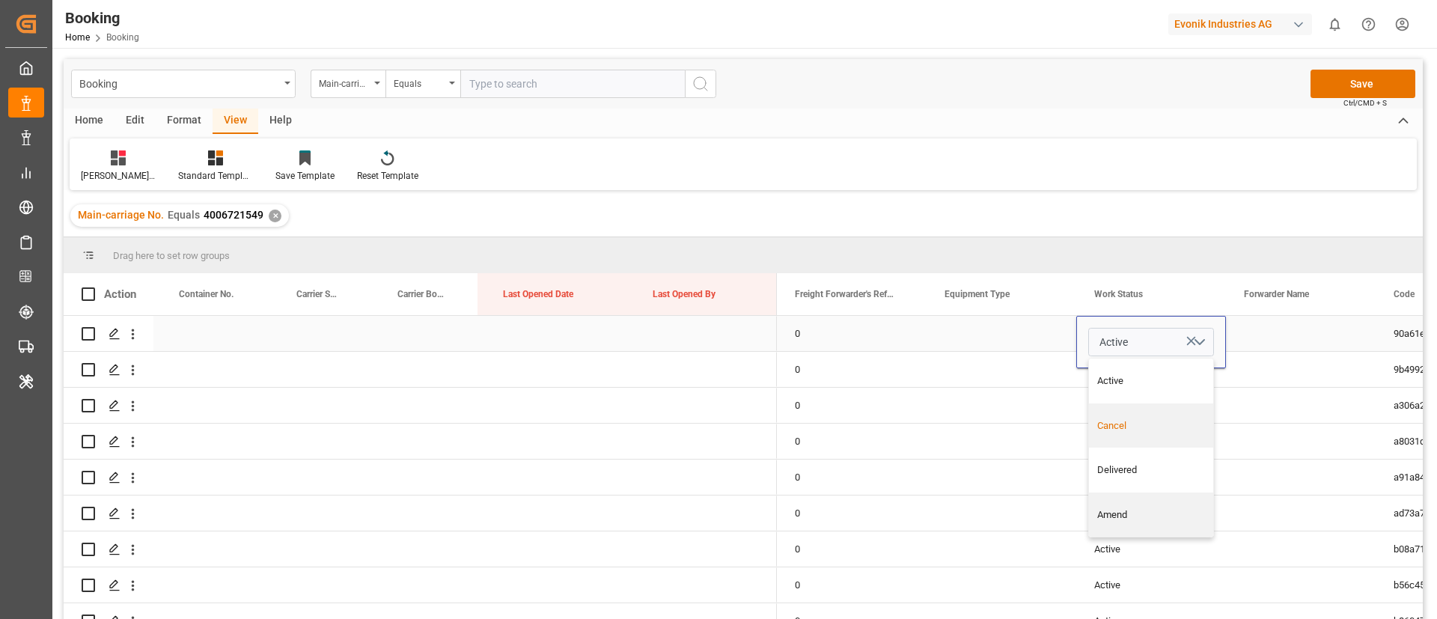
click at [1110, 427] on div "Cancel" at bounding box center [1151, 425] width 109 height 15
click at [1042, 338] on div "Press SPACE to select this row." at bounding box center [1002, 333] width 150 height 35
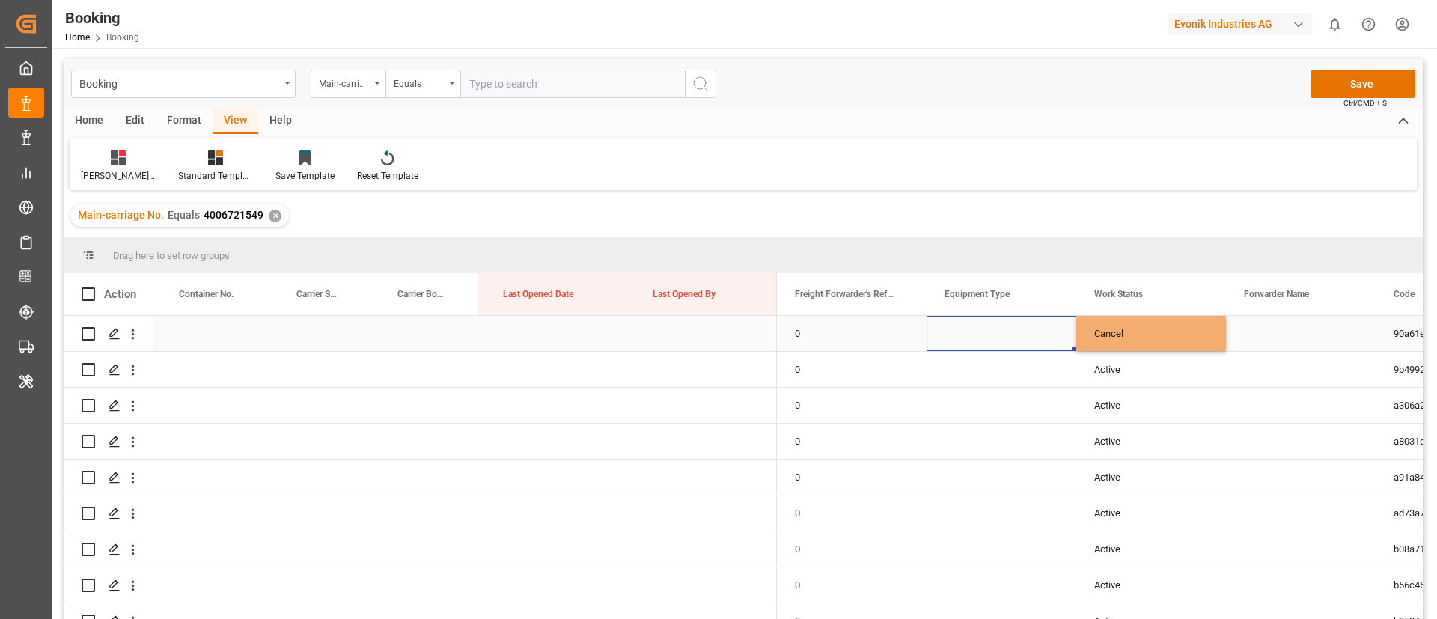
drag, startPoint x: 1132, startPoint y: 344, endPoint x: 1247, endPoint y: 338, distance: 114.7
click at [1132, 344] on div "Cancel" at bounding box center [1151, 333] width 150 height 35
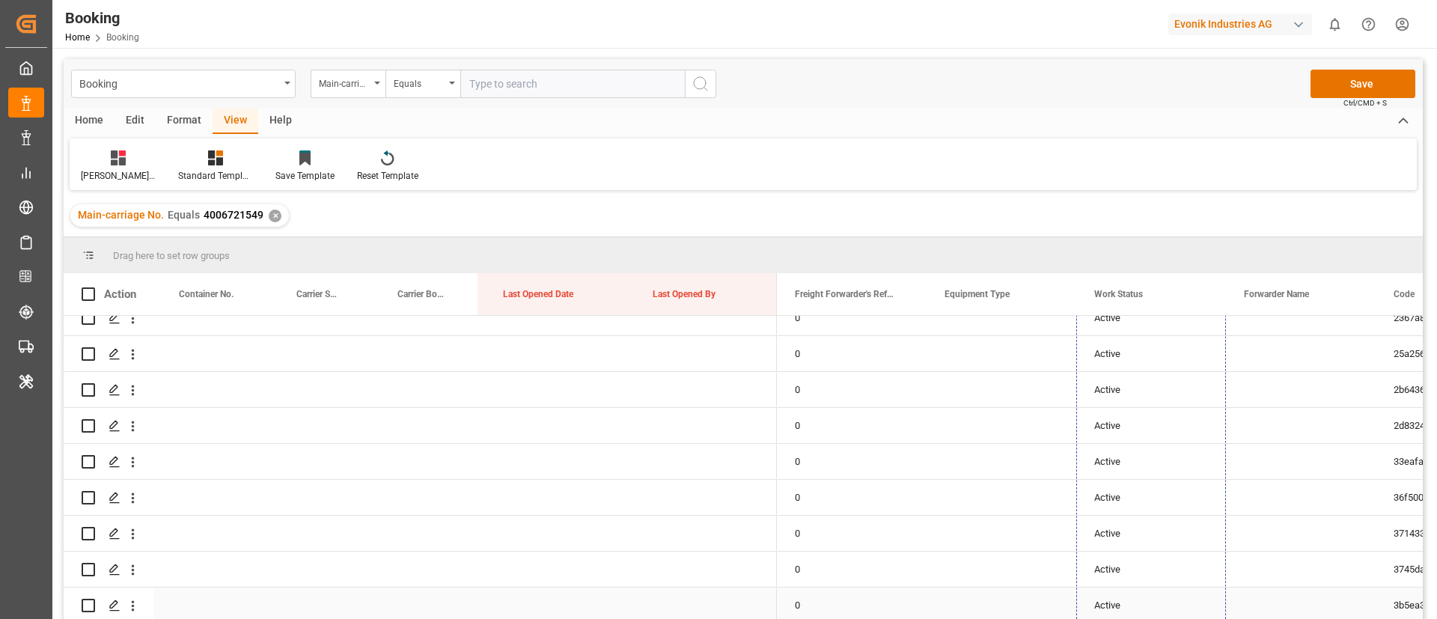
drag, startPoint x: 1224, startPoint y: 348, endPoint x: 1119, endPoint y: 159, distance: 216.8
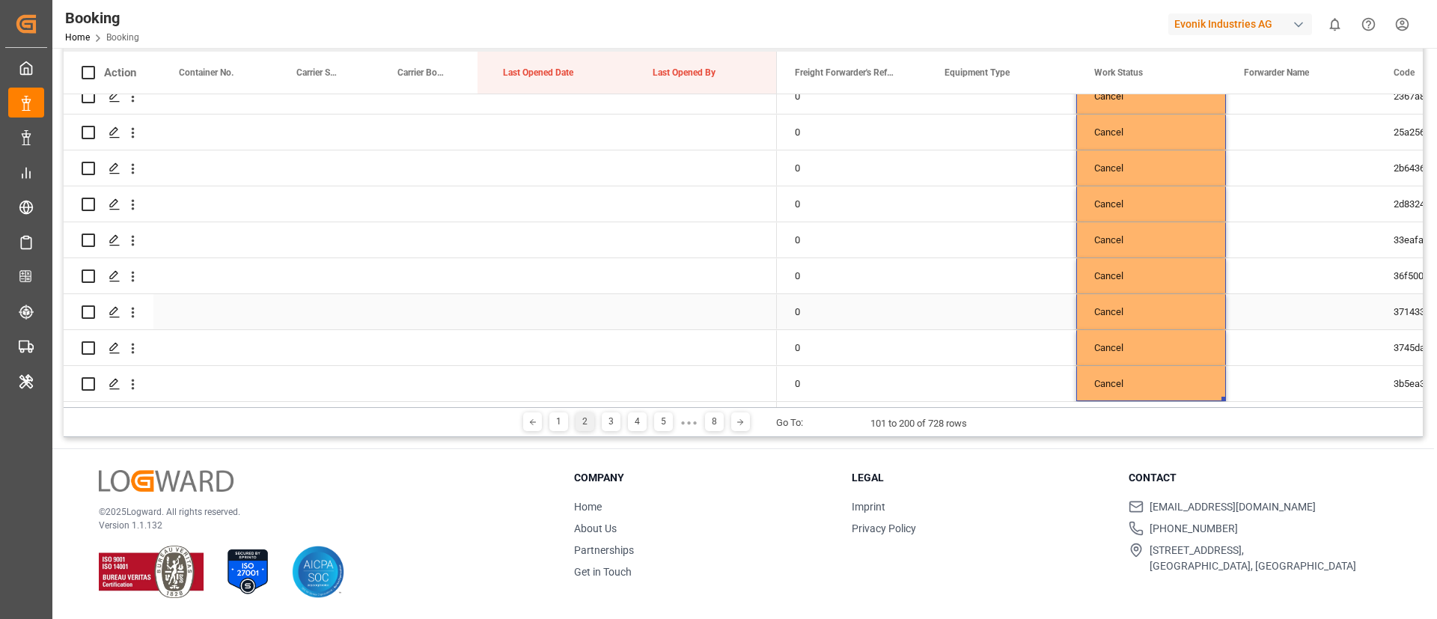
click at [992, 296] on div "Press SPACE to select this row." at bounding box center [1002, 311] width 150 height 35
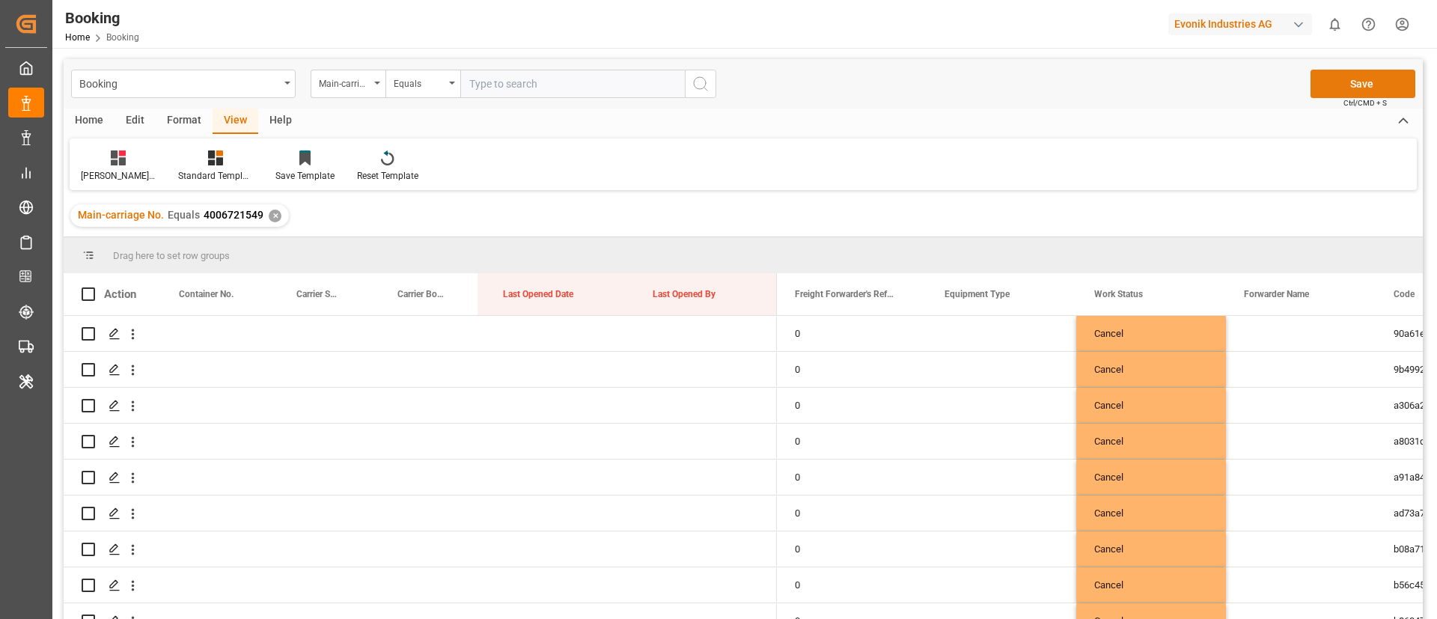
click at [1332, 86] on button "Save" at bounding box center [1363, 84] width 105 height 28
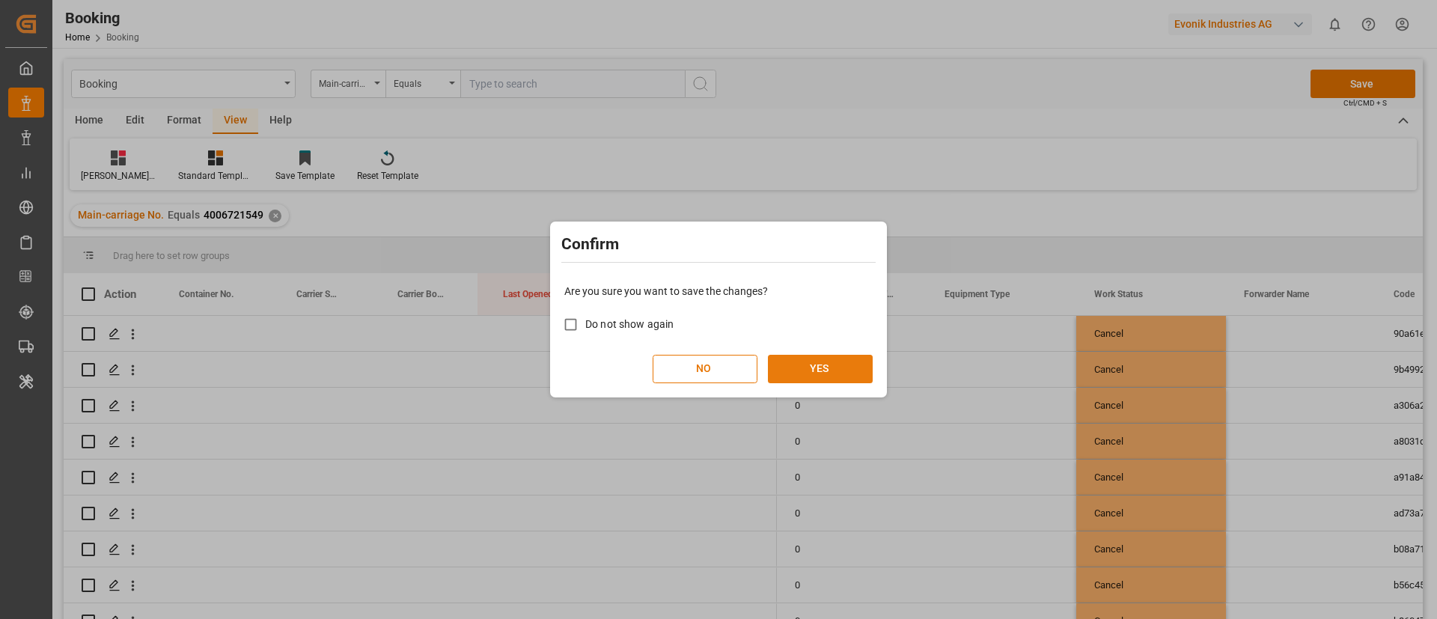
click at [847, 365] on button "YES" at bounding box center [820, 369] width 105 height 28
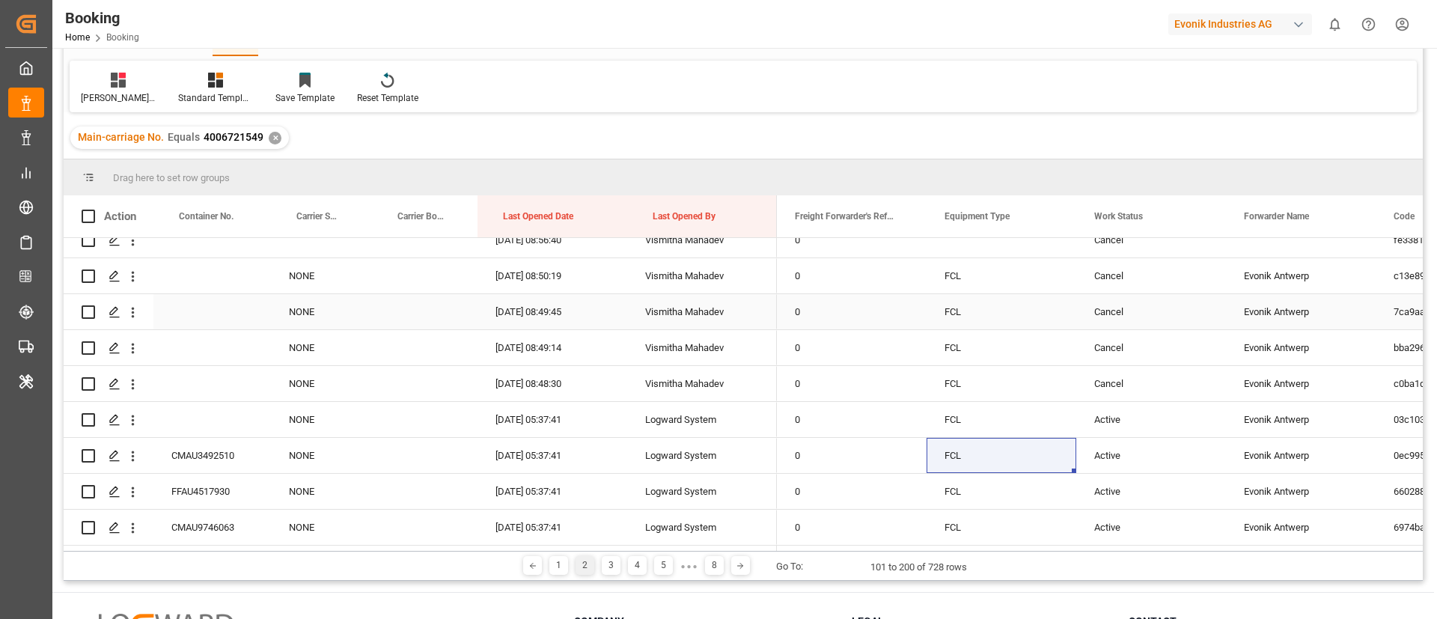
scroll to position [112, 0]
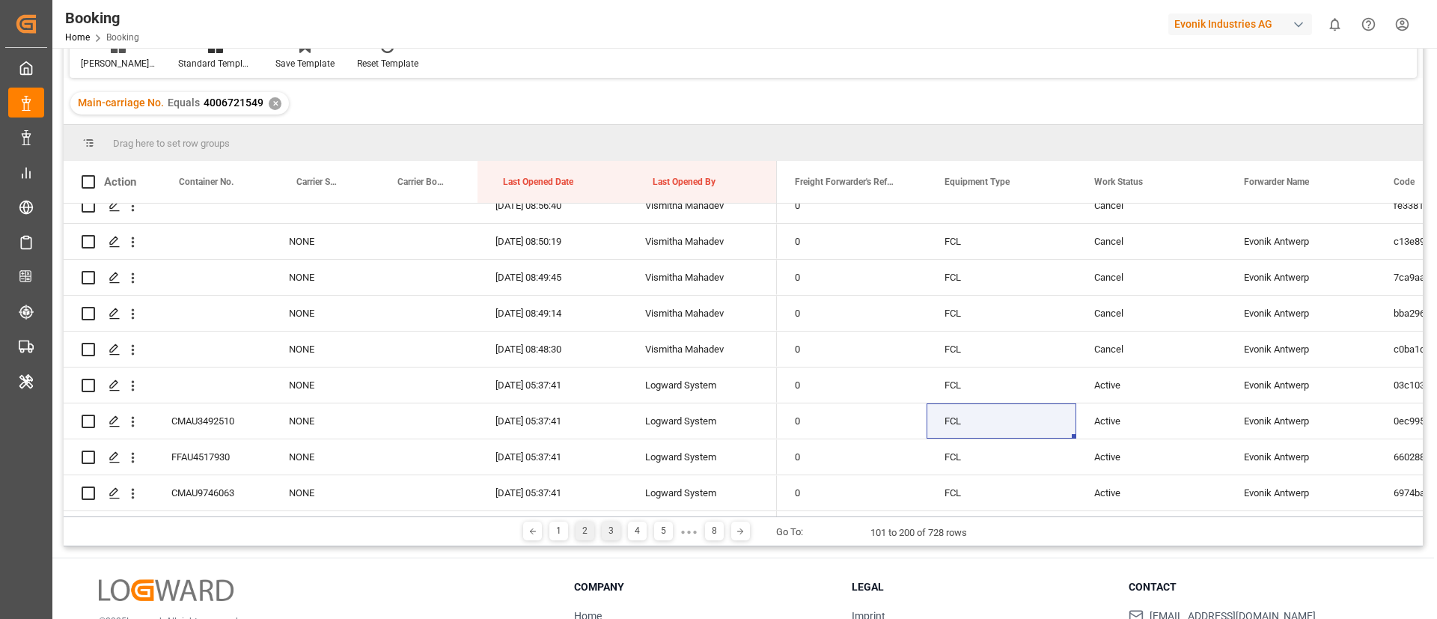
click at [605, 530] on div "3" at bounding box center [611, 531] width 19 height 19
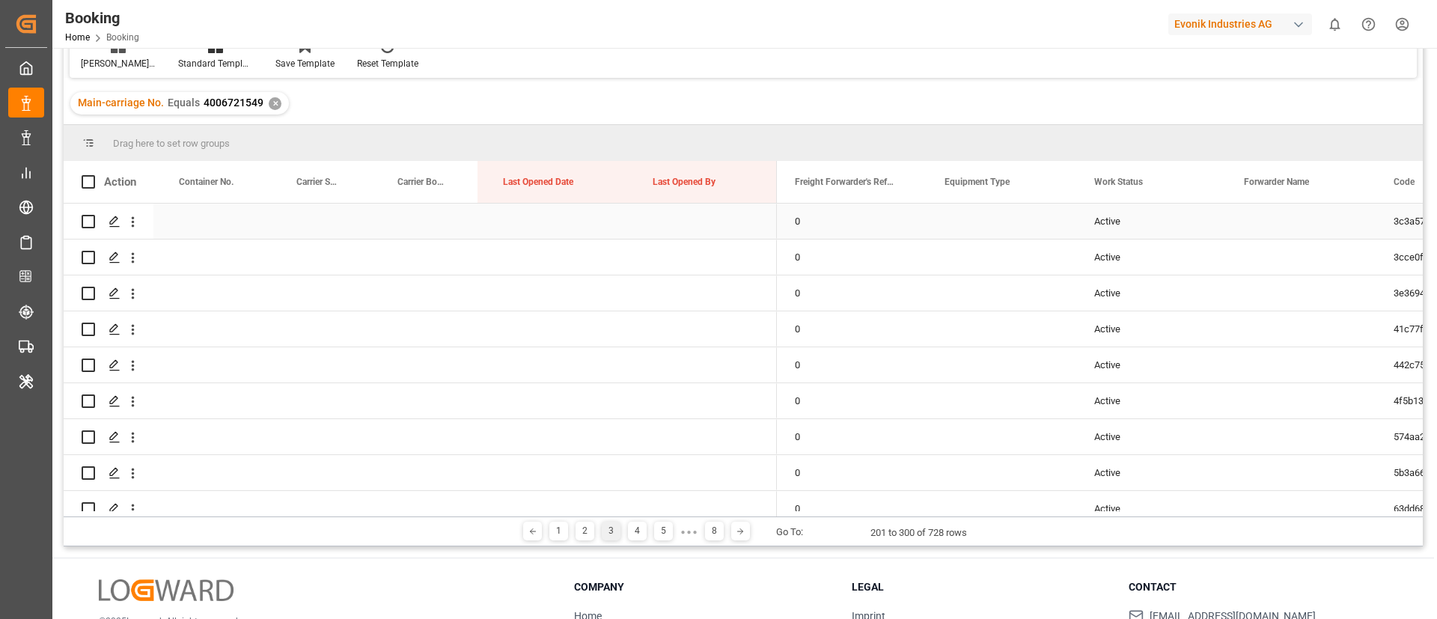
click at [1110, 222] on div "Active" at bounding box center [1151, 221] width 150 height 35
click at [1110, 222] on span "Active" at bounding box center [1113, 230] width 28 height 16
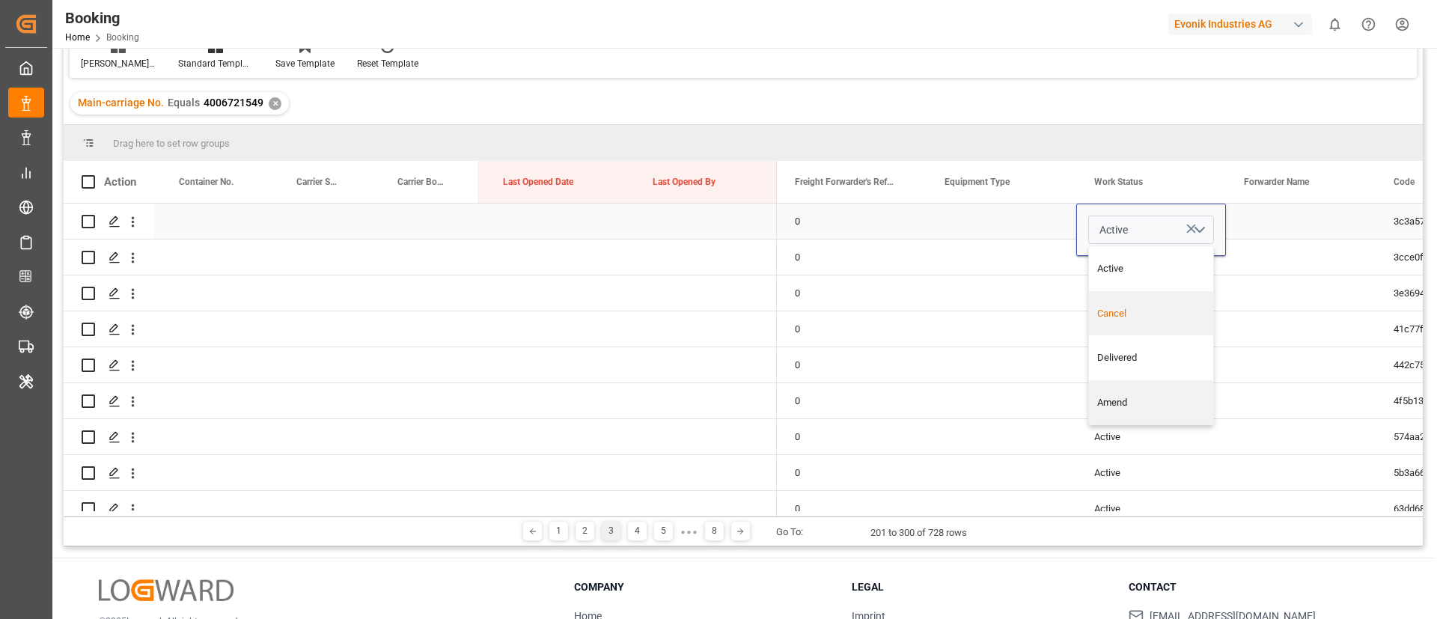
click at [1114, 309] on div "Cancel" at bounding box center [1151, 313] width 109 height 15
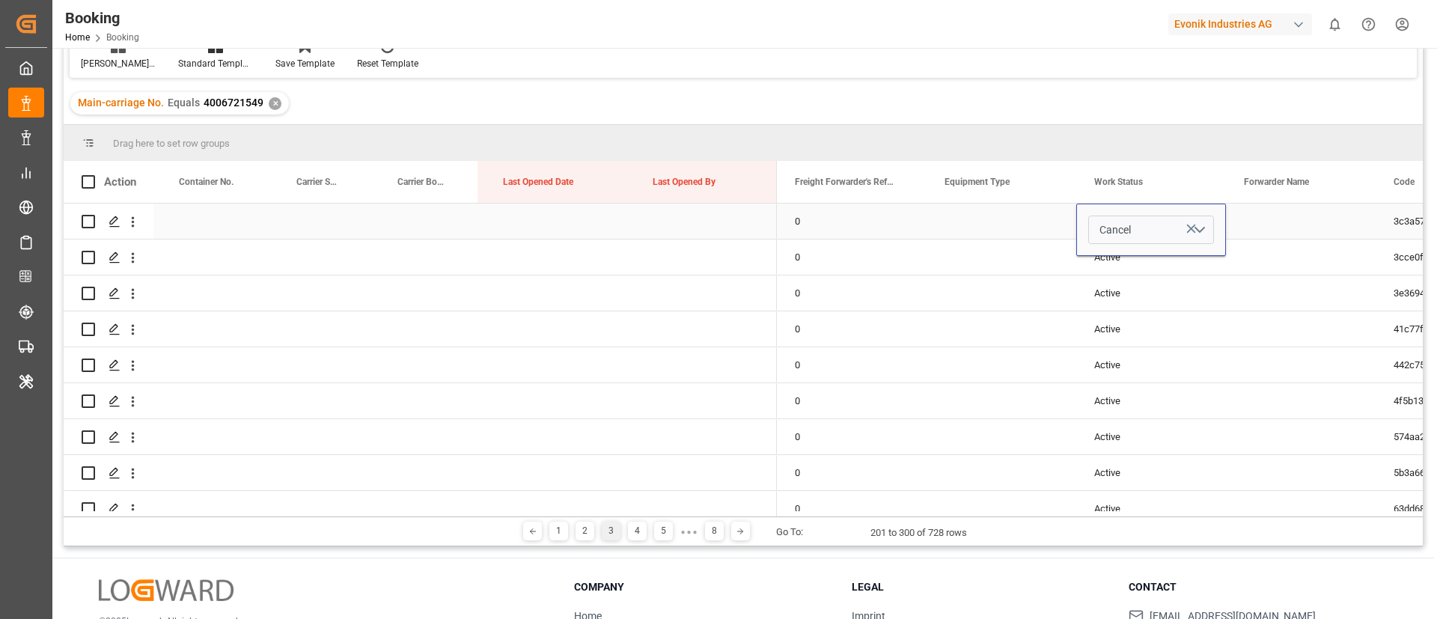
click at [1028, 219] on div "Press SPACE to select this row." at bounding box center [1002, 221] width 150 height 35
click at [1180, 213] on div "Cancel" at bounding box center [1151, 221] width 150 height 35
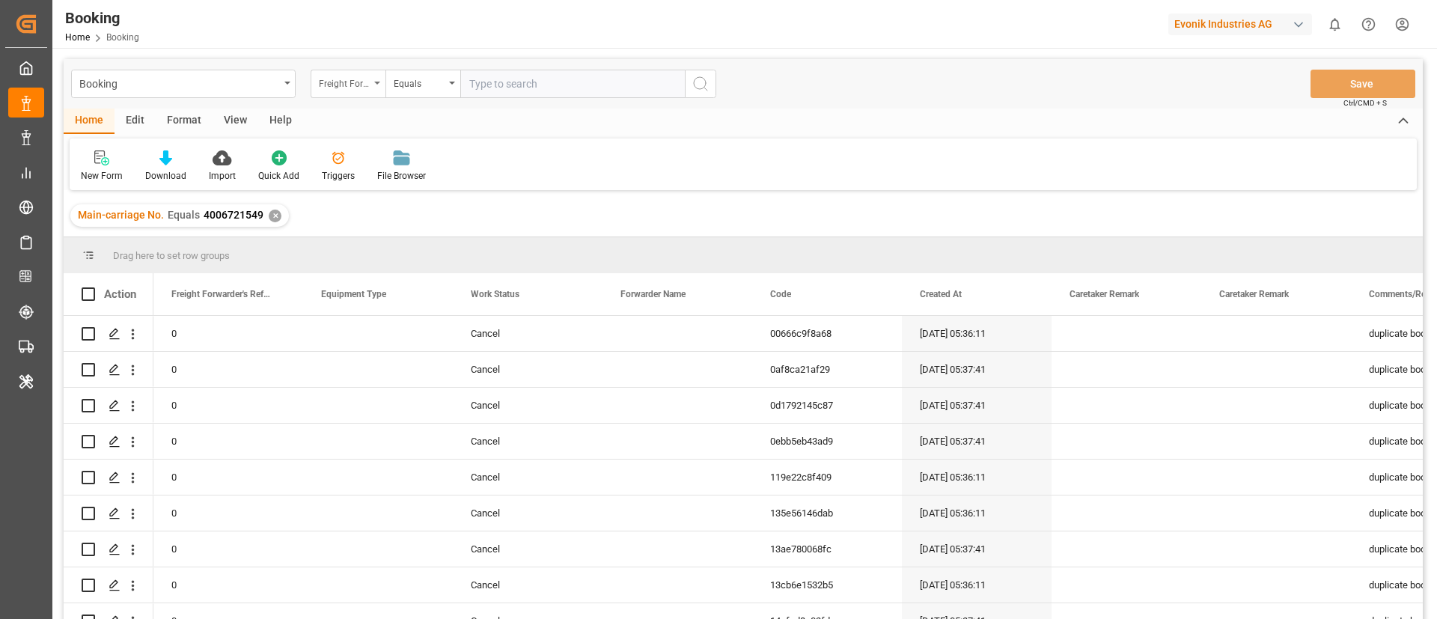
click at [367, 86] on div "Freight Forwarder's Reference No." at bounding box center [344, 81] width 51 height 17
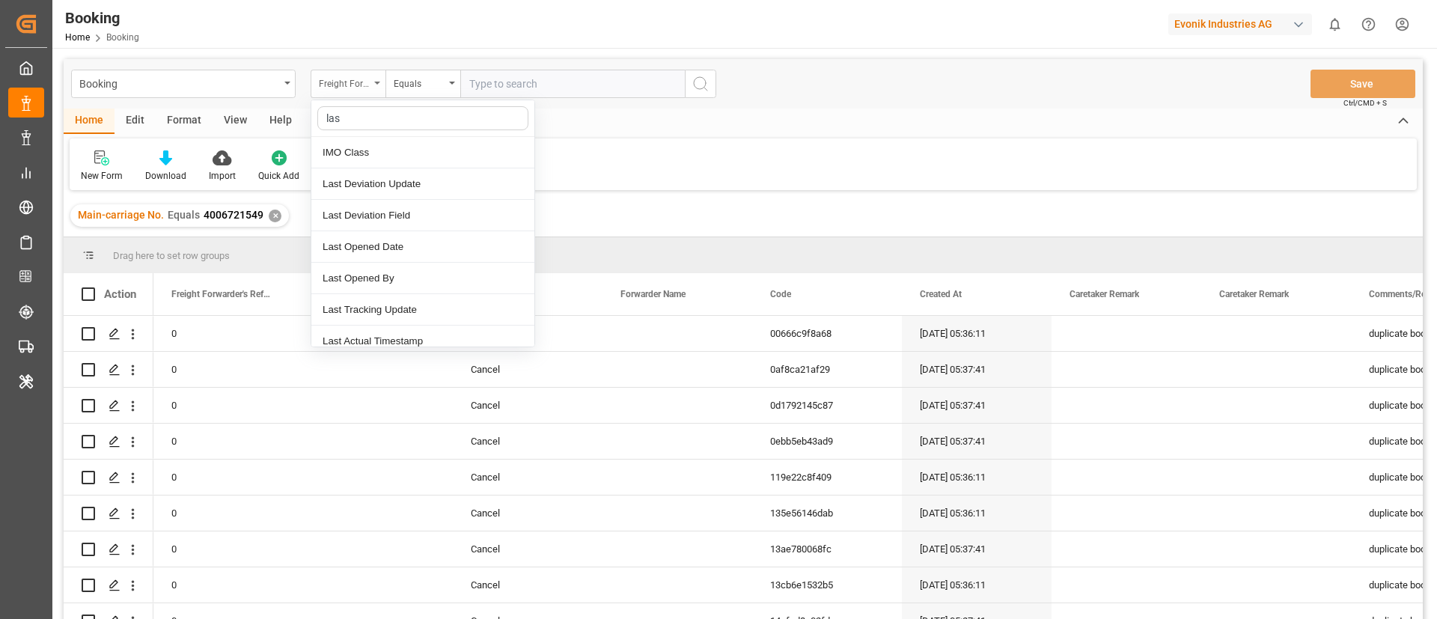
type input "last"
click at [420, 214] on div "Last Opened Date" at bounding box center [422, 215] width 223 height 31
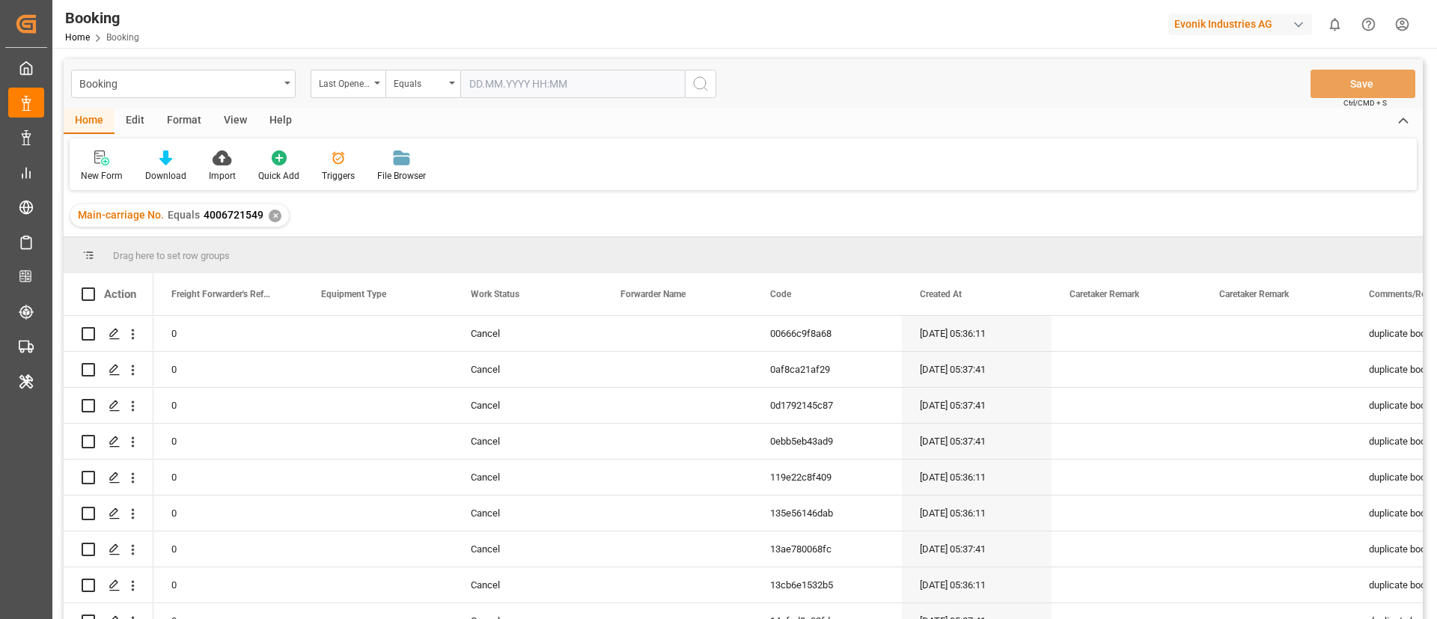
click at [521, 82] on input "text" at bounding box center [572, 84] width 225 height 28
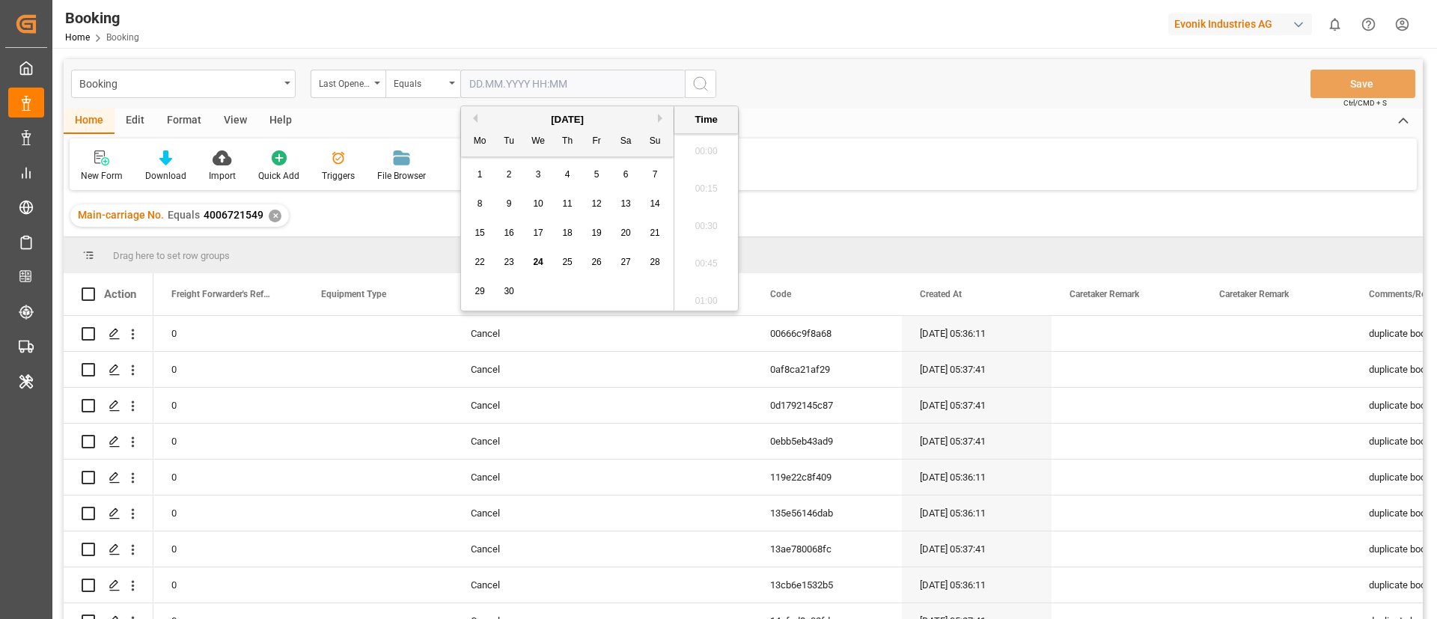
scroll to position [2063, 0]
click at [543, 263] on span "24" at bounding box center [538, 262] width 10 height 10
type input "24.09.2025 00:00"
click at [702, 80] on icon "search button" at bounding box center [701, 84] width 18 height 18
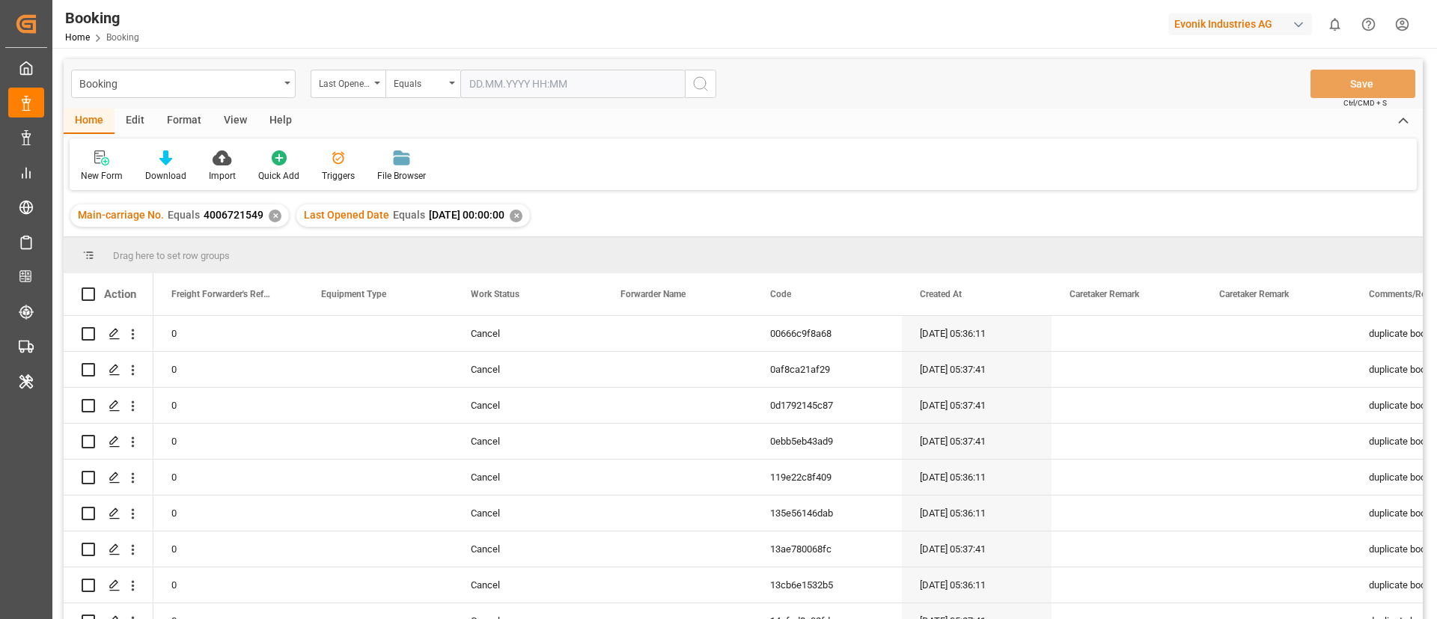
click at [276, 216] on div "✕" at bounding box center [275, 216] width 13 height 13
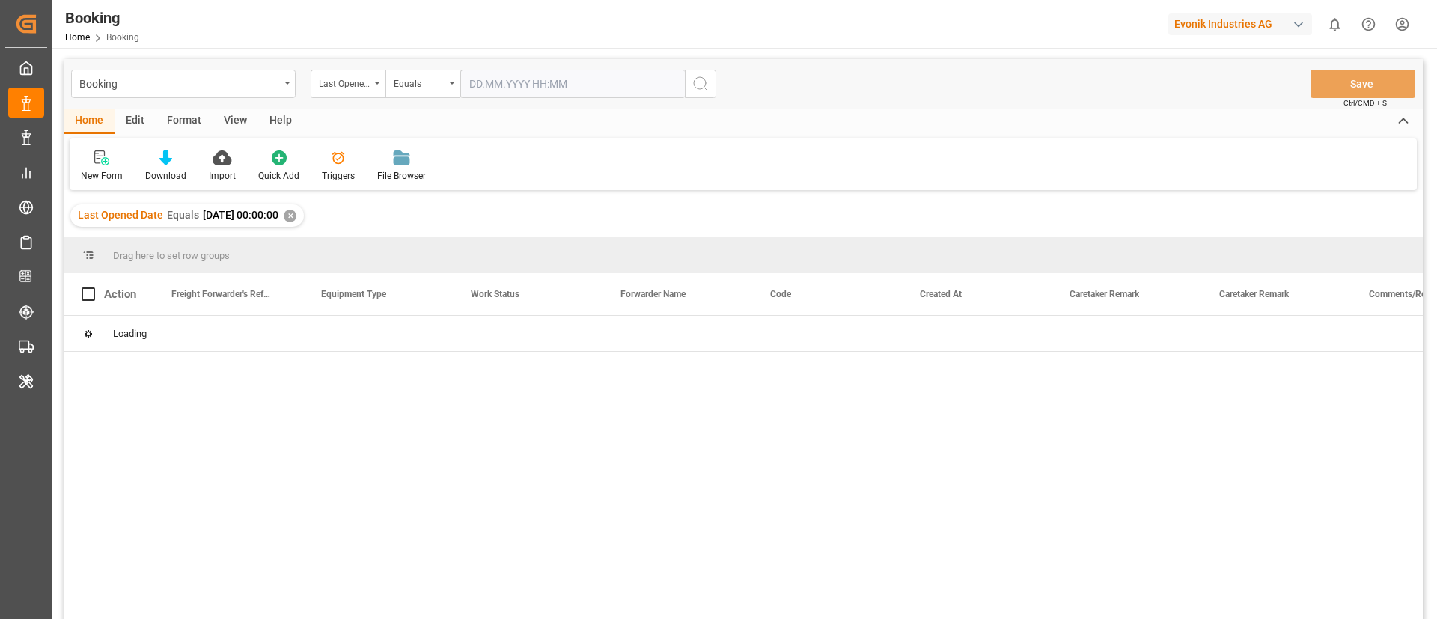
click at [236, 122] on div "View" at bounding box center [236, 121] width 46 height 25
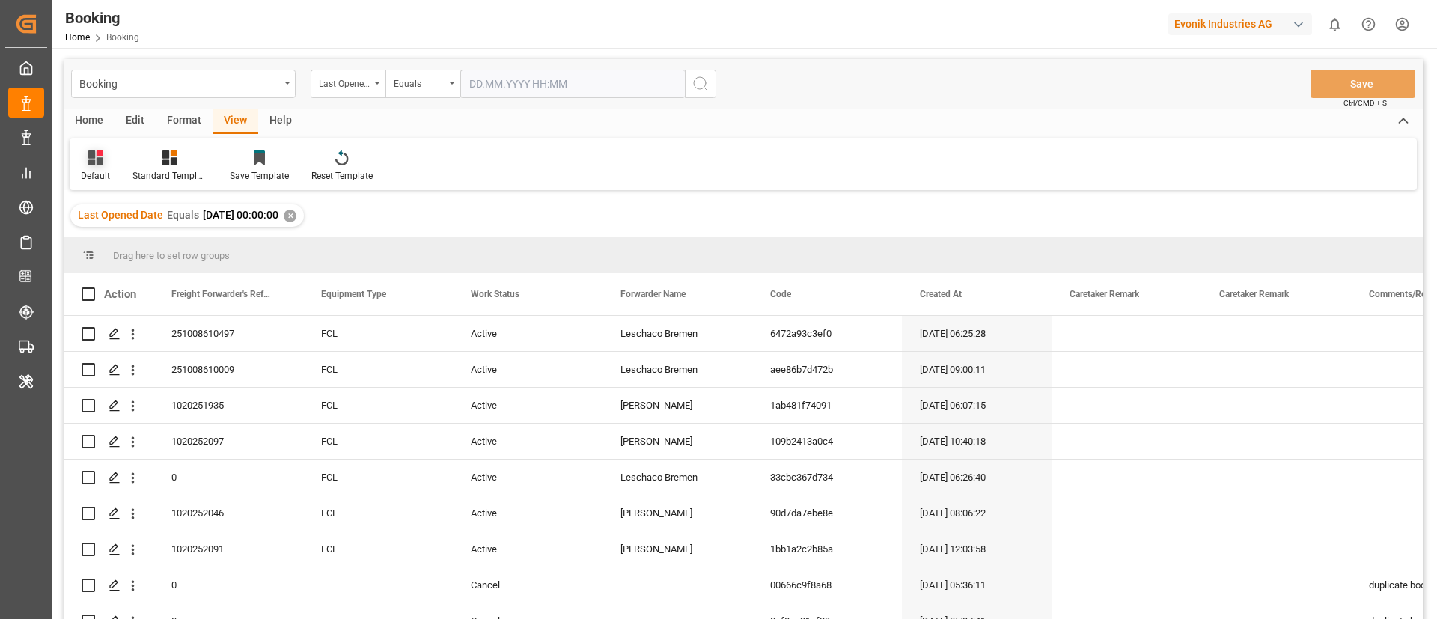
click at [97, 165] on icon at bounding box center [95, 157] width 15 height 15
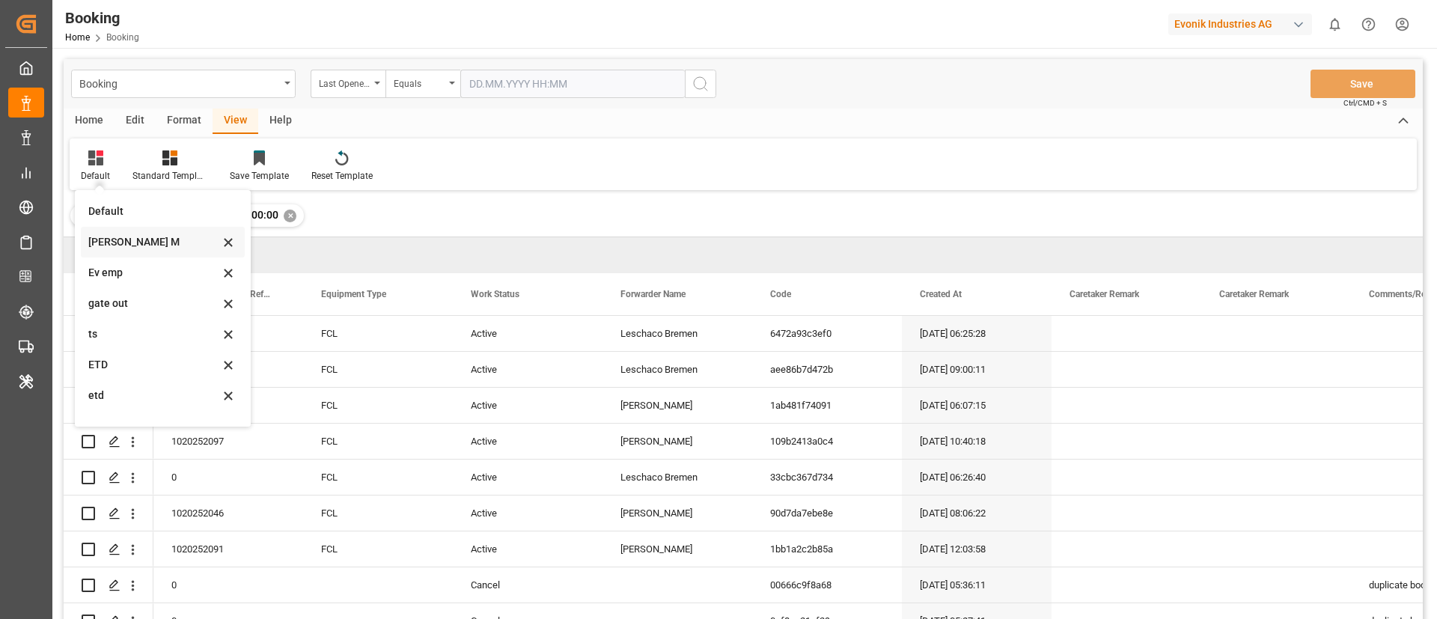
click at [129, 237] on div "[PERSON_NAME] M" at bounding box center [153, 242] width 131 height 16
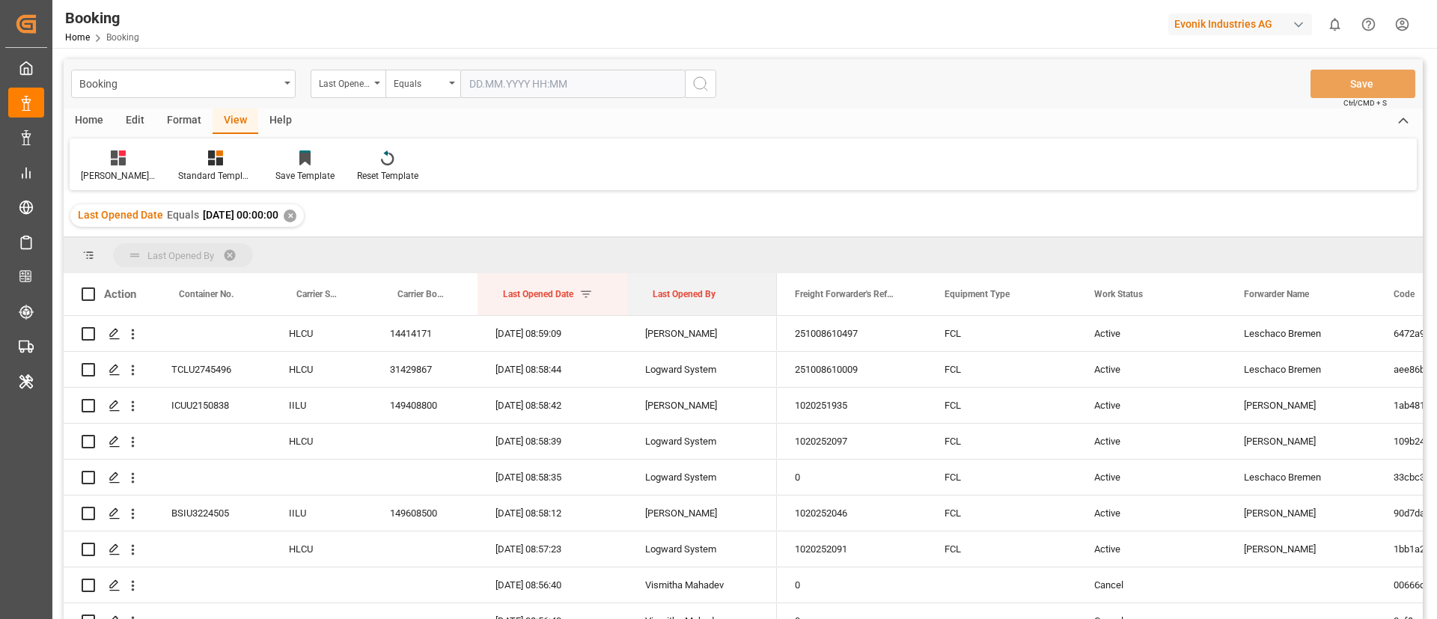
drag, startPoint x: 698, startPoint y: 290, endPoint x: 706, endPoint y: 296, distance: 10.2
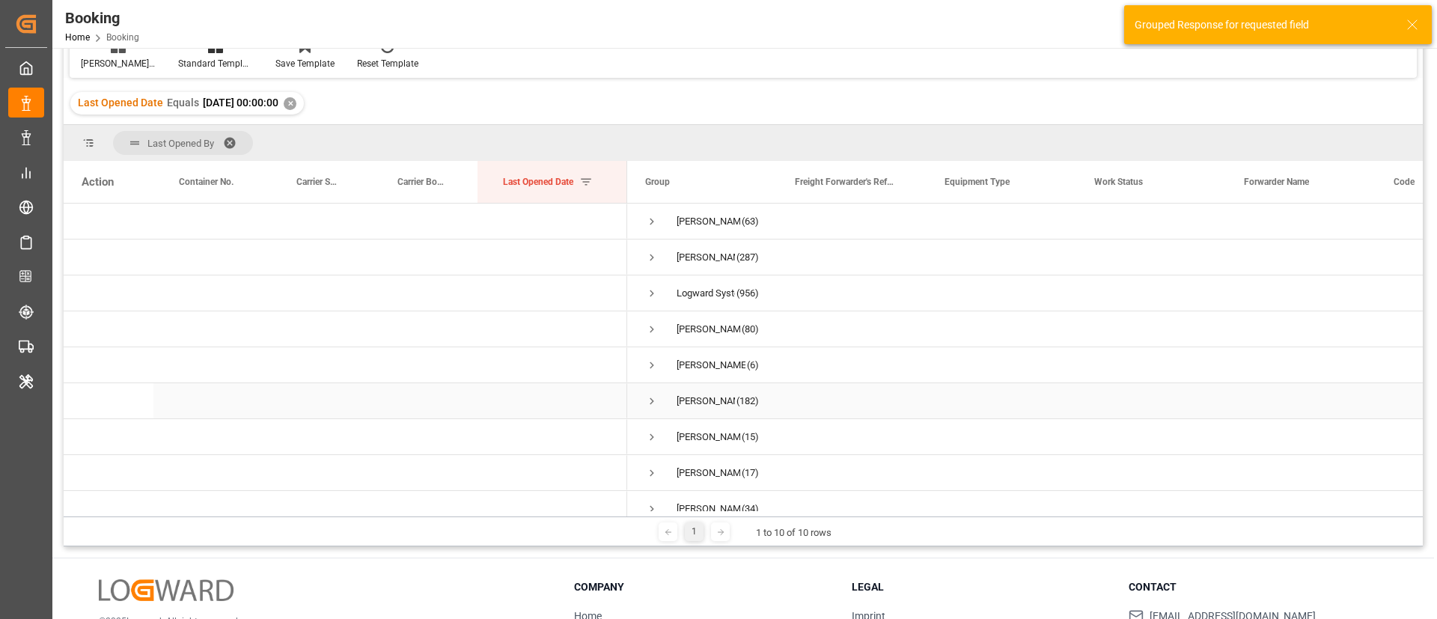
scroll to position [57, 0]
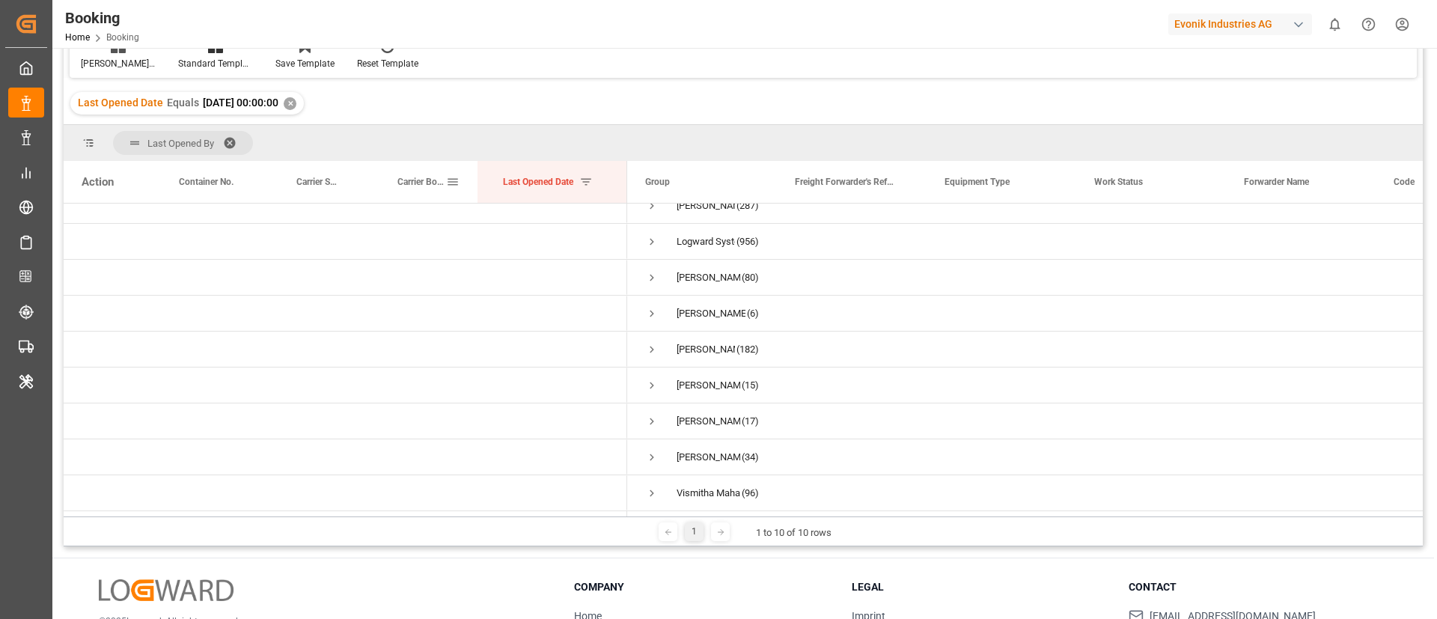
click at [395, 187] on div "Carrier Booking No." at bounding box center [425, 182] width 70 height 42
click at [412, 178] on span "Carrier Booking No." at bounding box center [421, 182] width 49 height 10
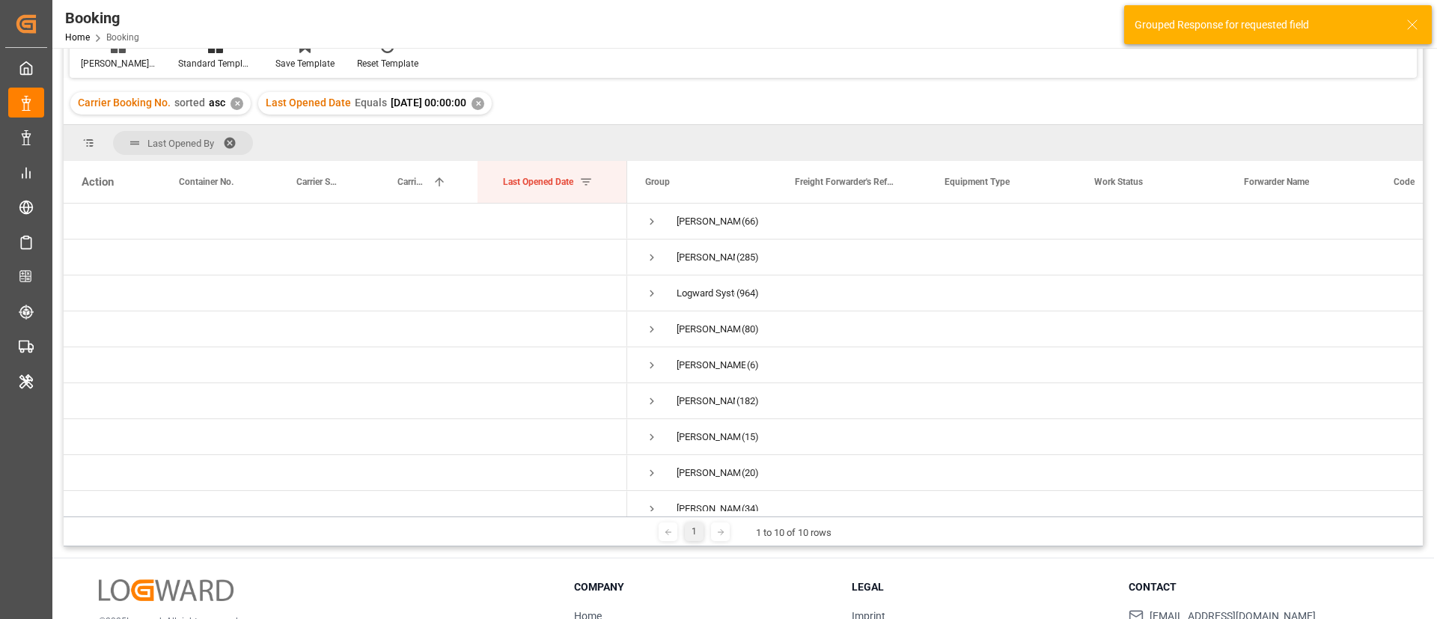
click at [232, 103] on div "✕" at bounding box center [237, 103] width 13 height 13
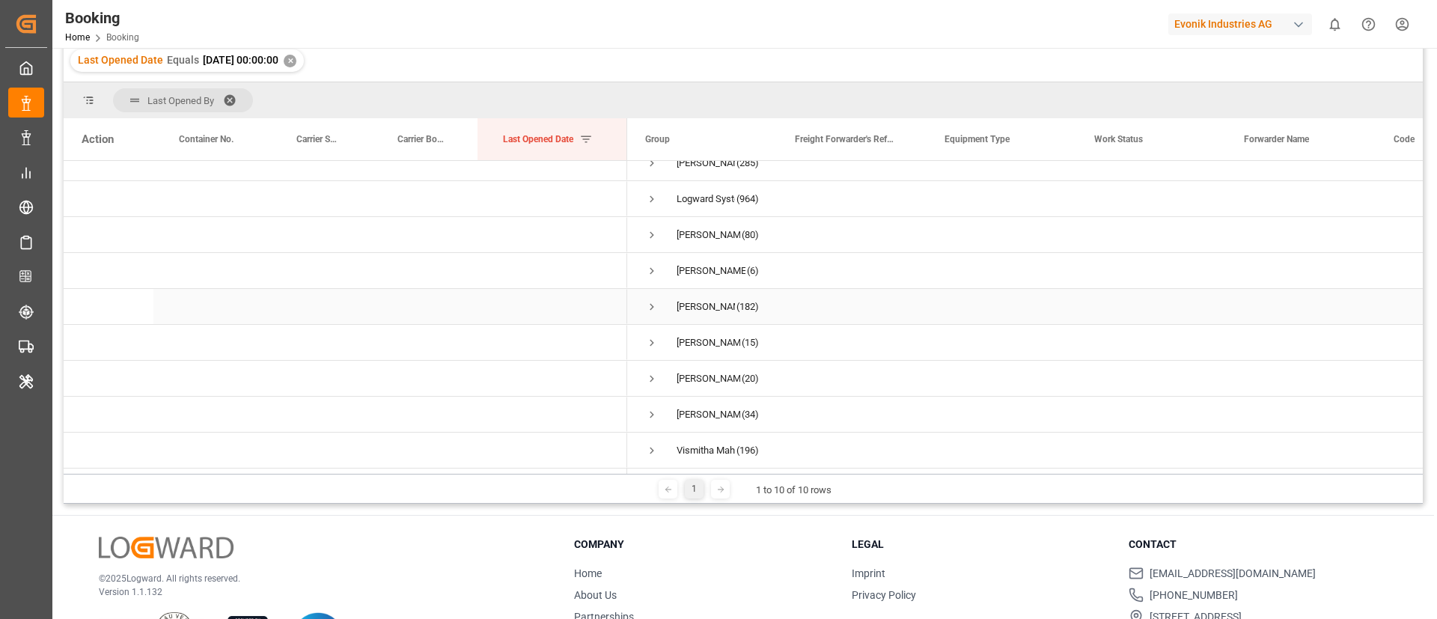
scroll to position [222, 0]
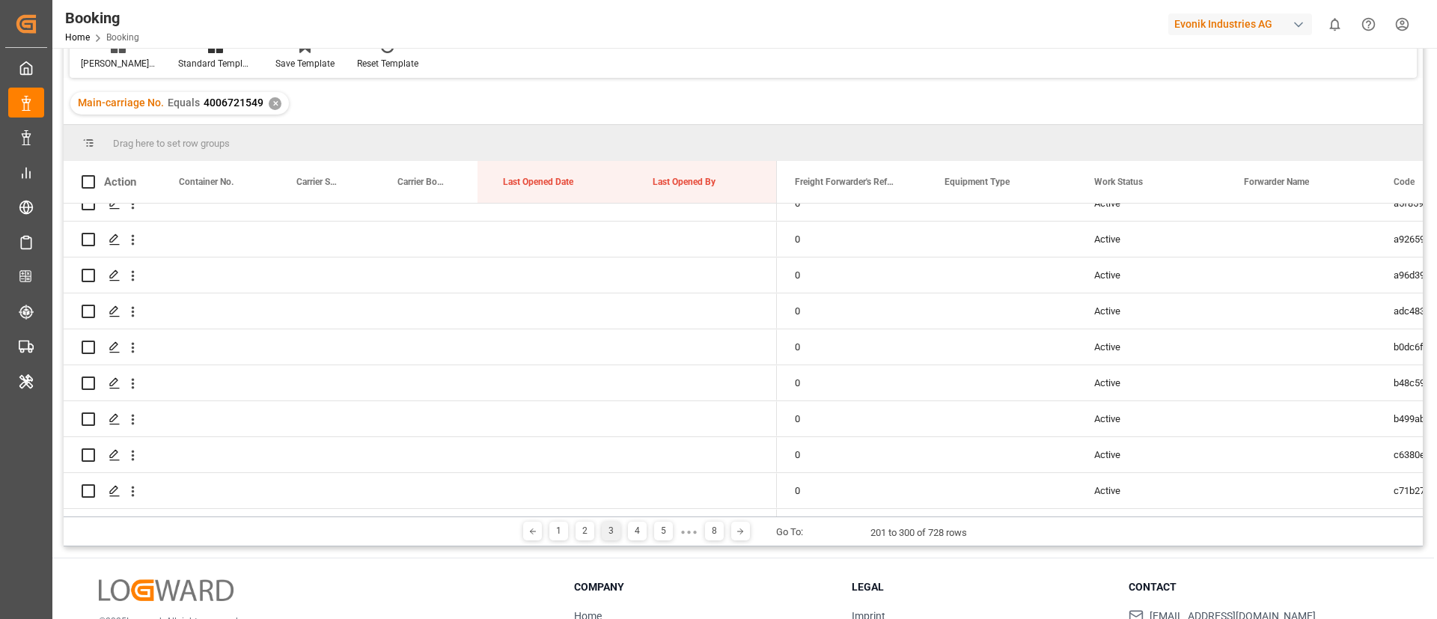
scroll to position [3290, 0]
drag, startPoint x: 0, startPoint y: 0, endPoint x: 1186, endPoint y: 501, distance: 1287.6
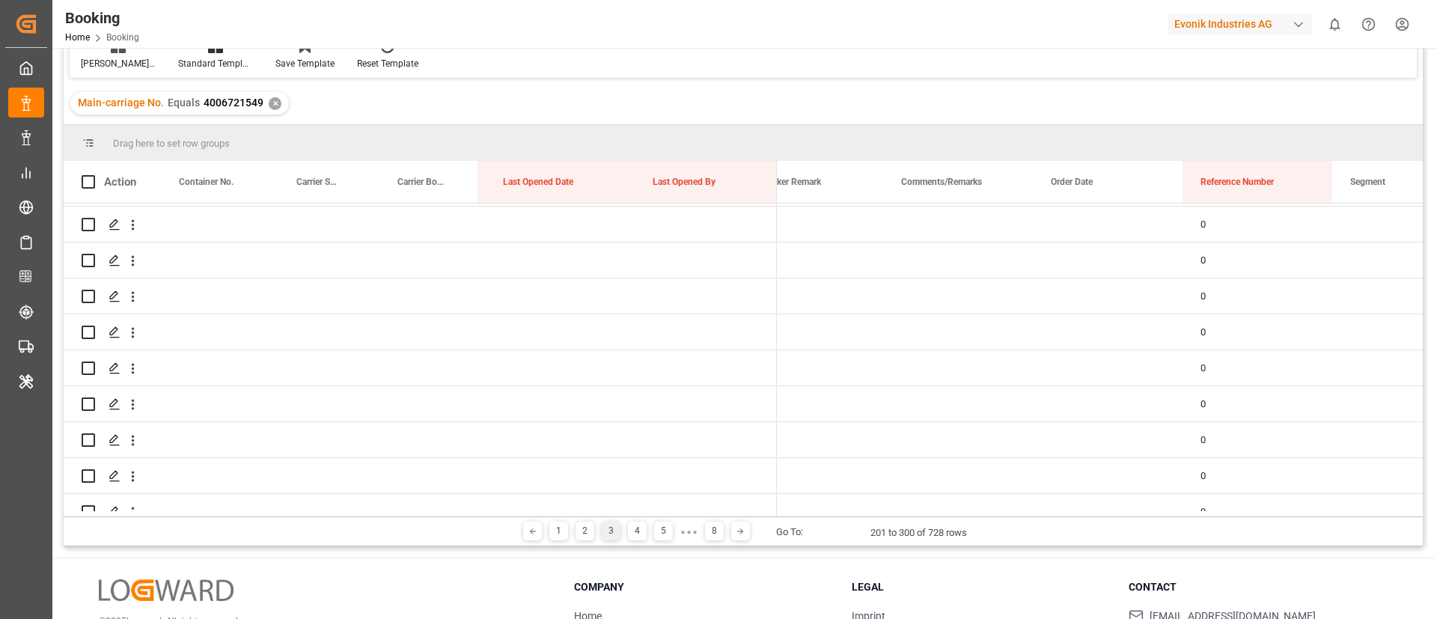
scroll to position [0, 0]
click at [948, 228] on div "Press SPACE to select this row." at bounding box center [958, 221] width 150 height 35
click at [930, 223] on div "Press SPACE to select this row." at bounding box center [958, 221] width 150 height 35
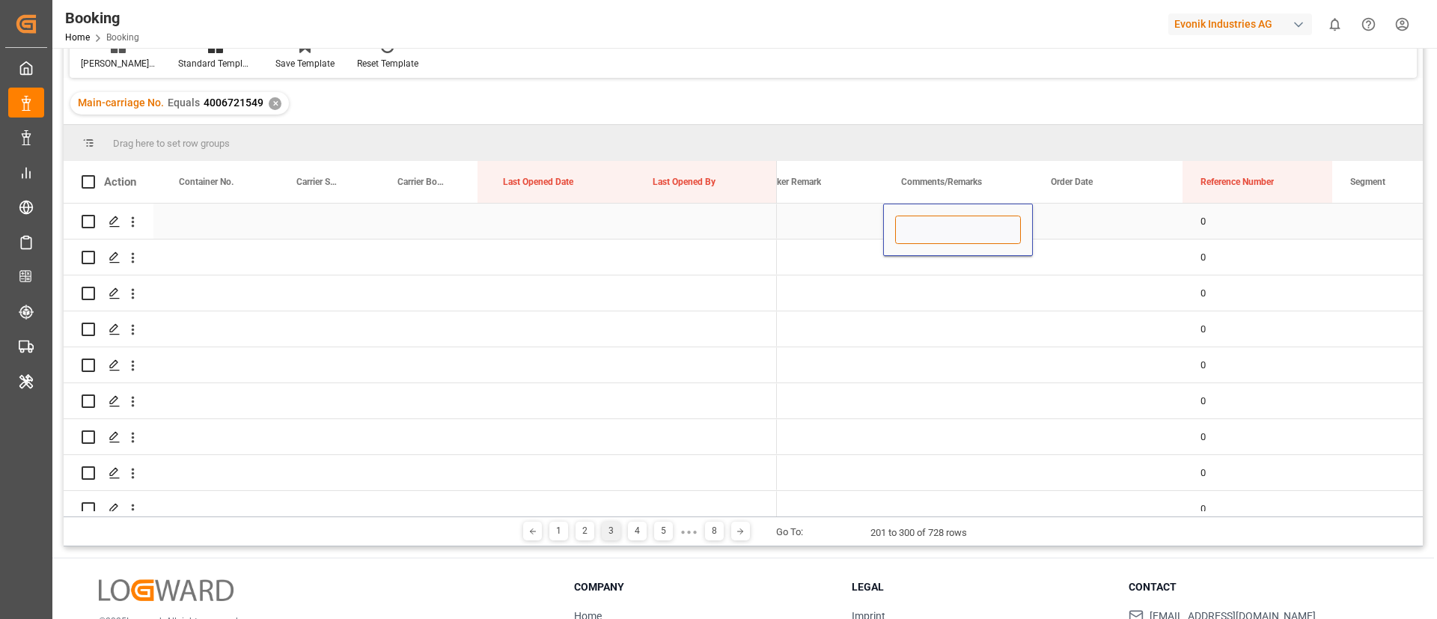
click at [925, 222] on input "Press SPACE to select this row." at bounding box center [958, 230] width 126 height 28
type input "Duplicate booking created"
click at [935, 219] on div "Duplicate booking created" at bounding box center [958, 221] width 150 height 35
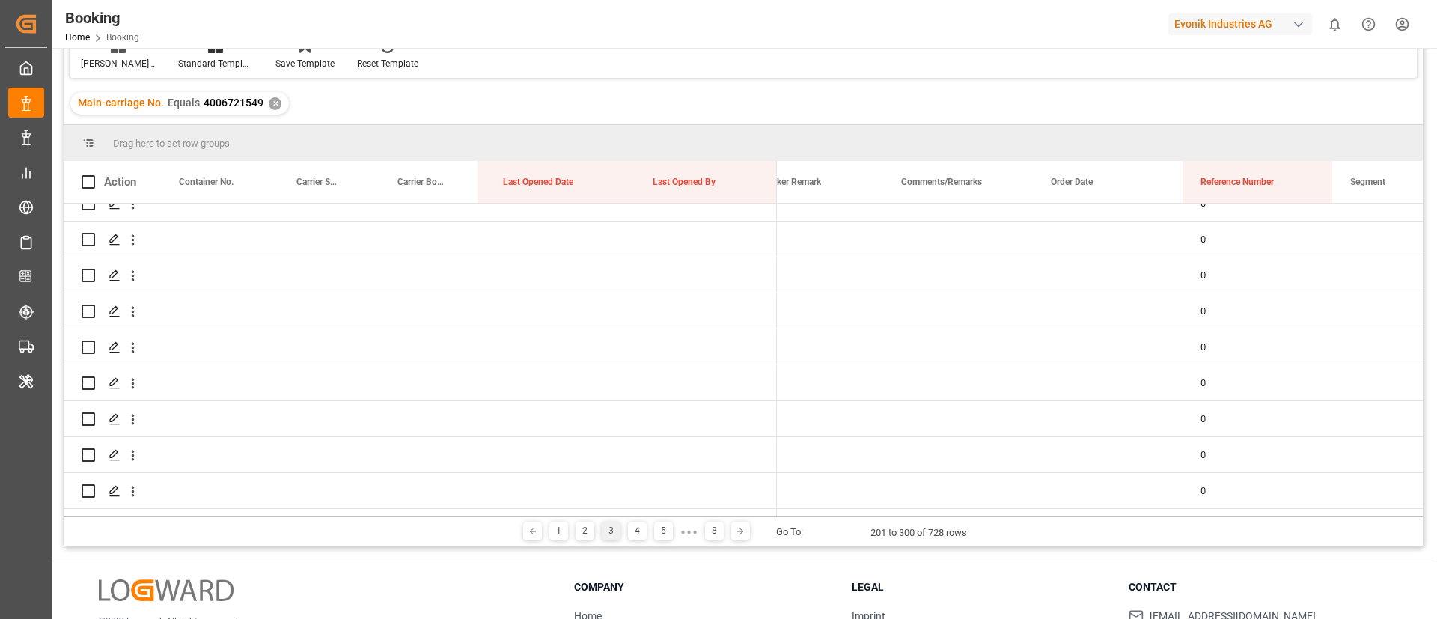
scroll to position [3290, 0]
drag, startPoint x: 1031, startPoint y: 234, endPoint x: 998, endPoint y: 492, distance: 260.4
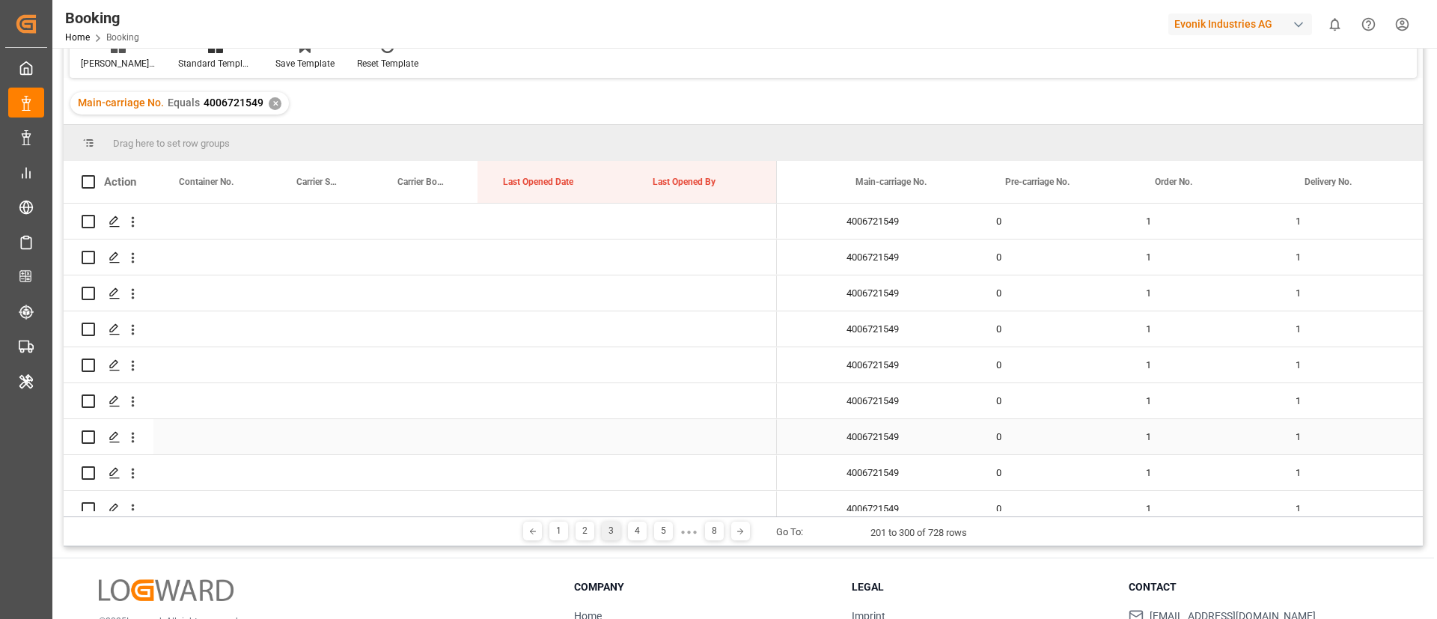
scroll to position [0, 1894]
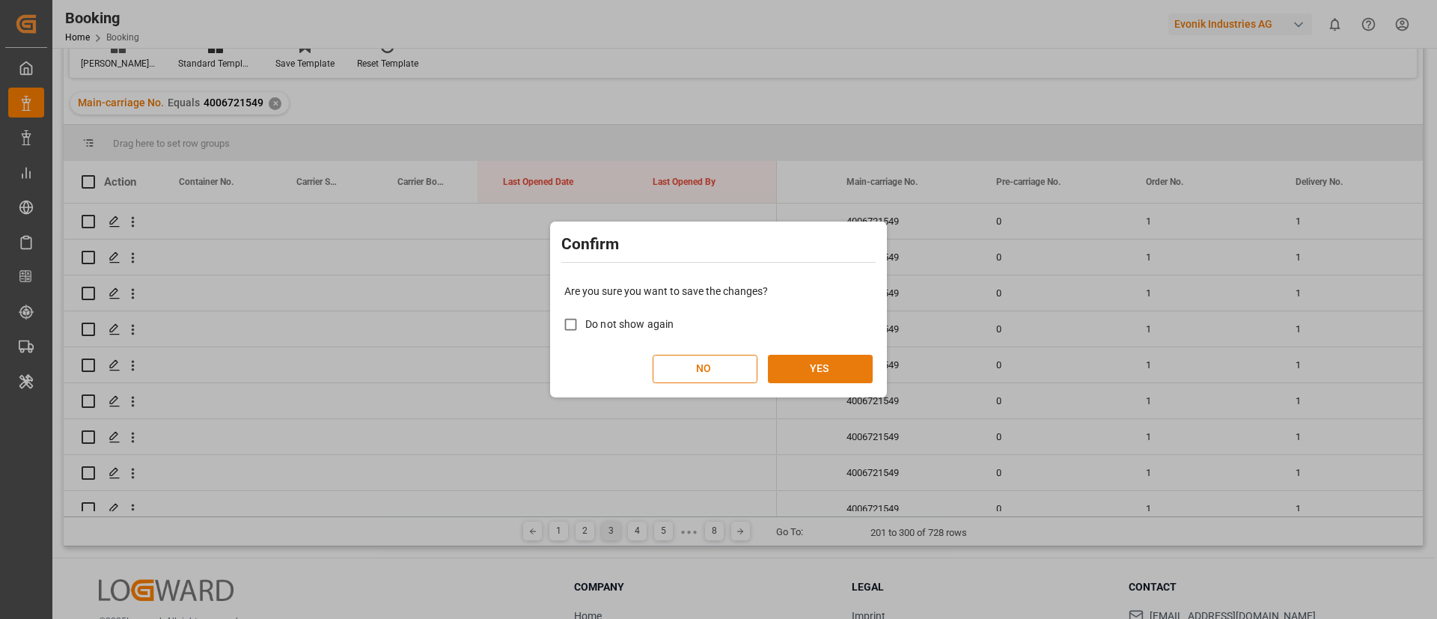
click at [829, 373] on button "YES" at bounding box center [820, 369] width 105 height 28
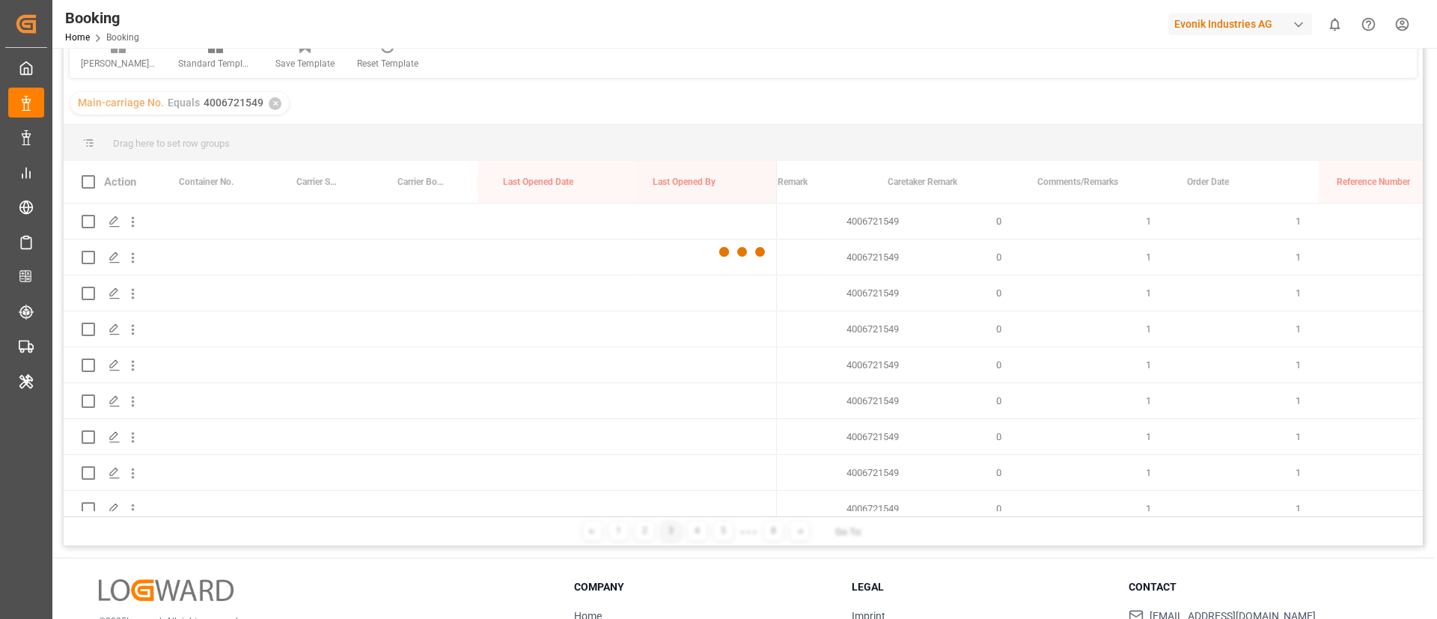
scroll to position [0, 955]
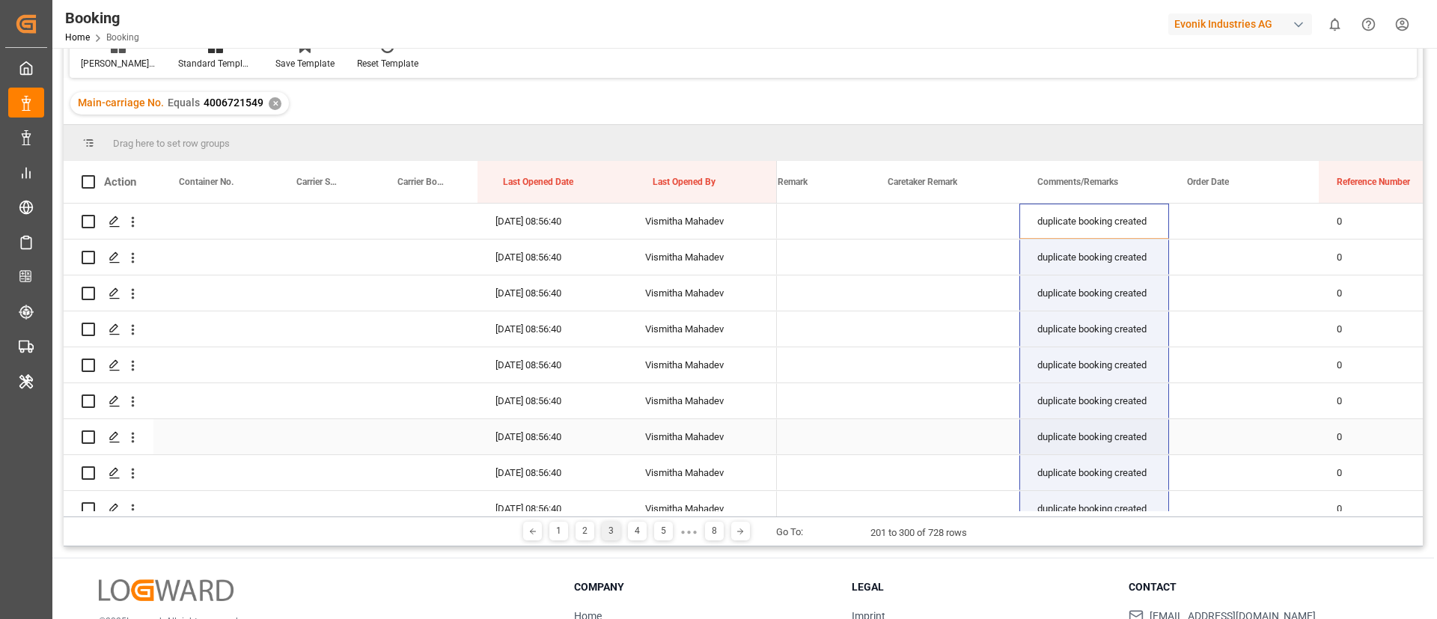
click at [864, 421] on div "Press SPACE to select this row." at bounding box center [795, 436] width 150 height 35
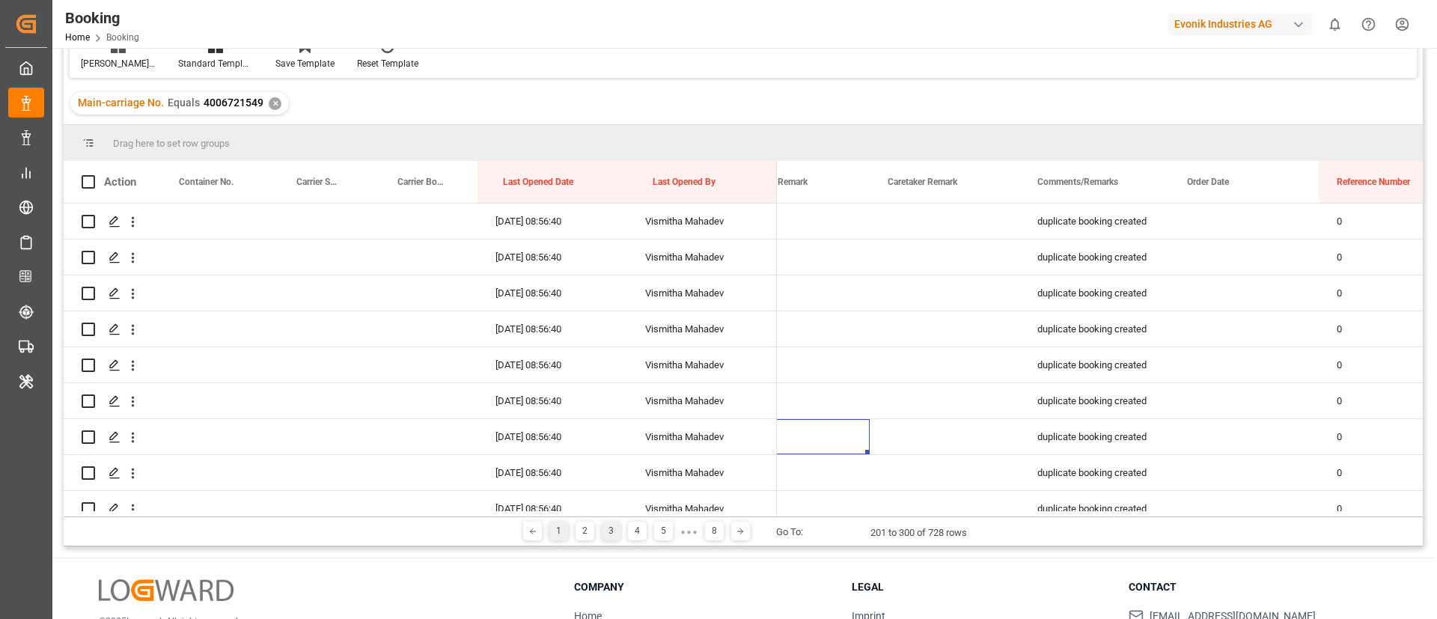
click at [561, 529] on div "1" at bounding box center [558, 531] width 19 height 19
click at [748, 68] on div "[PERSON_NAME] M Standard Templates Save Template Reset Template" at bounding box center [743, 52] width 1347 height 52
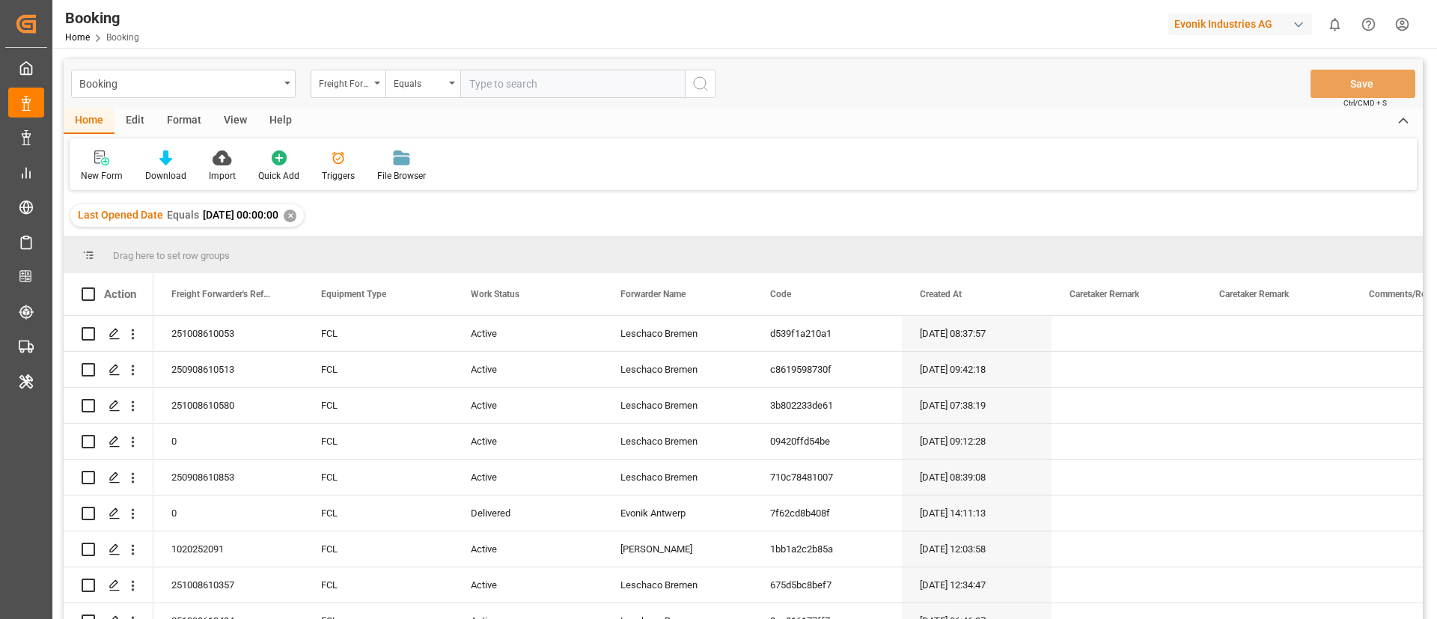
click at [220, 114] on div "View" at bounding box center [236, 121] width 46 height 25
click at [98, 165] on div "Default" at bounding box center [96, 166] width 52 height 33
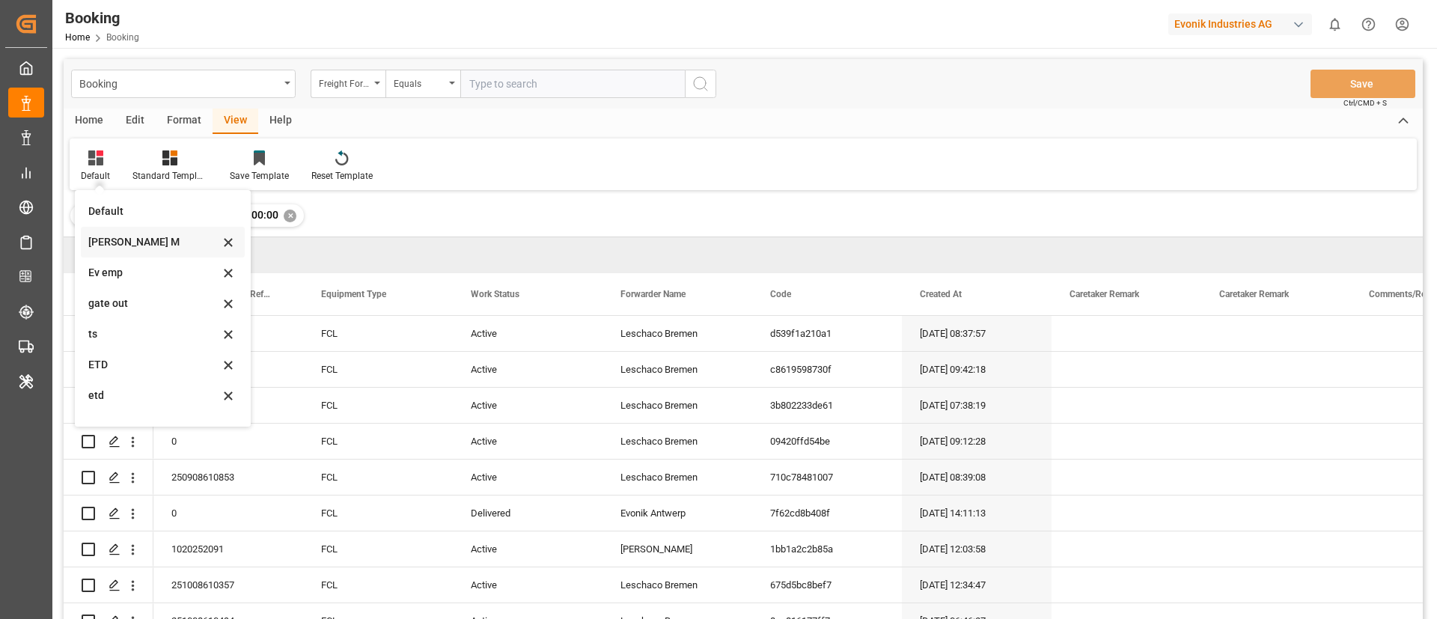
click at [111, 243] on div "[PERSON_NAME] M" at bounding box center [153, 242] width 131 height 16
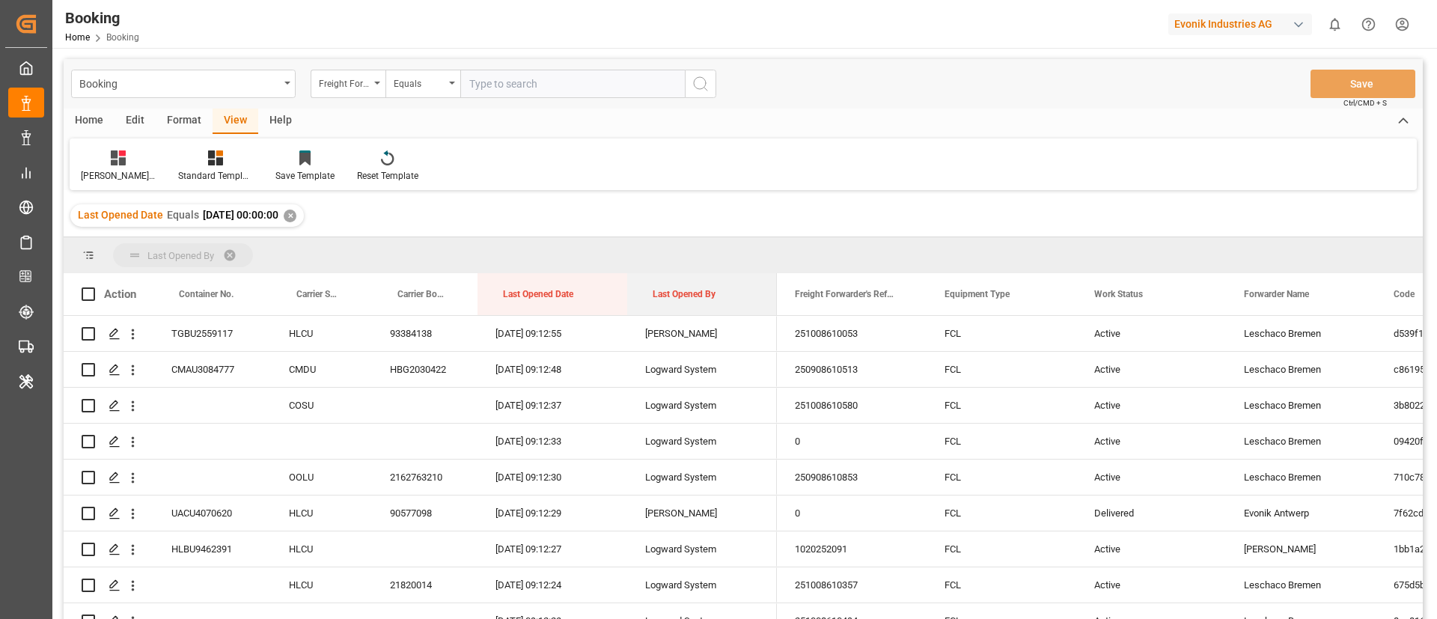
drag, startPoint x: 674, startPoint y: 296, endPoint x: 674, endPoint y: 257, distance: 38.9
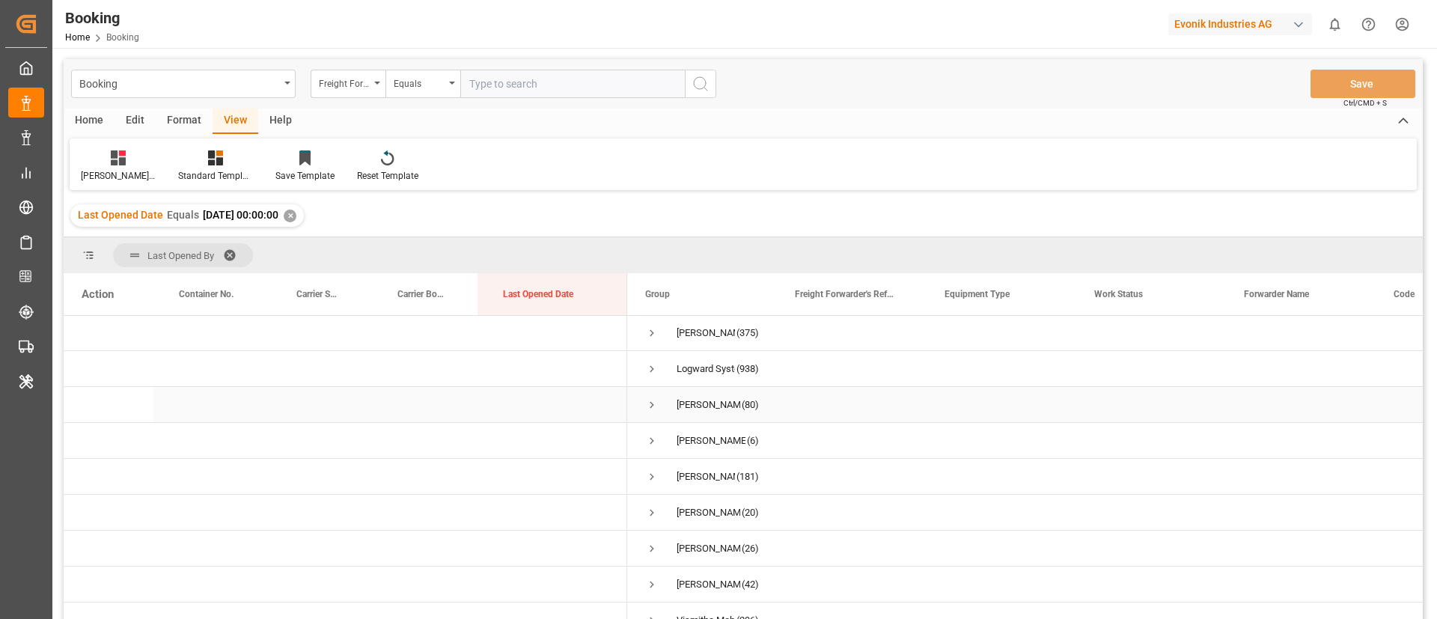
scroll to position [57, 0]
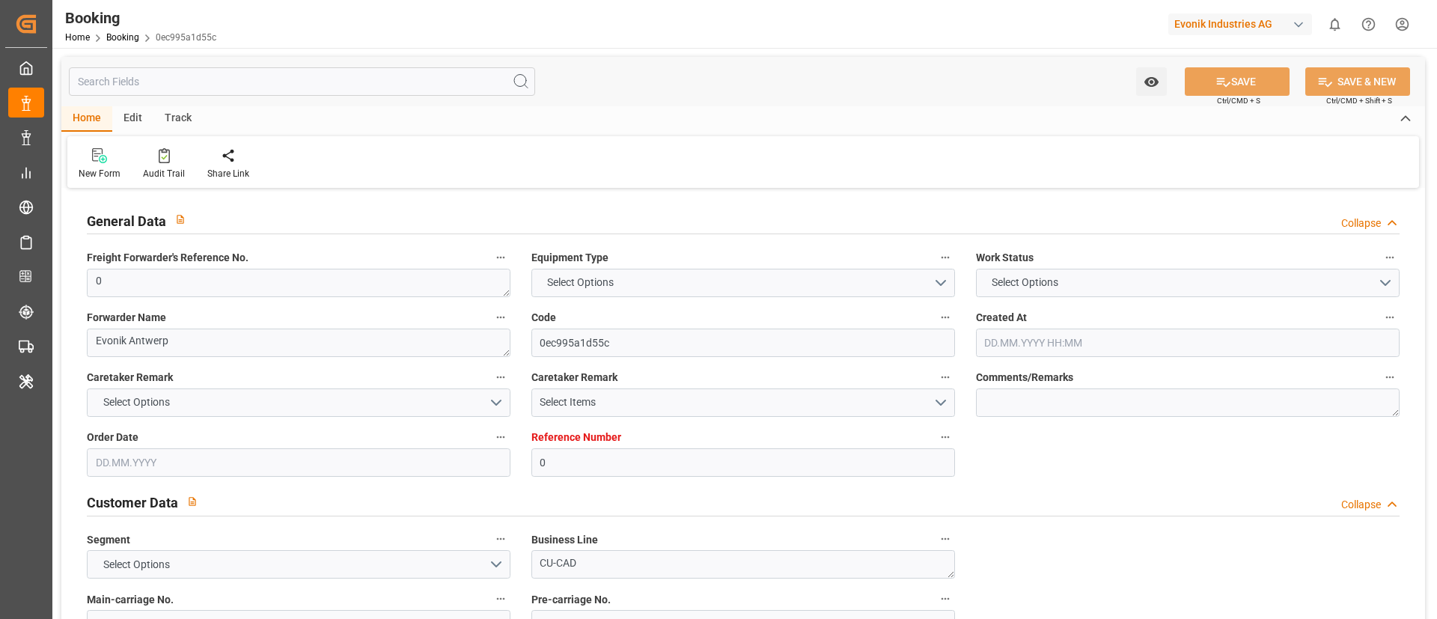
type input "0"
type input "Dummy"
type input "Dummy Carrier"
type input "NLRTM"
type input "EGPSD"
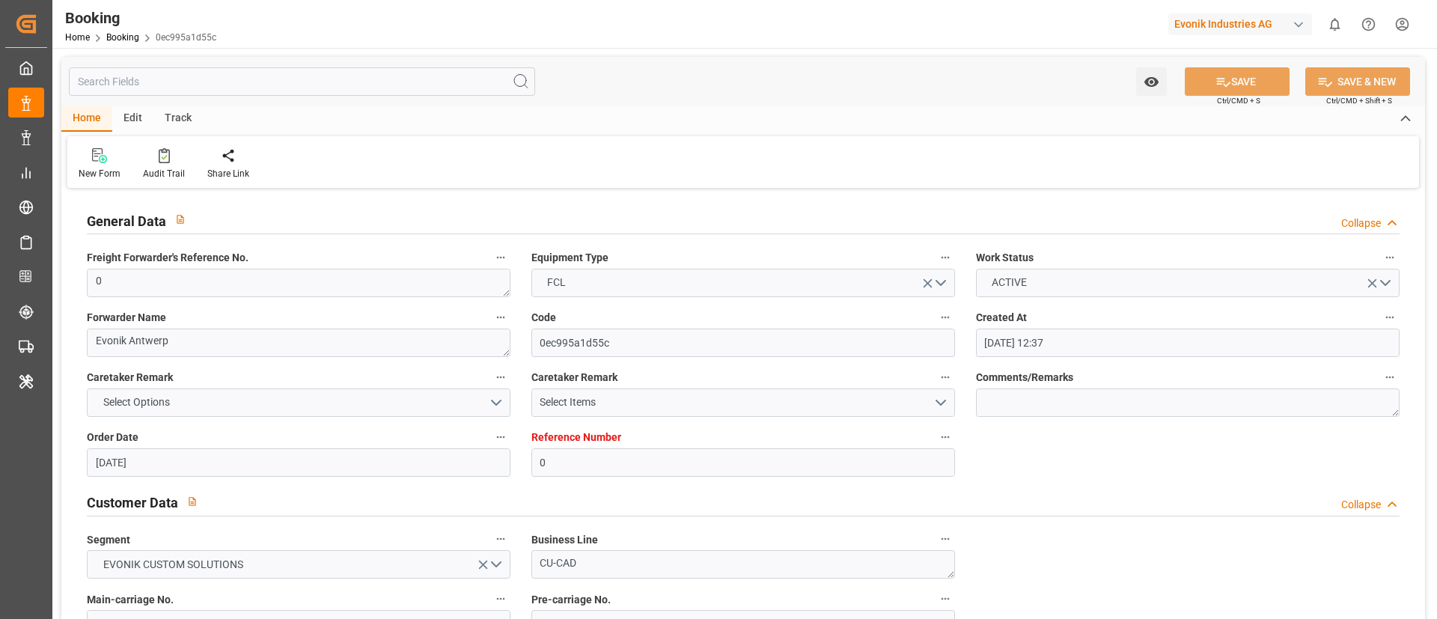
type input "[DATE] 12:37"
type input "[DATE]"
type input "[DATE] 00:00"
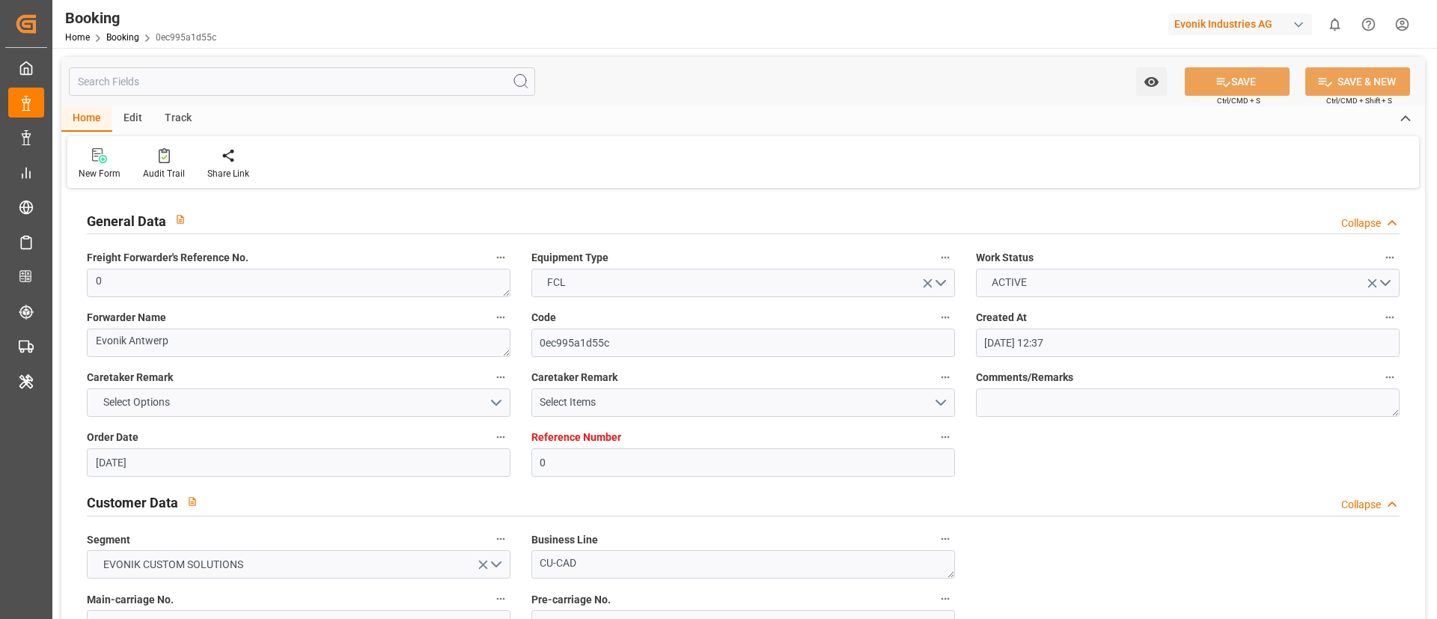
type input "[DATE] 05:37"
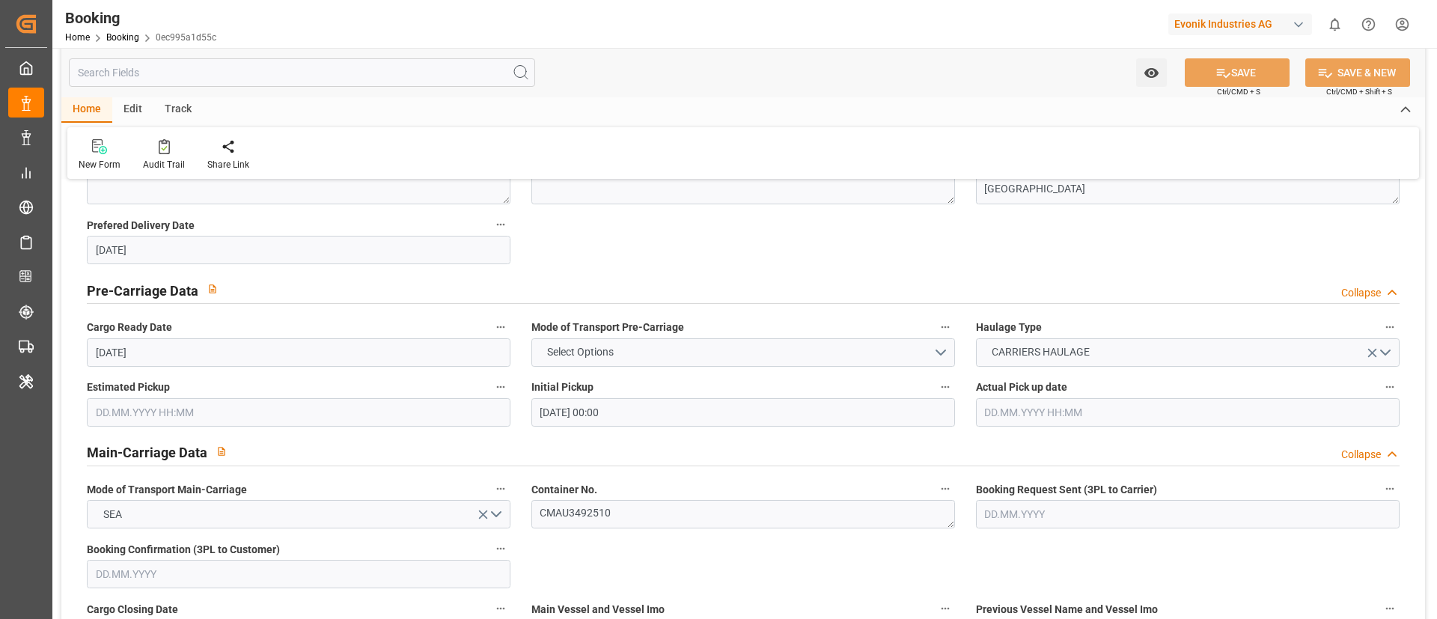
scroll to position [898, 0]
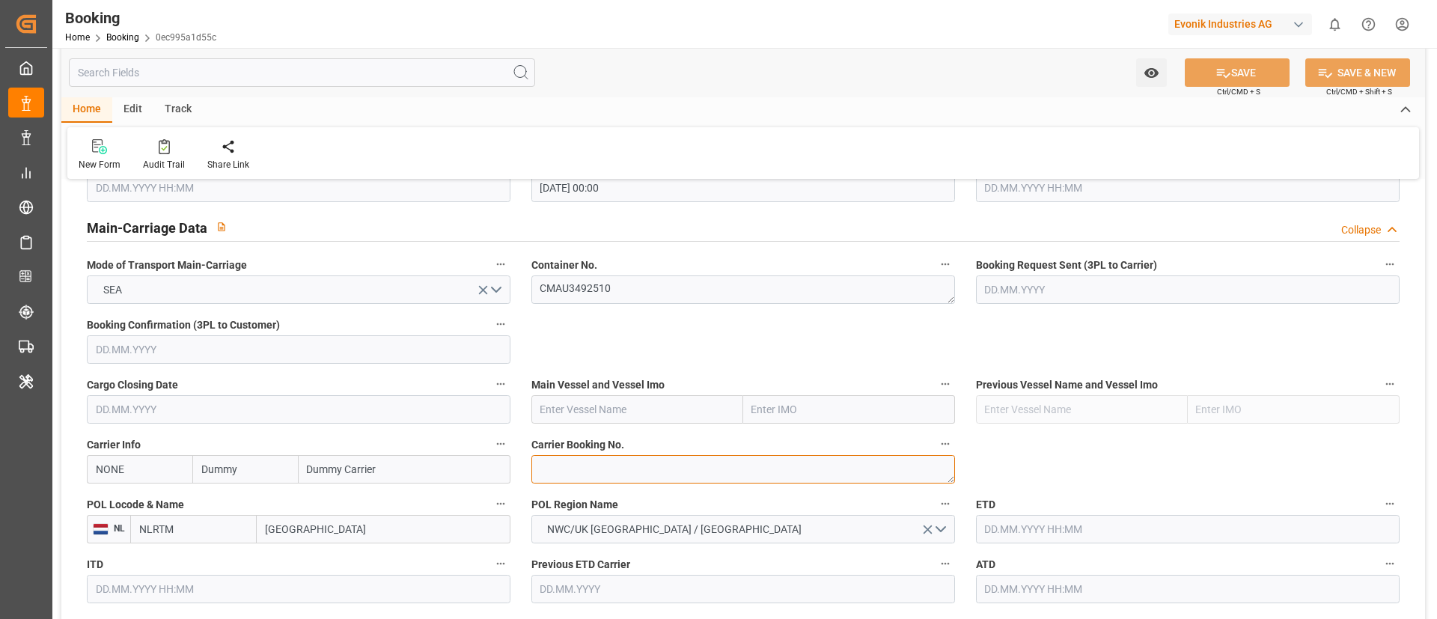
click at [590, 466] on textarea at bounding box center [743, 469] width 424 height 28
paste textarea "ANT1933269"
type textarea "ANT1933269"
click at [608, 409] on input "text" at bounding box center [637, 409] width 212 height 28
paste input "Accessible text CMA CGM KHAO SOK"
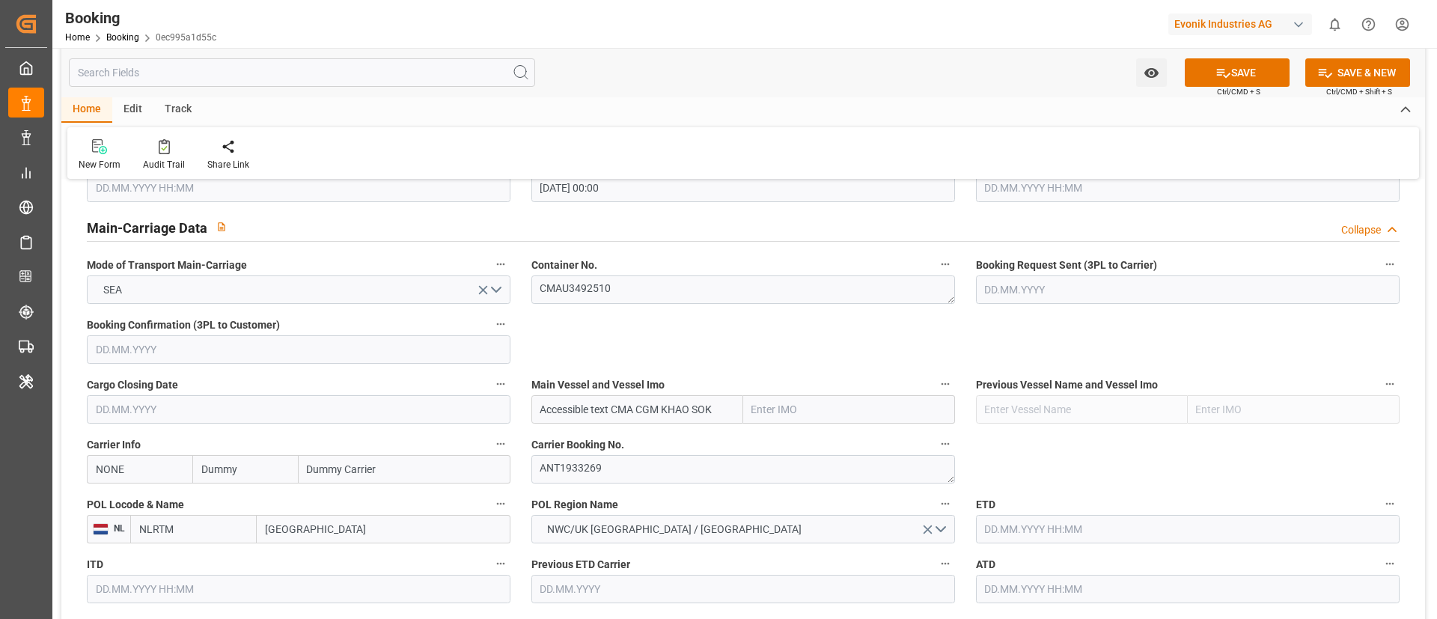
drag, startPoint x: 613, startPoint y: 407, endPoint x: 498, endPoint y: 414, distance: 115.5
type input "CMA CGM KHAO SOK"
click at [591, 440] on b "CMA CGM KHAO SOK" at bounding box center [592, 442] width 102 height 12
type input "9925837"
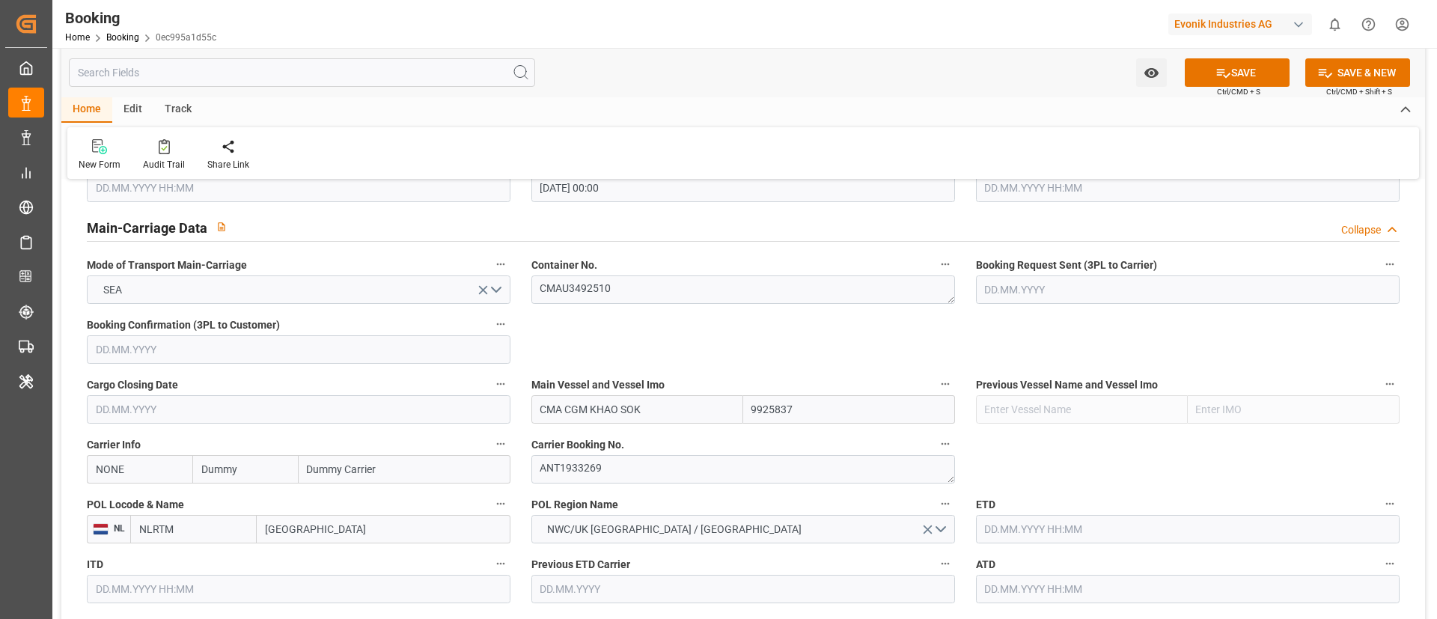
type input "CMA CGM KHAO SOK"
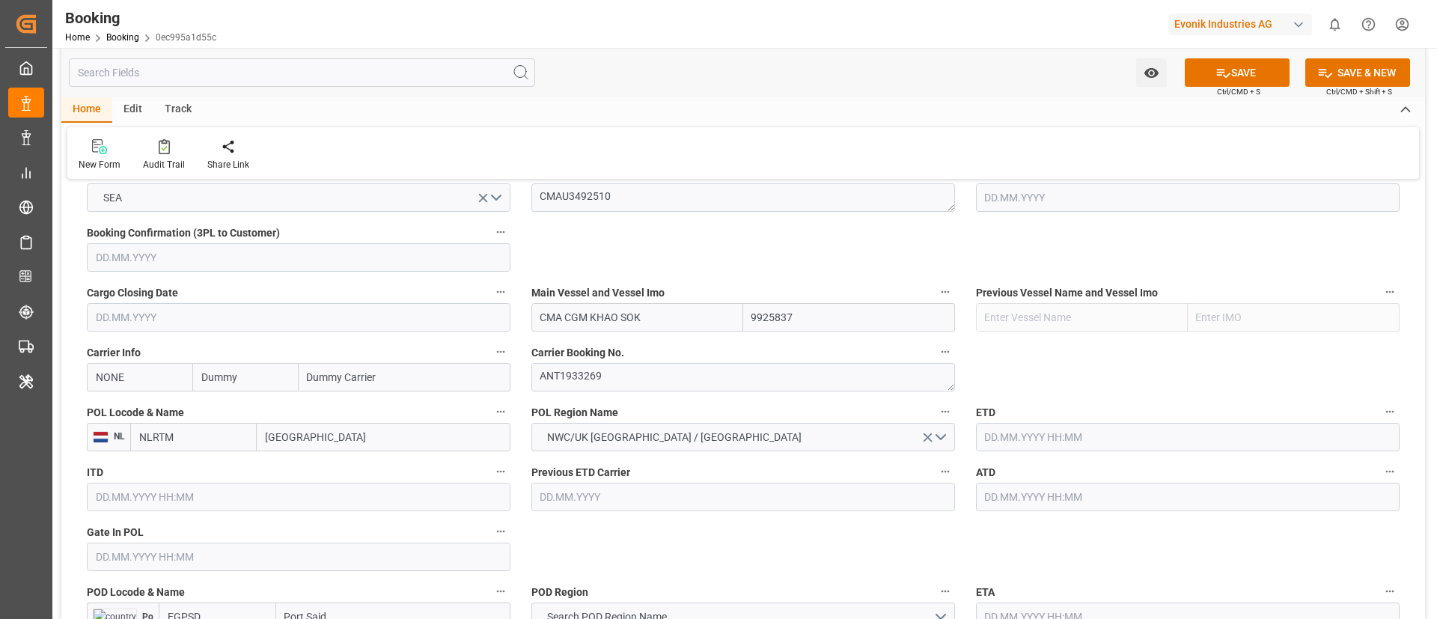
scroll to position [1010, 0]
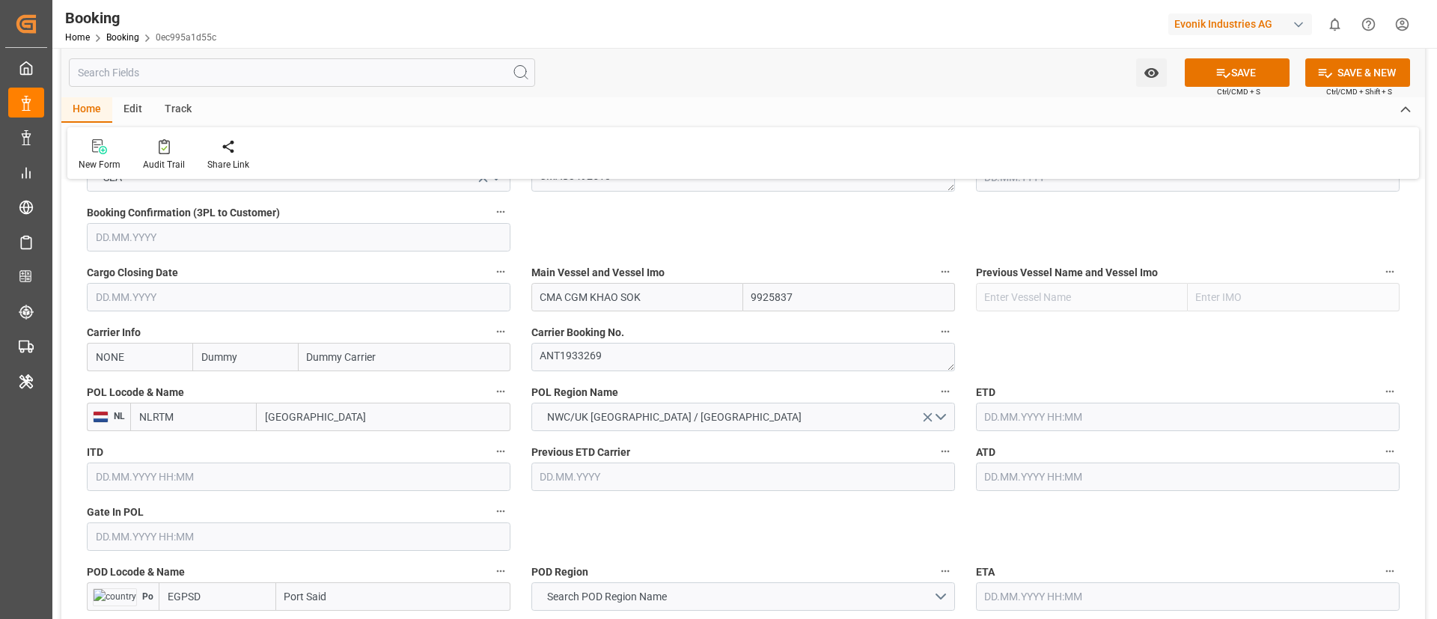
click at [349, 415] on input "[GEOGRAPHIC_DATA]" at bounding box center [384, 417] width 254 height 28
paste input "ANTWERP"
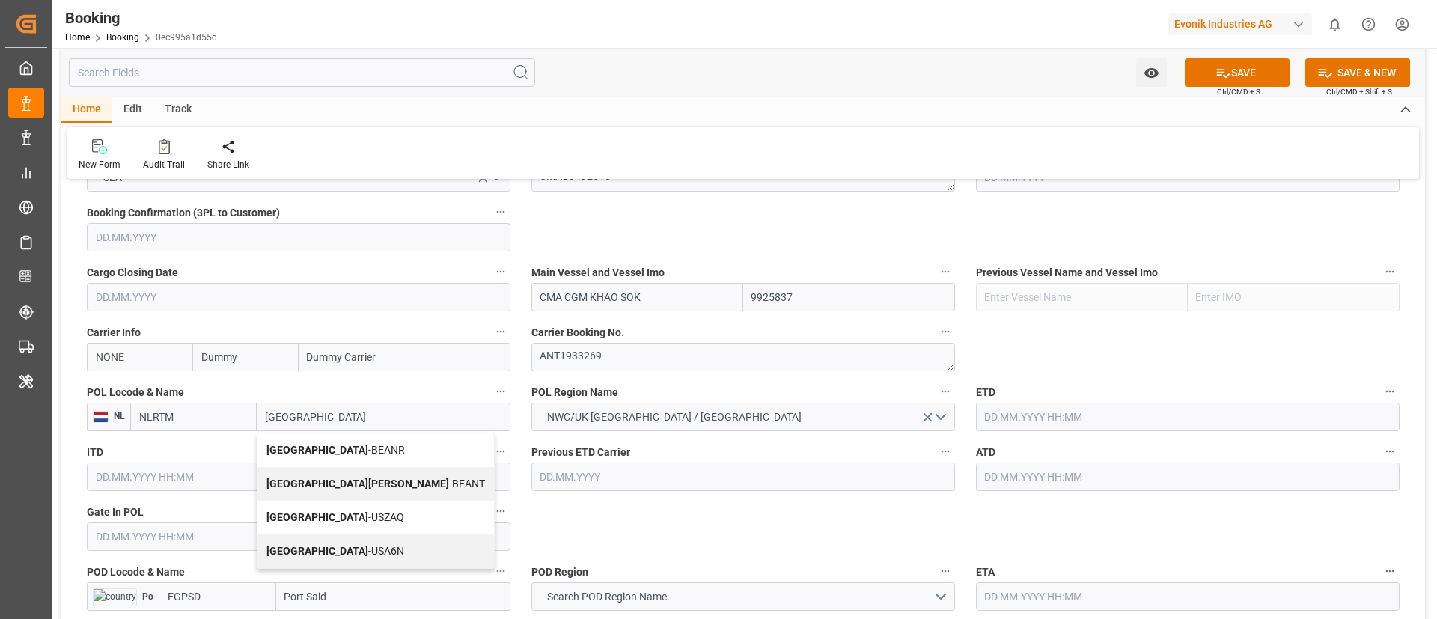
click at [296, 451] on b "[GEOGRAPHIC_DATA]" at bounding box center [317, 450] width 102 height 12
type input "[GEOGRAPHIC_DATA]"
click at [153, 357] on input "NONE" at bounding box center [140, 357] width 106 height 28
type input "cmdu"
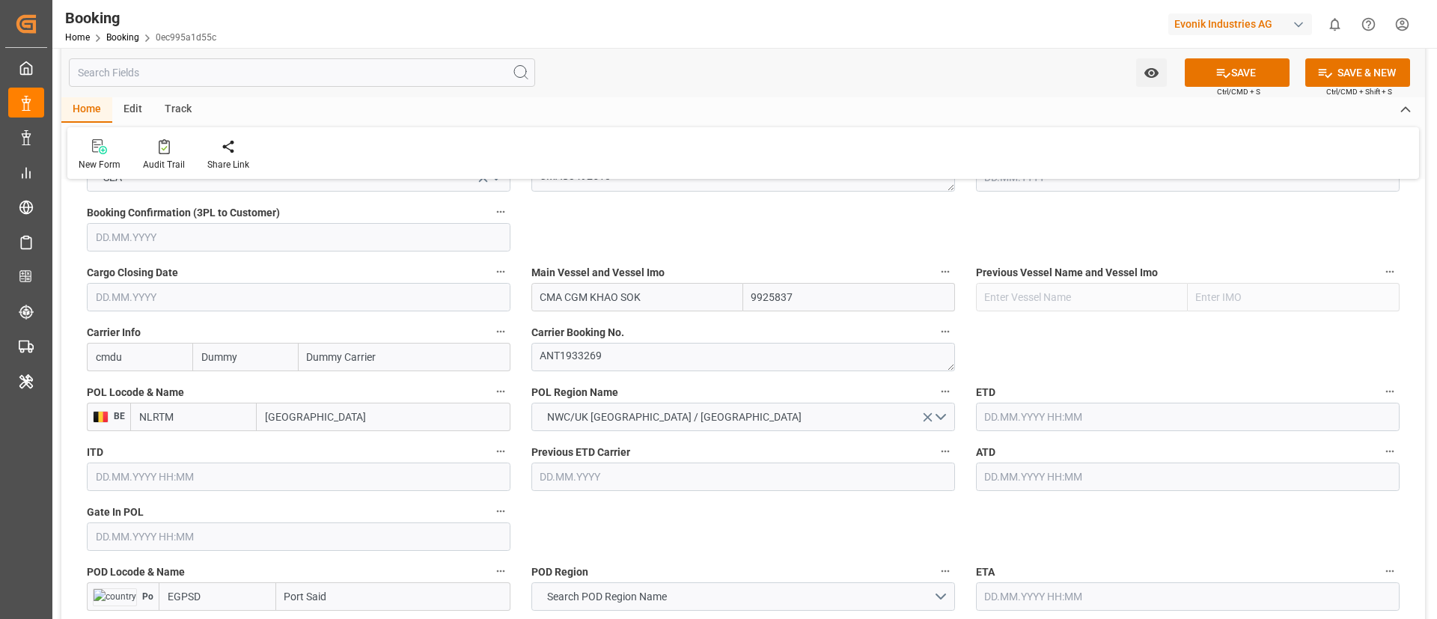
type input "BEANR"
click at [111, 391] on b "CMDU" at bounding box center [111, 390] width 29 height 12
type input "CMDU"
type input "CMACGM"
type input "CMA CGM Group"
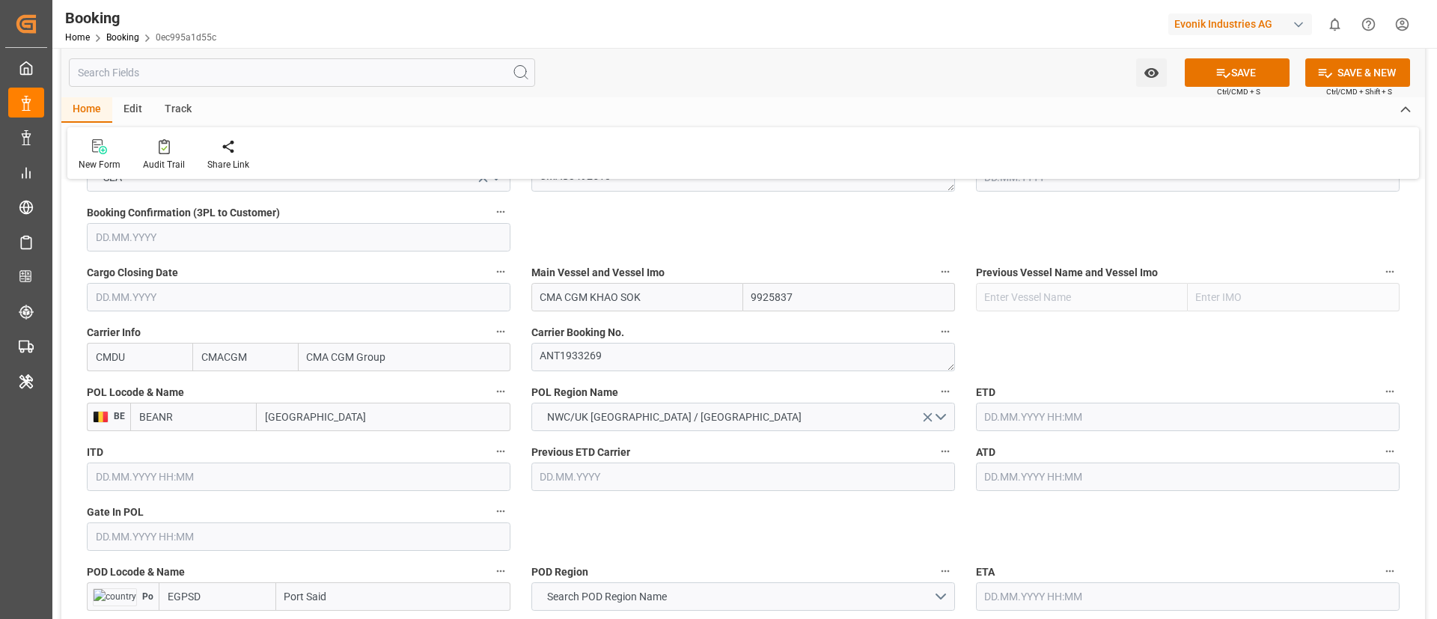
type input "CMDU"
click at [1017, 413] on input "text" at bounding box center [1188, 417] width 424 height 28
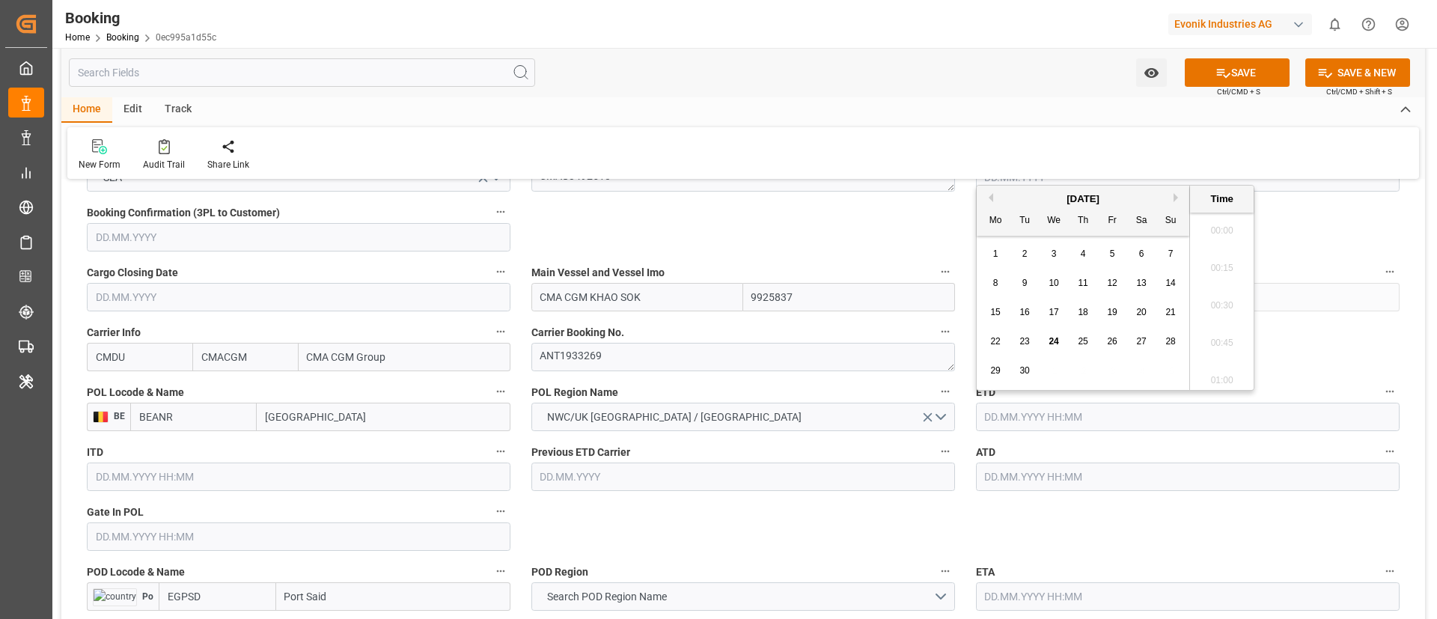
click at [1177, 195] on button "Next Month" at bounding box center [1178, 197] width 9 height 9
click at [1082, 260] on div "2" at bounding box center [1083, 254] width 19 height 18
type input "02.10.2025 00:00"
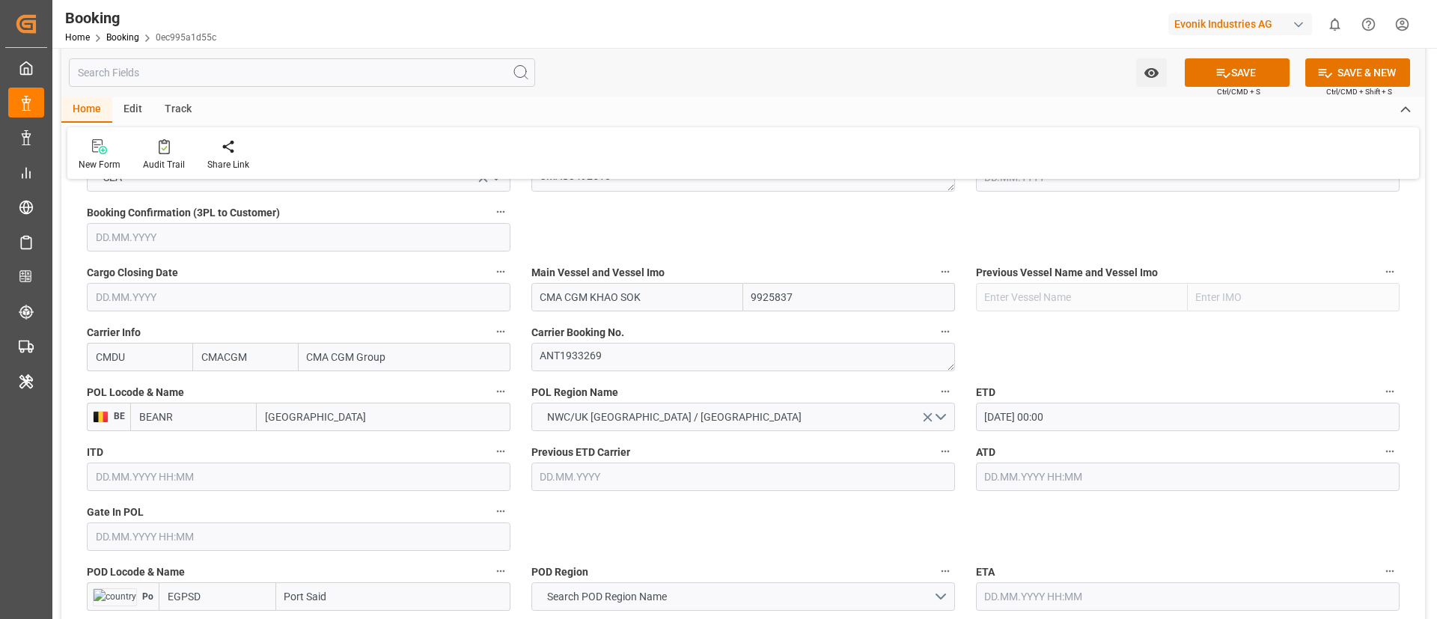
drag, startPoint x: 847, startPoint y: 522, endPoint x: 802, endPoint y: 445, distance: 89.0
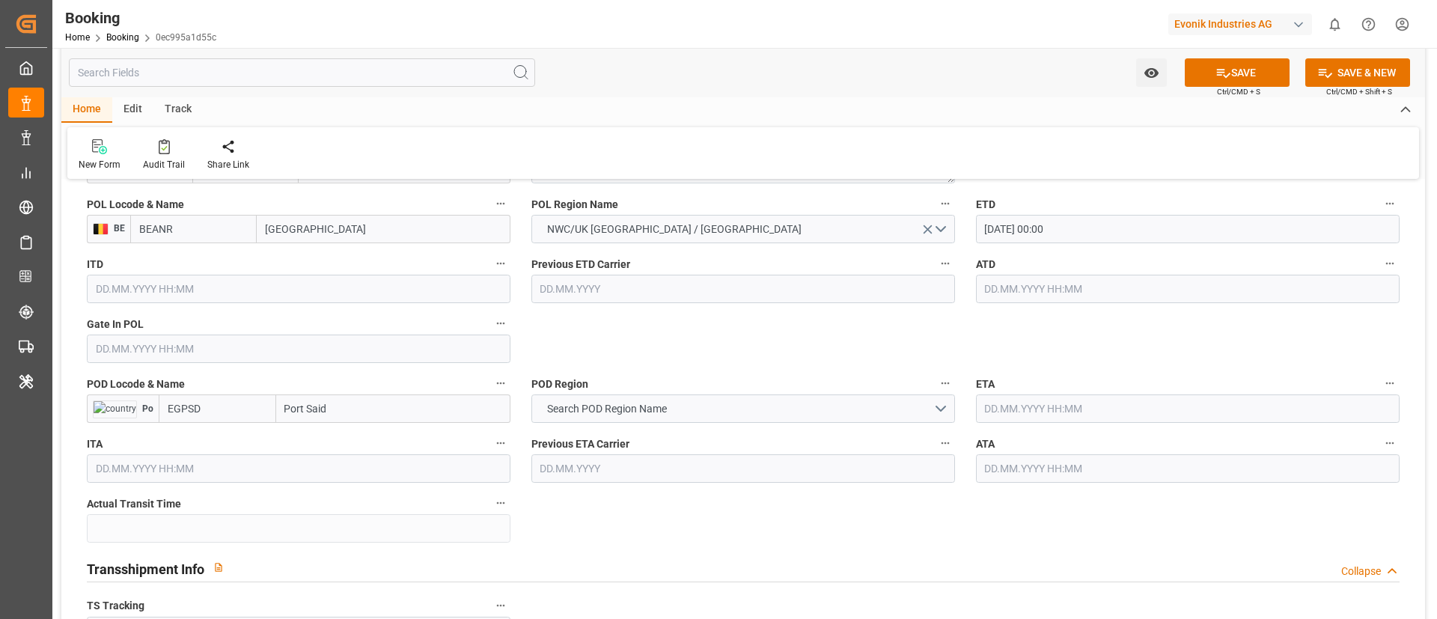
scroll to position [1235, 0]
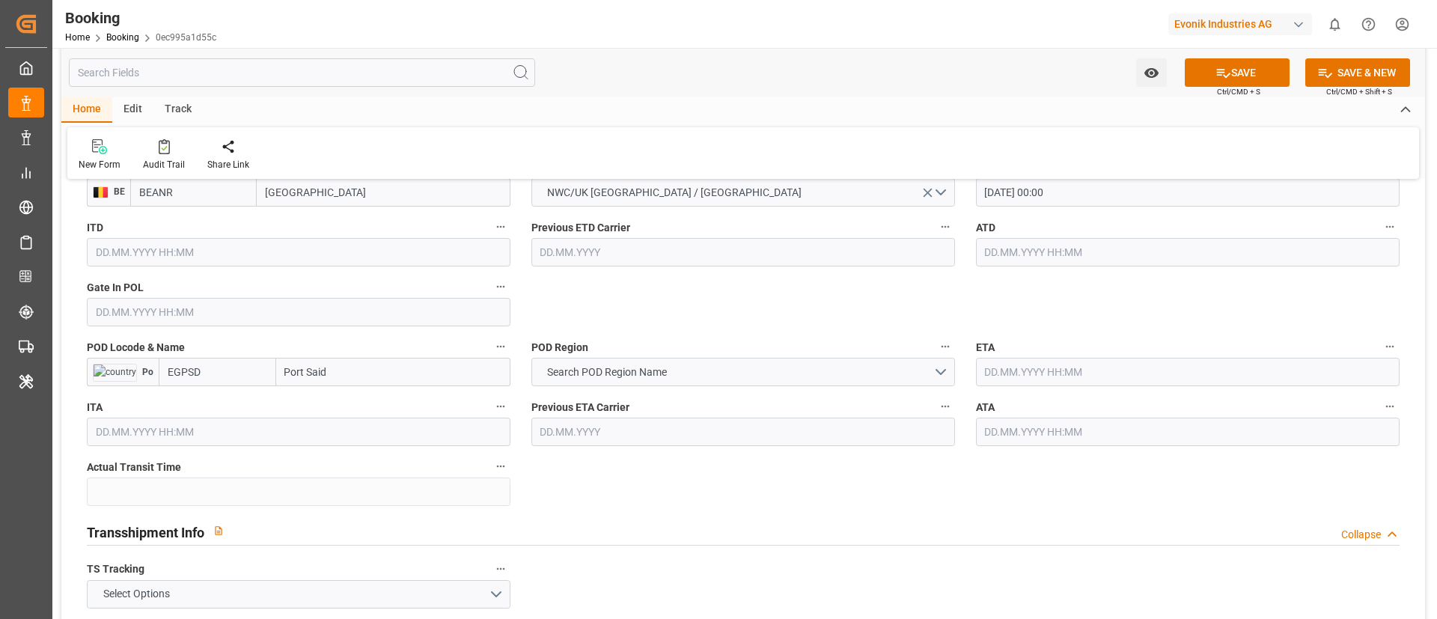
click at [341, 368] on input "Port Said" at bounding box center [393, 372] width 234 height 28
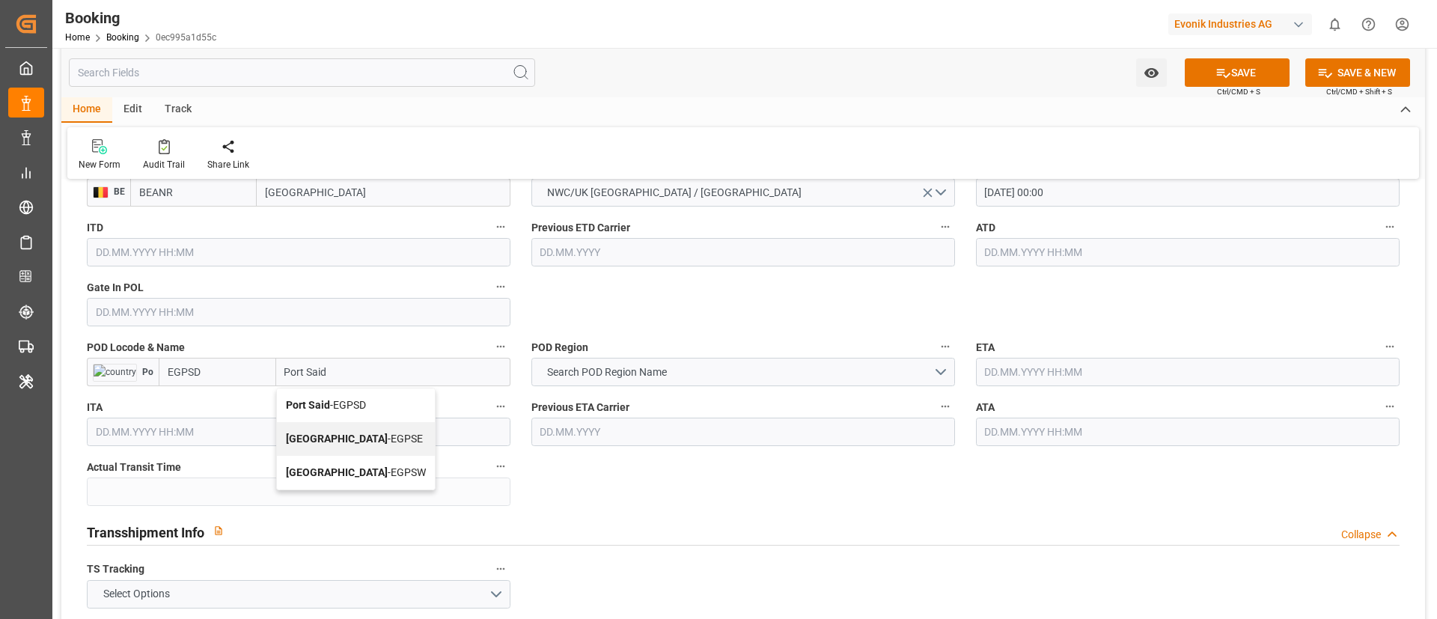
click at [353, 407] on span "Port Said - EGPSD" at bounding box center [326, 405] width 80 height 12
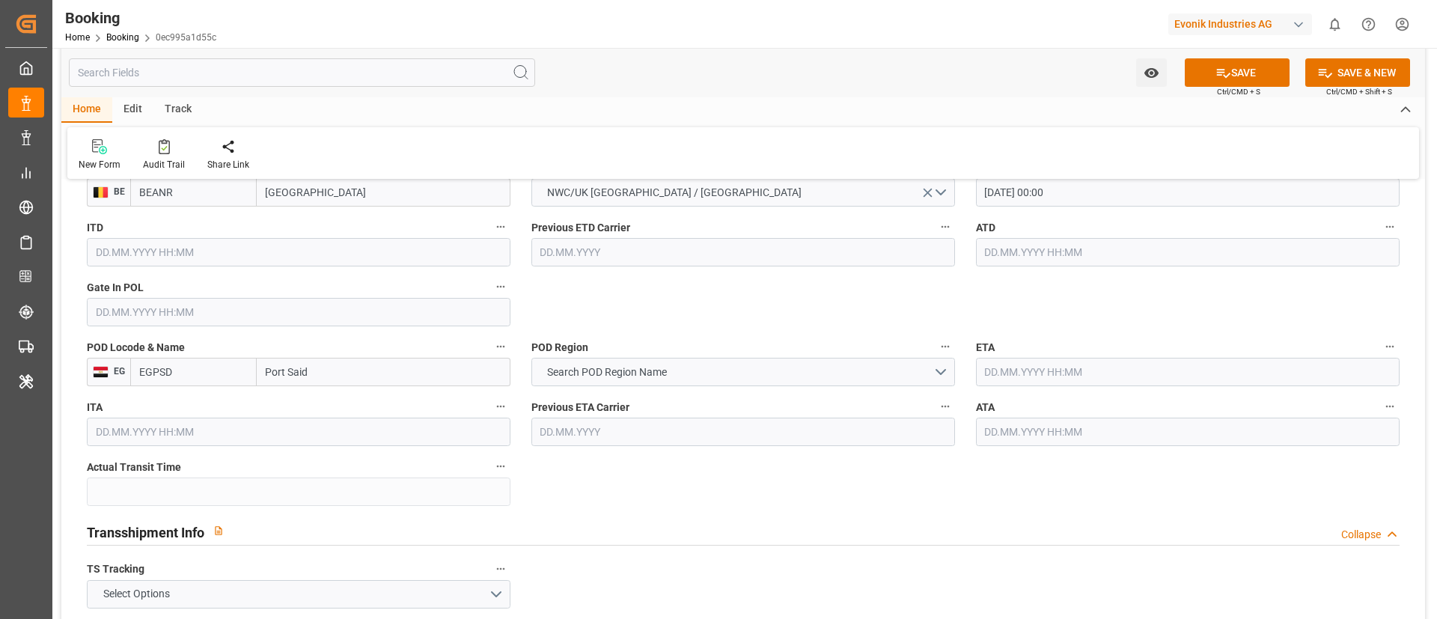
type input "Port Said"
click at [353, 370] on input "Port Said" at bounding box center [384, 372] width 254 height 28
click at [720, 376] on button "Search POD Region Name" at bounding box center [743, 372] width 424 height 28
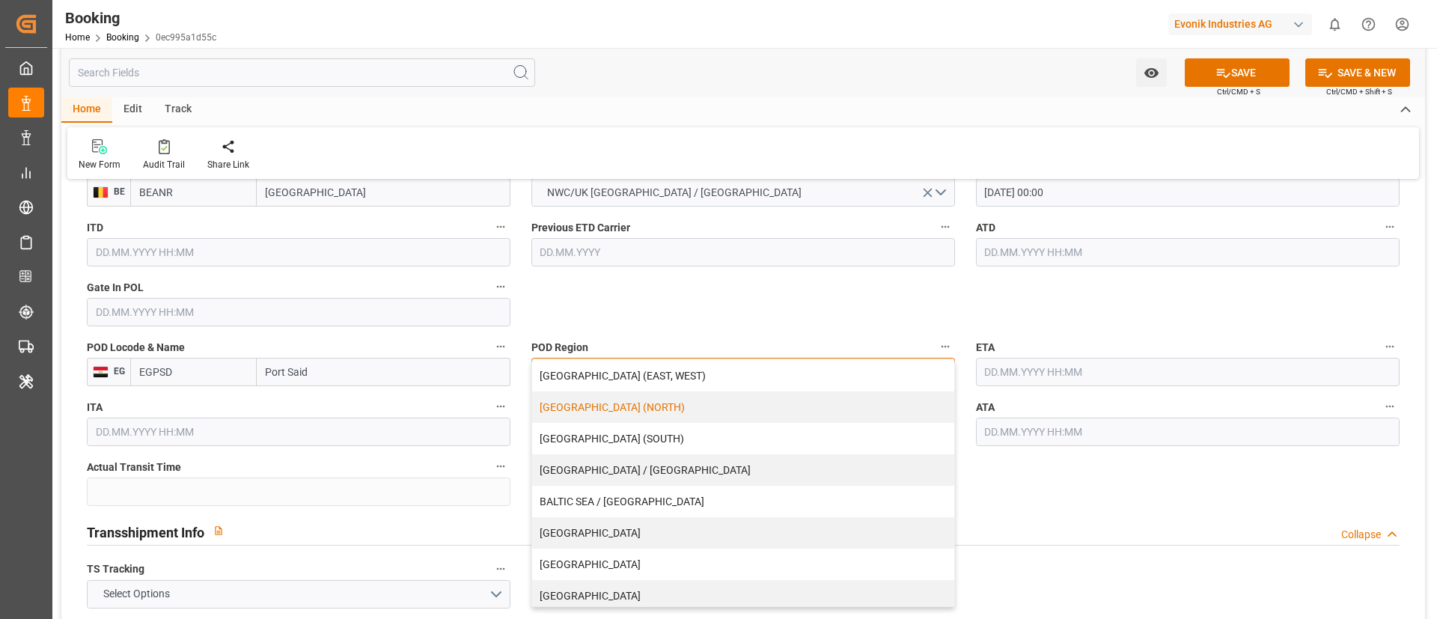
click at [656, 415] on div "AFRICA (NORTH)" at bounding box center [743, 406] width 422 height 31
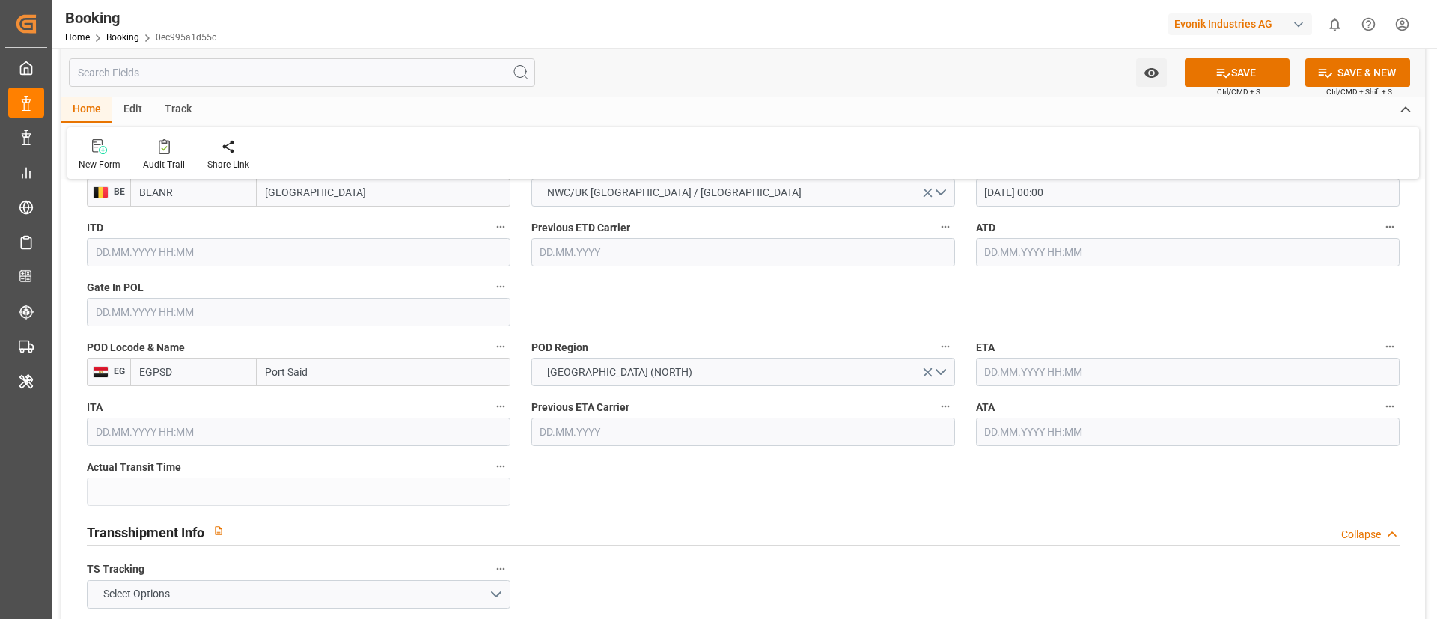
click at [1028, 371] on input "text" at bounding box center [1188, 372] width 424 height 28
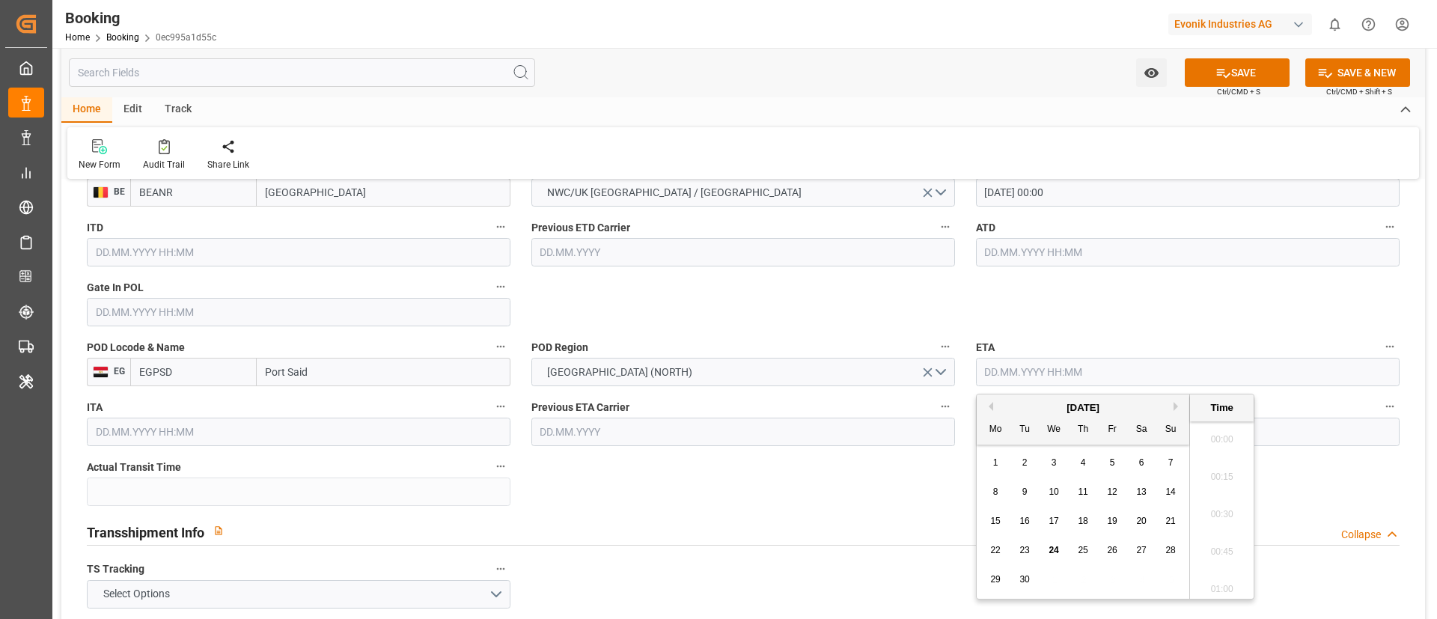
scroll to position [2176, 0]
click at [1177, 406] on button "Next Month" at bounding box center [1178, 406] width 9 height 9
drag, startPoint x: 1031, startPoint y: 523, endPoint x: 1019, endPoint y: 518, distance: 13.1
click at [1031, 522] on div "14" at bounding box center [1025, 522] width 19 height 18
type input "14.10.2025 00:00"
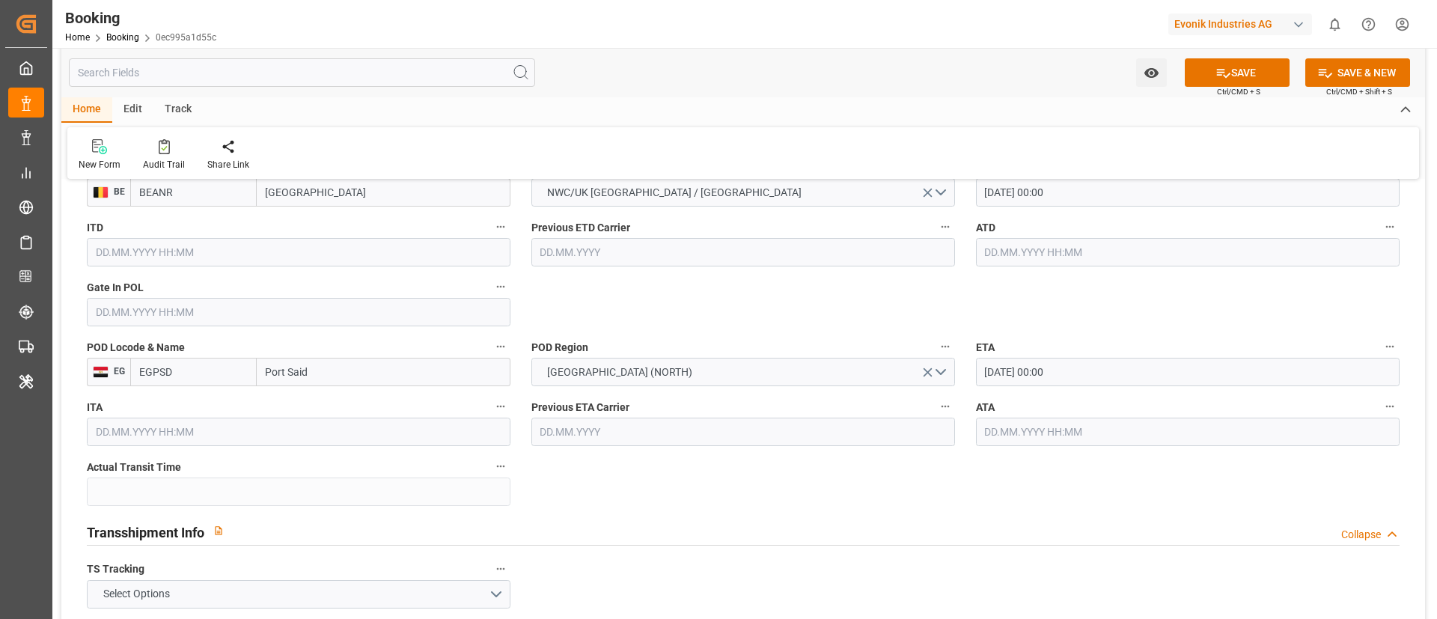
scroll to position [1459, 0]
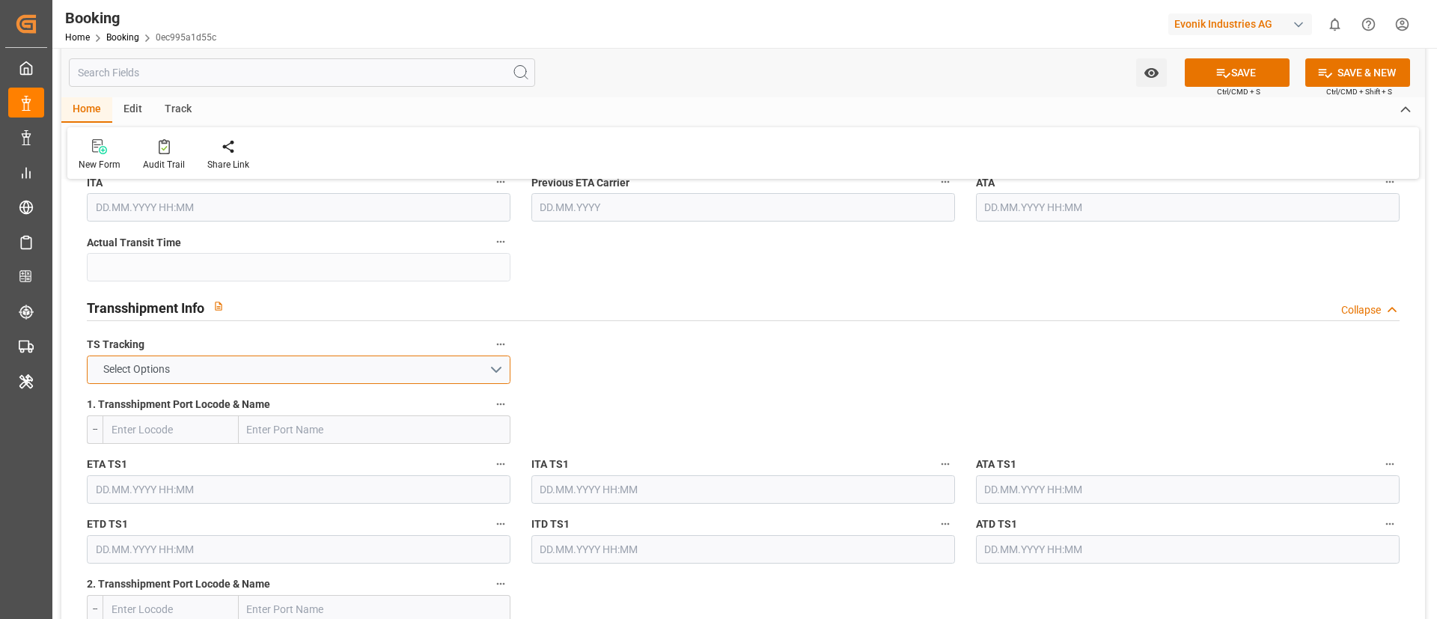
click at [353, 370] on button "Select Options" at bounding box center [299, 370] width 424 height 28
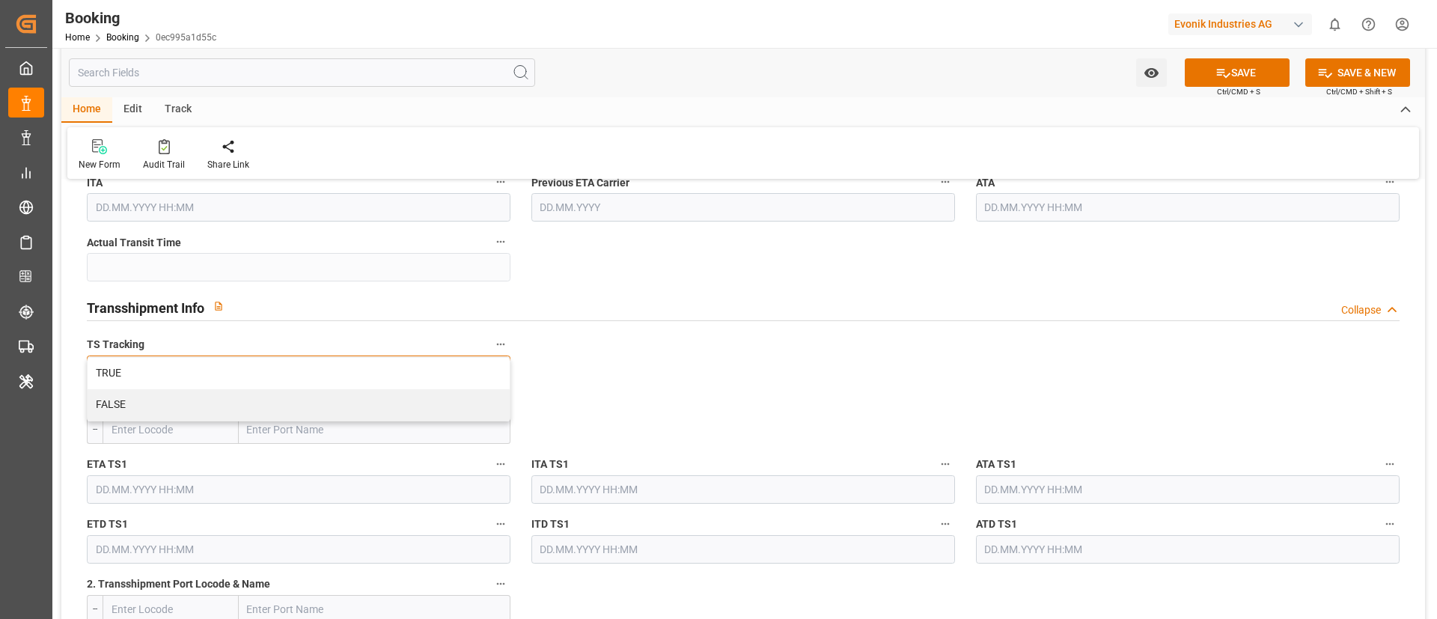
click at [323, 403] on div "FALSE" at bounding box center [299, 404] width 422 height 31
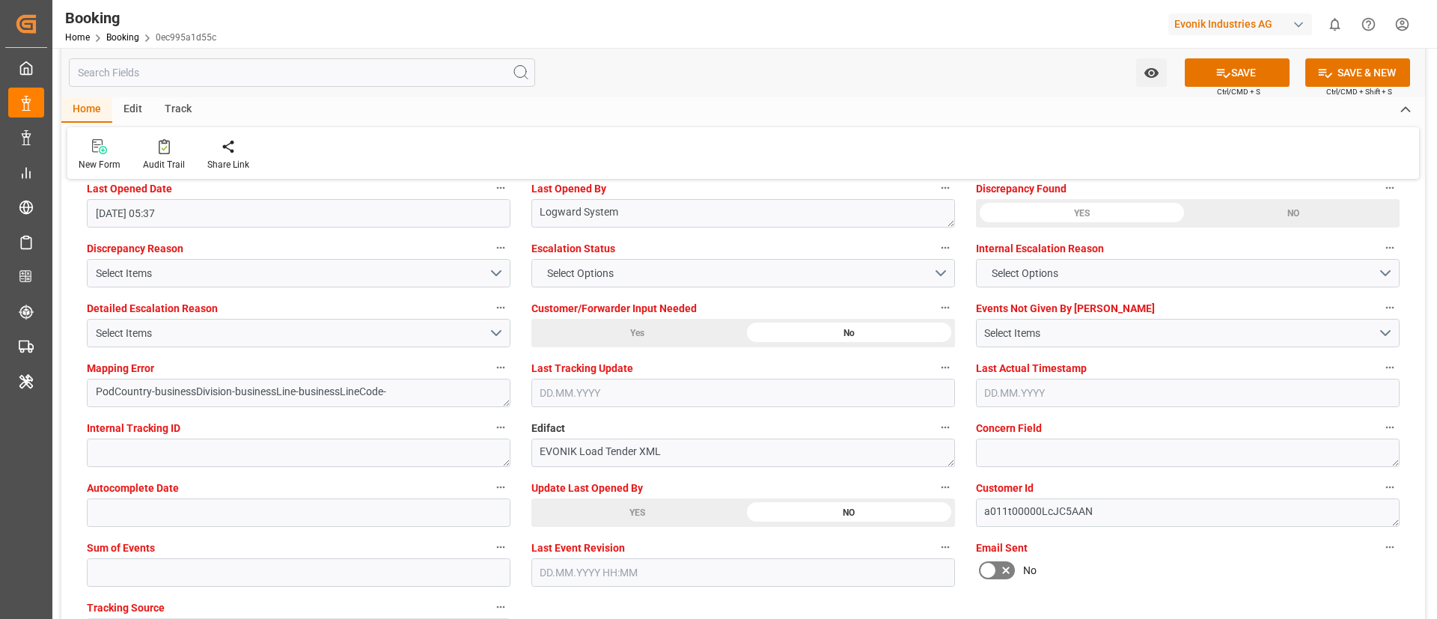
scroll to position [2807, 0]
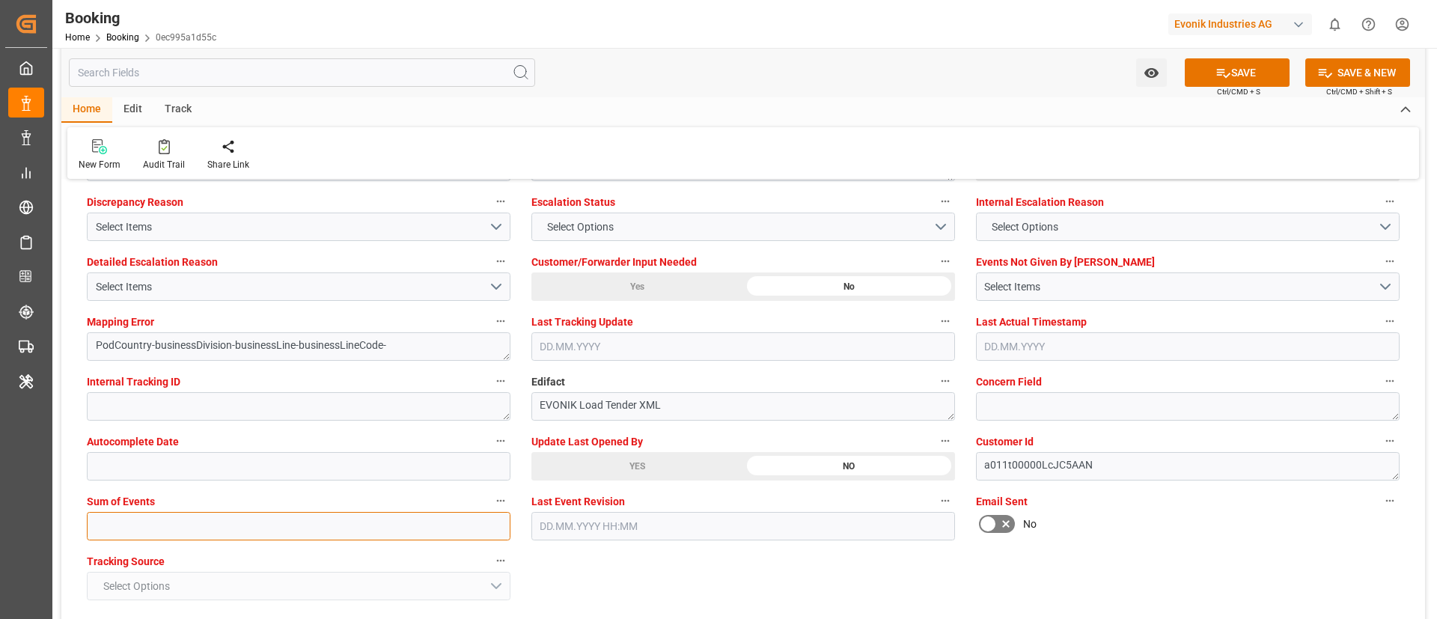
click at [328, 526] on input "text" at bounding box center [299, 526] width 424 height 28
type input "0"
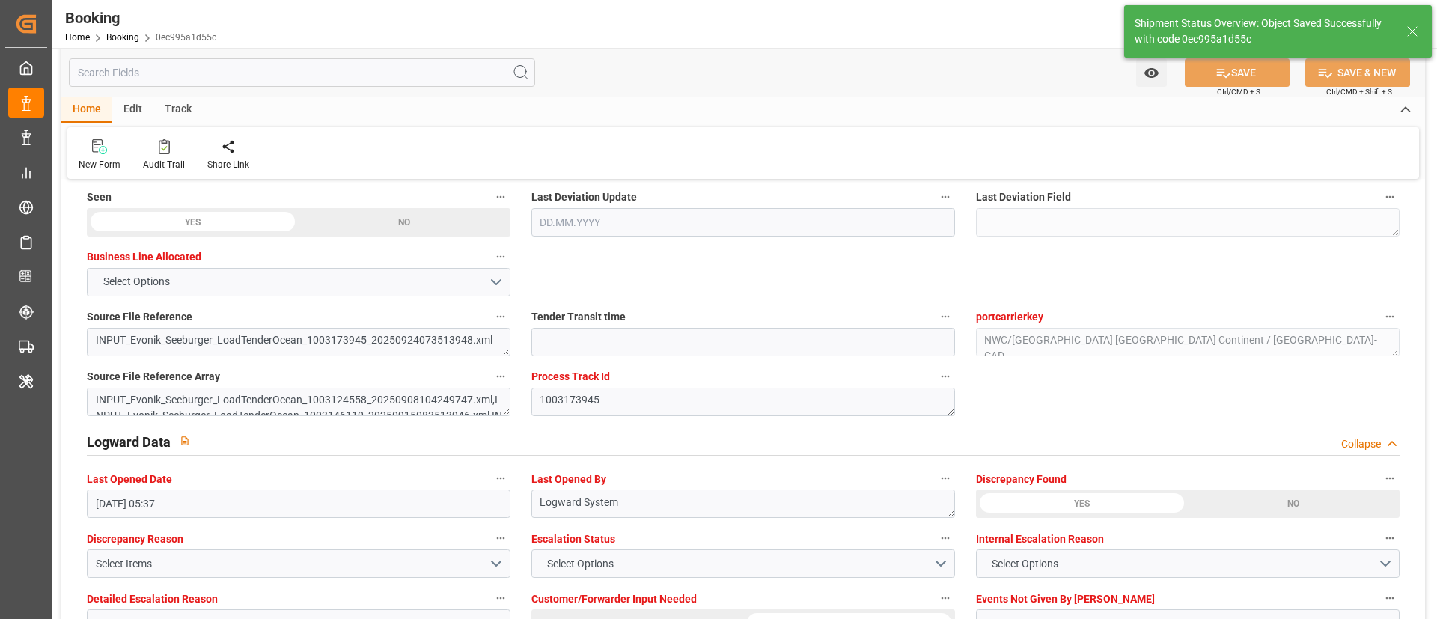
type textarea "NWC/UK North West Continent / UK_EGPSD_CMDU_CU-CAD"
type textarea "Vismitha Mahadev"
type textarea "businessDivision-businessLine-"
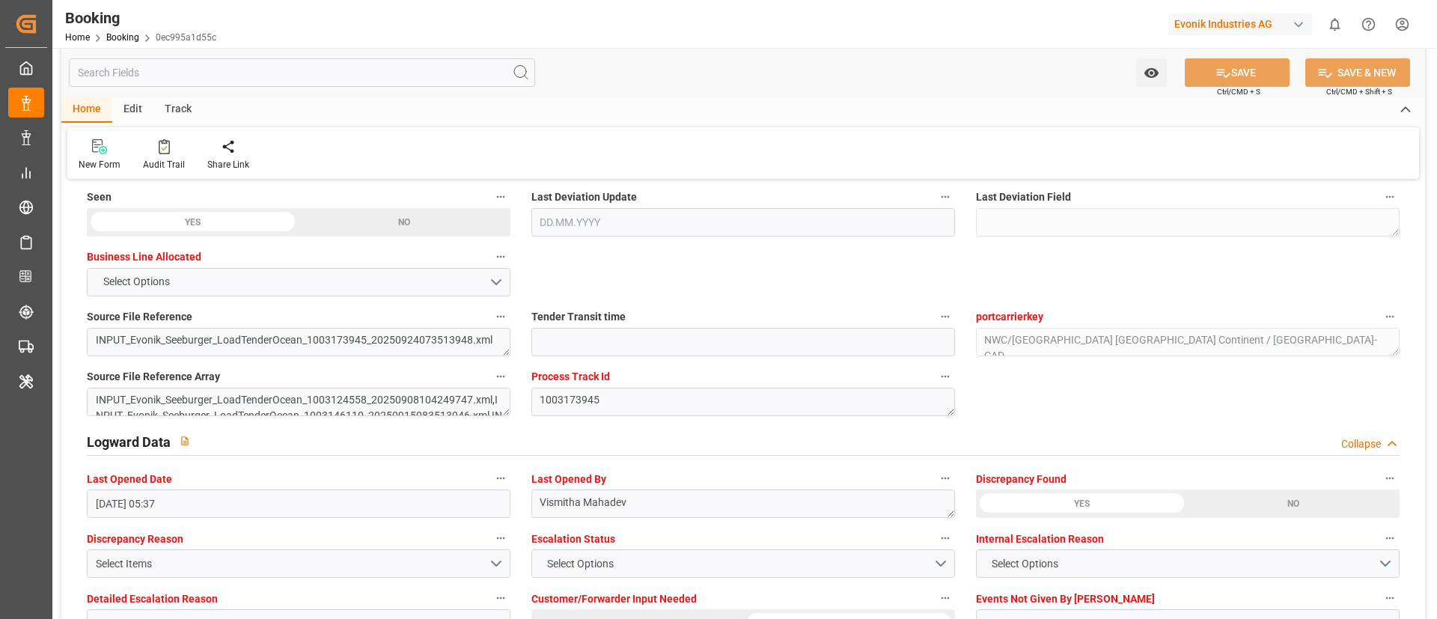
type input "02.10.2025 00:00"
type input "14.10.2025 00:00"
type input "24.09.2025 09:39"
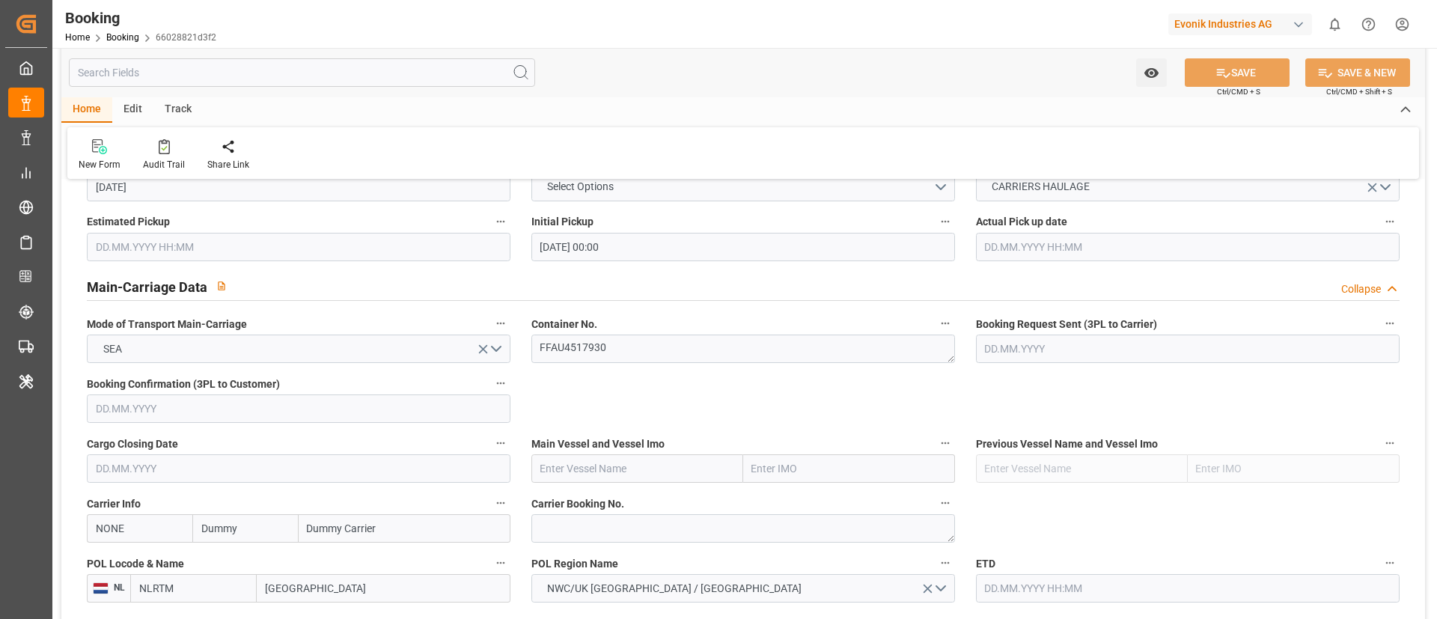
scroll to position [898, 0]
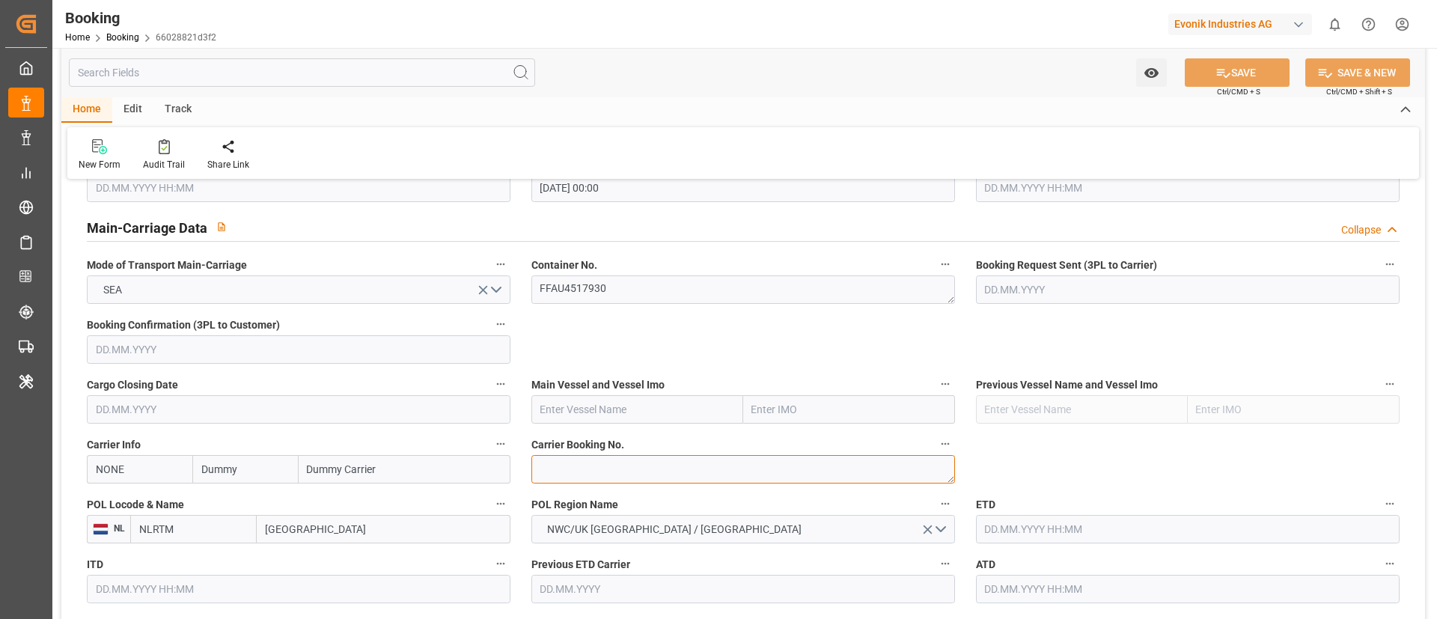
click at [587, 463] on textarea at bounding box center [743, 469] width 424 height 28
paste textarea "ANT1933269"
type textarea "ANT1933269"
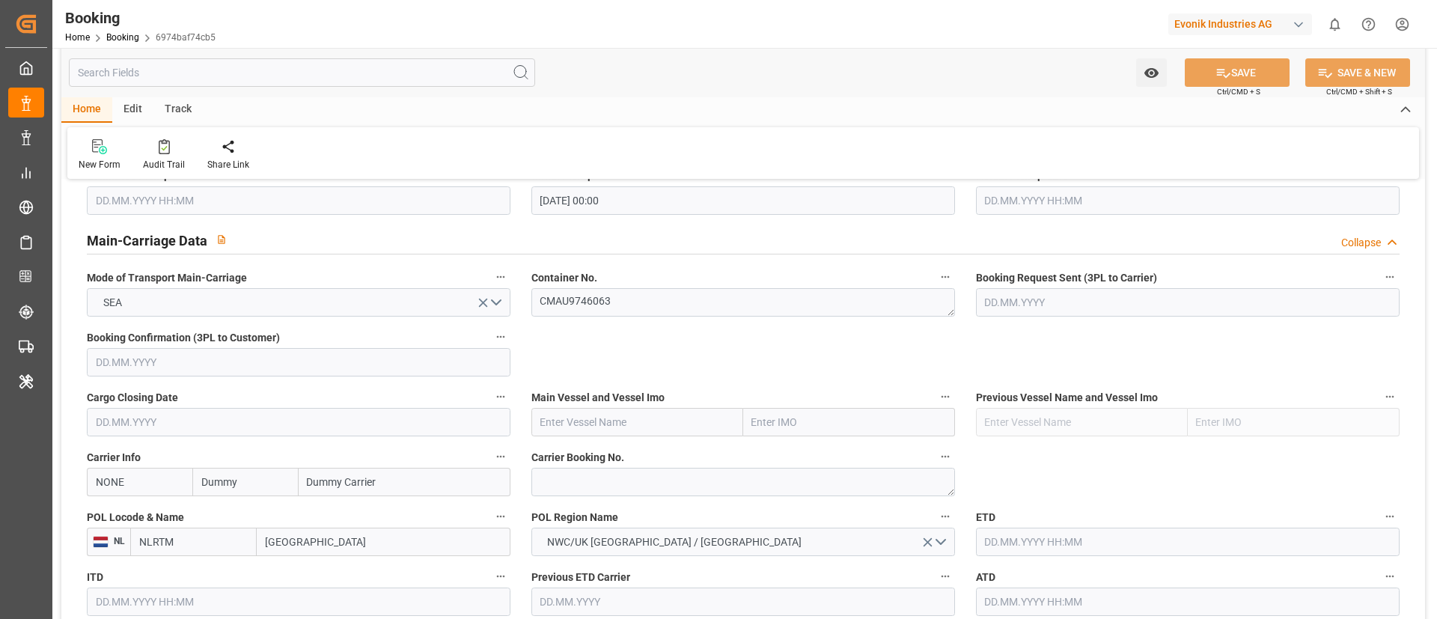
scroll to position [898, 0]
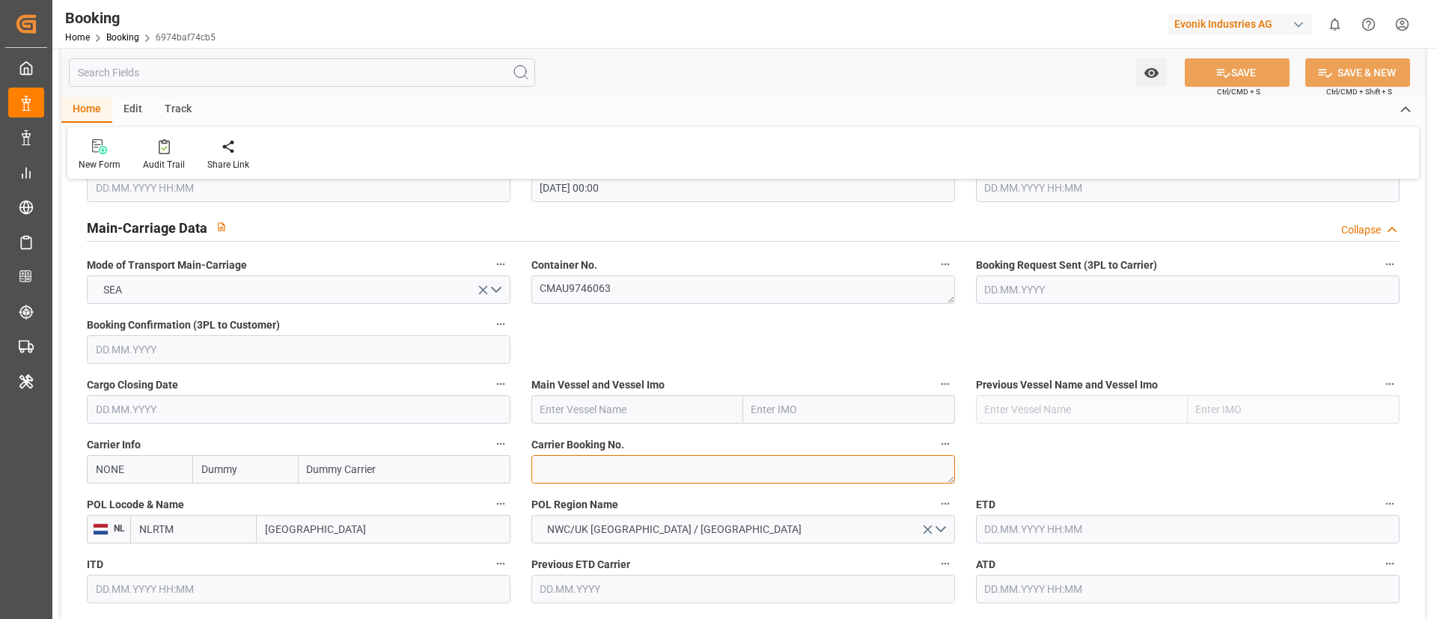
click at [583, 412] on textarea at bounding box center [743, 469] width 424 height 28
paste textarea "ANT1933269"
type textarea "ANT1933269"
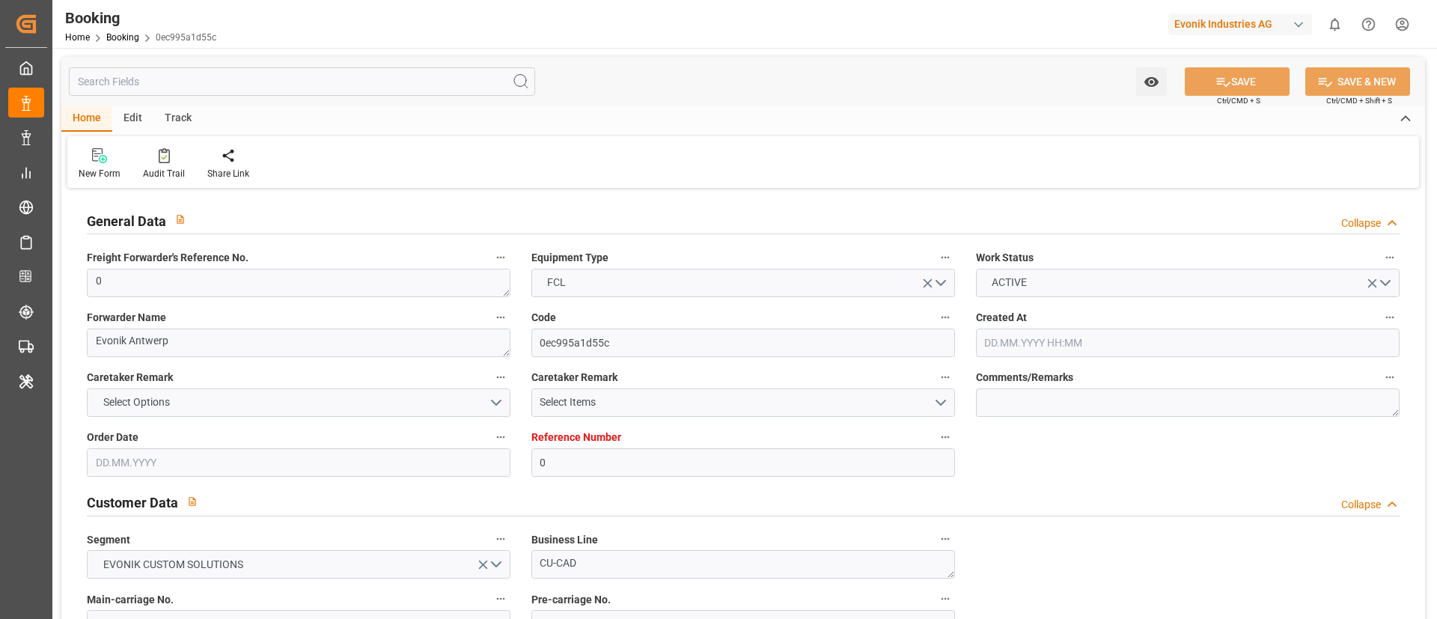
type input "0"
type input "Dummy"
type input "Dummy Carrier"
type input "NLRTM"
type input "EGPSD"
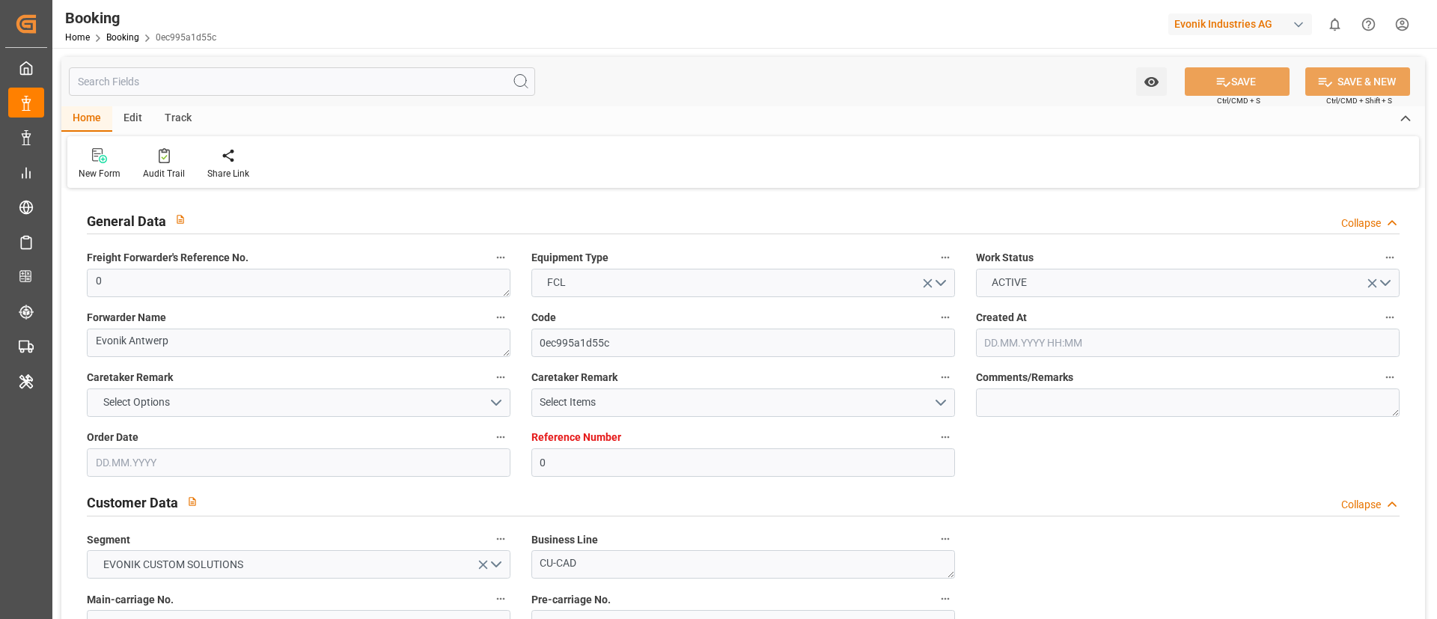
type input "[DATE] 12:37"
type input "[DATE]"
type input "[DATE] 00:00"
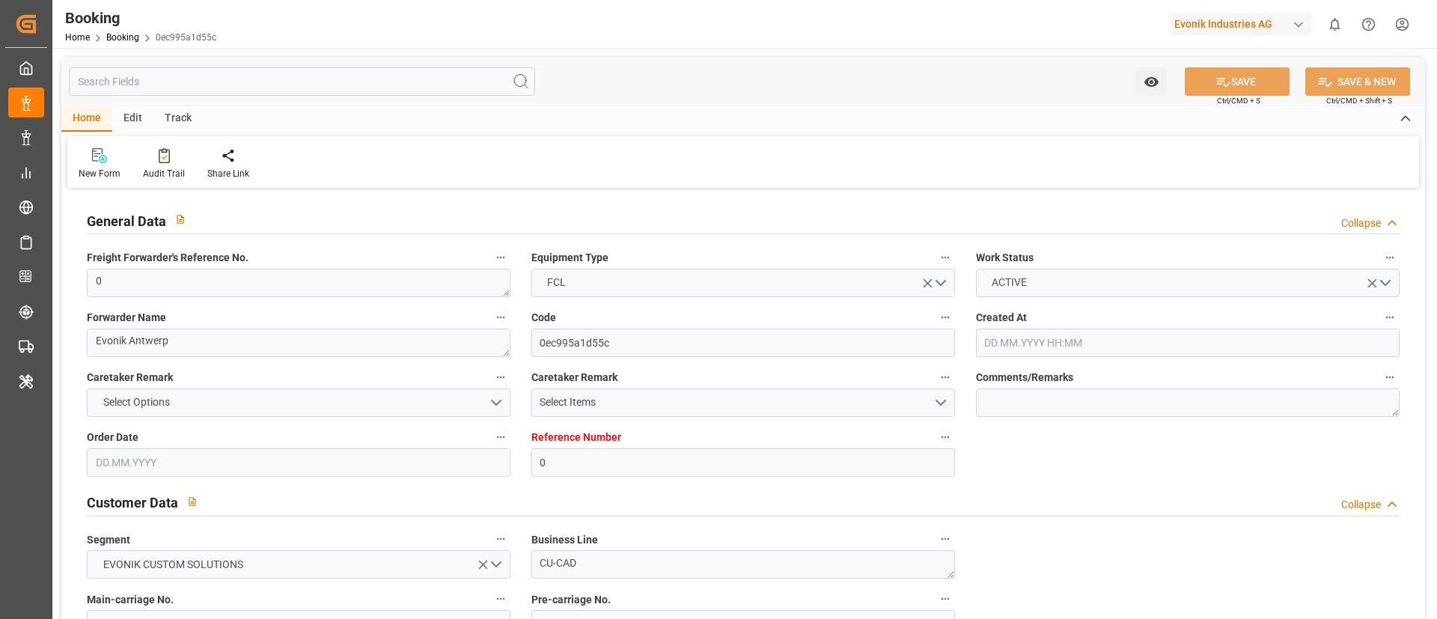
type input "[DATE] 05:37"
click at [121, 32] on link "Booking" at bounding box center [122, 37] width 33 height 10
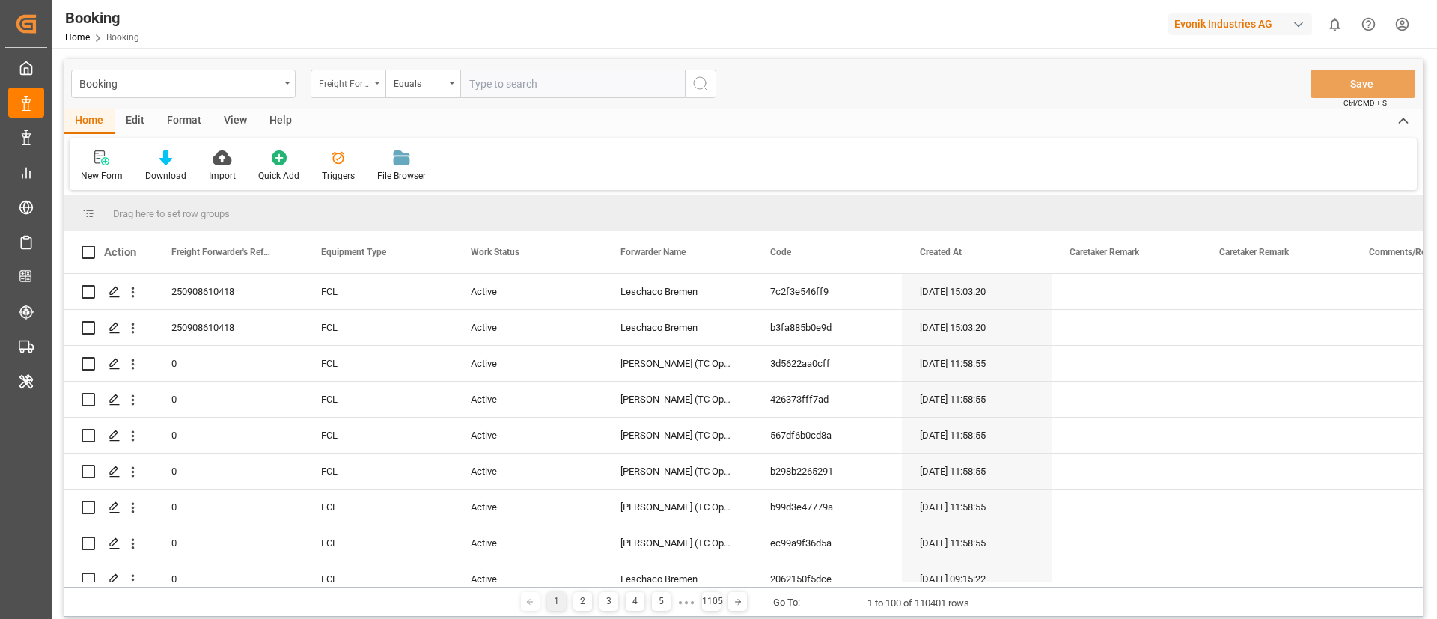
click at [361, 73] on div "Freight Forwarder's Reference No." at bounding box center [344, 81] width 51 height 17
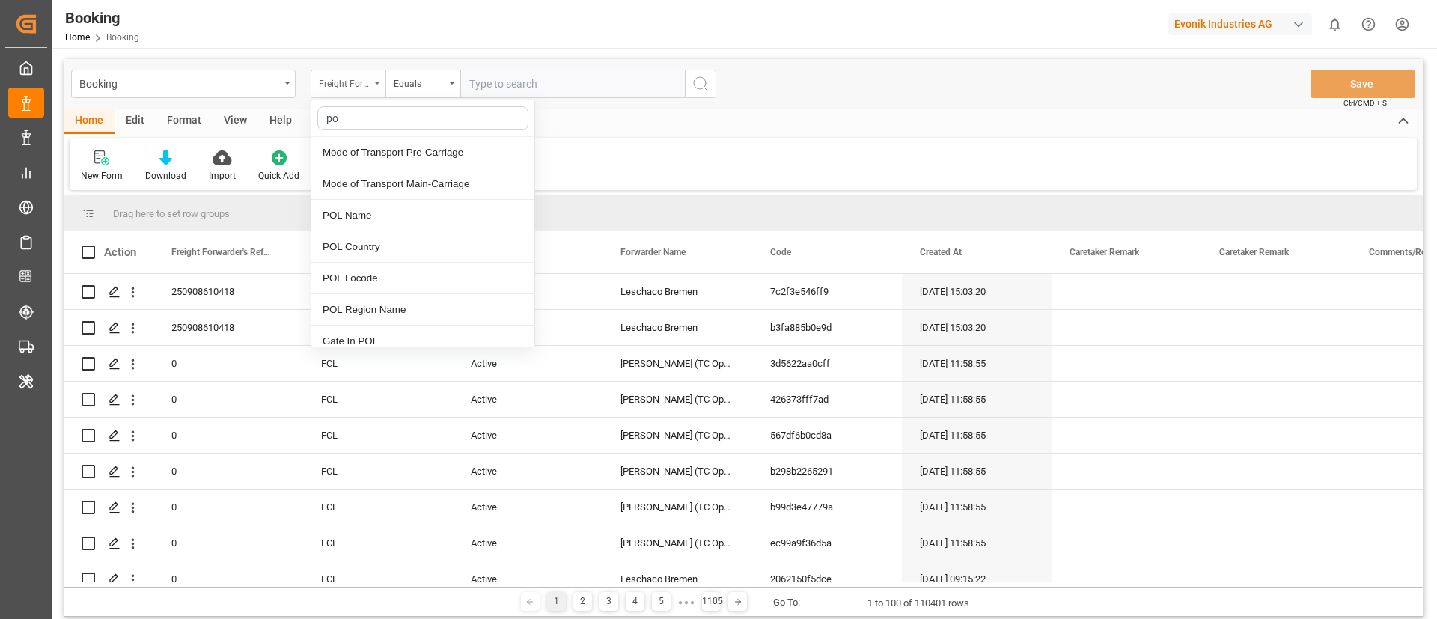
type input "pod"
click at [385, 152] on div "POD Name" at bounding box center [422, 152] width 223 height 31
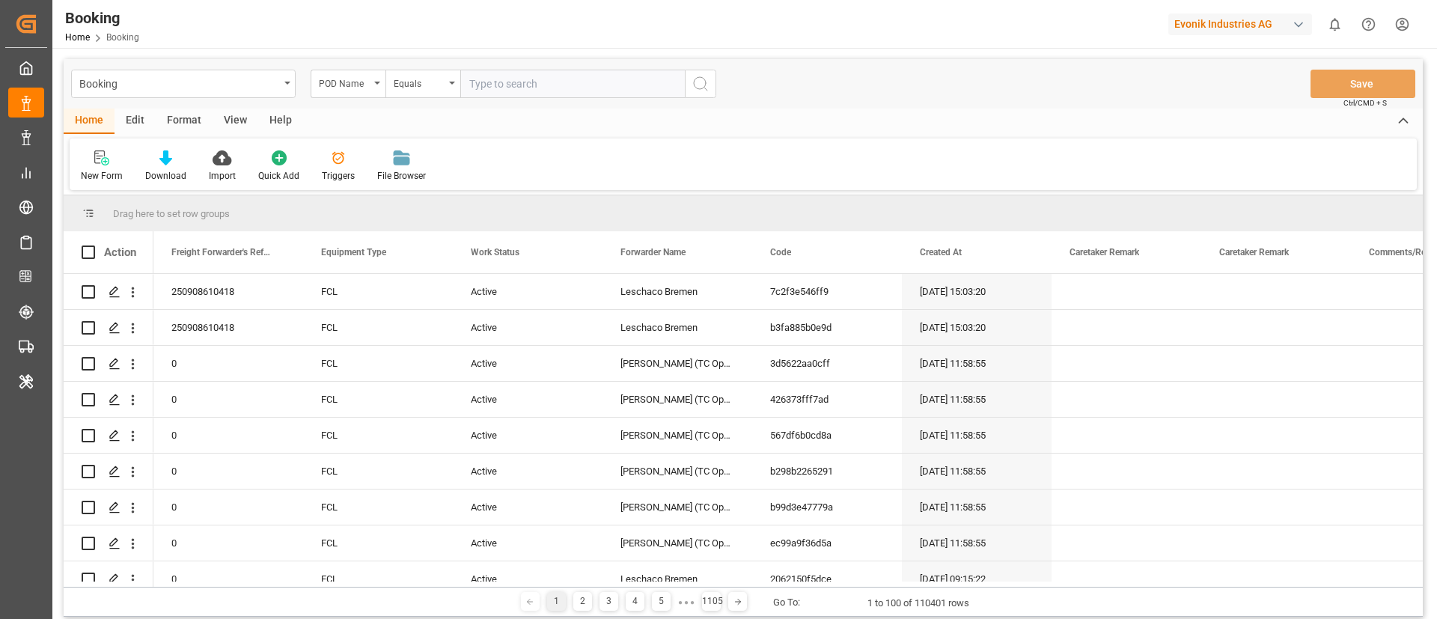
paste input "Port Said"
type input "Port Said"
click at [701, 80] on icon "search button" at bounding box center [701, 84] width 18 height 18
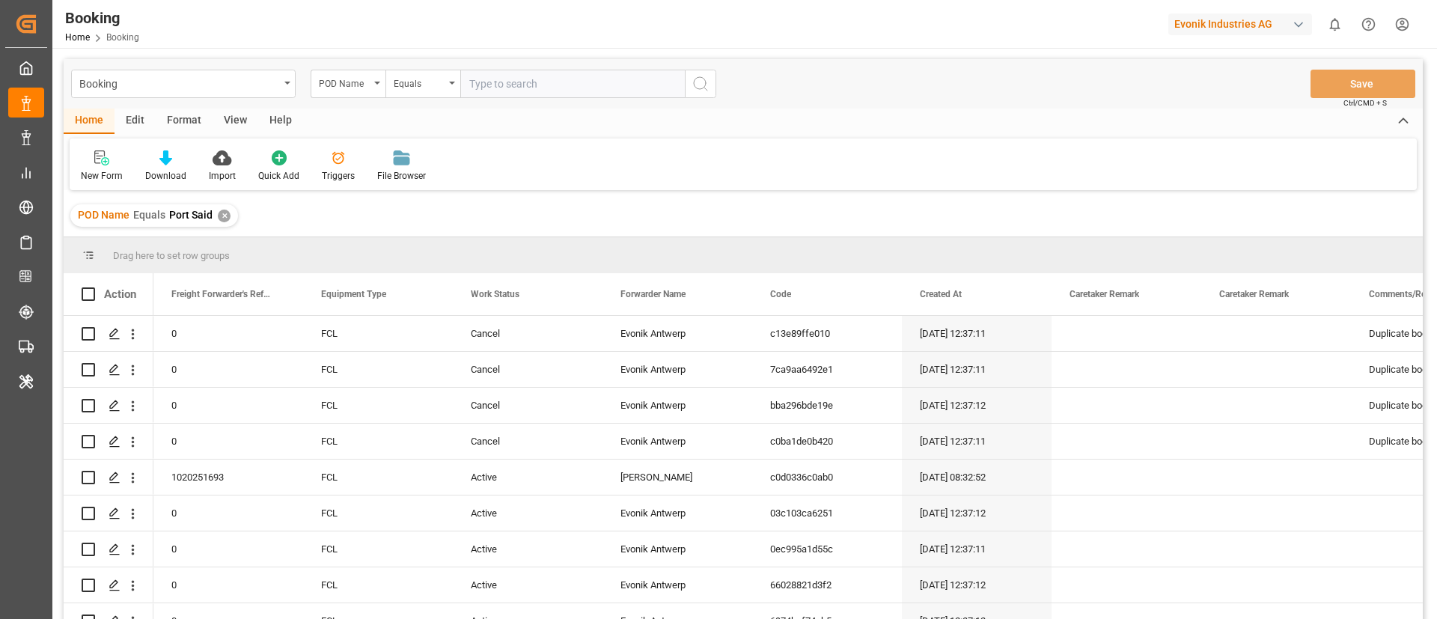
click at [226, 116] on div "View" at bounding box center [236, 121] width 46 height 25
click at [97, 162] on icon at bounding box center [95, 157] width 15 height 15
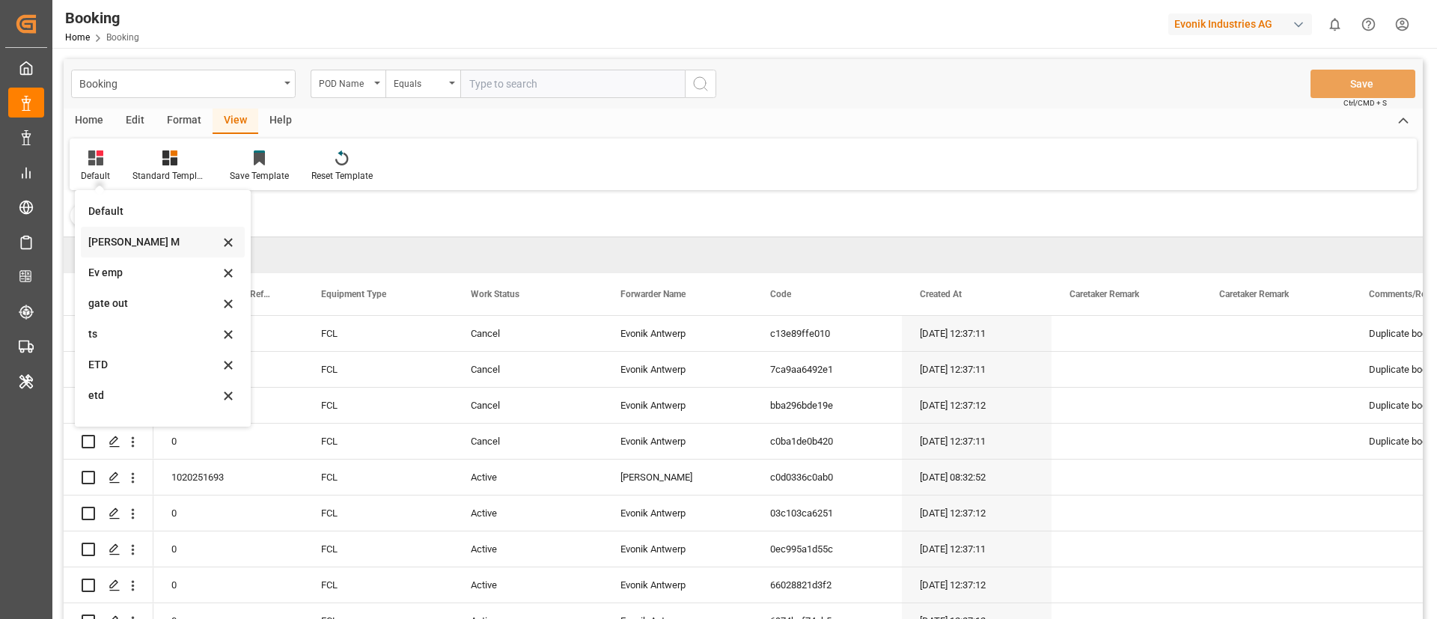
click at [126, 242] on div "[PERSON_NAME] M" at bounding box center [153, 242] width 131 height 16
